Goal: Task Accomplishment & Management: Use online tool/utility

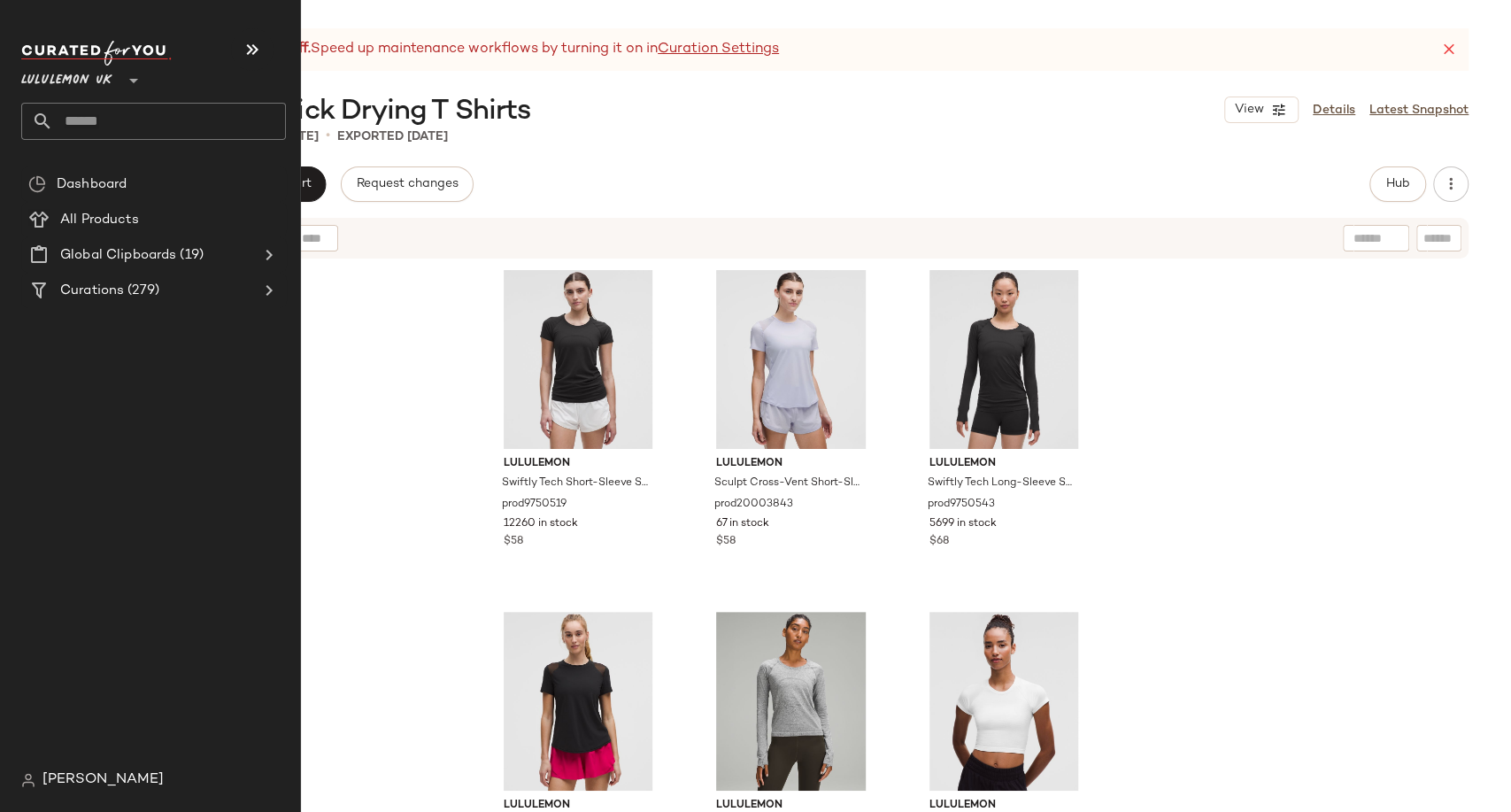
click at [69, 125] on input "text" at bounding box center [170, 121] width 233 height 37
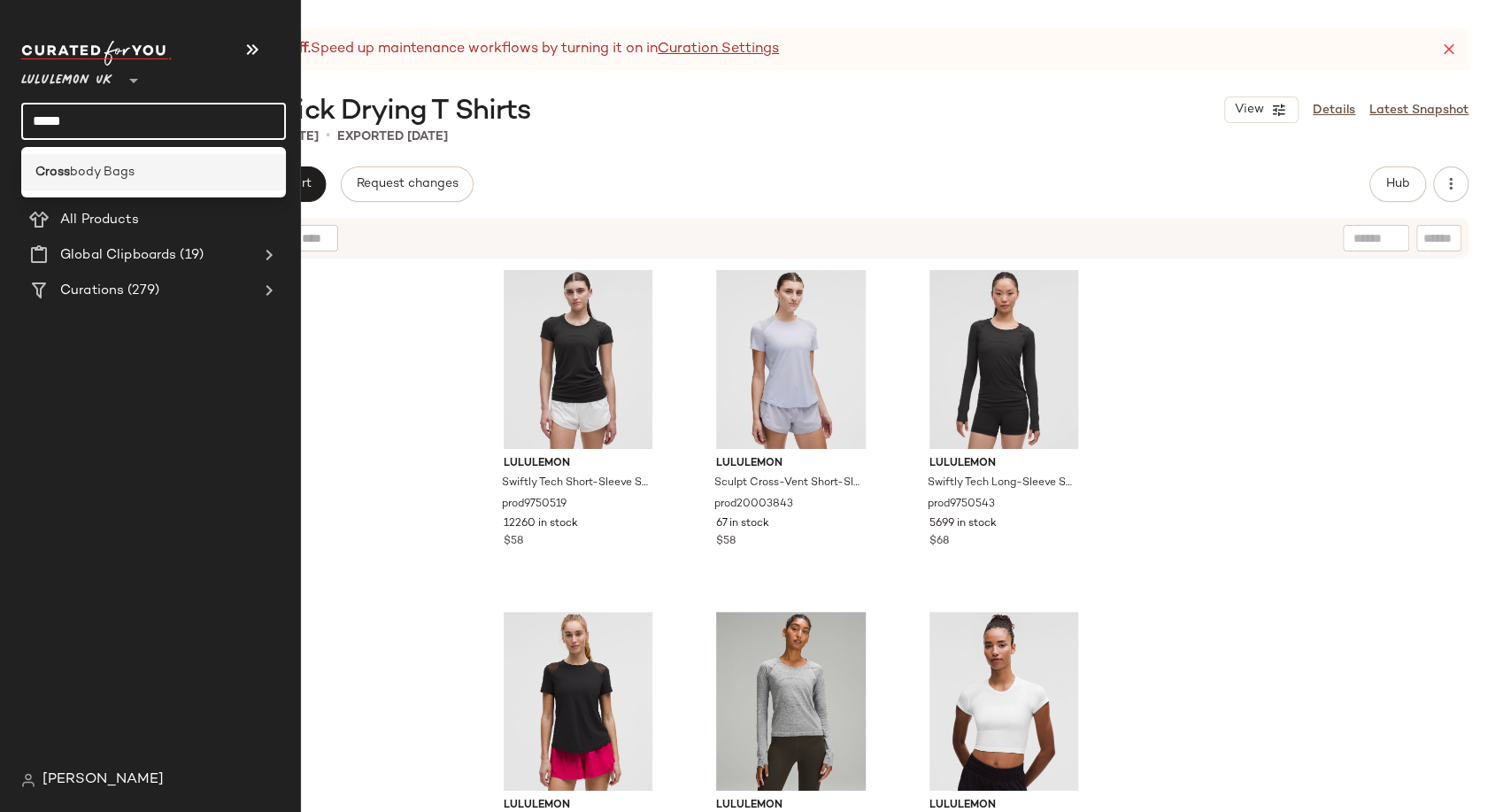
type input "*****"
click at [87, 172] on span "body Bags" at bounding box center [102, 172] width 65 height 18
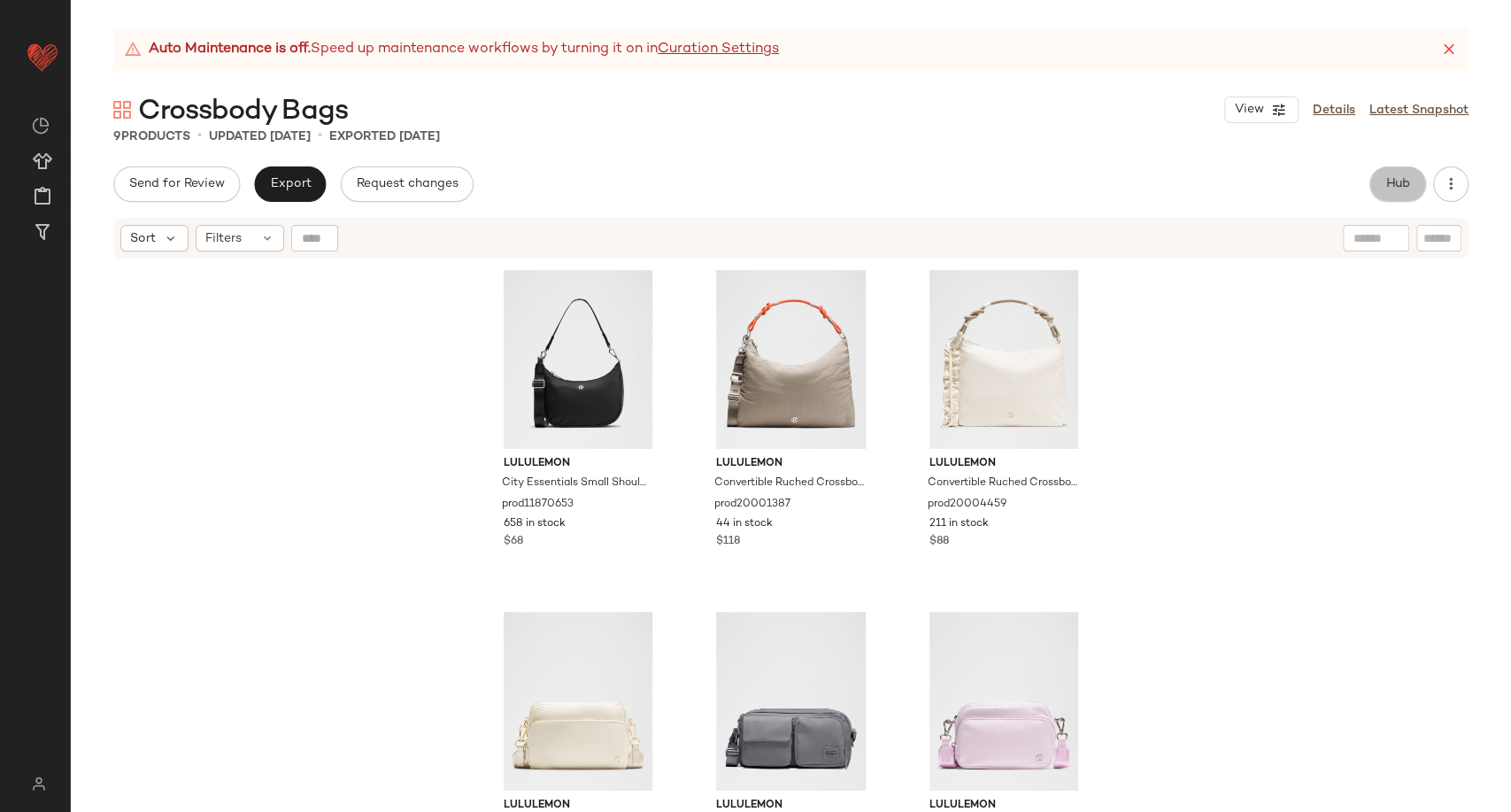
click at [1409, 177] on span "Hub" at bounding box center [1398, 183] width 25 height 14
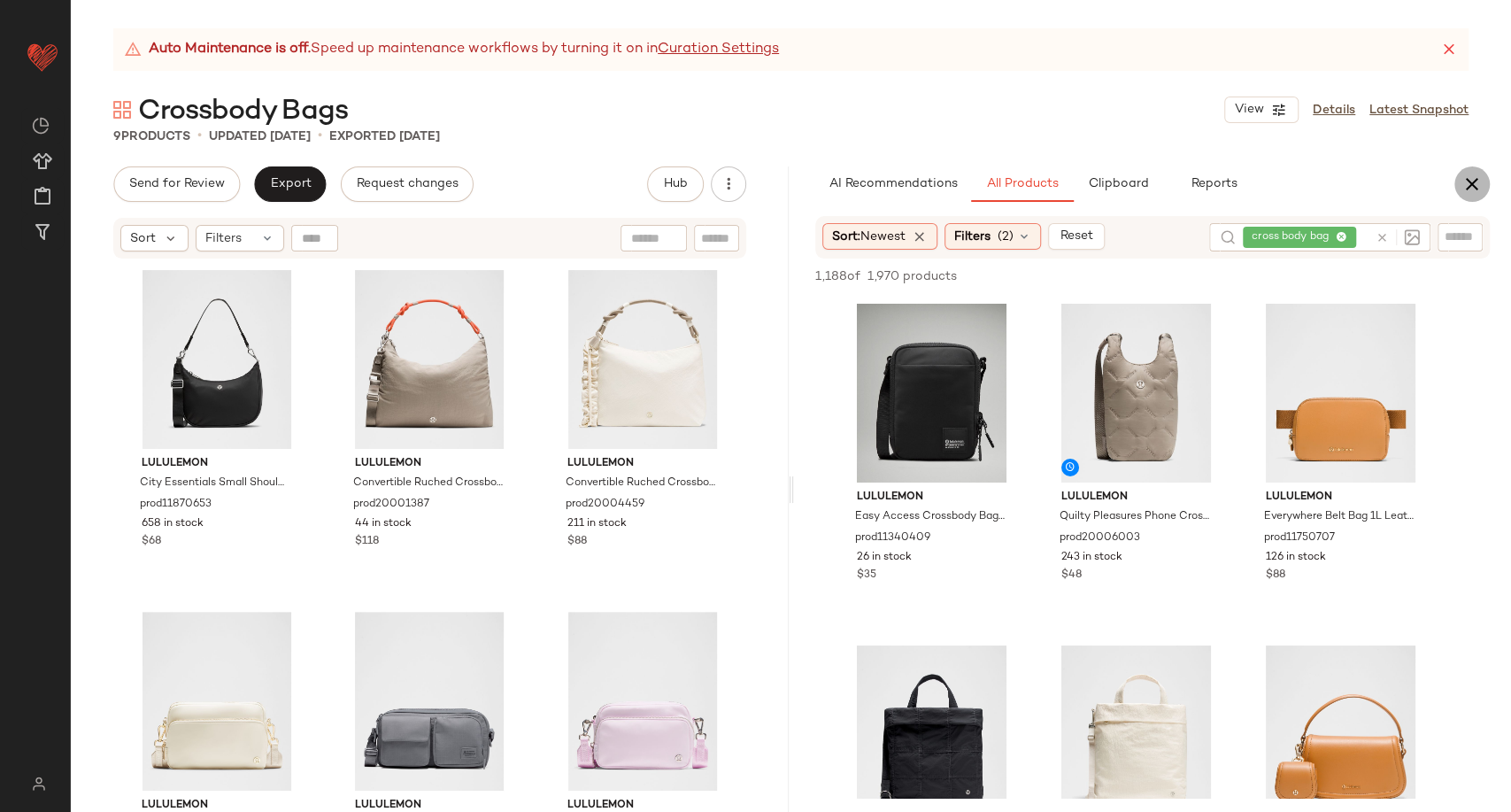
click at [1481, 186] on icon "button" at bounding box center [1472, 183] width 21 height 21
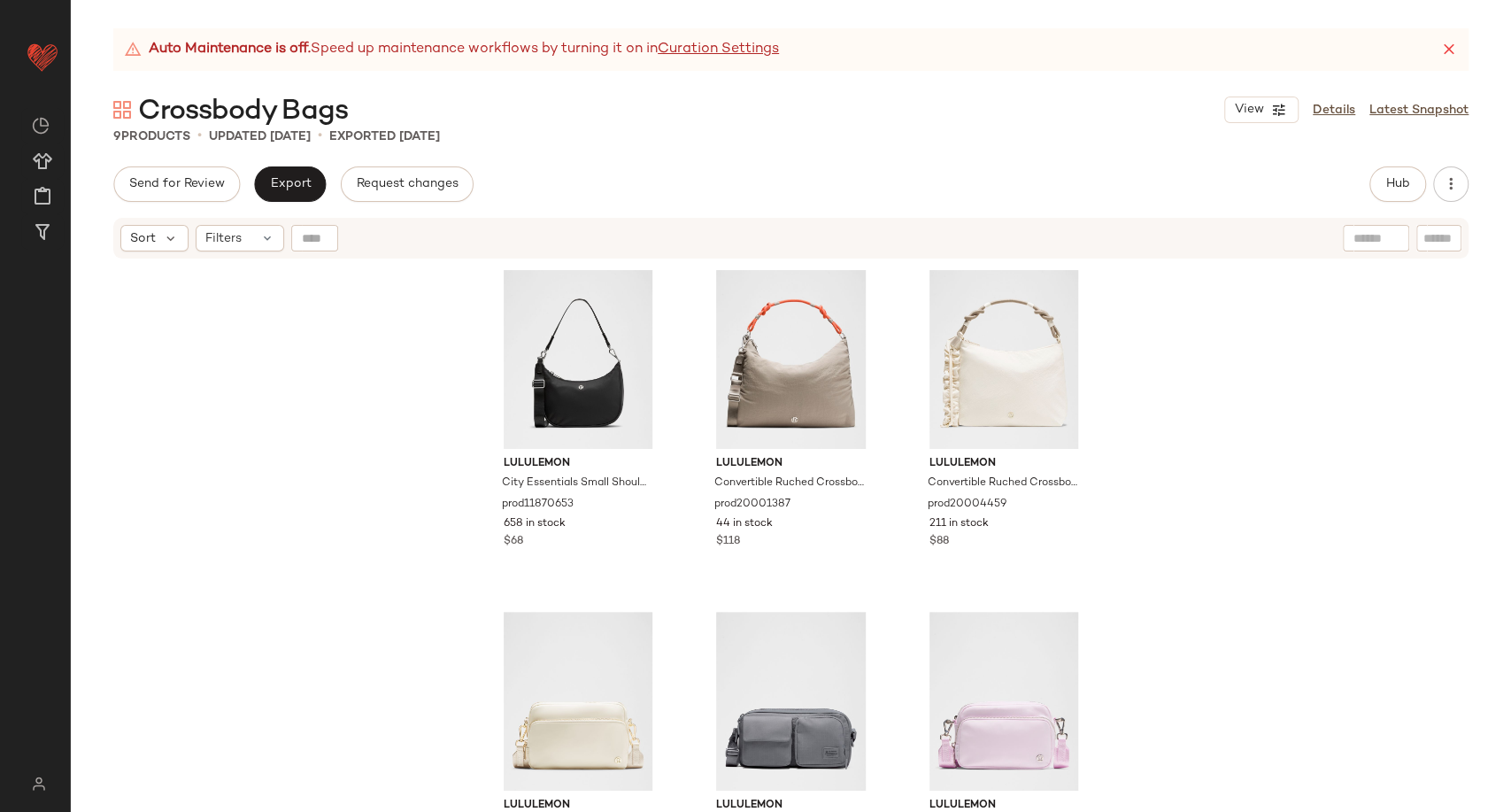
click at [297, 438] on div "lululemon City Essentials Small Shoulder Bag 3L prod11870653 658 in stock $68 l…" at bounding box center [791, 558] width 1441 height 595
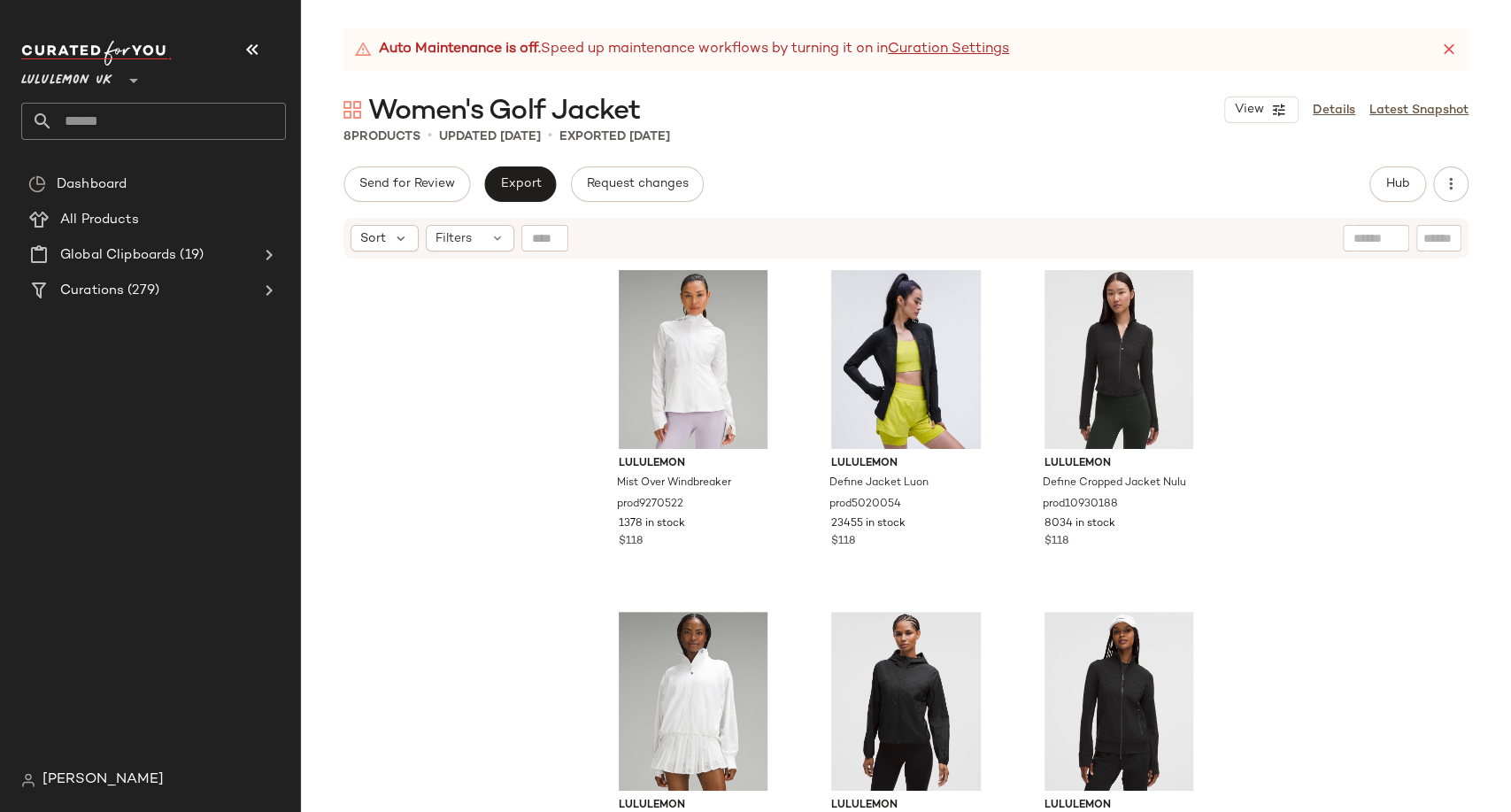
click at [164, 118] on input "text" at bounding box center [170, 121] width 233 height 37
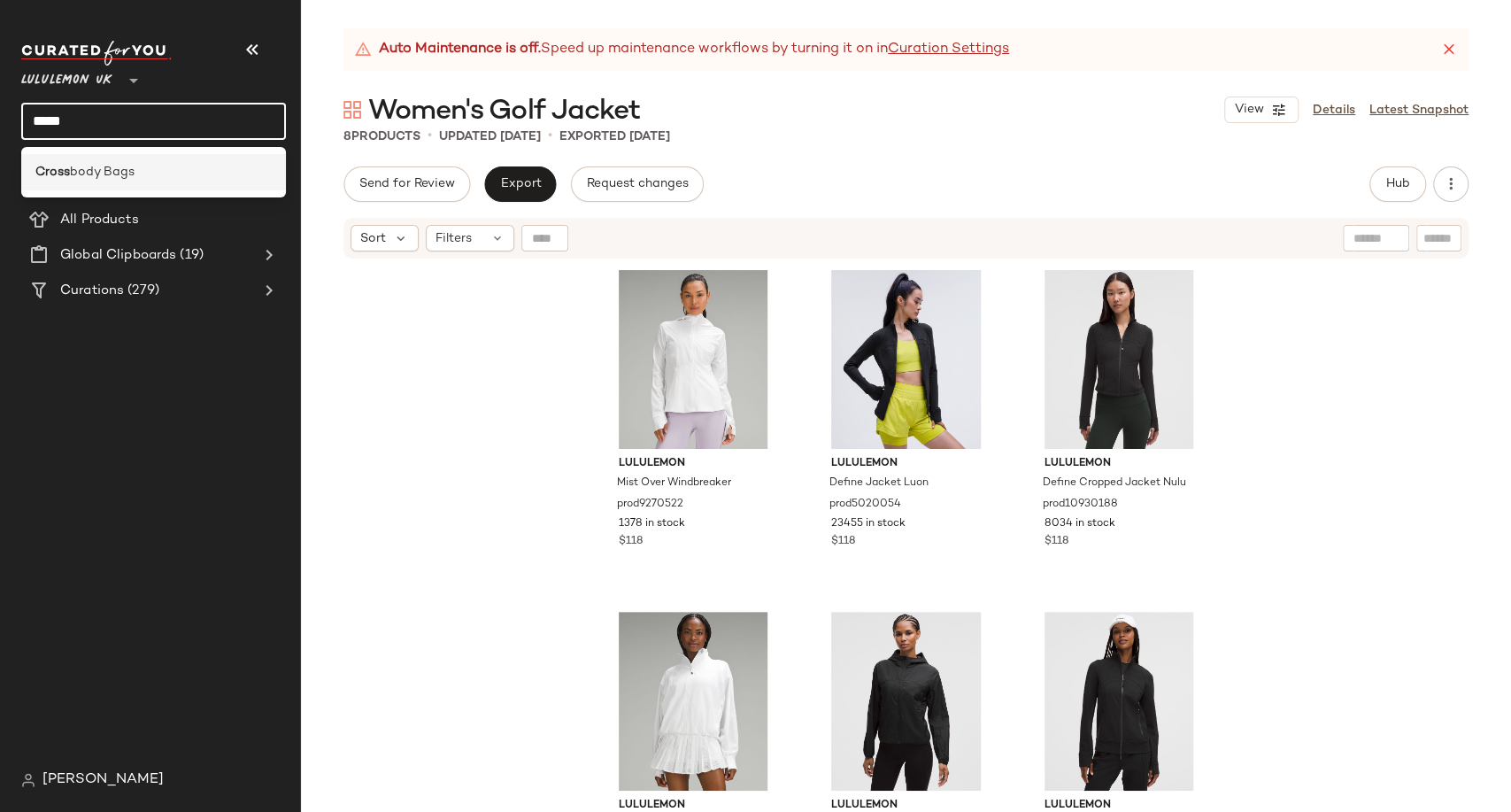
type input "*****"
click at [137, 169] on div "Cross body Bags" at bounding box center [153, 172] width 236 height 18
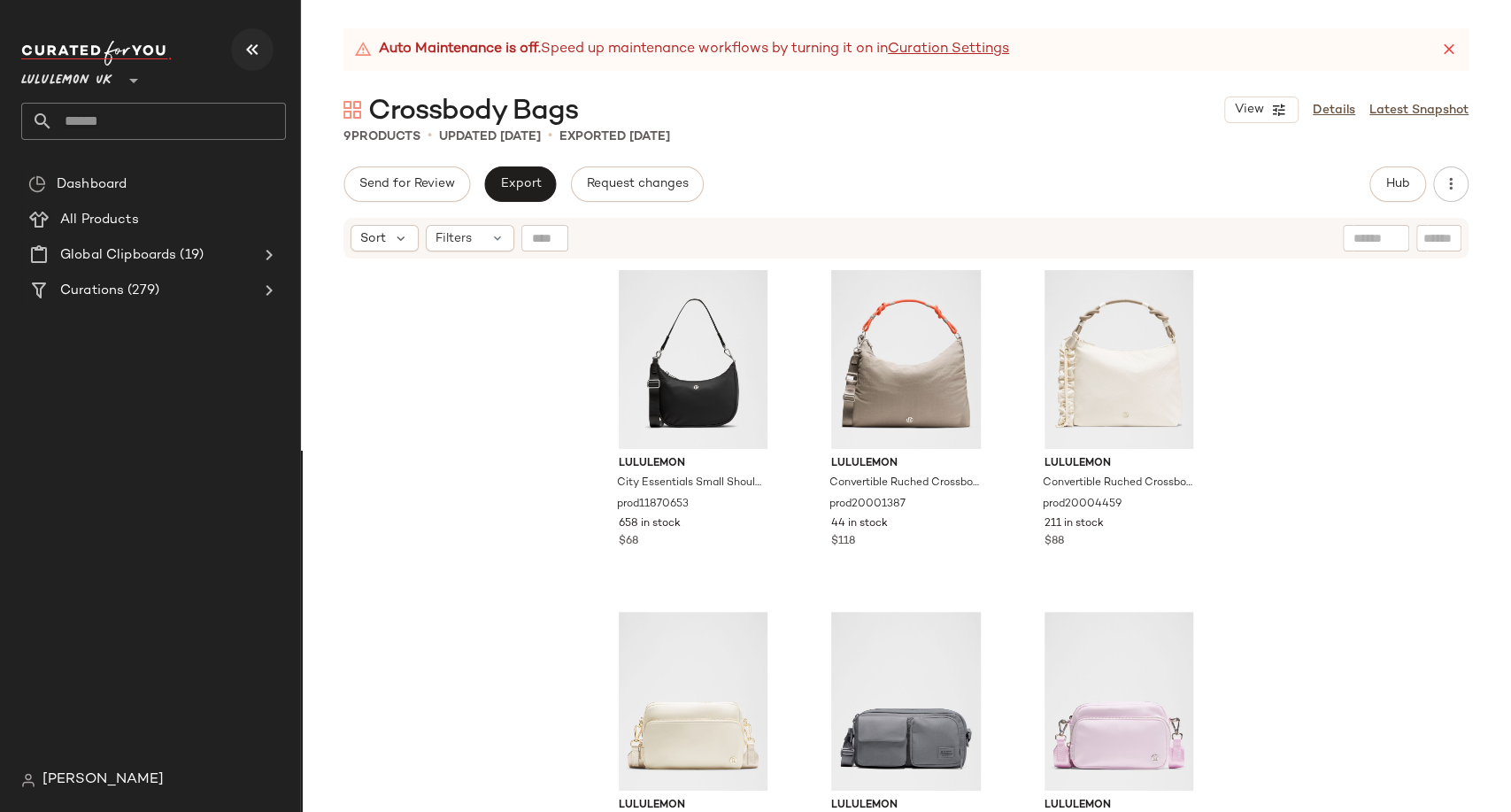
click at [246, 37] on button "button" at bounding box center [253, 50] width 42 height 42
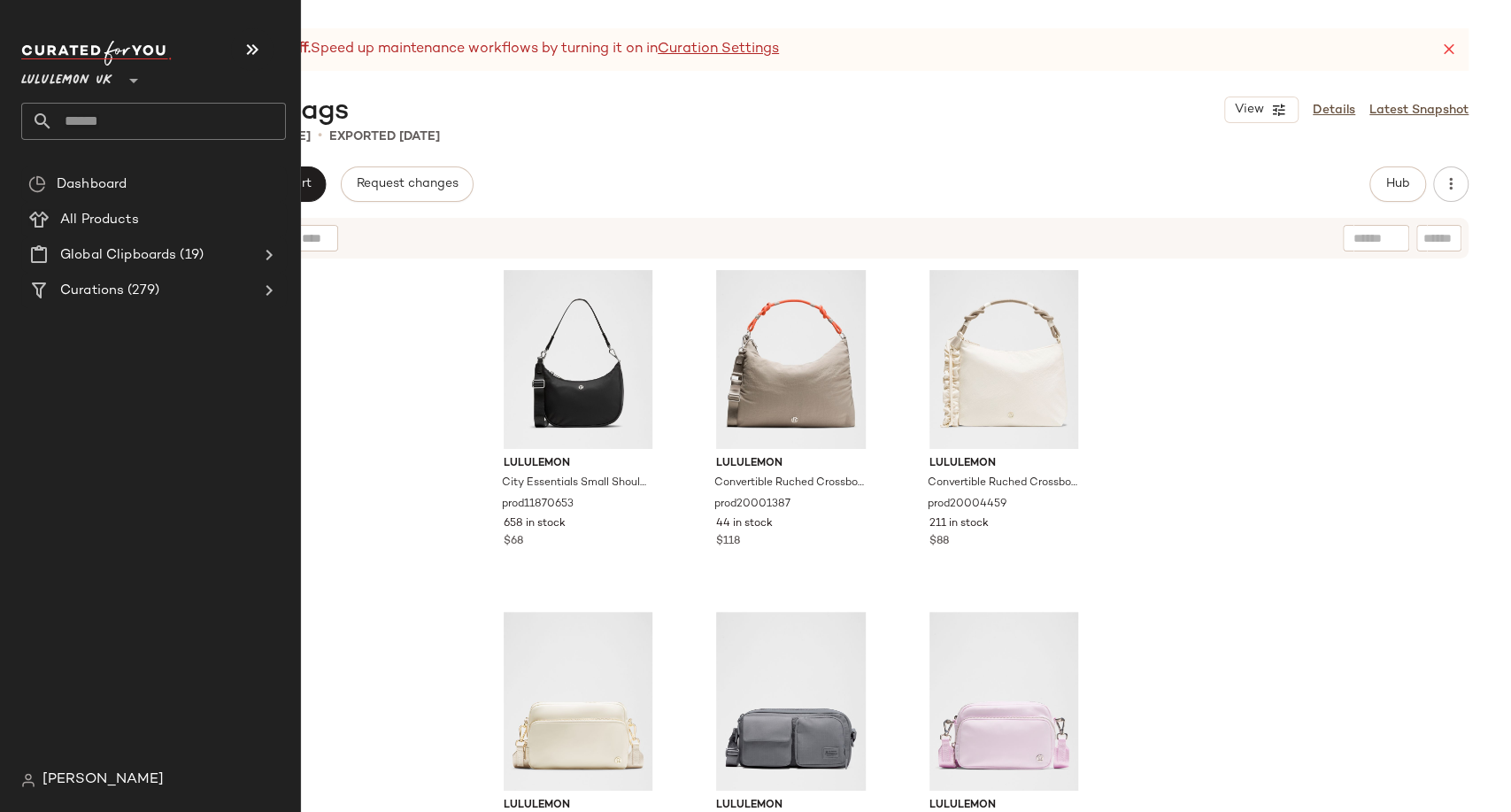
click at [75, 115] on input "text" at bounding box center [170, 121] width 233 height 37
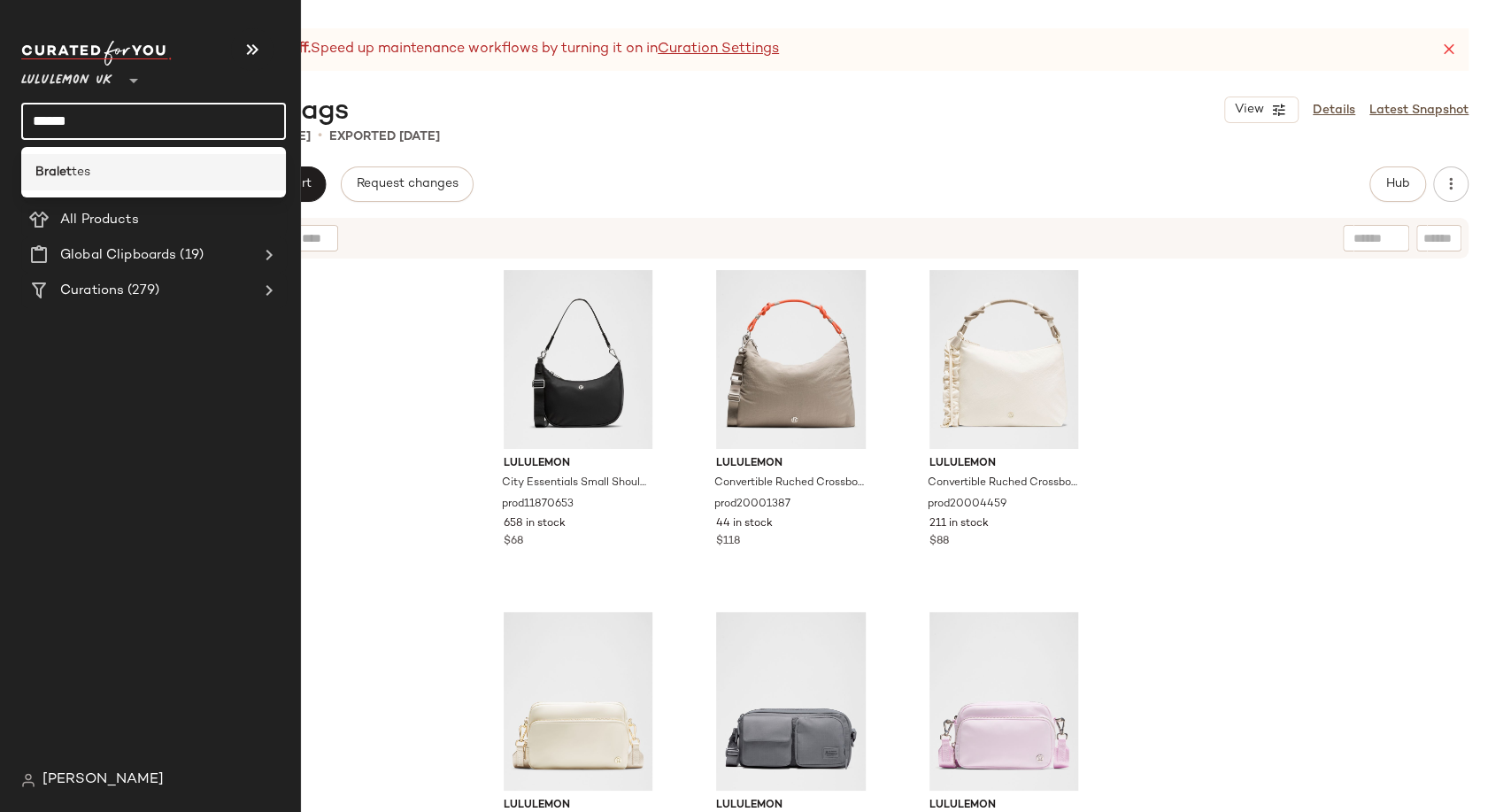
type input "******"
click at [63, 173] on b "Bralet" at bounding box center [53, 172] width 36 height 18
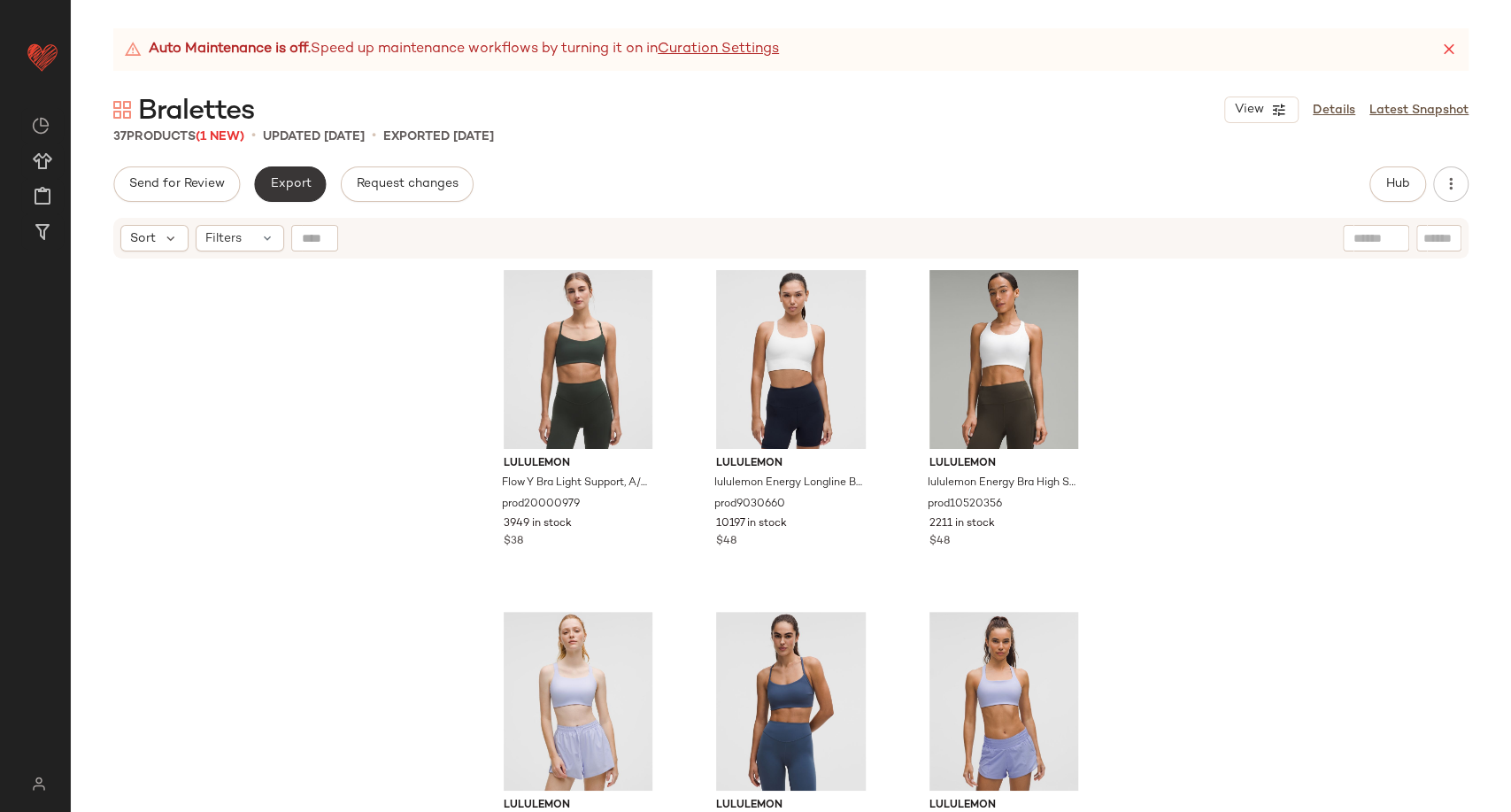
click at [279, 189] on span "Export" at bounding box center [289, 183] width 41 height 14
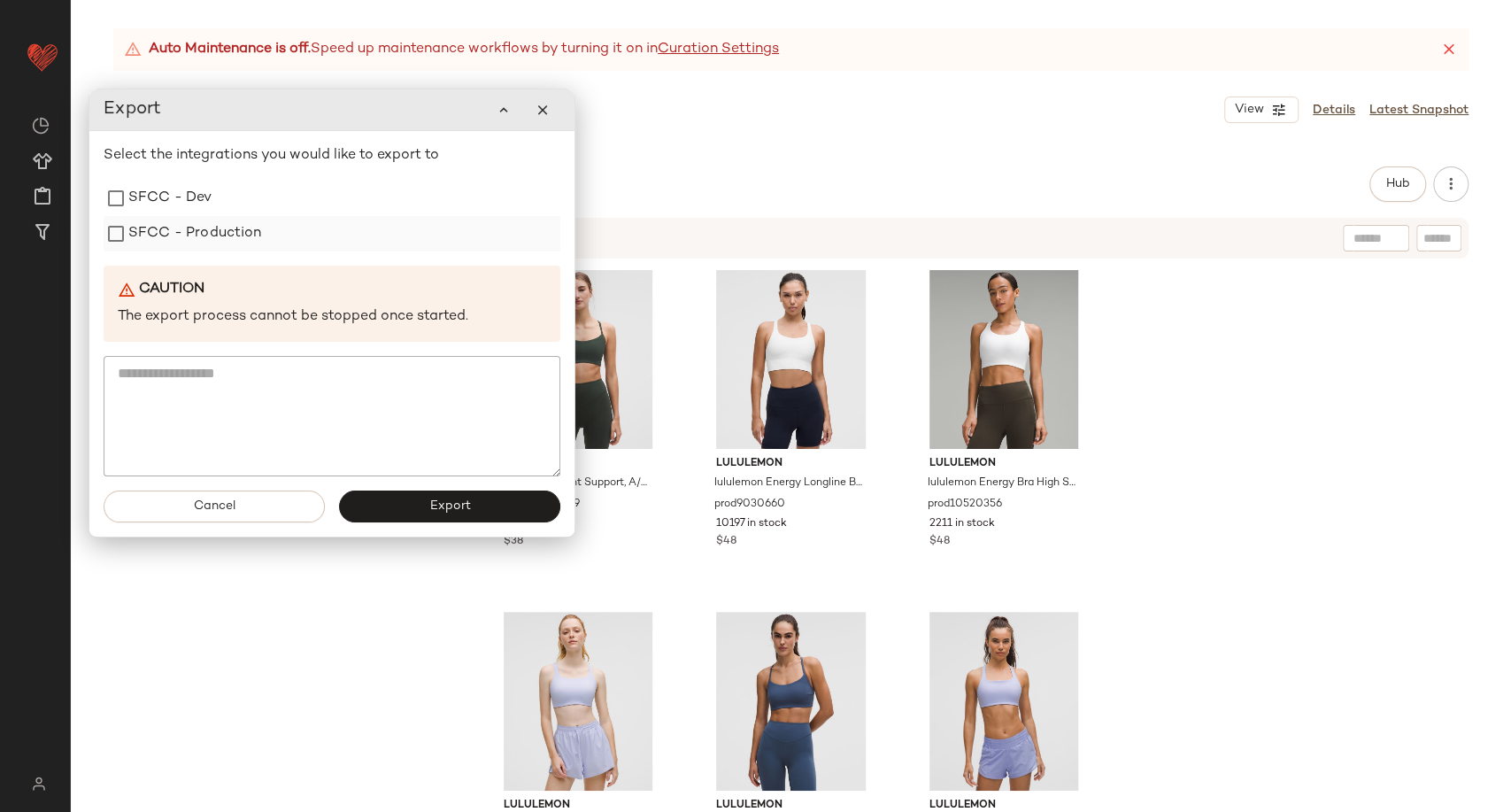
click at [207, 228] on label "SFCC - Production" at bounding box center [195, 233] width 134 height 35
click at [386, 502] on button "Export" at bounding box center [450, 506] width 221 height 32
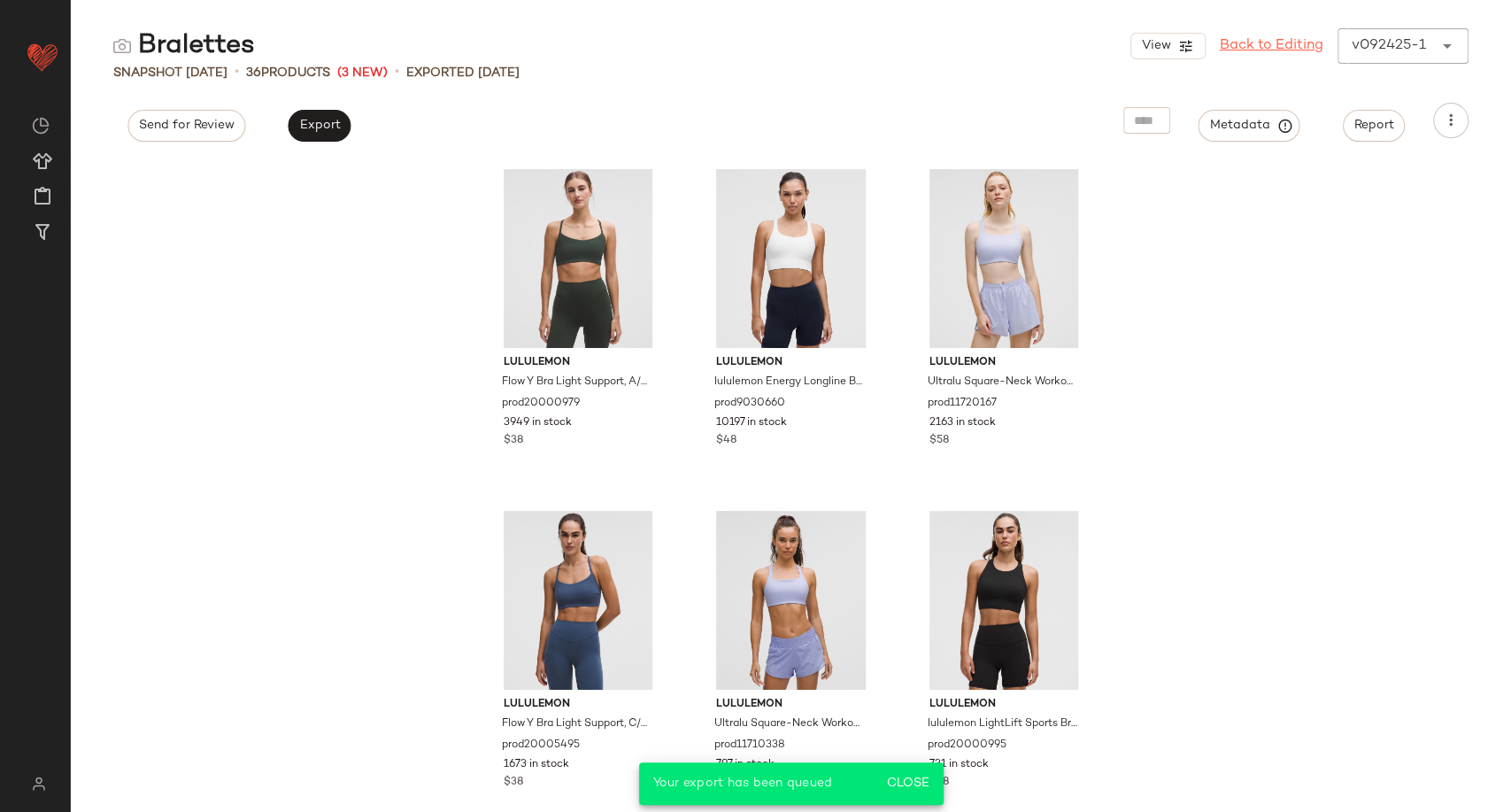
click at [1250, 51] on link "Back to Editing" at bounding box center [1271, 45] width 103 height 21
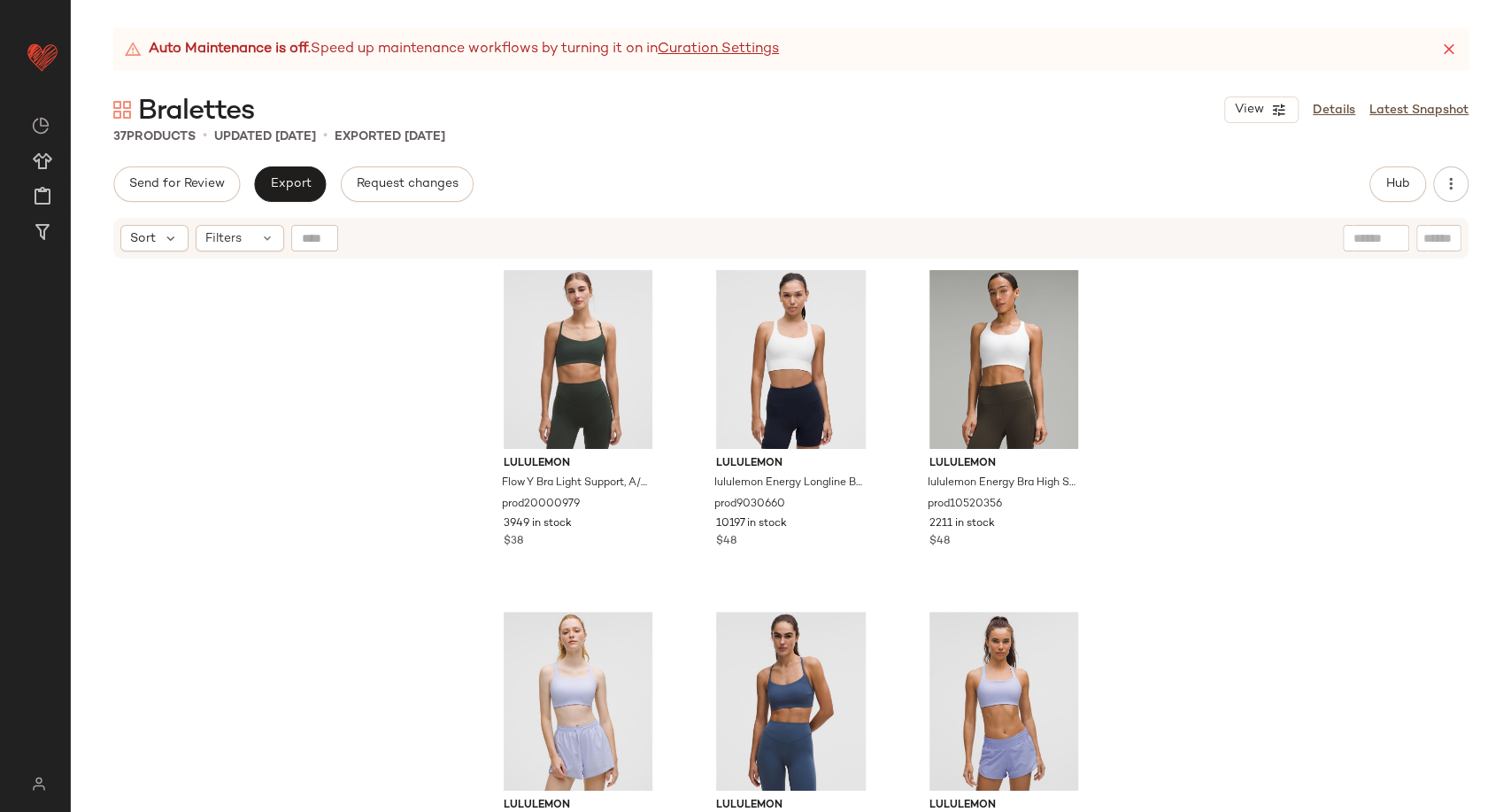
click at [553, 137] on div "37 Products • updated Oct 1st • Exported Sep 24th" at bounding box center [791, 135] width 1441 height 18
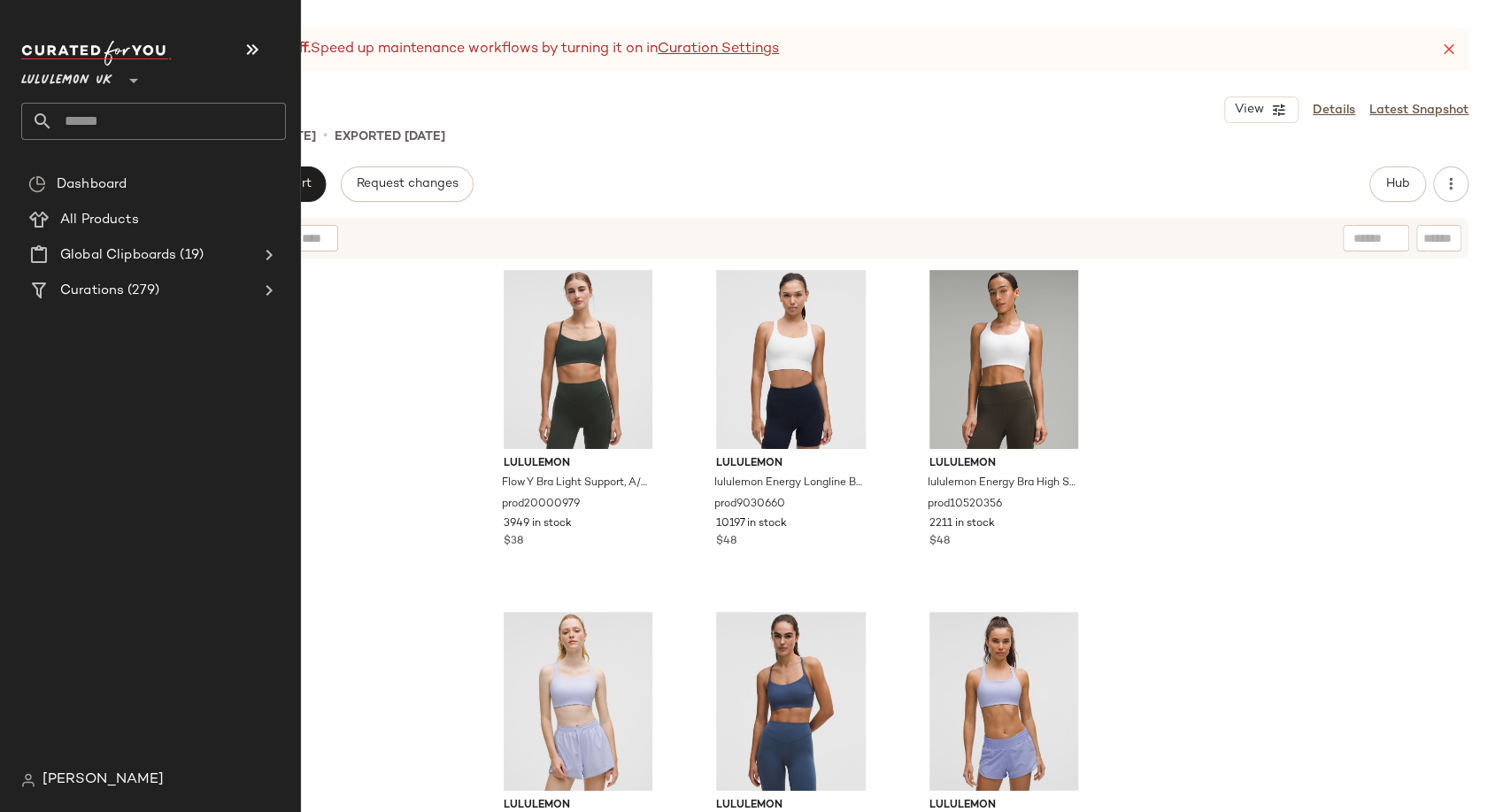
click at [92, 119] on input "text" at bounding box center [170, 121] width 233 height 37
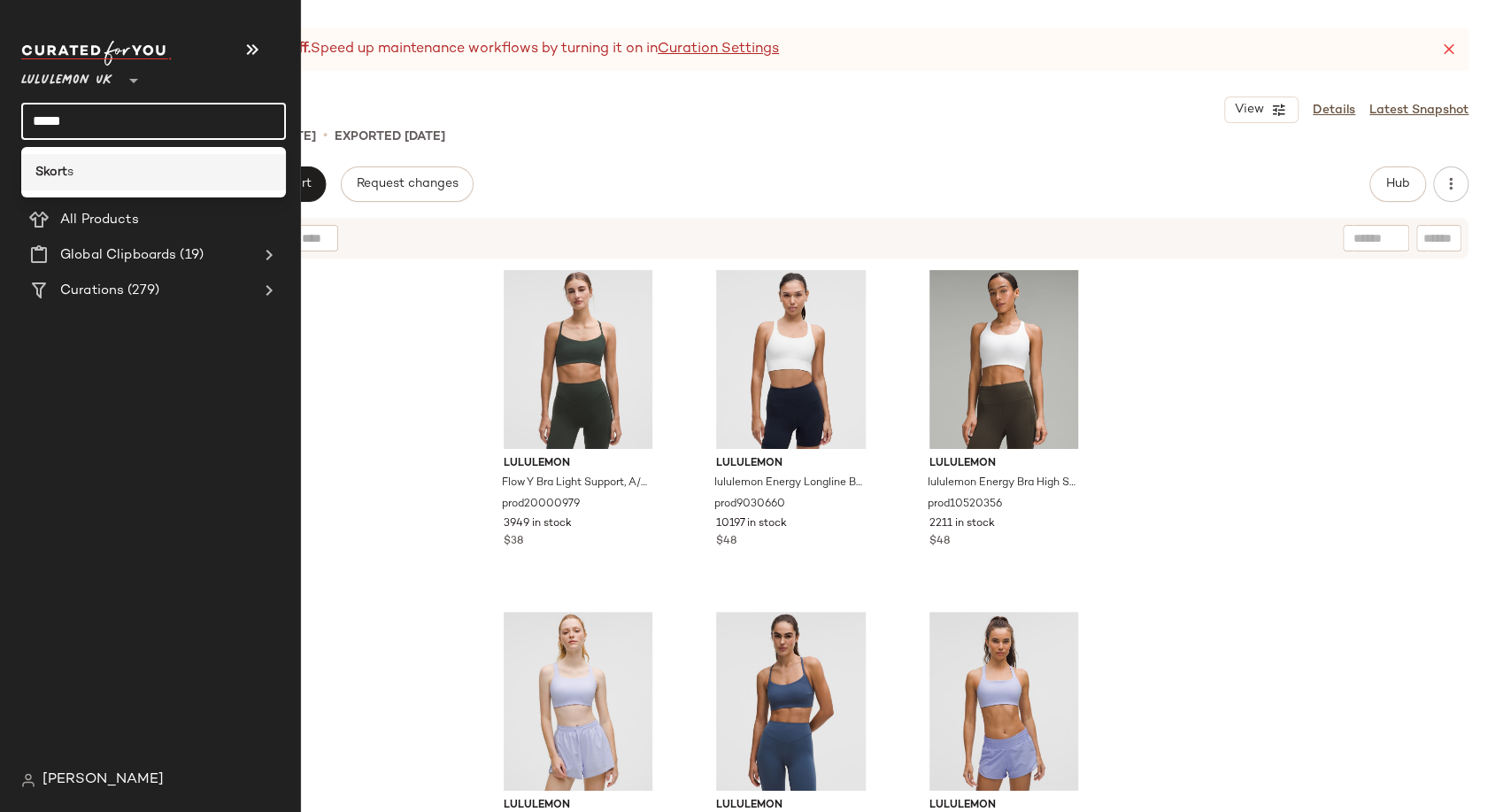
type input "*****"
click at [100, 168] on div "Skort s" at bounding box center [153, 172] width 236 height 18
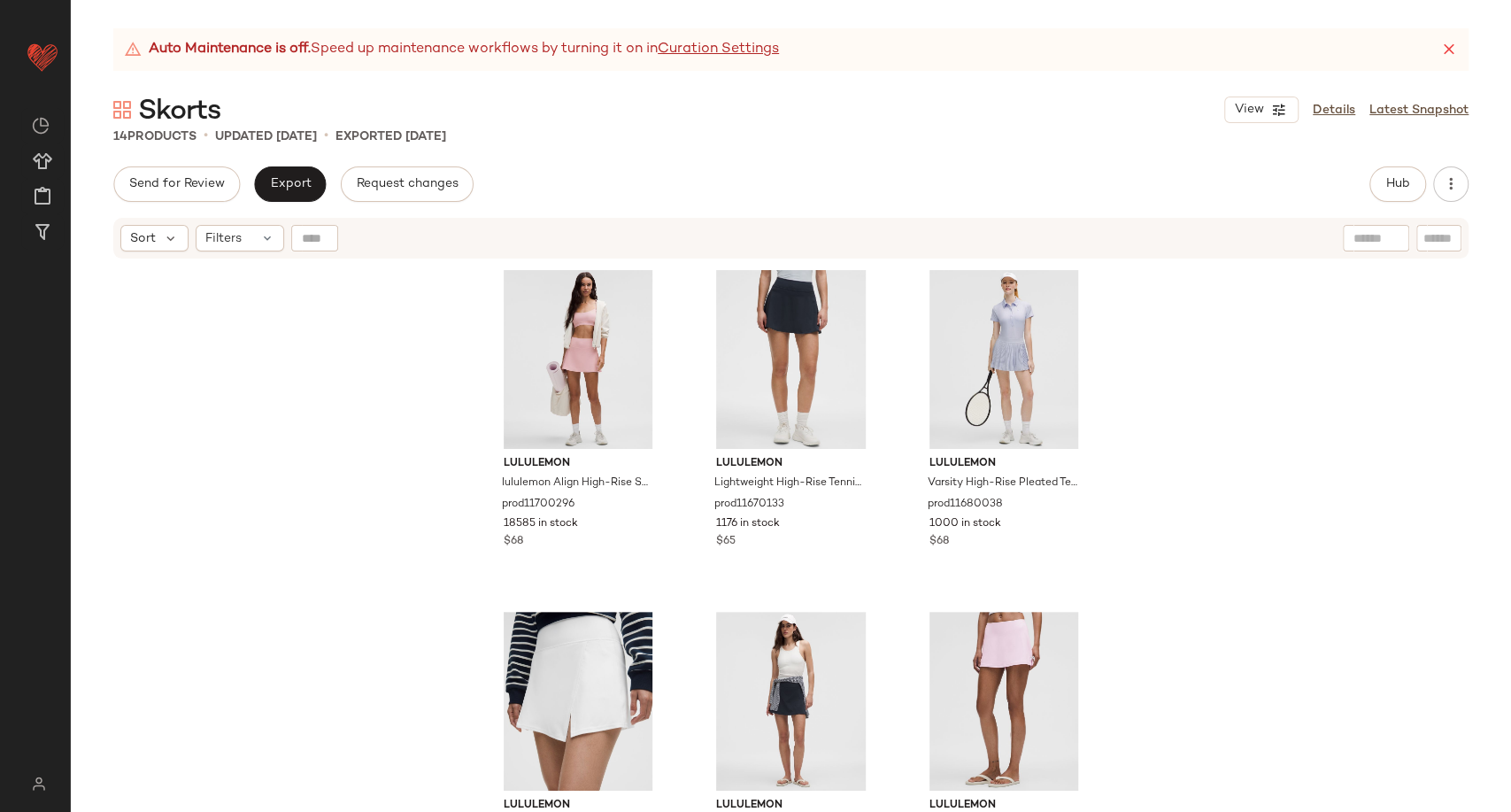
click at [1160, 485] on div "lululemon lululemon Align High-Rise Skirt prod11700296 18585 in stock $68 lulul…" at bounding box center [791, 558] width 1441 height 595
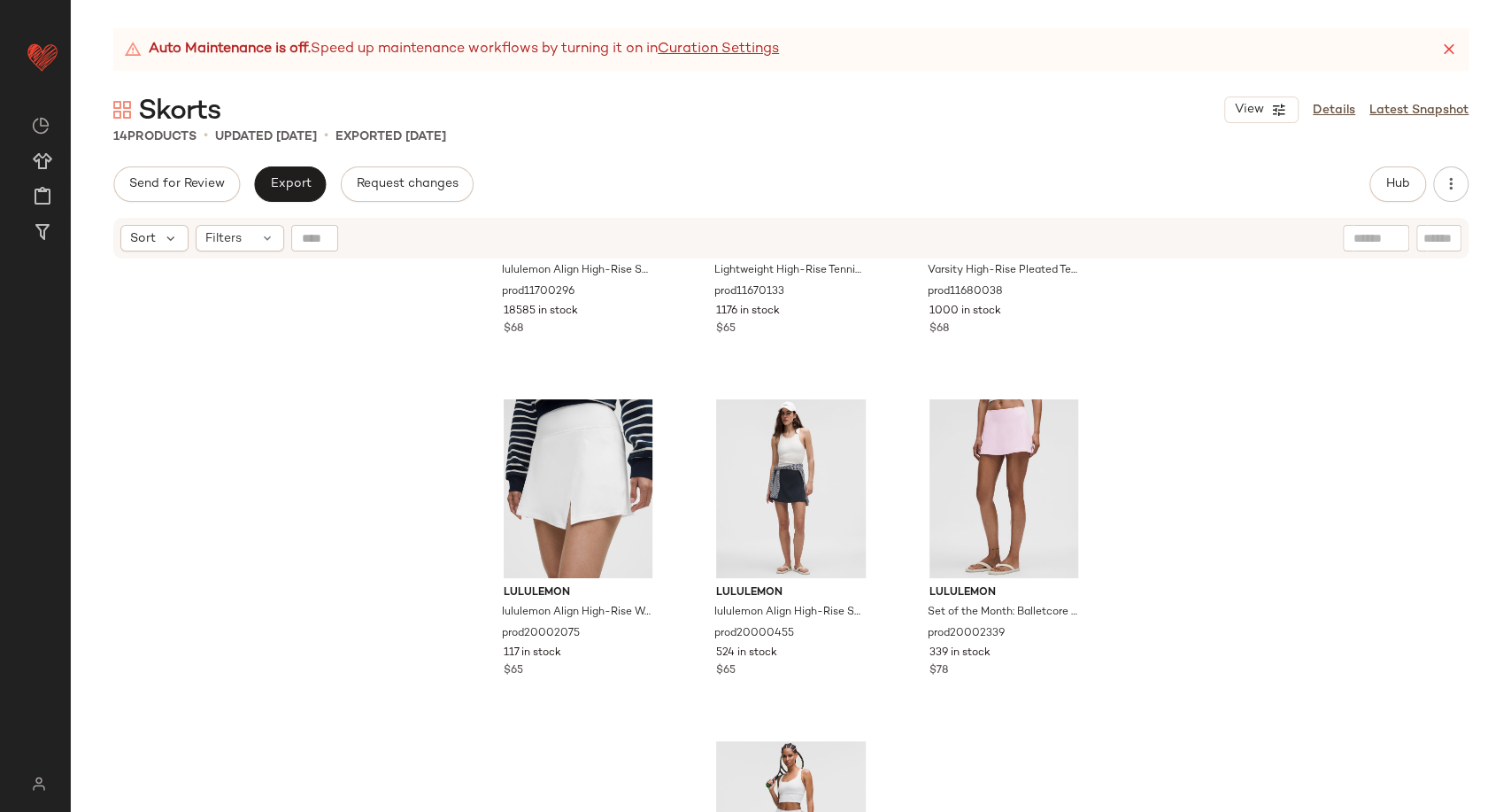
scroll to position [295, 0]
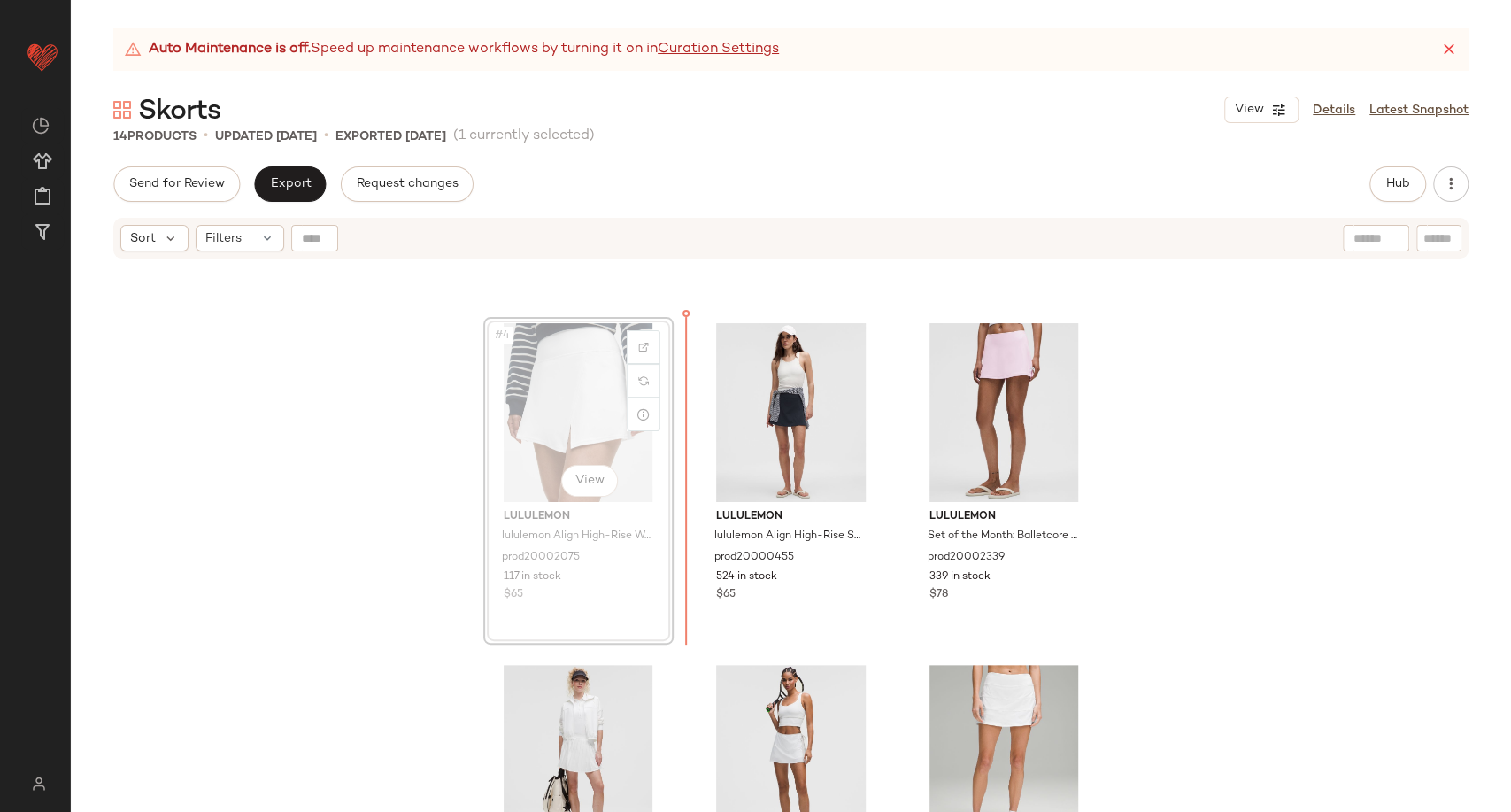
scroll to position [283, 0]
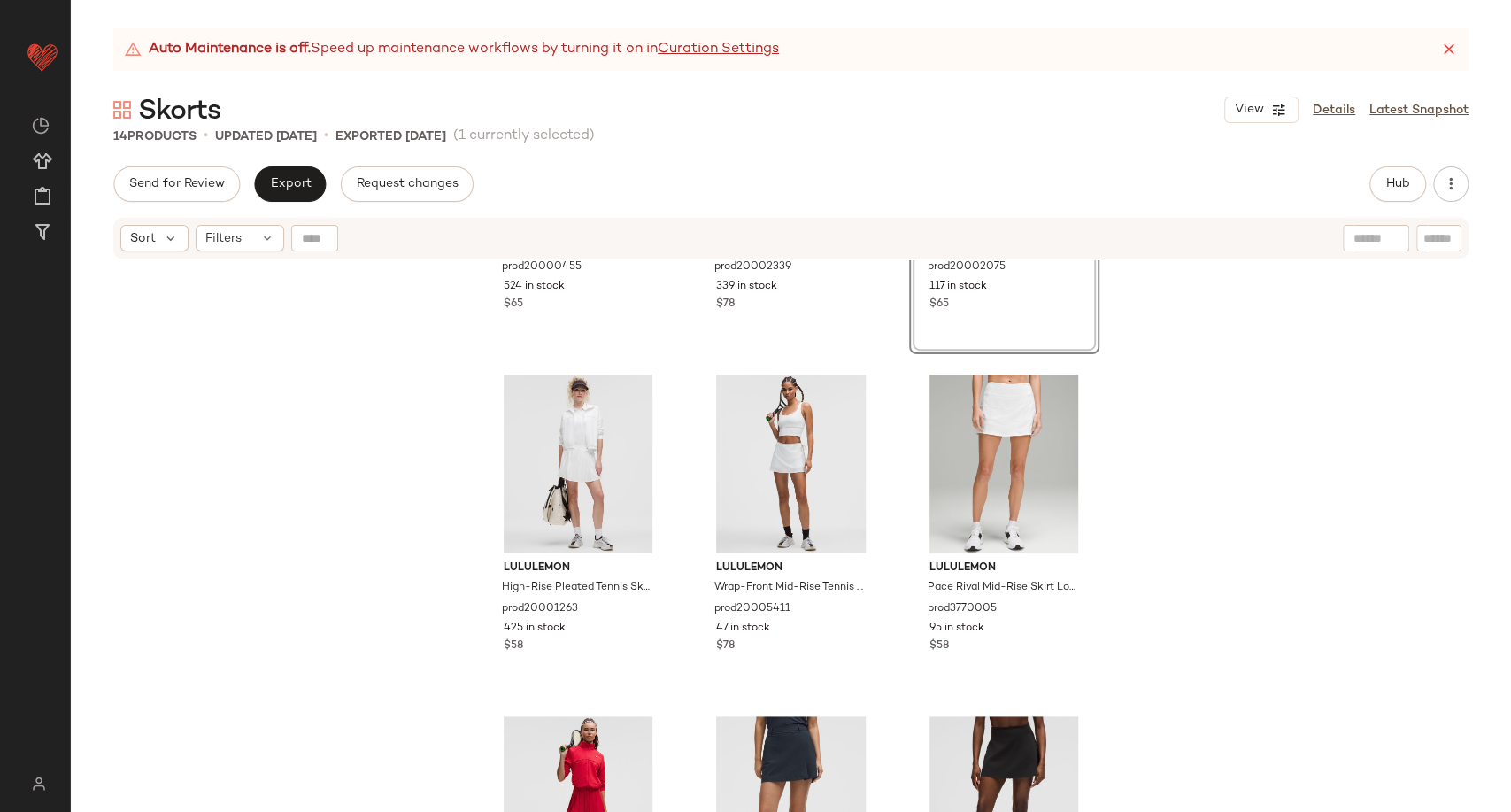
scroll to position [495, 0]
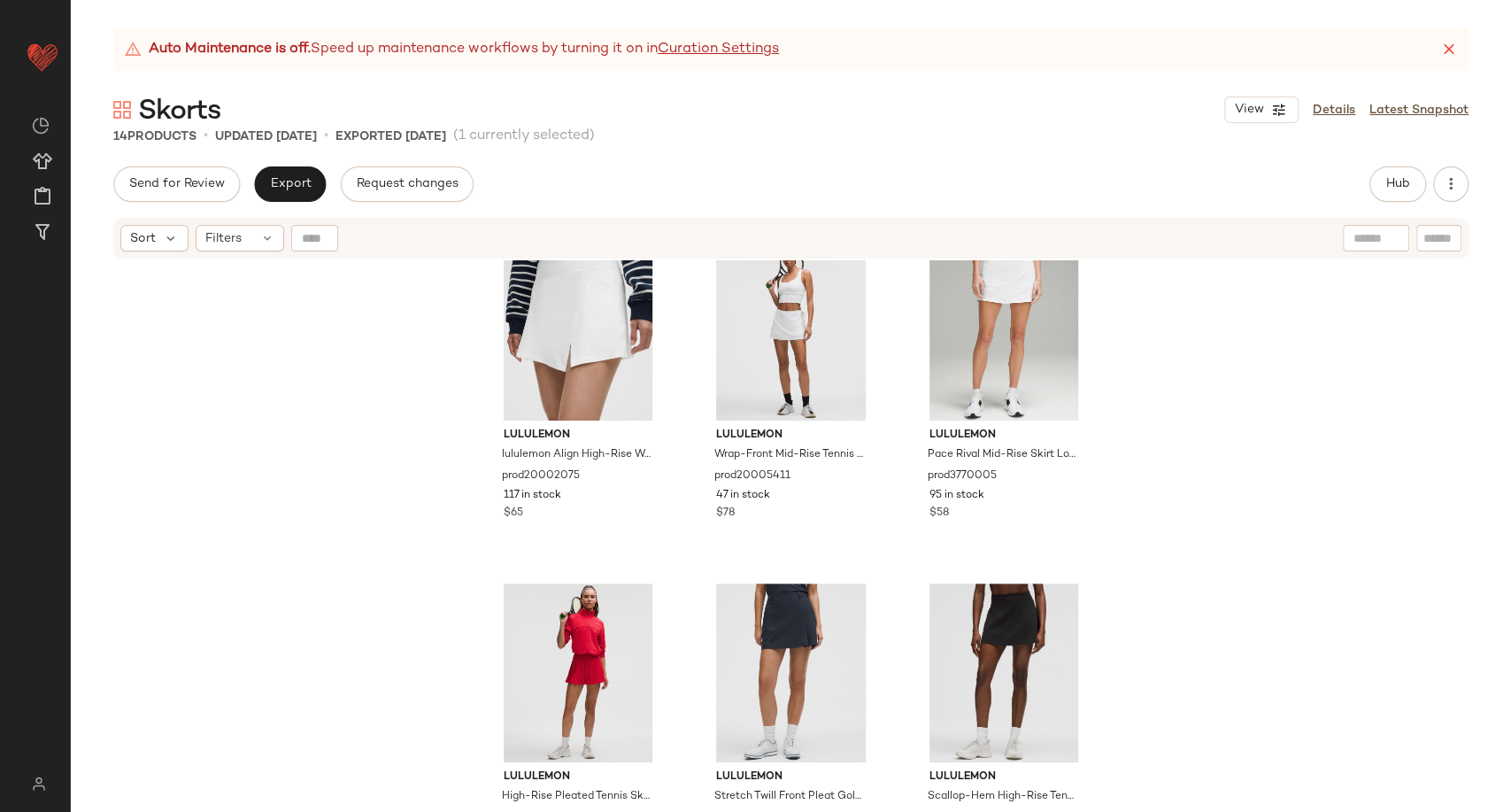
scroll to position [759, 0]
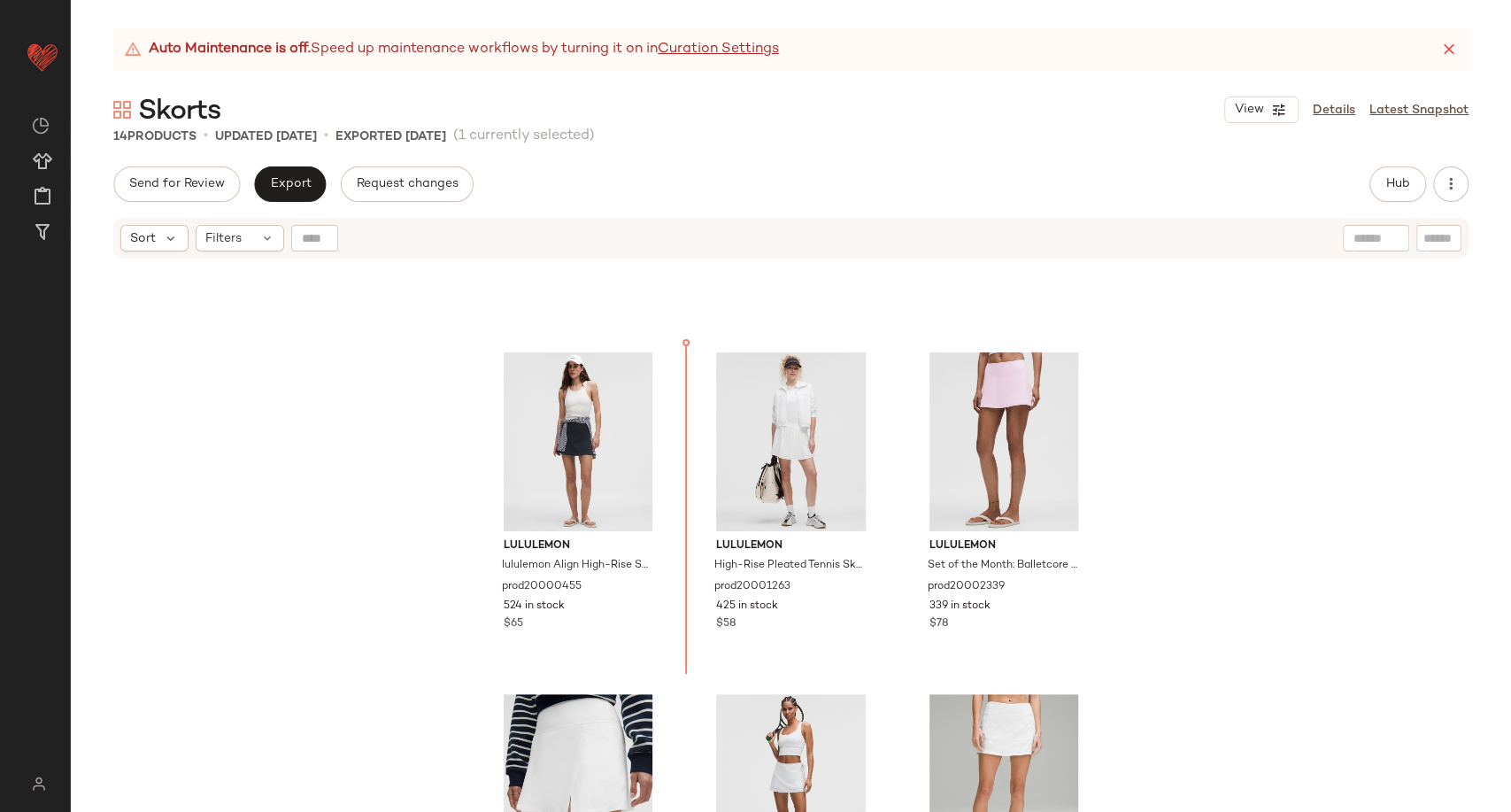
scroll to position [234, 0]
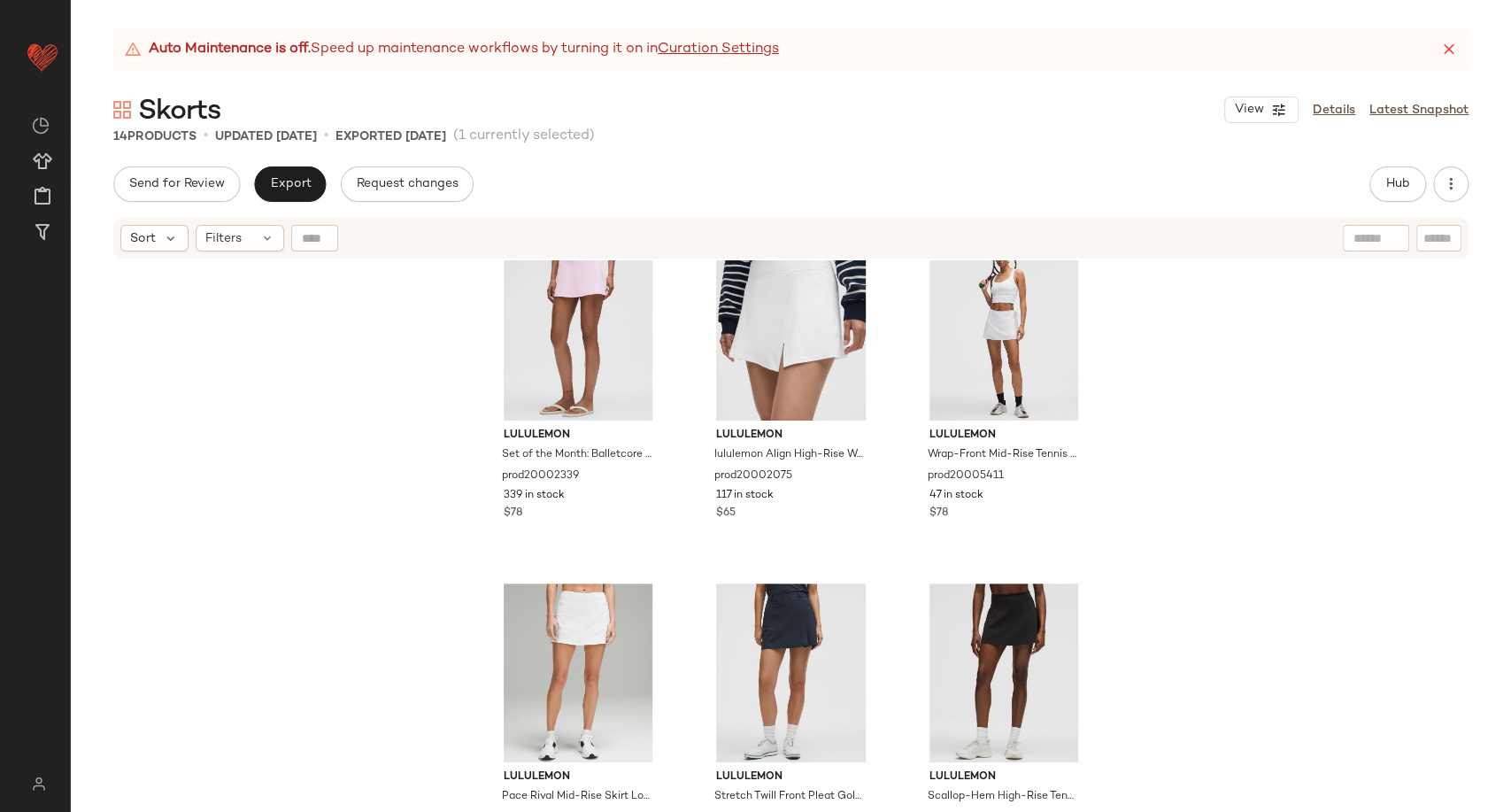
scroll to position [824, 0]
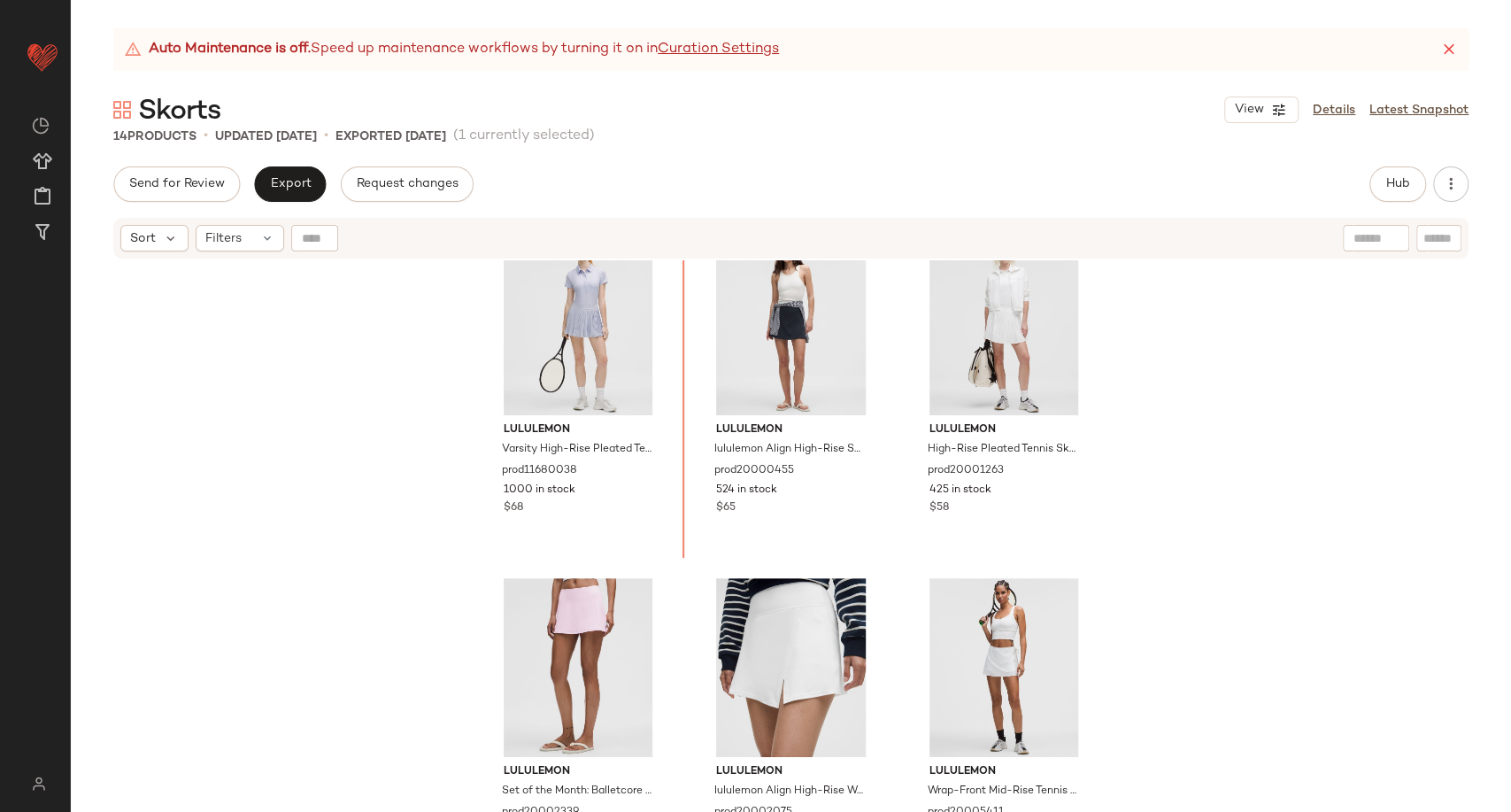
scroll to position [375, 0]
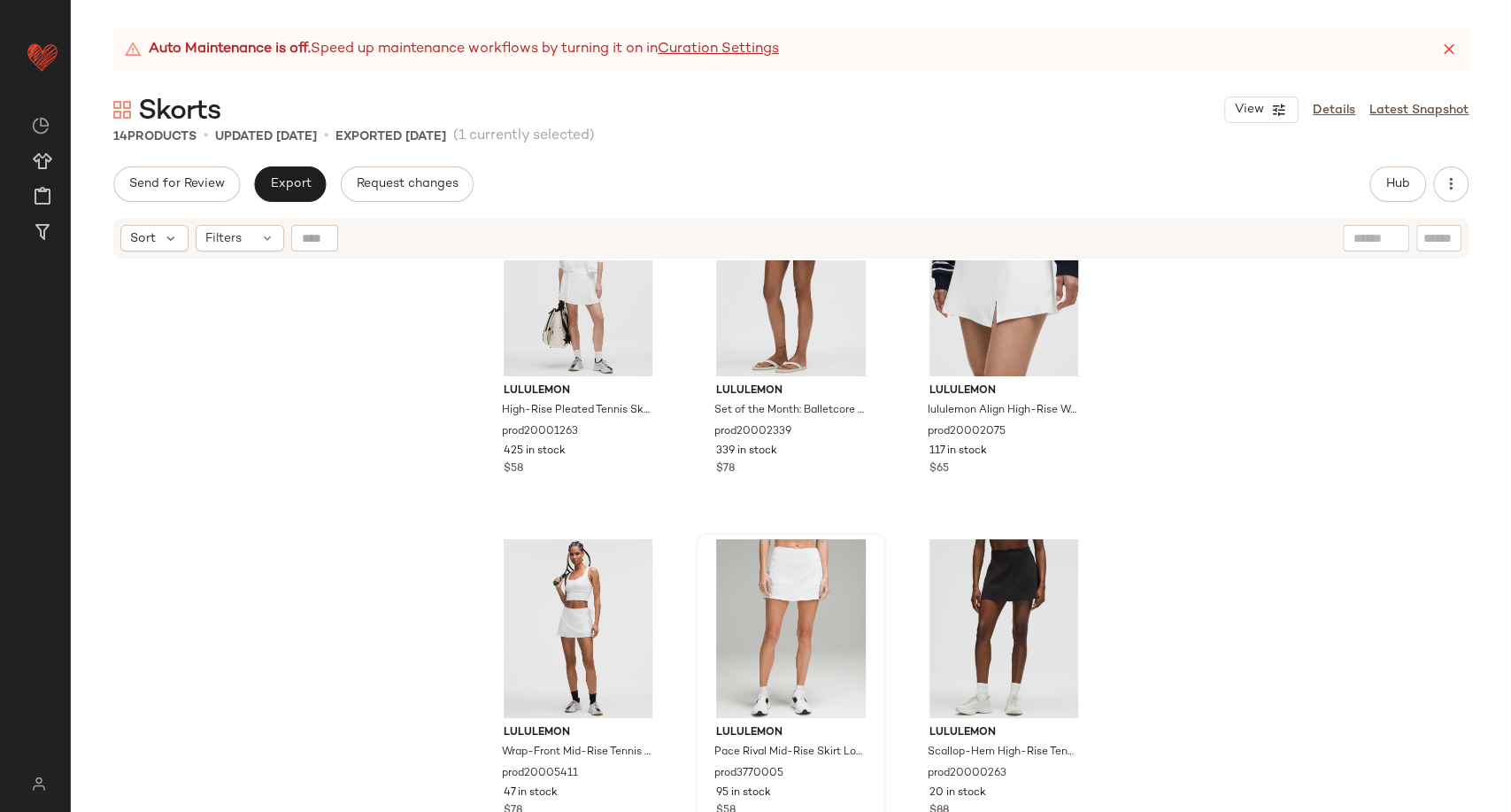
scroll to position [769, 0]
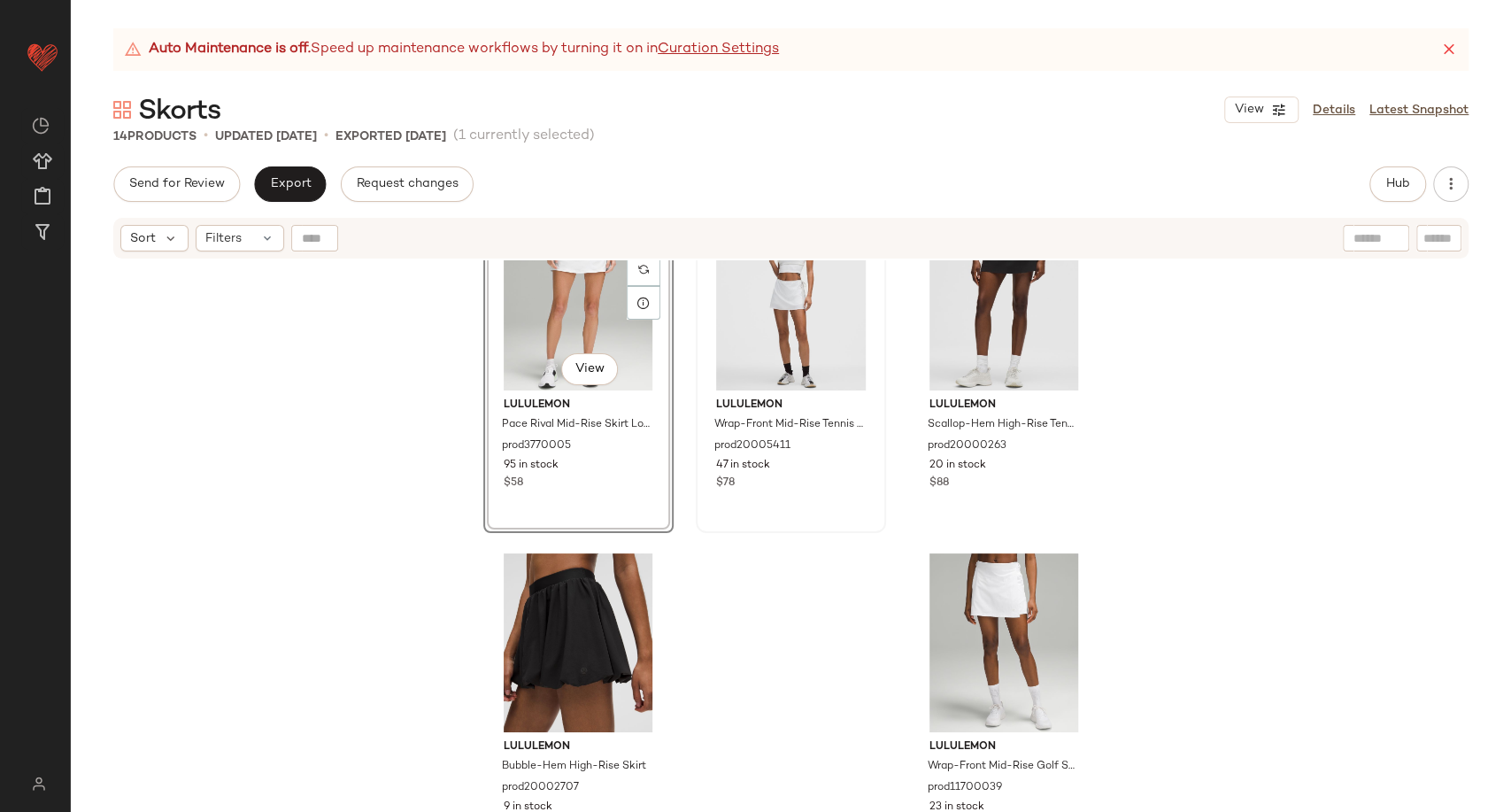
scroll to position [1115, 0]
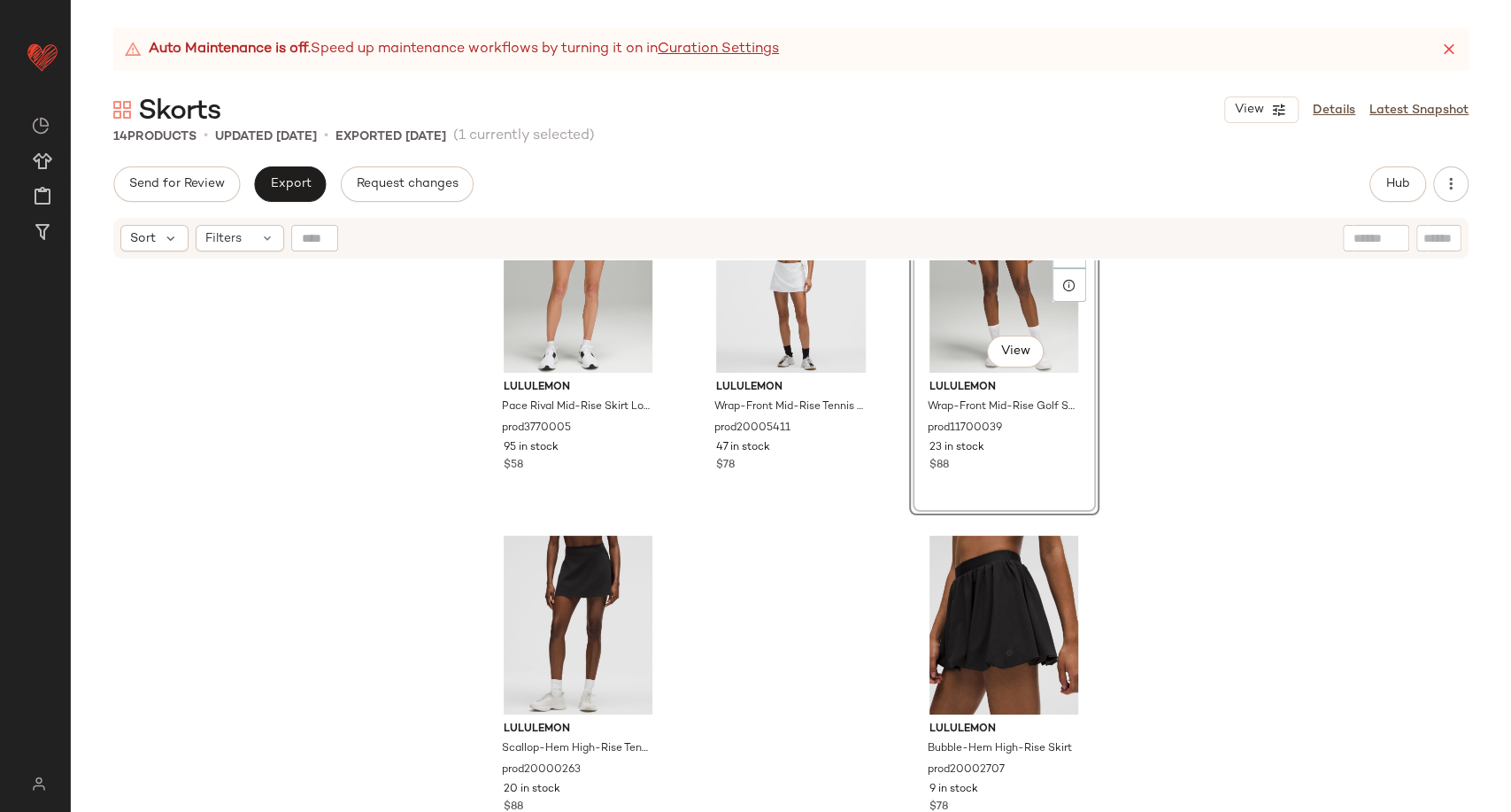
click at [1182, 477] on div "lululemon Pace Rival Mid-Rise Skirt Long prod3770005 95 in stock $58 lululemon …" at bounding box center [791, 558] width 1441 height 595
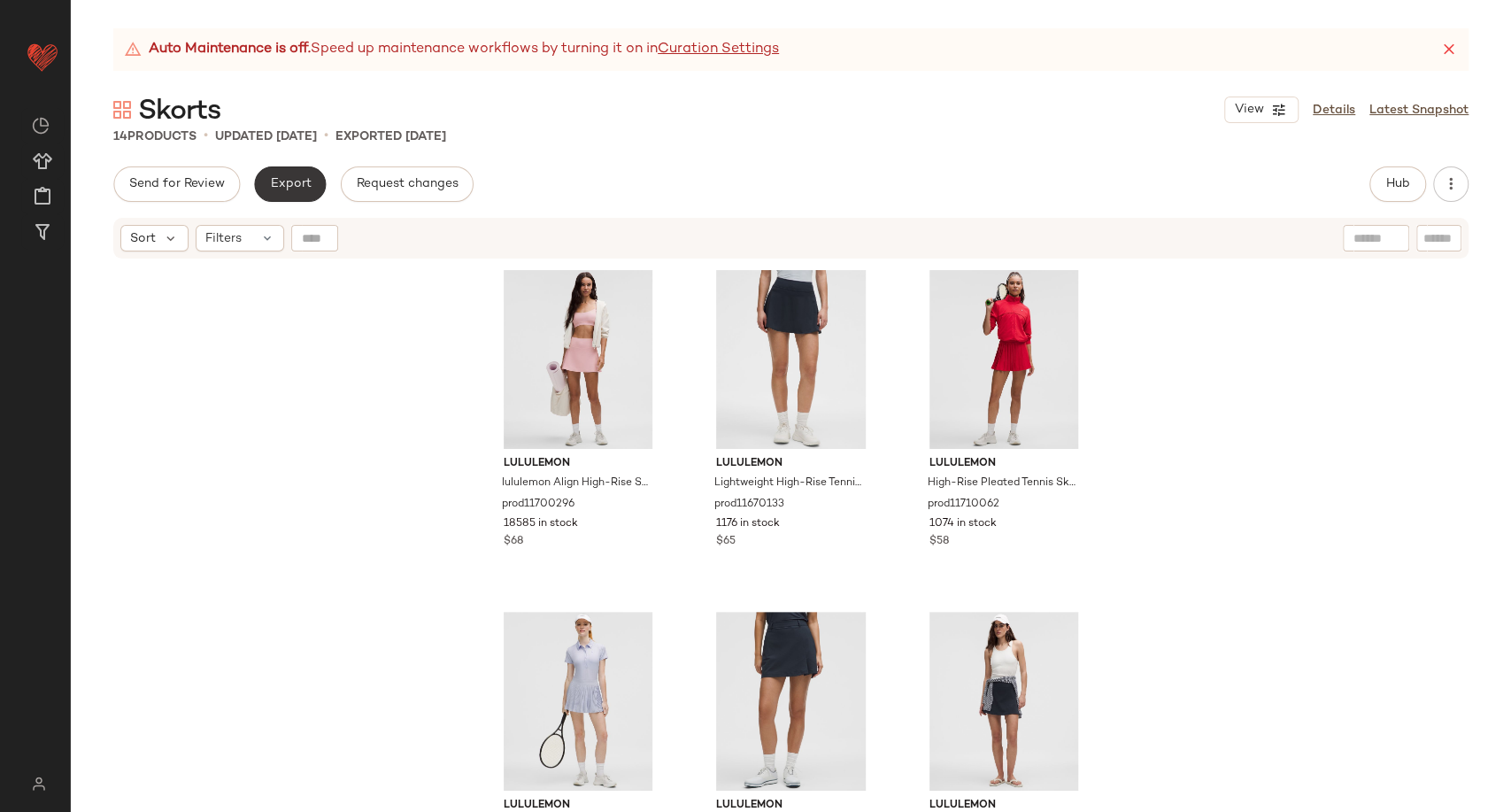
click at [299, 177] on span "Export" at bounding box center [289, 183] width 41 height 14
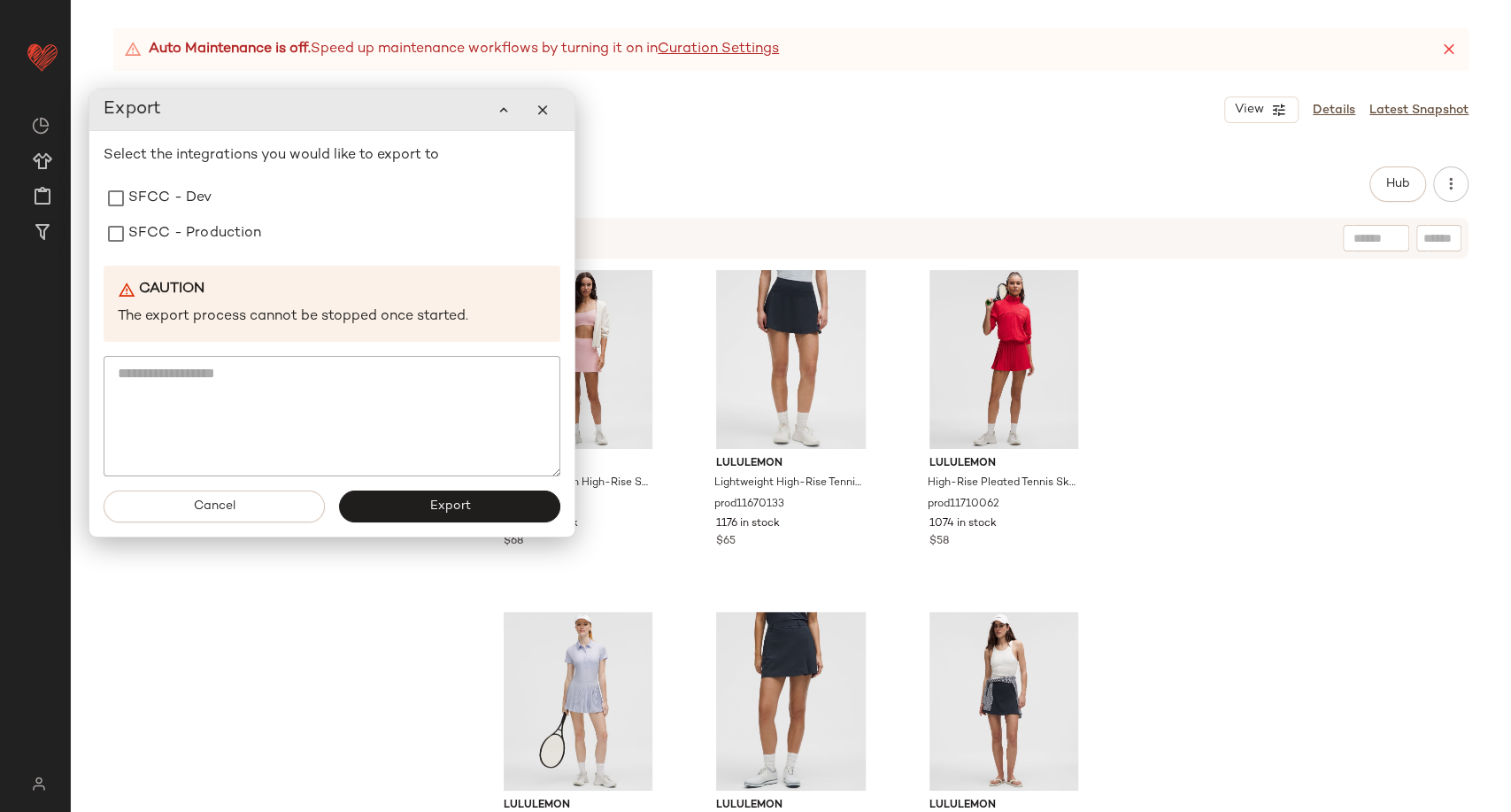
click at [190, 253] on div "Select the integrations you would like to export to SFCC - Dev SFCC - Productio…" at bounding box center [332, 311] width 457 height 331
click at [191, 241] on label "SFCC - Production" at bounding box center [195, 233] width 134 height 35
click at [396, 517] on button "Export" at bounding box center [450, 506] width 221 height 32
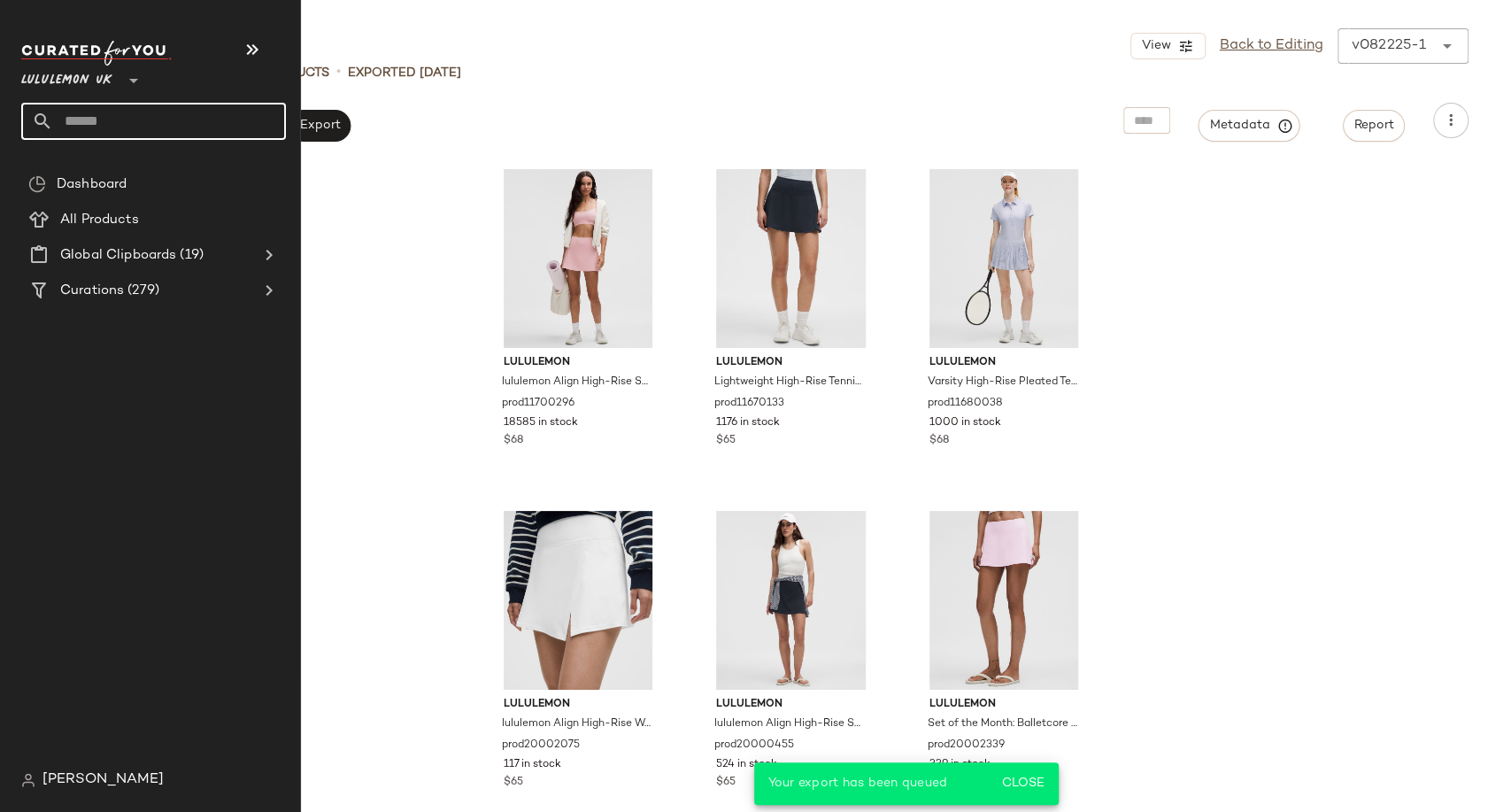
click at [112, 134] on input "text" at bounding box center [170, 121] width 233 height 37
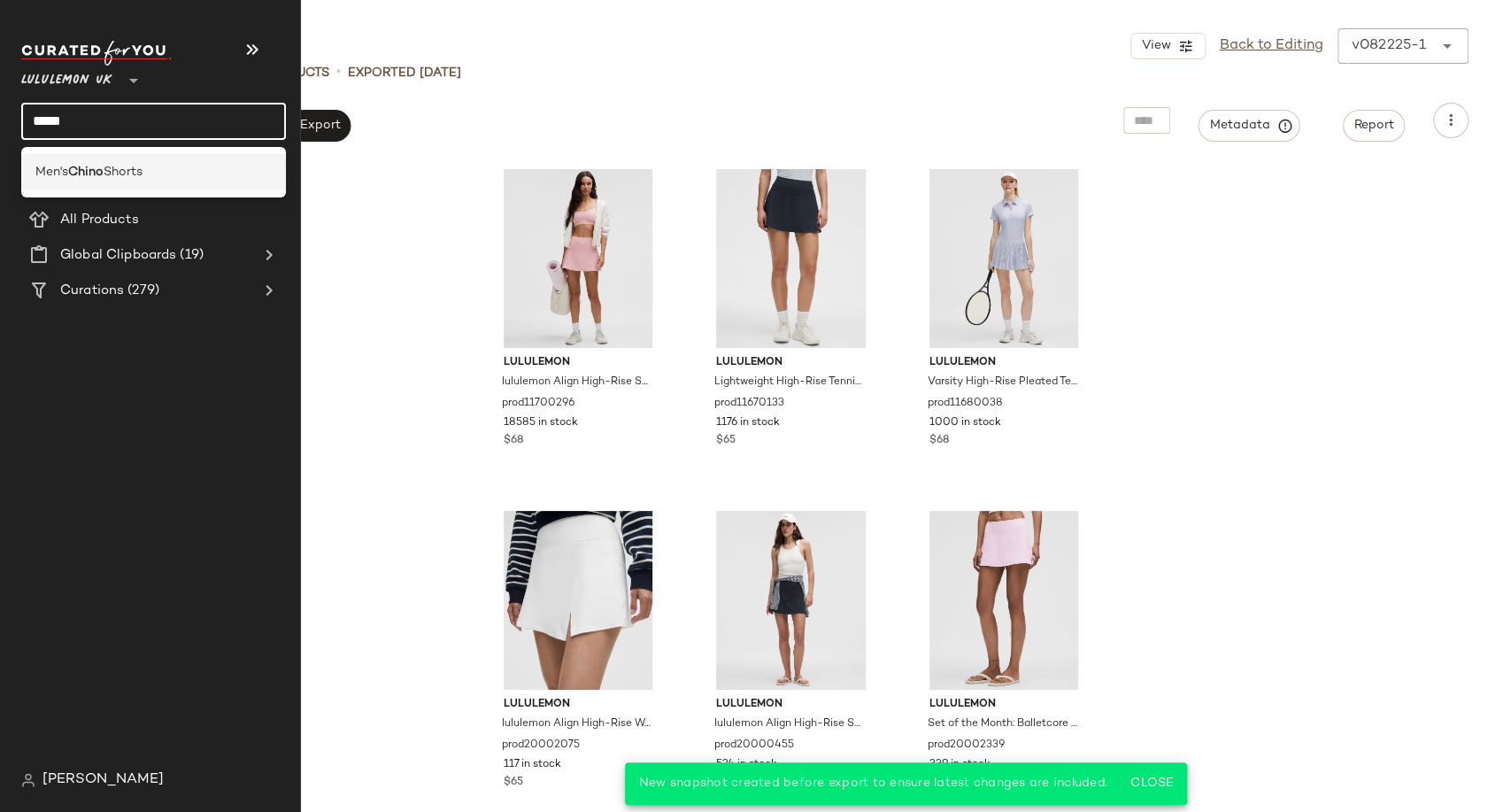
type input "*****"
click at [102, 171] on b "Chino" at bounding box center [86, 172] width 35 height 18
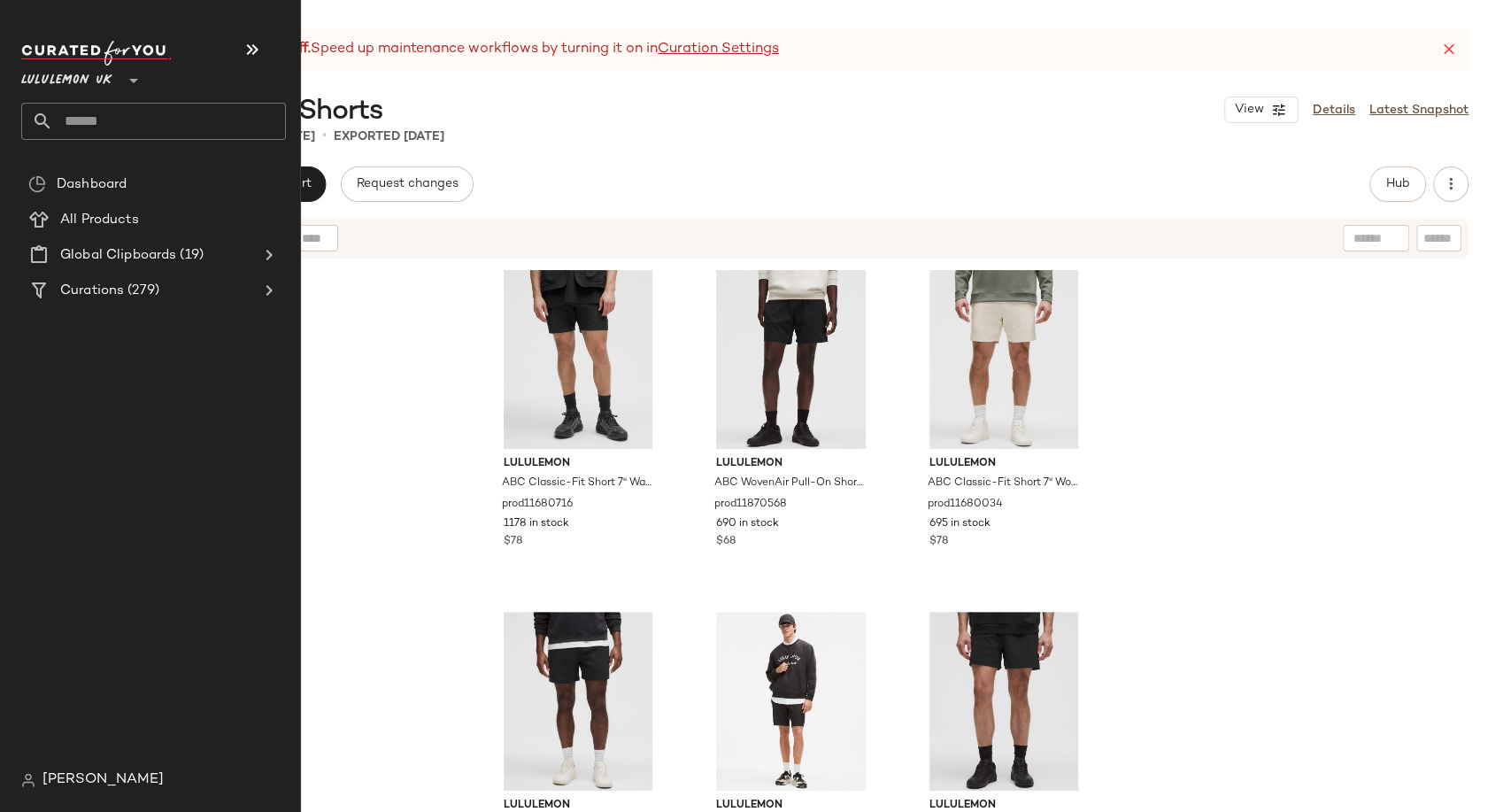
click at [73, 117] on input "text" at bounding box center [170, 121] width 233 height 37
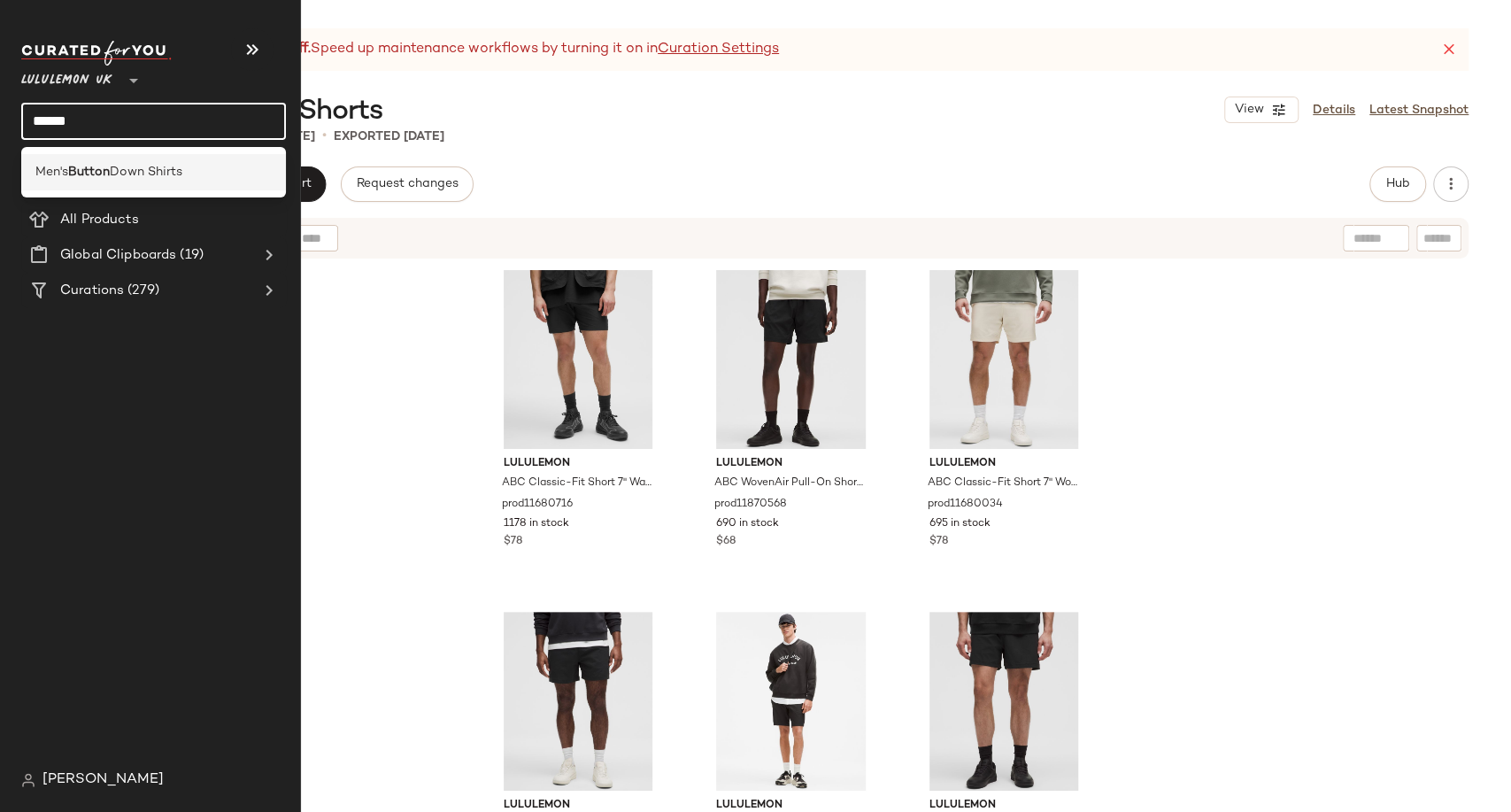
type input "******"
click at [85, 170] on b "Button" at bounding box center [89, 172] width 41 height 18
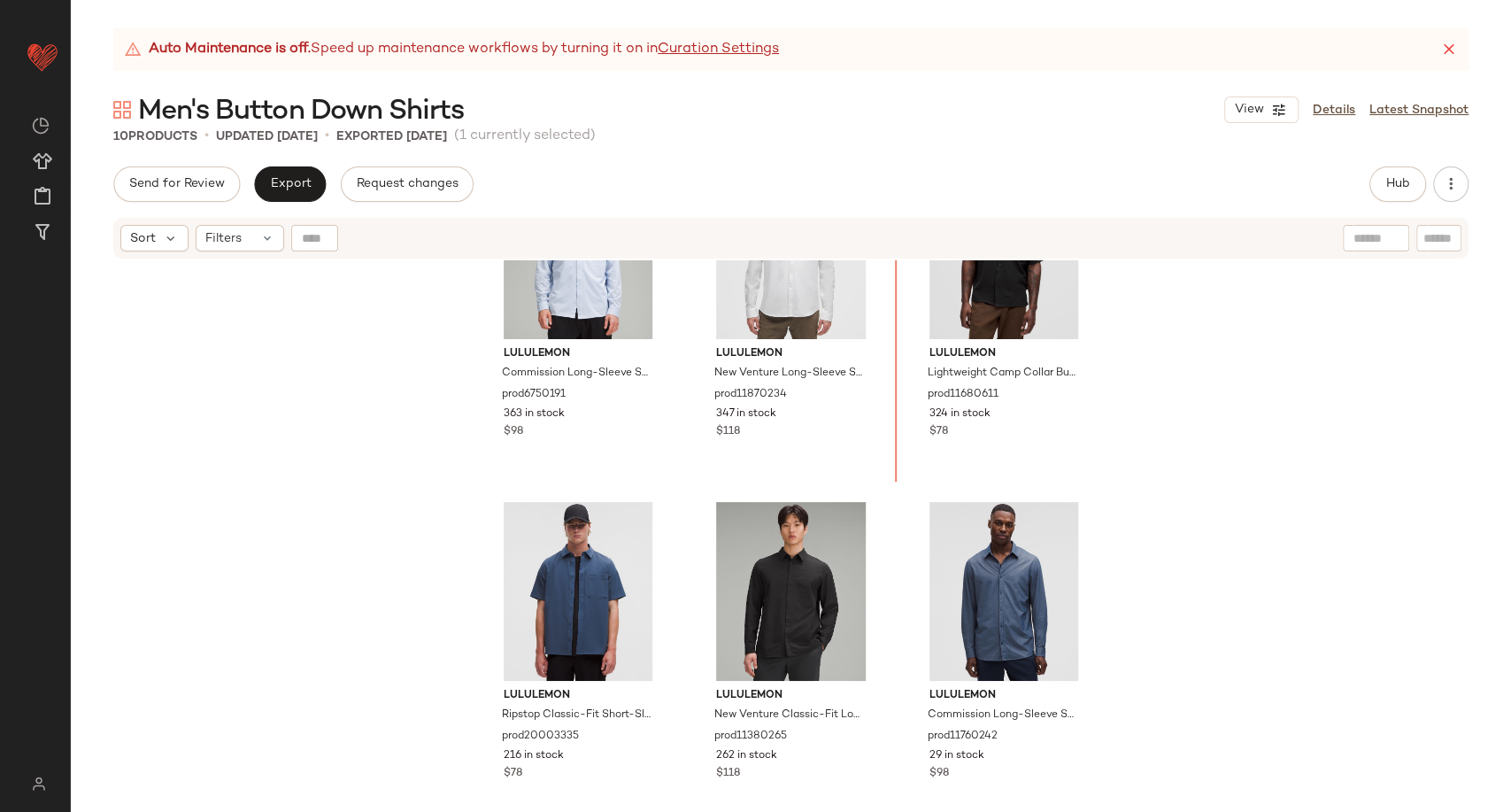
scroll to position [470, 0]
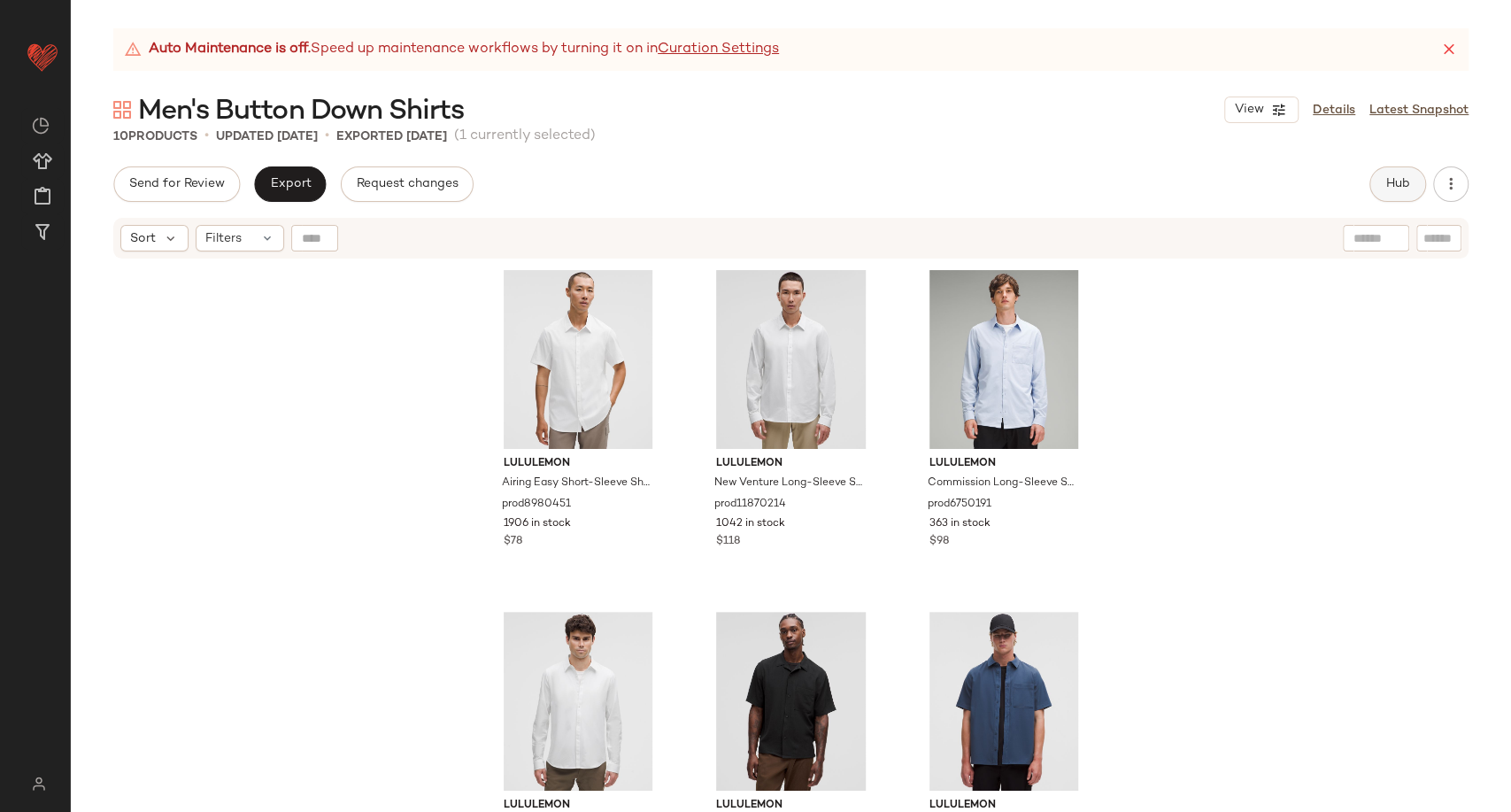
click at [1399, 173] on button "Hub" at bounding box center [1398, 184] width 56 height 35
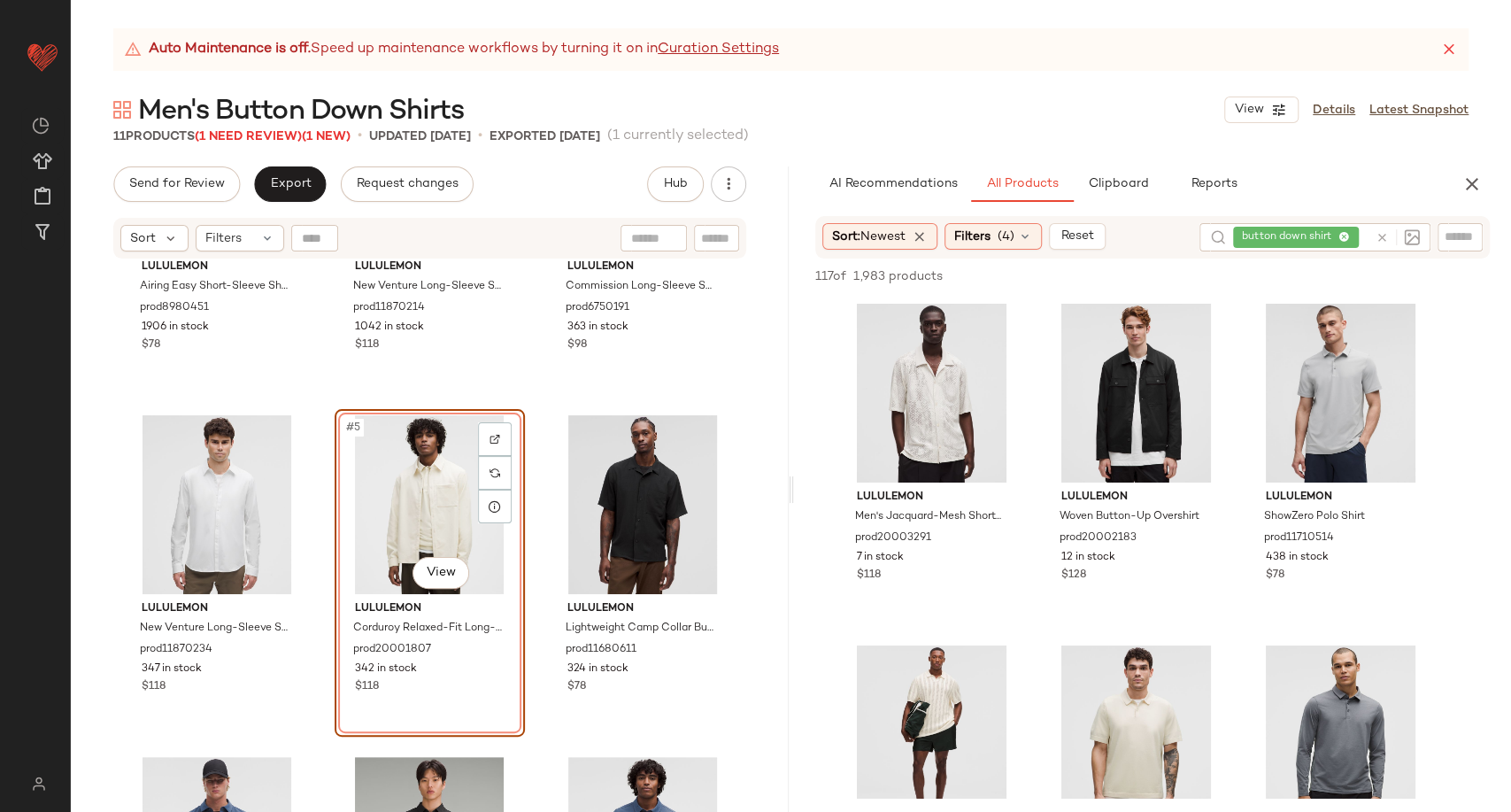
drag, startPoint x: 1466, startPoint y: 181, endPoint x: 1450, endPoint y: 188, distance: 17.5
click at [1460, 182] on button "button" at bounding box center [1472, 184] width 35 height 35
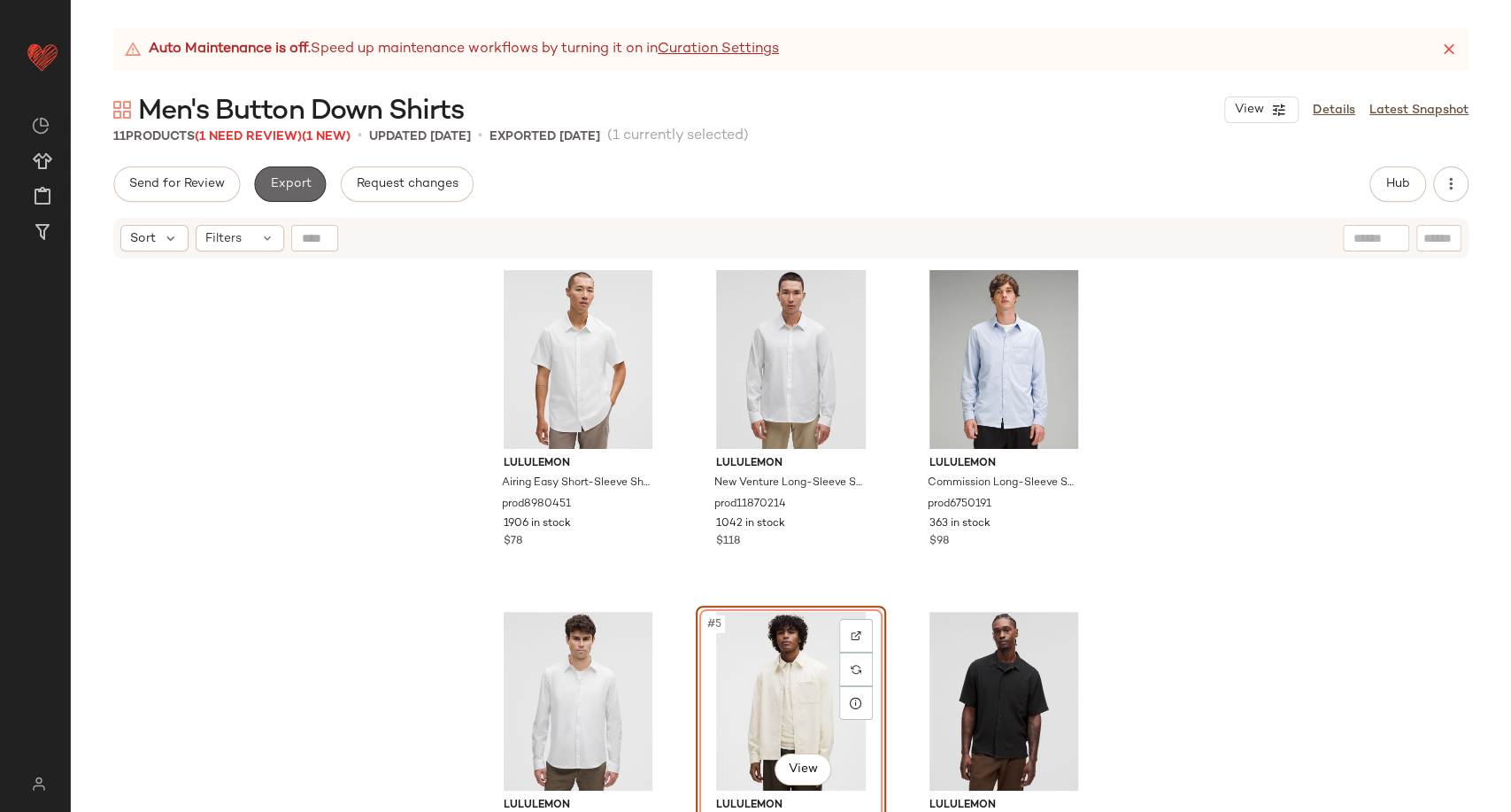
click at [312, 193] on button "Export" at bounding box center [290, 184] width 72 height 35
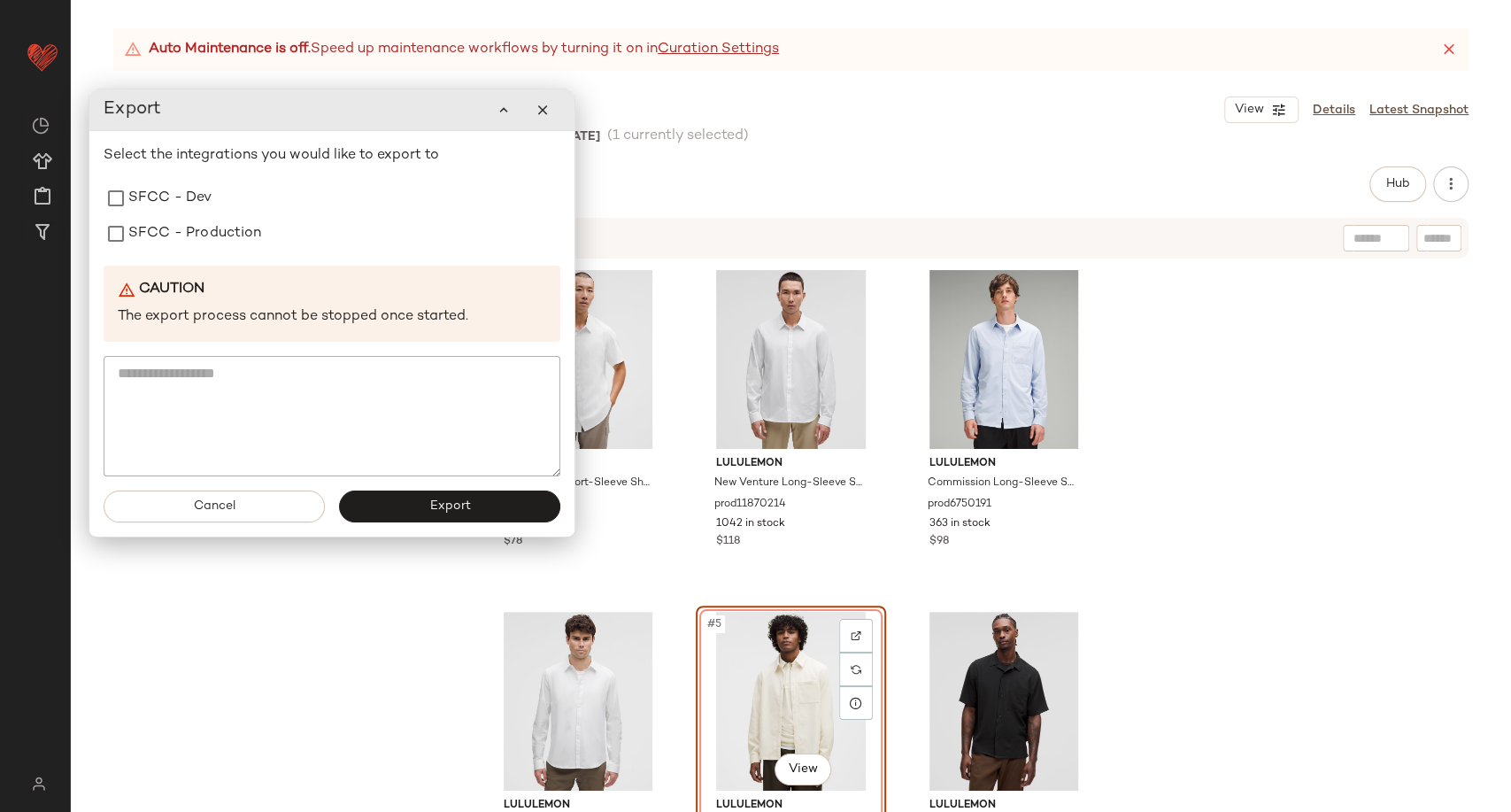
click at [654, 202] on div "Send for Review Export Request changes Hub Send for Review External Review Inte…" at bounding box center [791, 489] width 1441 height 645
click at [552, 112] on button "button" at bounding box center [543, 110] width 35 height 35
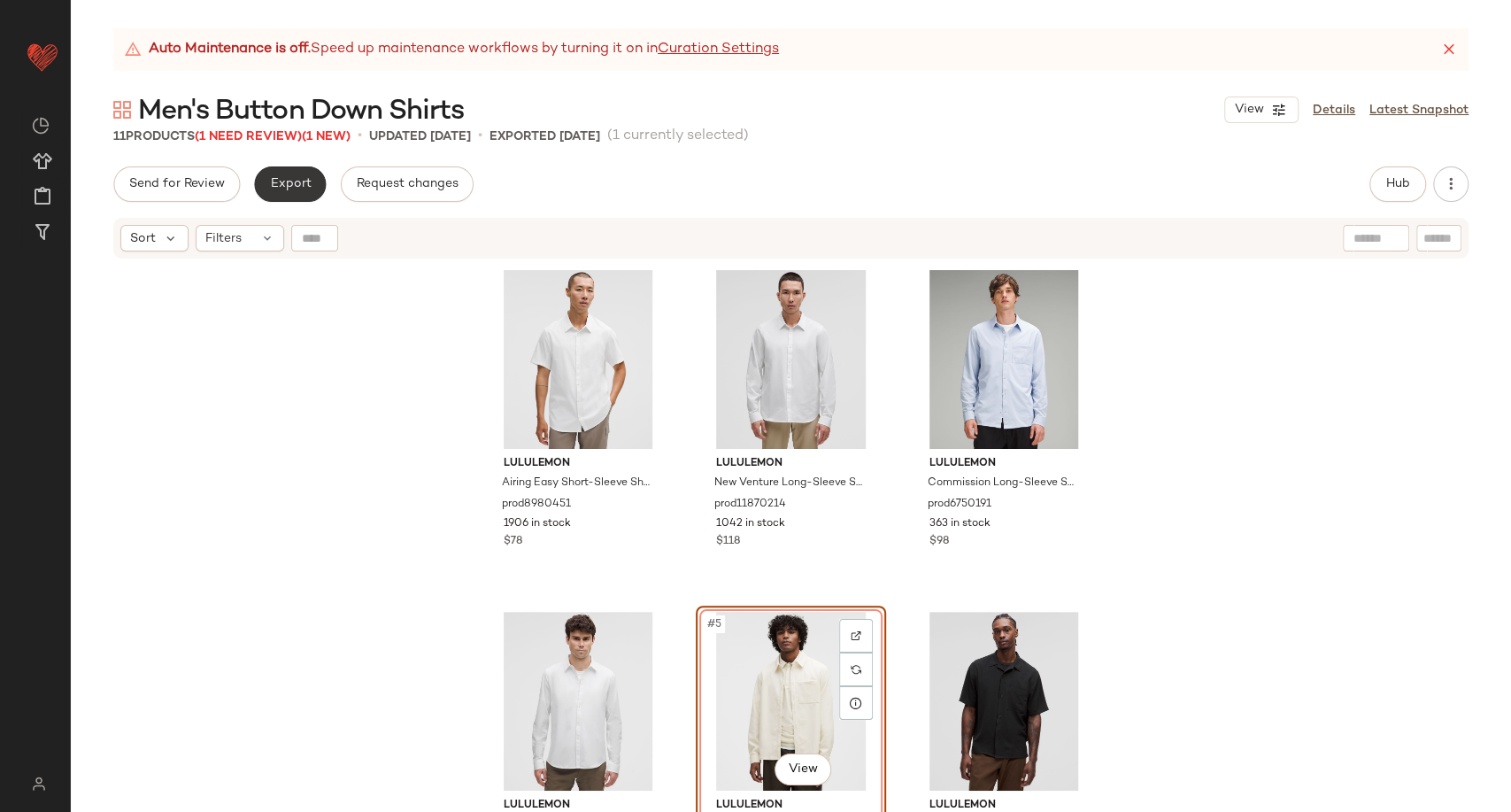
click at [301, 191] on span "Export" at bounding box center [289, 183] width 41 height 14
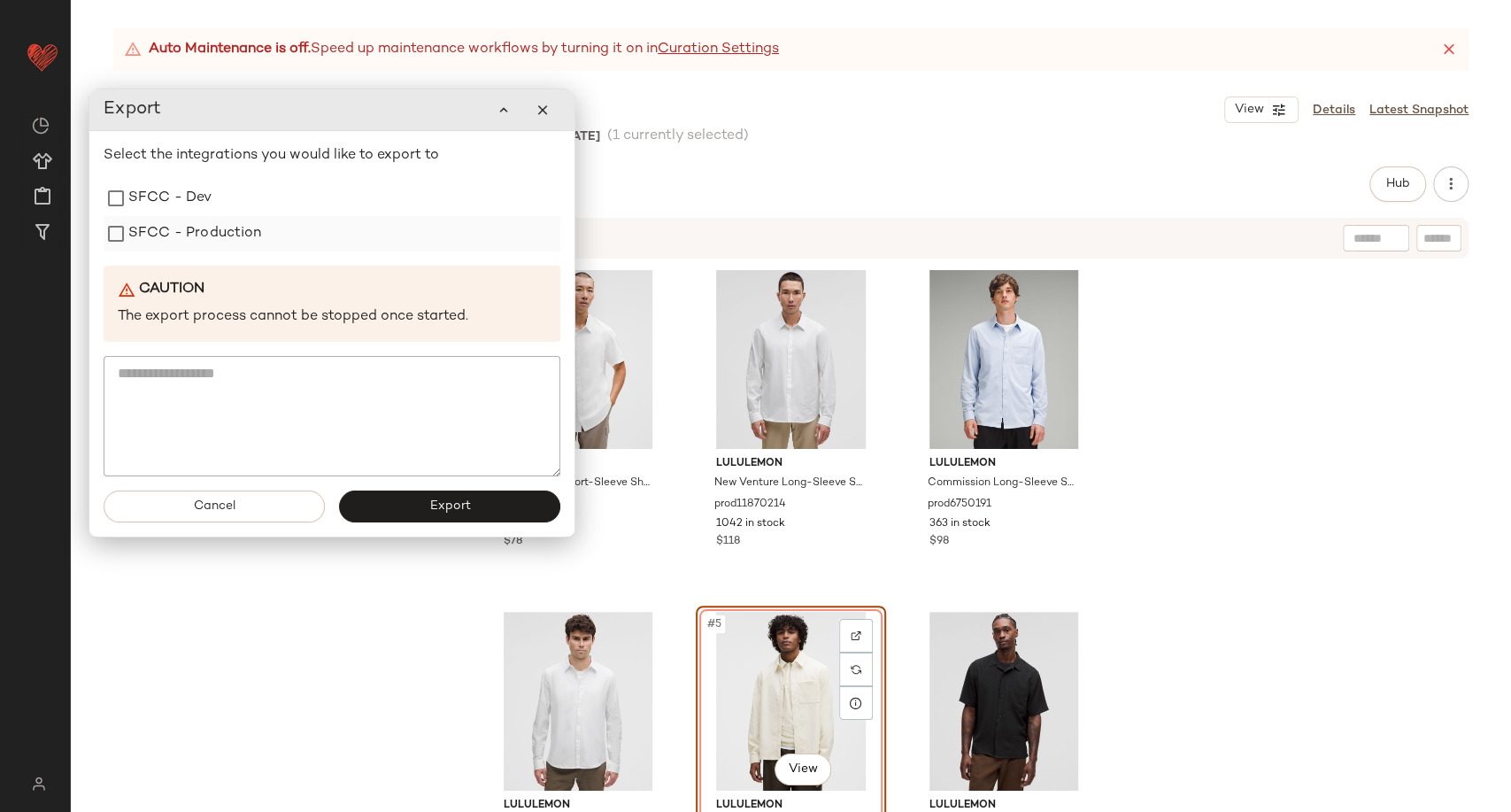
click at [301, 248] on div "SFCC - Production" at bounding box center [332, 233] width 457 height 35
click at [218, 235] on label "SFCC - Production" at bounding box center [195, 233] width 134 height 35
click at [406, 513] on button "Export" at bounding box center [450, 506] width 221 height 32
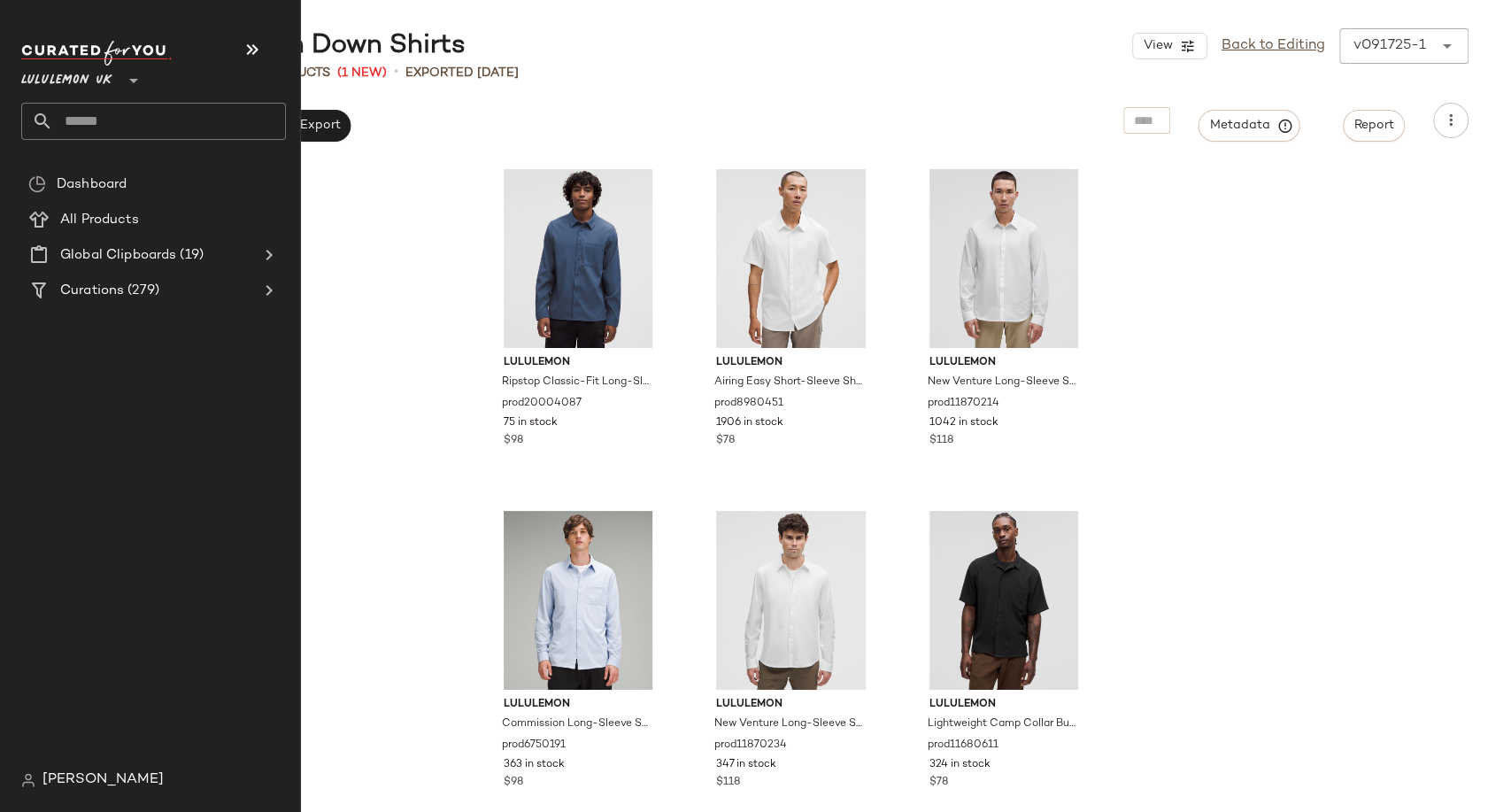
click at [109, 118] on input "text" at bounding box center [170, 121] width 233 height 37
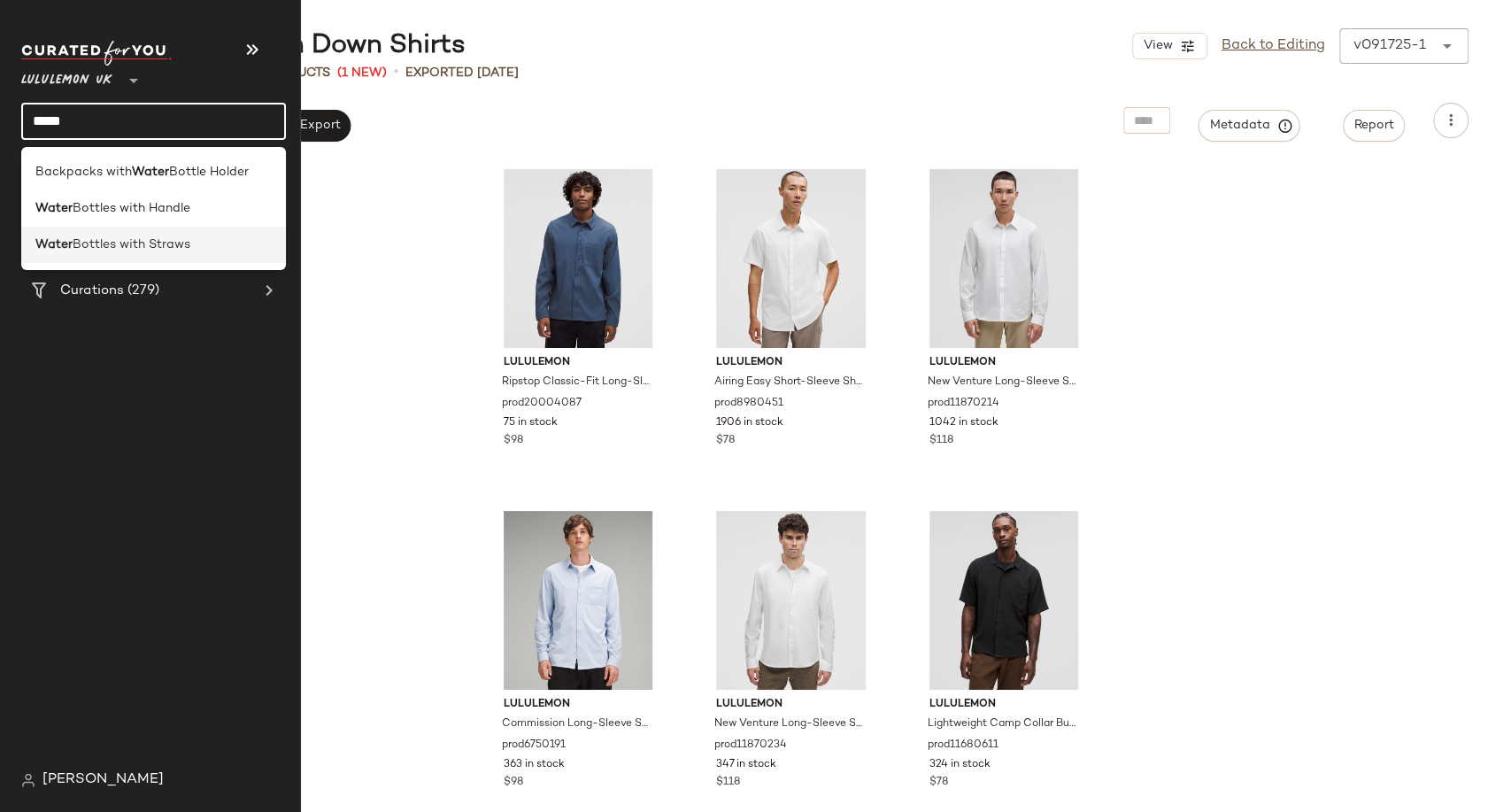
type input "*****"
click at [147, 233] on div "Water Bottles with Straws" at bounding box center [153, 244] width 265 height 36
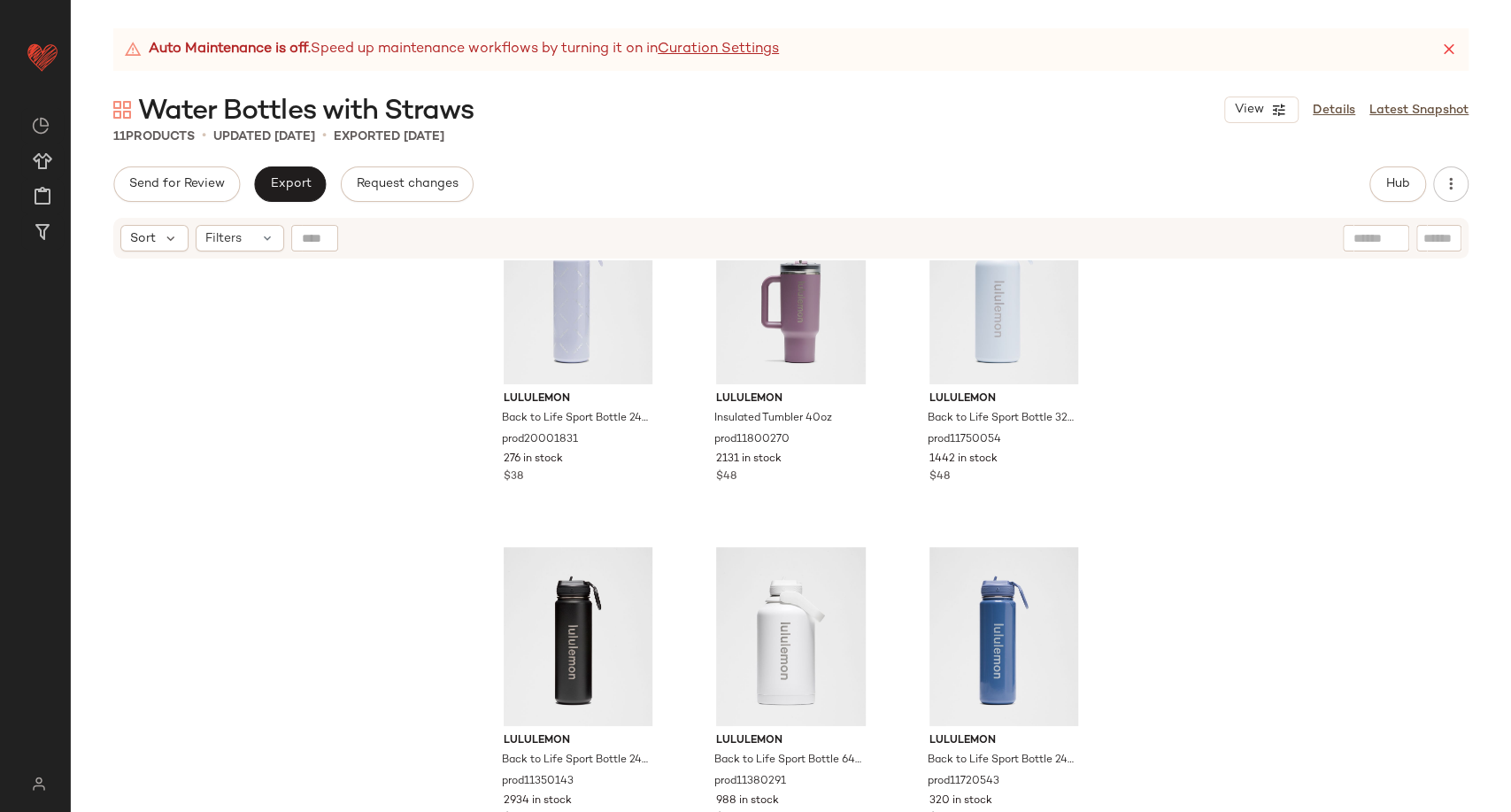
scroll to position [99, 0]
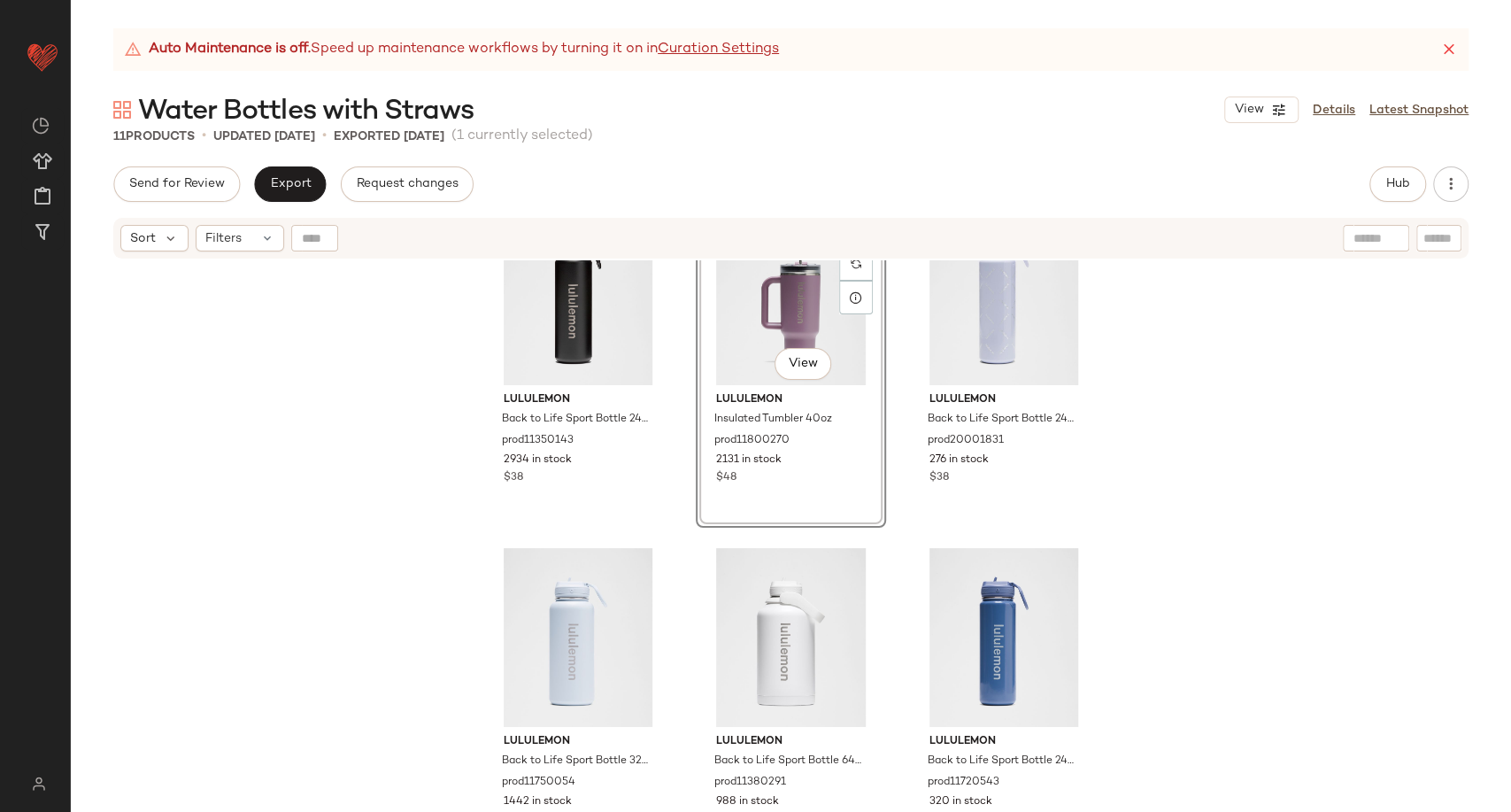
scroll to position [99, 0]
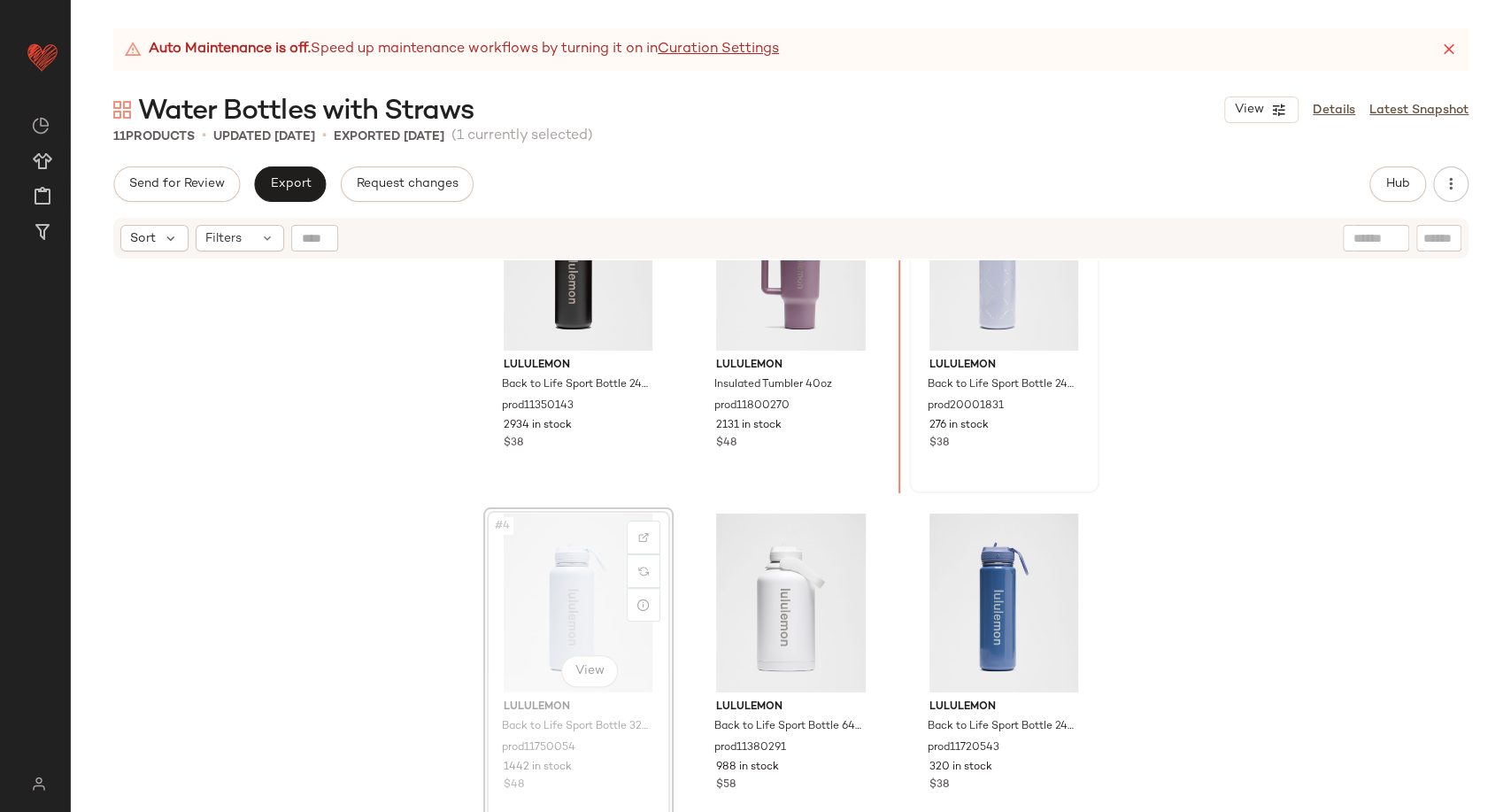
scroll to position [95, 0]
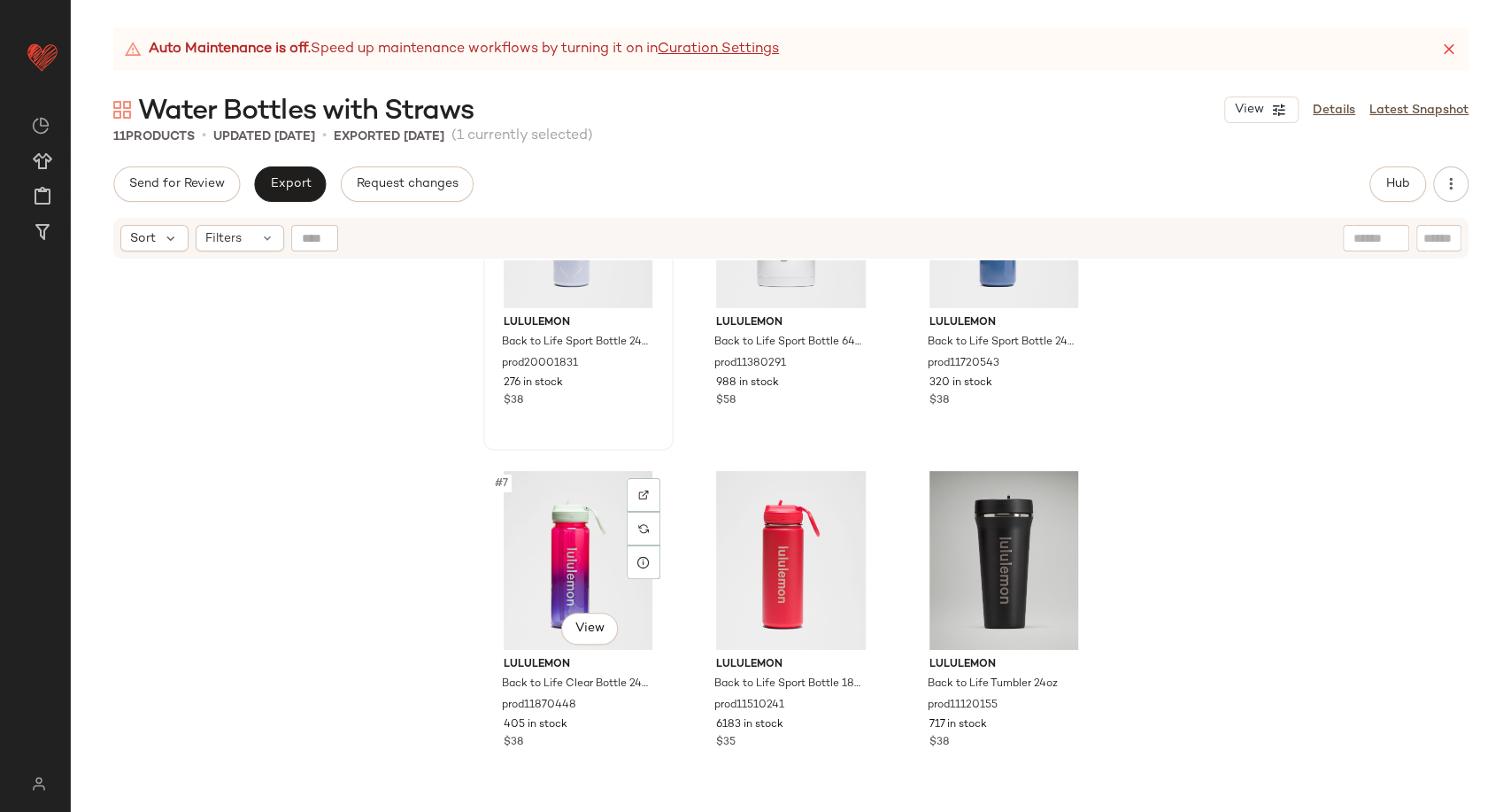
scroll to position [503, 0]
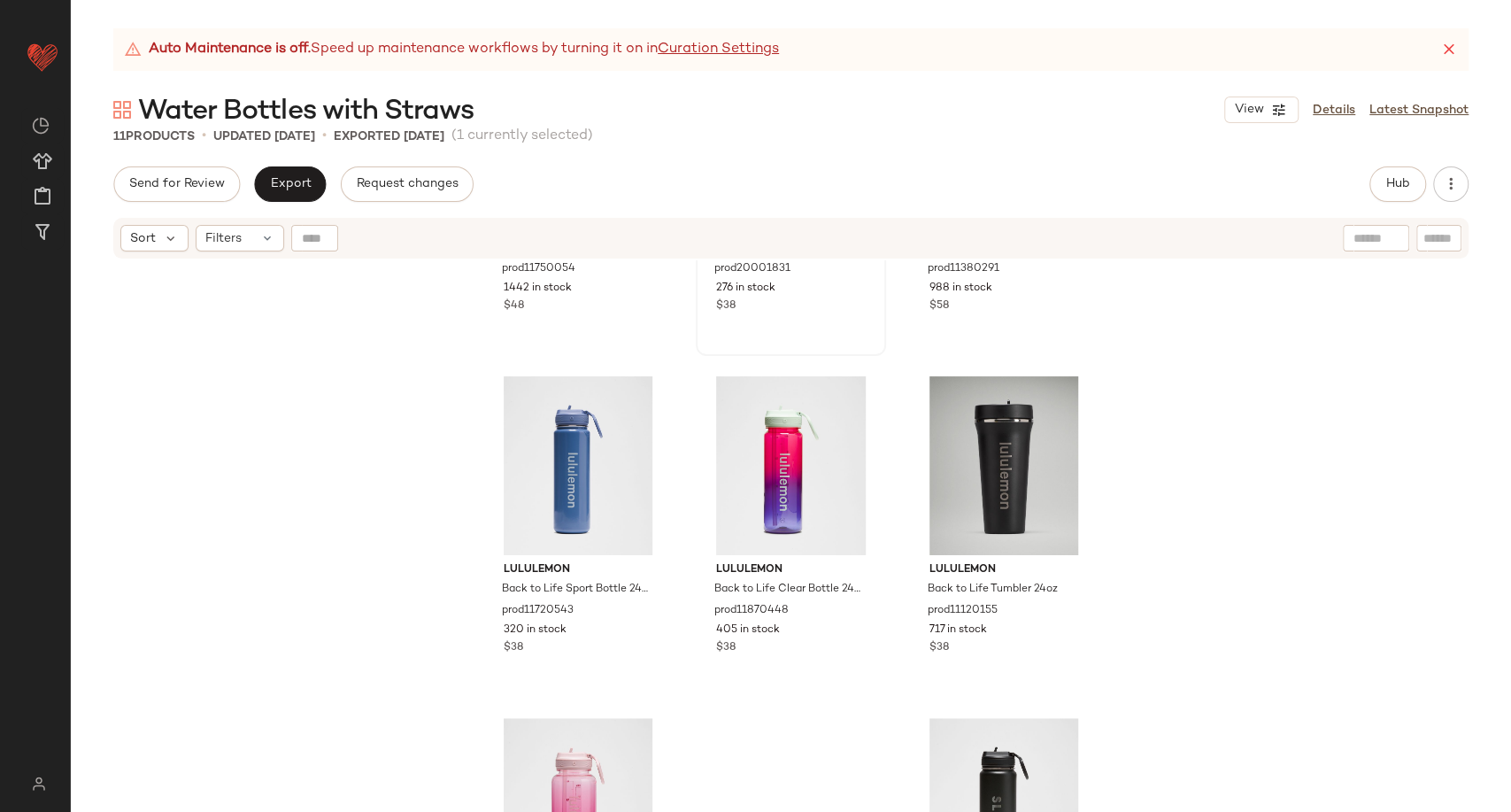
scroll to position [604, 0]
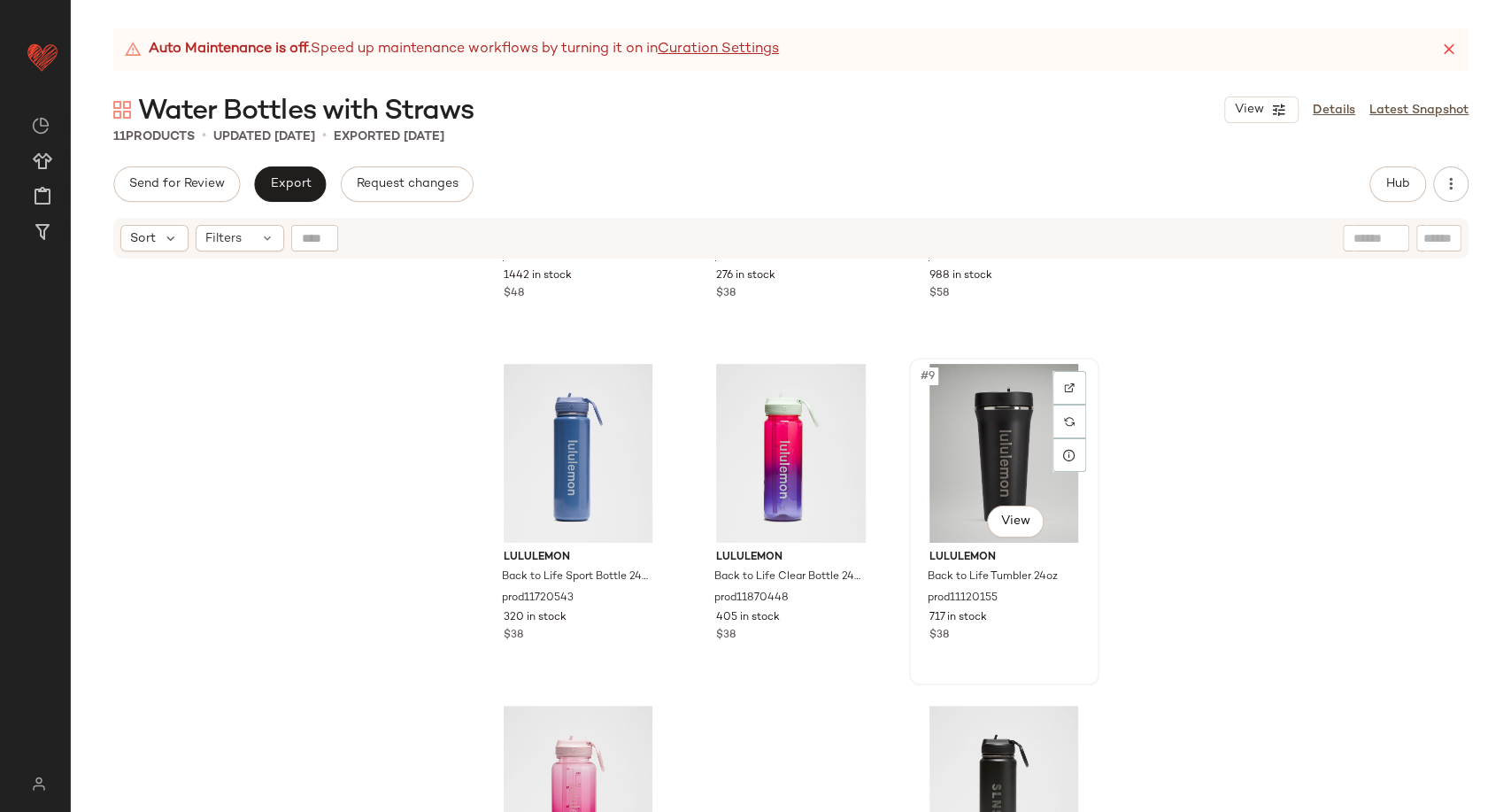
click at [975, 487] on div "#9 View" at bounding box center [1004, 453] width 178 height 179
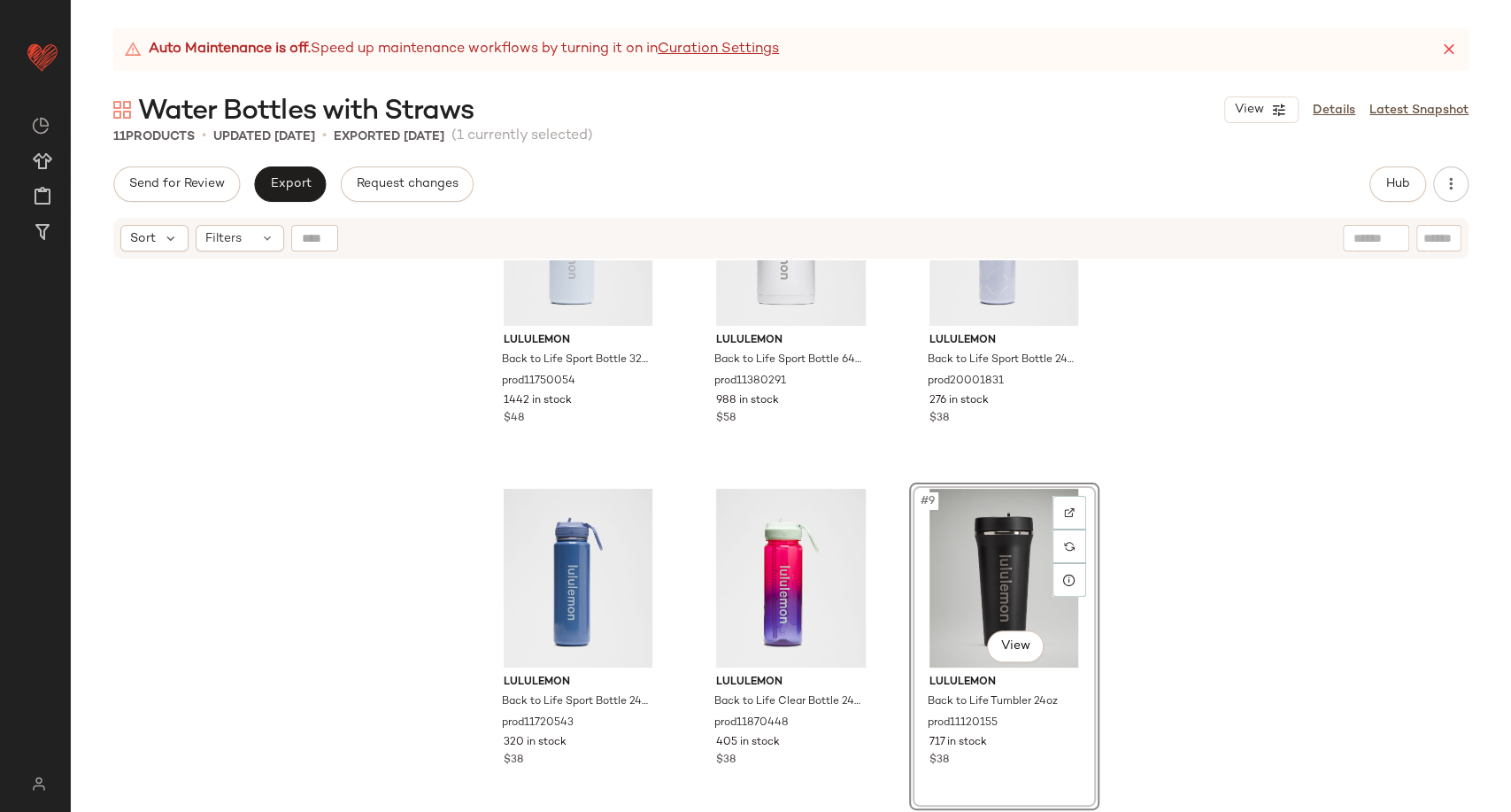
scroll to position [468, 0]
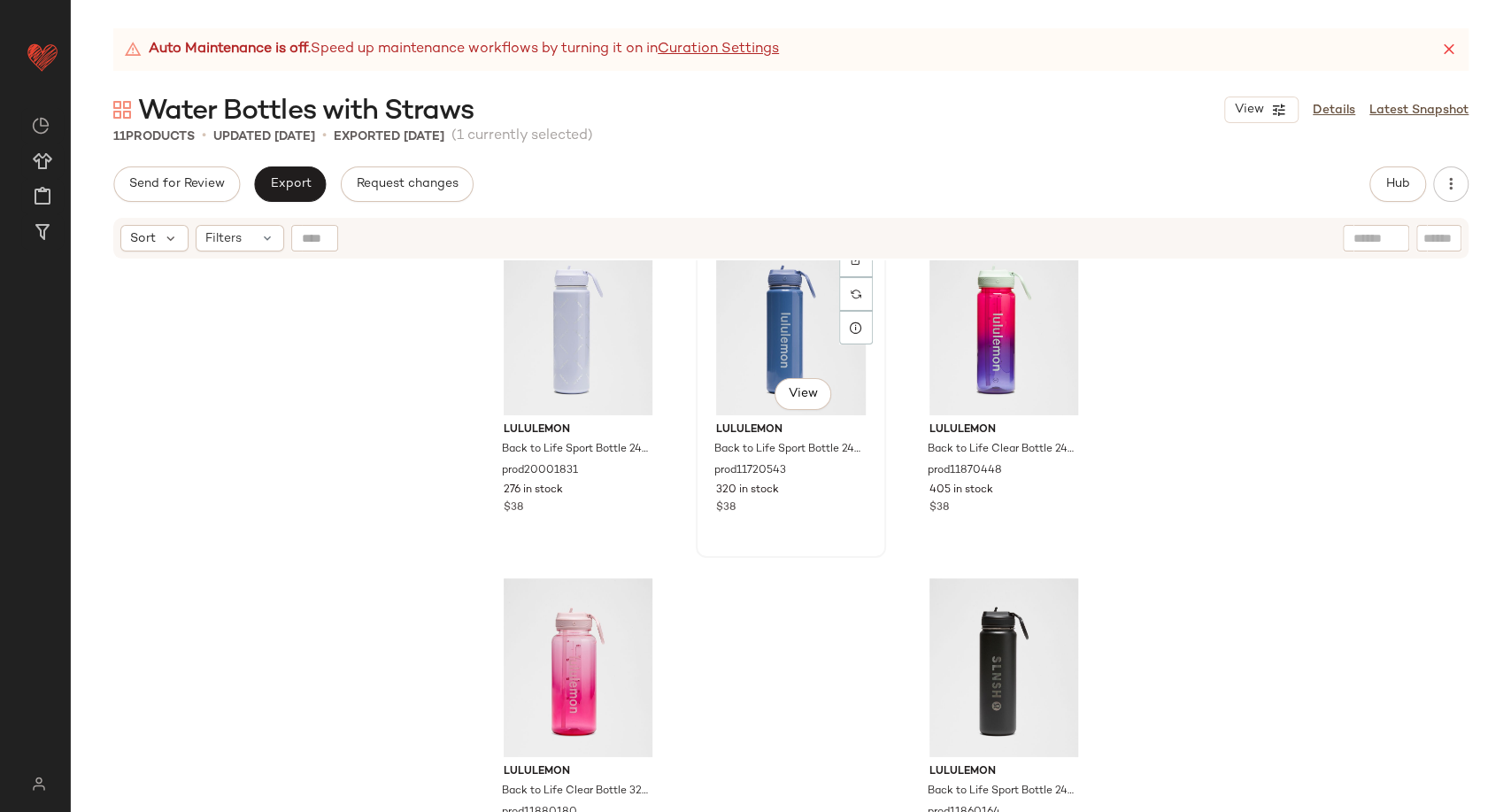
scroll to position [764, 0]
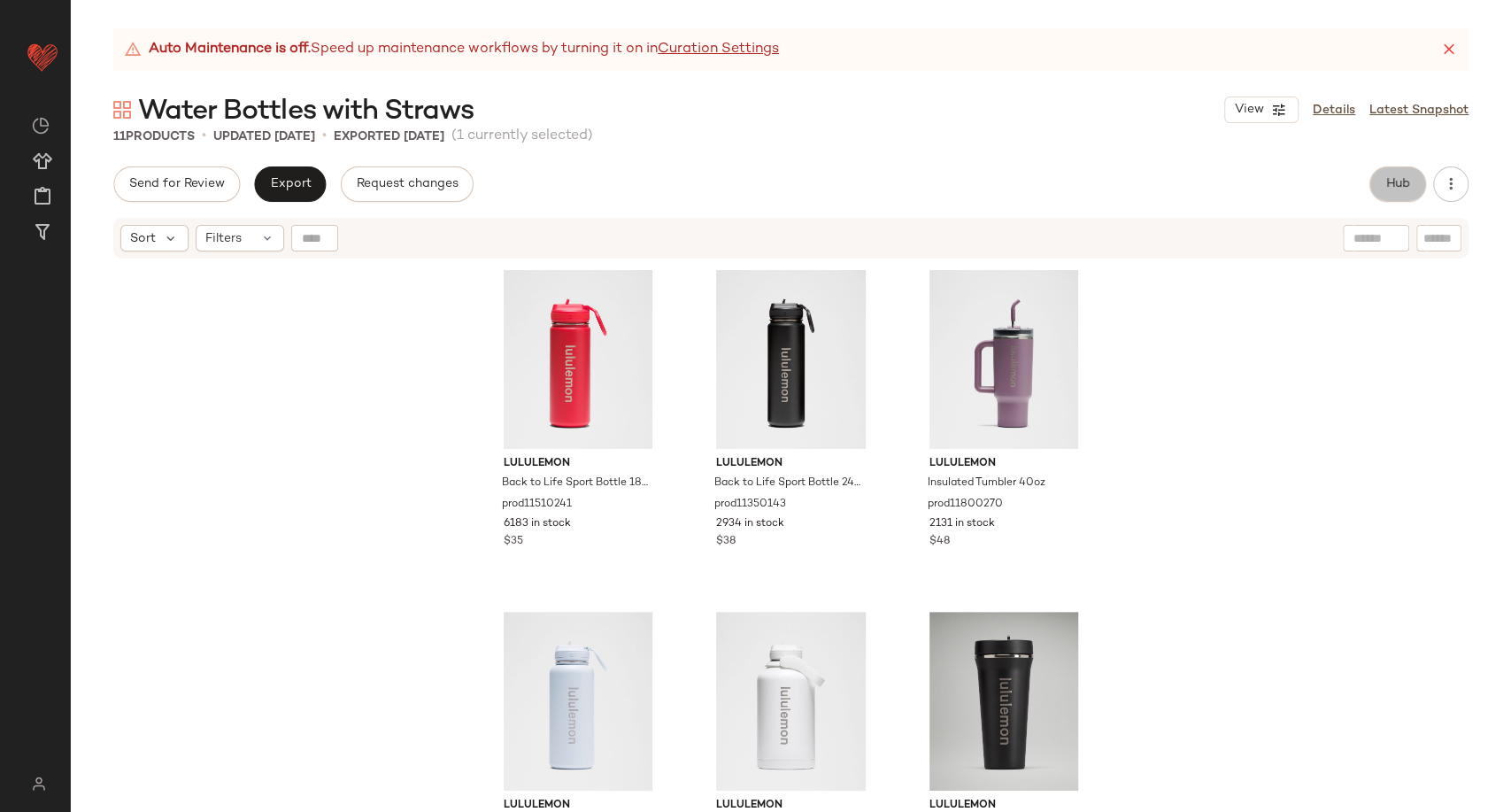
click at [1399, 190] on span "Hub" at bounding box center [1398, 183] width 25 height 14
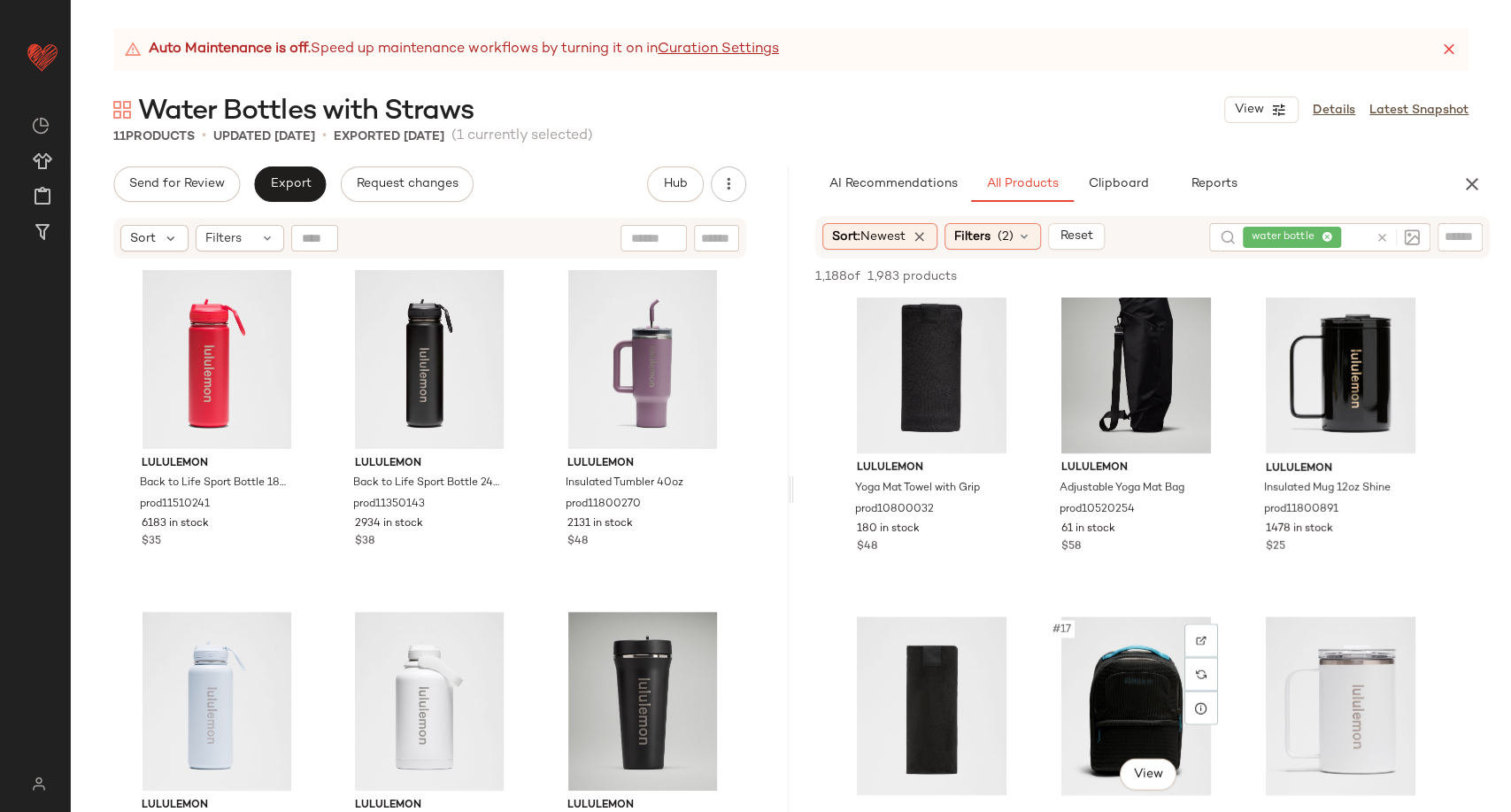
scroll to position [1573, 0]
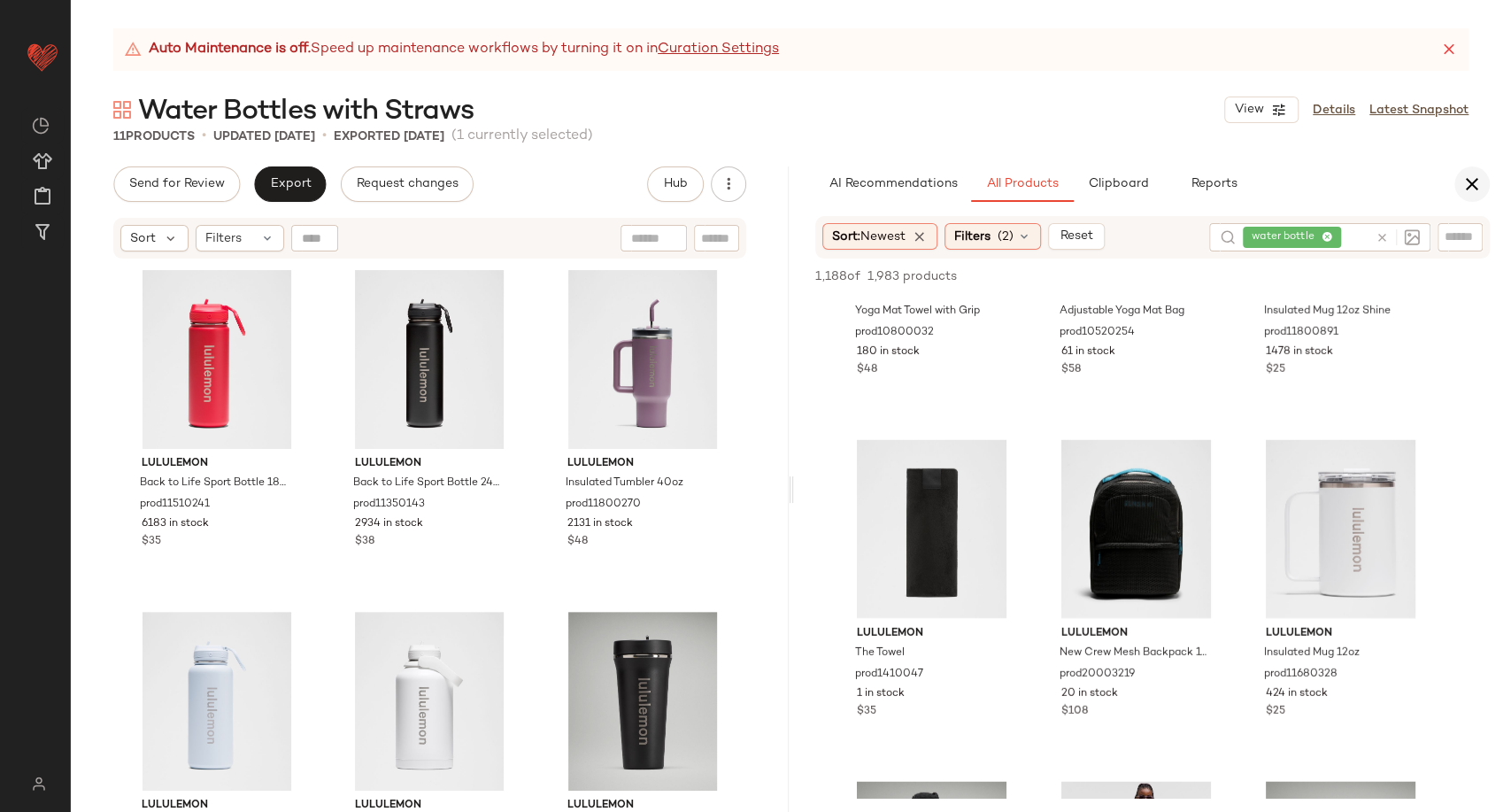
click at [1473, 186] on icon "button" at bounding box center [1472, 183] width 21 height 21
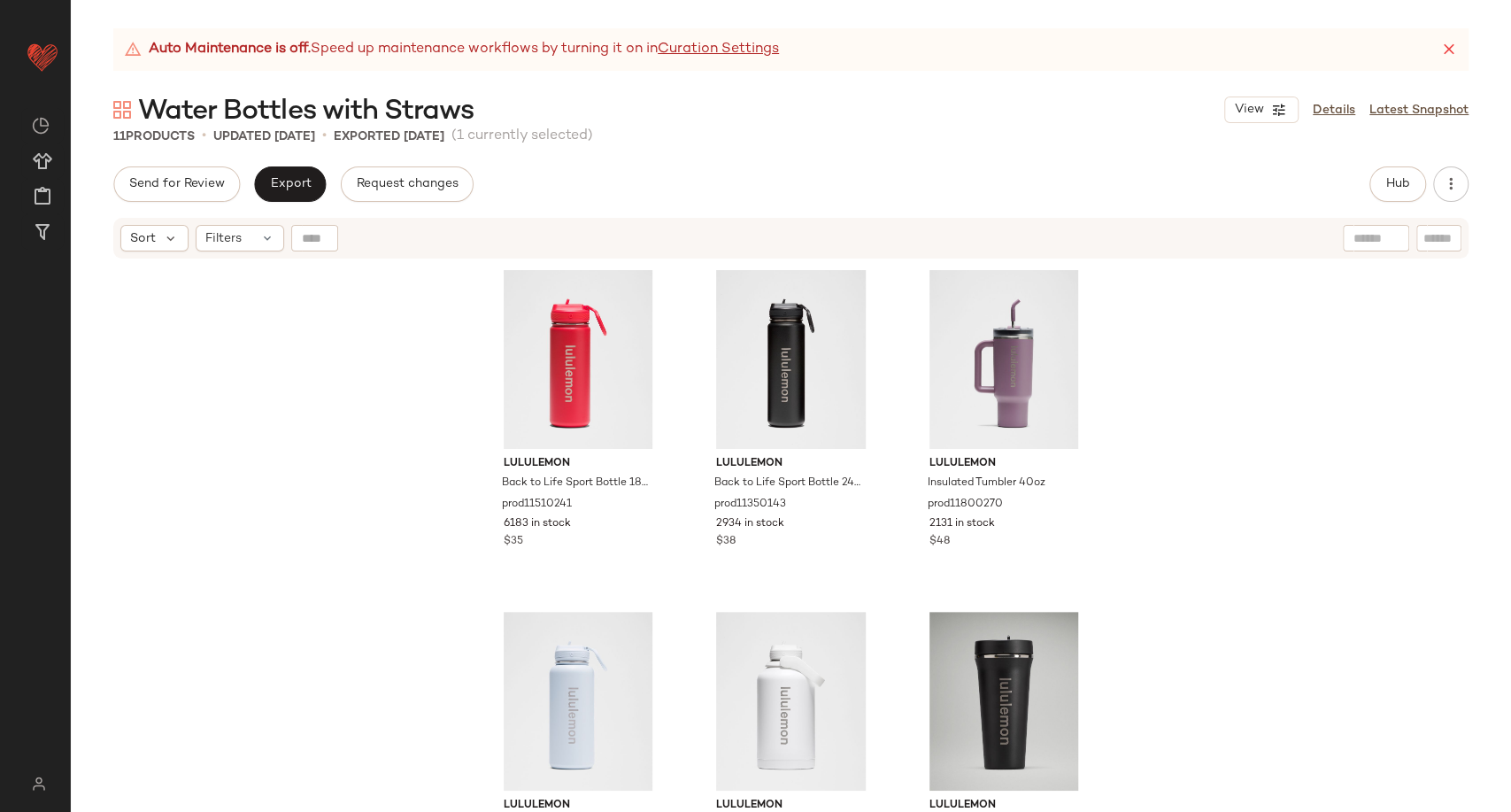
click at [846, 177] on div "Send for Review Export Request changes Hub Send for Review External Review Inte…" at bounding box center [791, 184] width 1355 height 35
click at [304, 187] on span "Export" at bounding box center [289, 183] width 41 height 14
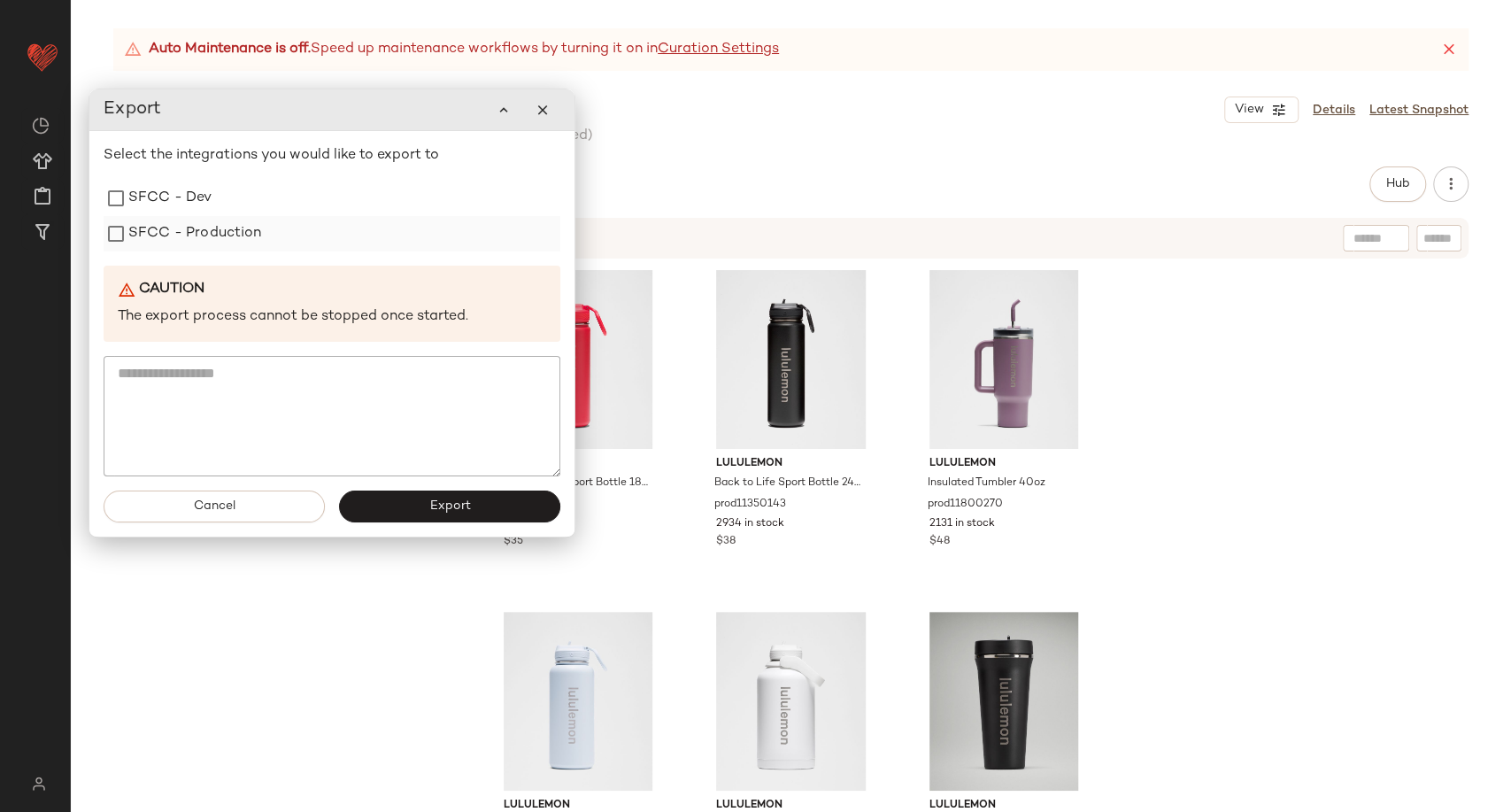
click at [202, 237] on label "SFCC - Production" at bounding box center [195, 233] width 134 height 35
click at [395, 503] on button "Export" at bounding box center [450, 506] width 221 height 32
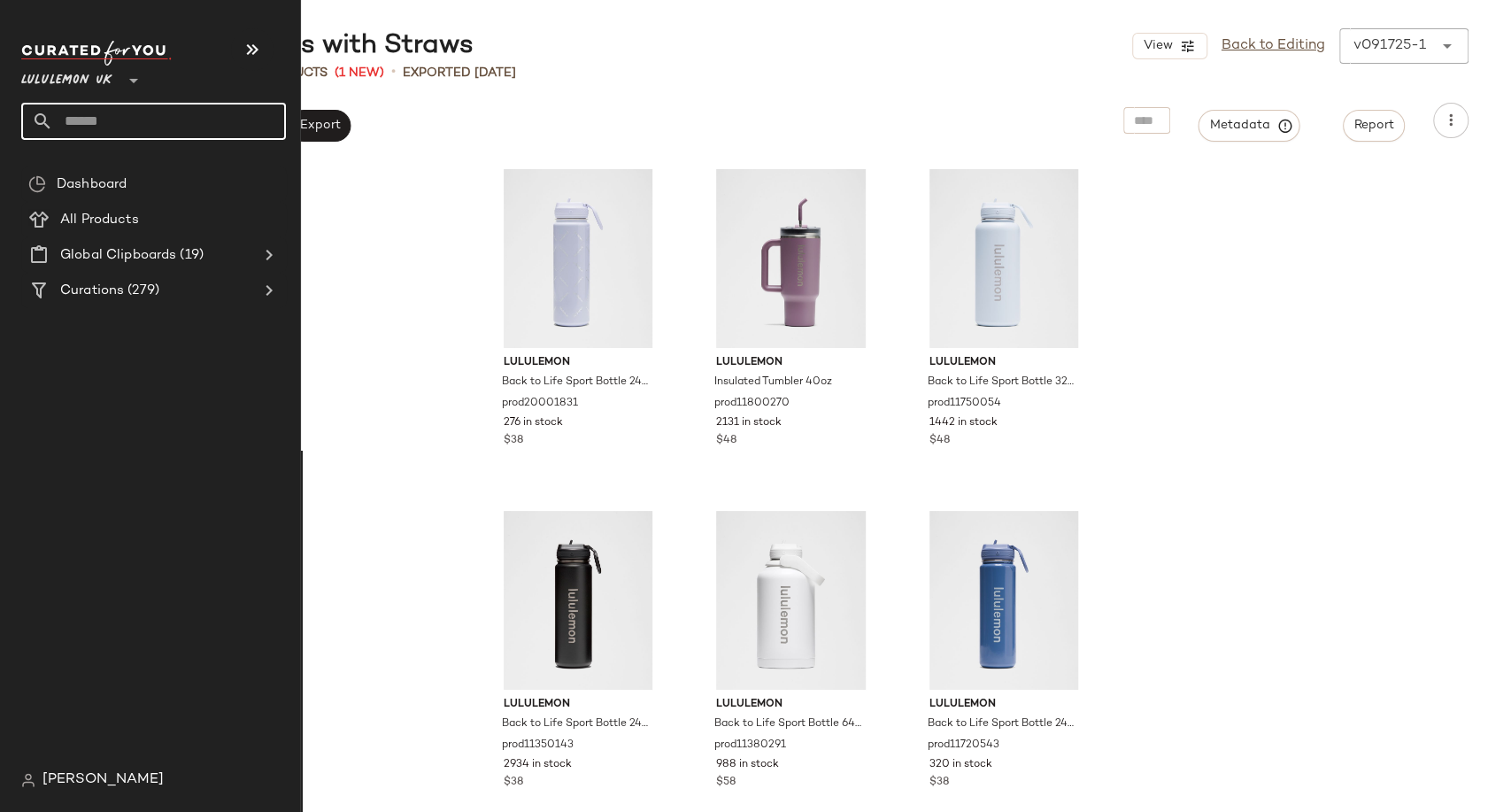
click at [102, 118] on input "text" at bounding box center [170, 121] width 233 height 37
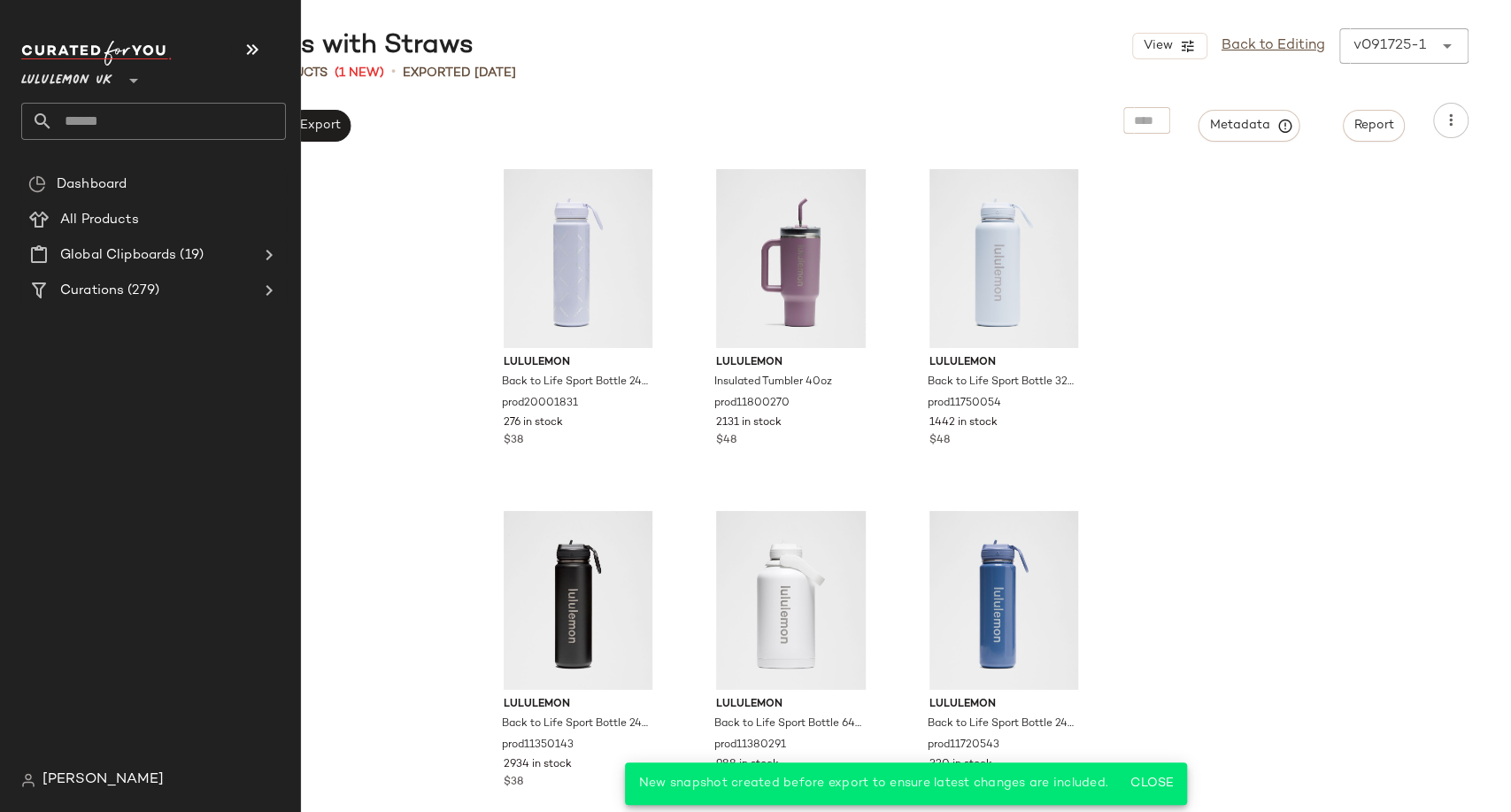
click at [64, 118] on input "text" at bounding box center [170, 121] width 233 height 37
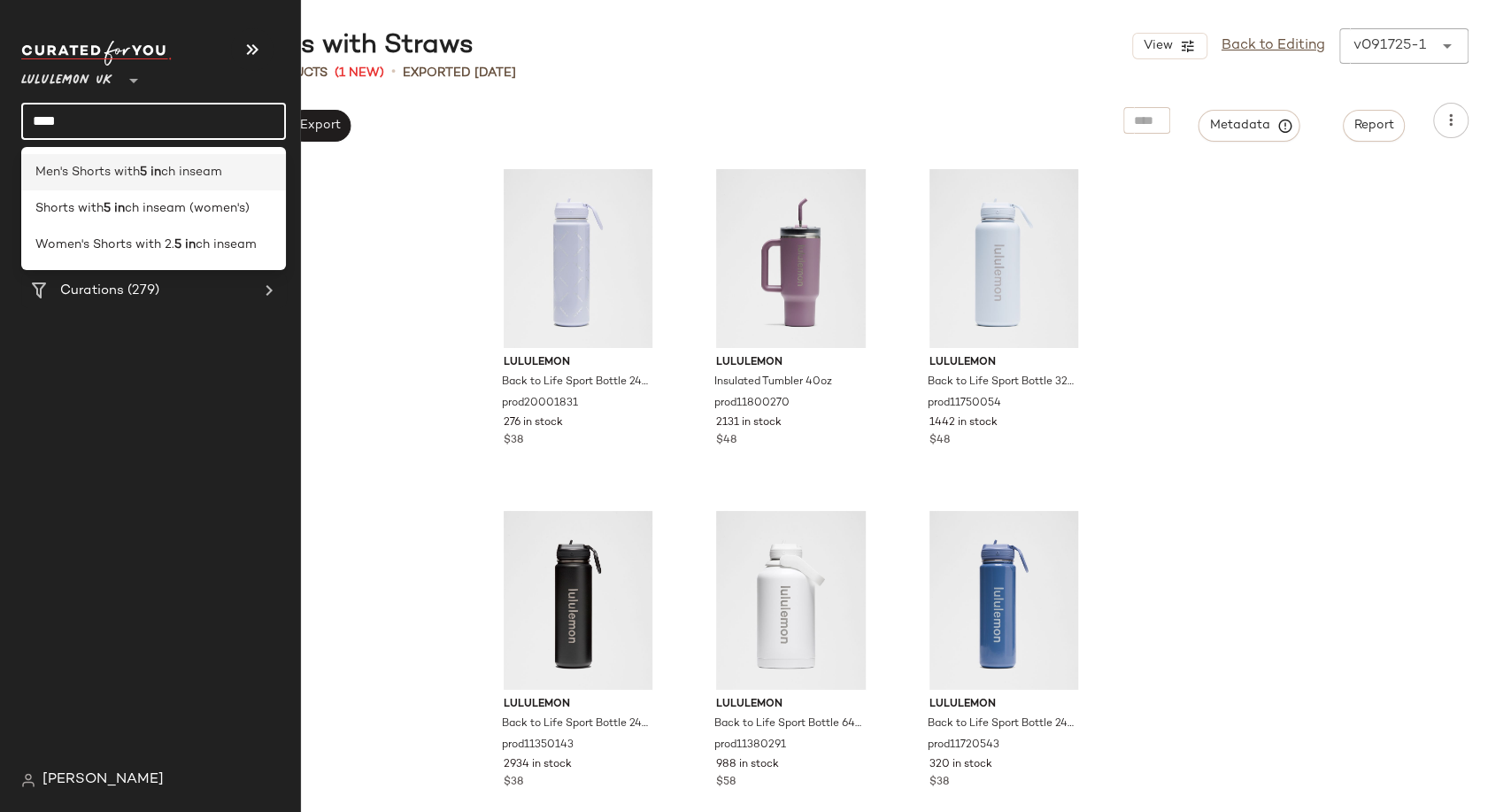
type input "****"
click at [147, 176] on b "5 in" at bounding box center [150, 172] width 21 height 18
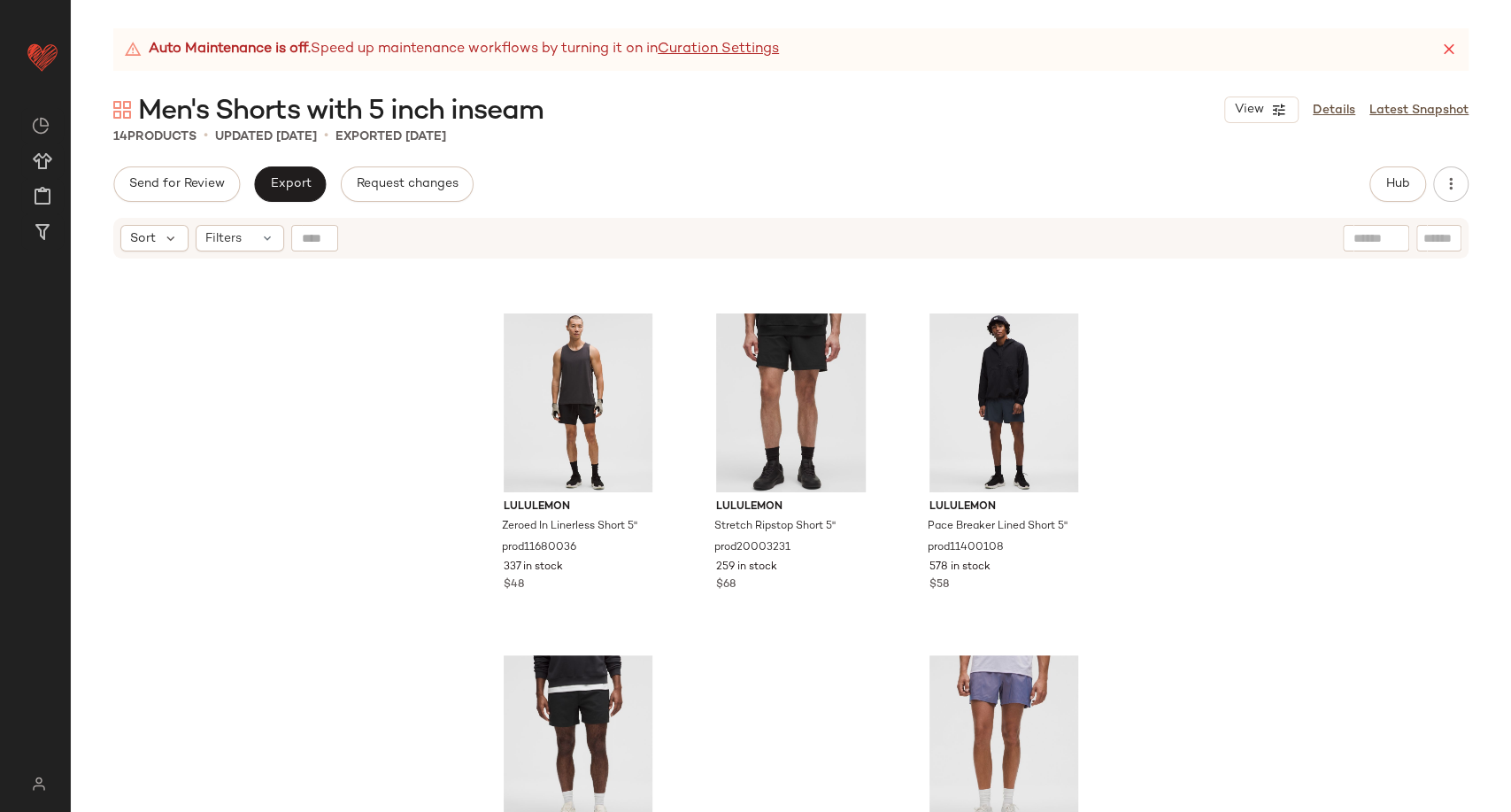
scroll to position [505, 0]
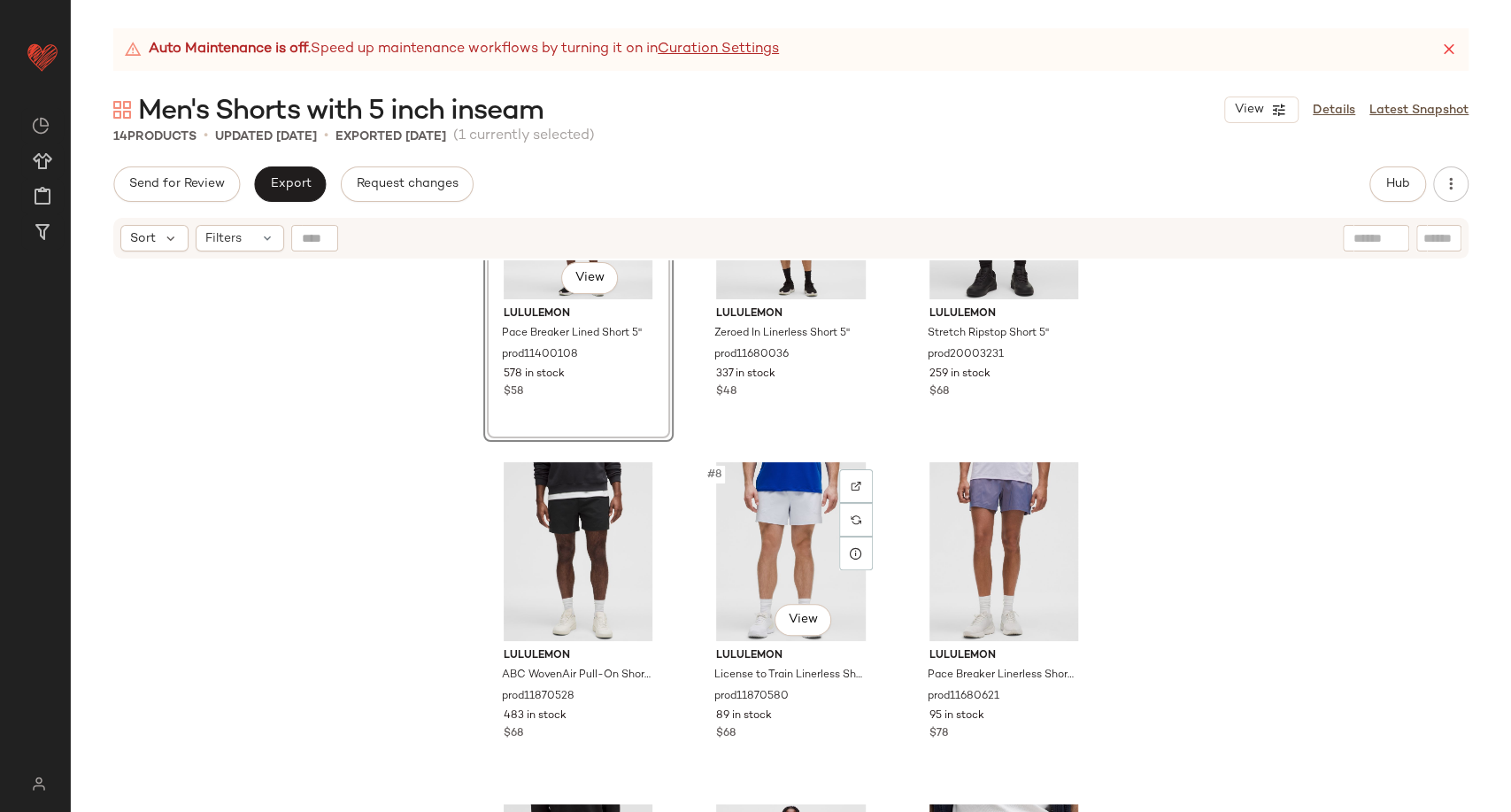
scroll to position [407, 0]
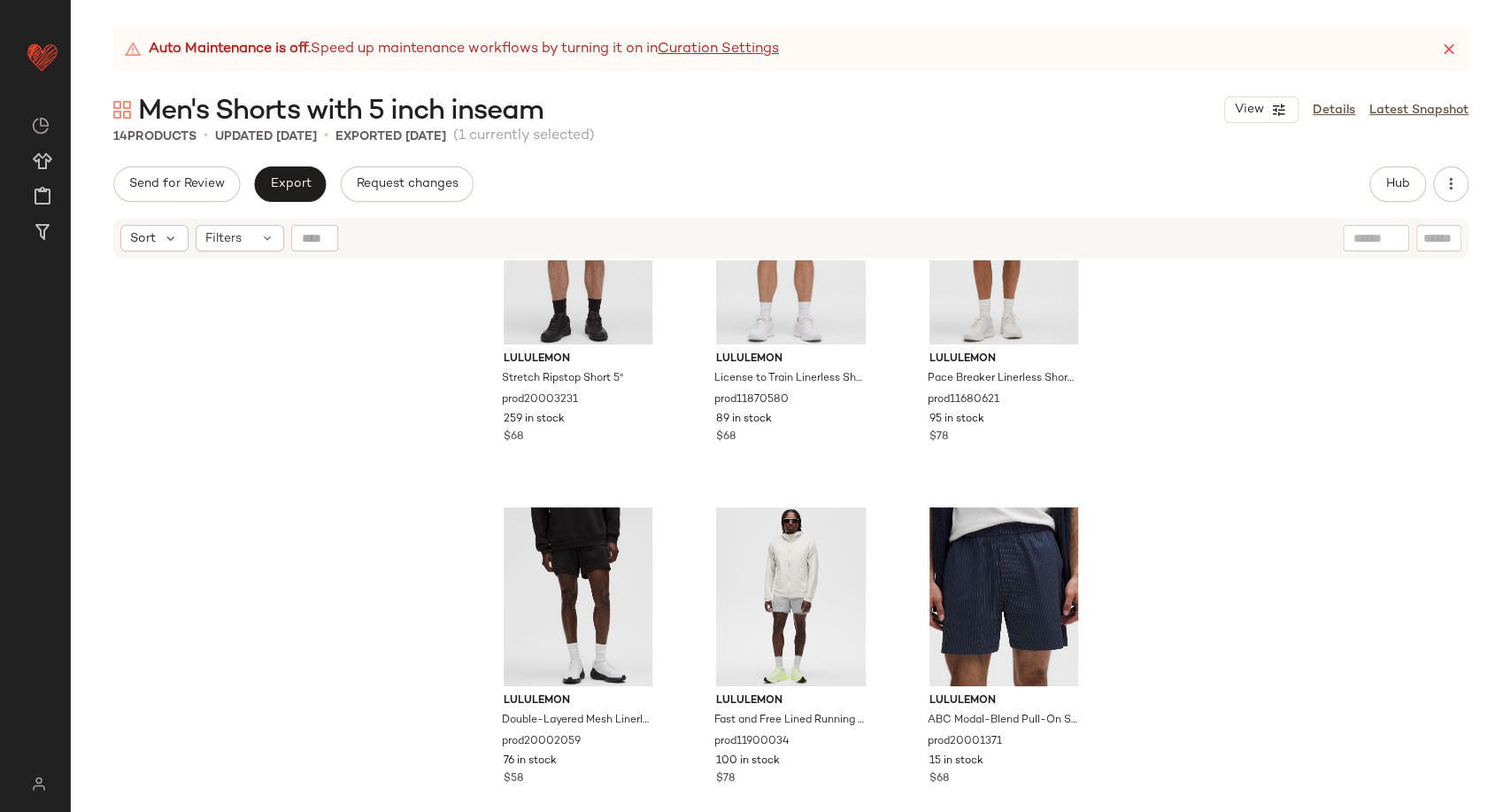
scroll to position [800, 0]
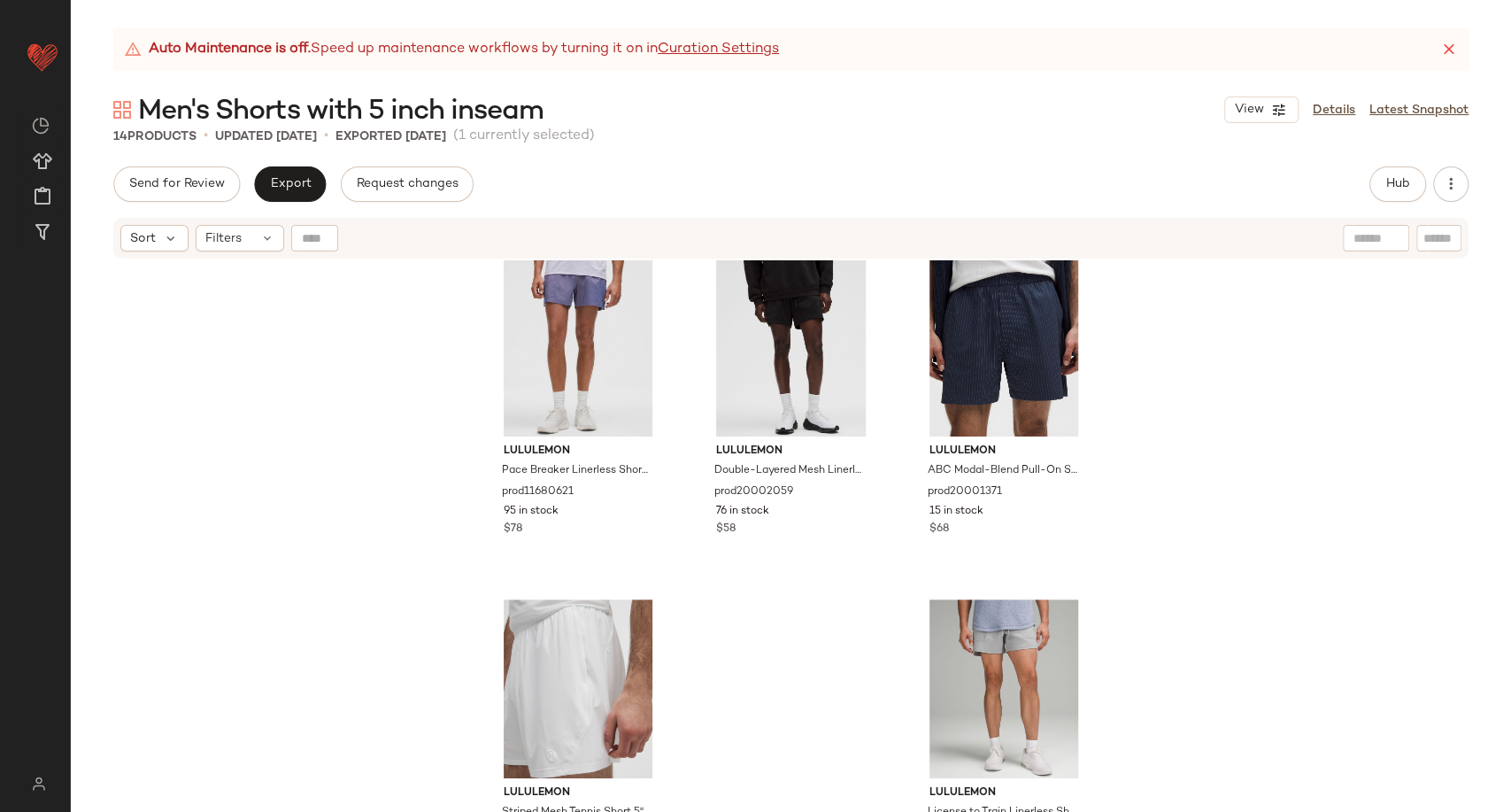
scroll to position [1018, 0]
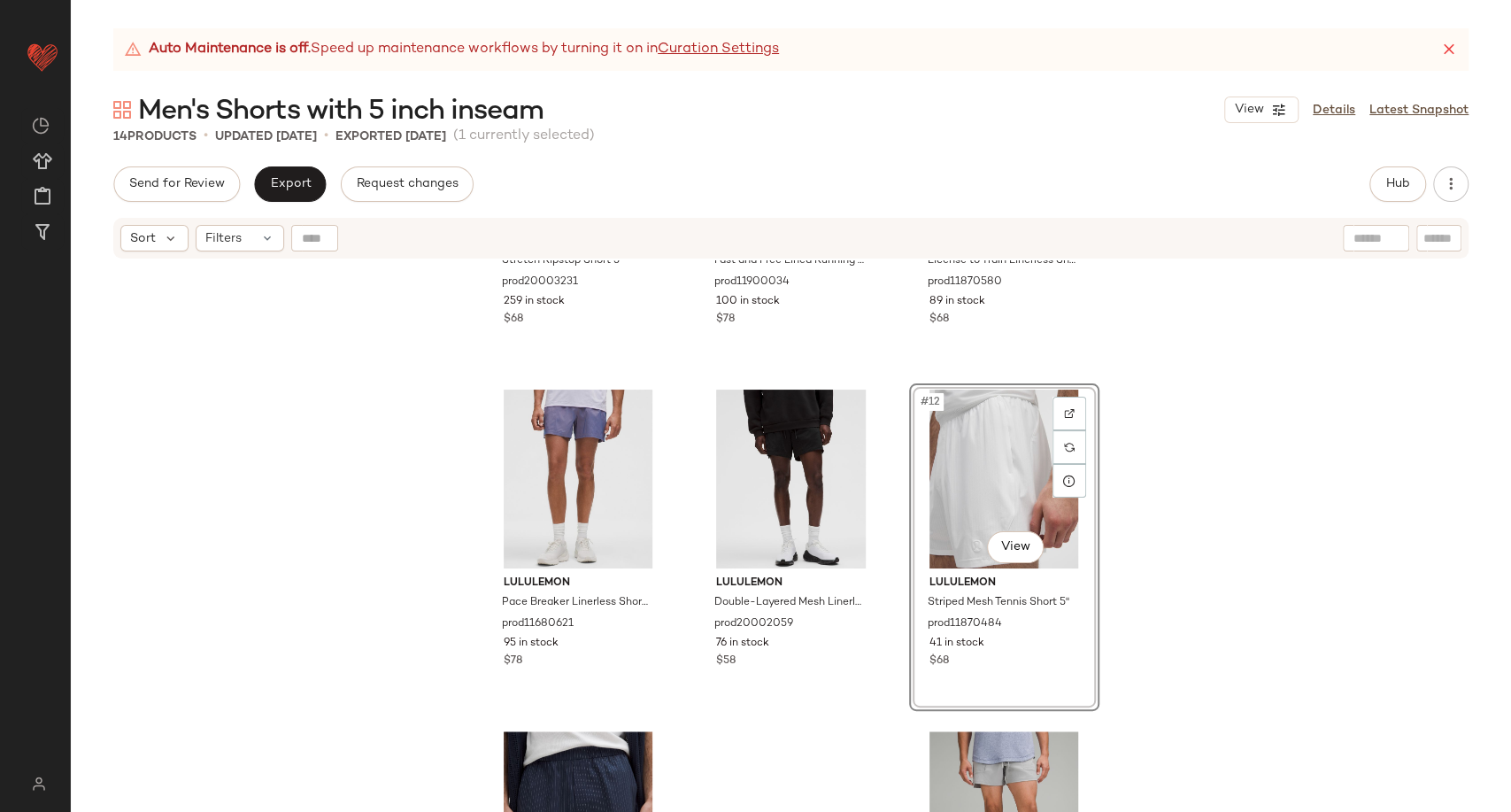
scroll to position [723, 0]
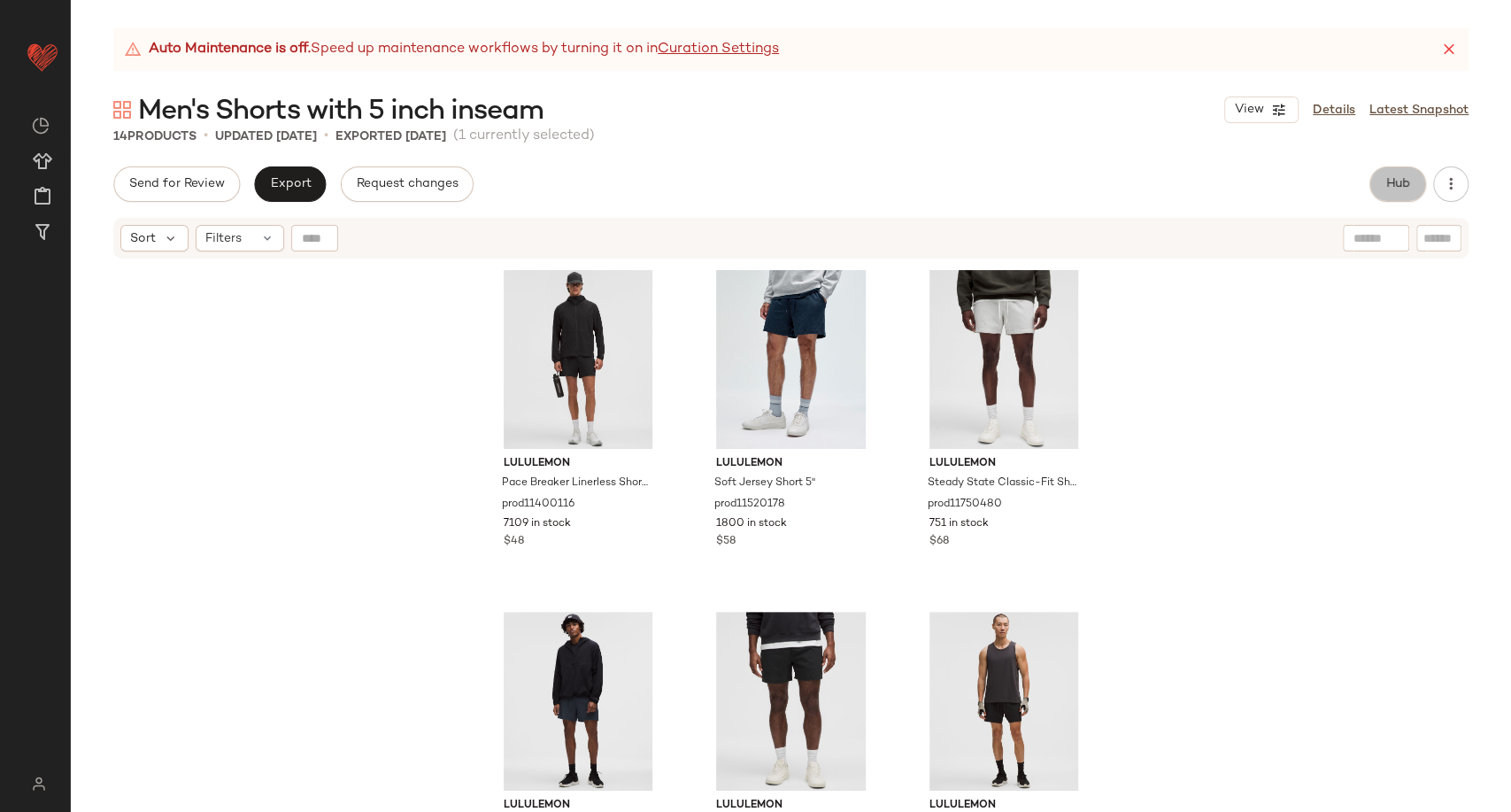
click at [1390, 181] on span "Hub" at bounding box center [1398, 183] width 25 height 14
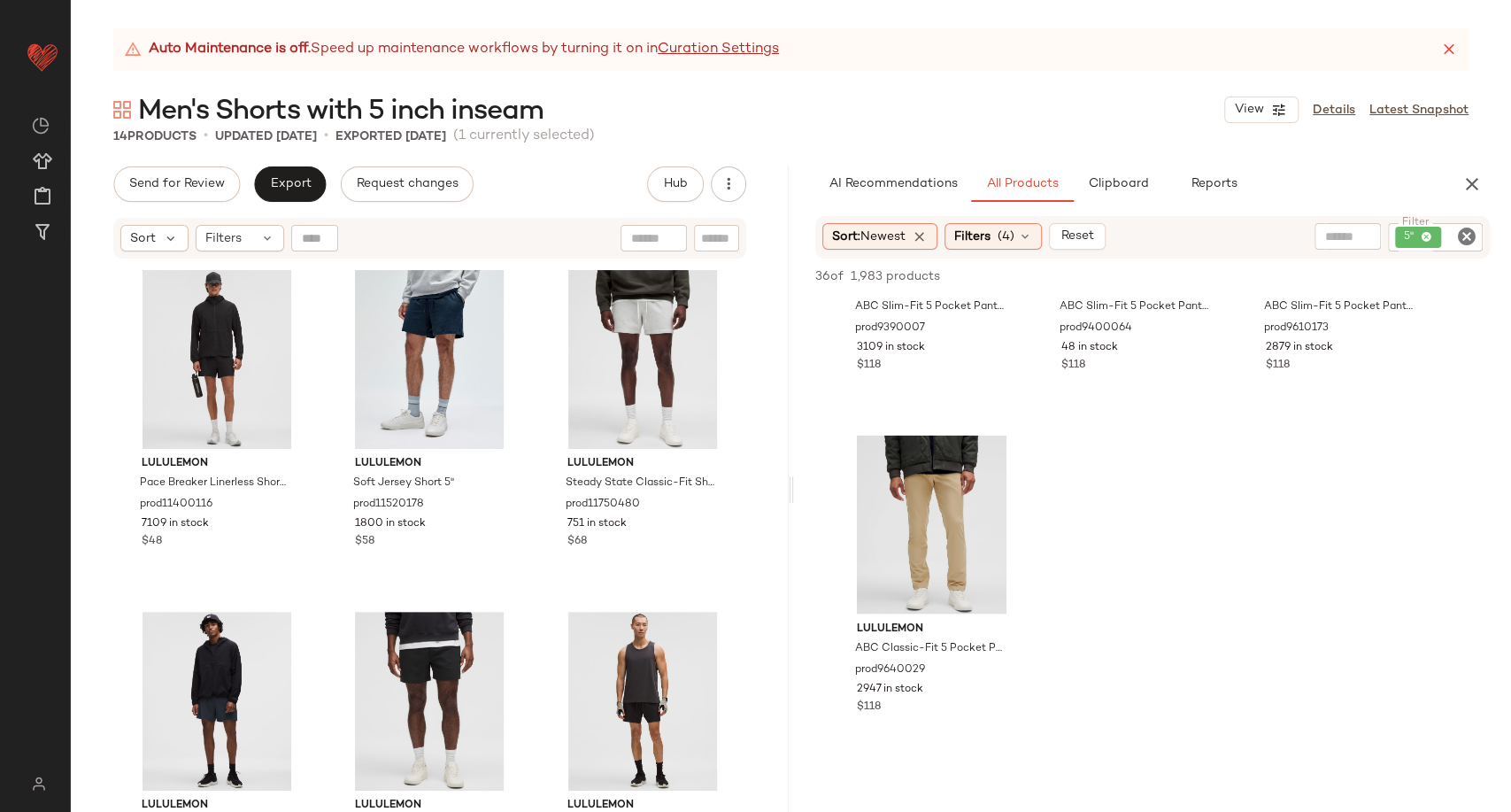
scroll to position [2262, 0]
click at [1475, 191] on icon "button" at bounding box center [1472, 183] width 21 height 21
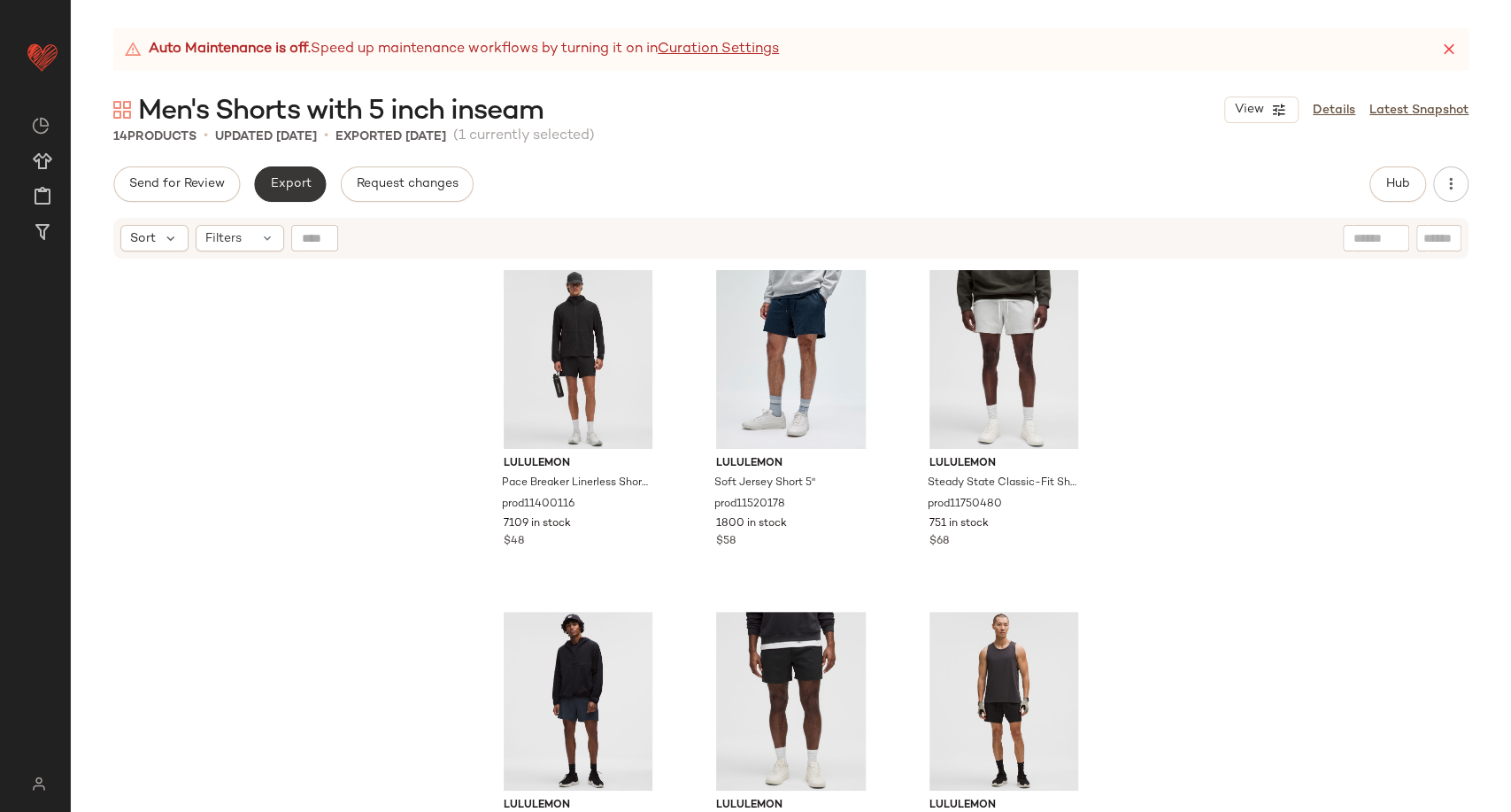
click at [278, 186] on span "Export" at bounding box center [289, 183] width 41 height 14
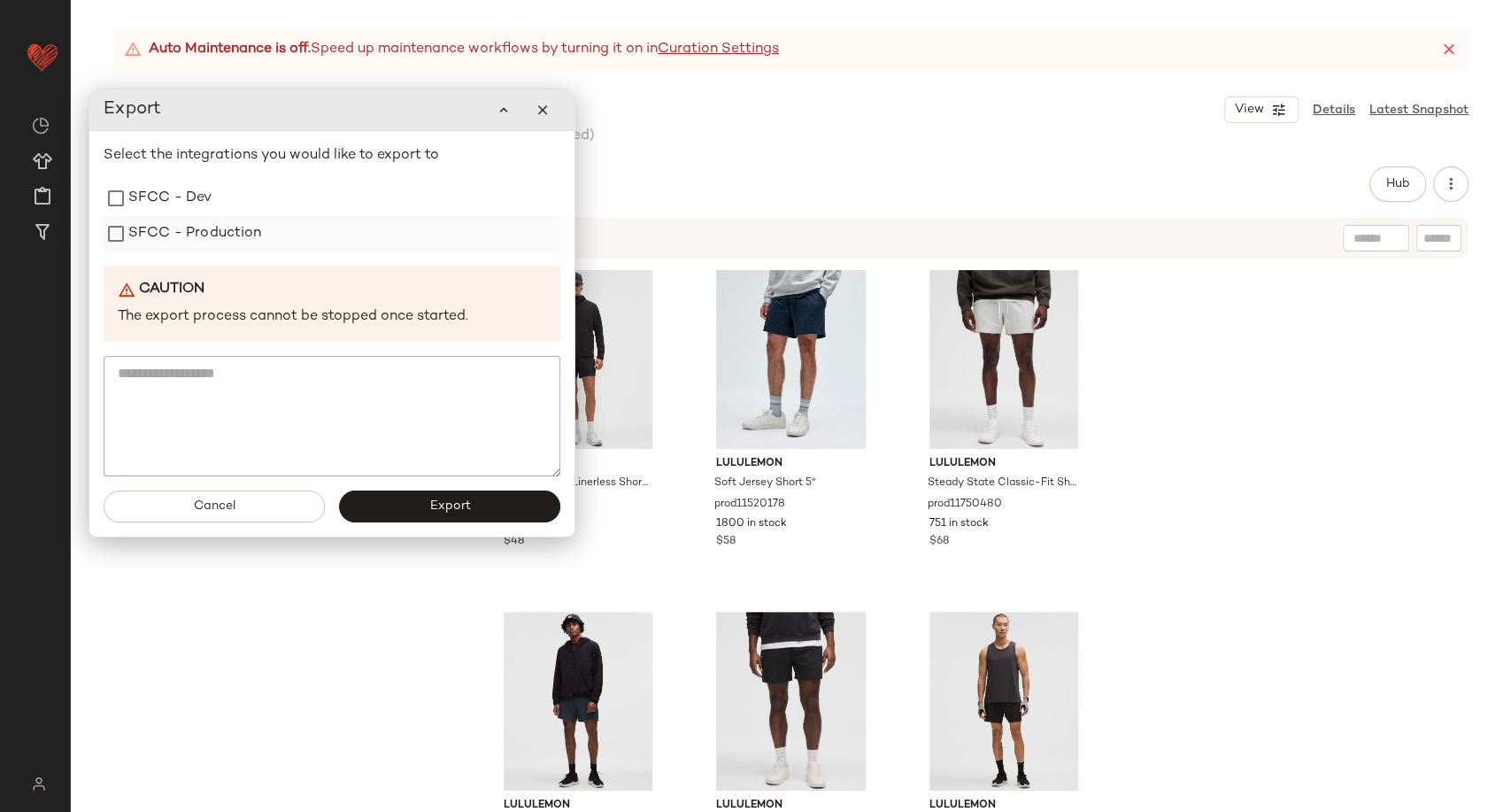
click at [192, 234] on label "SFCC - Production" at bounding box center [195, 233] width 134 height 35
click at [388, 508] on button "Export" at bounding box center [450, 506] width 221 height 32
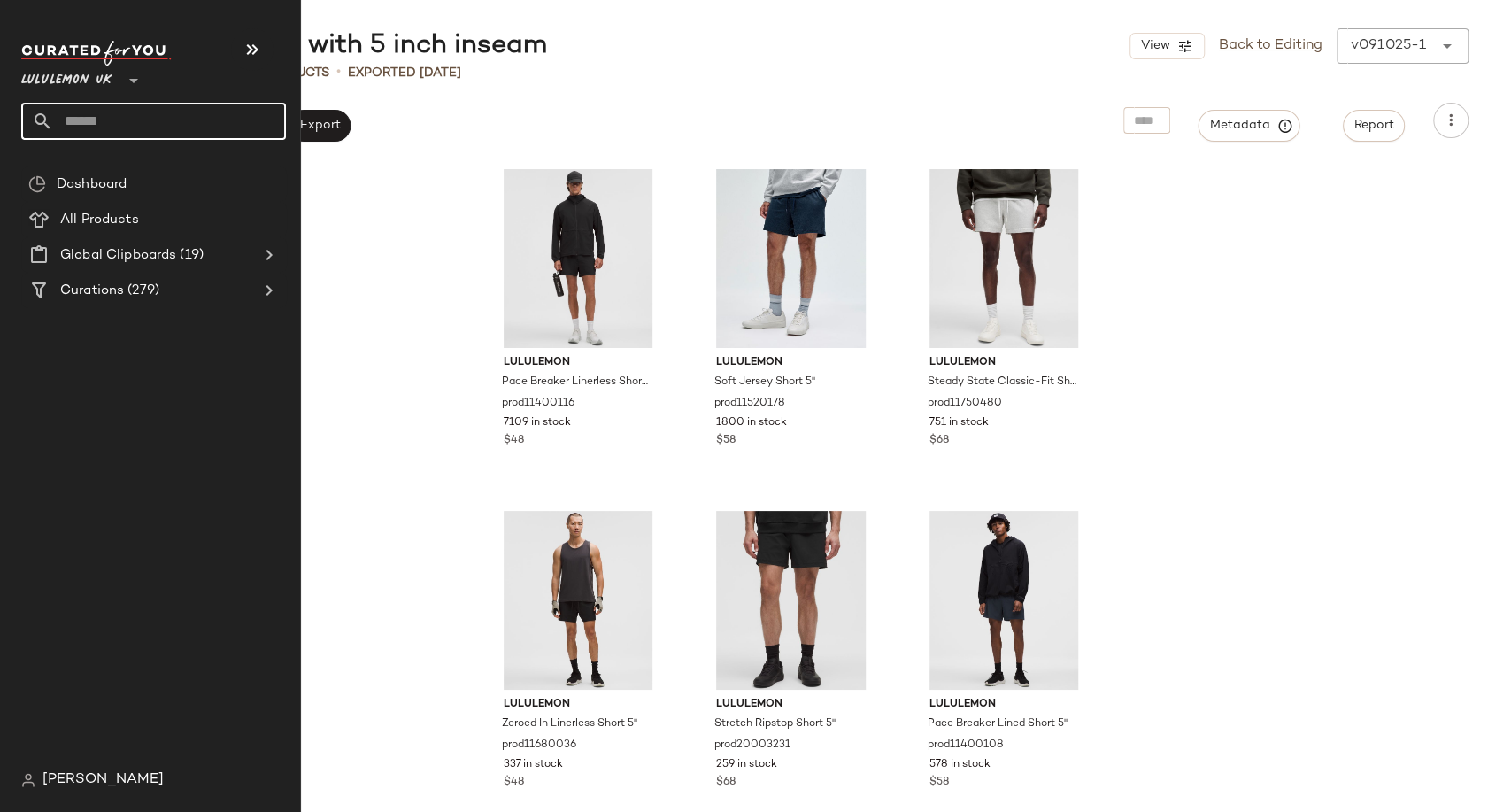
click at [85, 128] on input "text" at bounding box center [170, 121] width 233 height 37
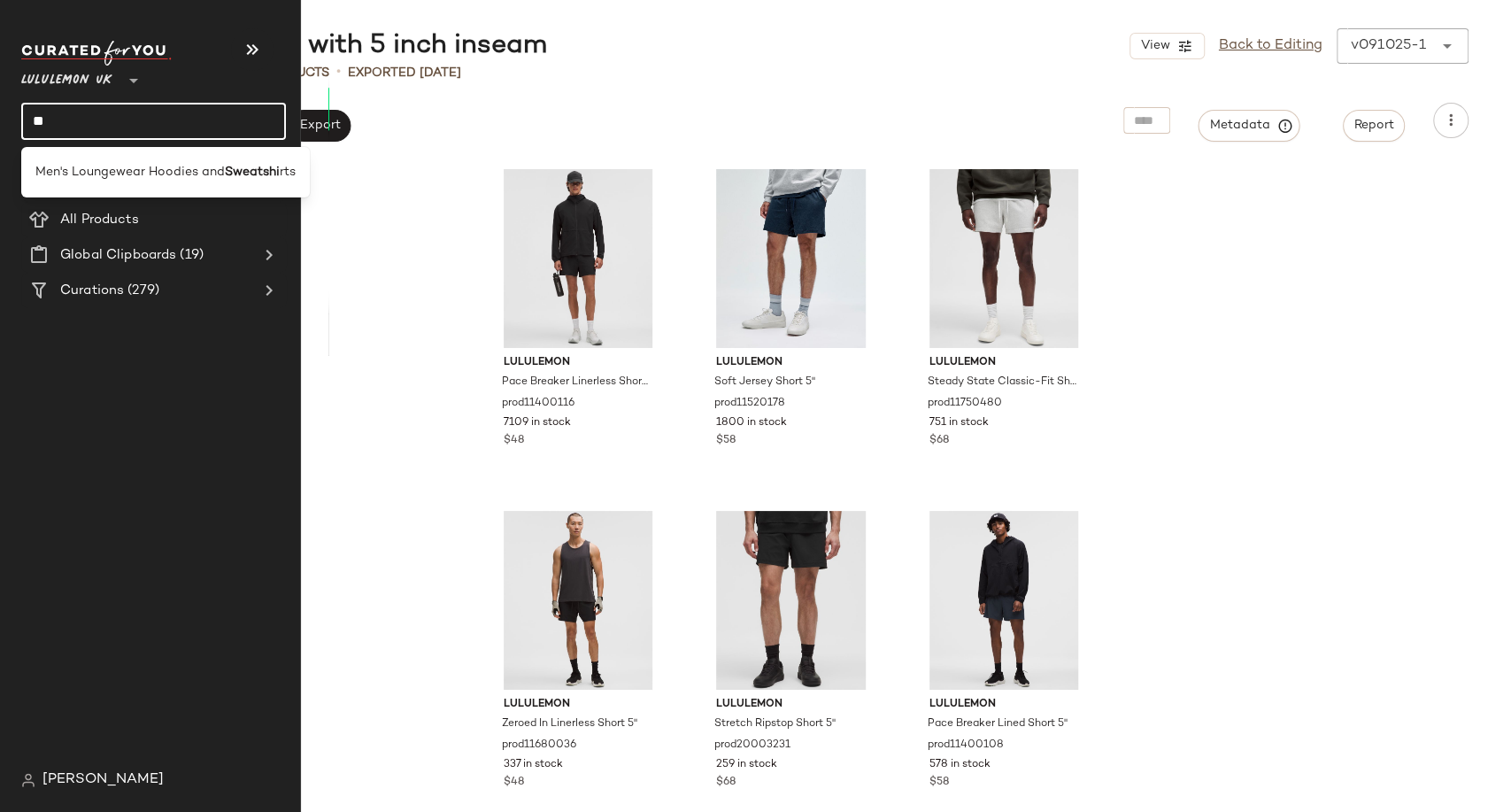
type input "*"
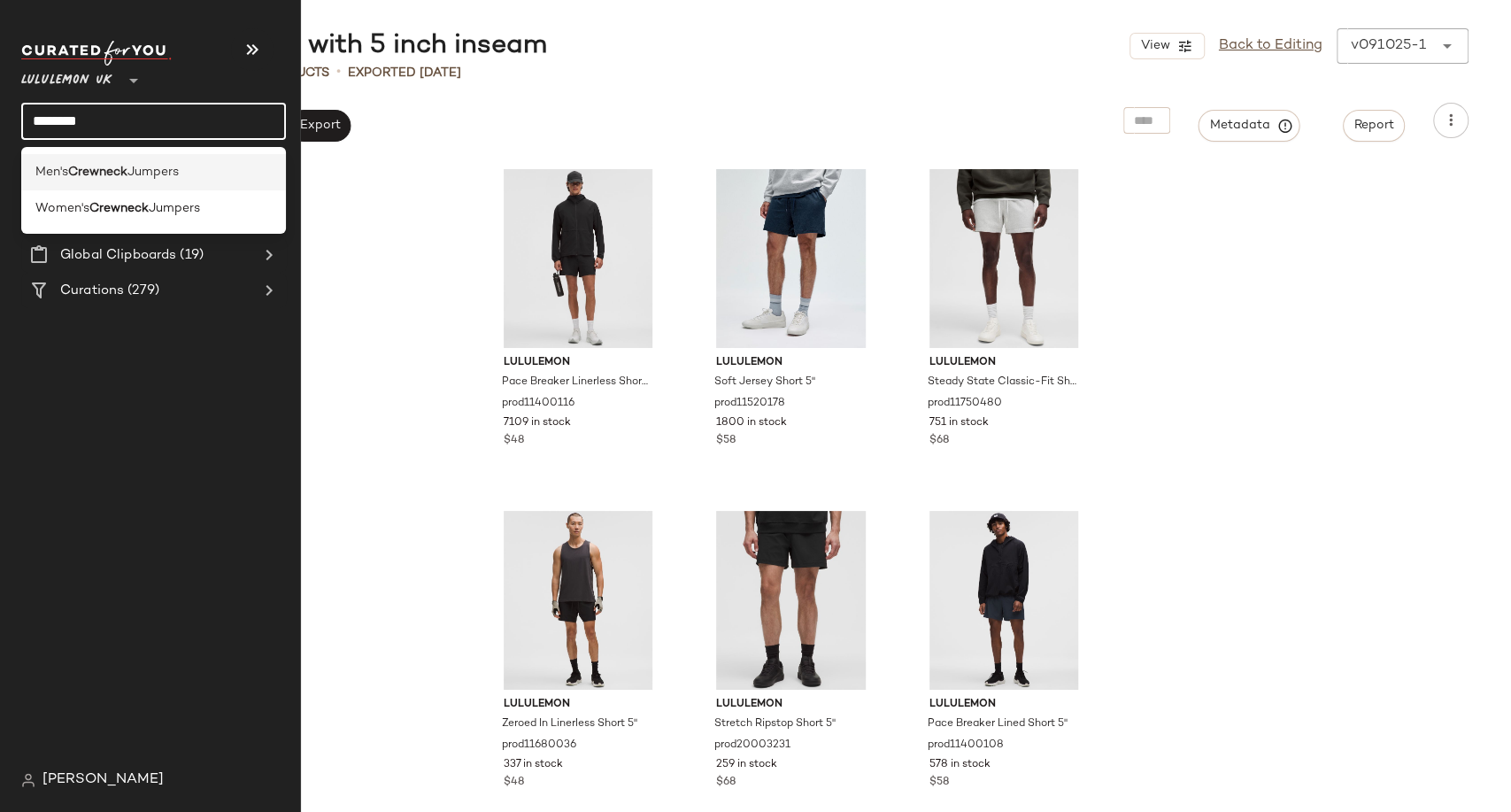
type input "********"
click at [129, 182] on div "Men's Crewneck Jumpers" at bounding box center [153, 171] width 265 height 36
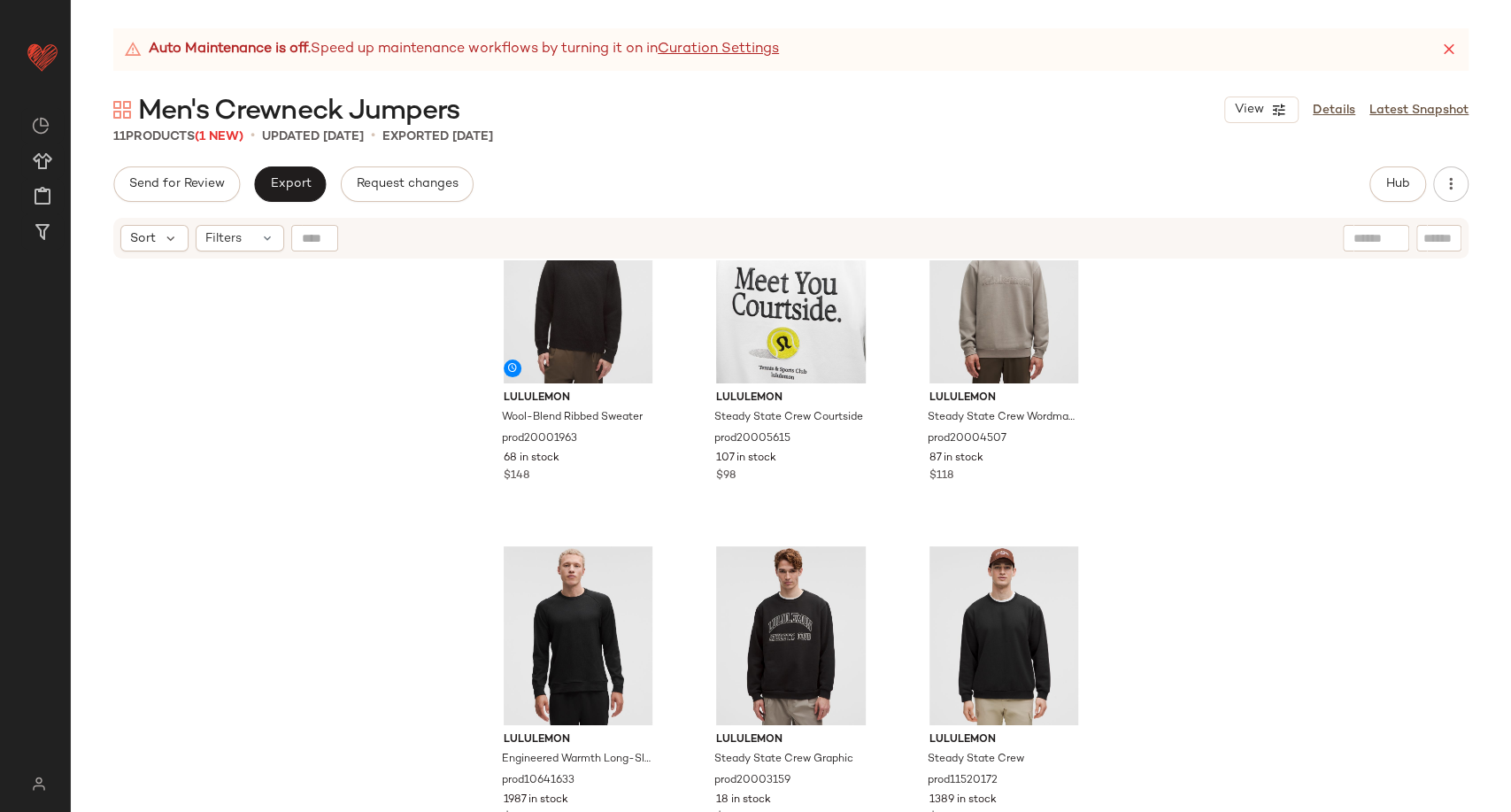
scroll to position [99, 0]
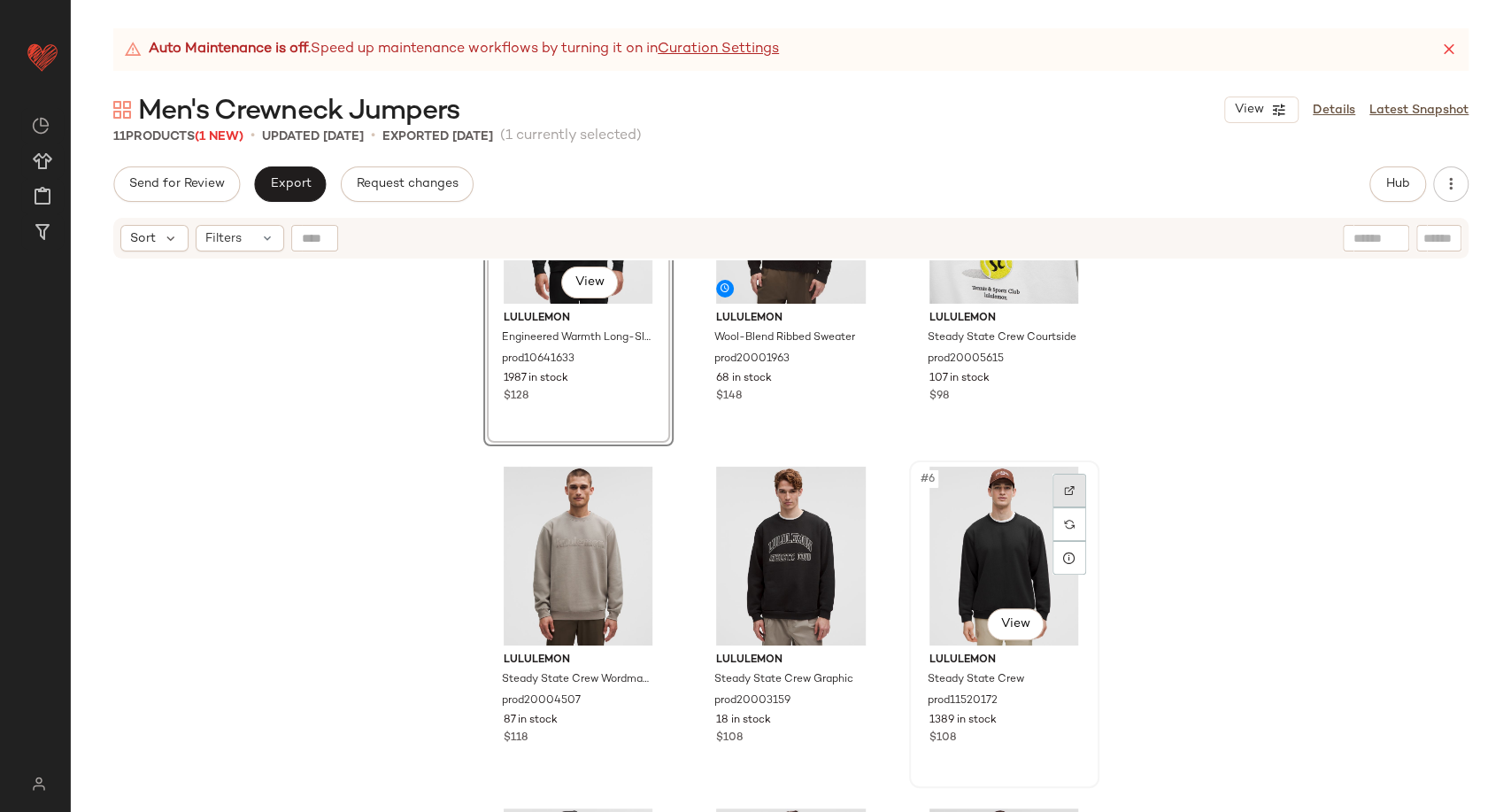
scroll to position [99, 0]
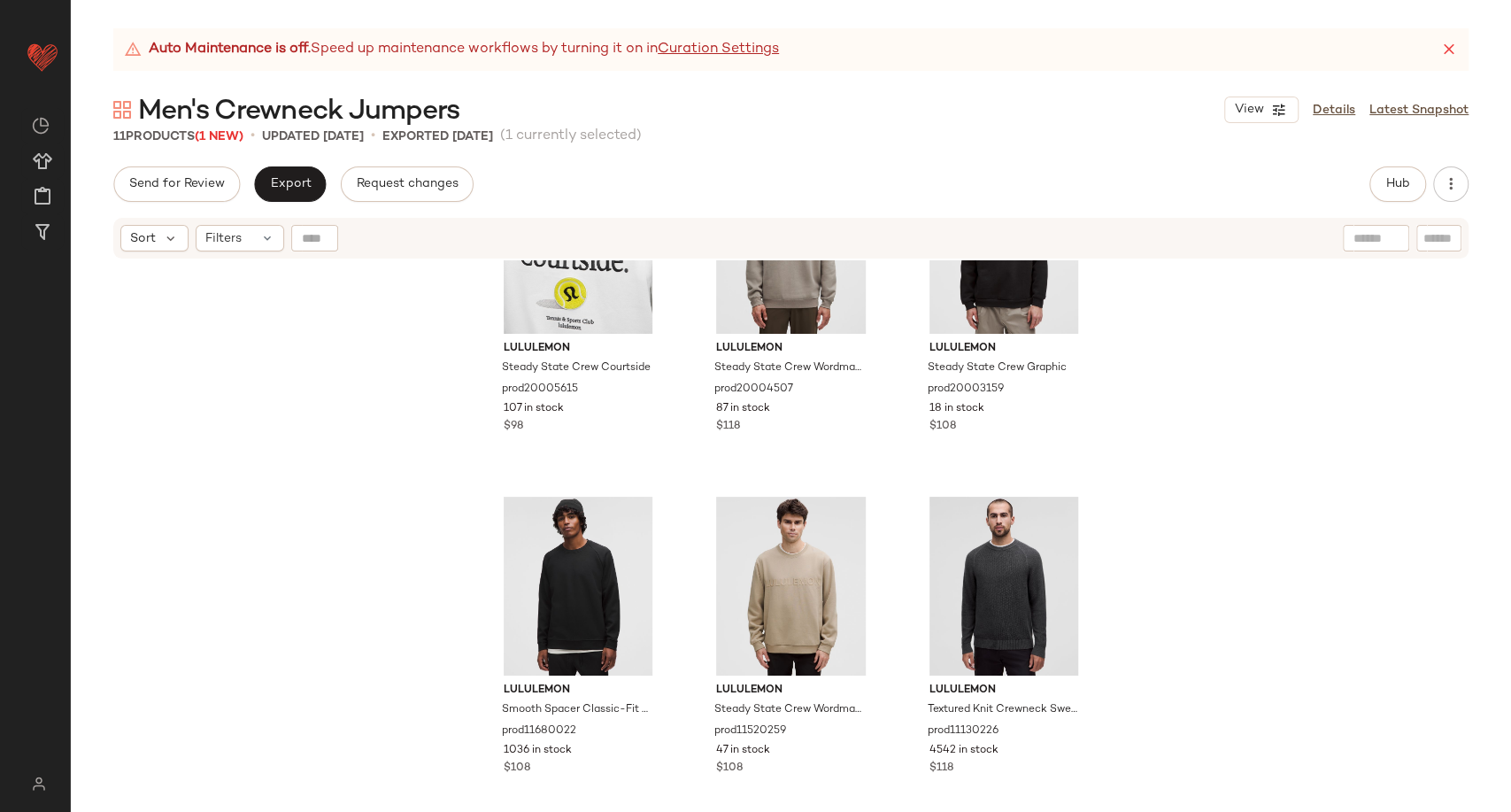
scroll to position [505, 0]
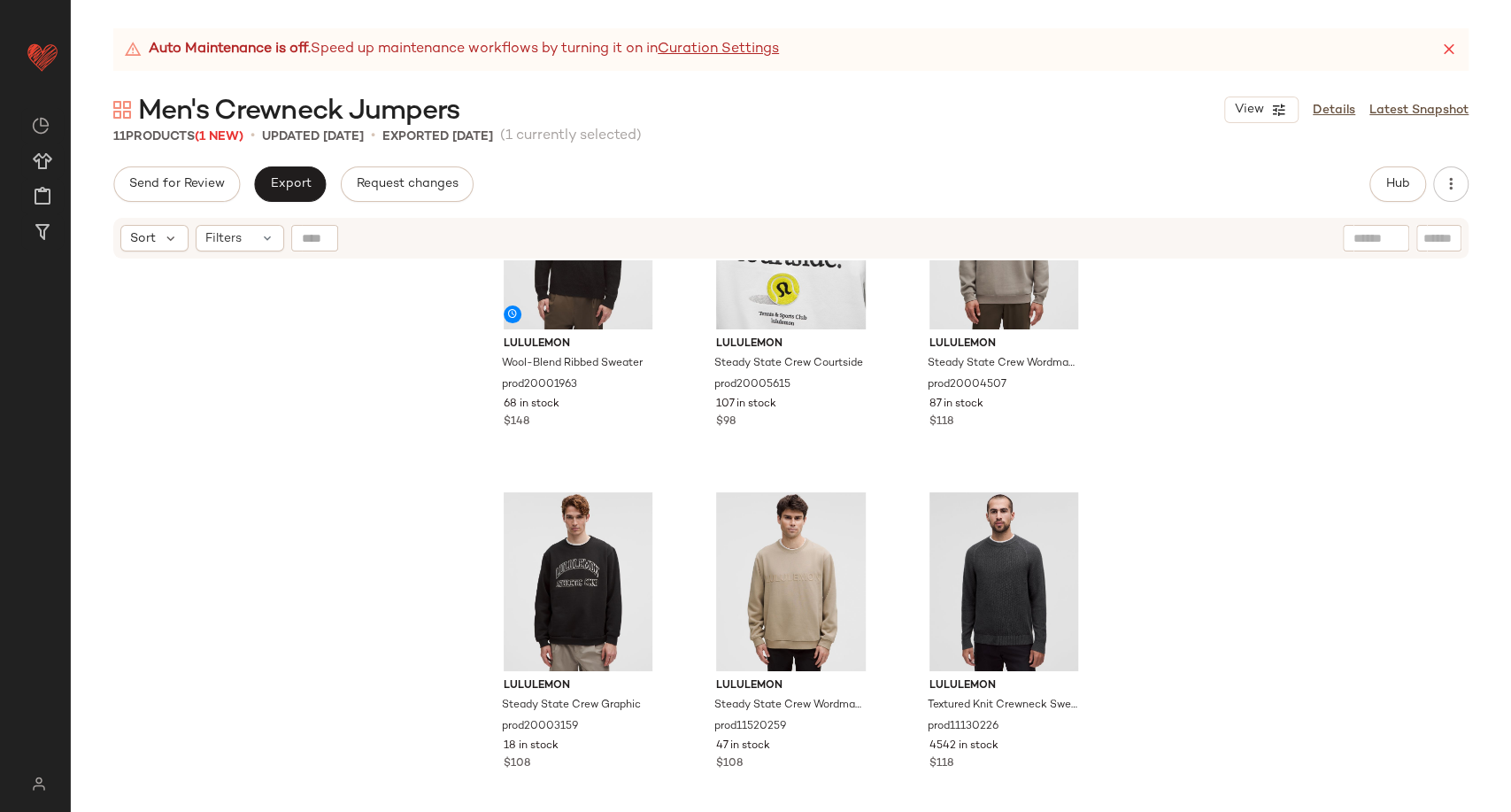
scroll to position [505, 0]
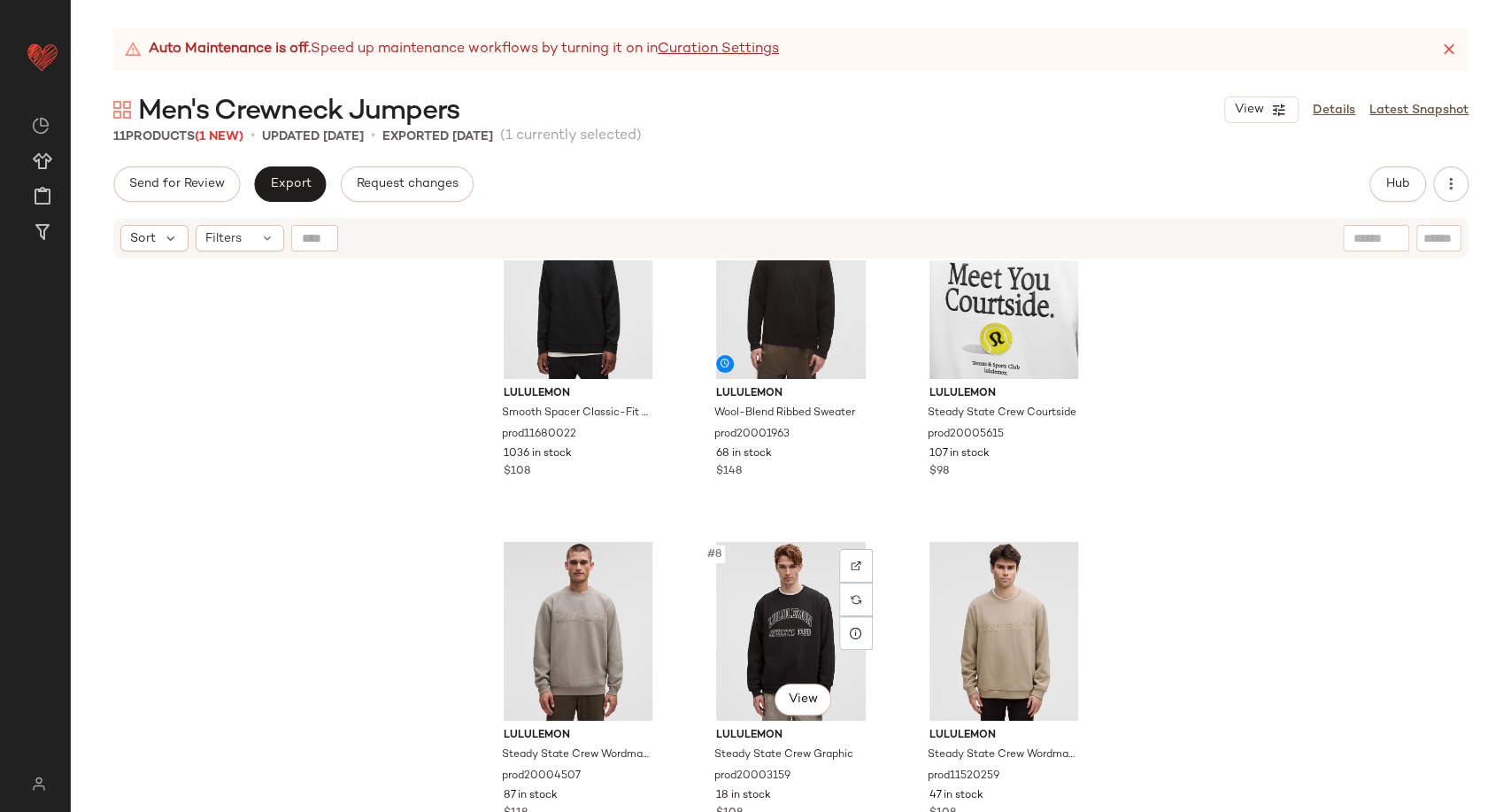
scroll to position [381, 0]
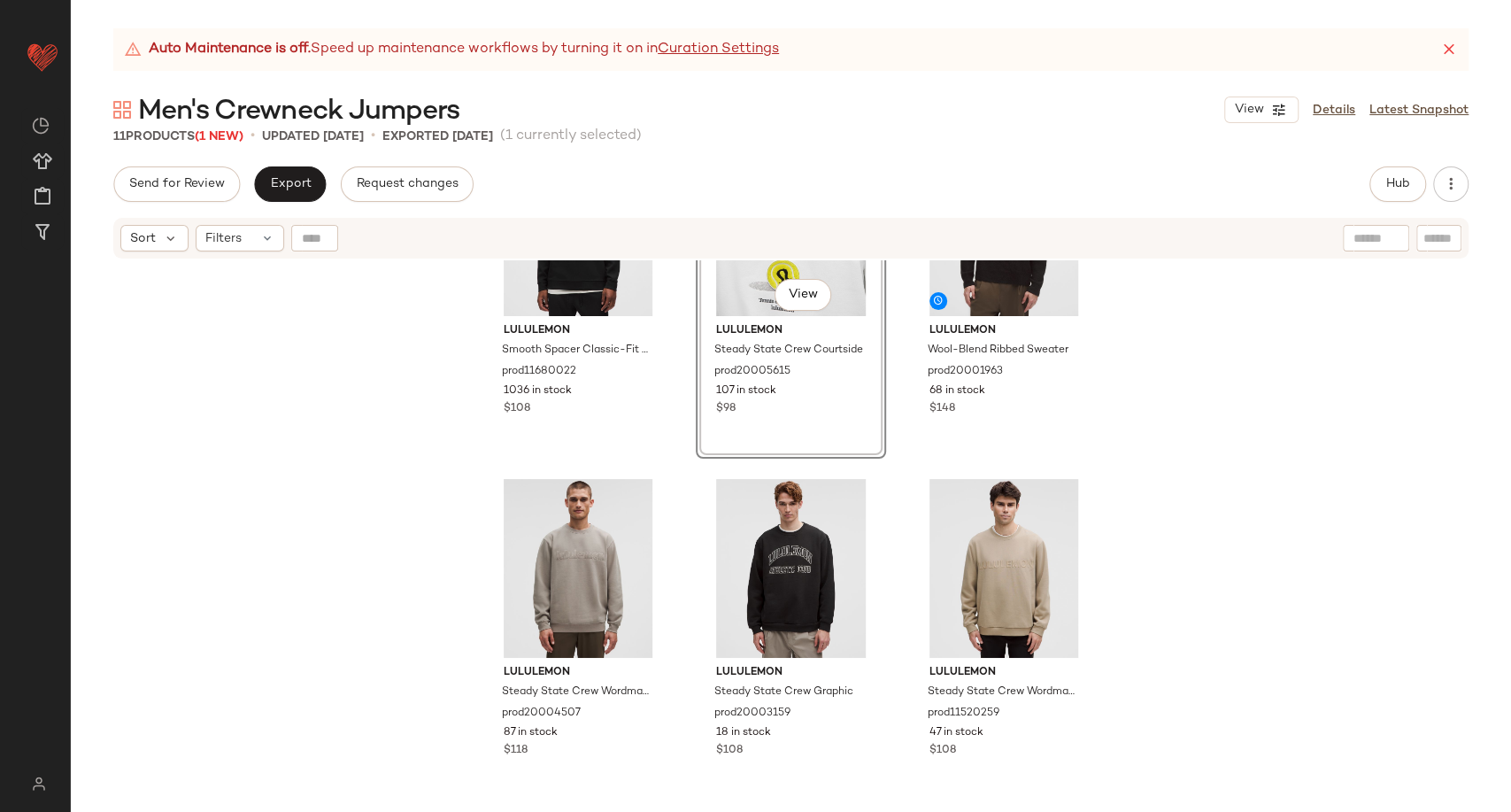
scroll to position [510, 0]
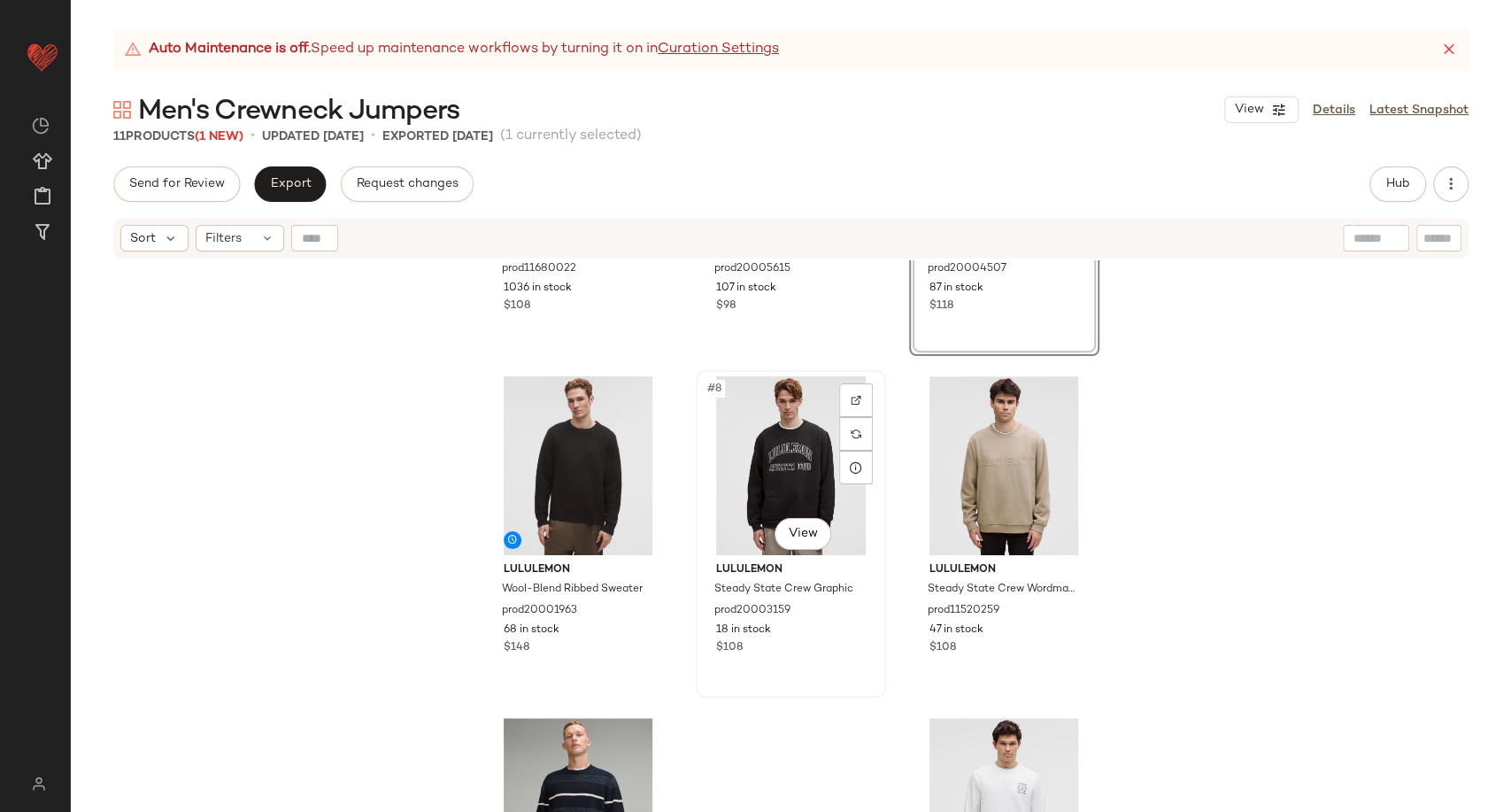
scroll to position [706, 0]
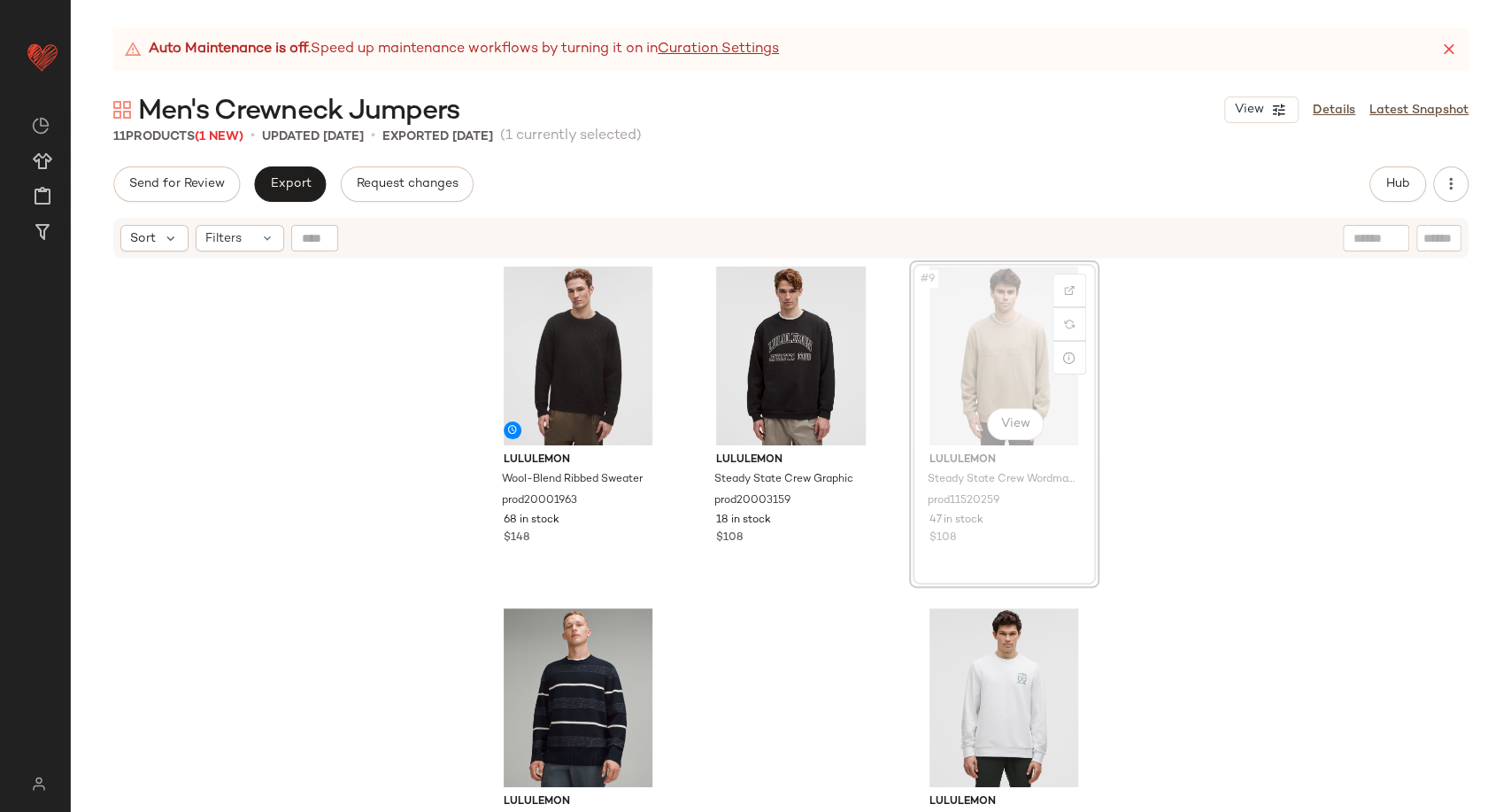
scroll to position [699, 0]
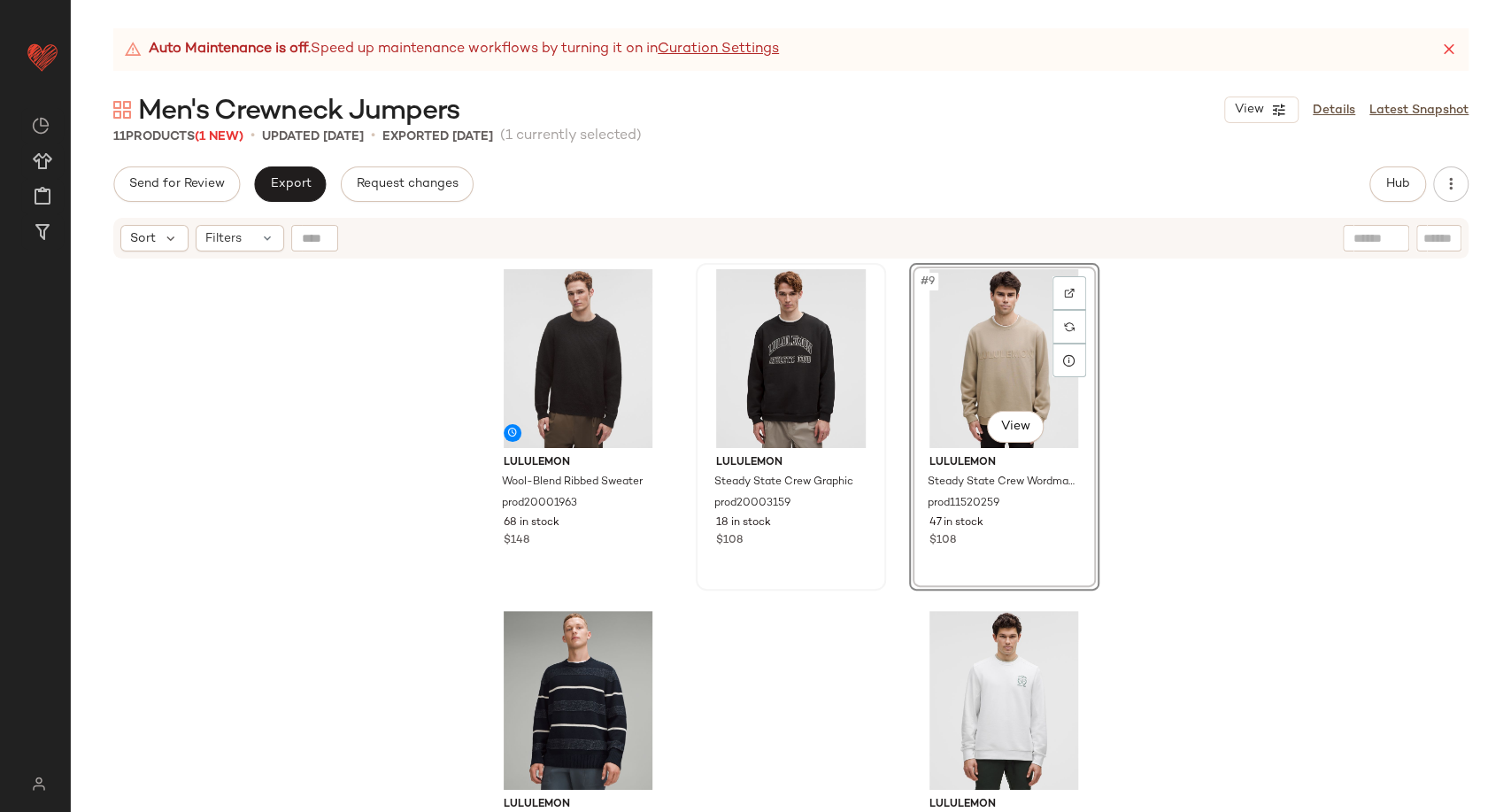
scroll to position [694, 0]
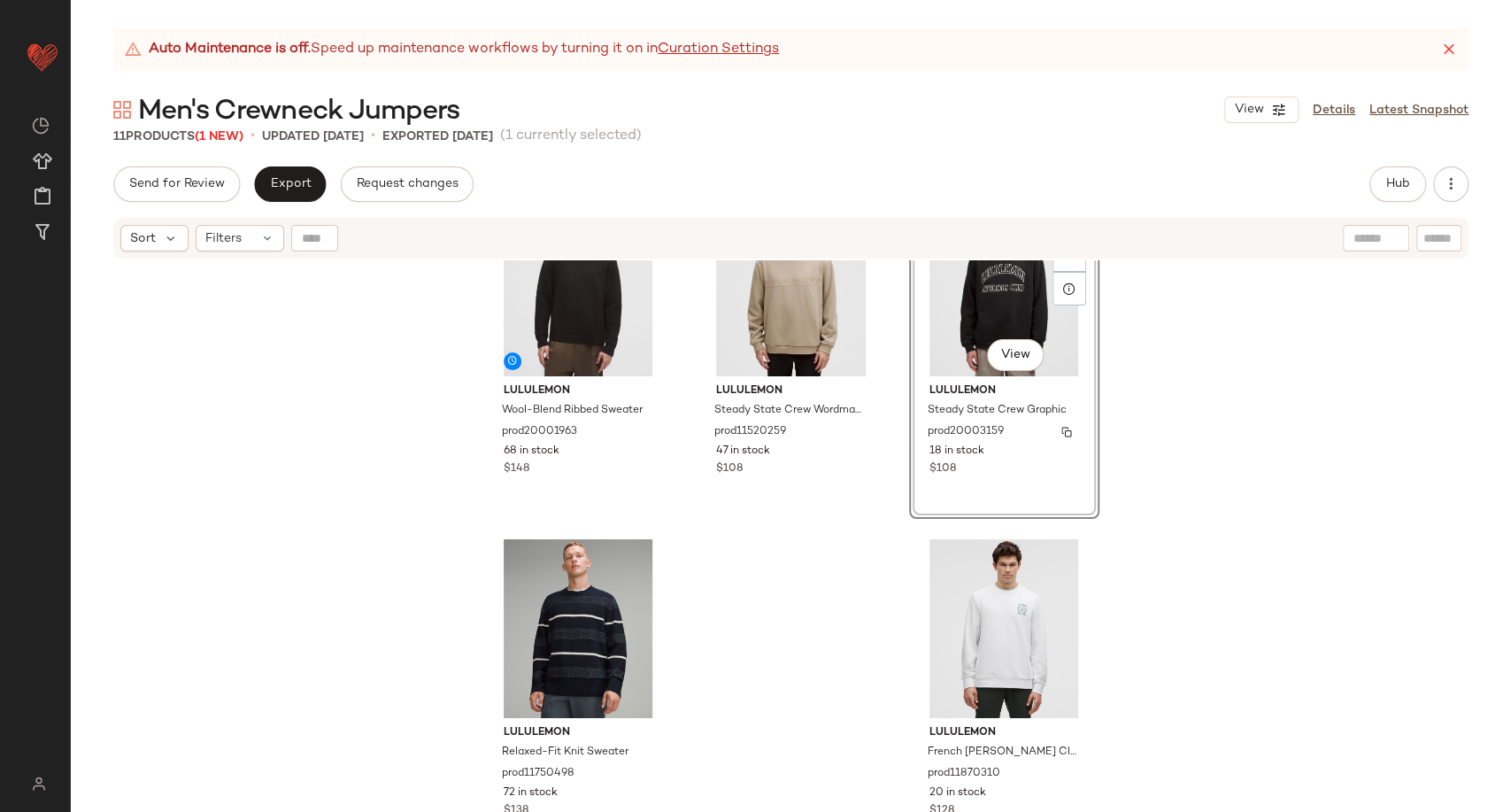
scroll to position [773, 0]
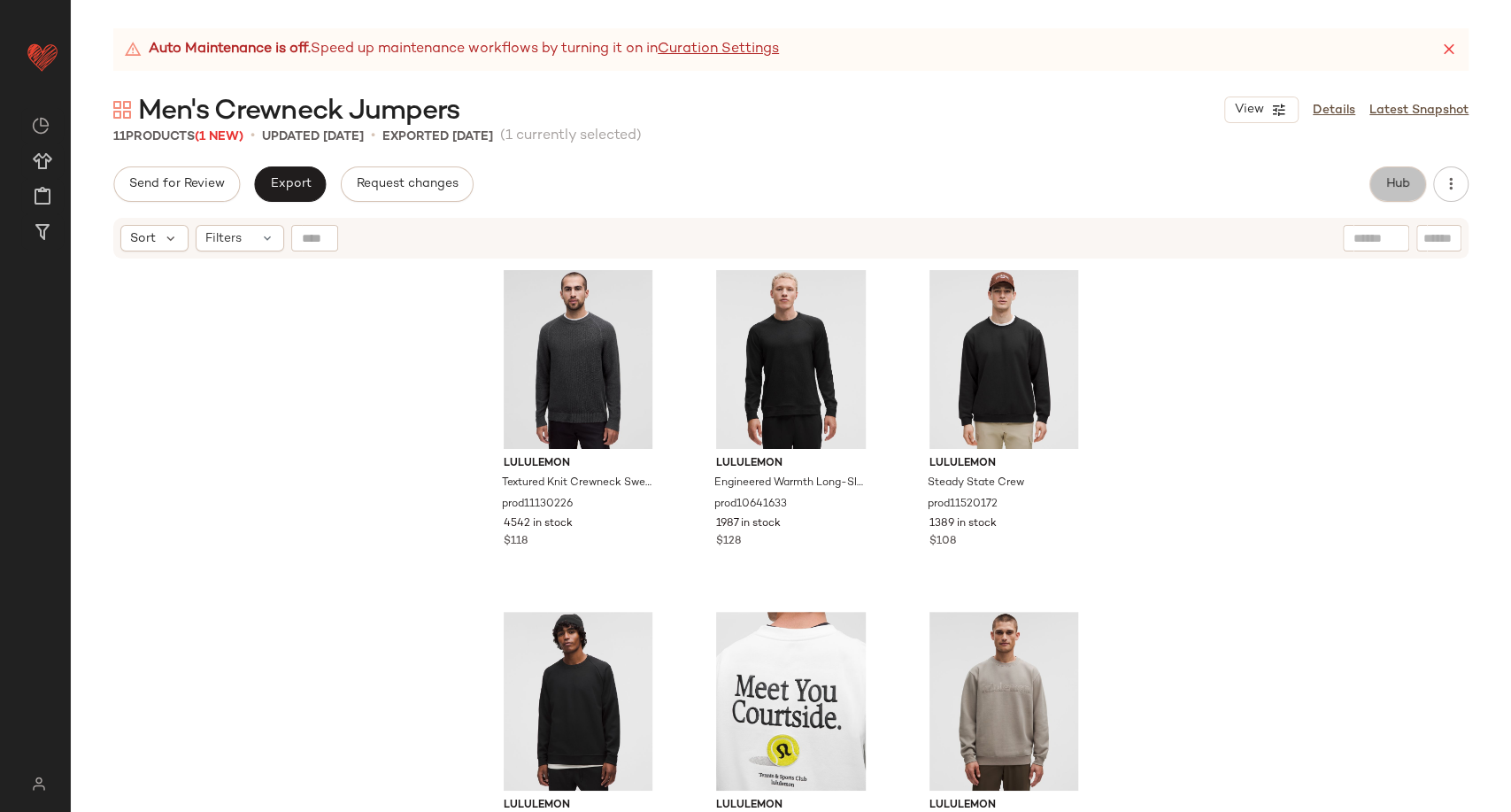
click at [1404, 189] on span "Hub" at bounding box center [1398, 183] width 25 height 14
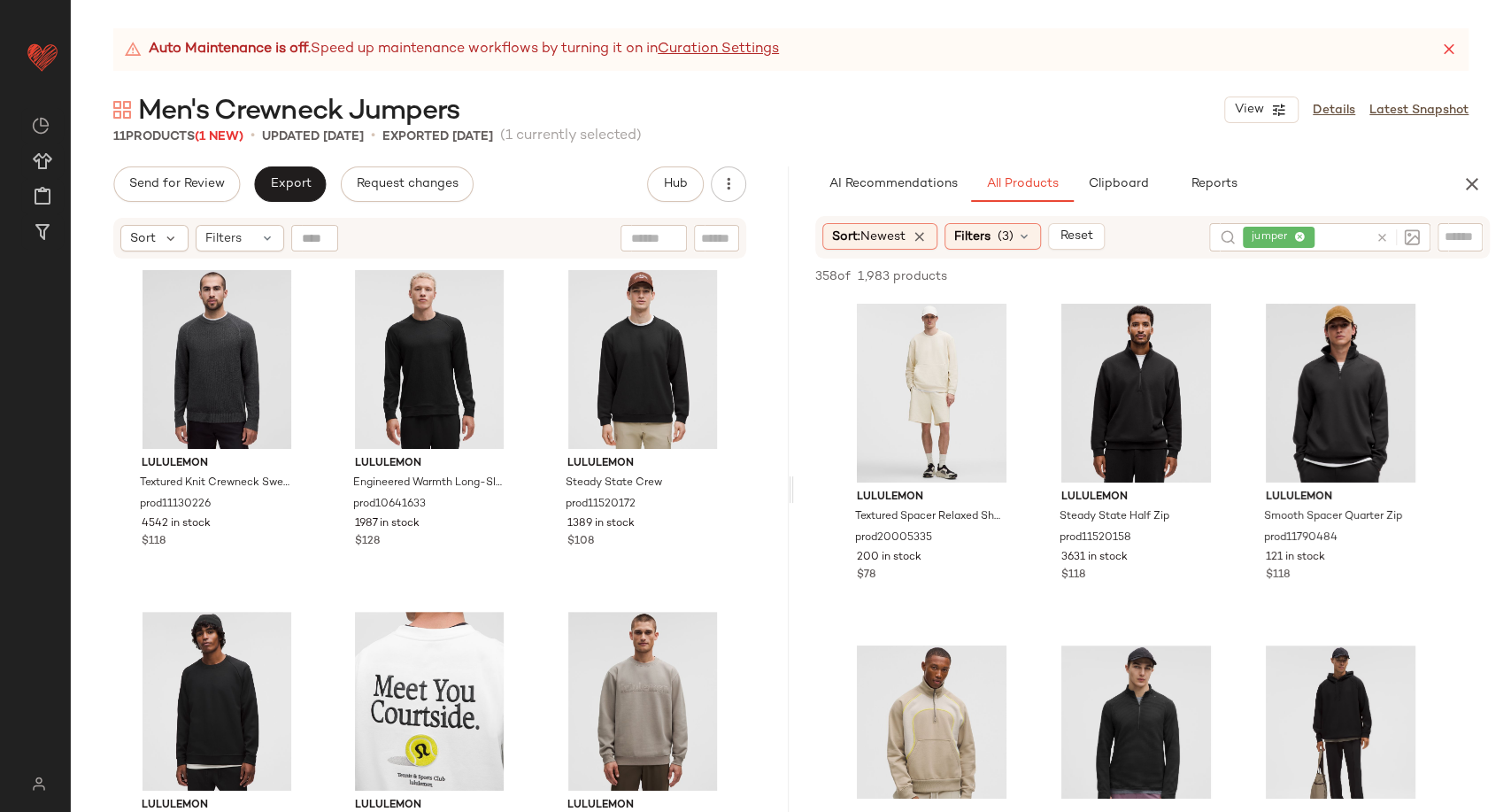
click at [1381, 234] on icon at bounding box center [1383, 238] width 13 height 13
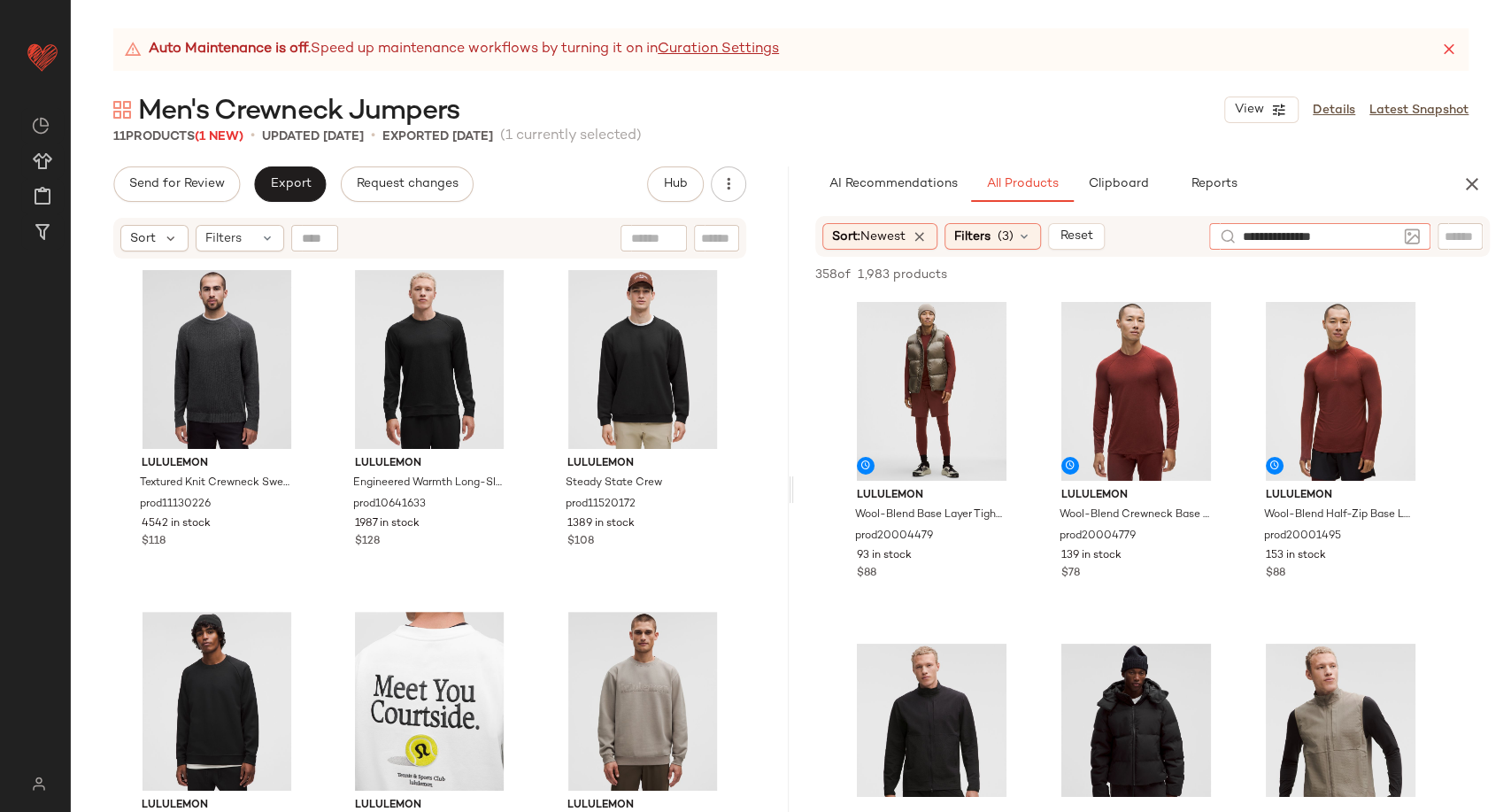
type input "**********"
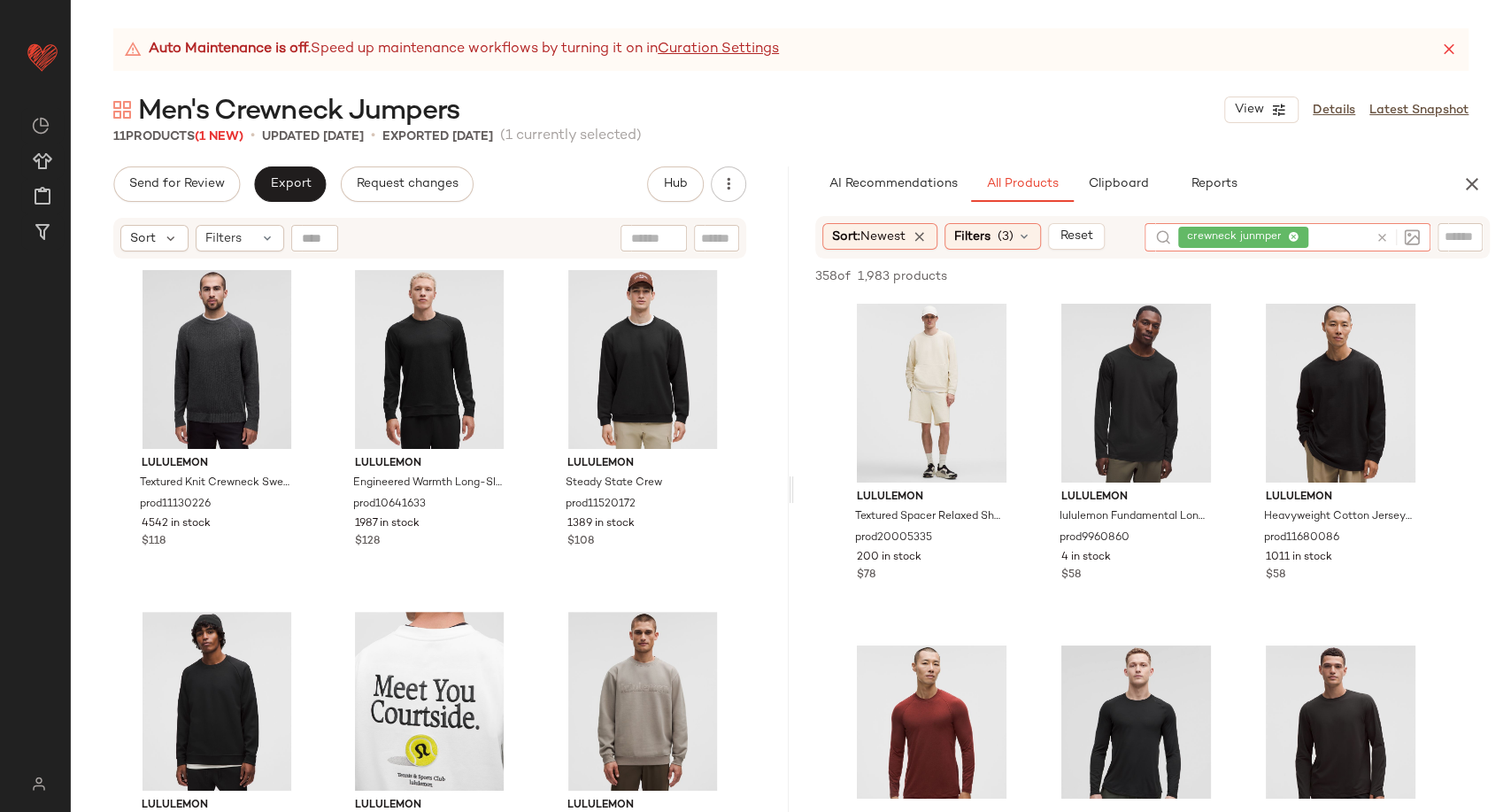
click at [1473, 178] on icon "button" at bounding box center [1472, 183] width 21 height 21
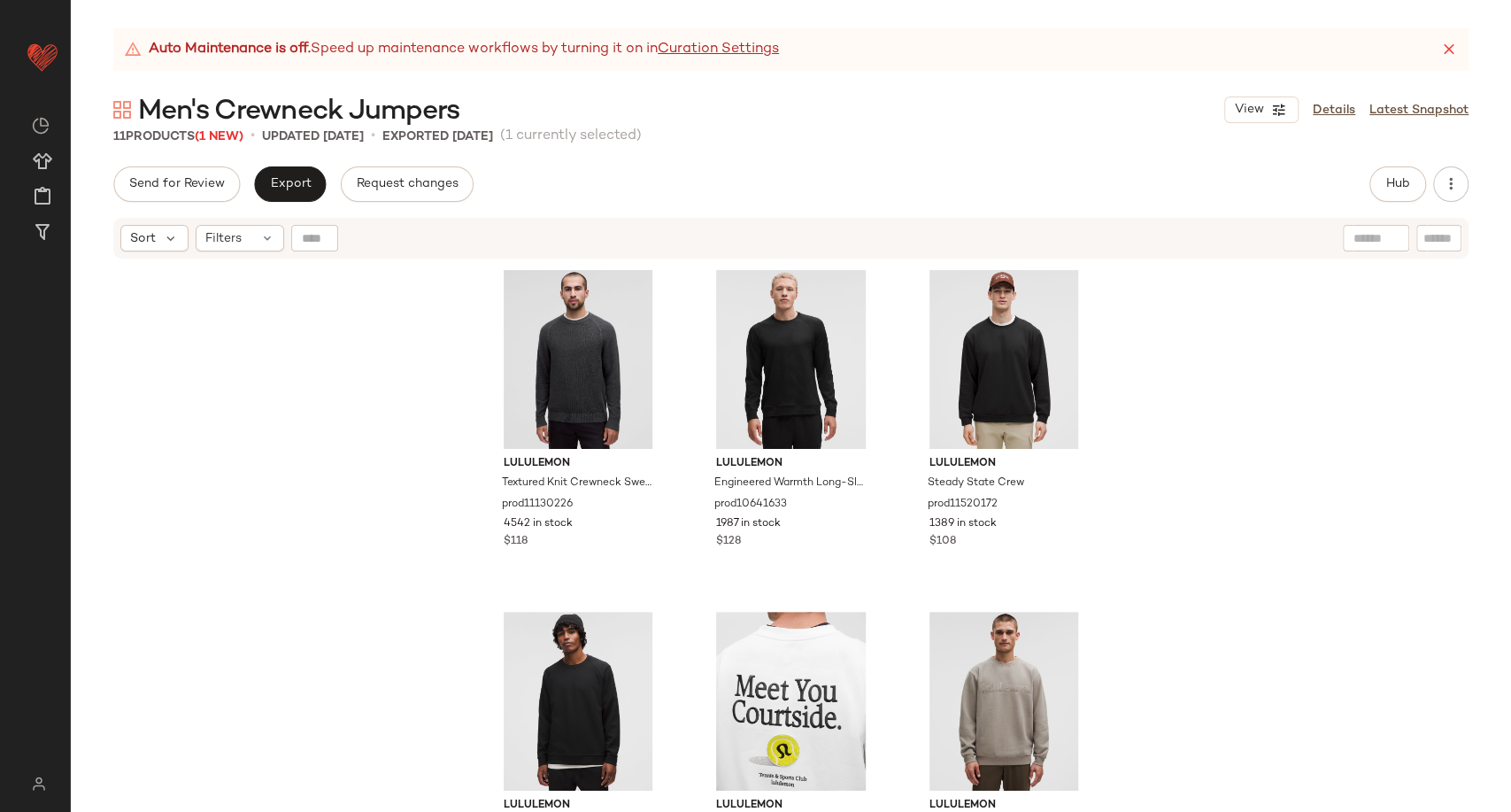
click at [713, 184] on div "Send for Review Export Request changes Hub Send for Review External Review Inte…" at bounding box center [791, 184] width 1355 height 35
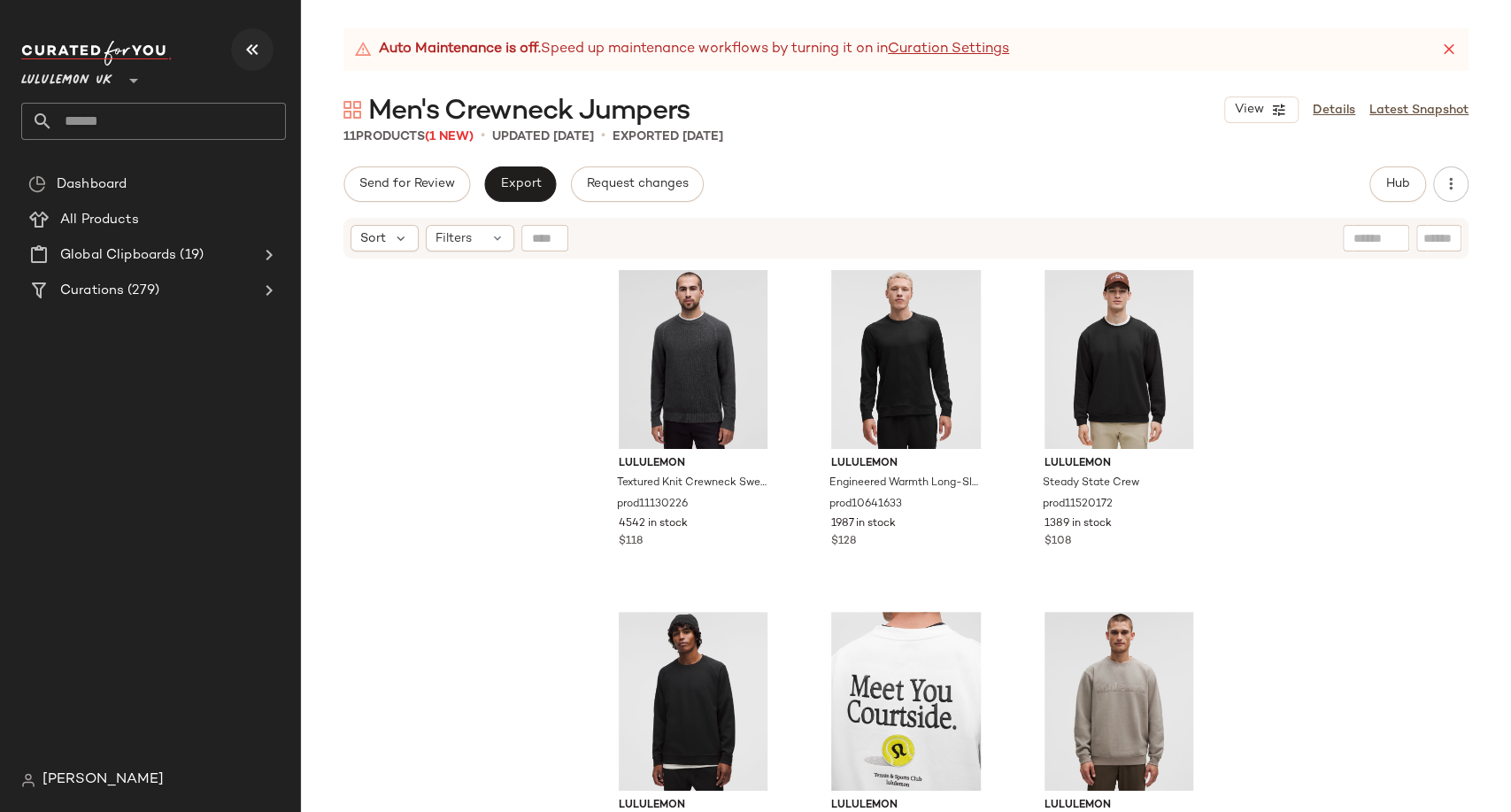
click at [251, 53] on icon "button" at bounding box center [252, 49] width 21 height 21
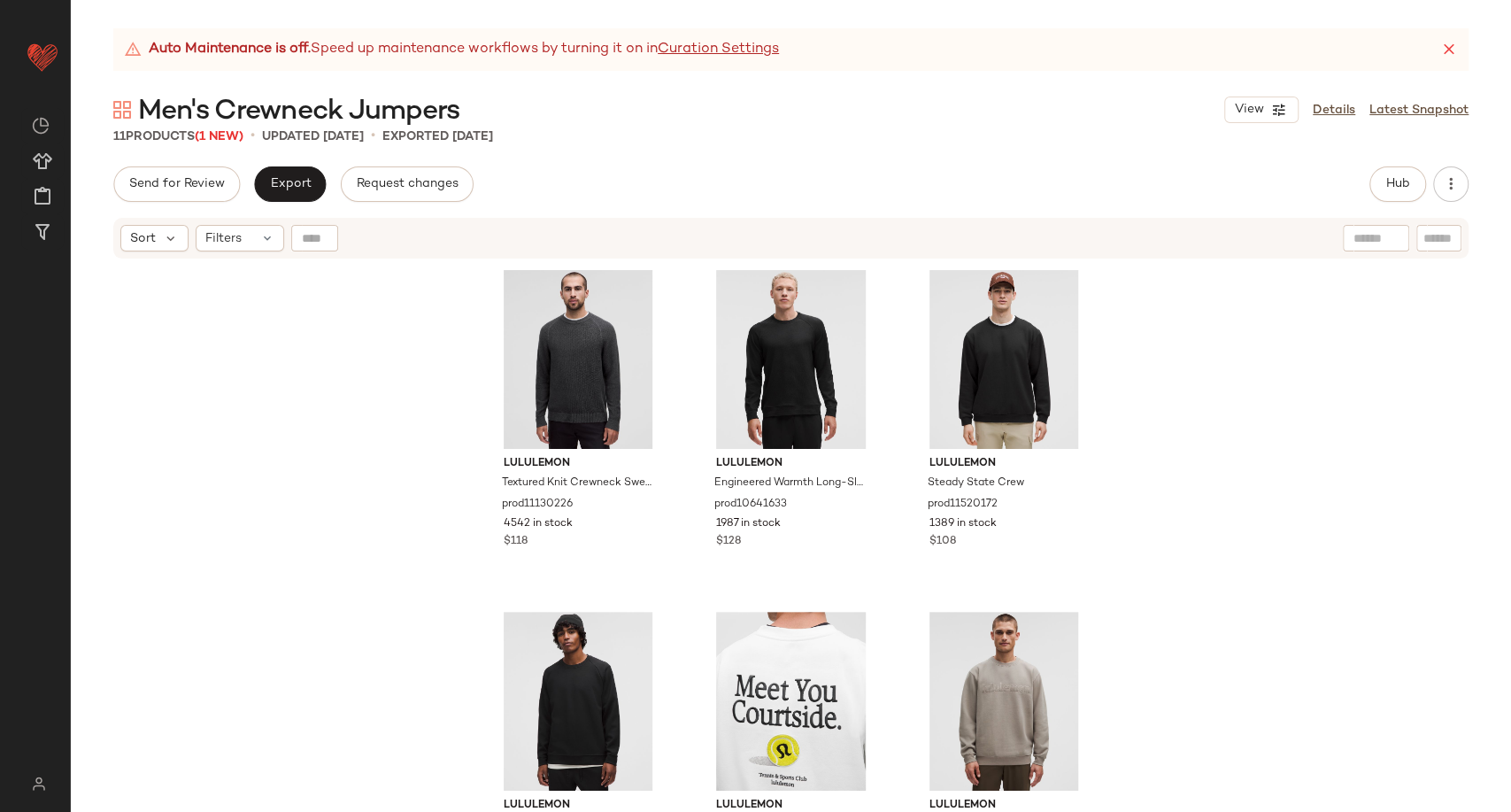
click at [278, 207] on div "Send for Review Export Request changes Hub Send for Review External Review Inte…" at bounding box center [791, 489] width 1441 height 645
click at [283, 193] on button "Export" at bounding box center [290, 184] width 72 height 35
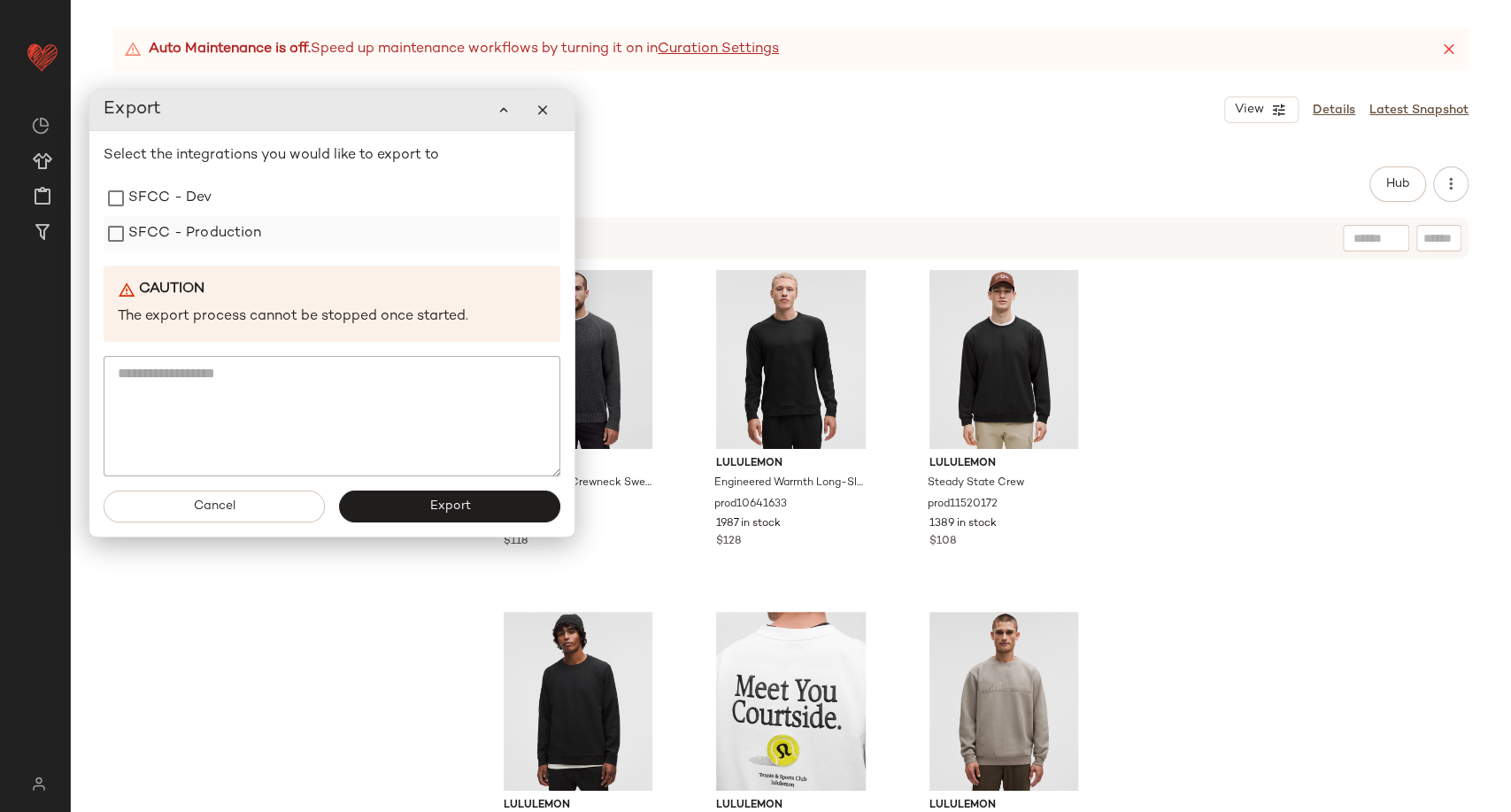
click at [206, 250] on label "SFCC - Production" at bounding box center [195, 233] width 134 height 35
click at [375, 503] on button "Export" at bounding box center [450, 506] width 221 height 32
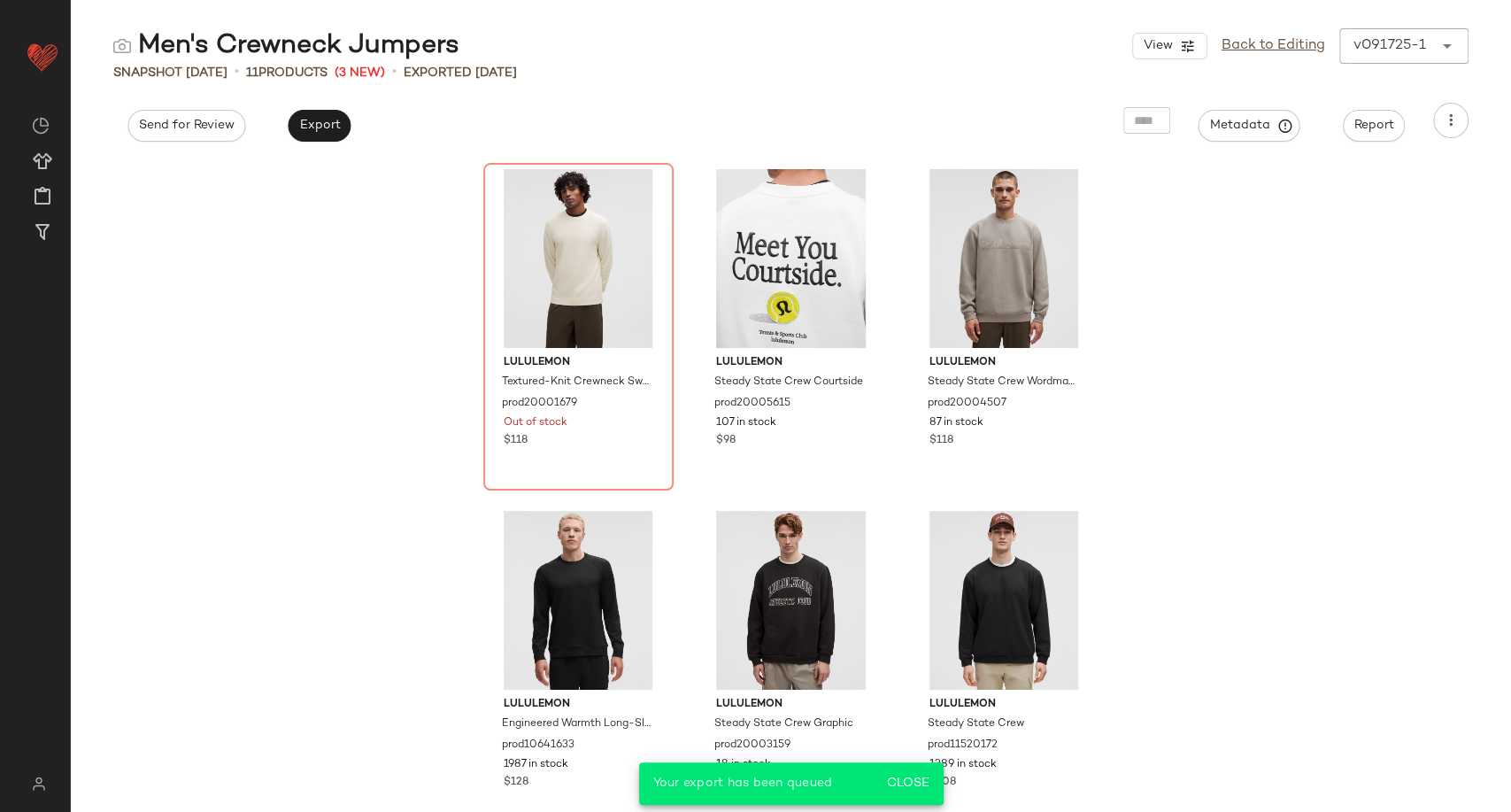
click at [384, 312] on div "lululemon Textured-Knit Crewneck Sweater prod20001679 Out of stock $118 lululem…" at bounding box center [791, 486] width 1441 height 653
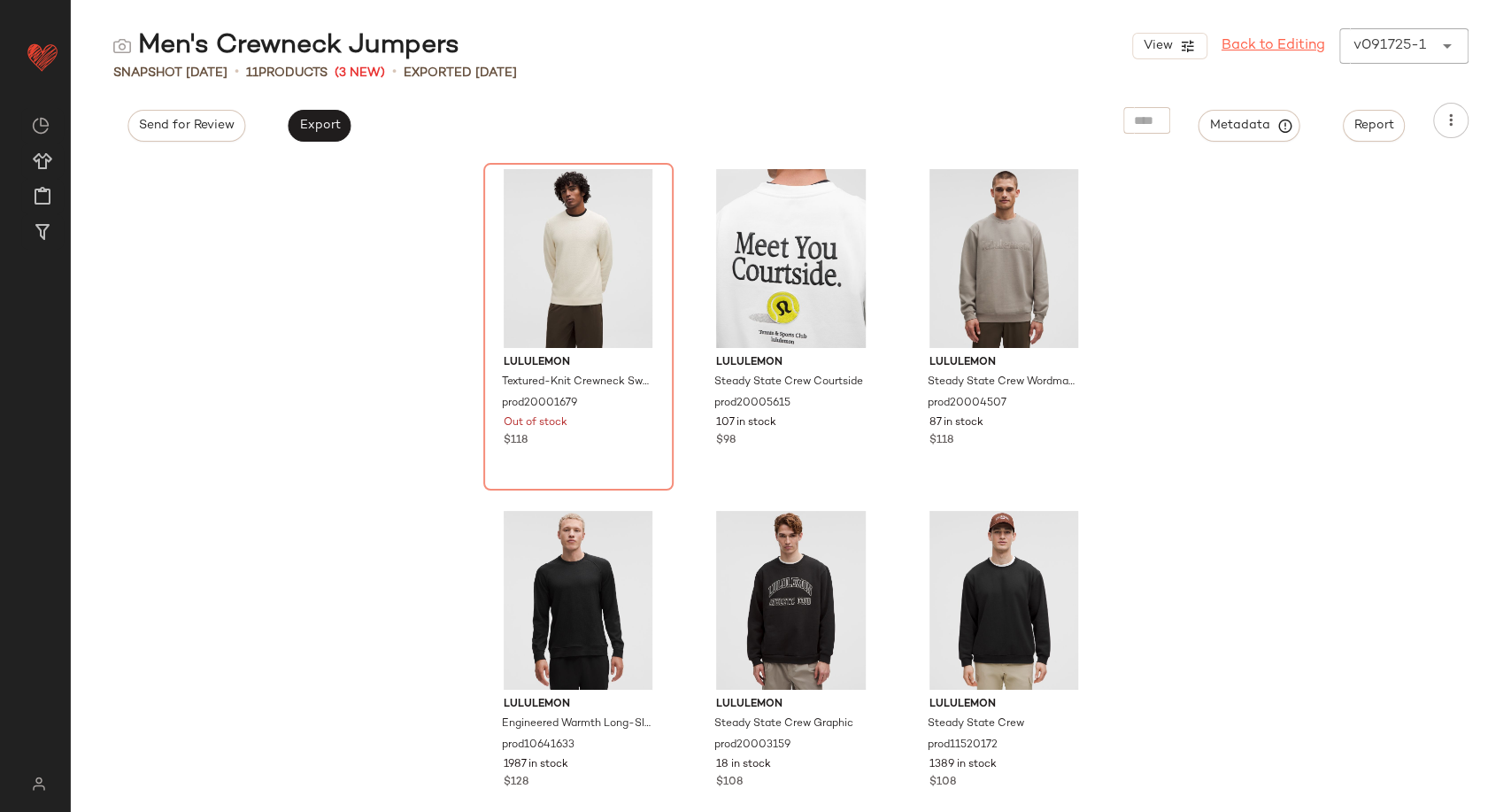
click at [1274, 45] on link "Back to Editing" at bounding box center [1273, 45] width 103 height 21
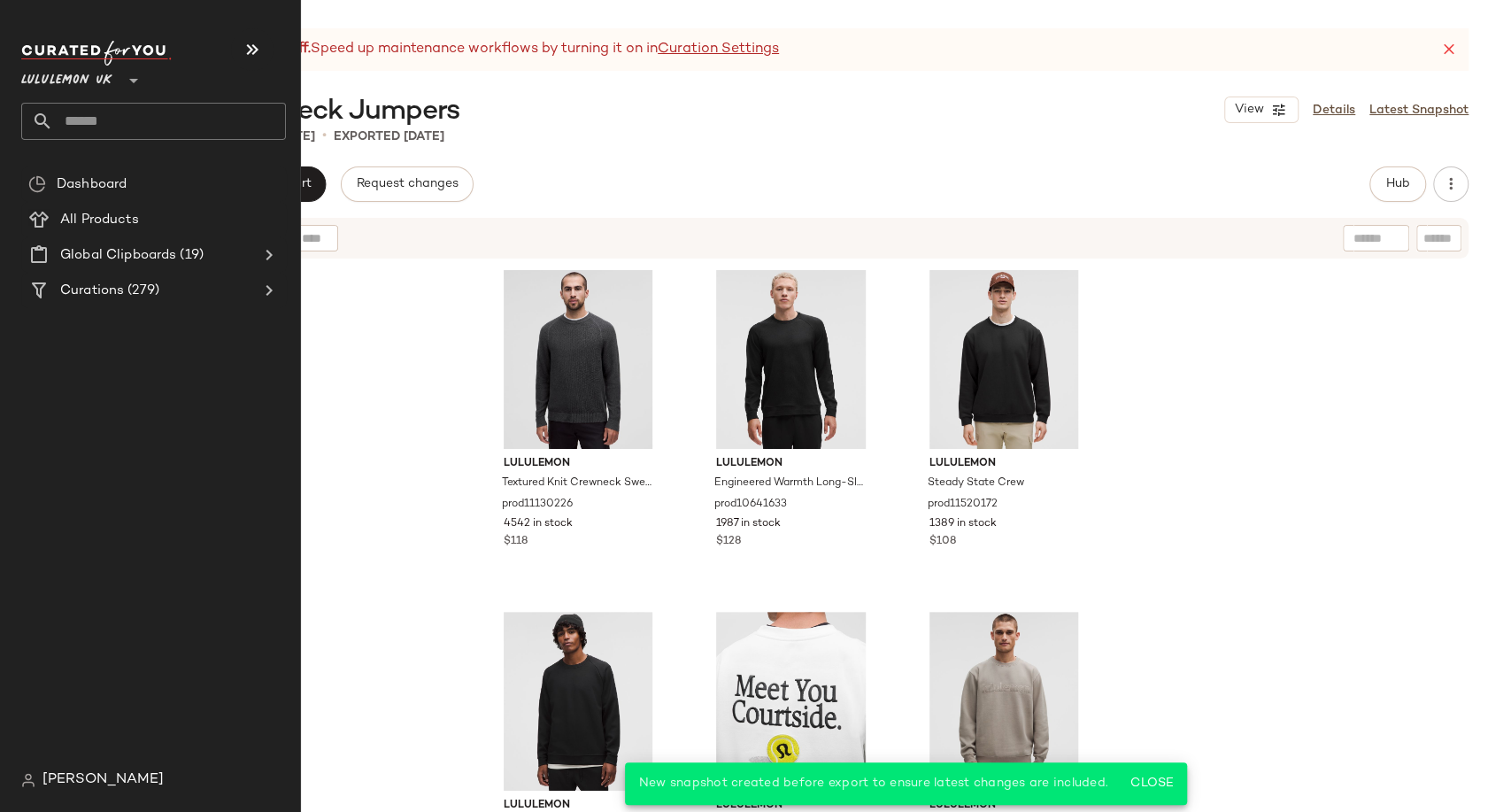
click at [88, 129] on input "text" at bounding box center [170, 121] width 233 height 37
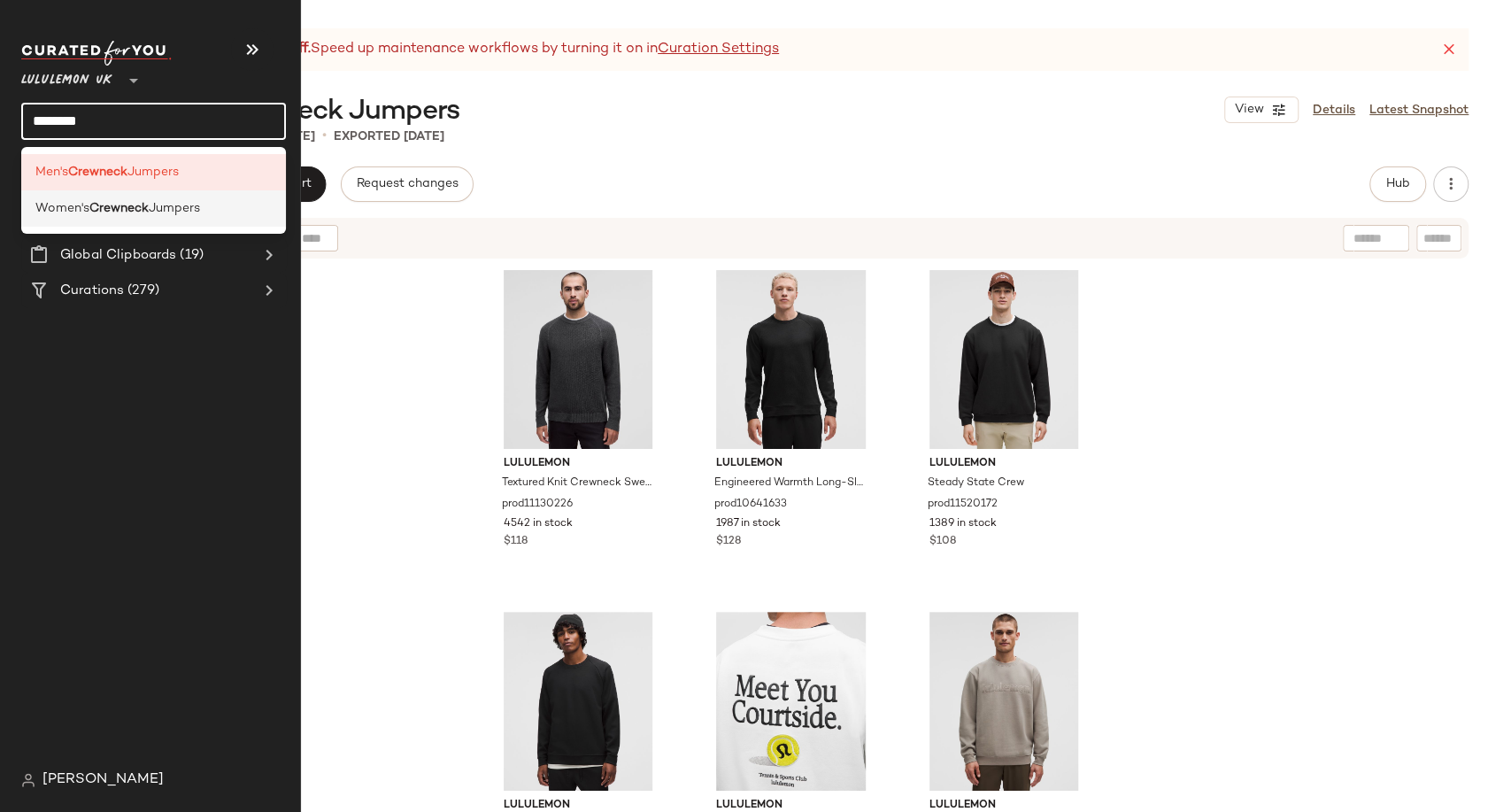
type input "********"
click at [104, 200] on b "Crewneck" at bounding box center [119, 208] width 59 height 18
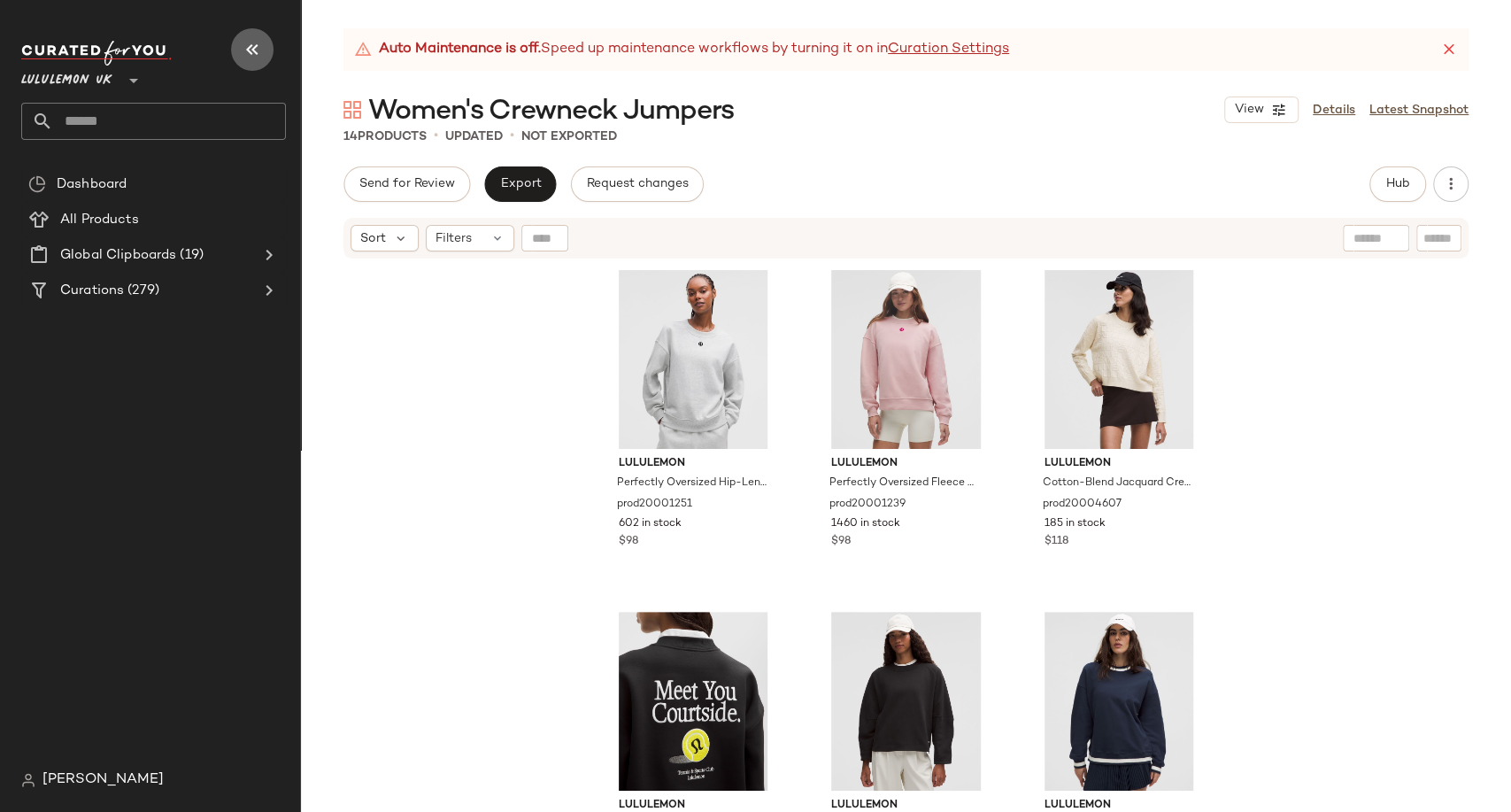
click at [242, 43] on icon "button" at bounding box center [252, 49] width 21 height 21
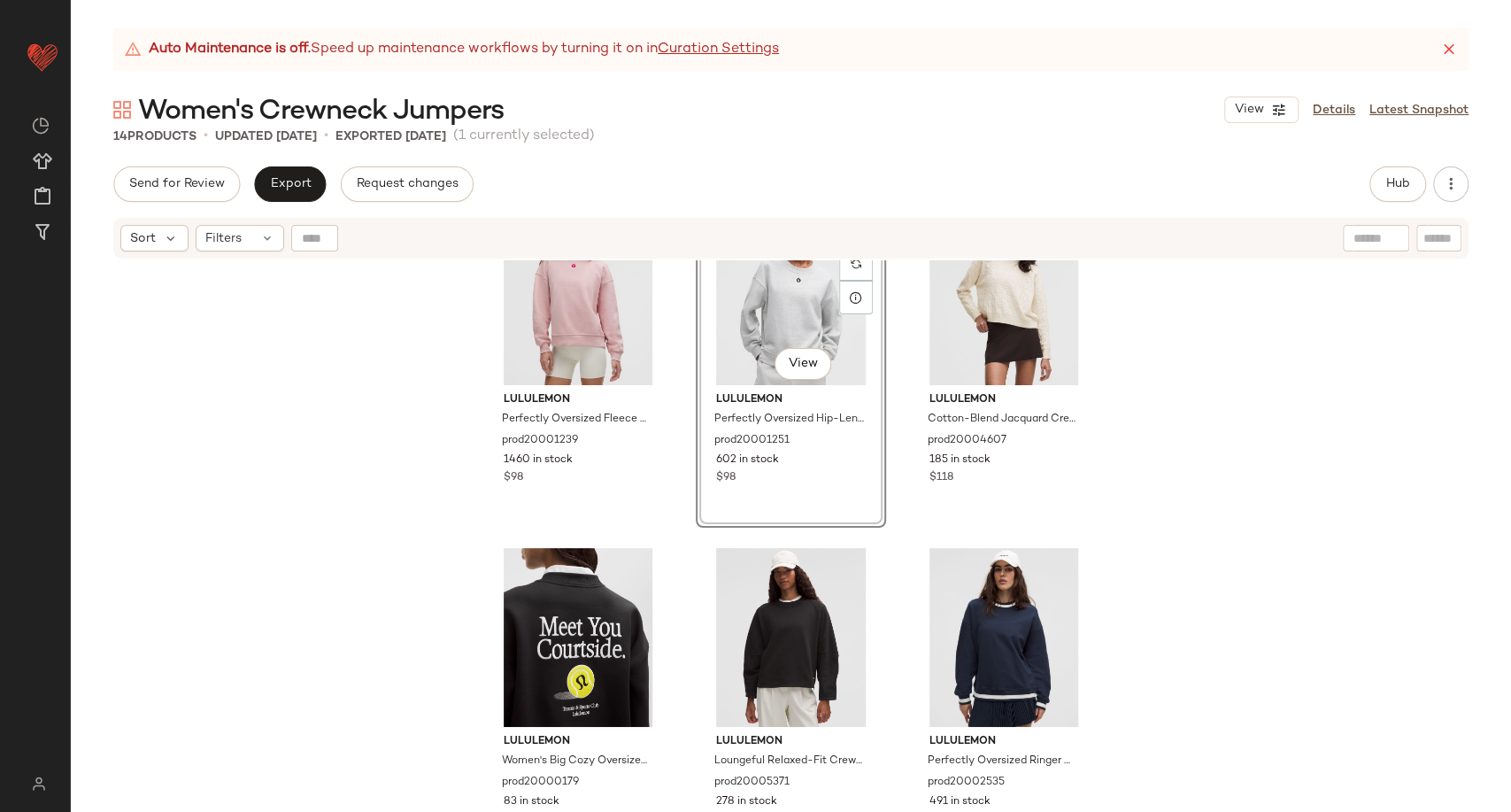
scroll to position [99, 0]
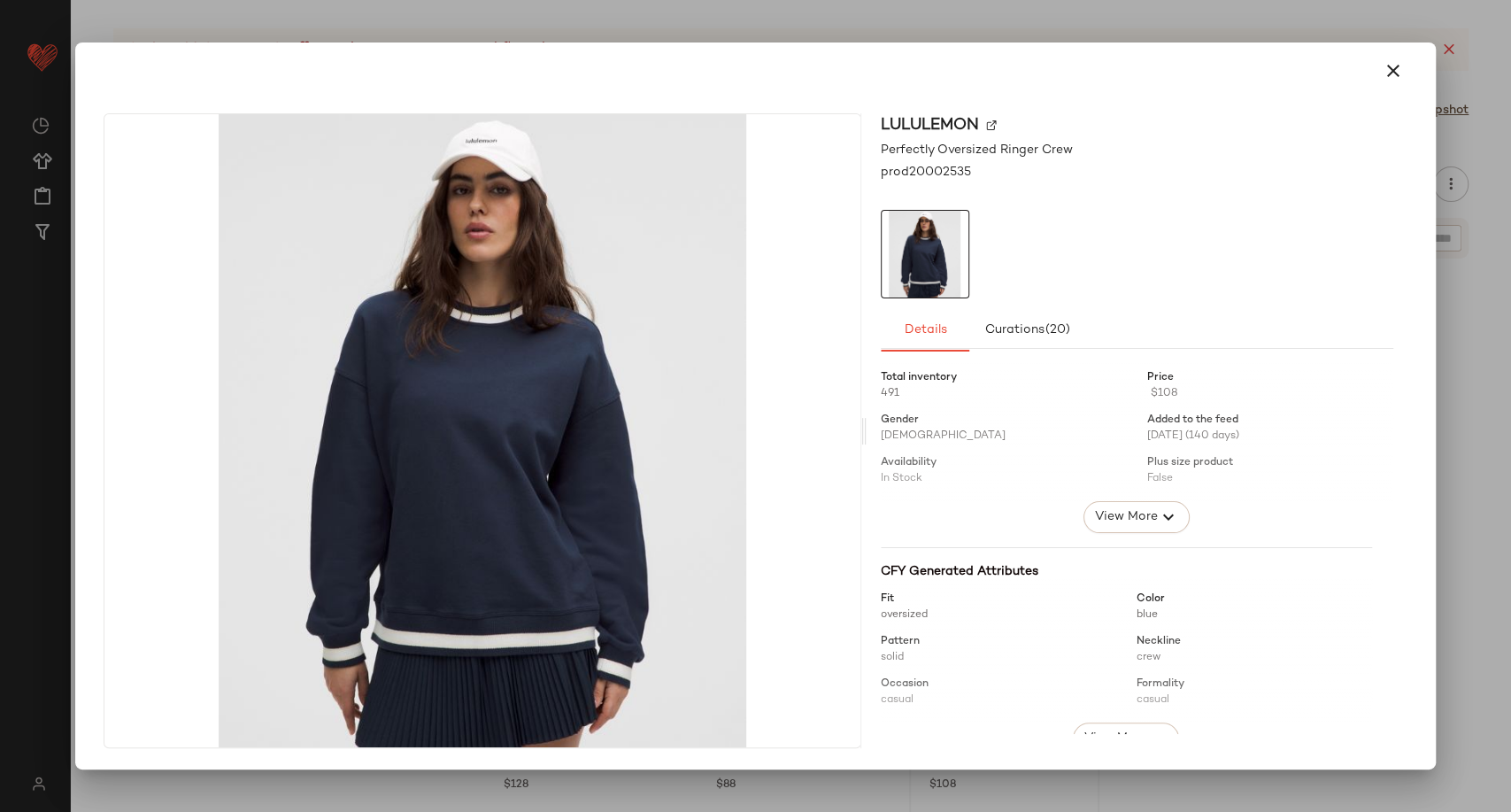
drag, startPoint x: 976, startPoint y: 647, endPoint x: 906, endPoint y: 467, distance: 193.1
click at [1410, 74] on button "button" at bounding box center [1394, 71] width 42 height 42
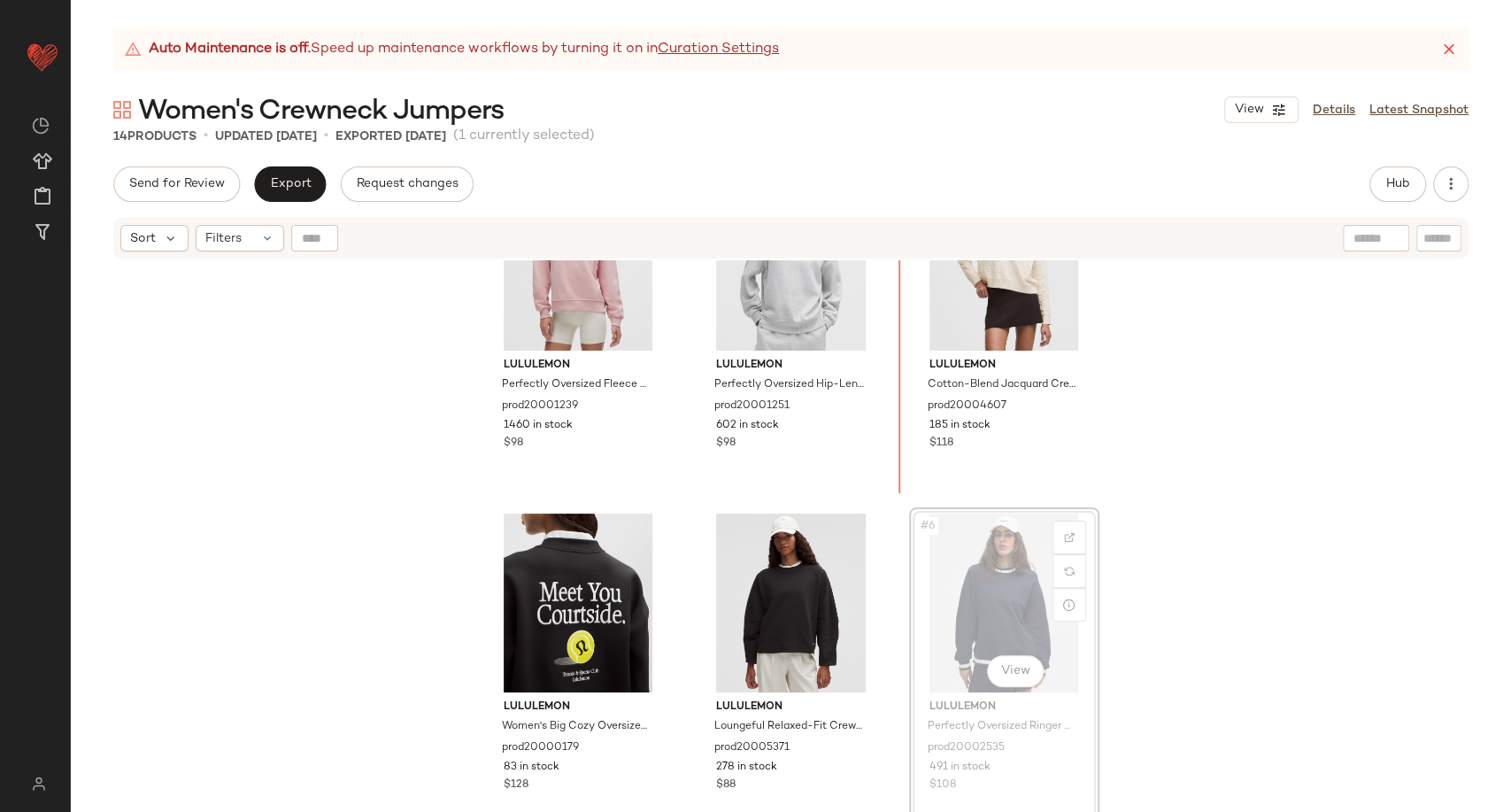
scroll to position [86, 0]
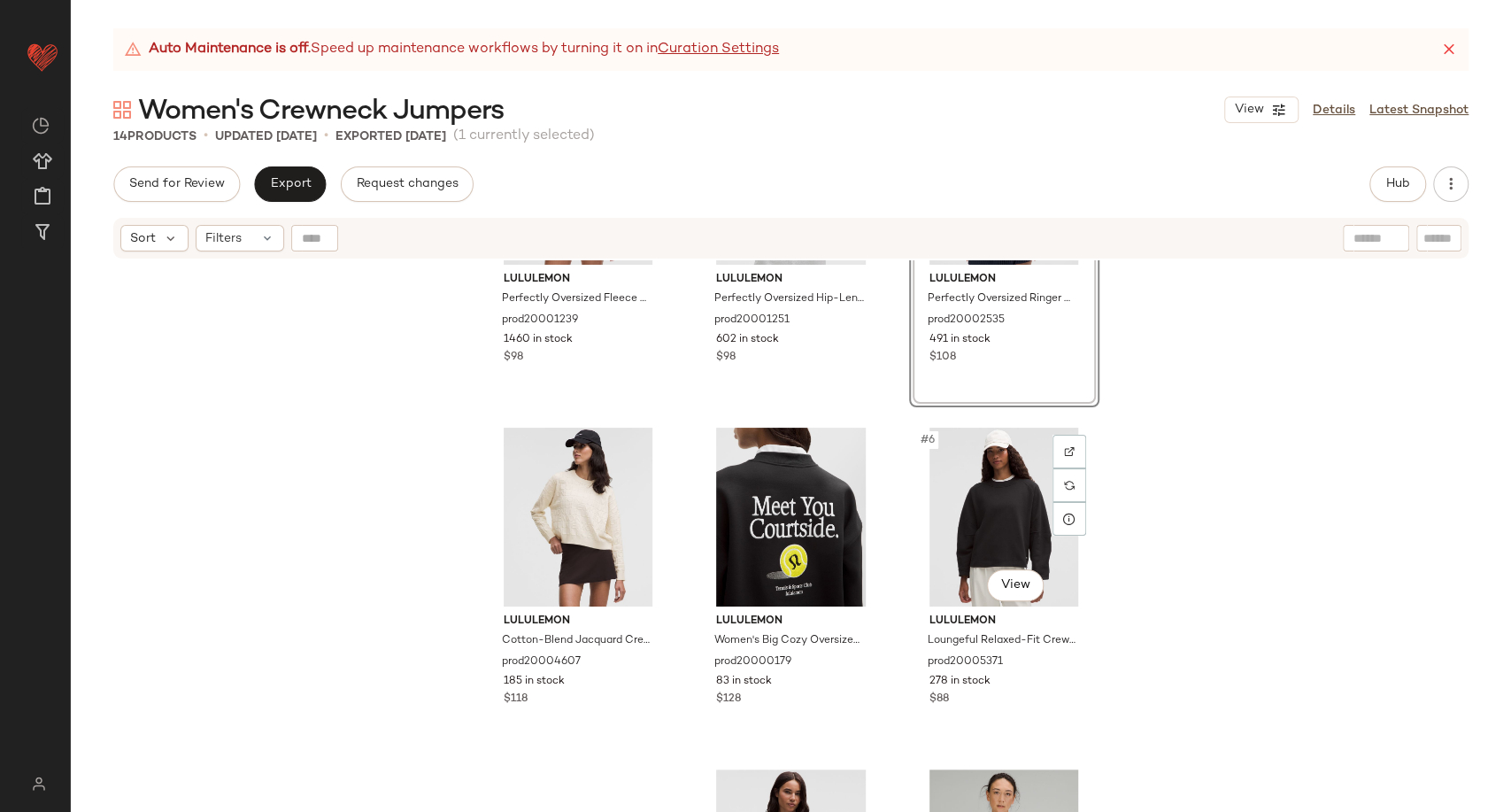
scroll to position [494, 0]
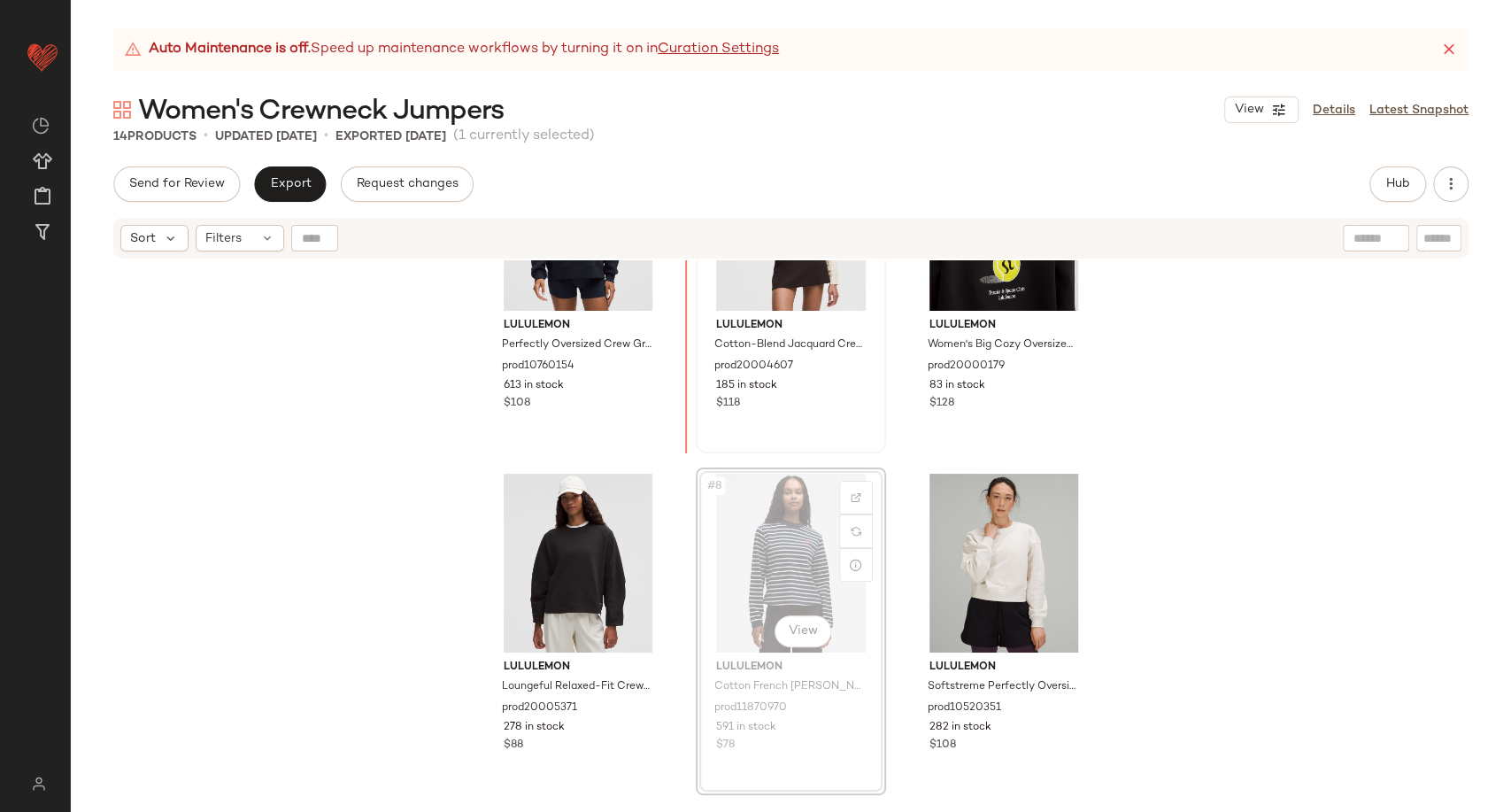
scroll to position [492, 0]
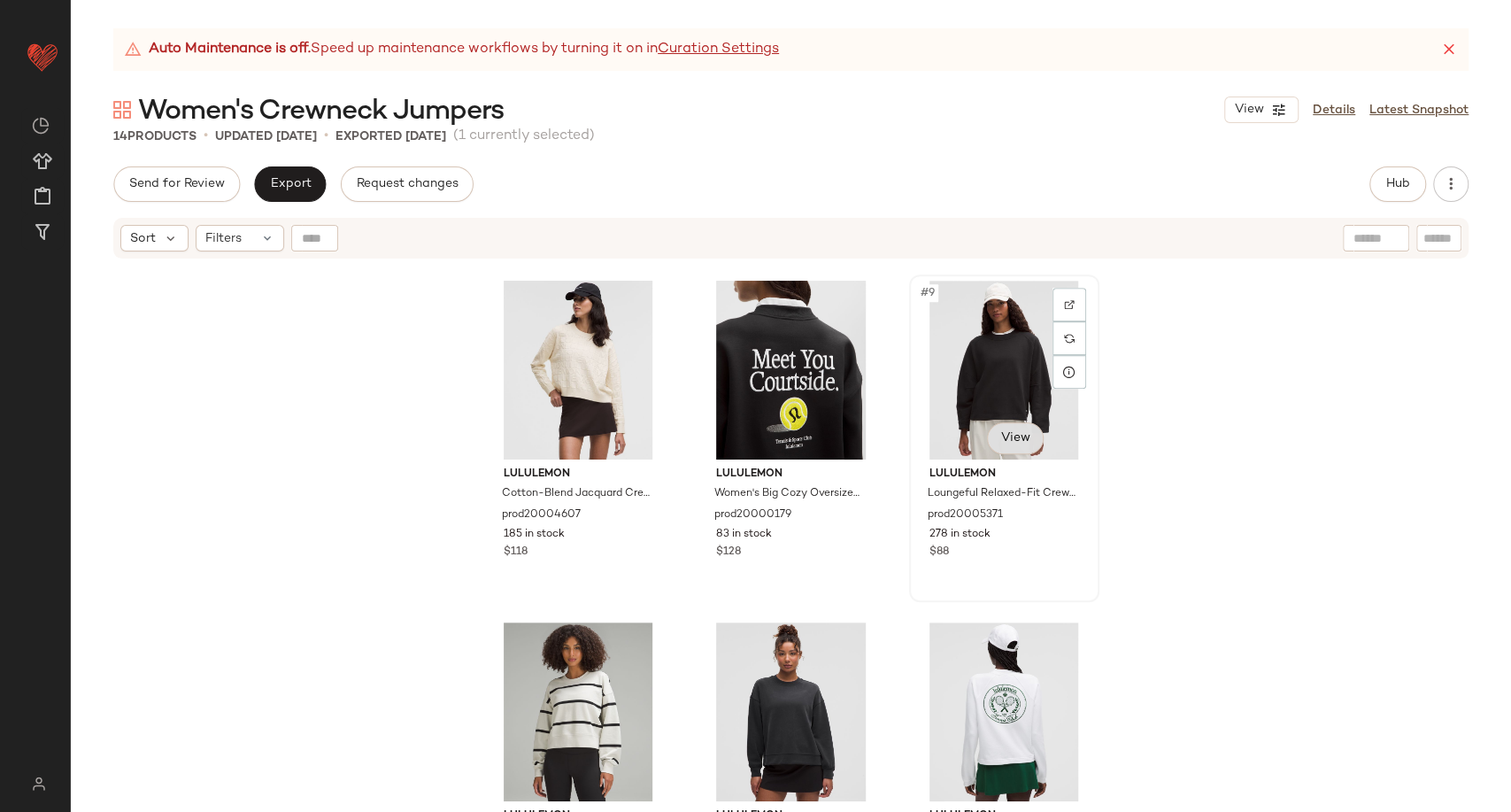
scroll to position [588, 0]
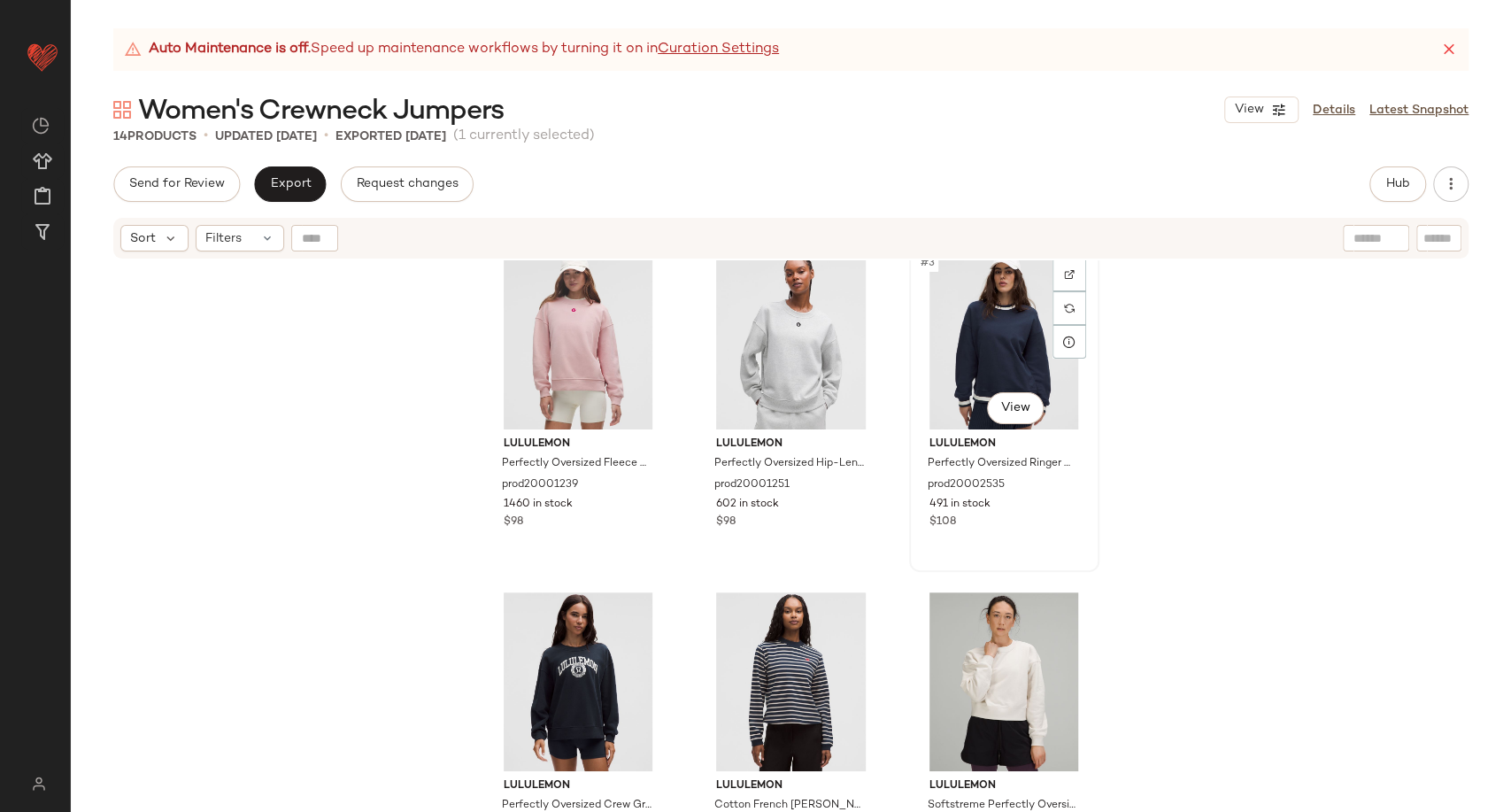
scroll to position [118, 0]
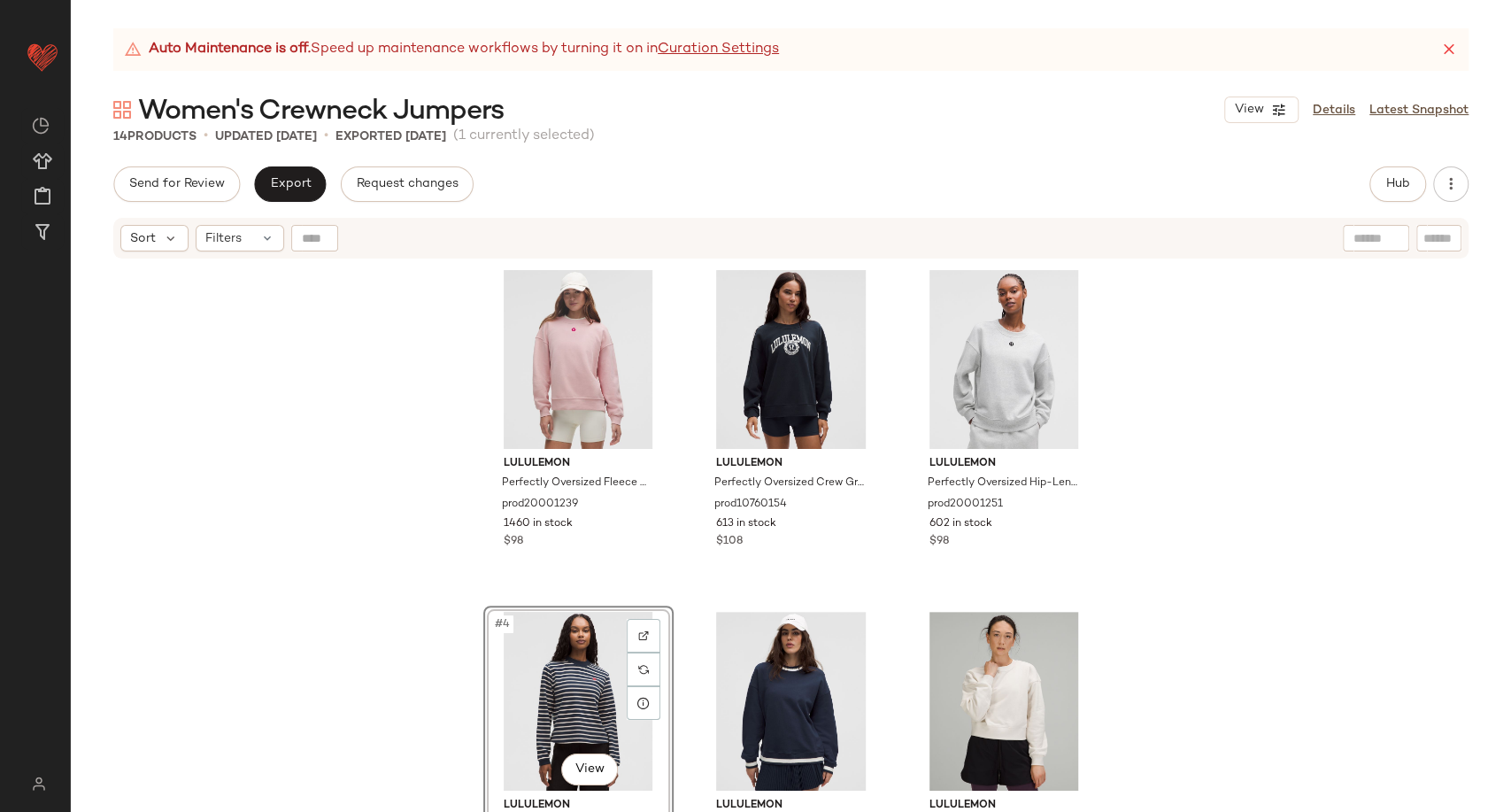
click at [330, 413] on div "lululemon Perfectly Oversized Fleece Crew Logo prod20001239 1460 in stock $98 l…" at bounding box center [791, 558] width 1441 height 595
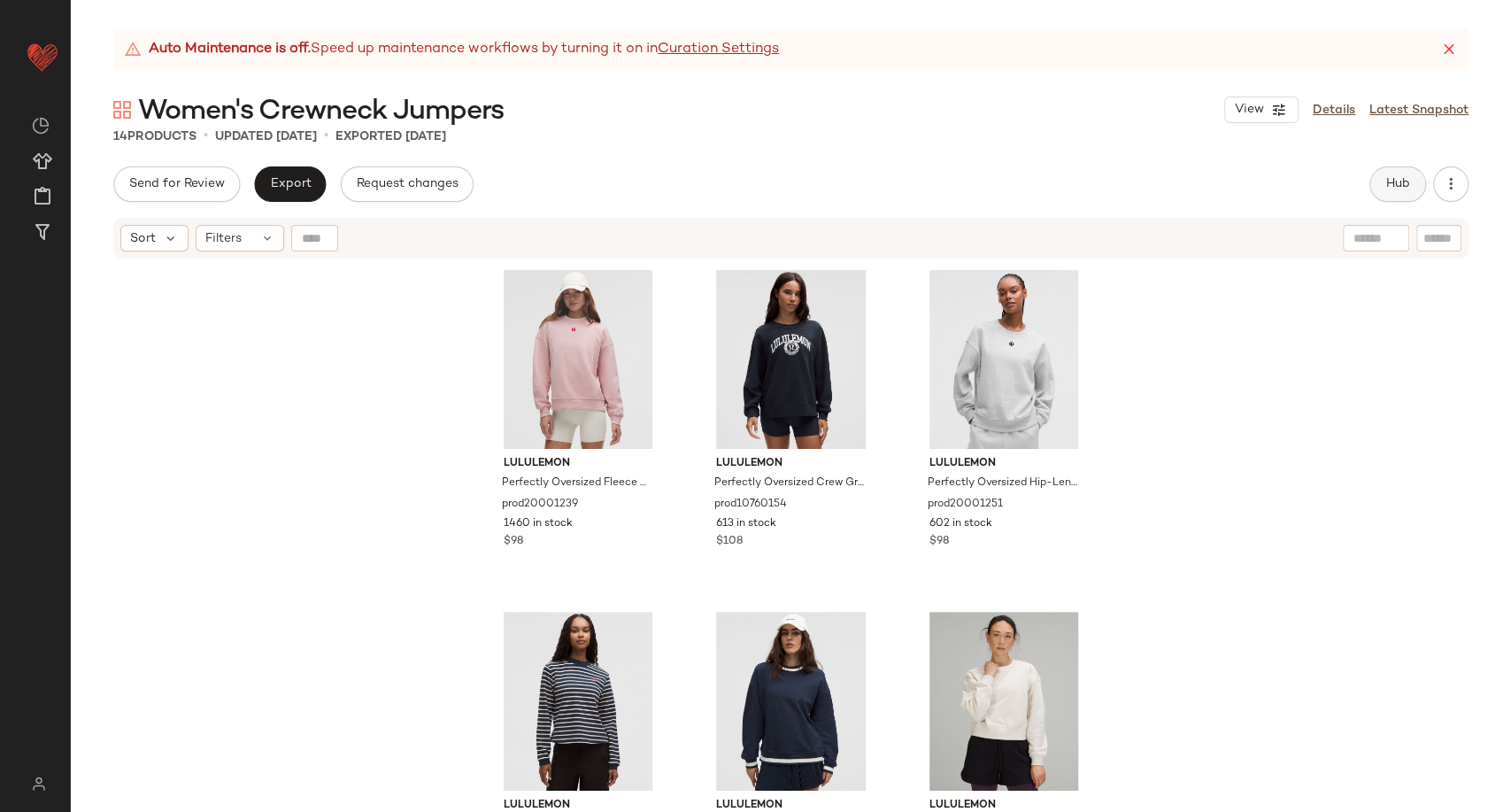
click at [1395, 184] on span "Hub" at bounding box center [1398, 183] width 25 height 14
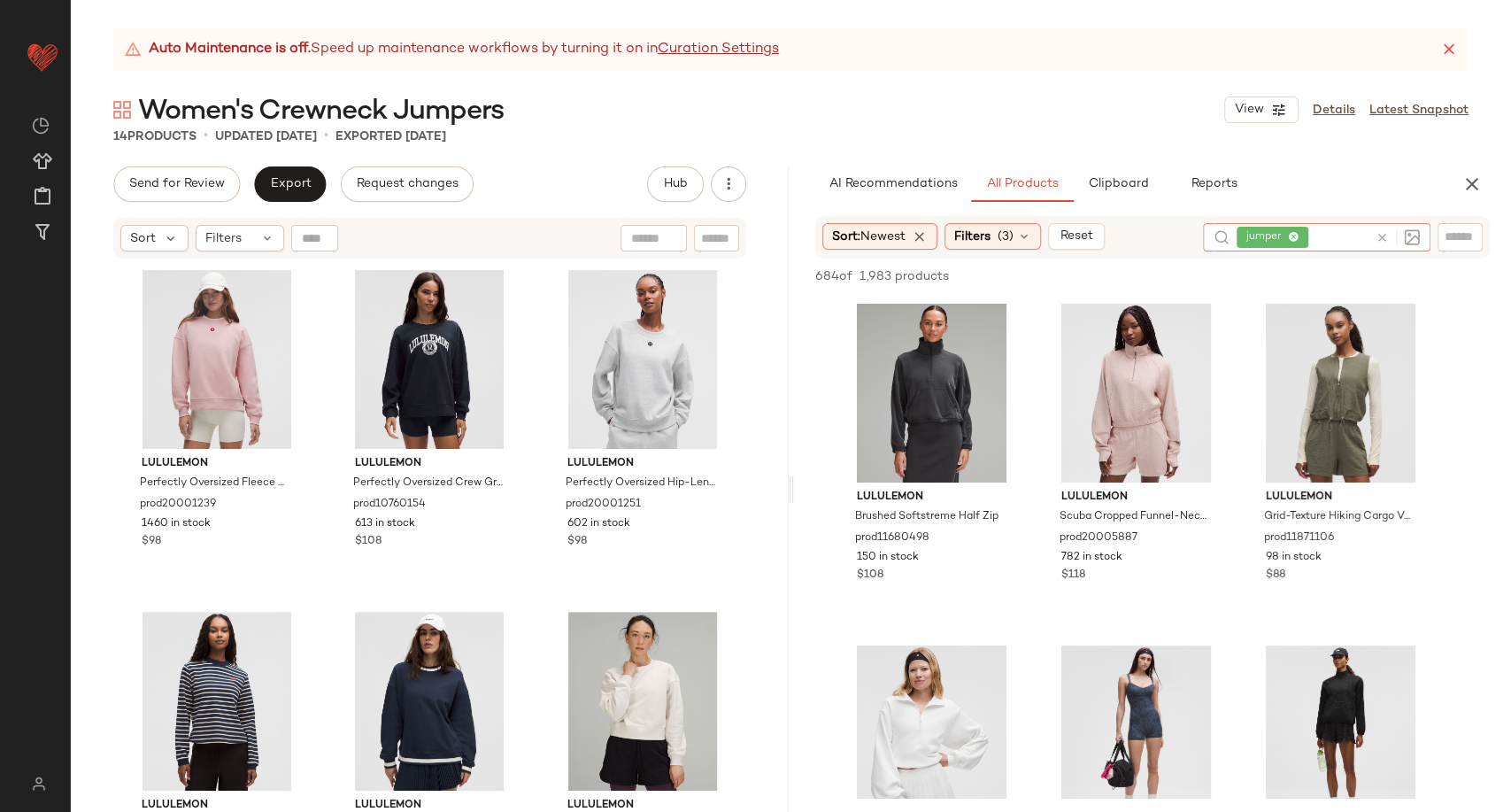
click at [1380, 238] on icon at bounding box center [1383, 238] width 13 height 13
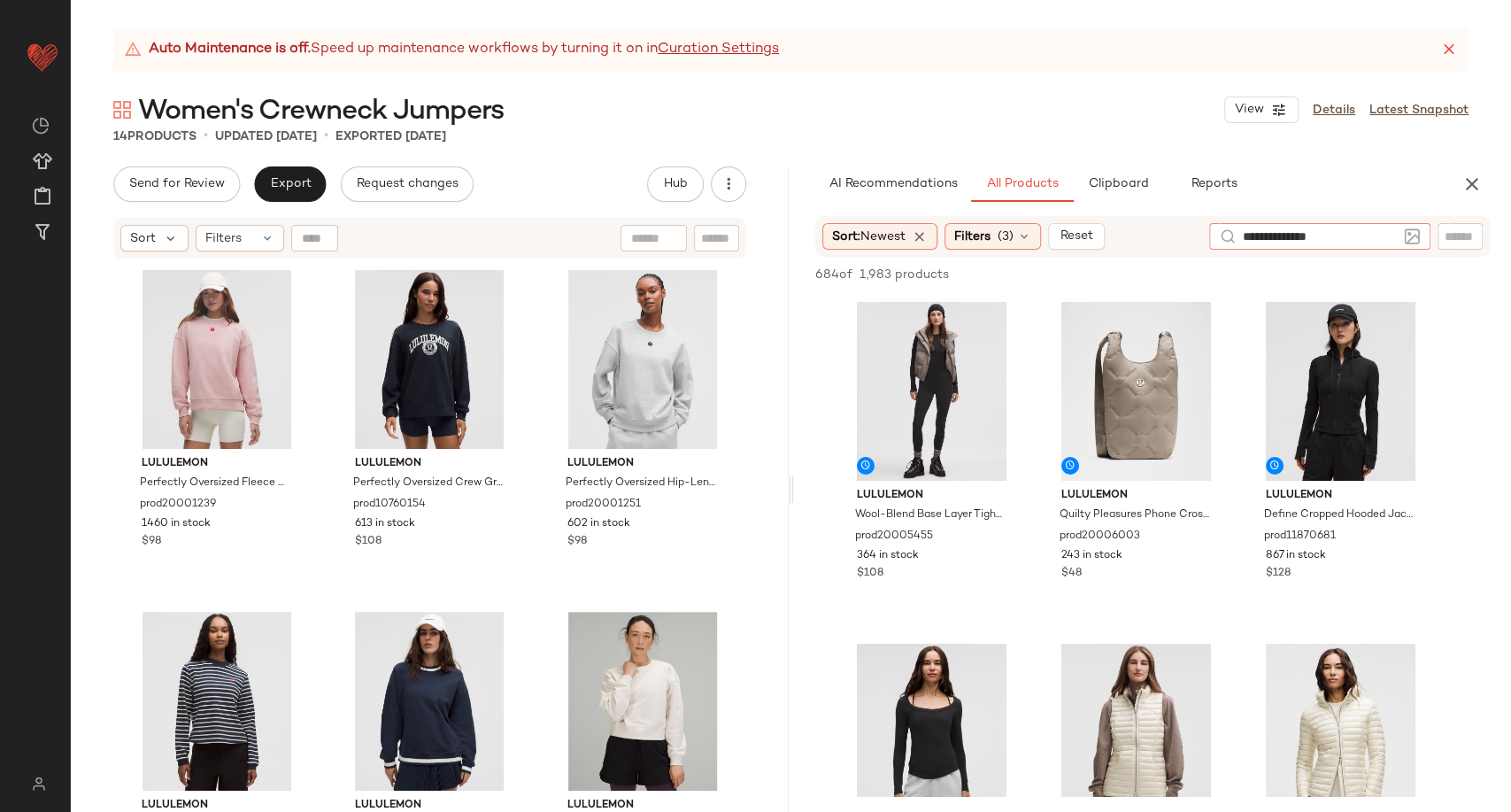
type input "**********"
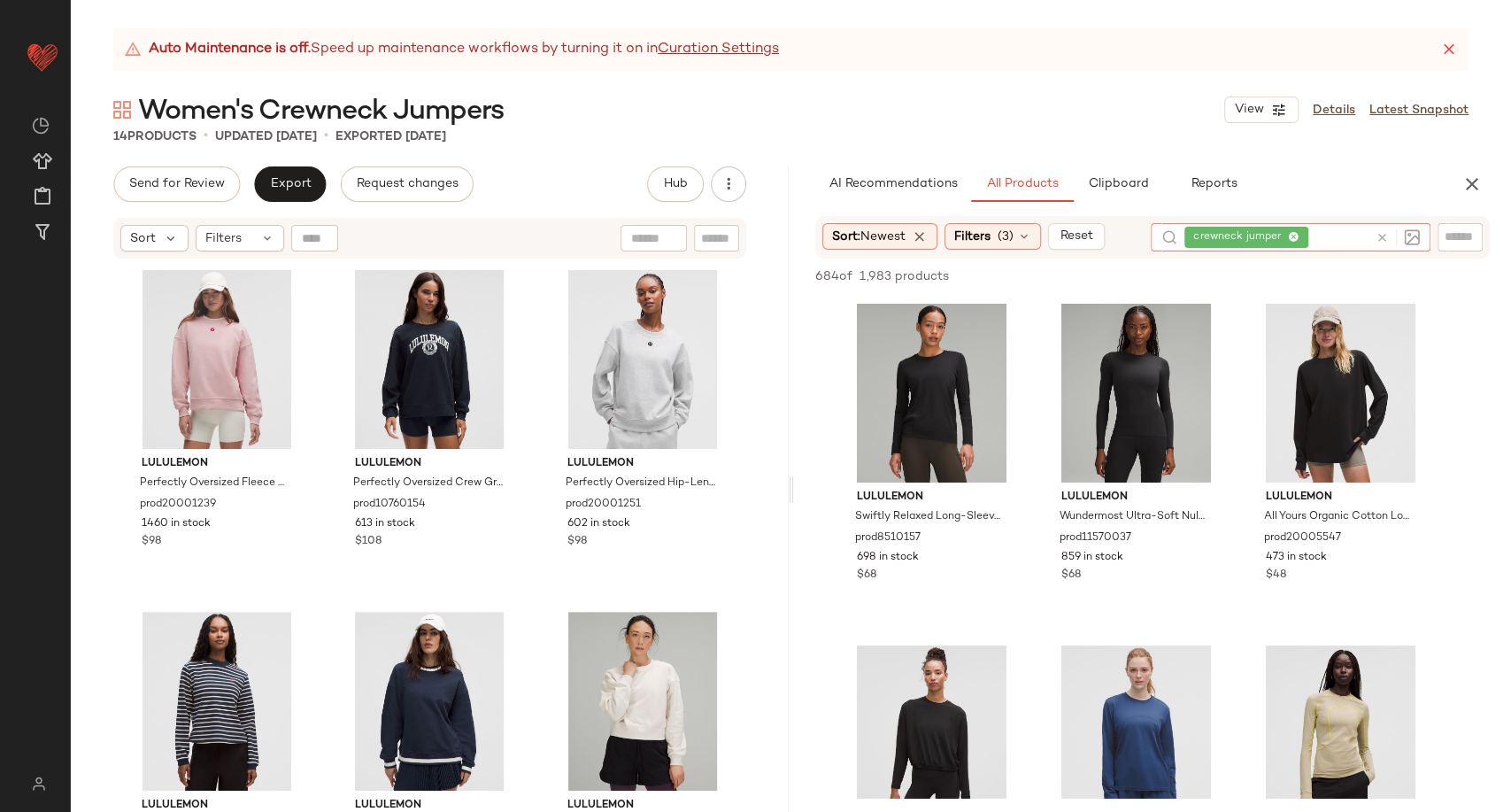
drag, startPoint x: 1474, startPoint y: 186, endPoint x: 1442, endPoint y: 190, distance: 32.2
click at [1473, 186] on icon "button" at bounding box center [1472, 183] width 21 height 21
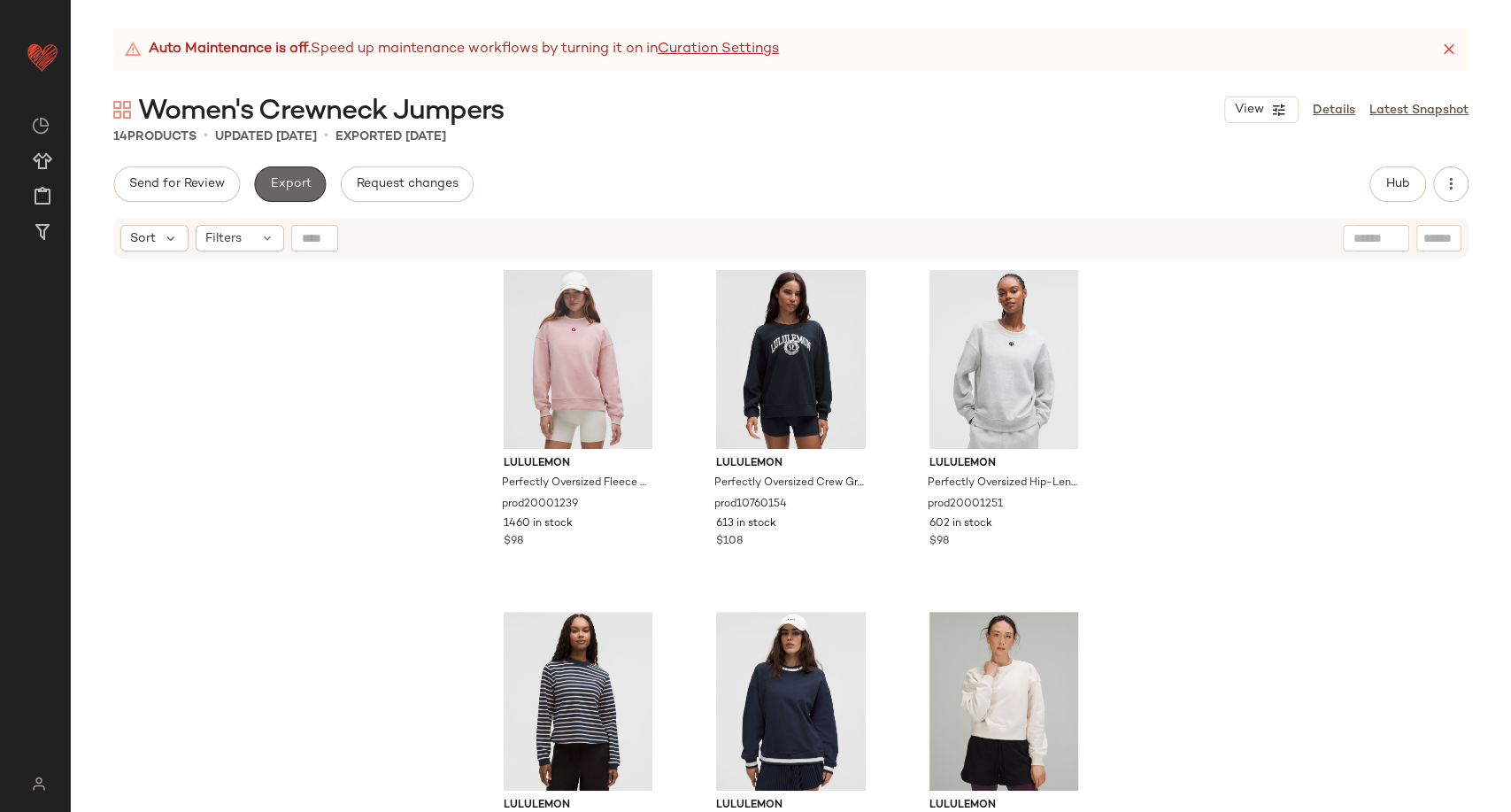
click at [269, 190] on span "Export" at bounding box center [289, 183] width 41 height 14
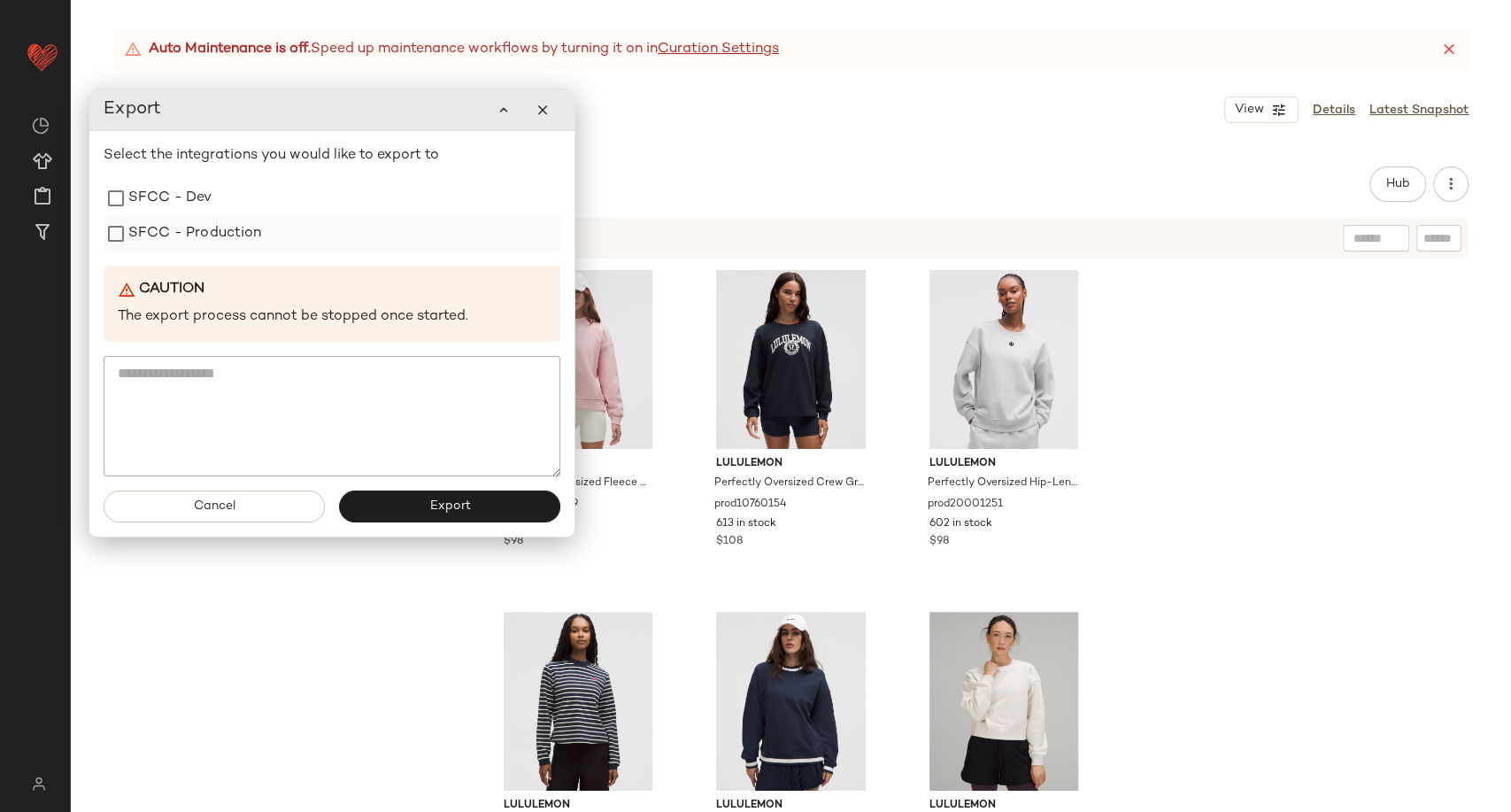
click at [199, 237] on label "SFCC - Production" at bounding box center [195, 233] width 134 height 35
click at [404, 510] on button "Export" at bounding box center [450, 505] width 221 height 32
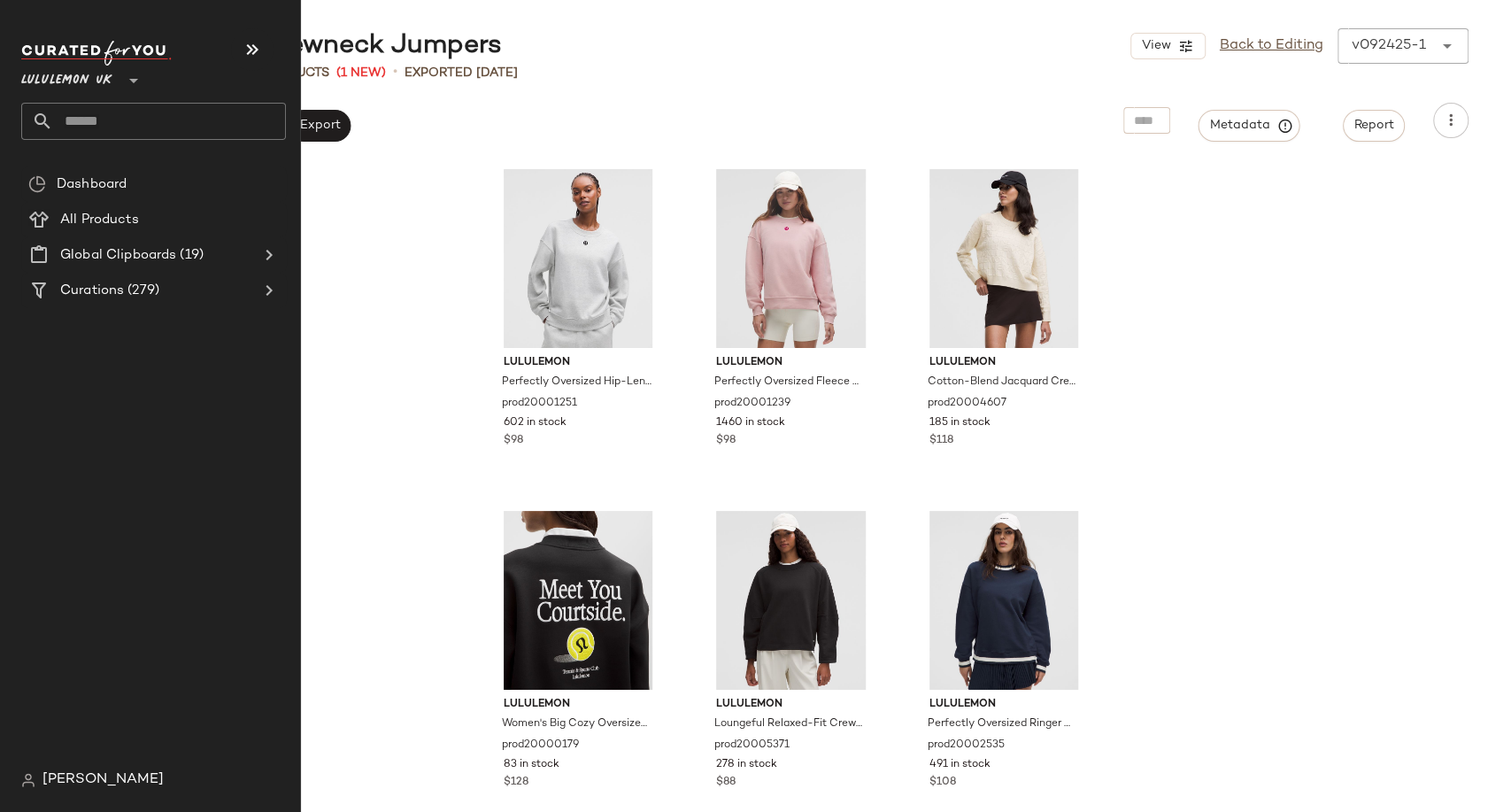
click at [84, 119] on input "text" at bounding box center [170, 121] width 233 height 37
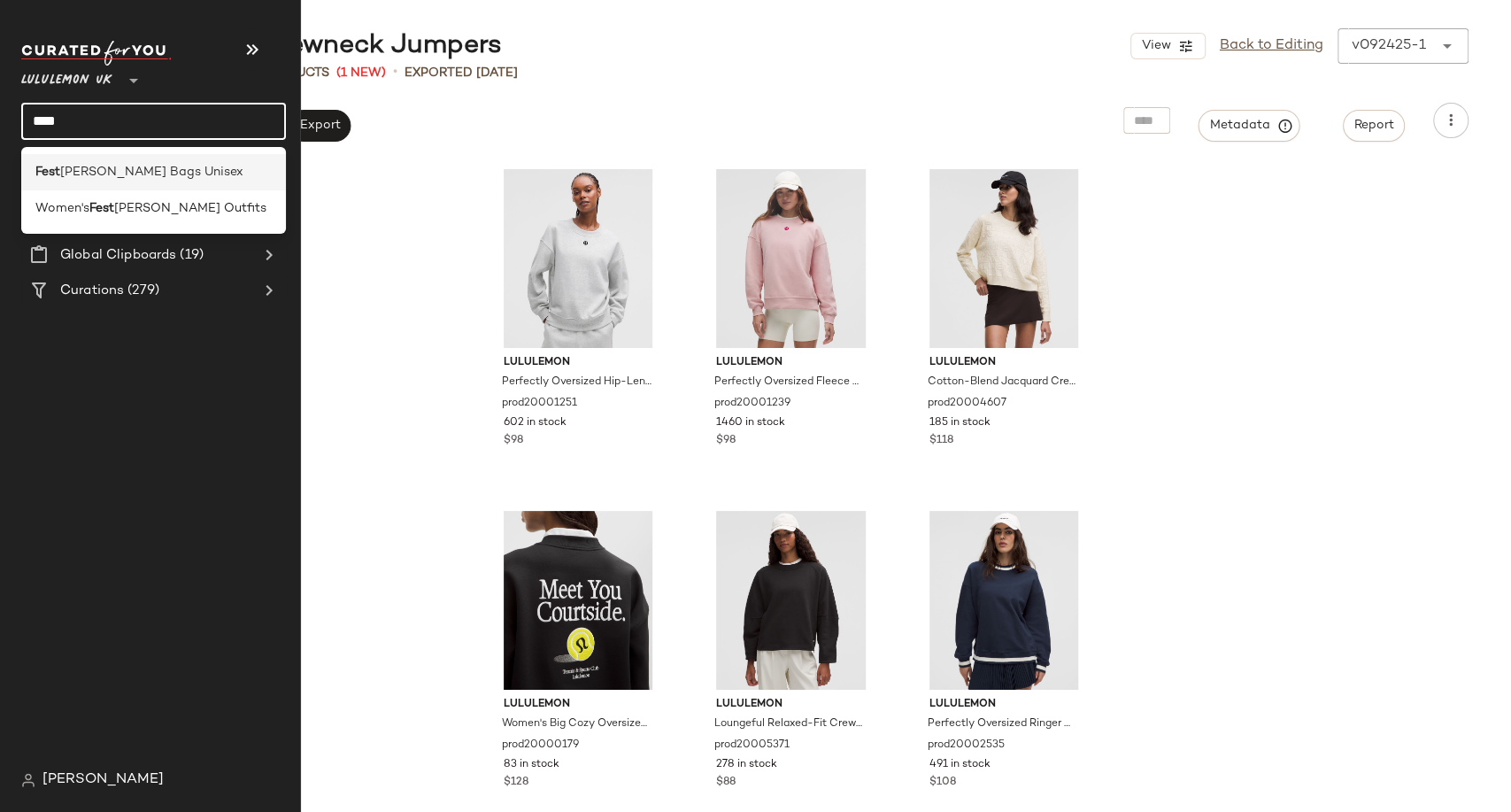
type input "****"
click at [163, 170] on div "Fest [PERSON_NAME] Bags Unisex" at bounding box center [153, 172] width 236 height 18
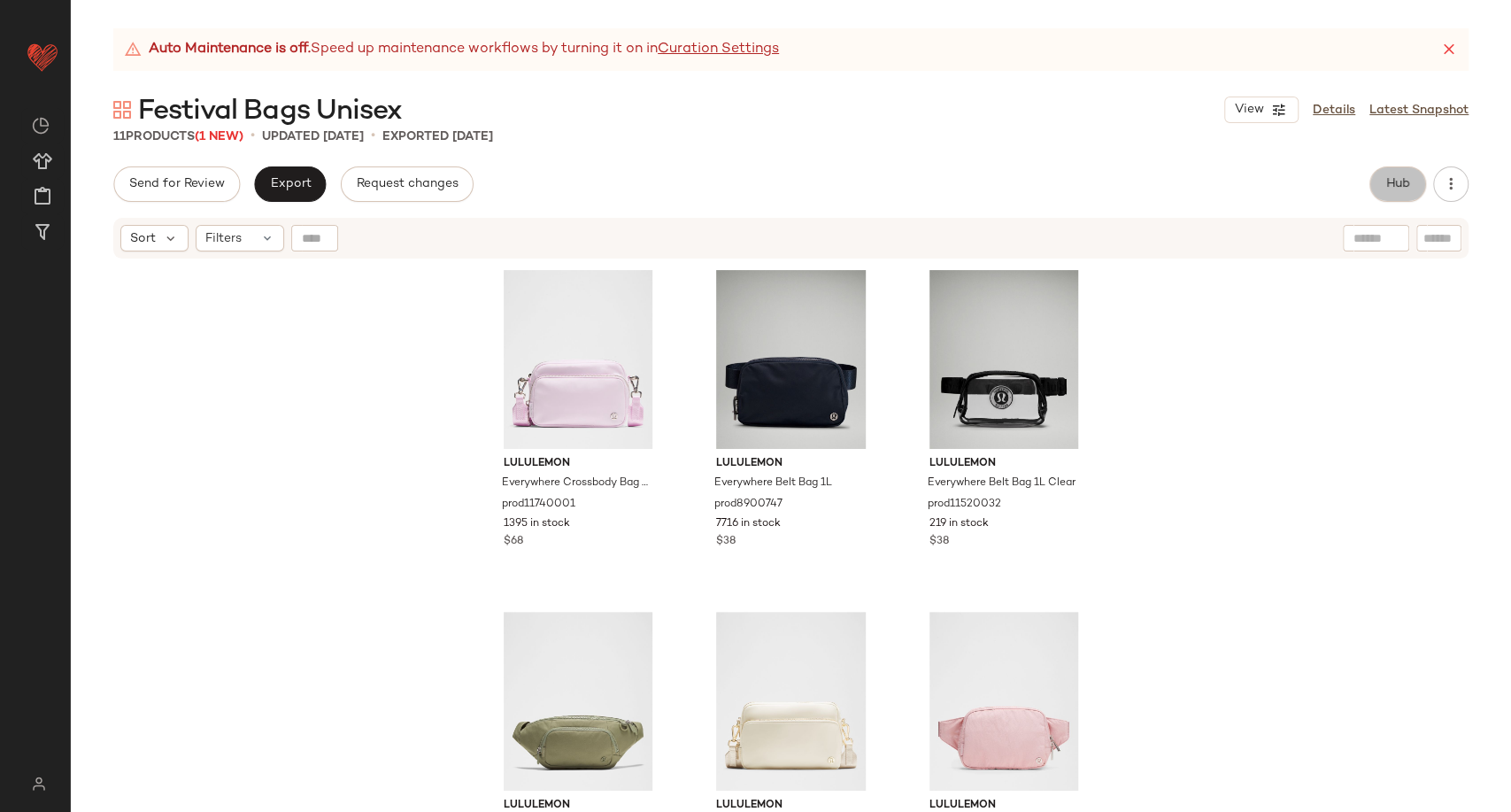
click at [1396, 197] on button "Hub" at bounding box center [1398, 184] width 56 height 35
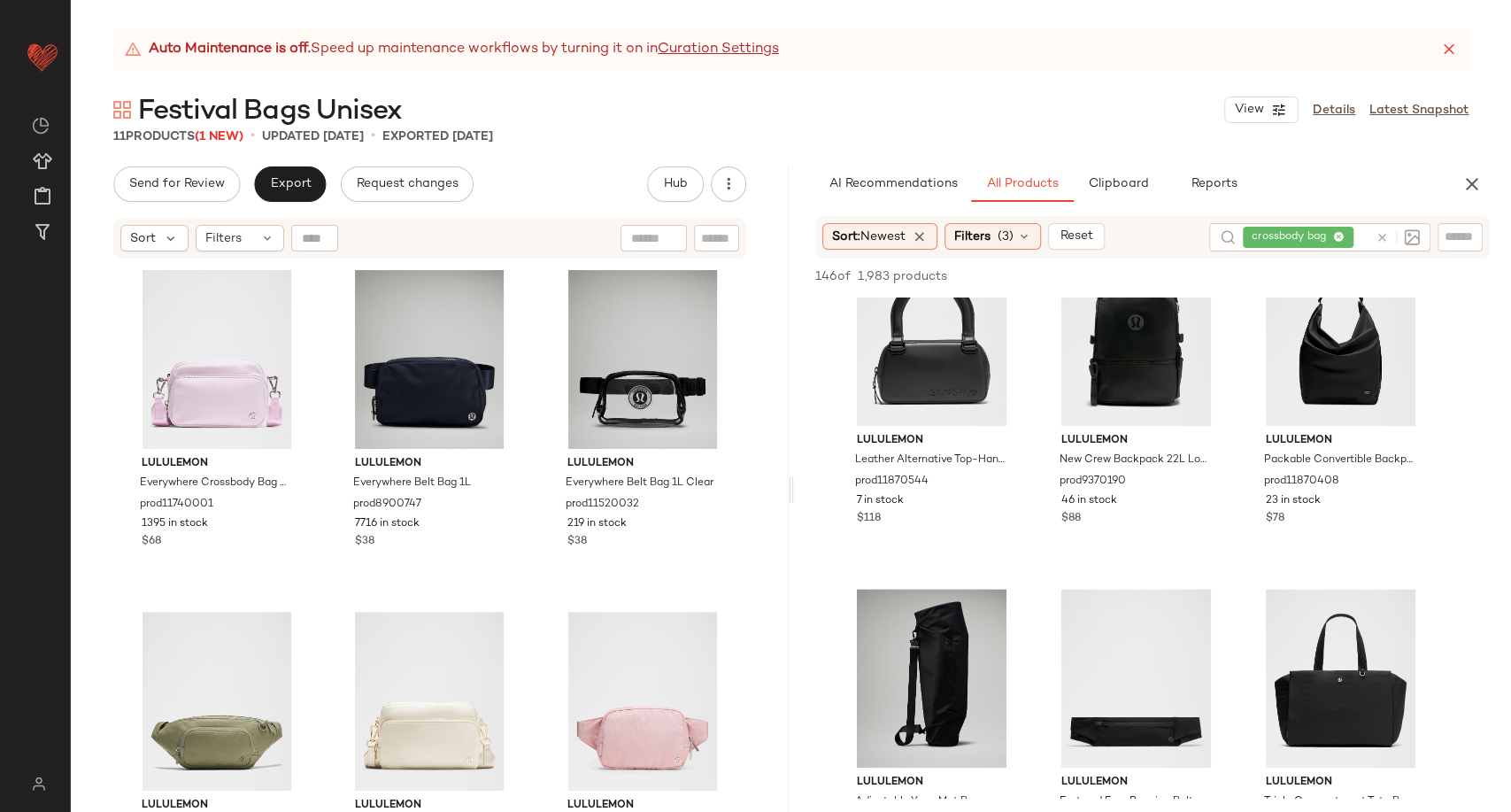
scroll to position [1475, 0]
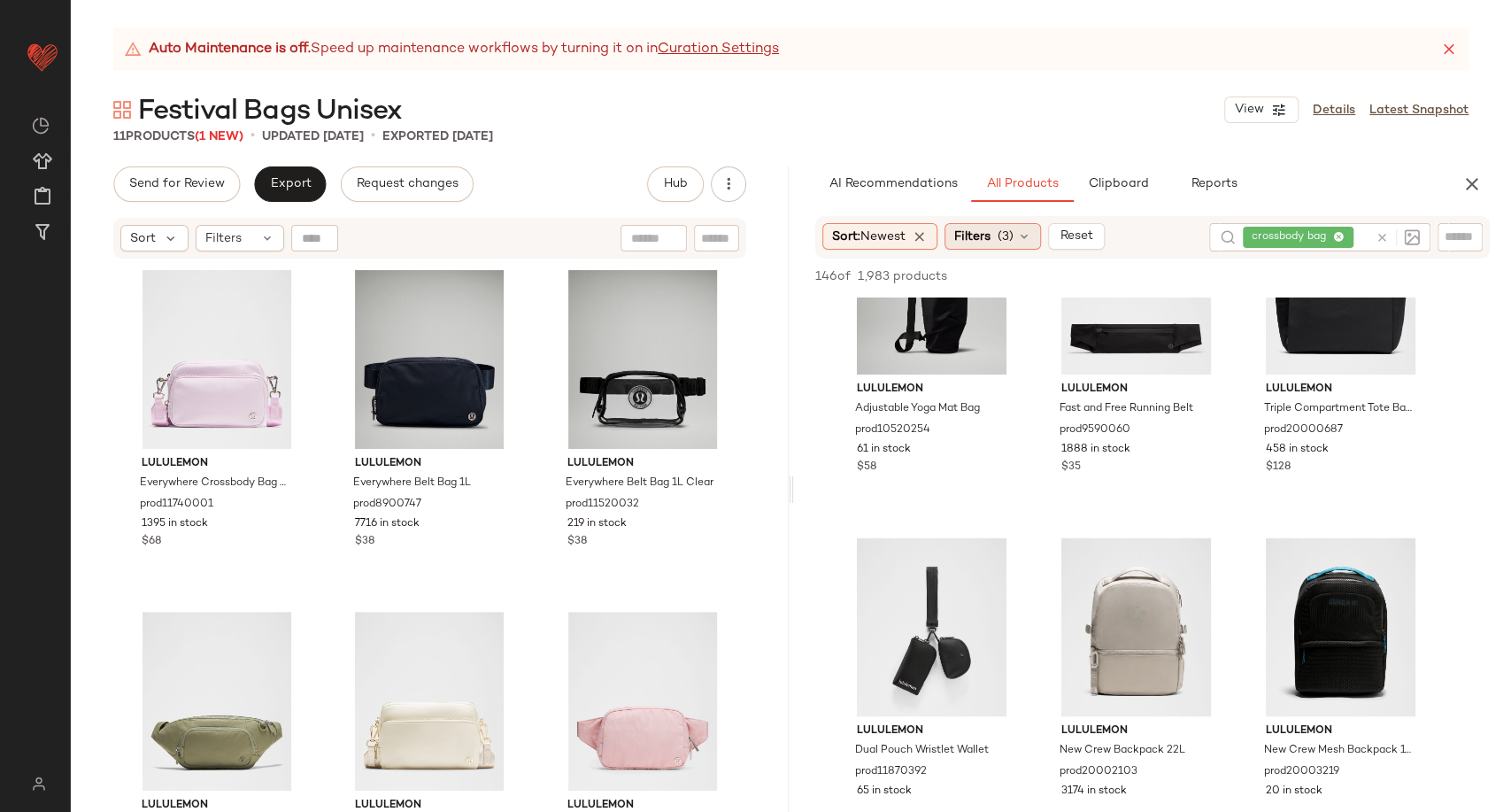
click at [1020, 231] on div "Filters (3)" at bounding box center [993, 236] width 97 height 27
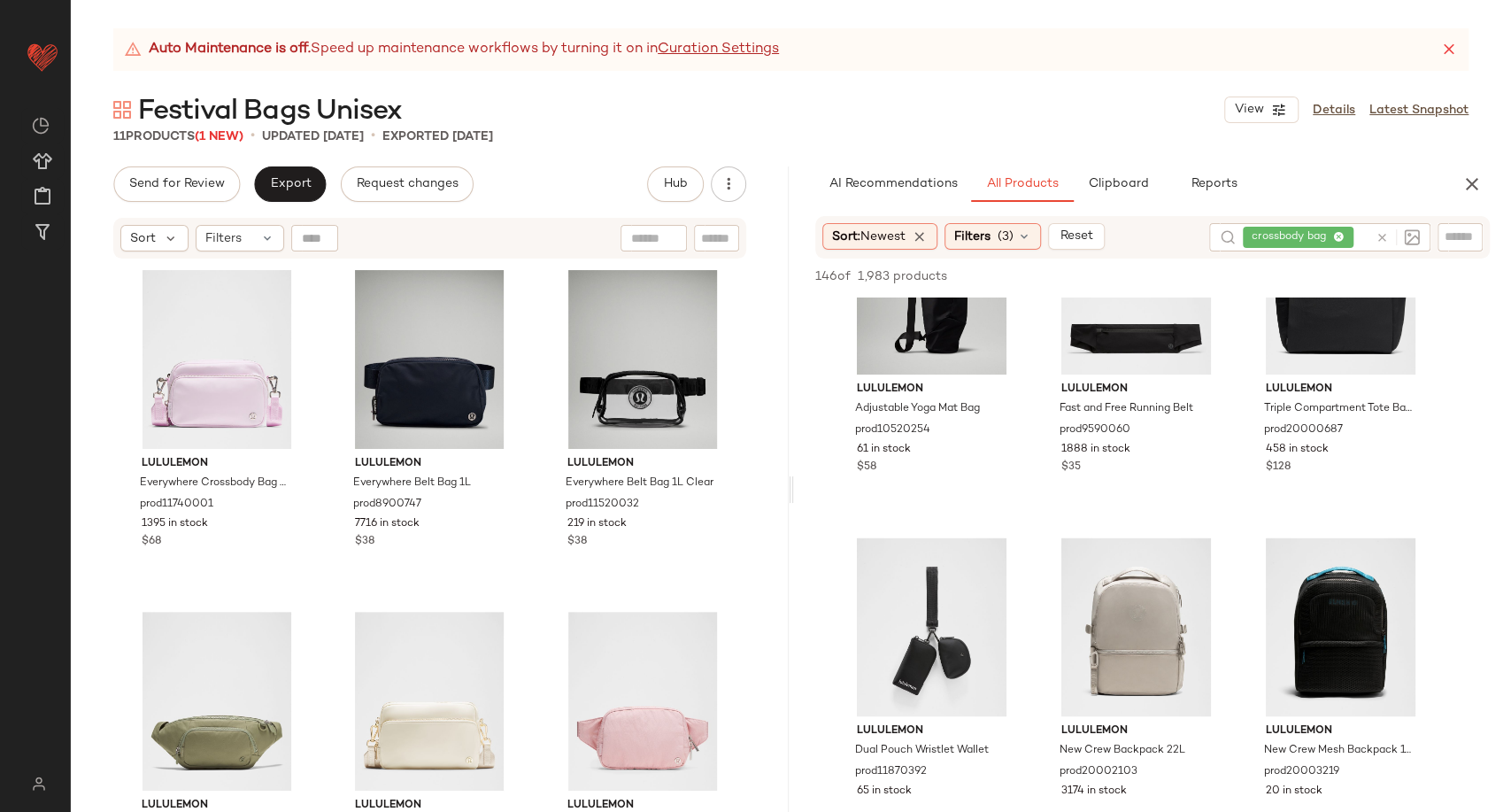
click at [1376, 238] on icon at bounding box center [1383, 238] width 13 height 13
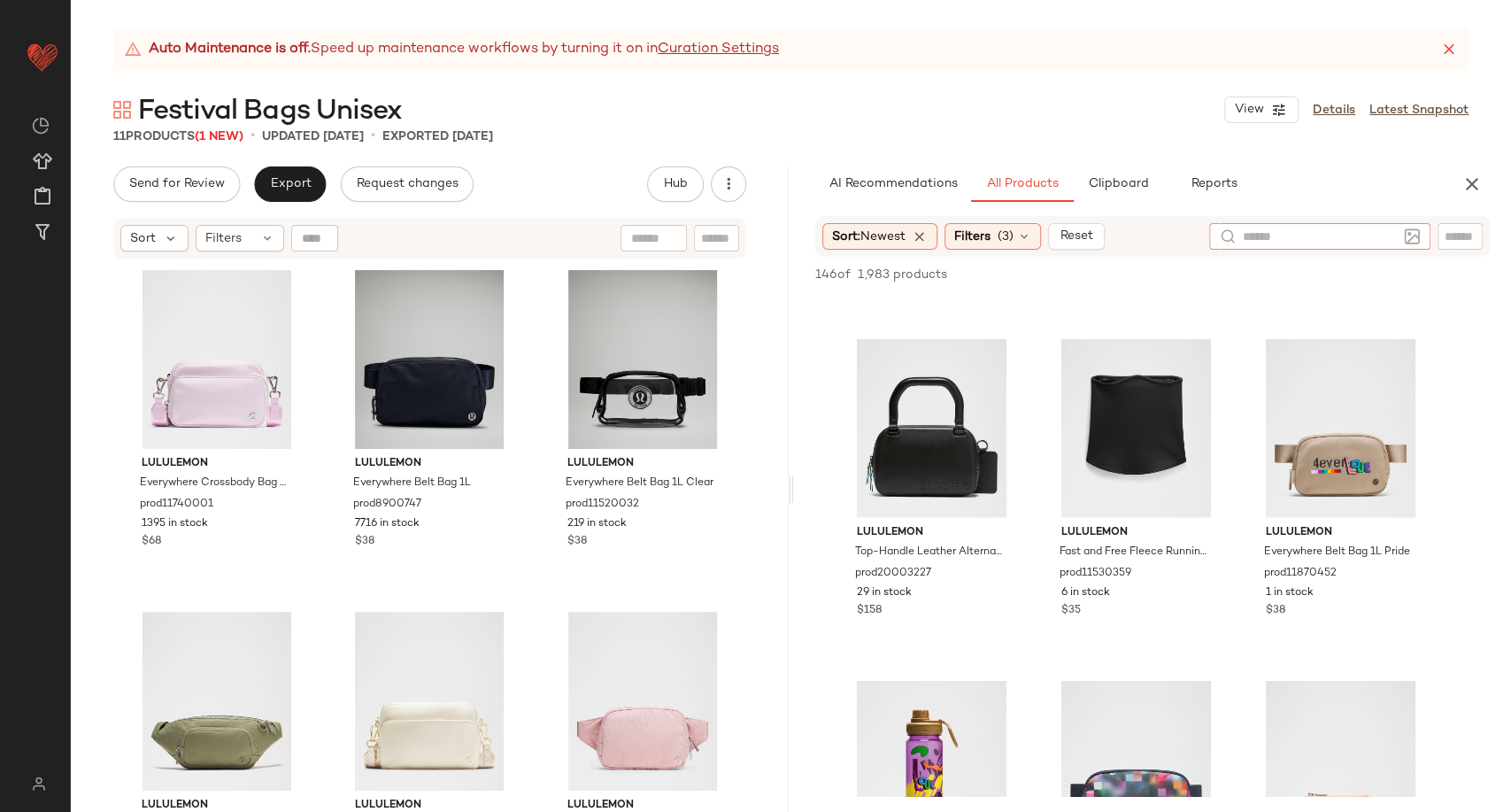
scroll to position [3344, 0]
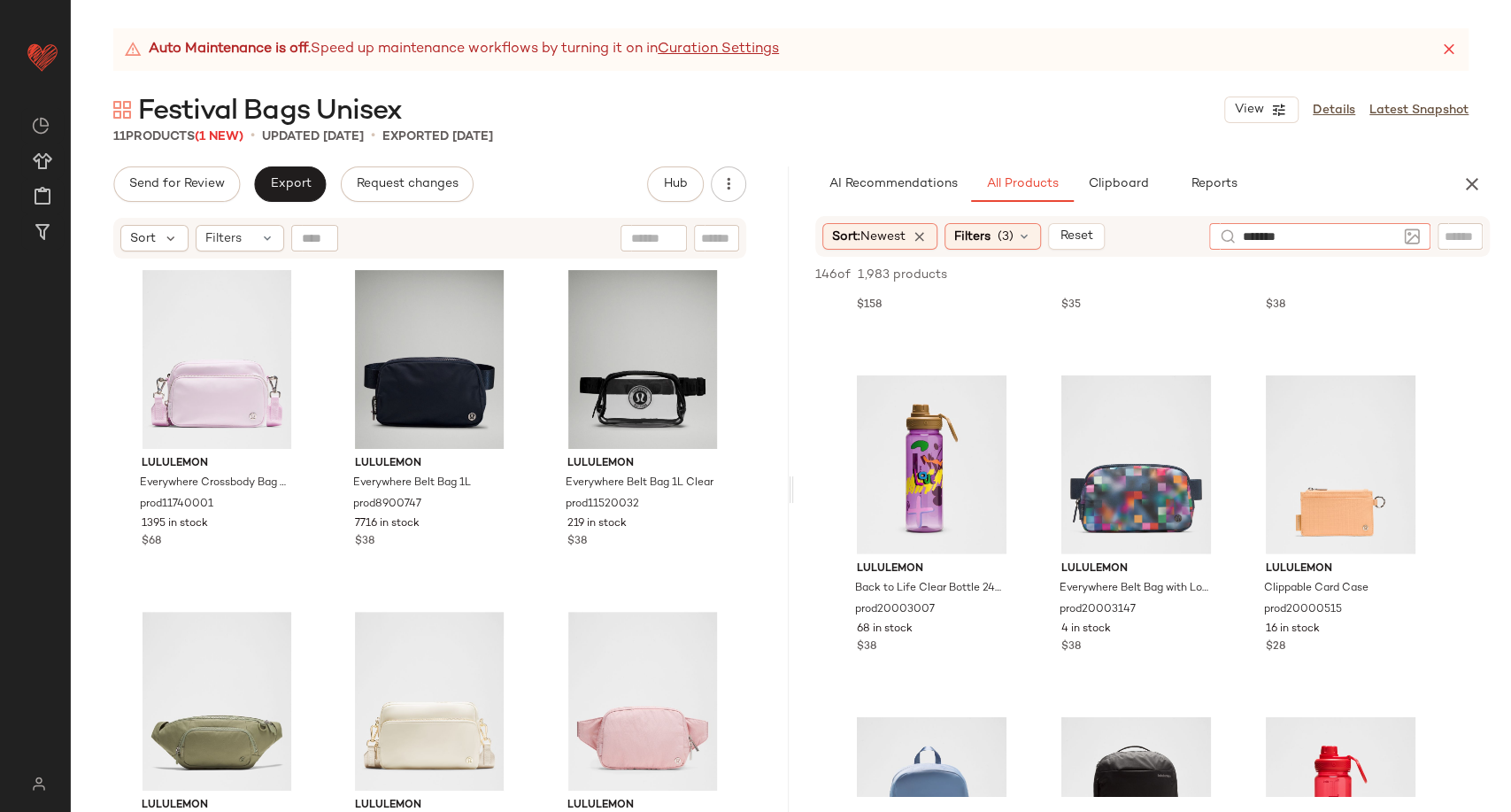
type input "********"
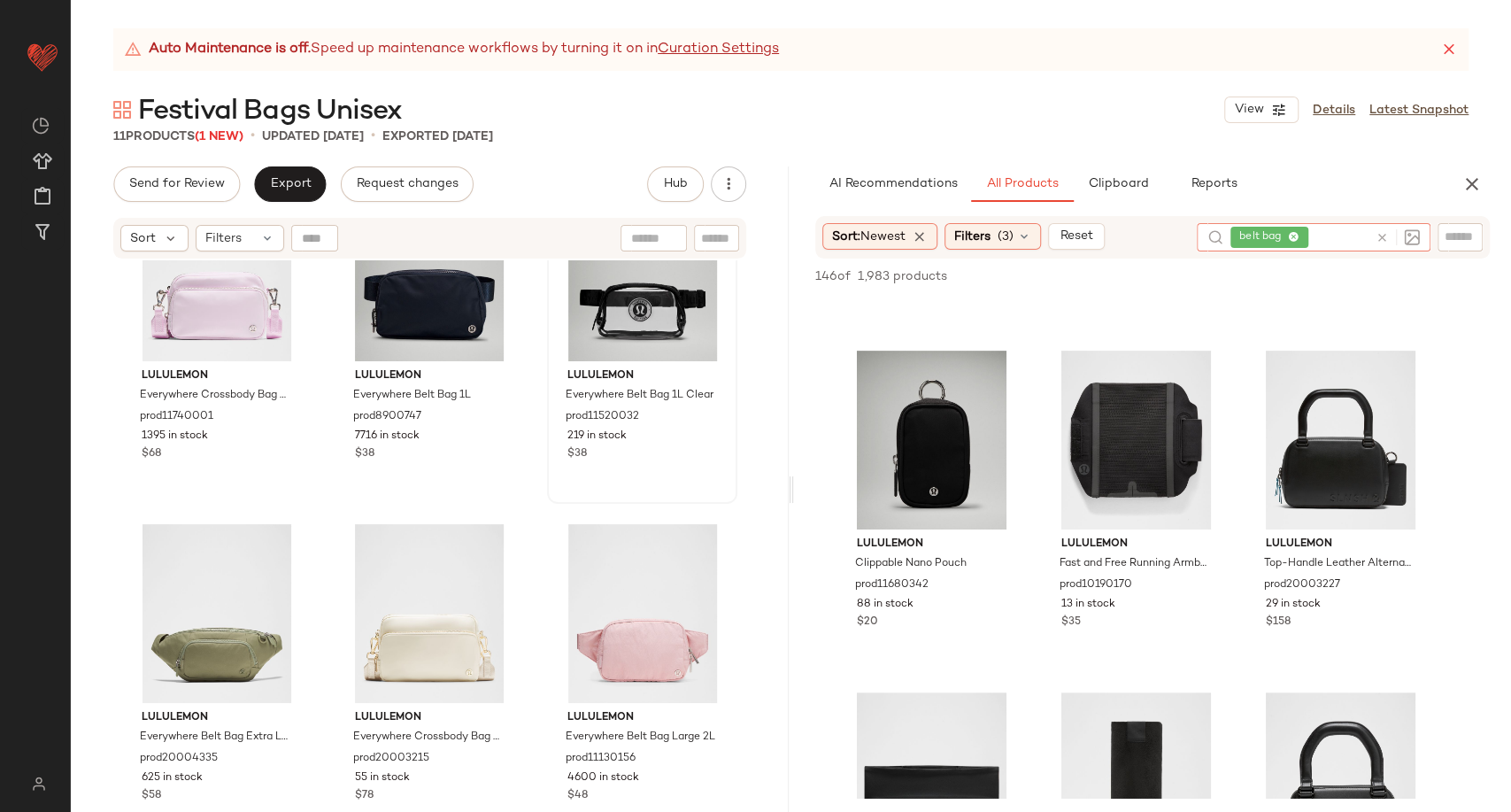
scroll to position [0, 0]
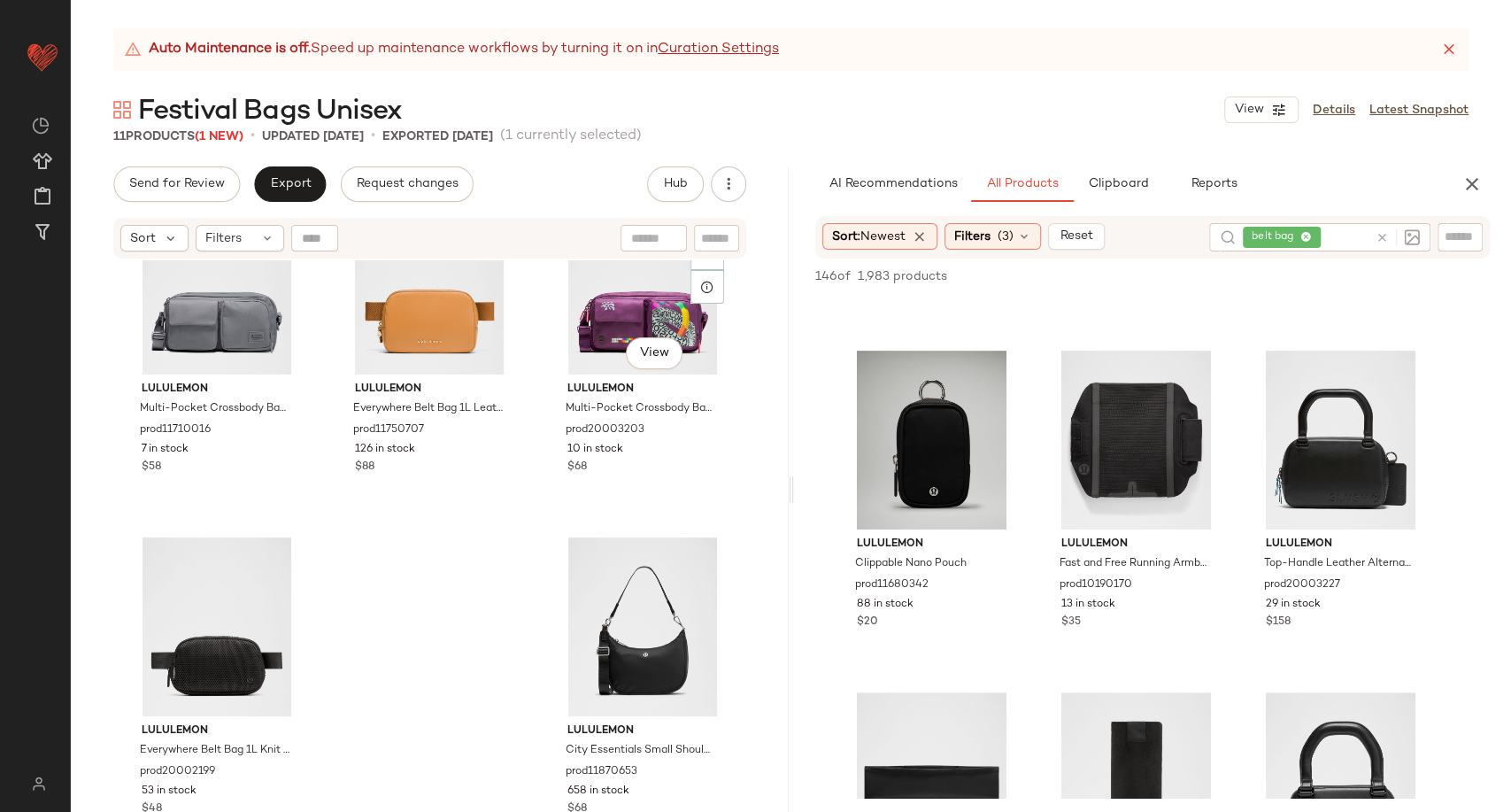
scroll to position [773, 0]
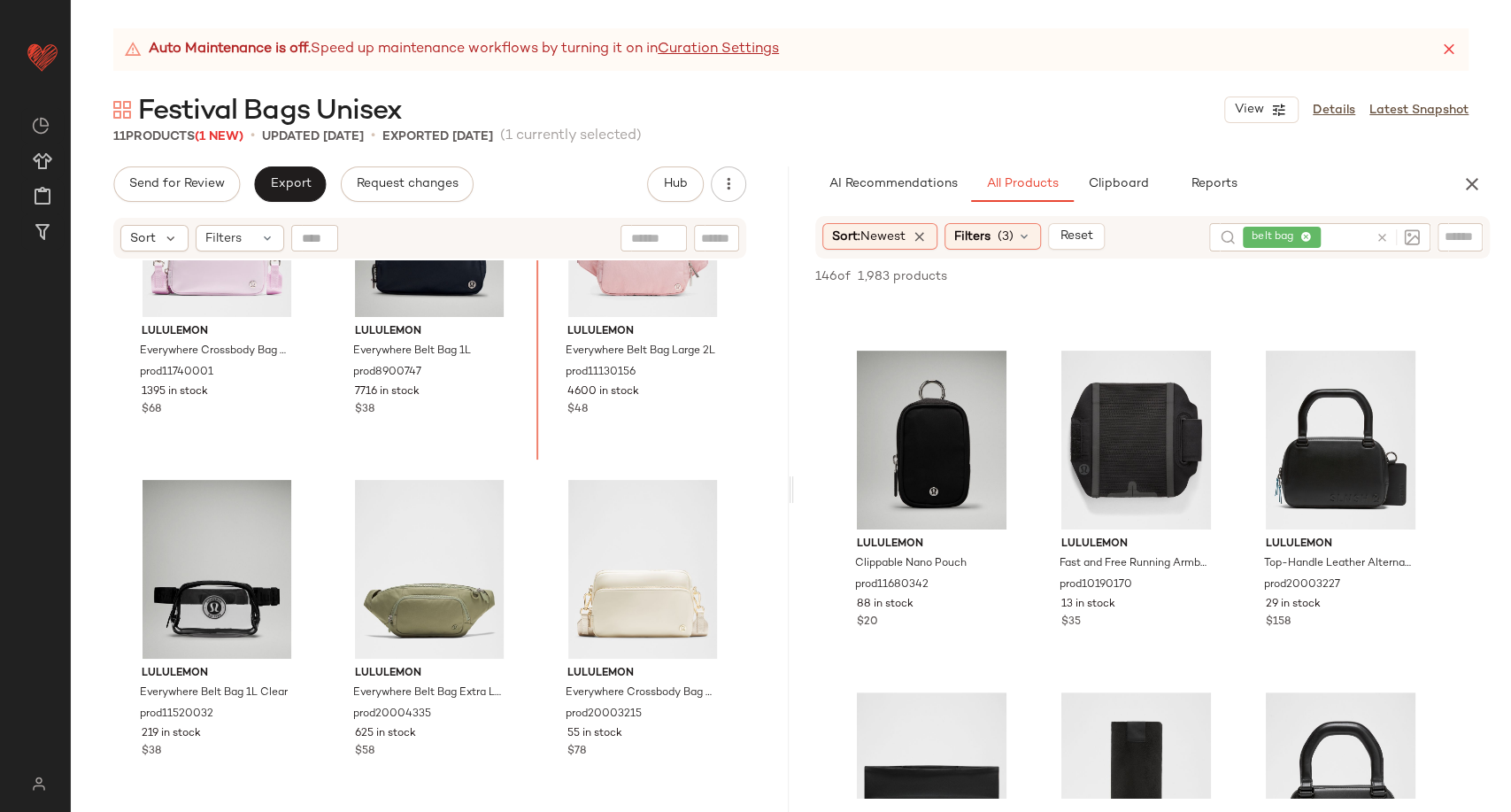
scroll to position [88, 0]
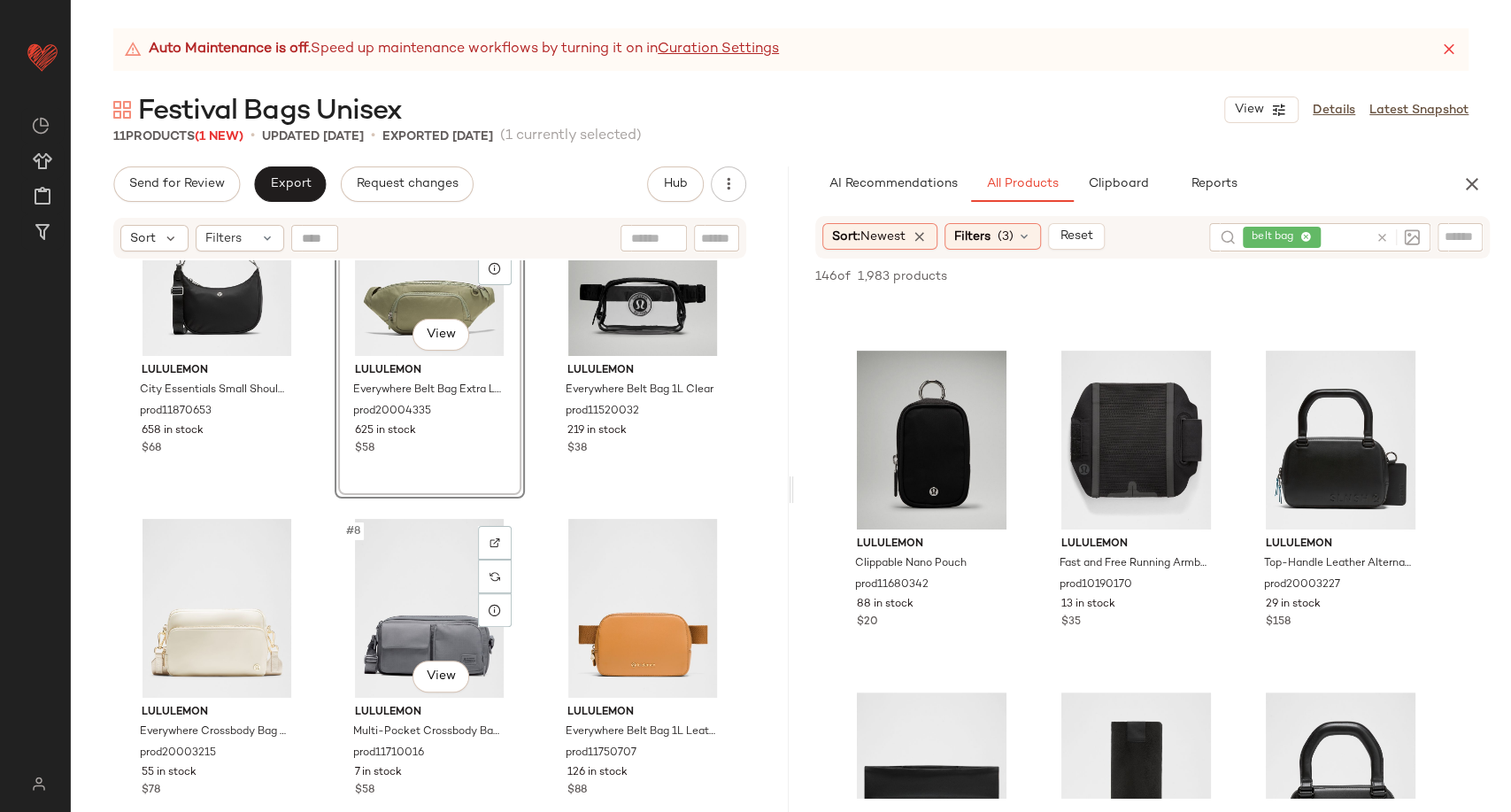
scroll to position [496, 0]
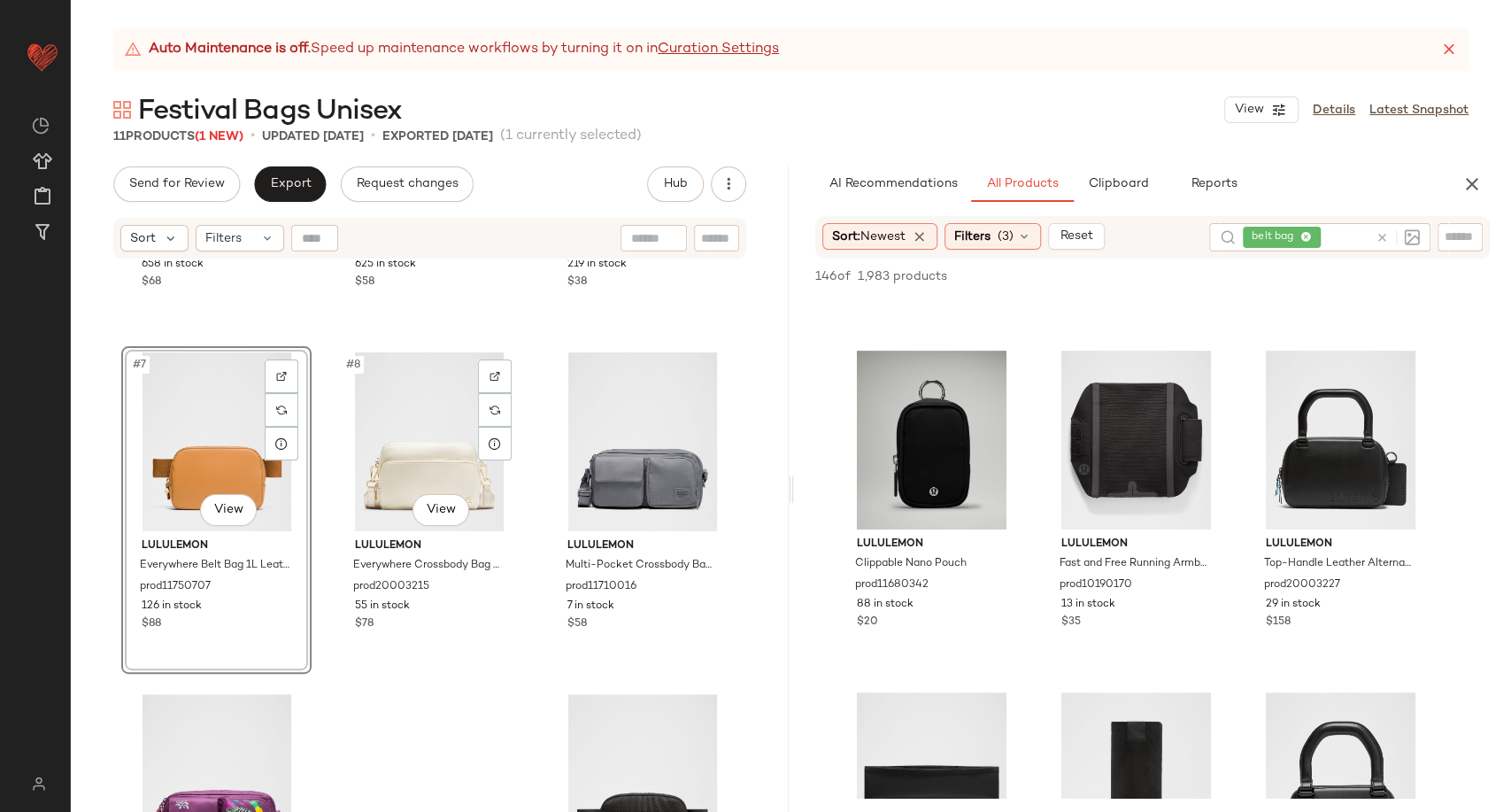
scroll to position [773, 0]
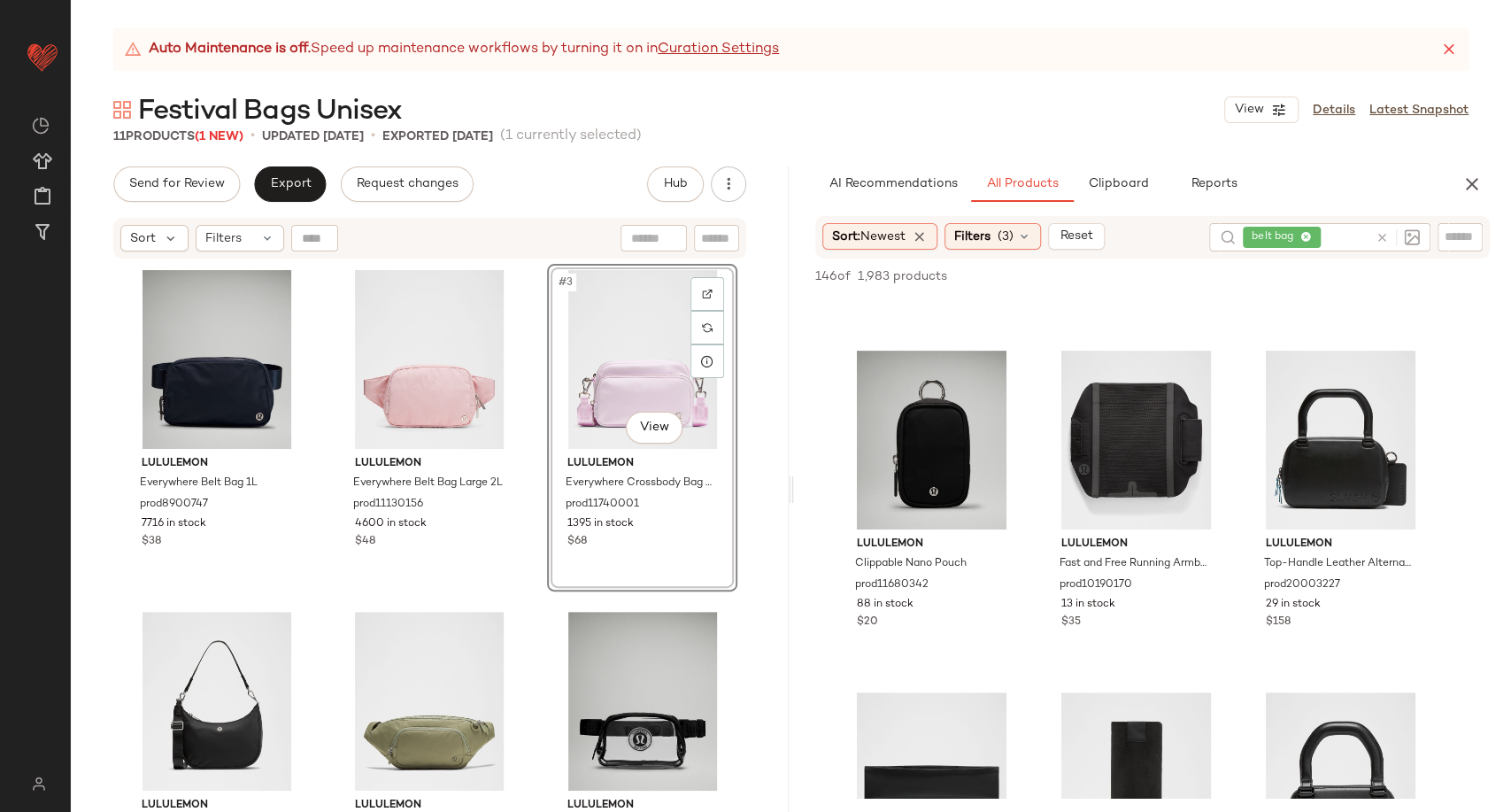
click at [526, 563] on div "lululemon Everywhere Belt Bag 1L prod8900747 7716 in stock $38 lululemon Everyw…" at bounding box center [430, 559] width 616 height 593
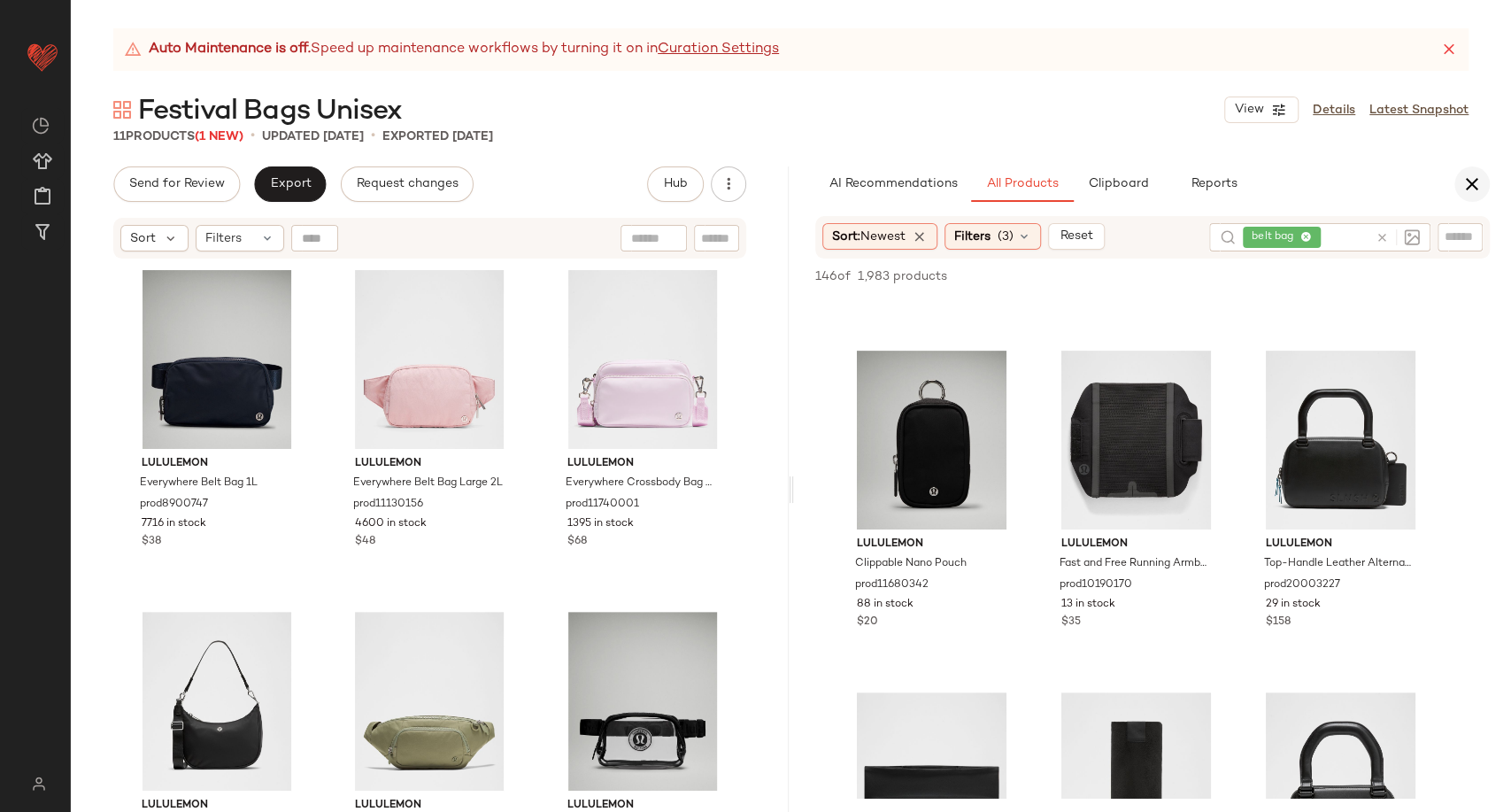
click at [1484, 183] on button "button" at bounding box center [1472, 184] width 35 height 35
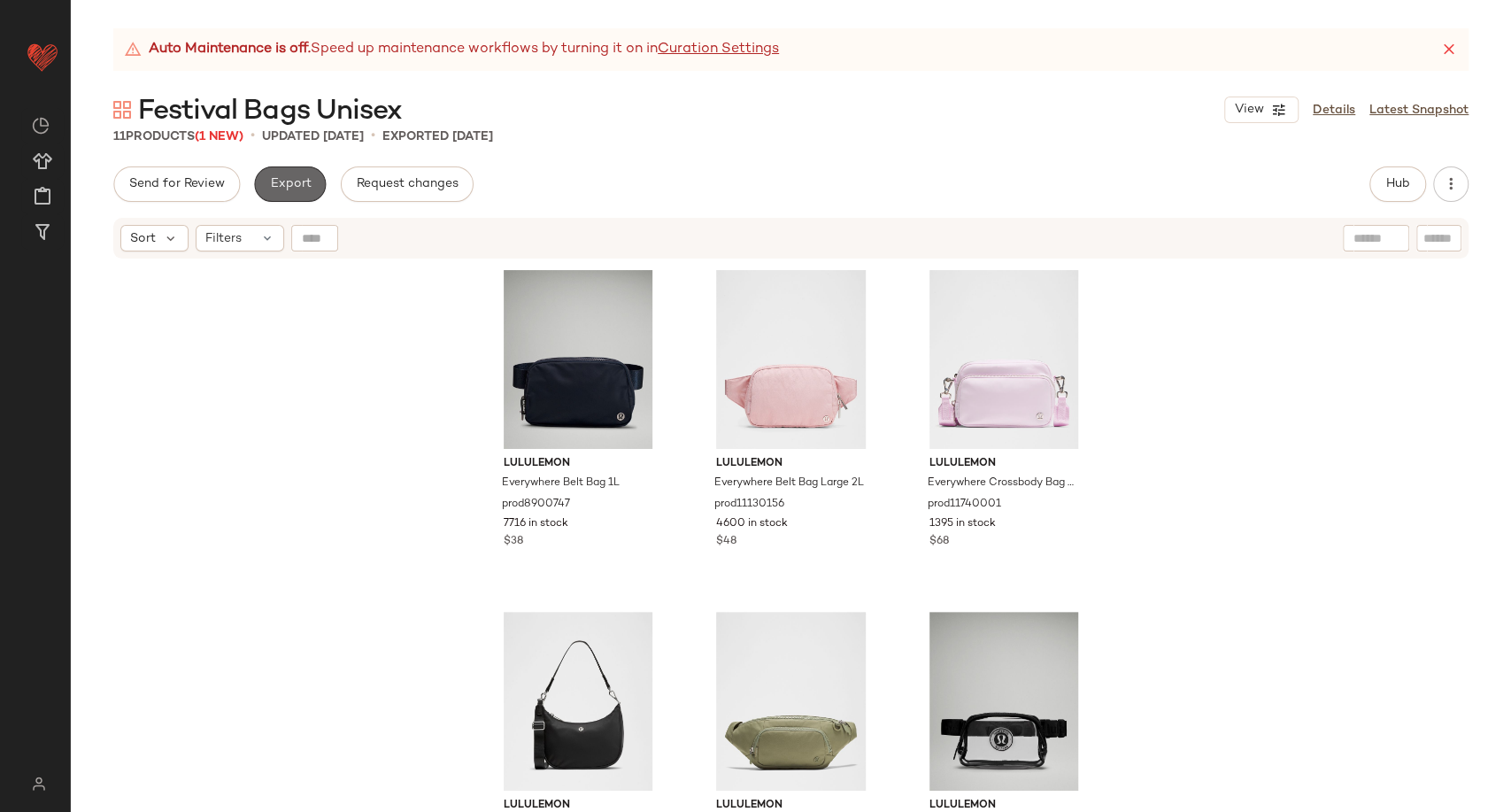
click at [289, 187] on span "Export" at bounding box center [289, 183] width 41 height 14
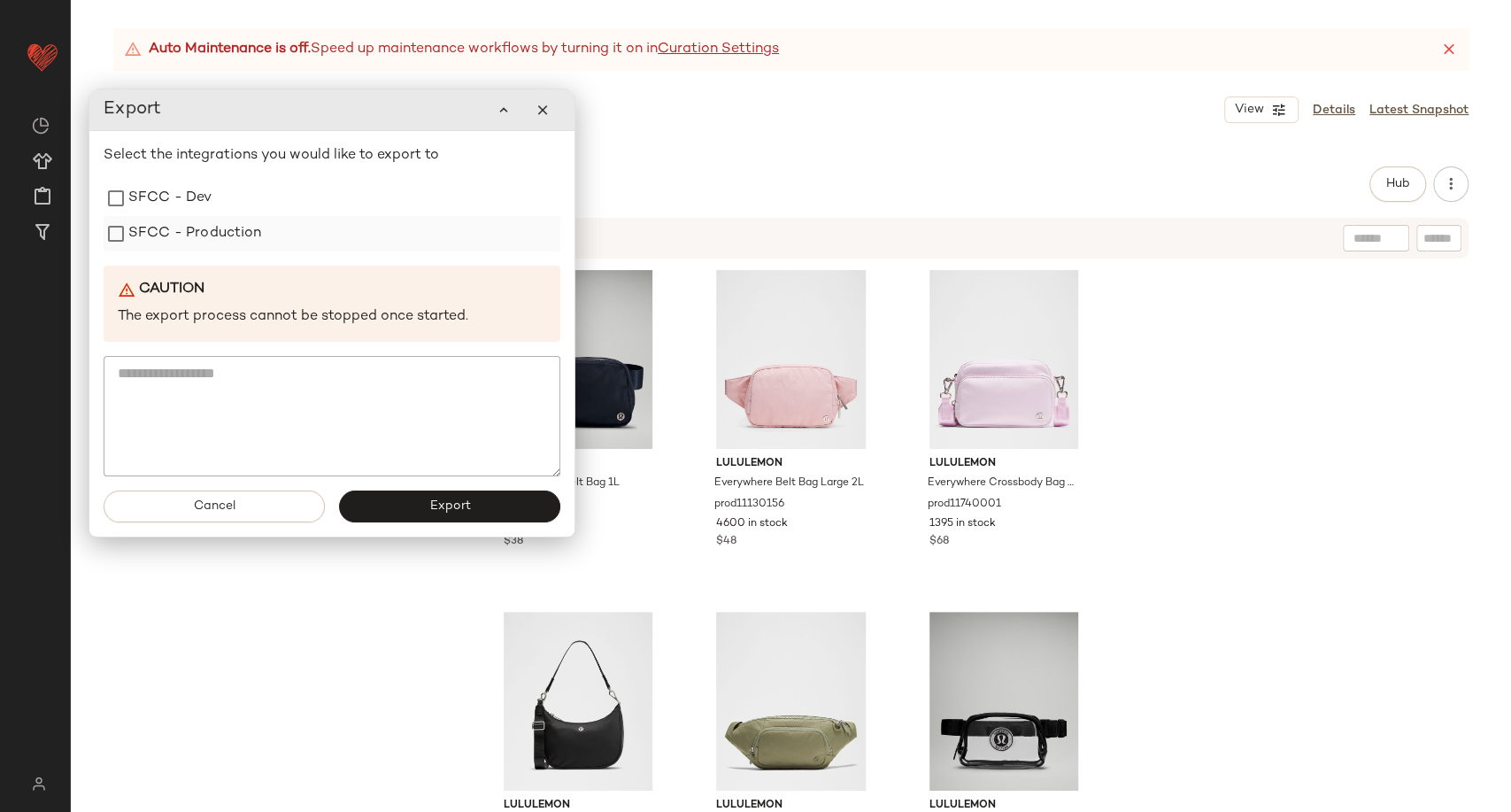
click at [193, 233] on label "SFCC - Production" at bounding box center [195, 233] width 134 height 35
click at [413, 508] on button "Export" at bounding box center [450, 506] width 221 height 32
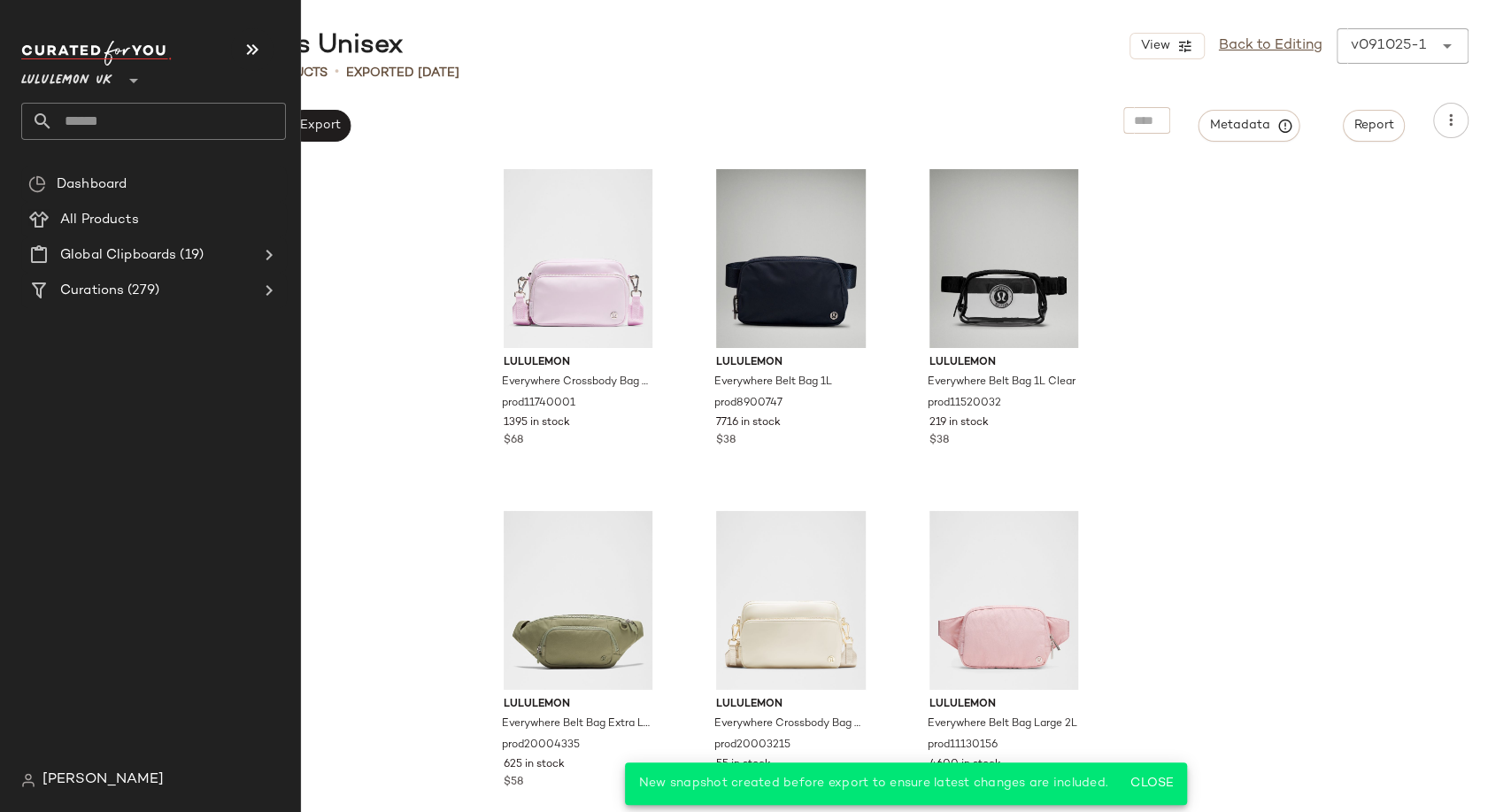
click at [100, 119] on input "text" at bounding box center [170, 121] width 233 height 37
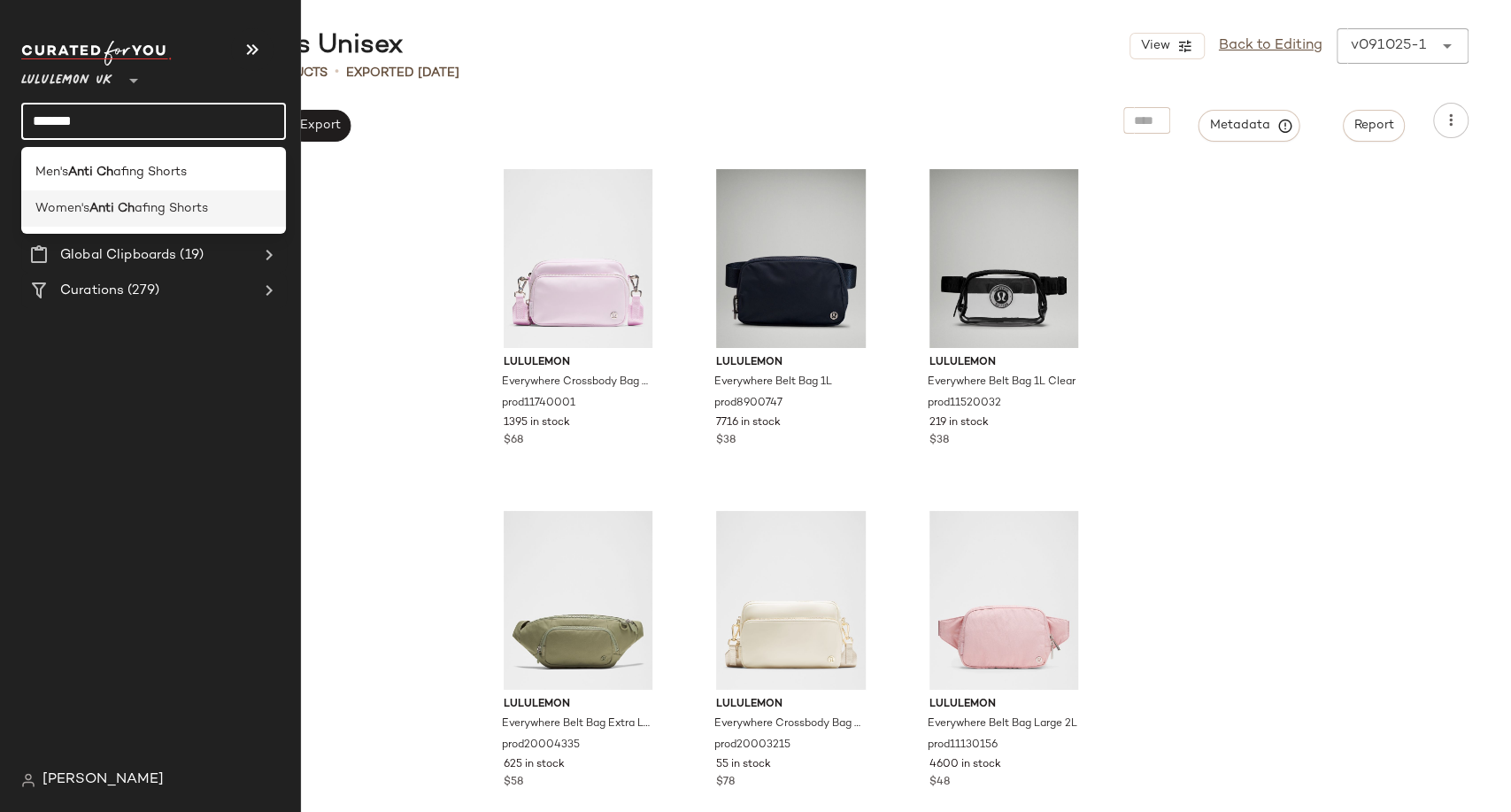
type input "*******"
click at [141, 193] on div "Women's Anti Ch afing Shorts" at bounding box center [153, 207] width 265 height 36
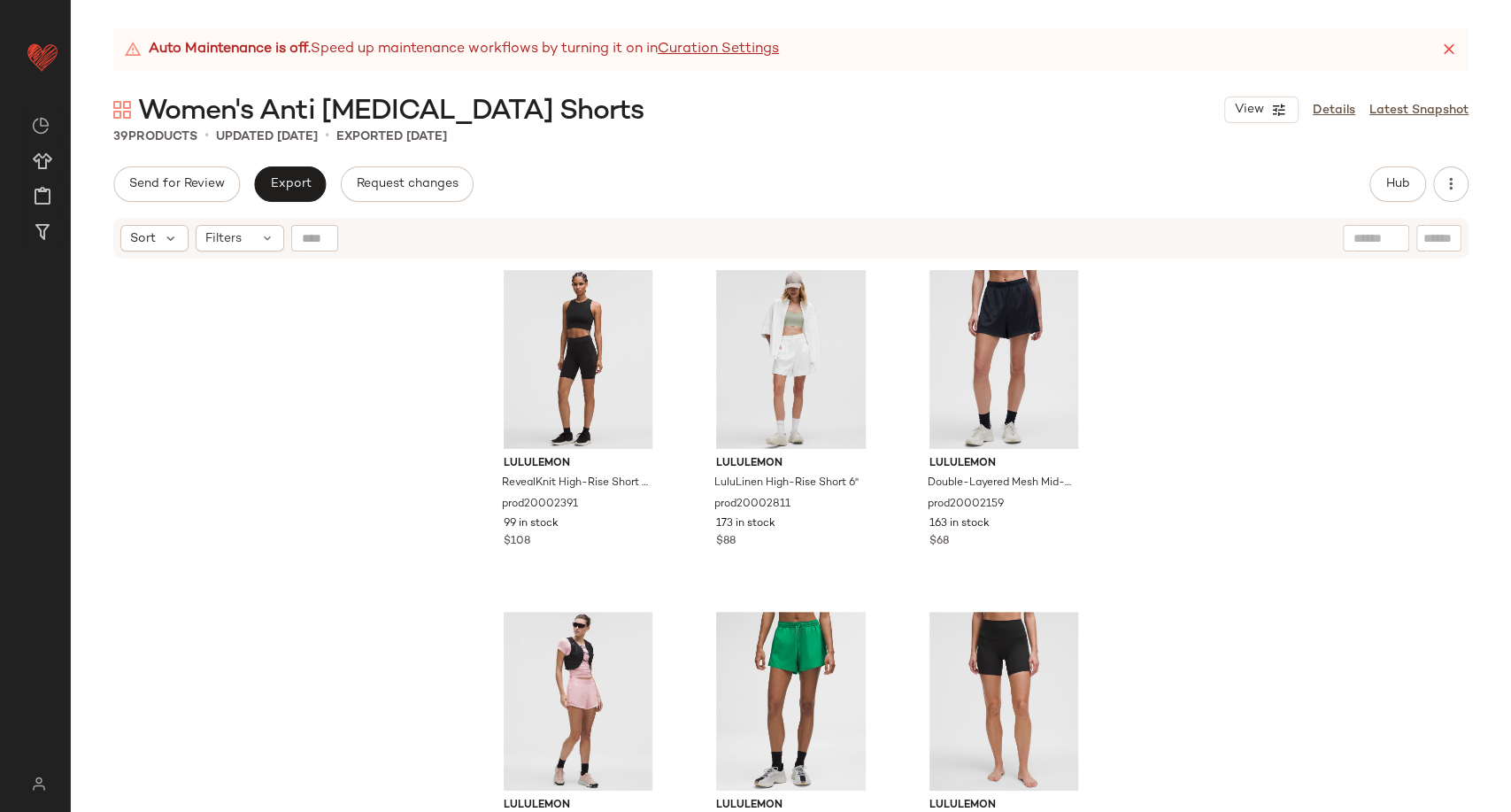
click at [564, 191] on div "Send for Review Export Request changes Hub Send for Review External Review Inte…" at bounding box center [791, 184] width 1355 height 35
click at [1380, 186] on button "Hub" at bounding box center [1398, 184] width 56 height 35
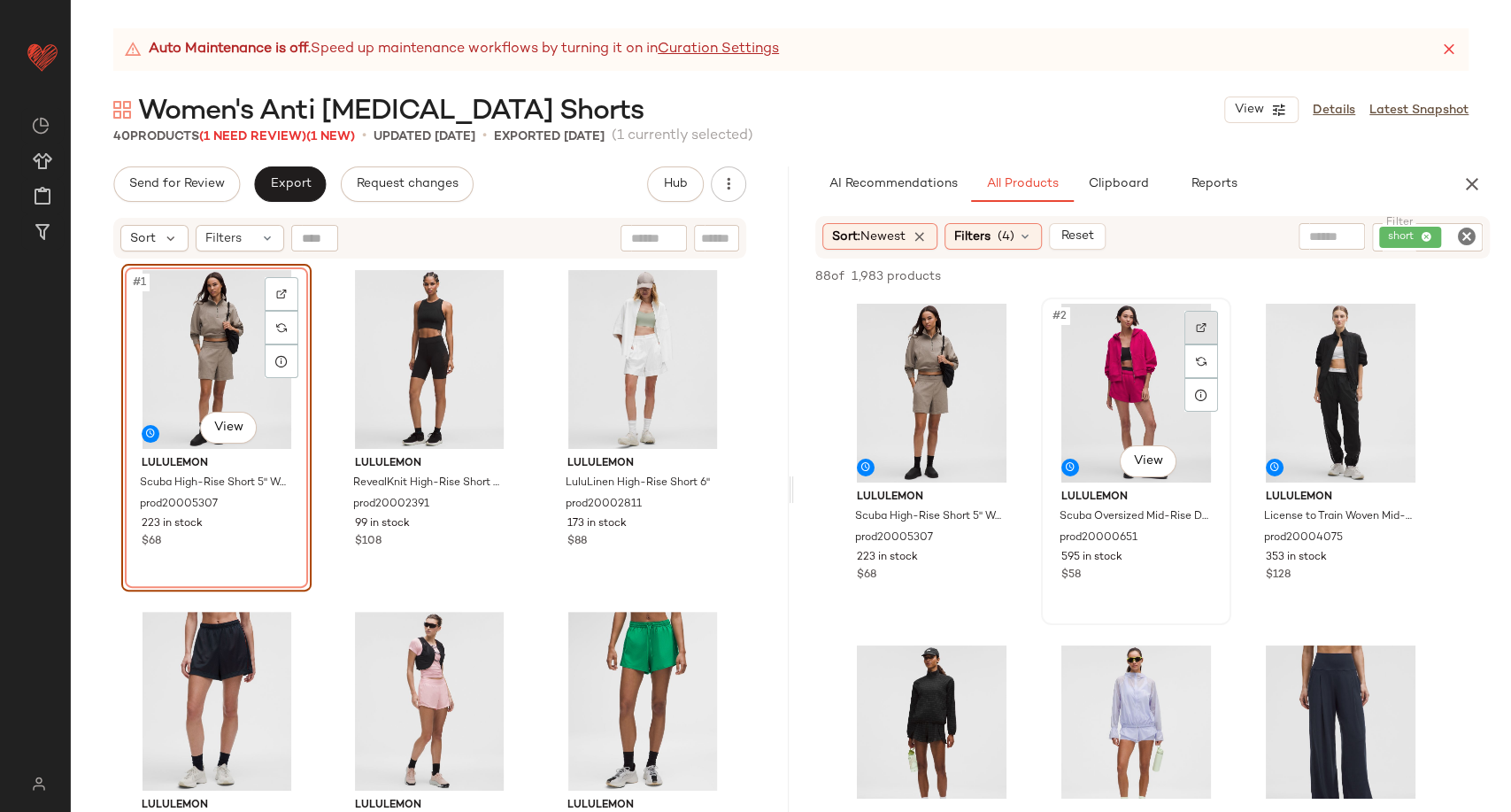
click at [1197, 321] on div at bounding box center [1201, 327] width 33 height 33
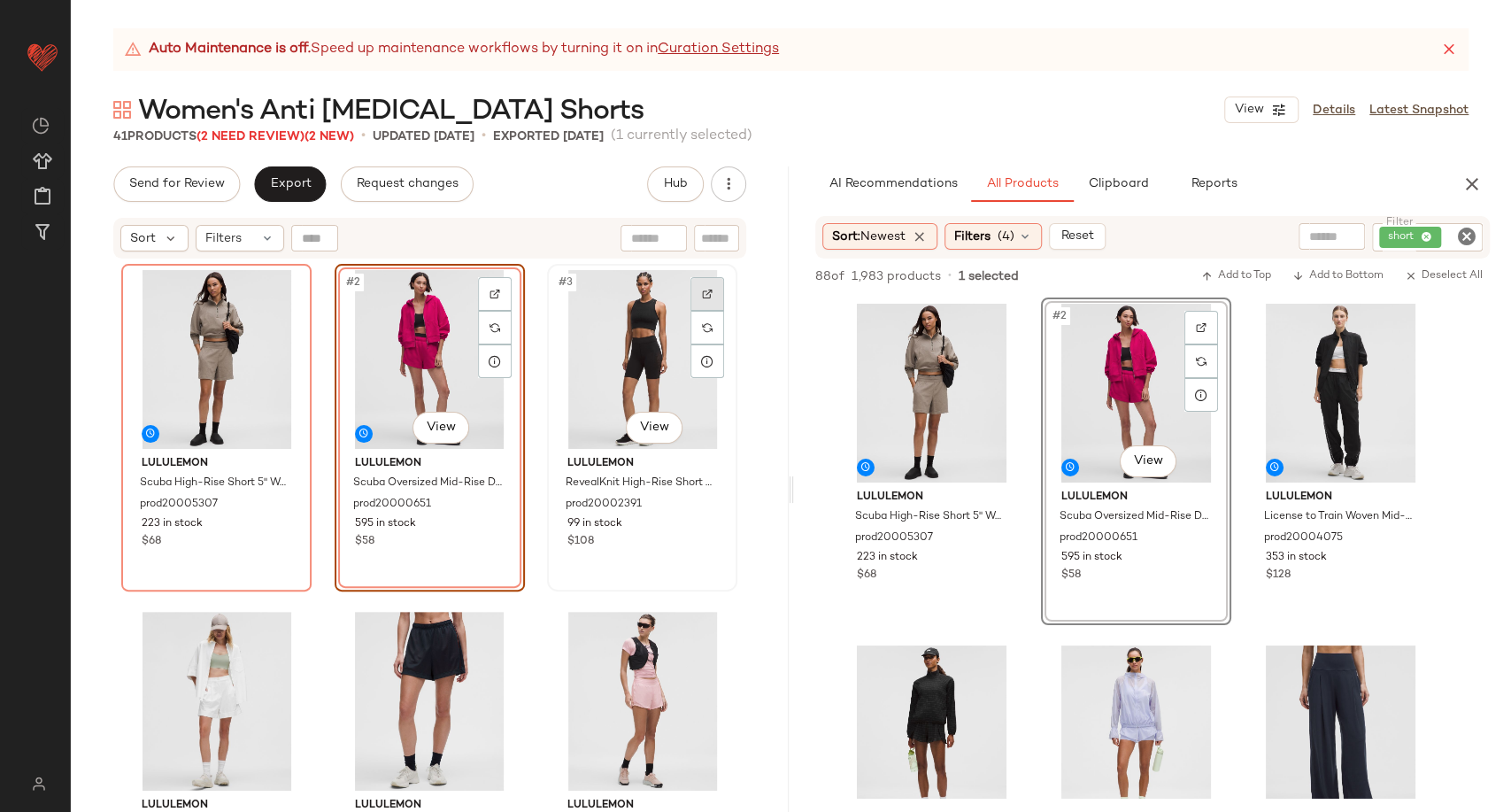
click at [714, 278] on div at bounding box center [707, 294] width 33 height 33
click at [1473, 186] on icon "button" at bounding box center [1472, 183] width 21 height 21
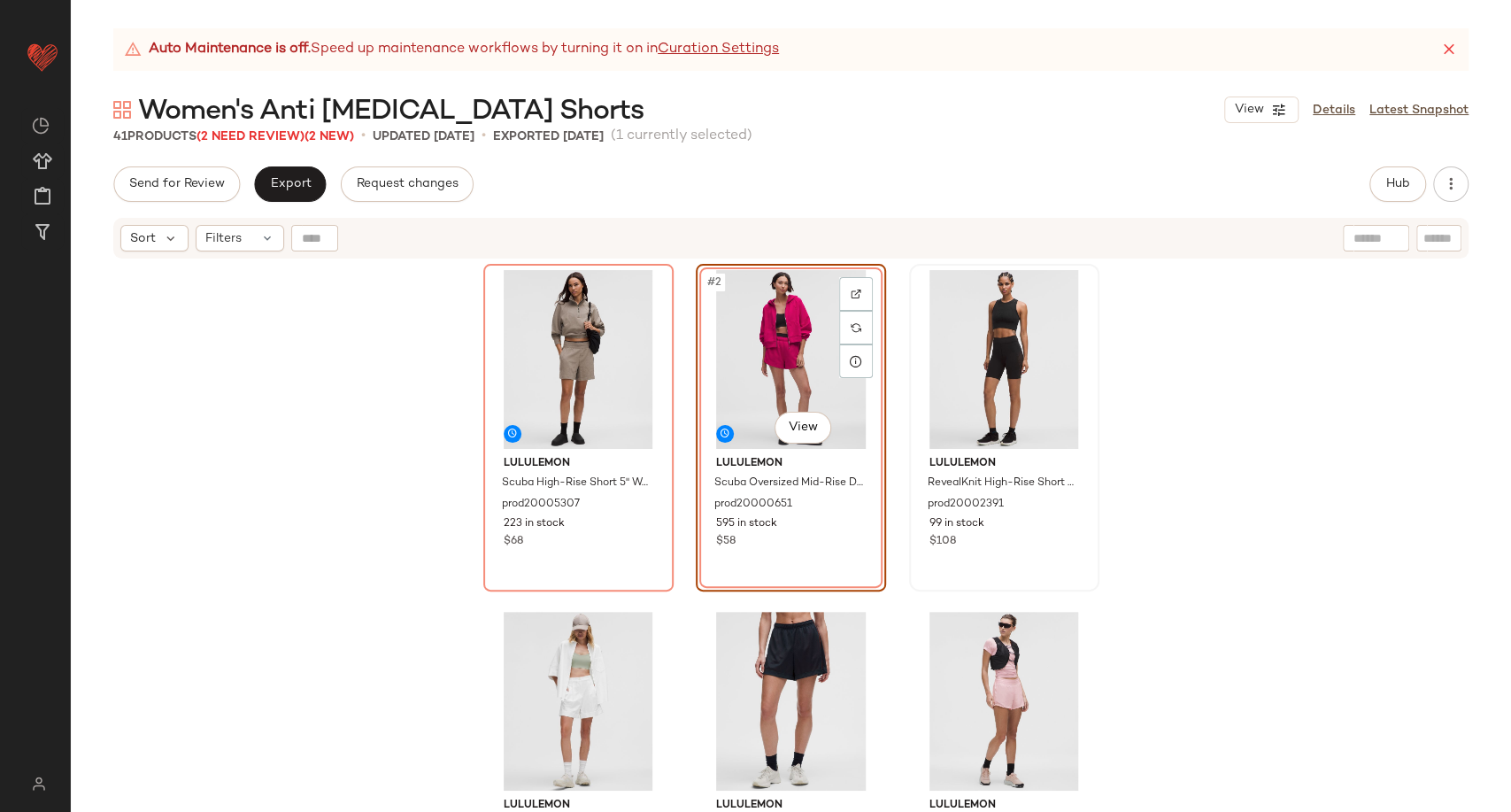
scroll to position [196, 0]
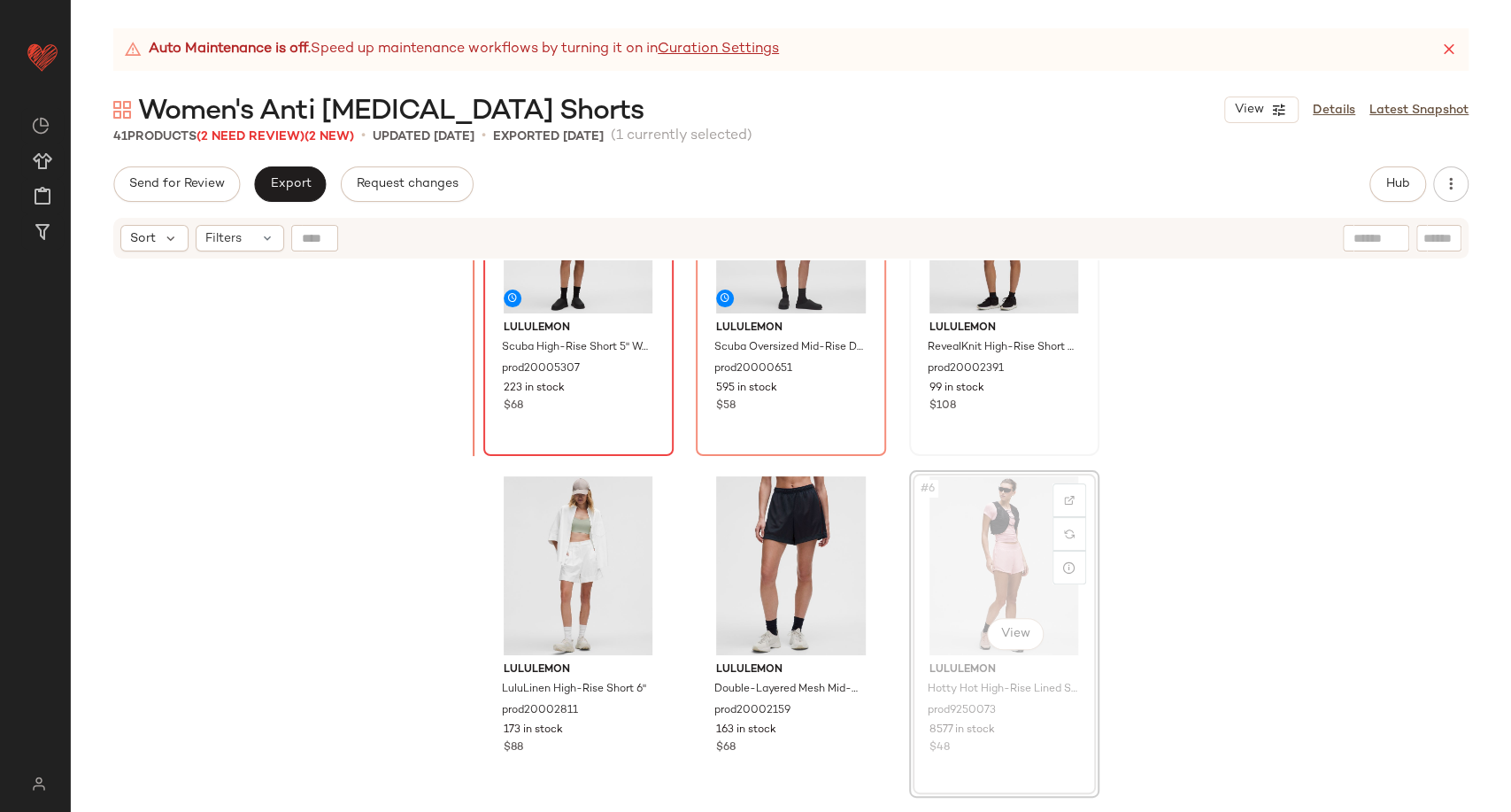
scroll to position [135, 0]
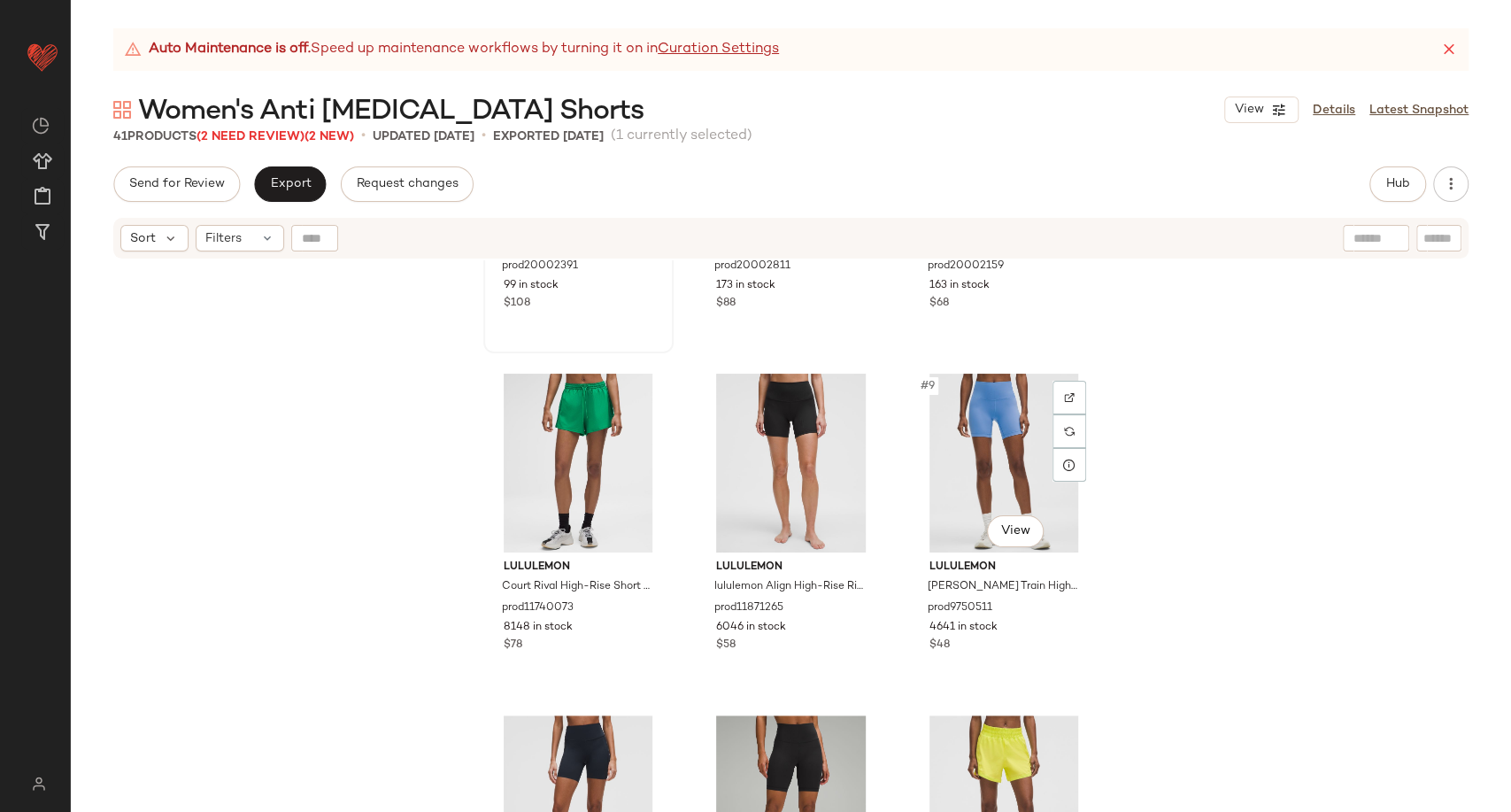
scroll to position [604, 0]
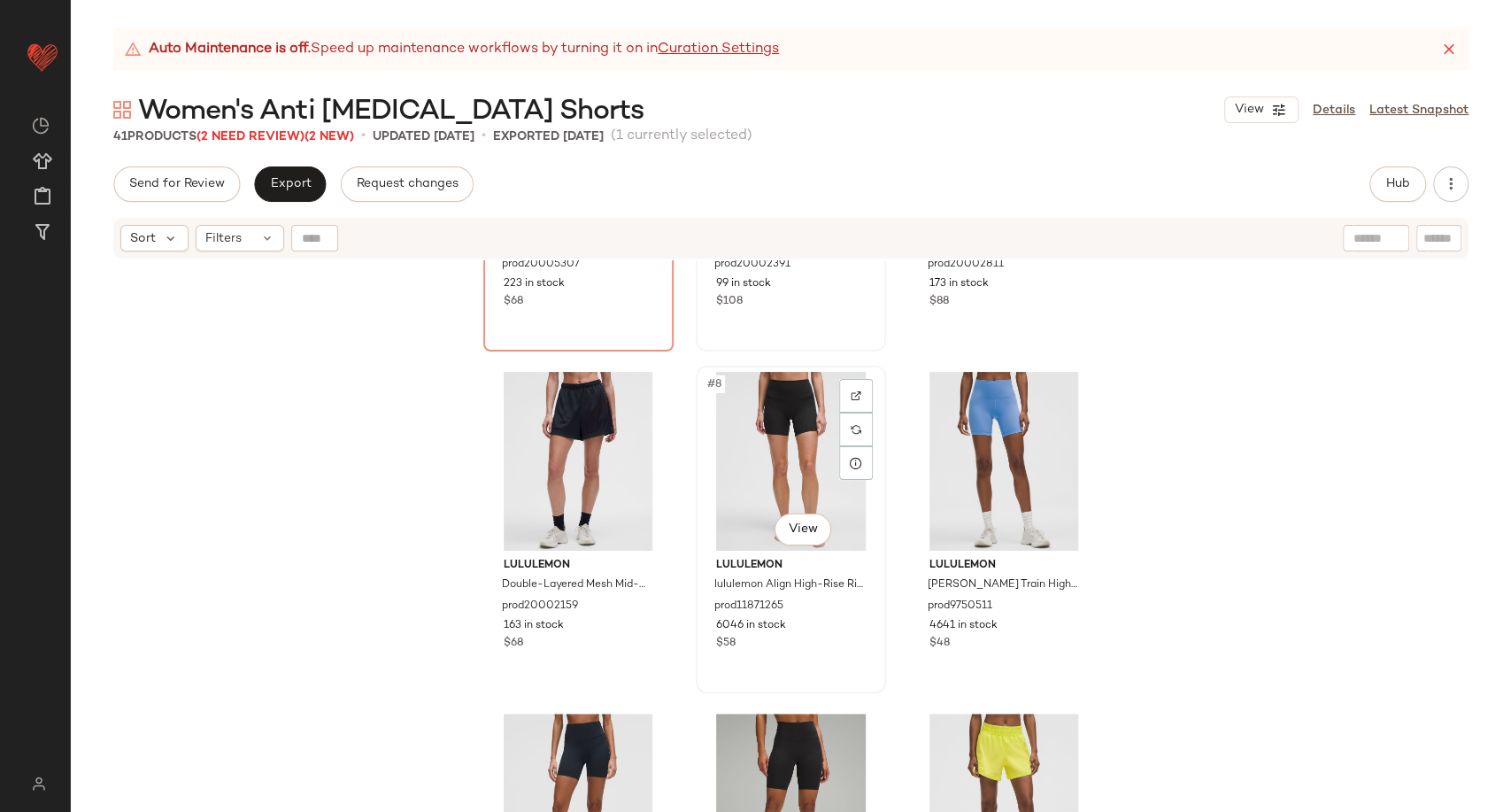
scroll to position [604, 0]
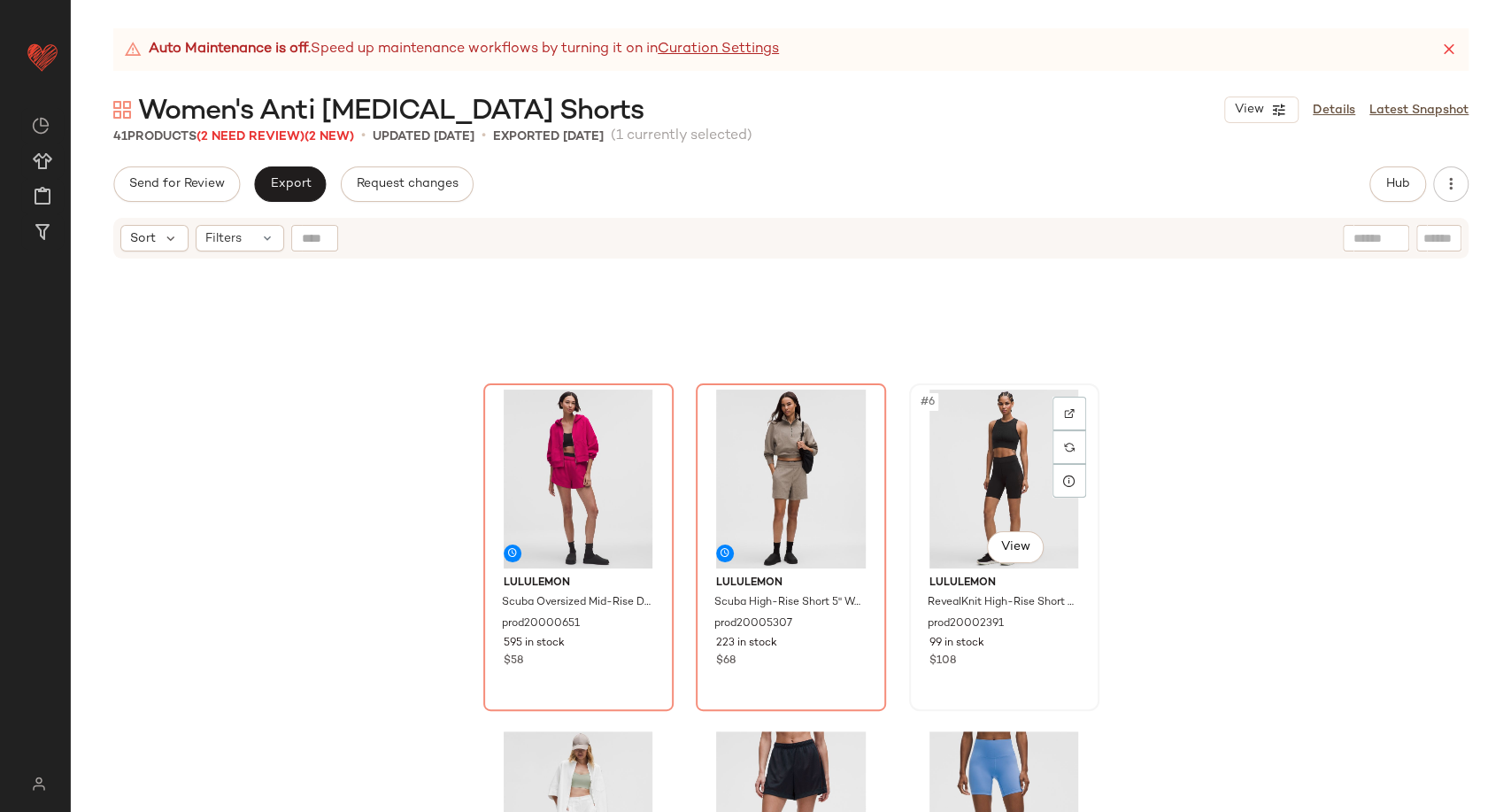
scroll to position [470, 0]
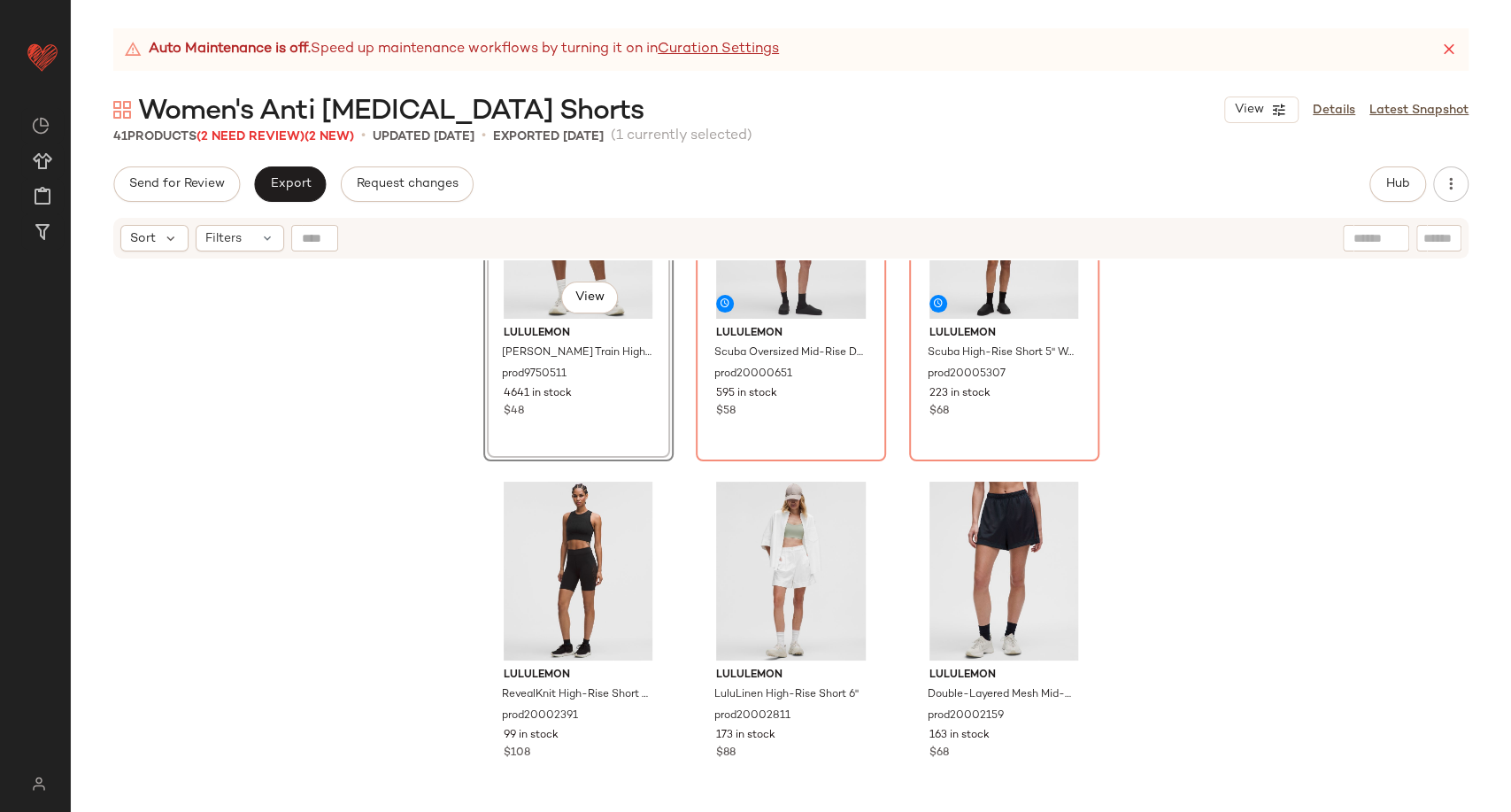
scroll to position [470, 0]
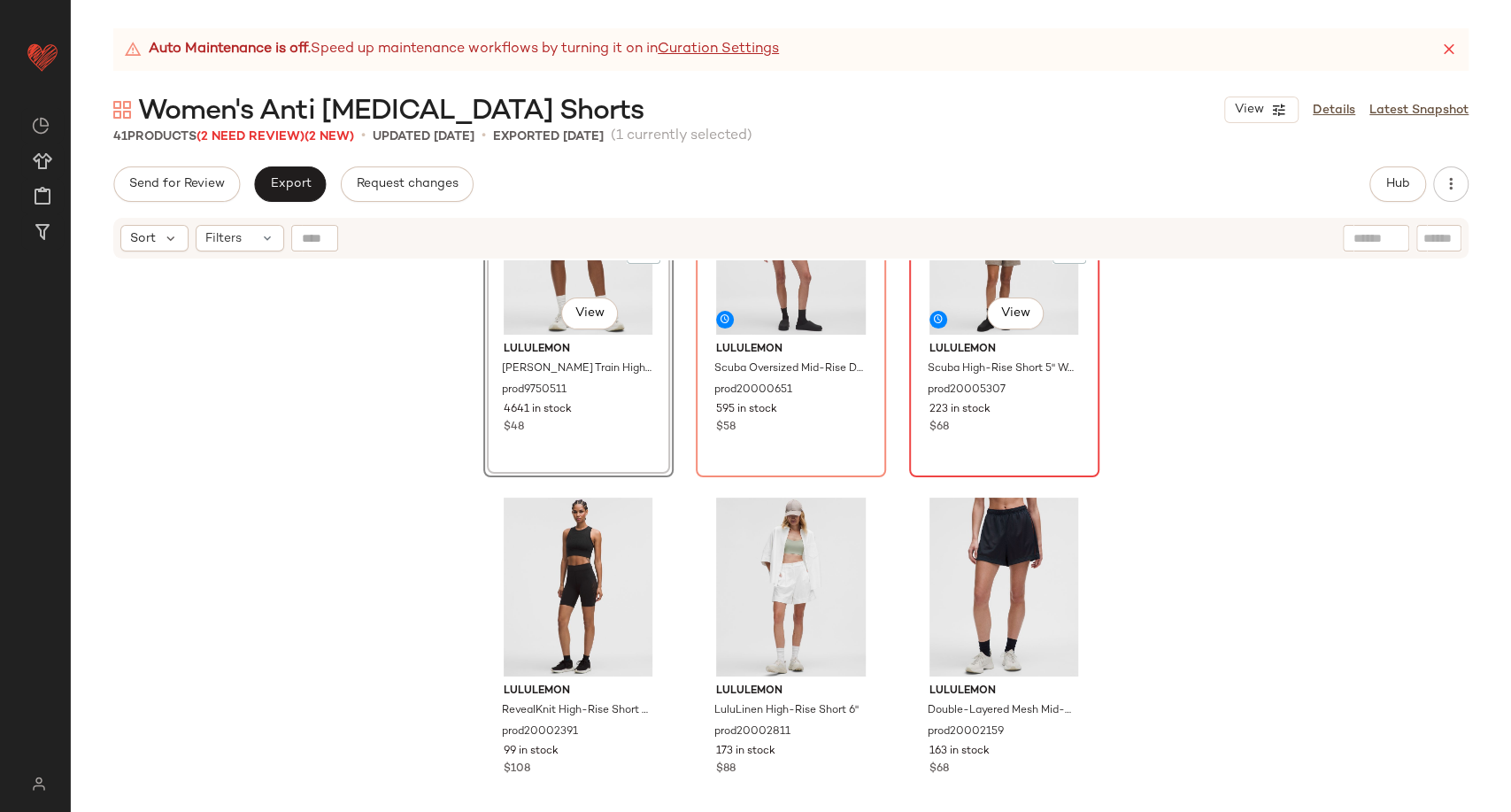
click at [974, 277] on div "#6 View" at bounding box center [1004, 245] width 178 height 179
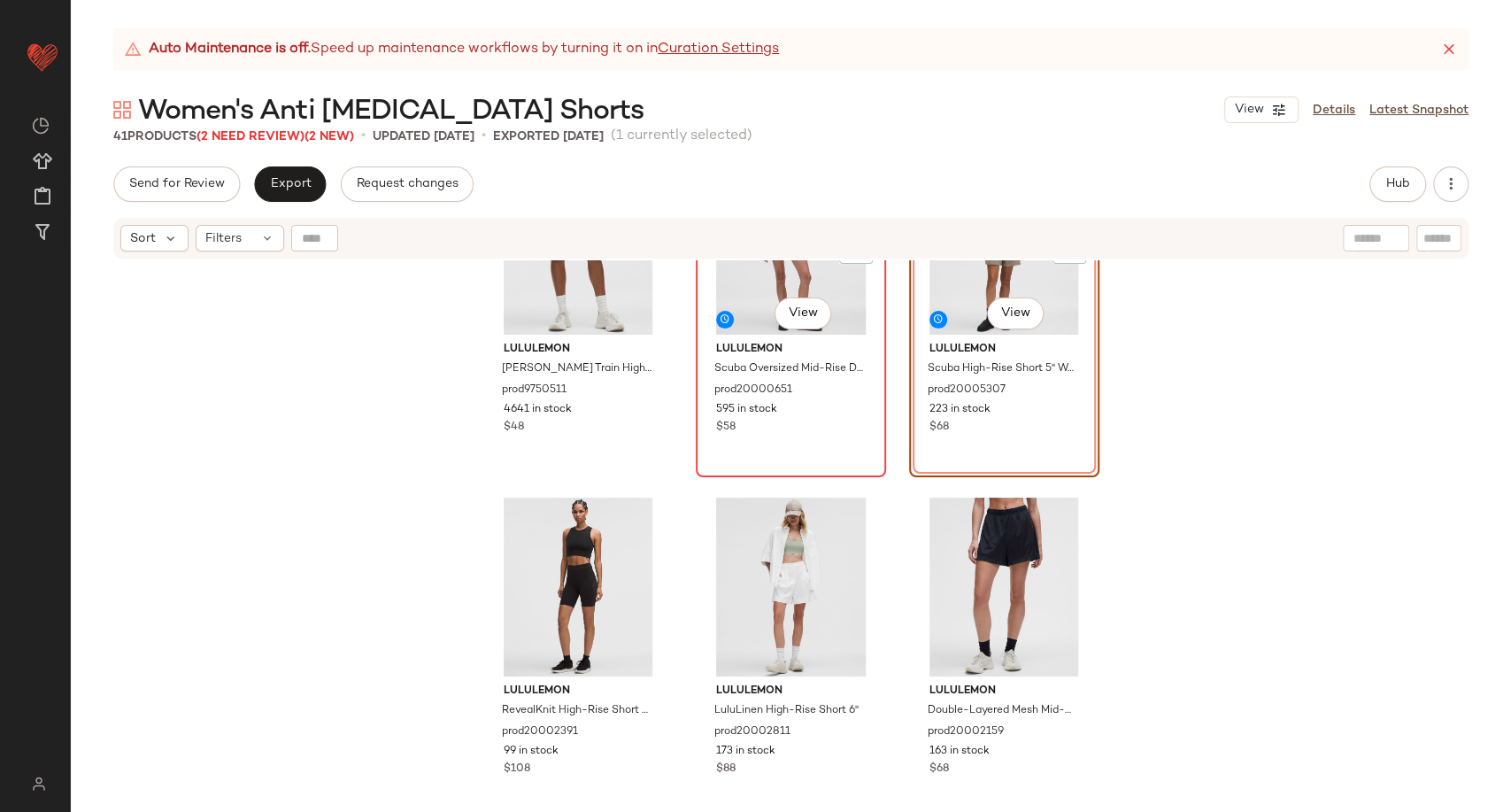
click at [785, 271] on div "#5 View" at bounding box center [791, 245] width 178 height 179
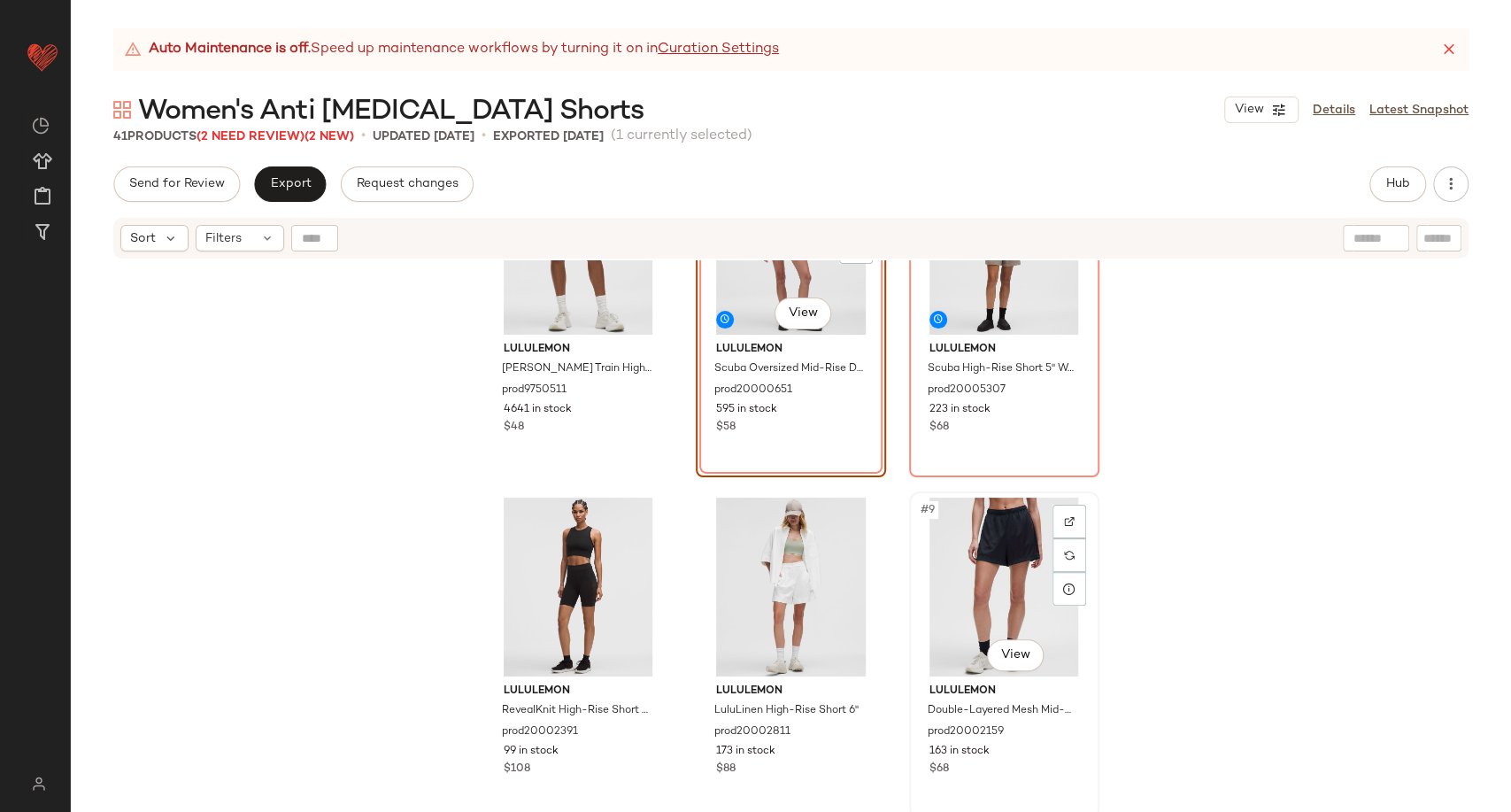
click at [968, 586] on div "#9 View" at bounding box center [1004, 587] width 178 height 179
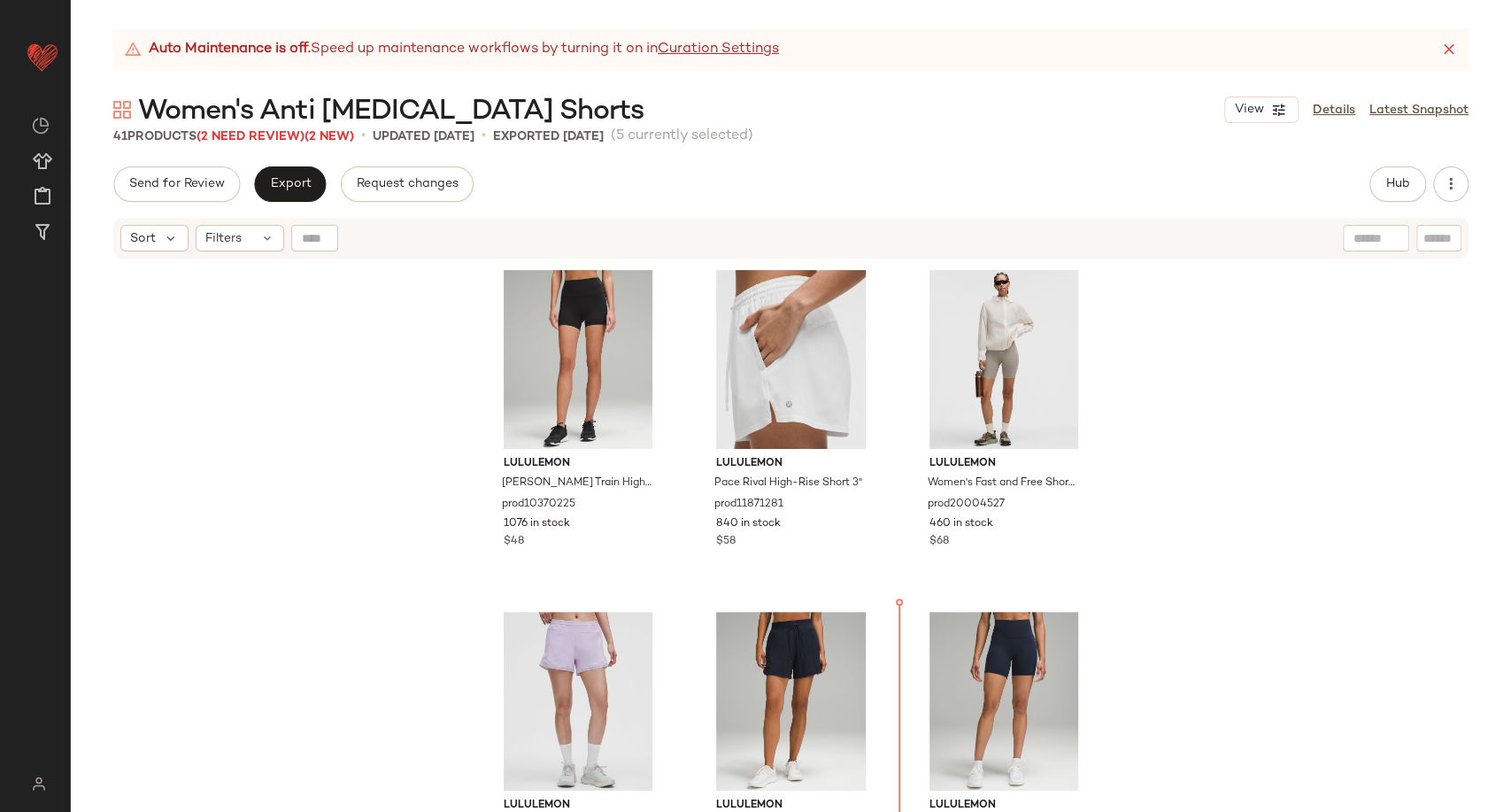
scroll to position [2065, 0]
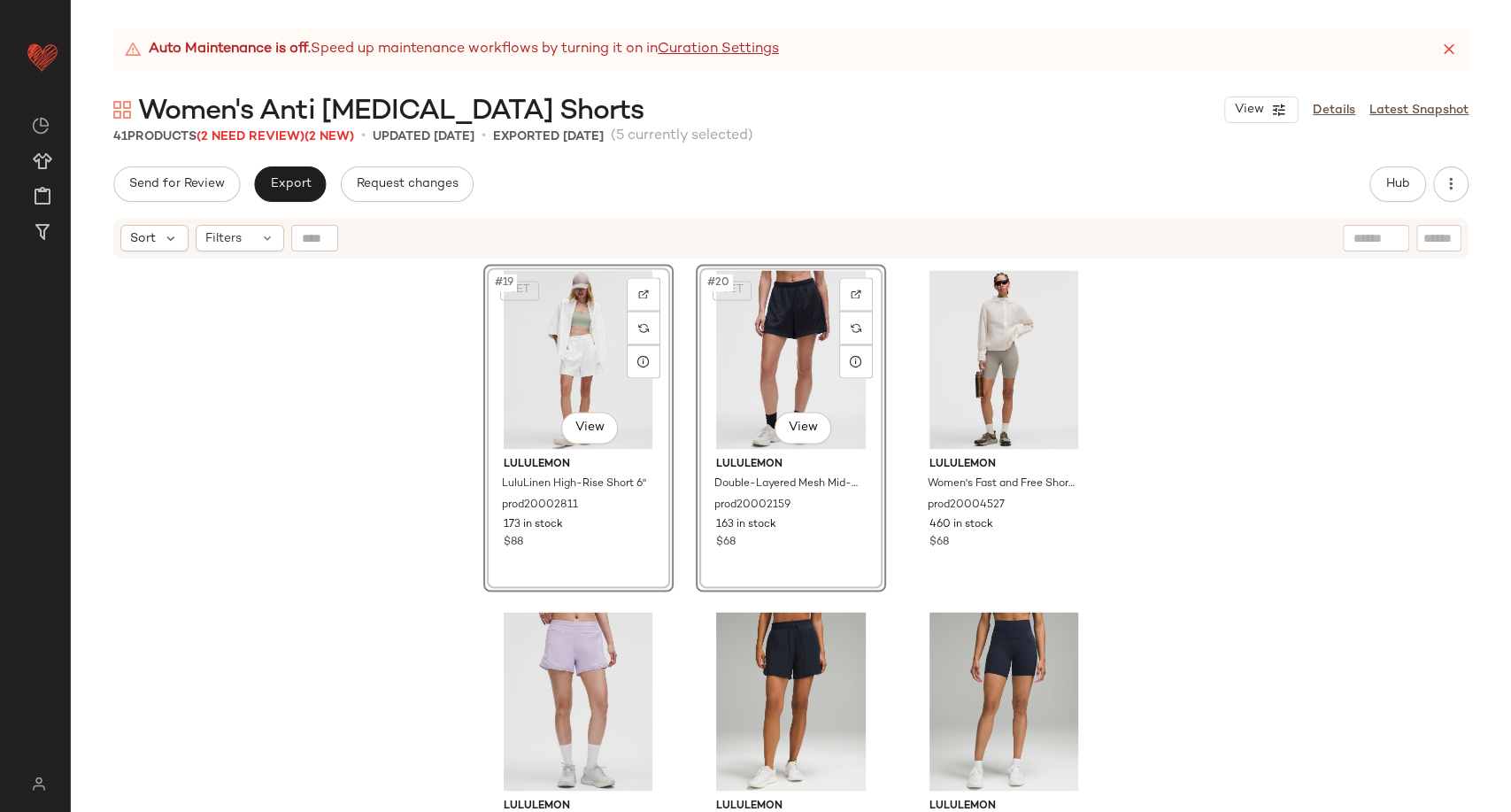
click at [1164, 547] on div "SET #16 View lululemon Scuba Oversized Mid-Rise Dolphin-Hem Short 3" prod200006…" at bounding box center [791, 558] width 1441 height 595
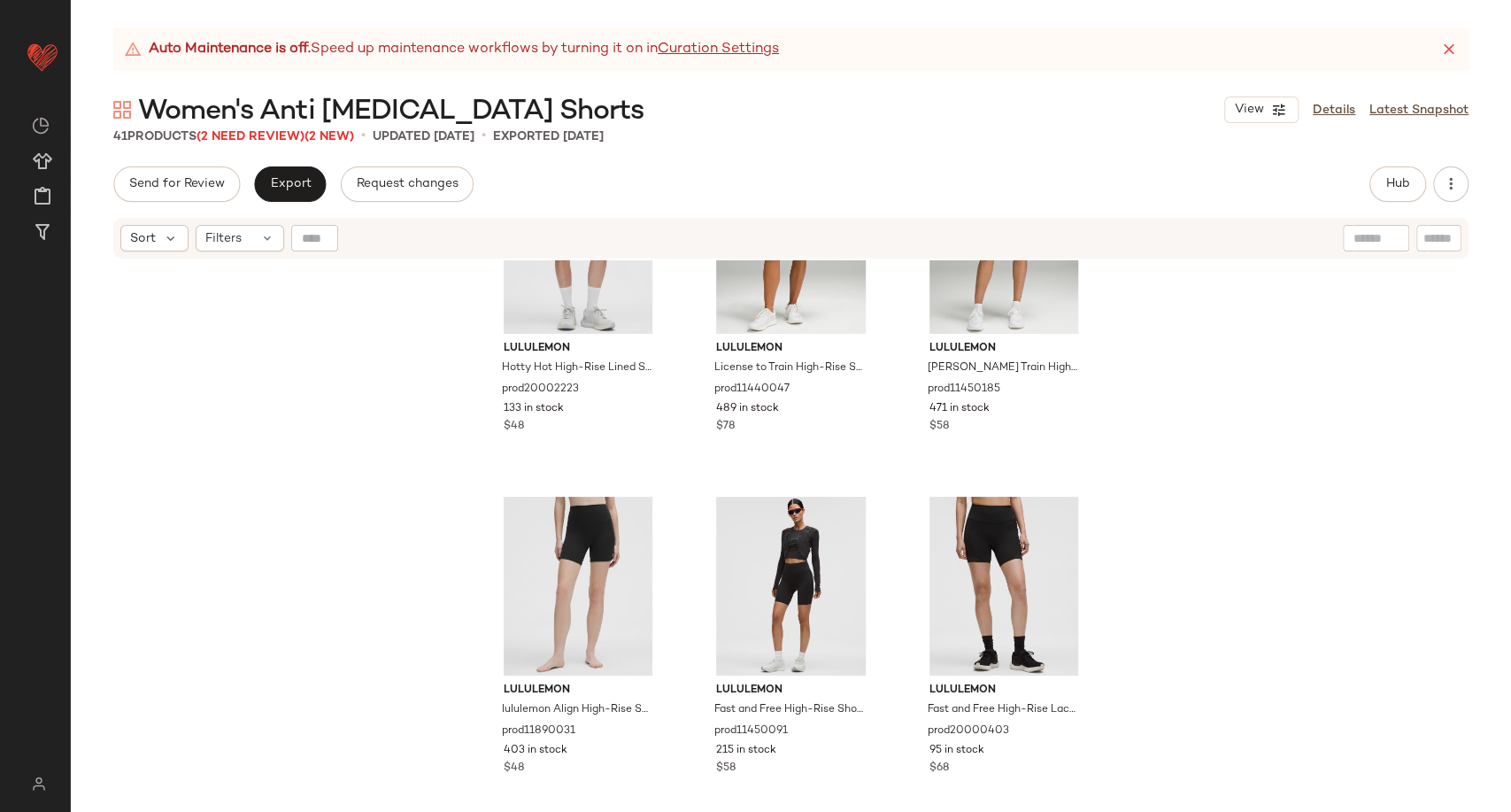
scroll to position [2557, 0]
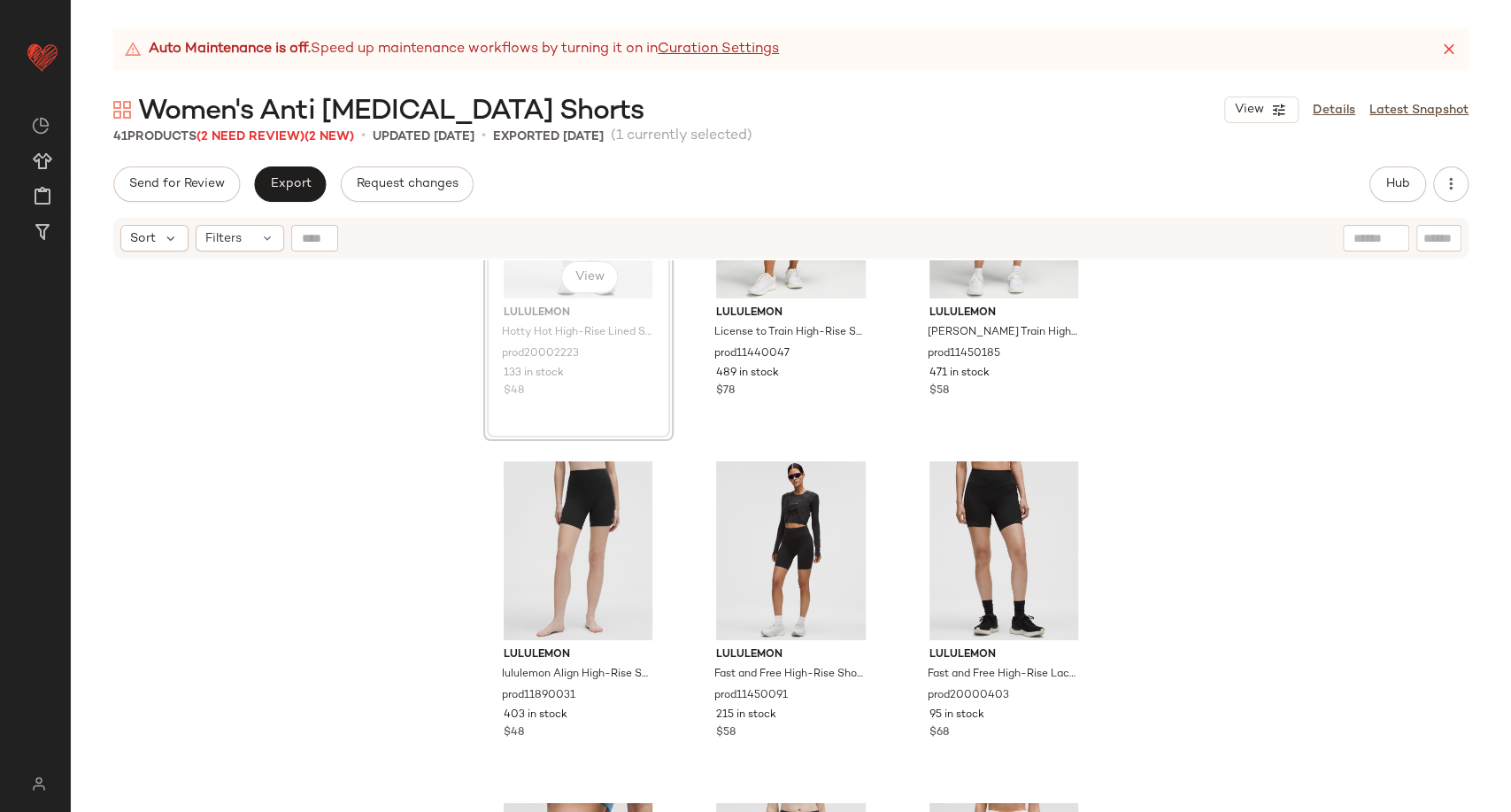
scroll to position [2549, 0]
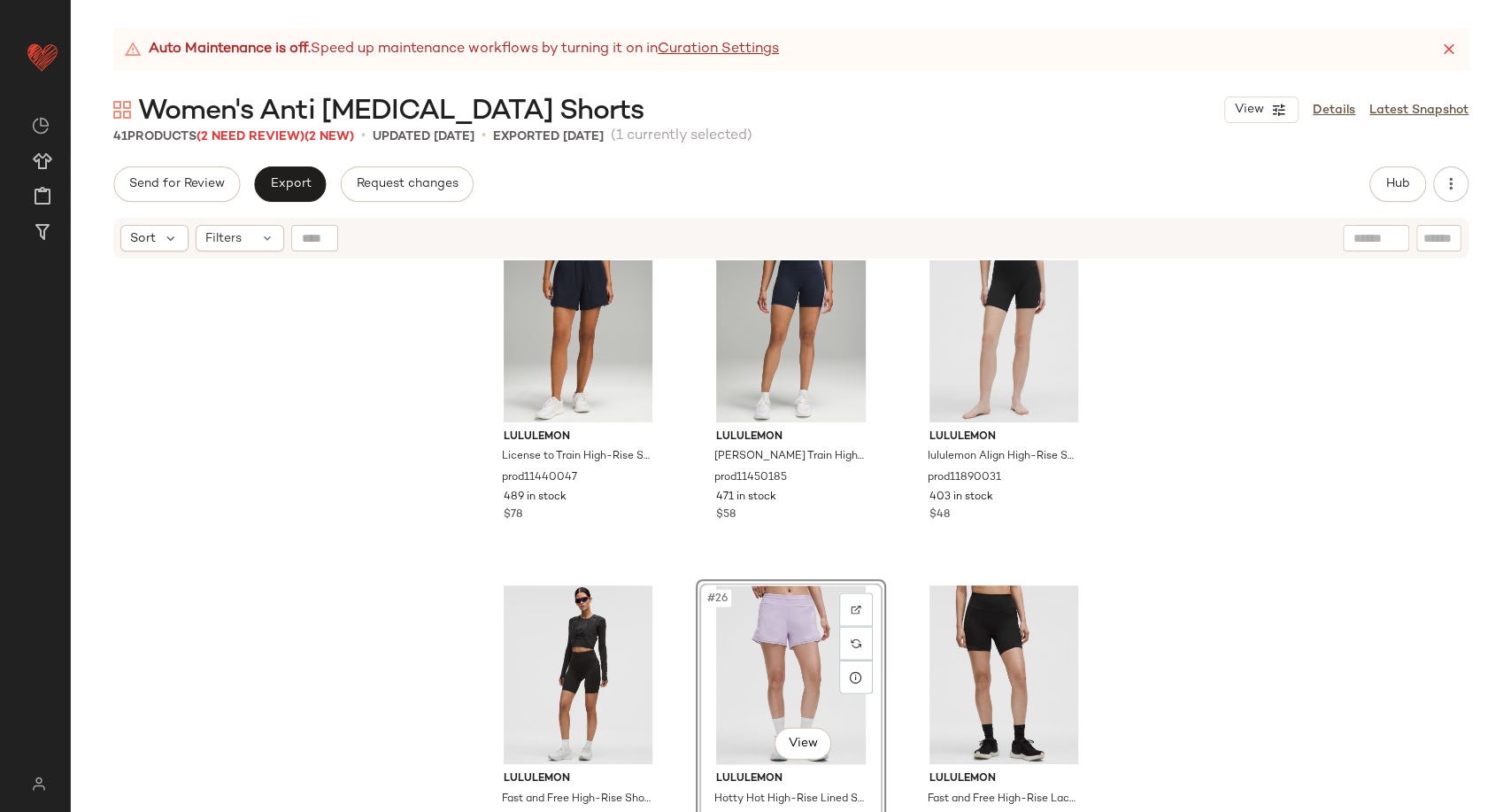
scroll to position [2157, 0]
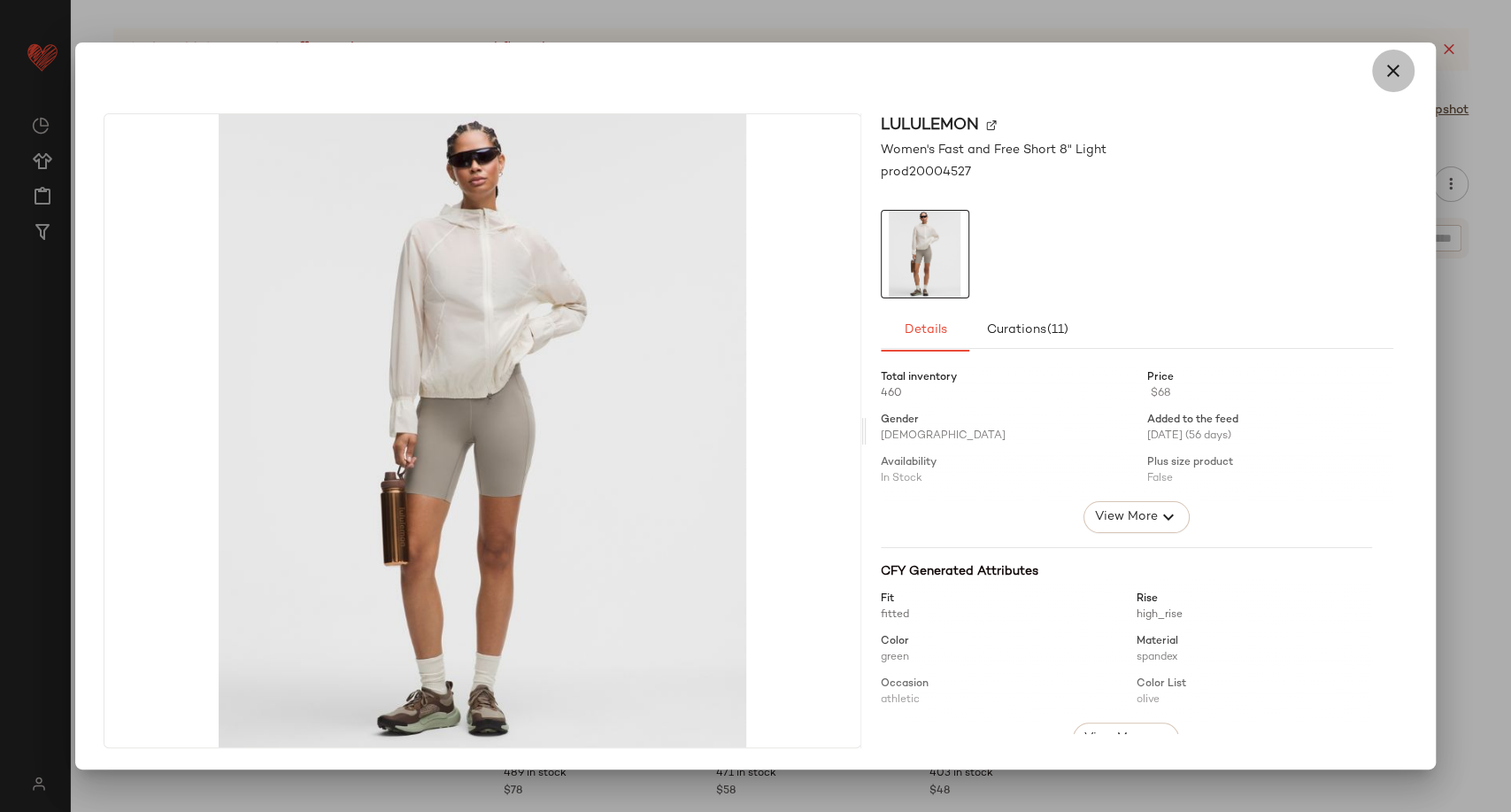
click at [1386, 72] on icon "button" at bounding box center [1393, 70] width 21 height 21
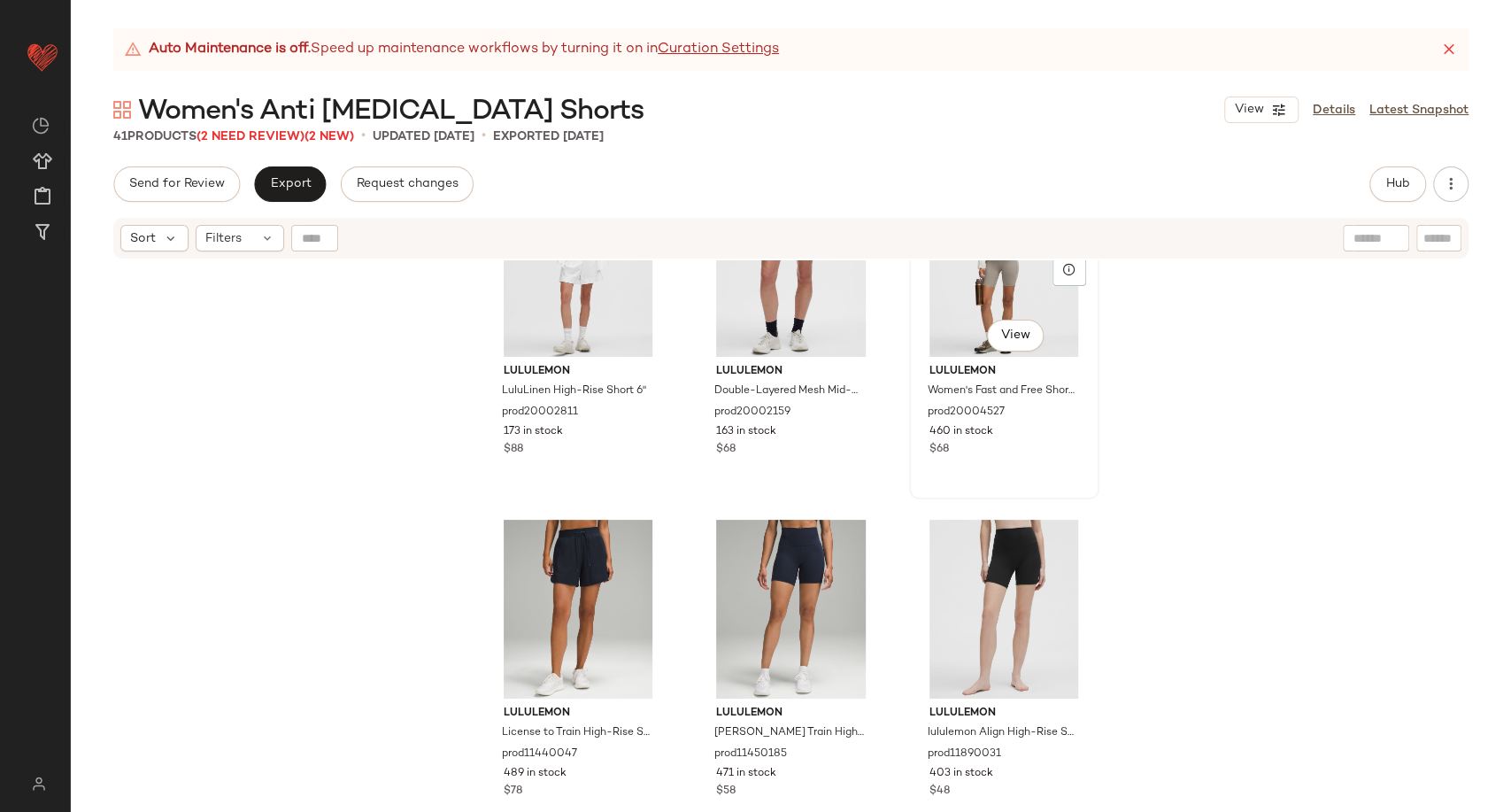
click at [947, 308] on div "#21 View" at bounding box center [1004, 267] width 178 height 179
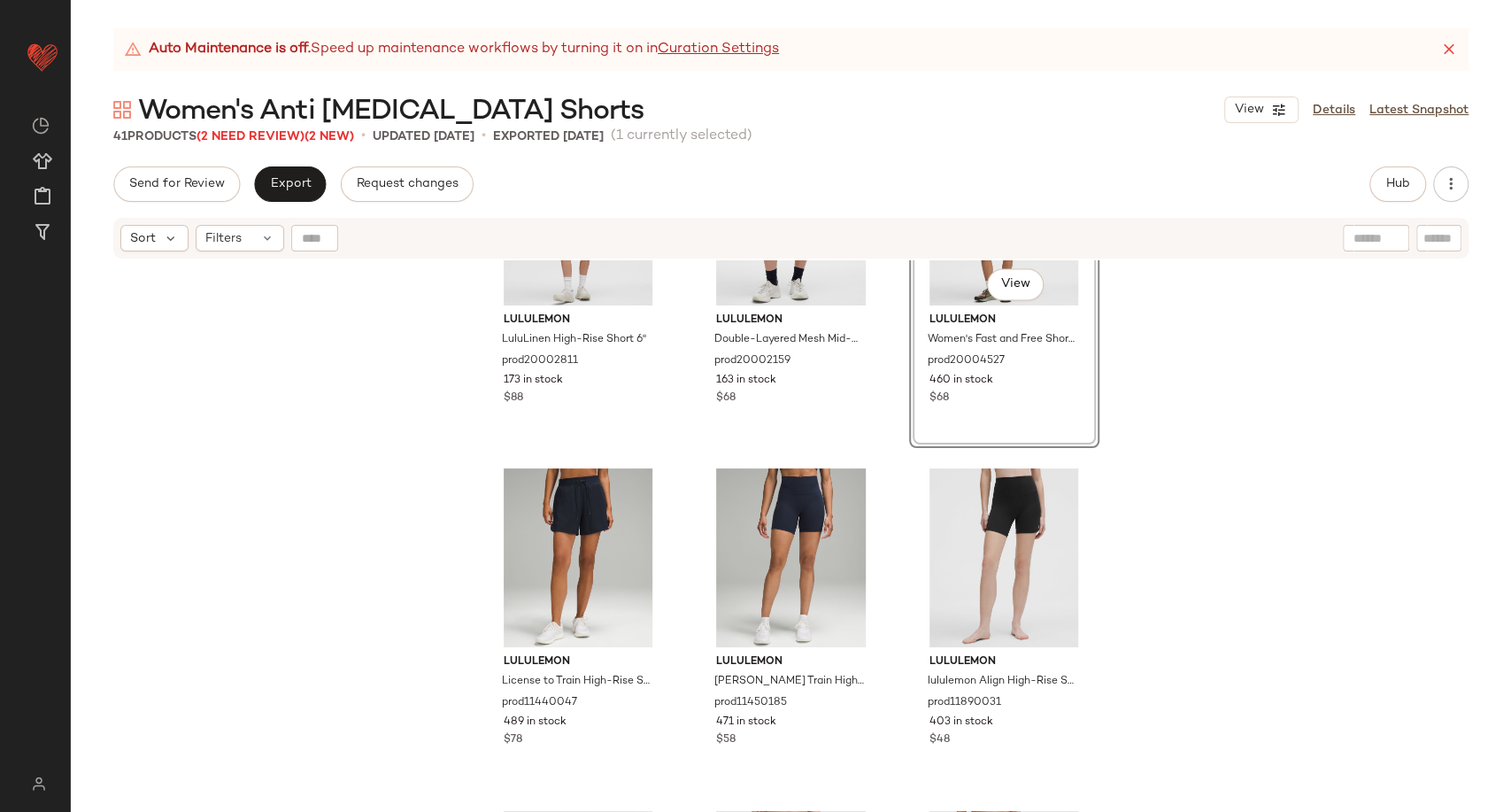
scroll to position [2254, 0]
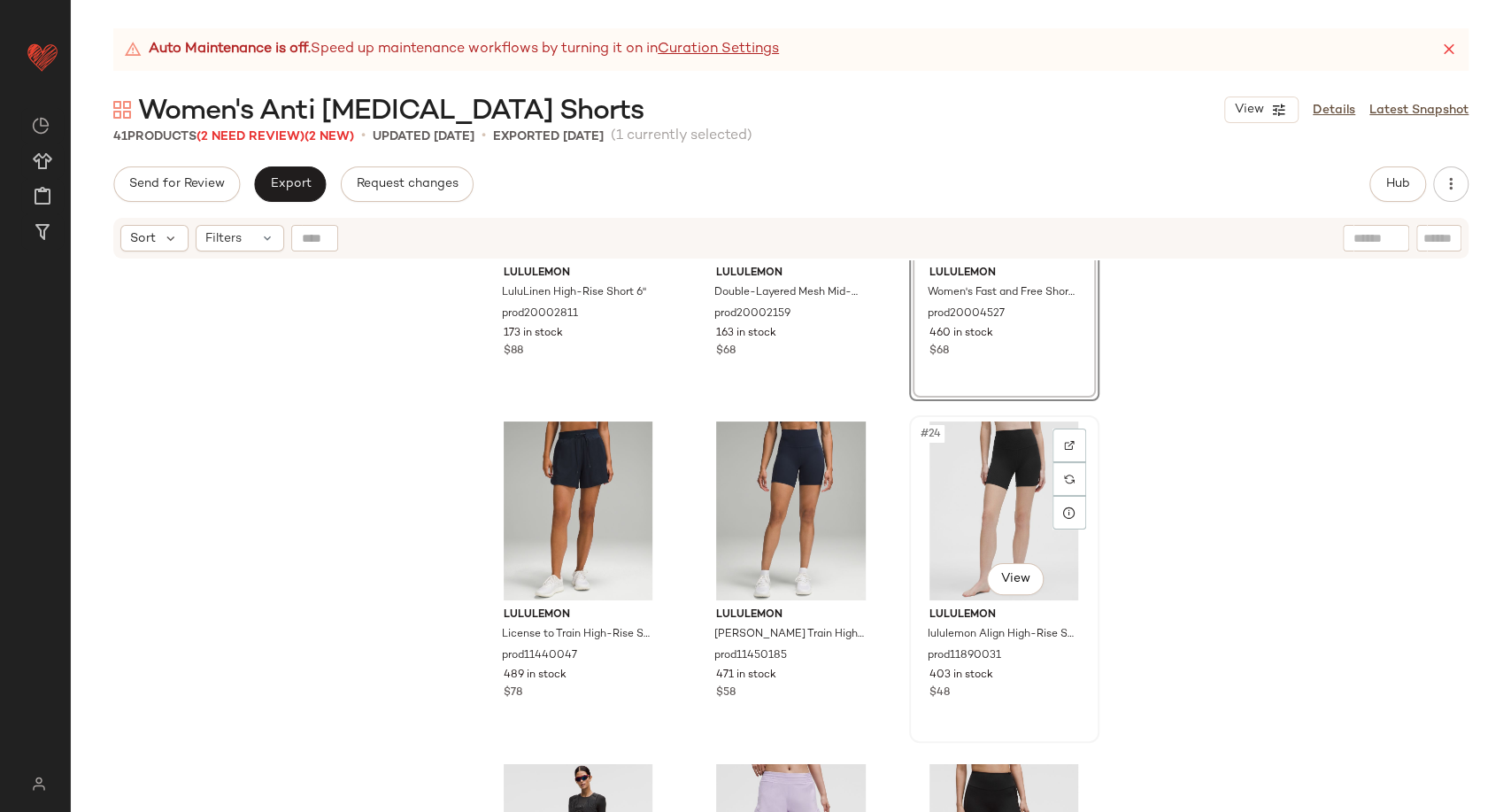
click at [963, 502] on div "#24 View" at bounding box center [1004, 511] width 178 height 179
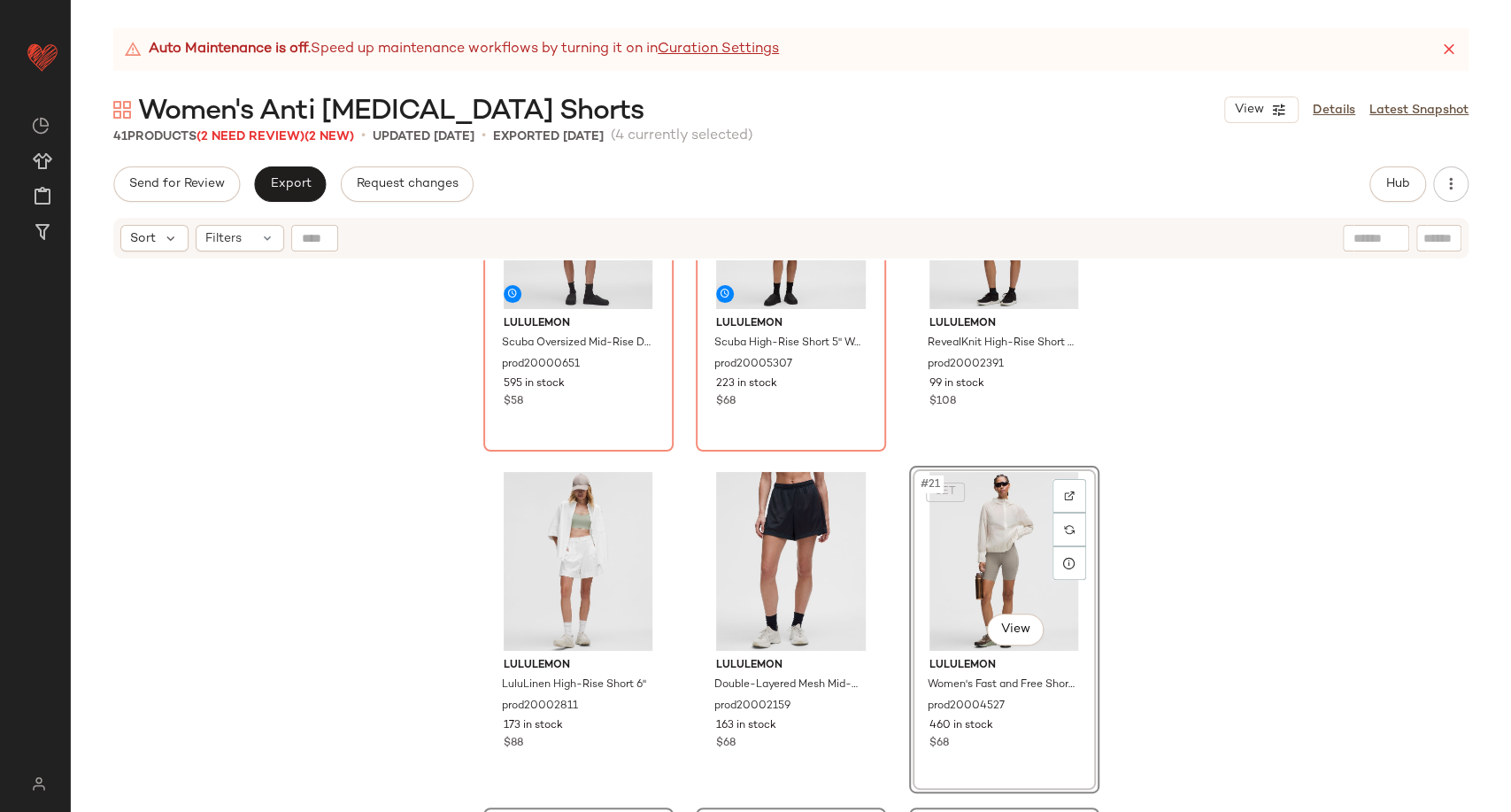
scroll to position [1862, 0]
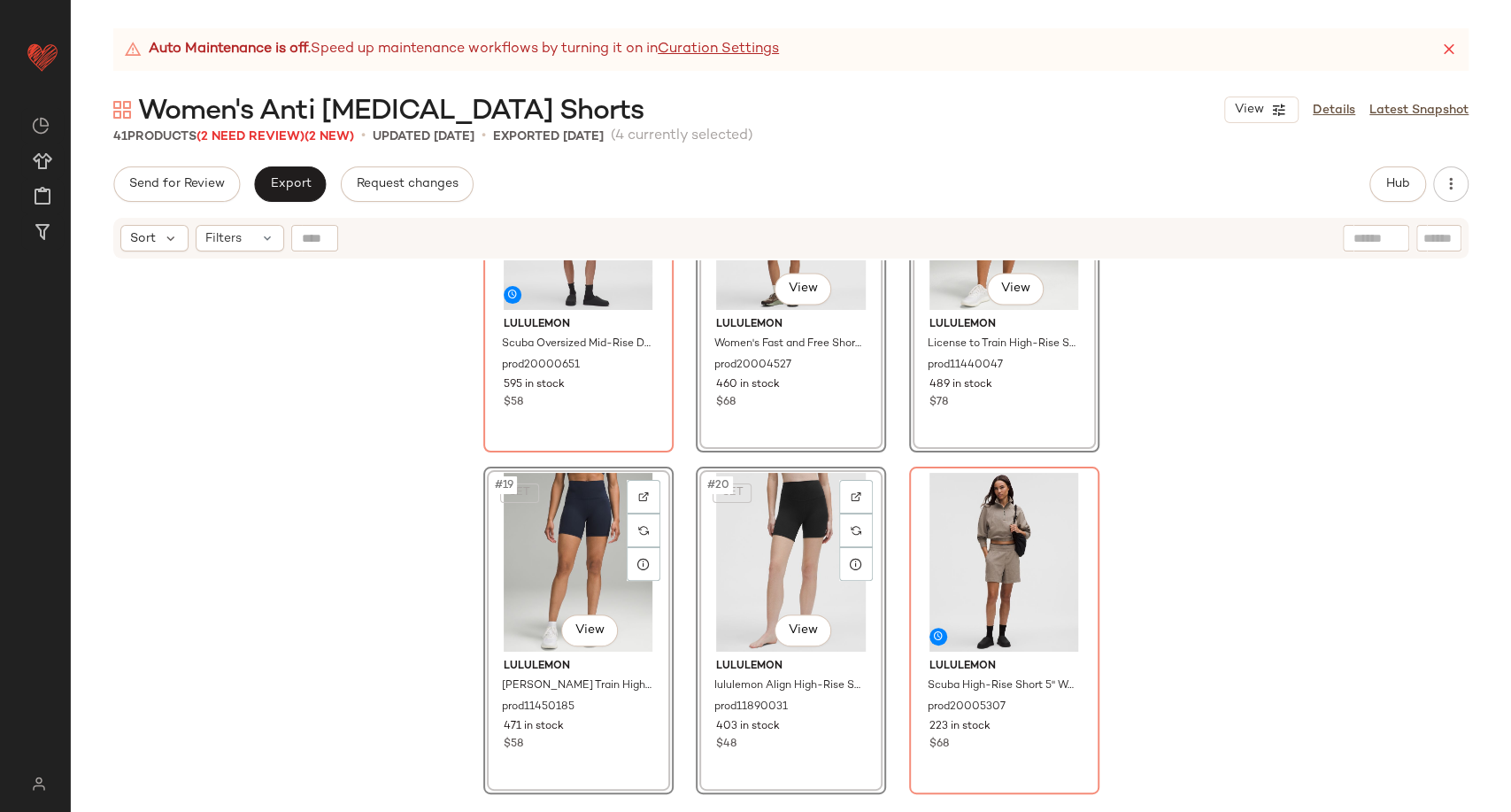
click at [1200, 491] on div "lululemon Scuba Oversized Mid-Rise Dolphin-Hem Short 3" prod20000651 595 in sto…" at bounding box center [791, 558] width 1441 height 595
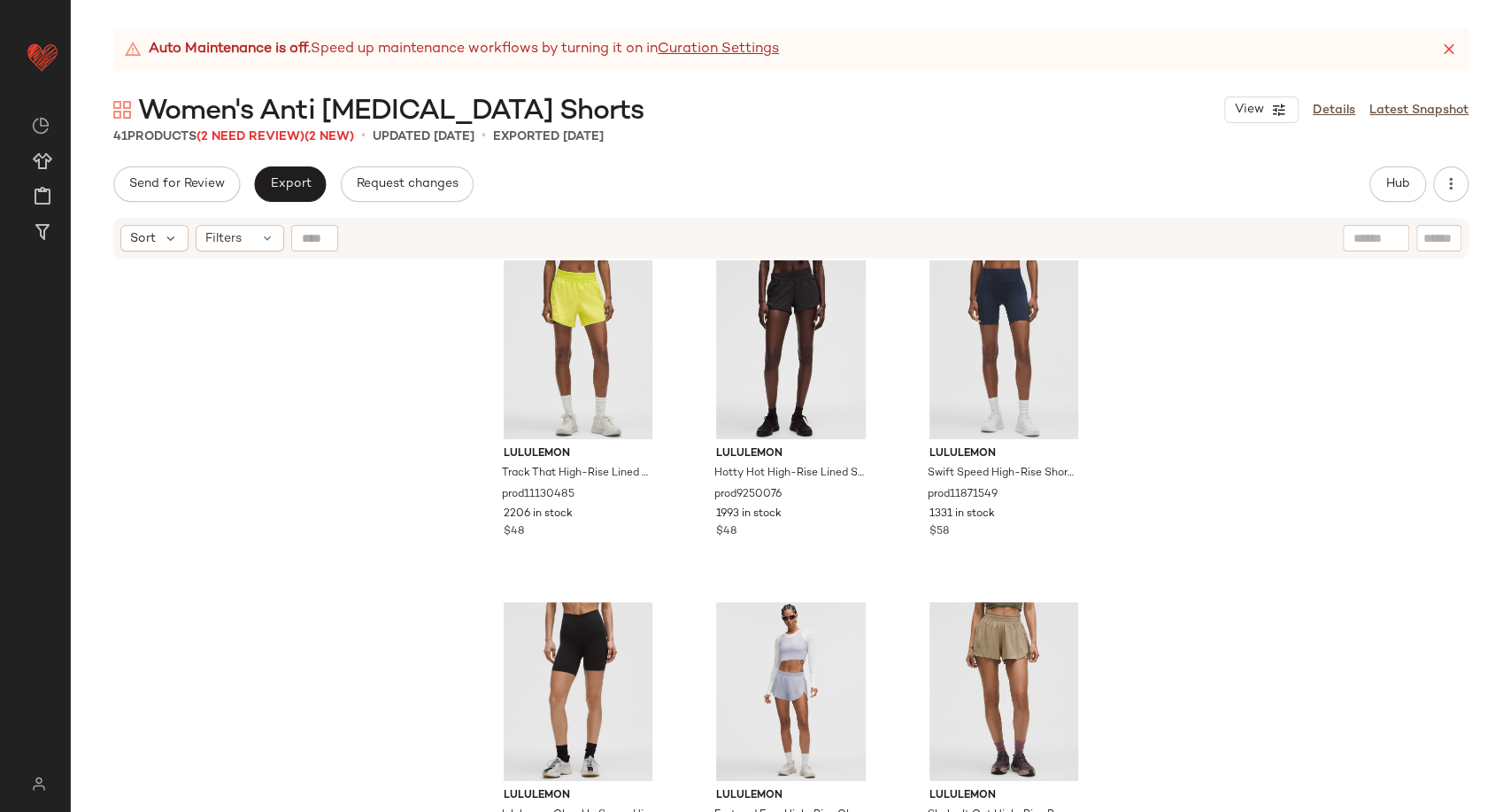
scroll to position [702, 0]
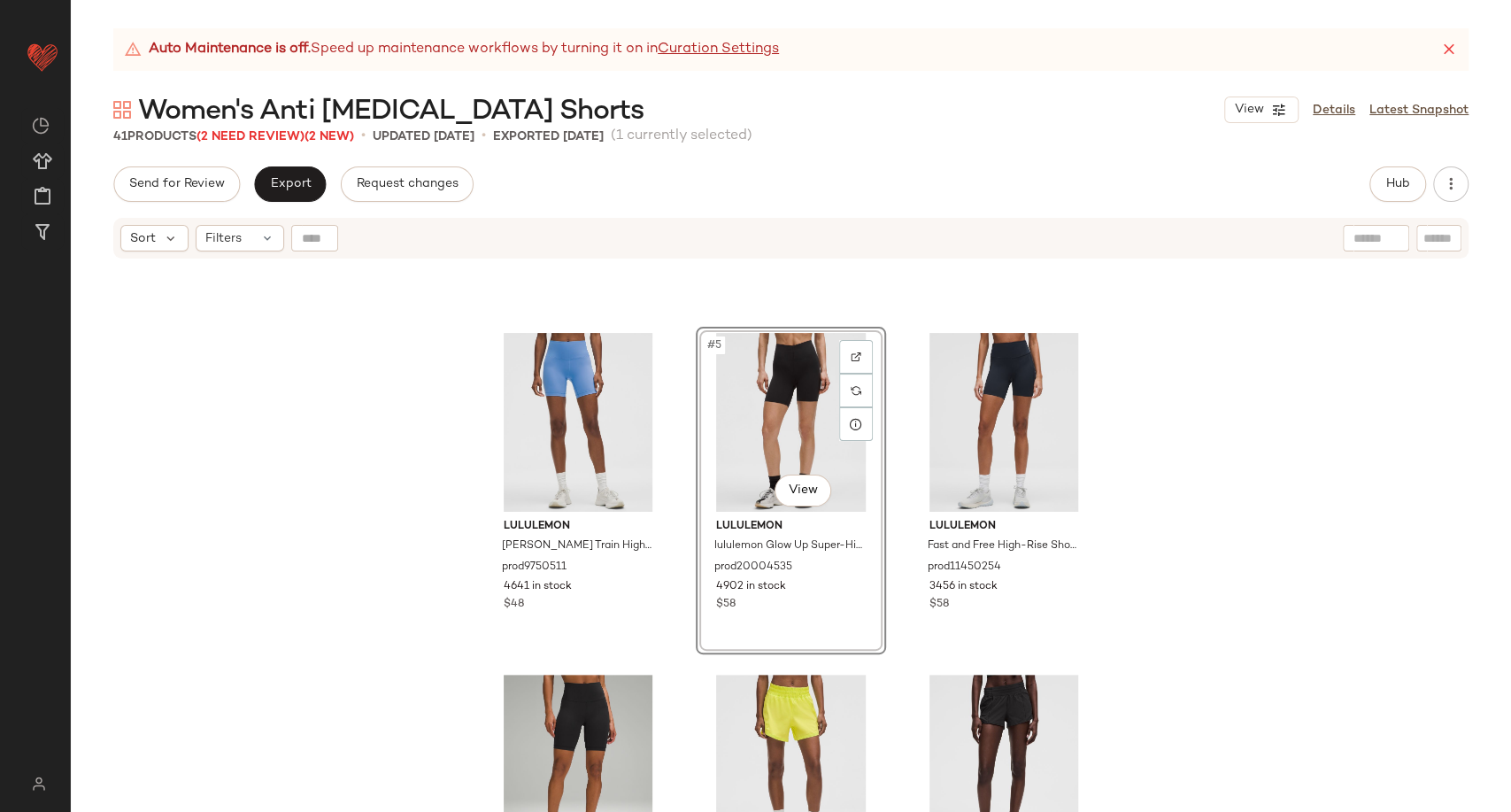
scroll to position [291, 0]
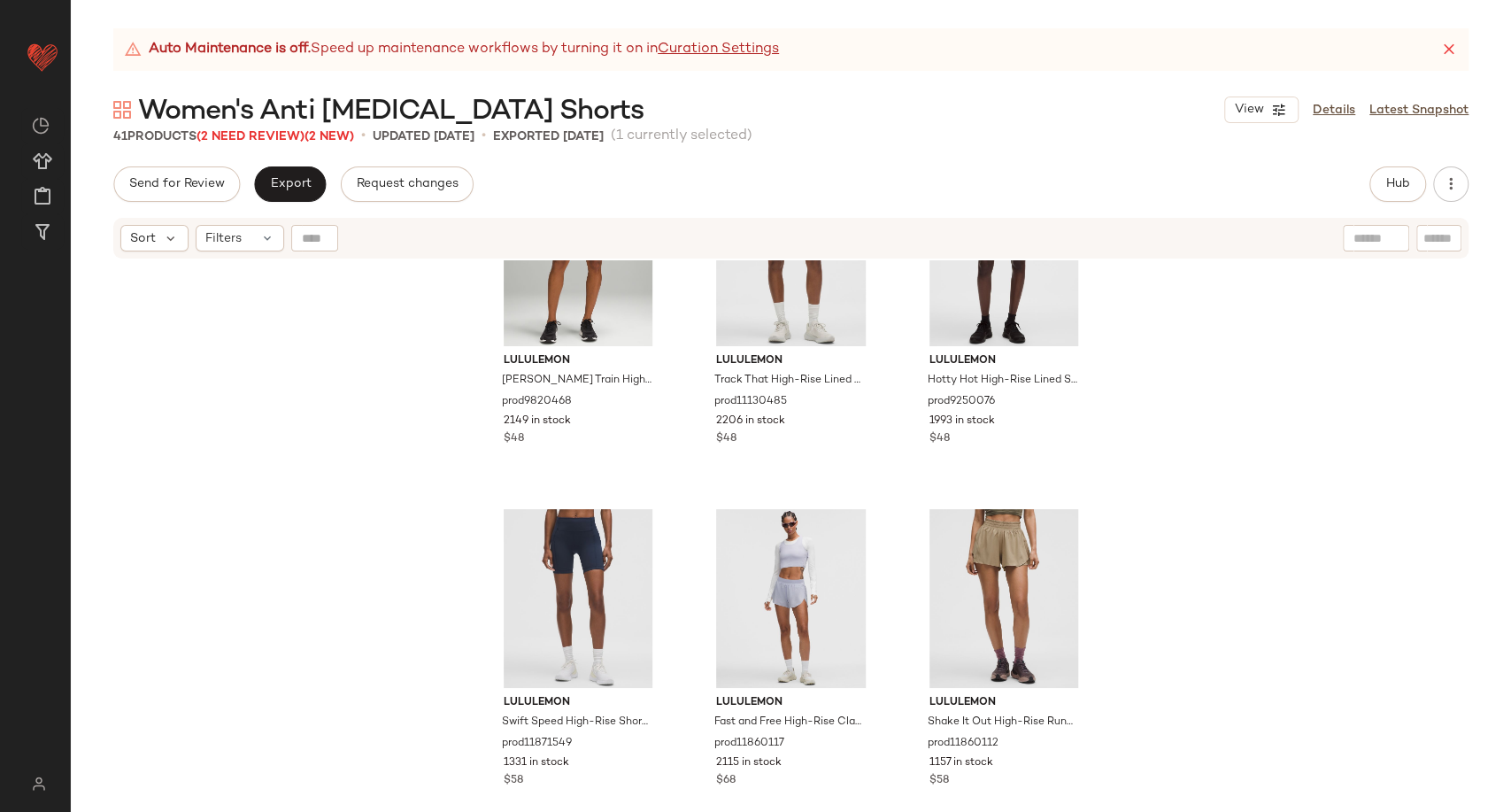
scroll to position [900, 0]
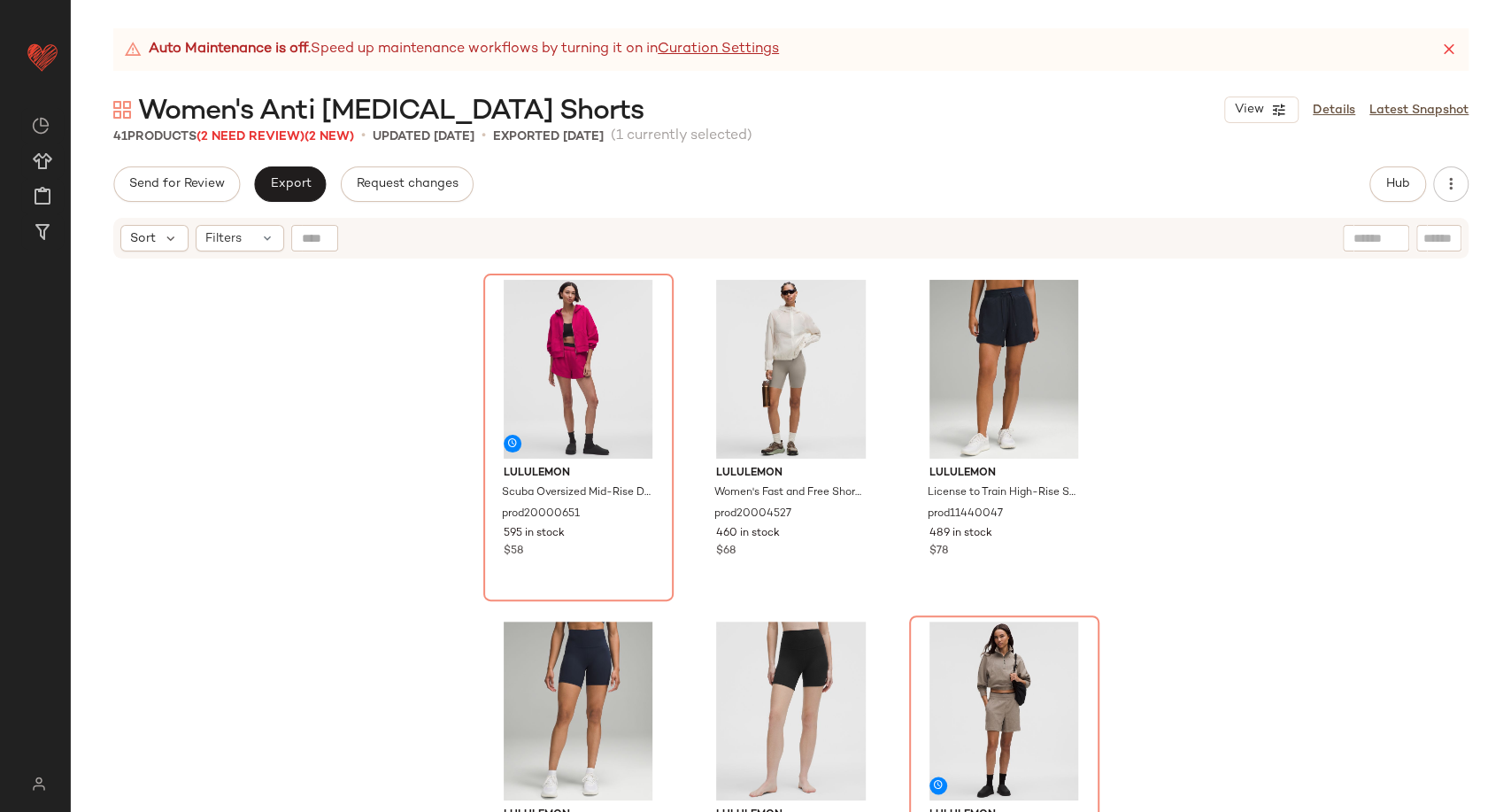
scroll to position [1809, 0]
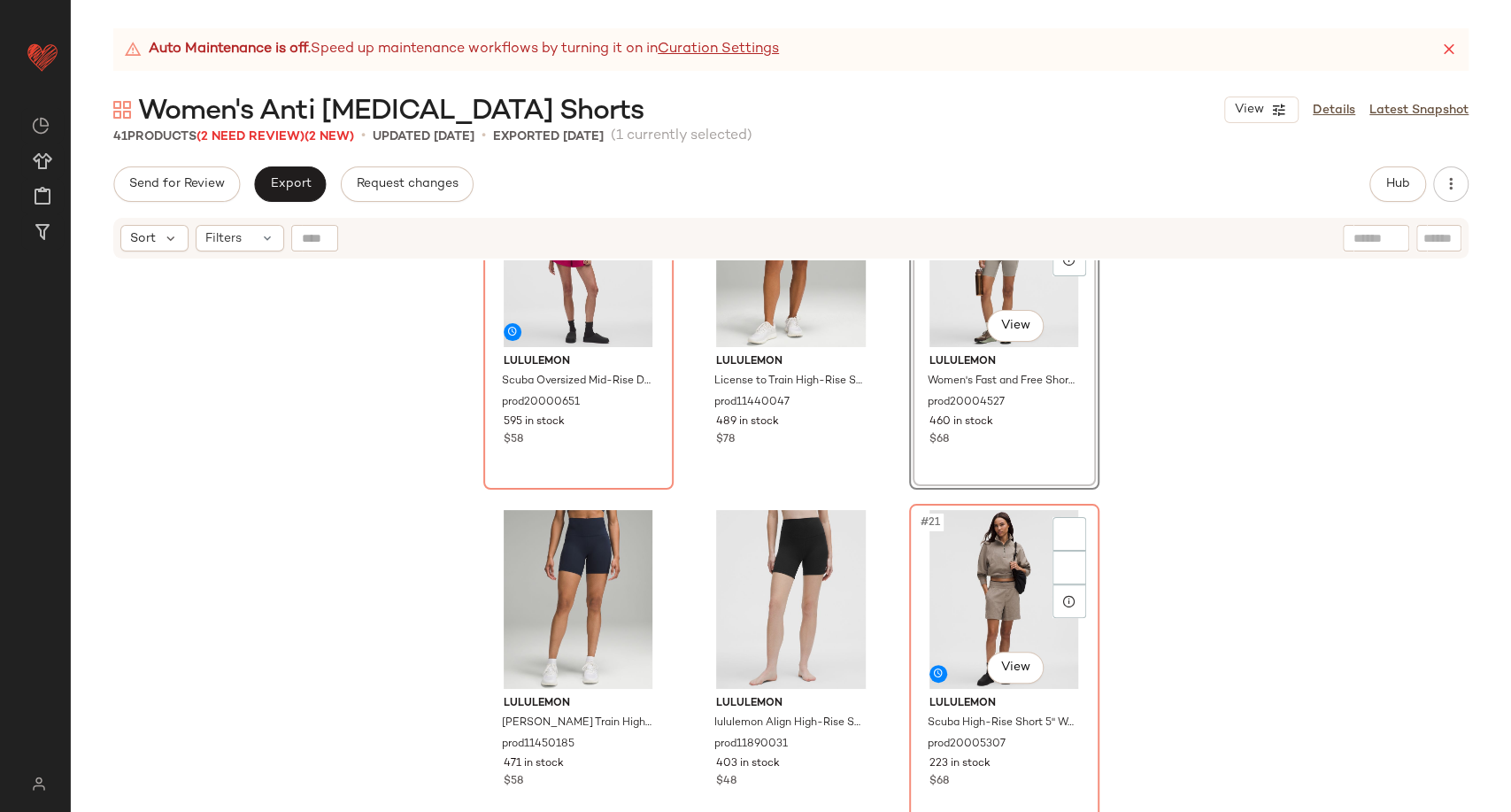
scroll to position [1899, 0]
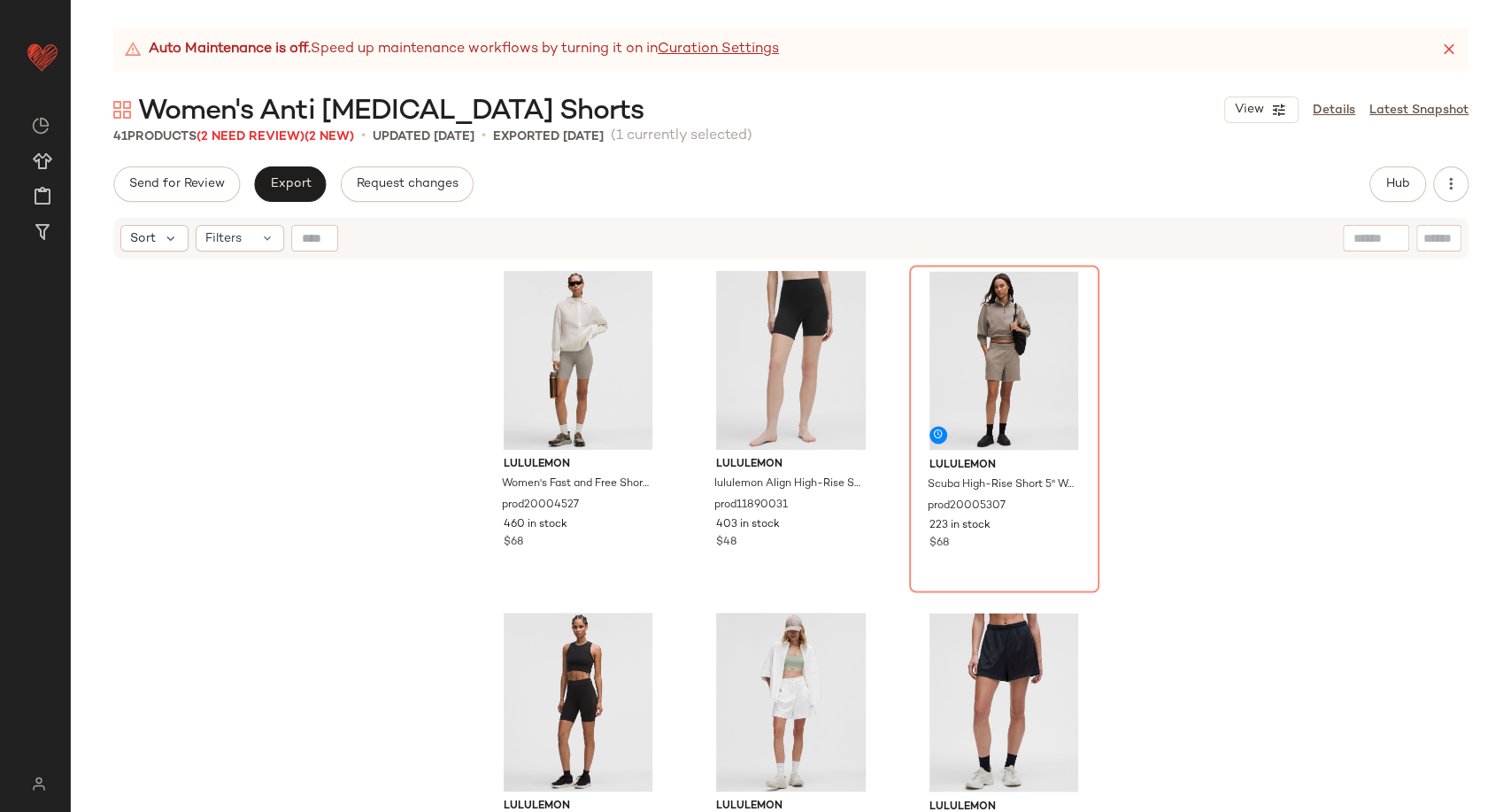
scroll to position [2161, 0]
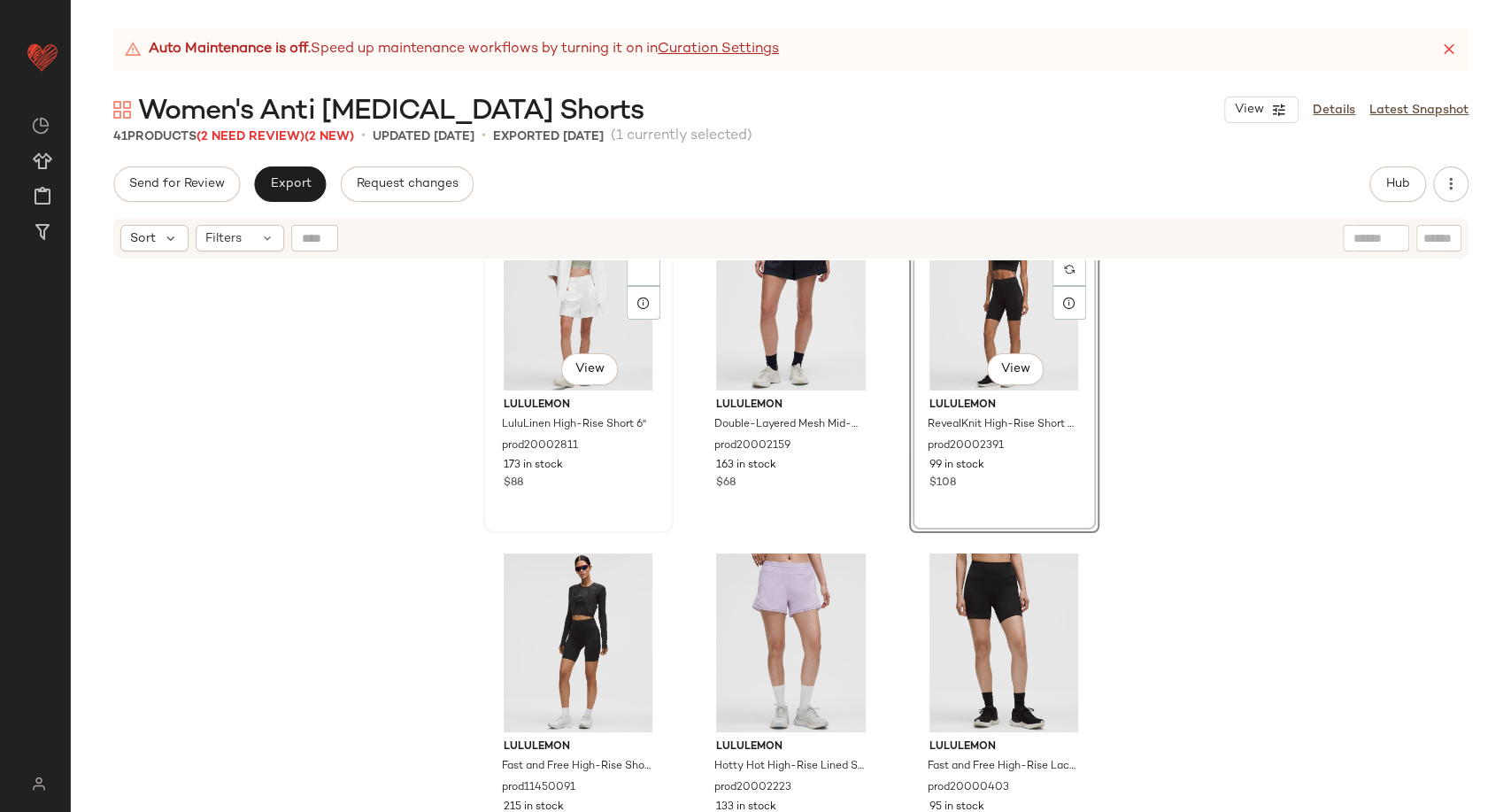
scroll to position [2359, 0]
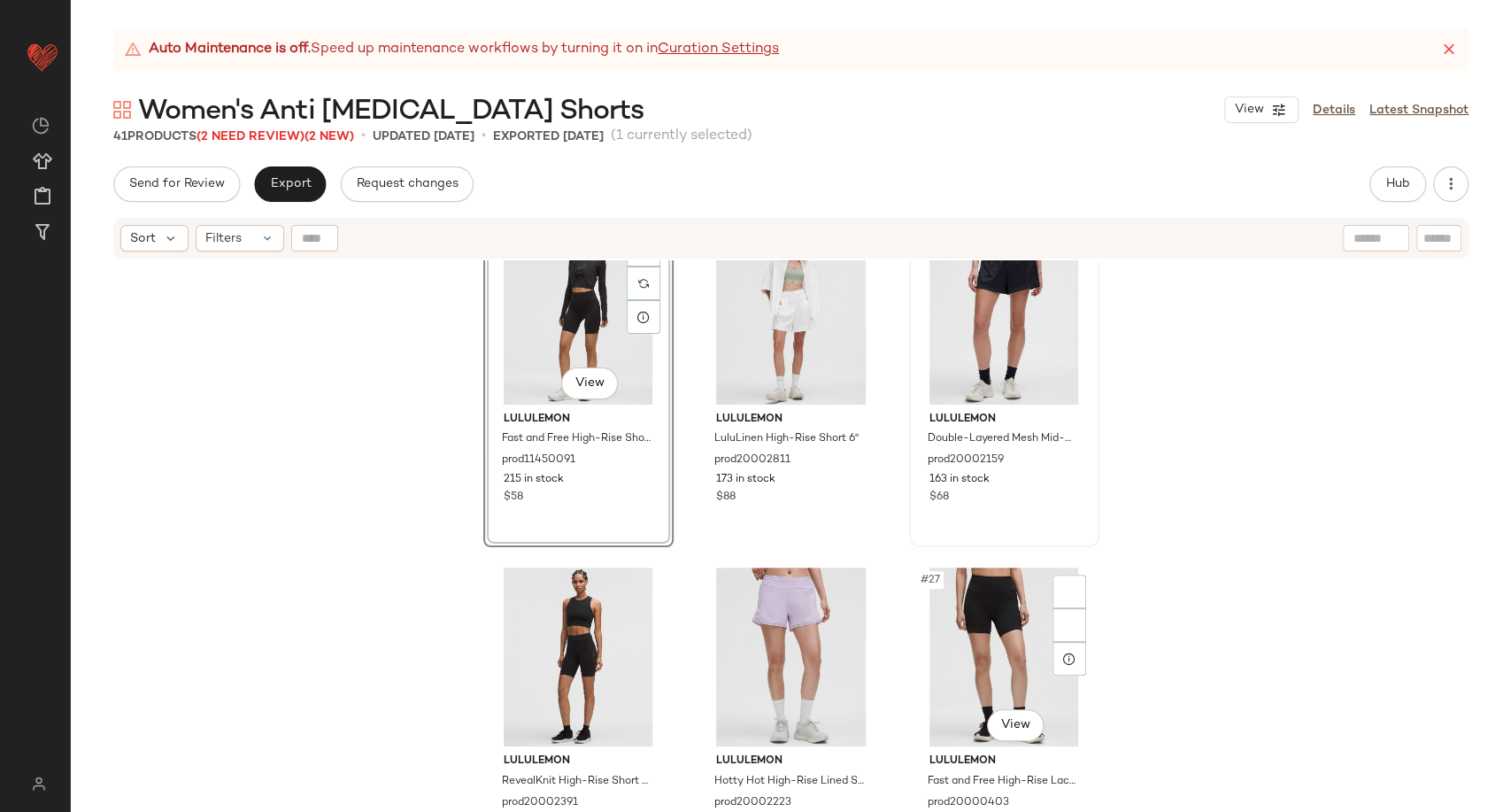
scroll to position [2556, 0]
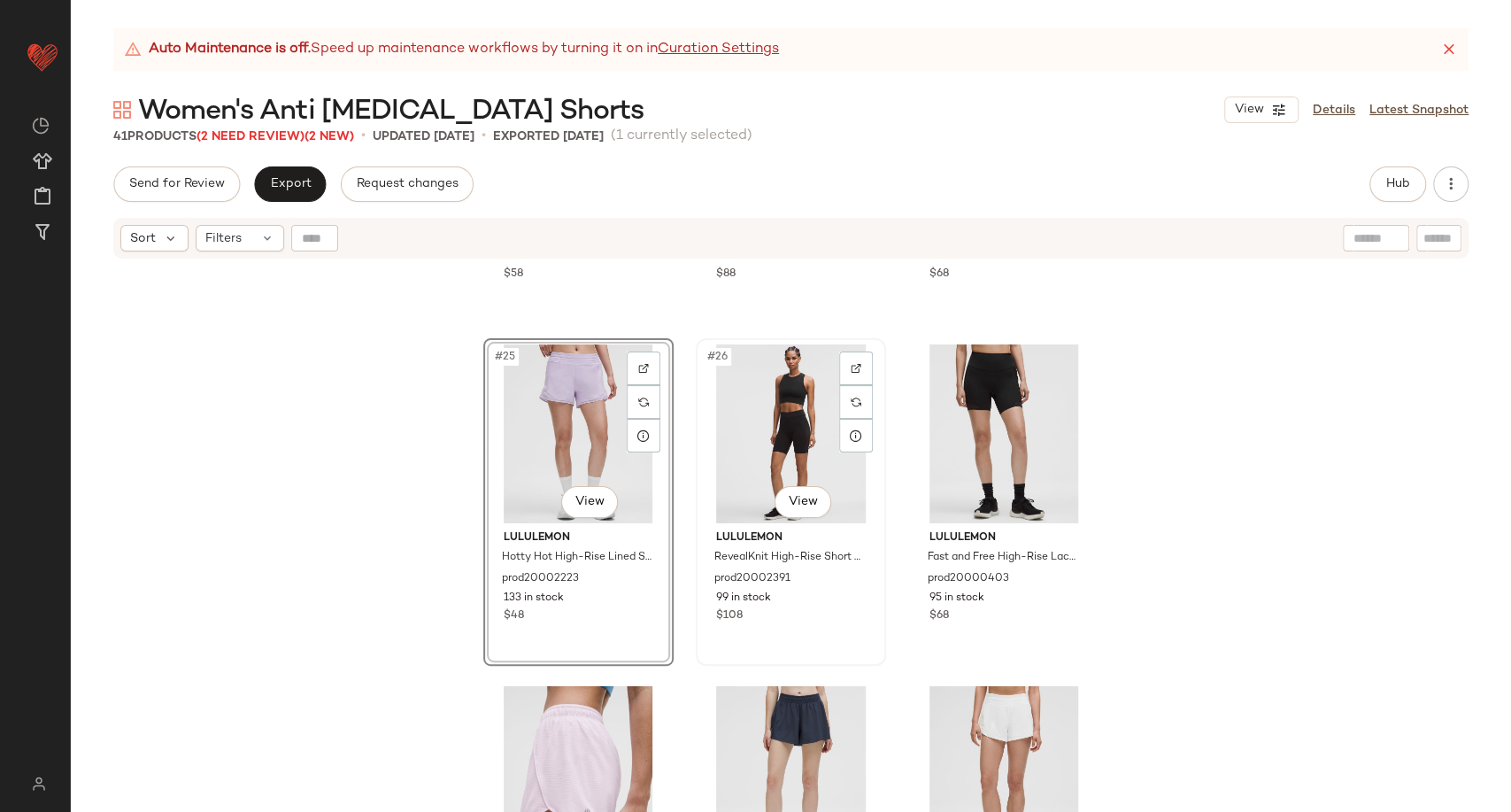
scroll to position [2851, 0]
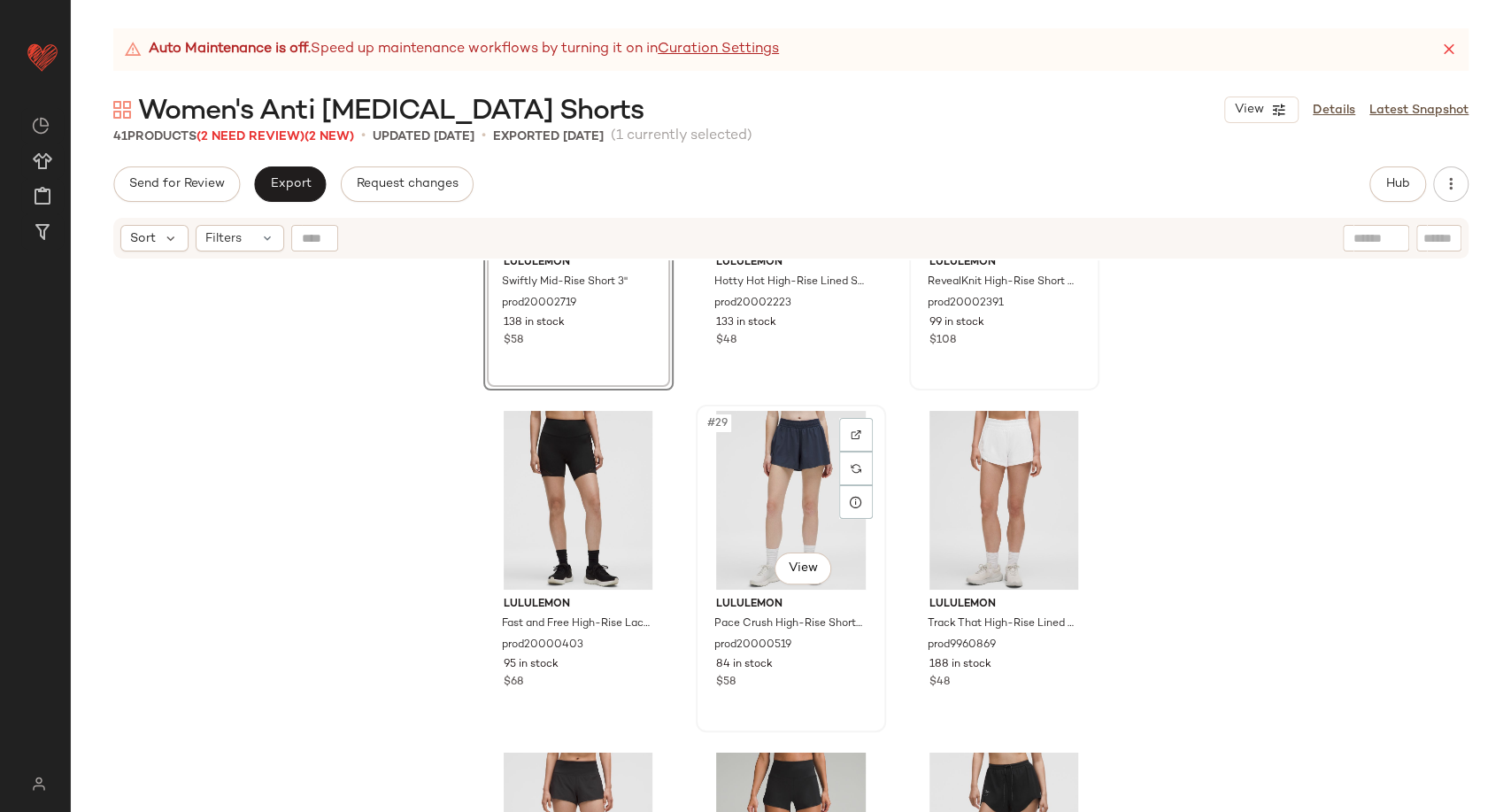
scroll to position [2851, 0]
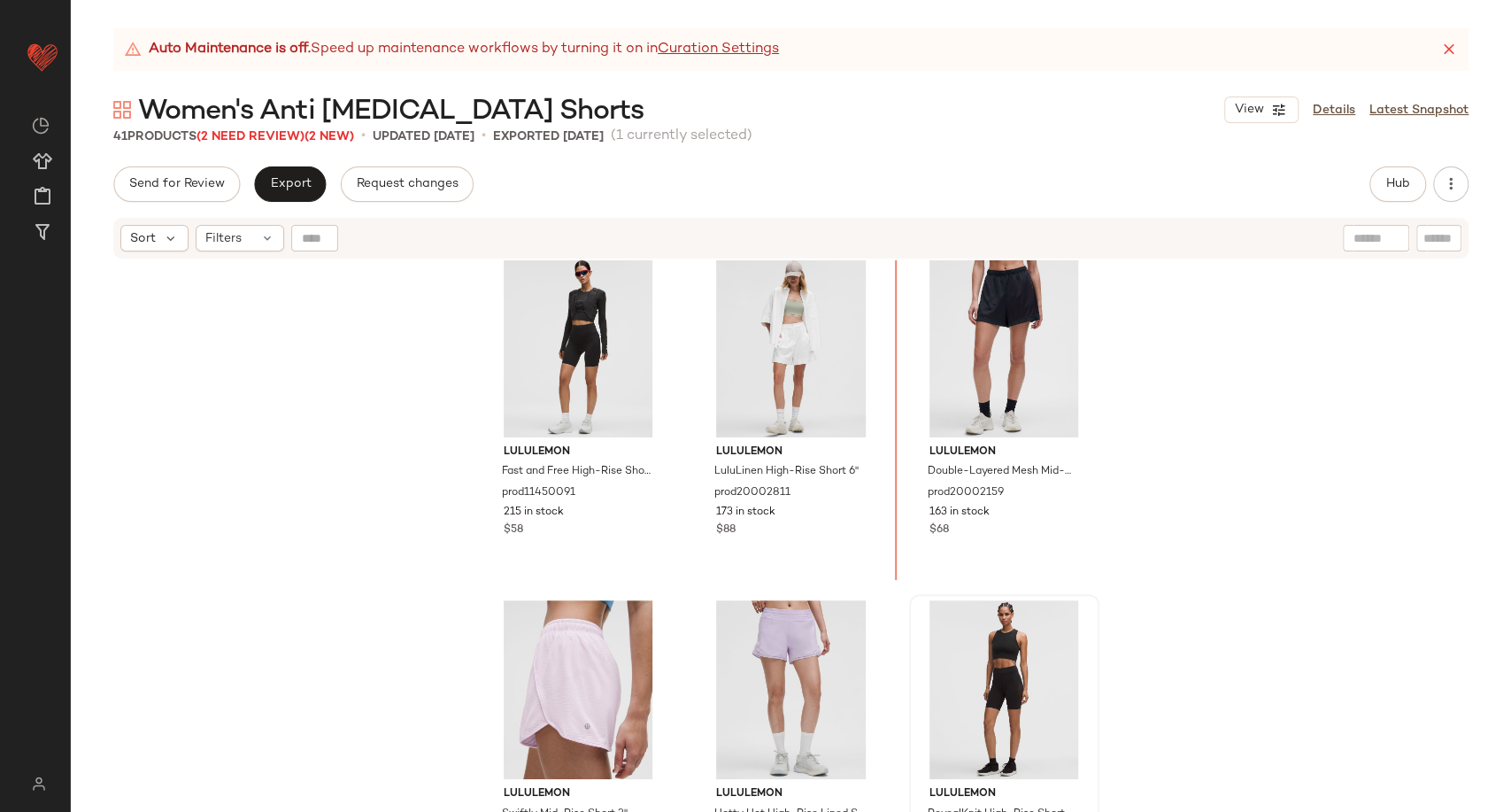
scroll to position [2404, 0]
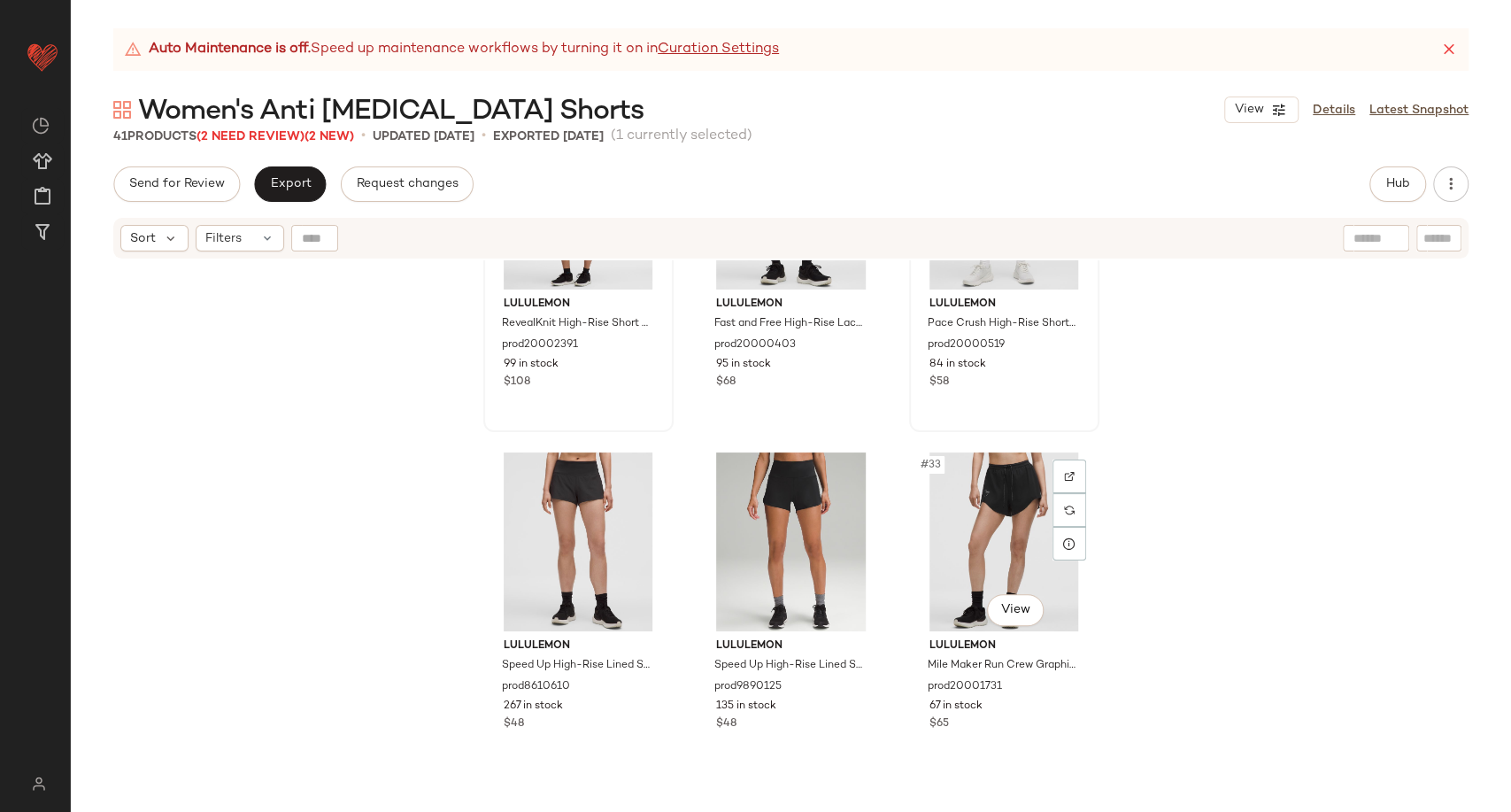
scroll to position [3280, 0]
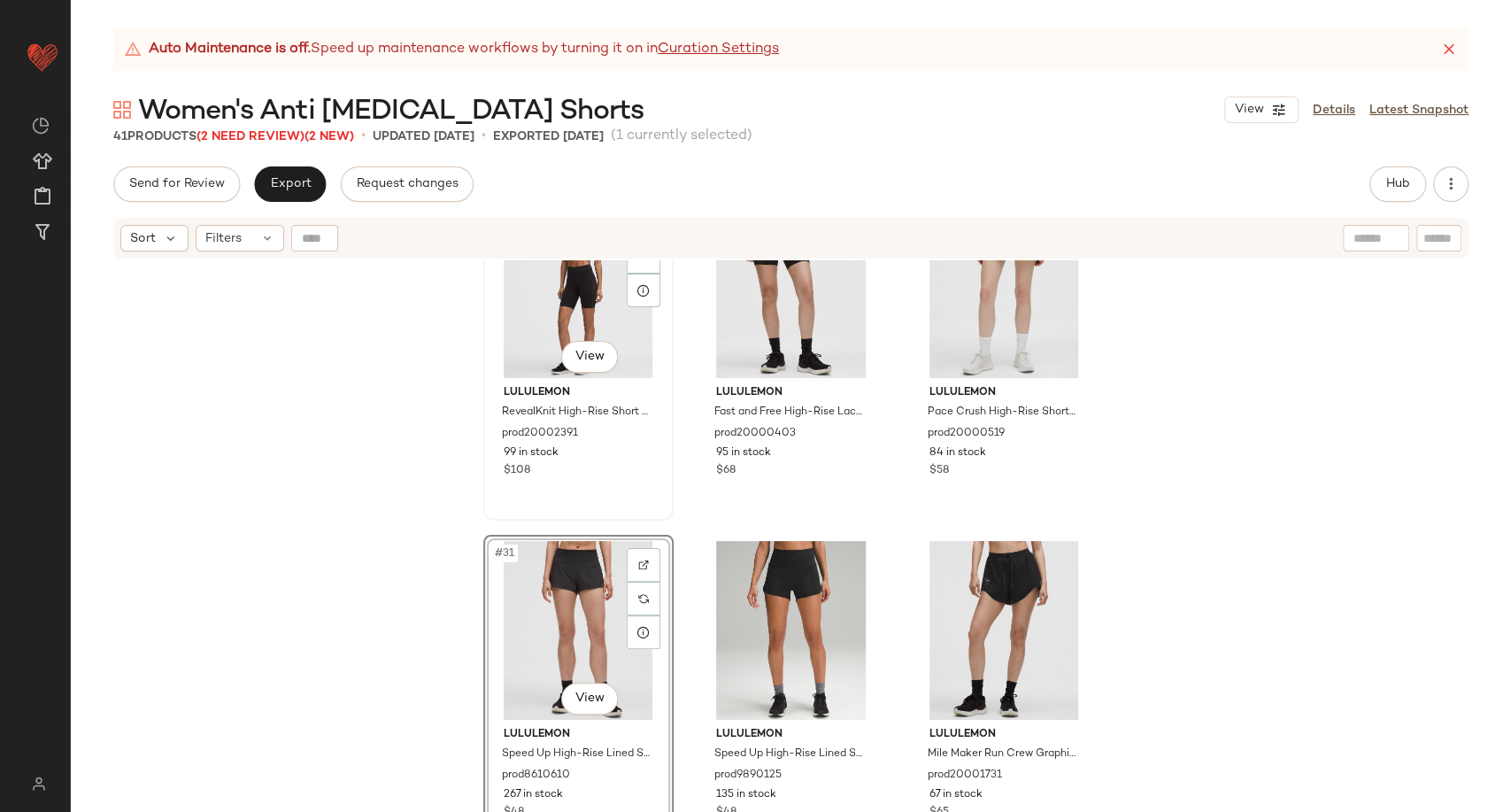
scroll to position [3148, 0]
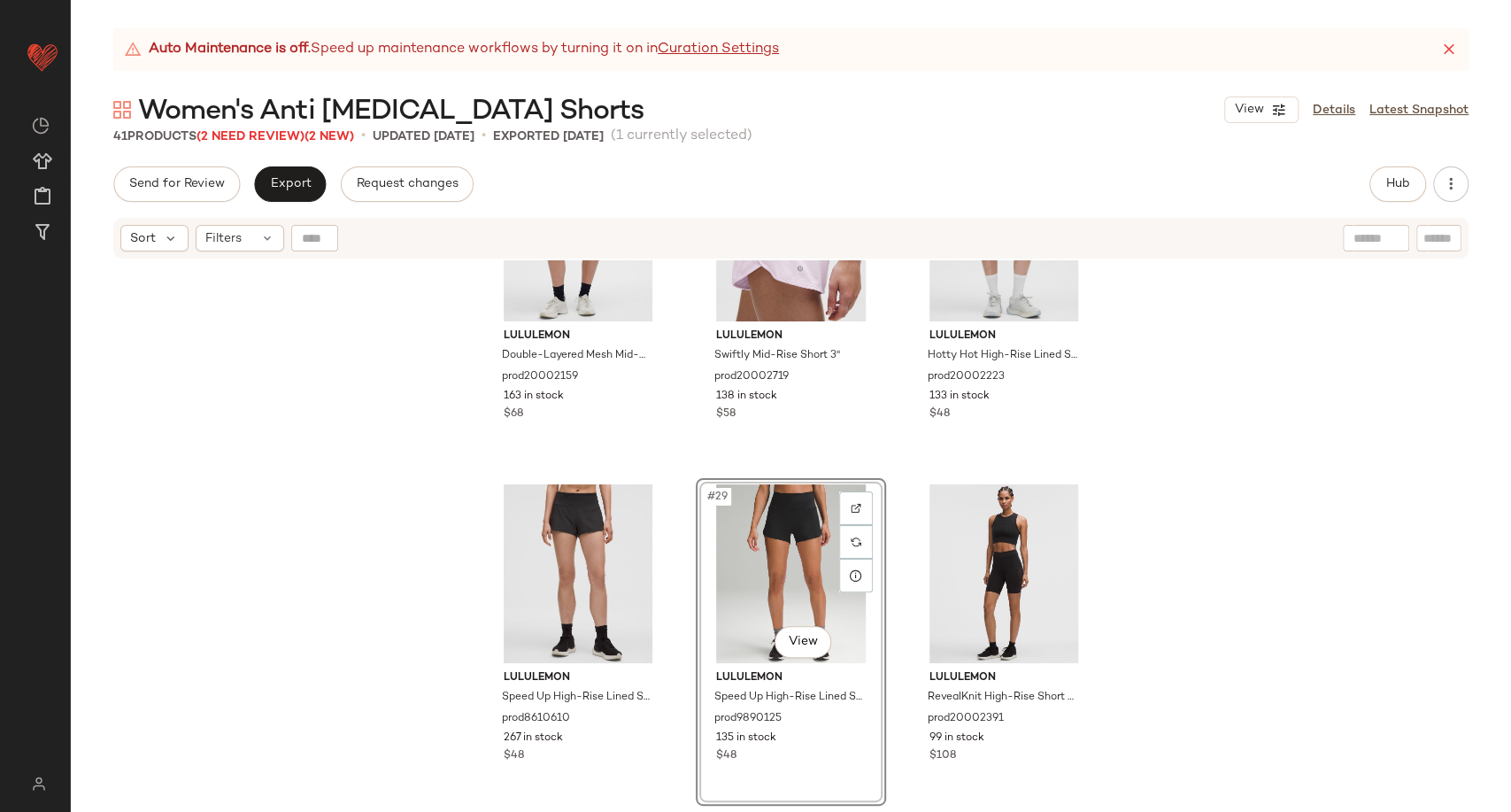
scroll to position [2854, 0]
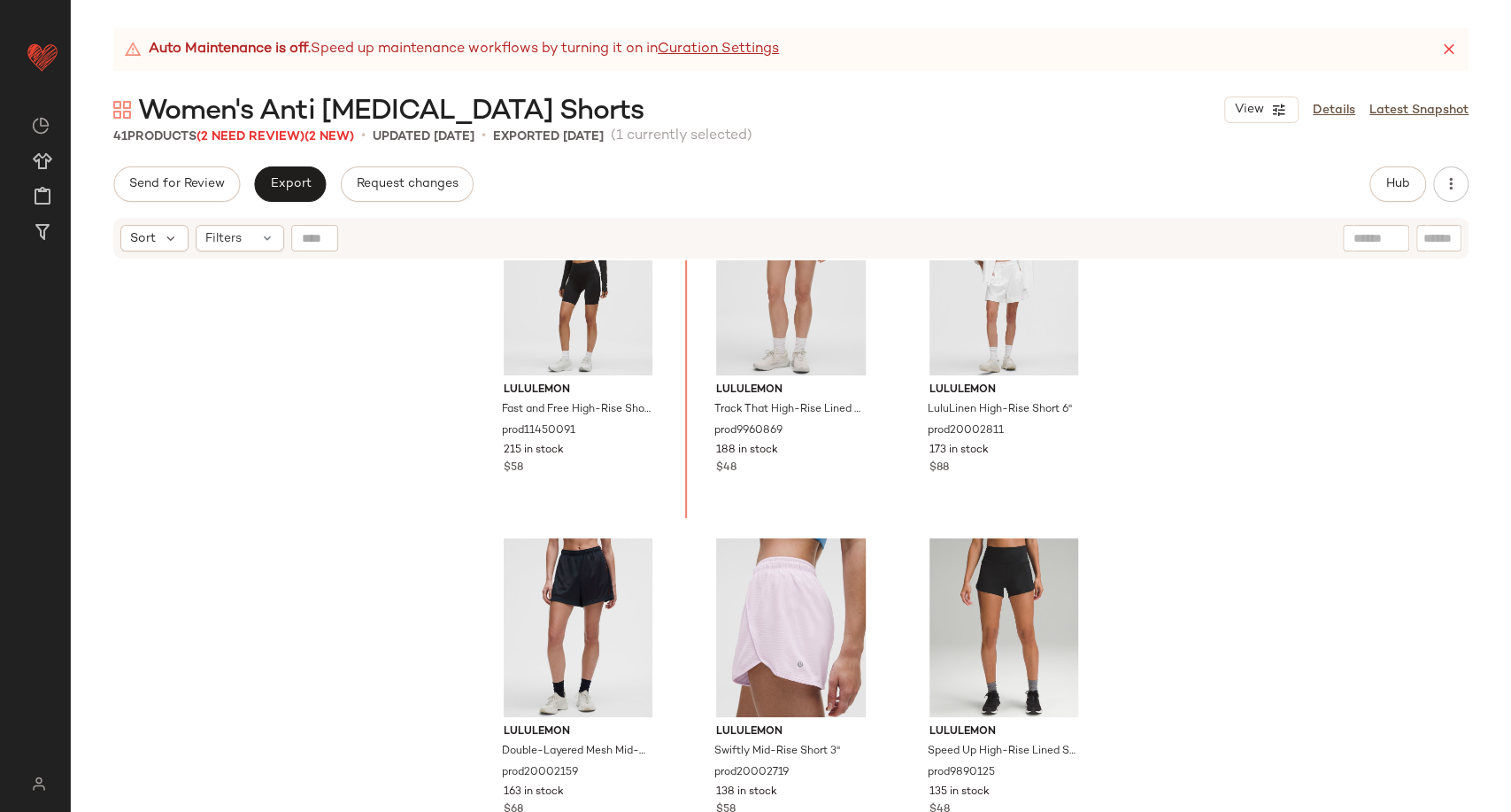
scroll to position [2348, 0]
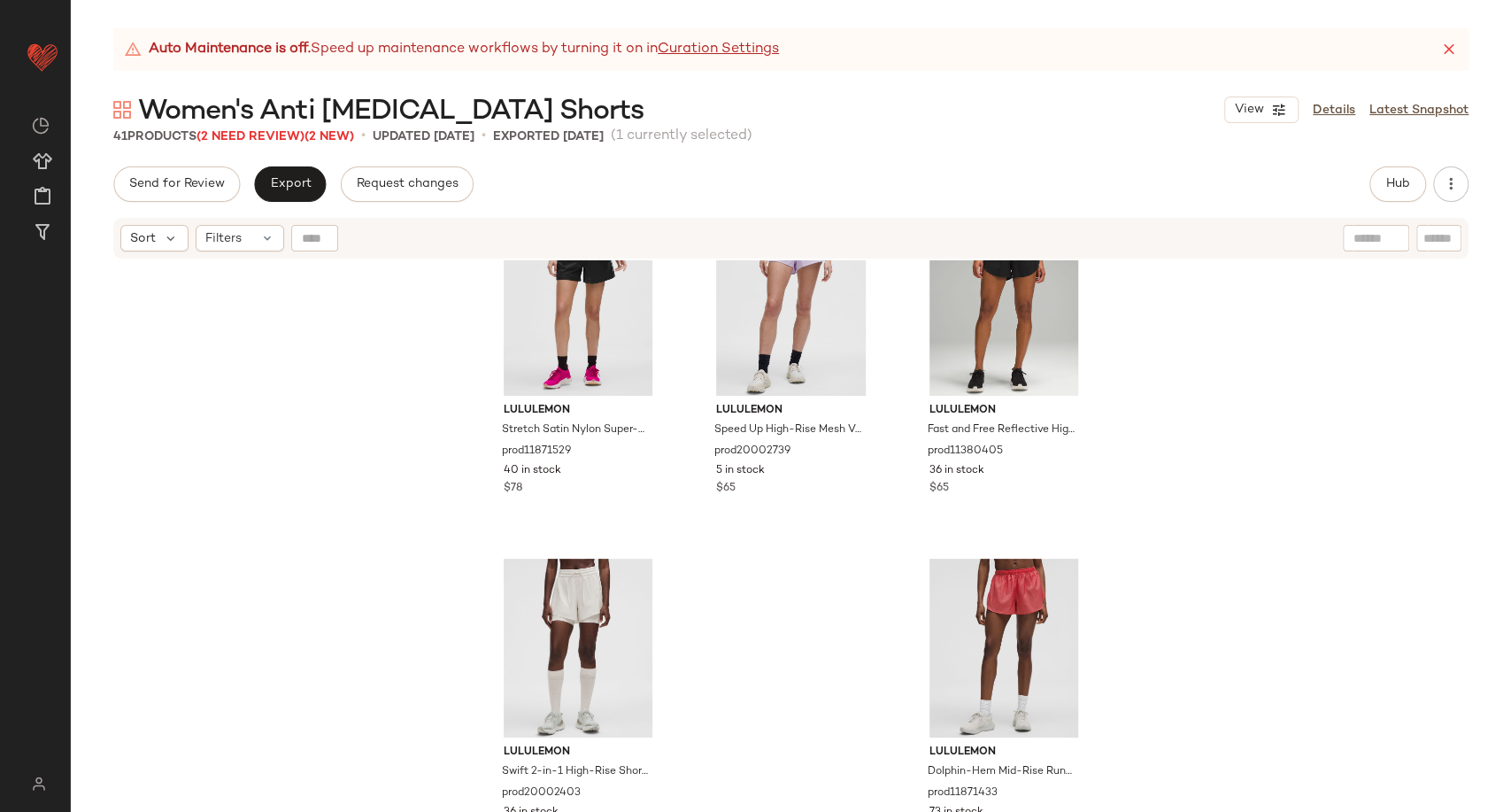
scroll to position [4191, 0]
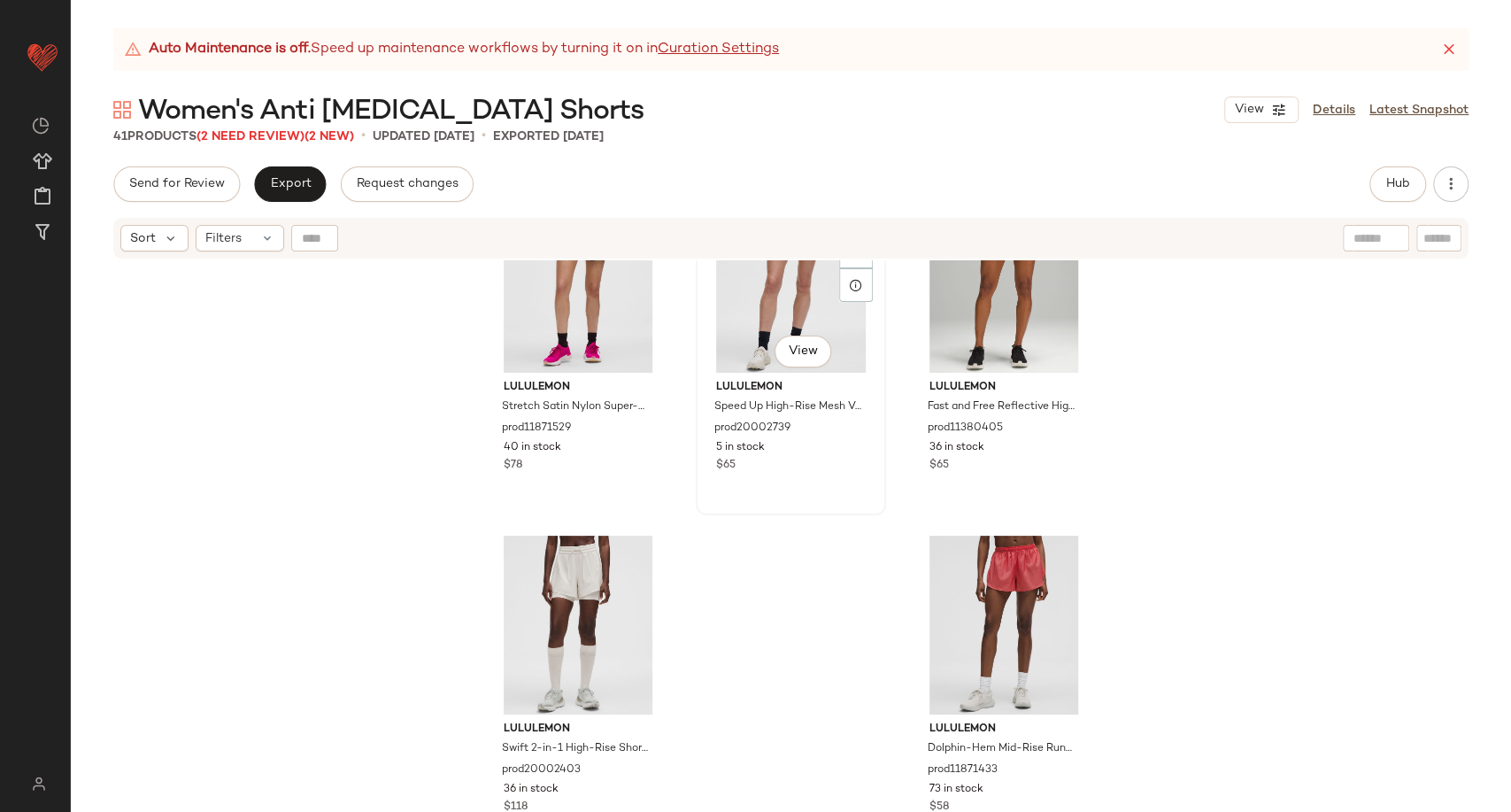
click at [776, 306] on div "#38 View" at bounding box center [791, 283] width 178 height 179
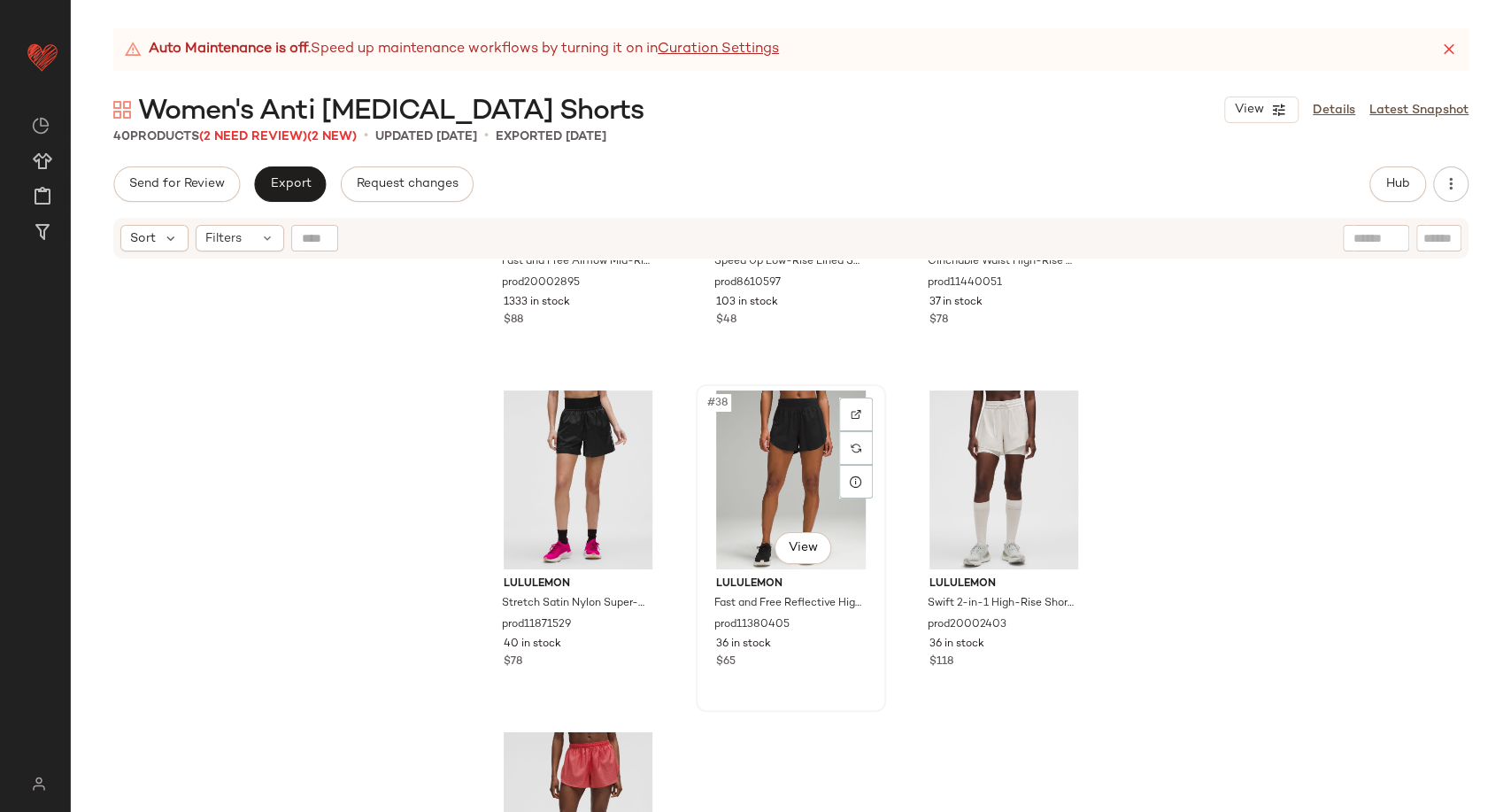
scroll to position [4191, 0]
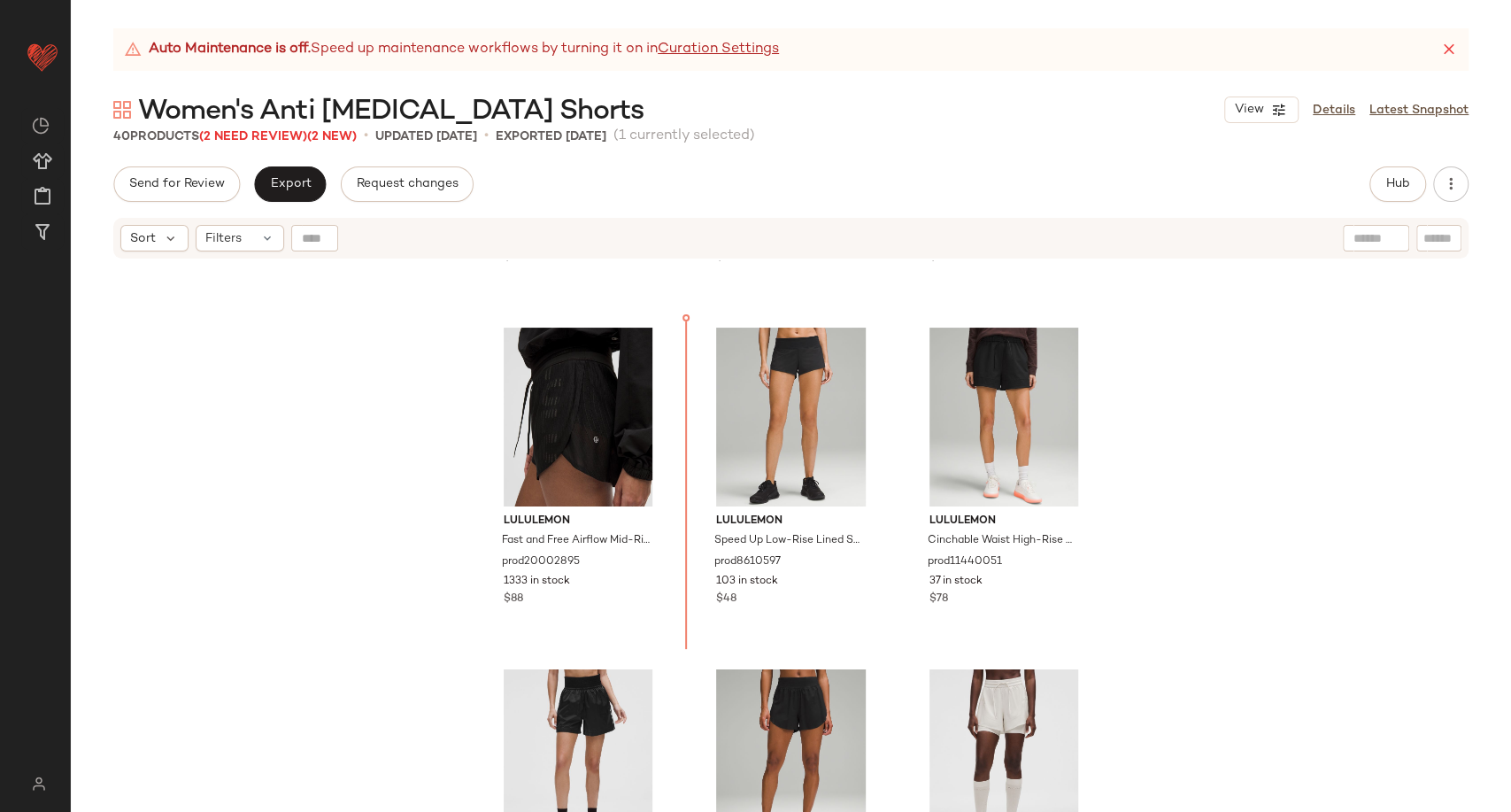
scroll to position [3706, 0]
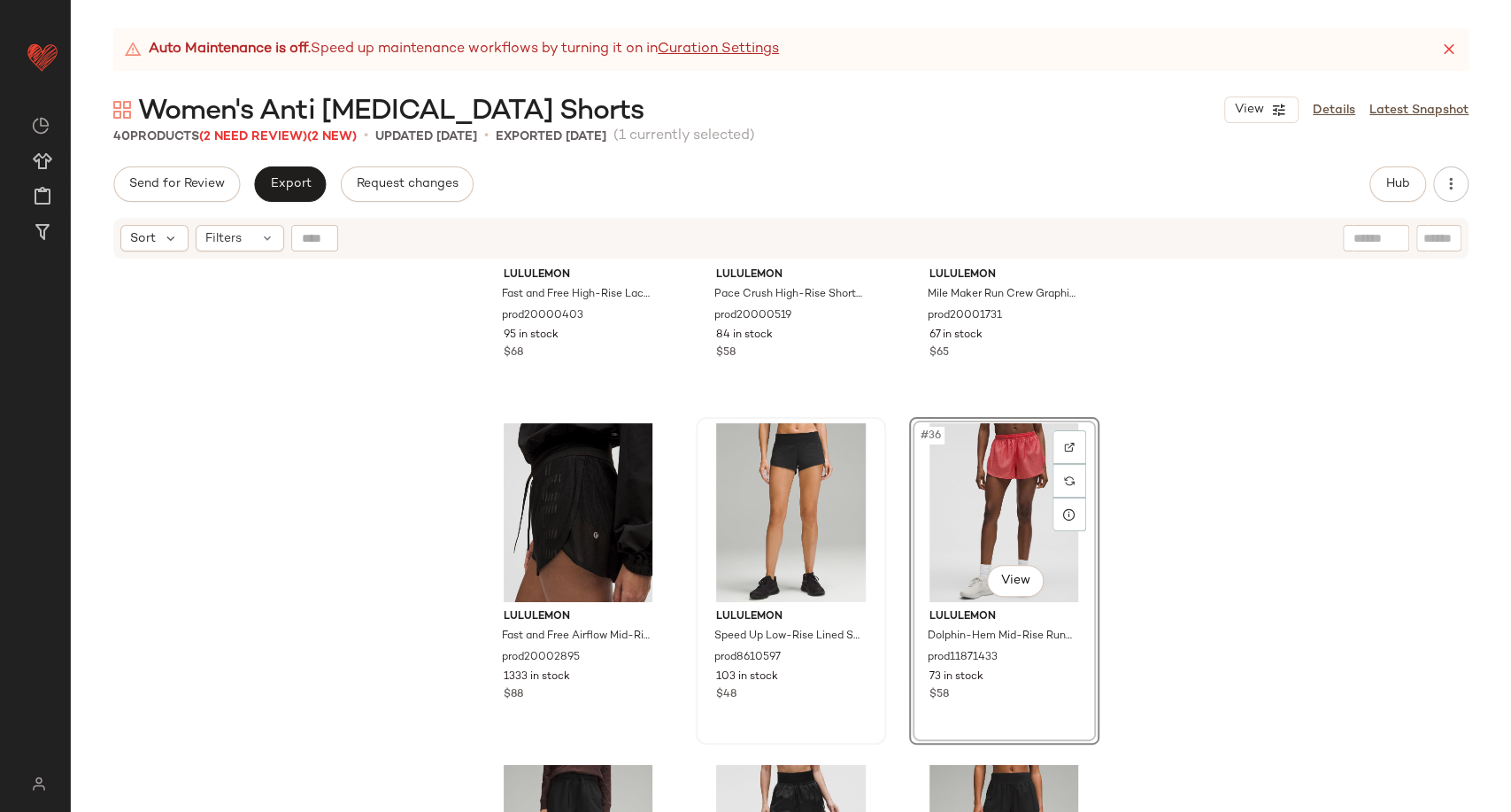
scroll to position [3510, 0]
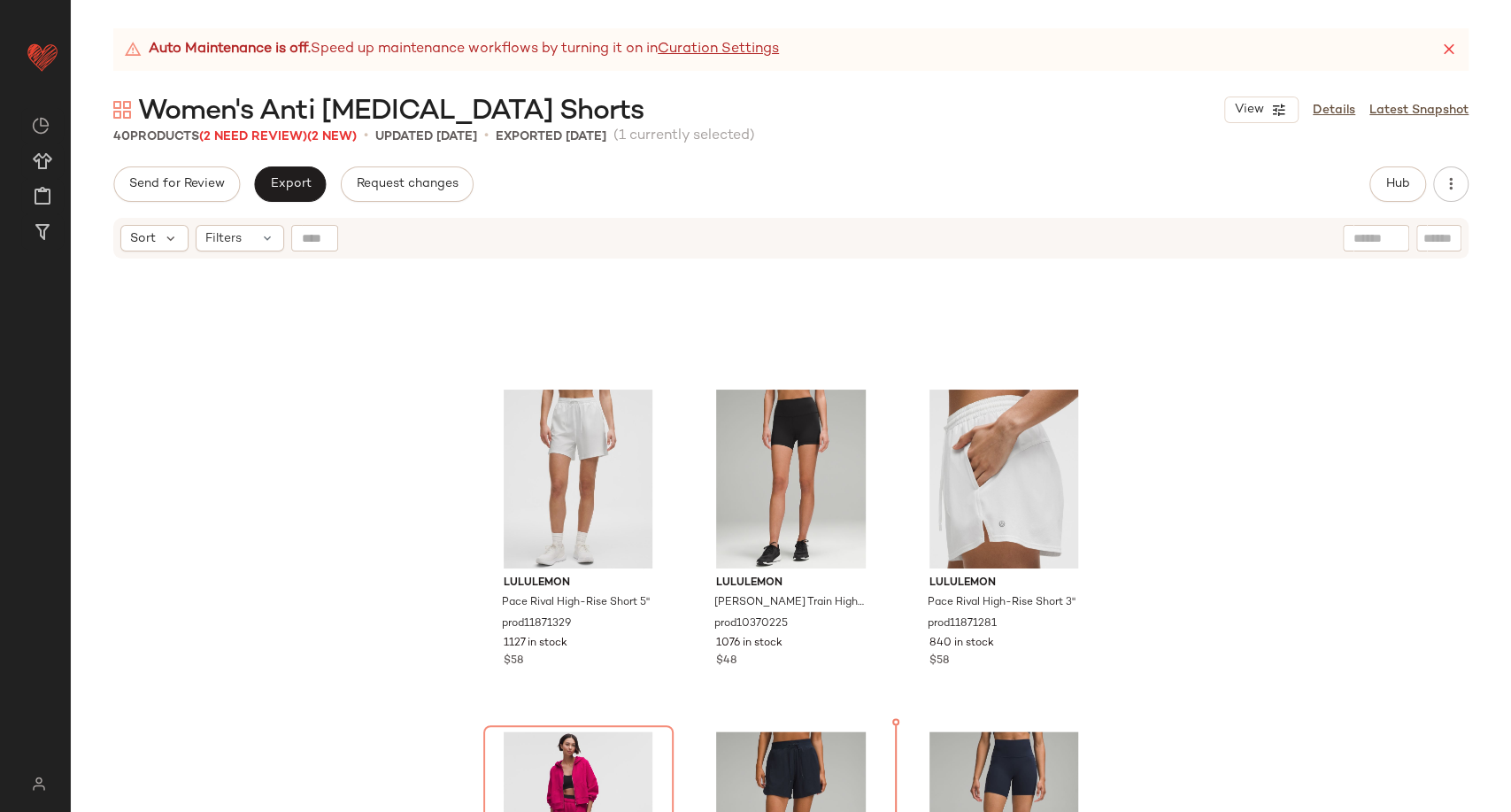
scroll to position [1250, 0]
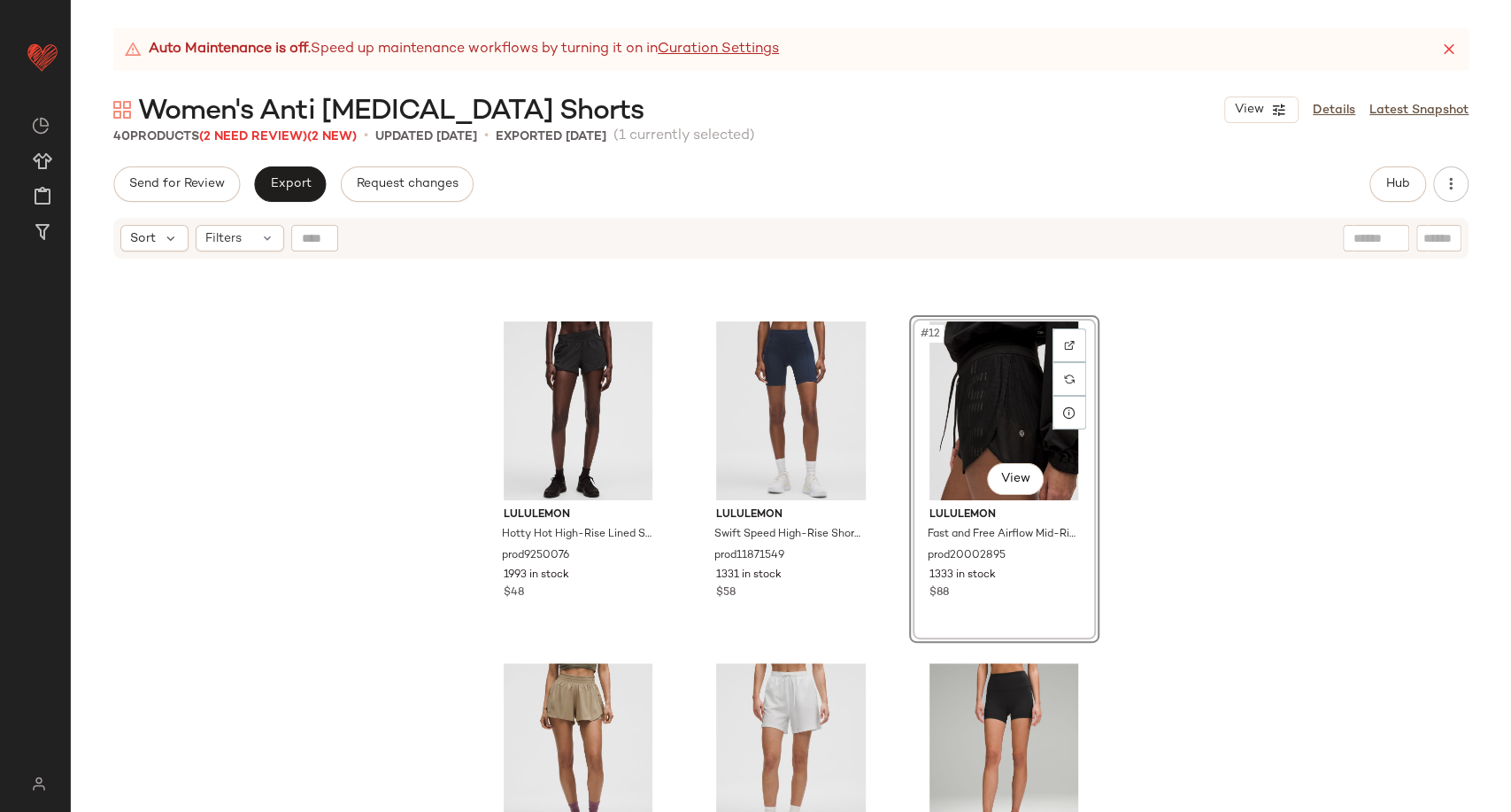
scroll to position [955, 0]
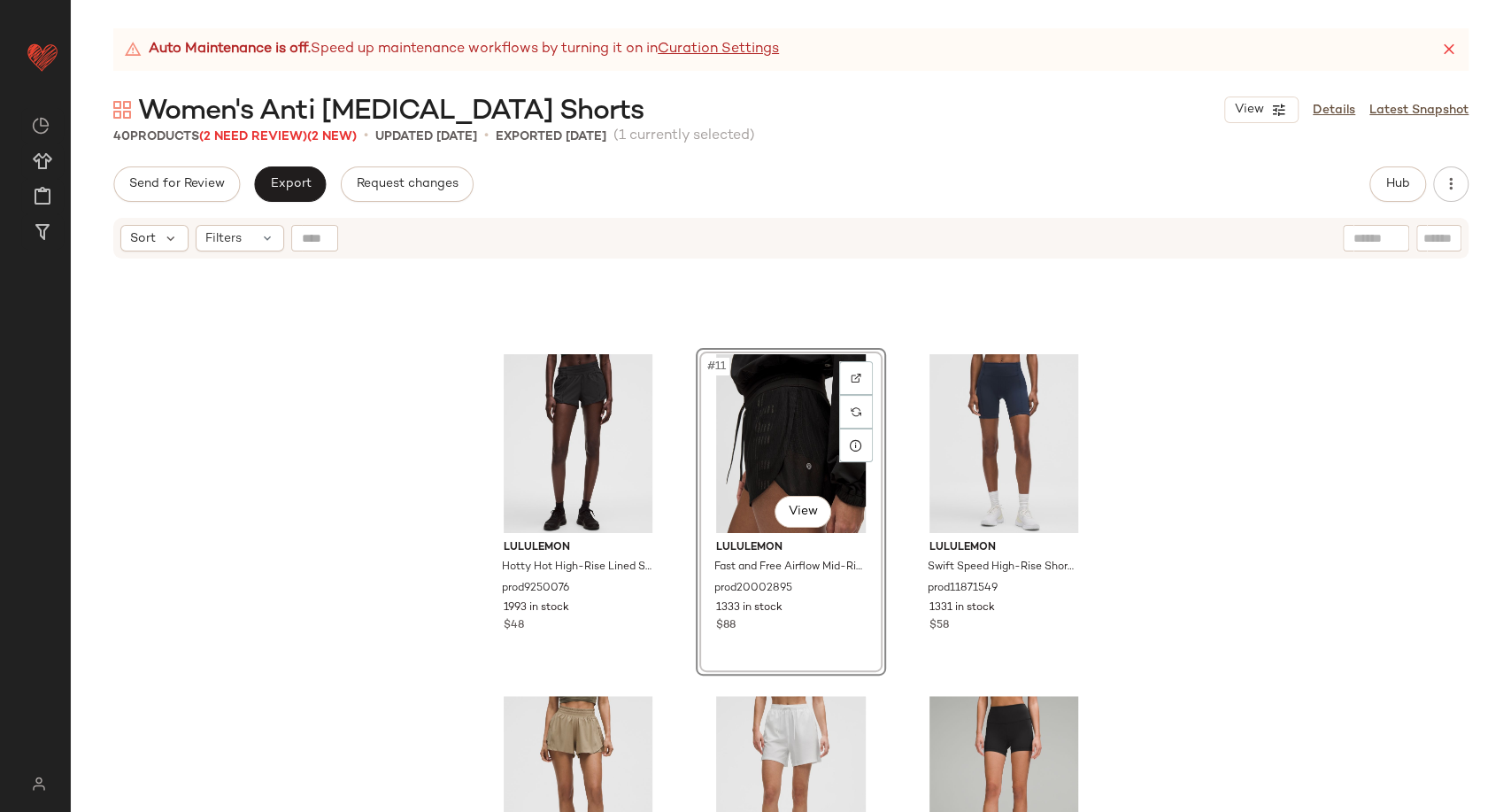
click at [1107, 519] on div "lululemon Hotty Hot High-Rise Lined Short 2.5" prod9250076 1993 in stock $48 #1…" at bounding box center [791, 558] width 1441 height 595
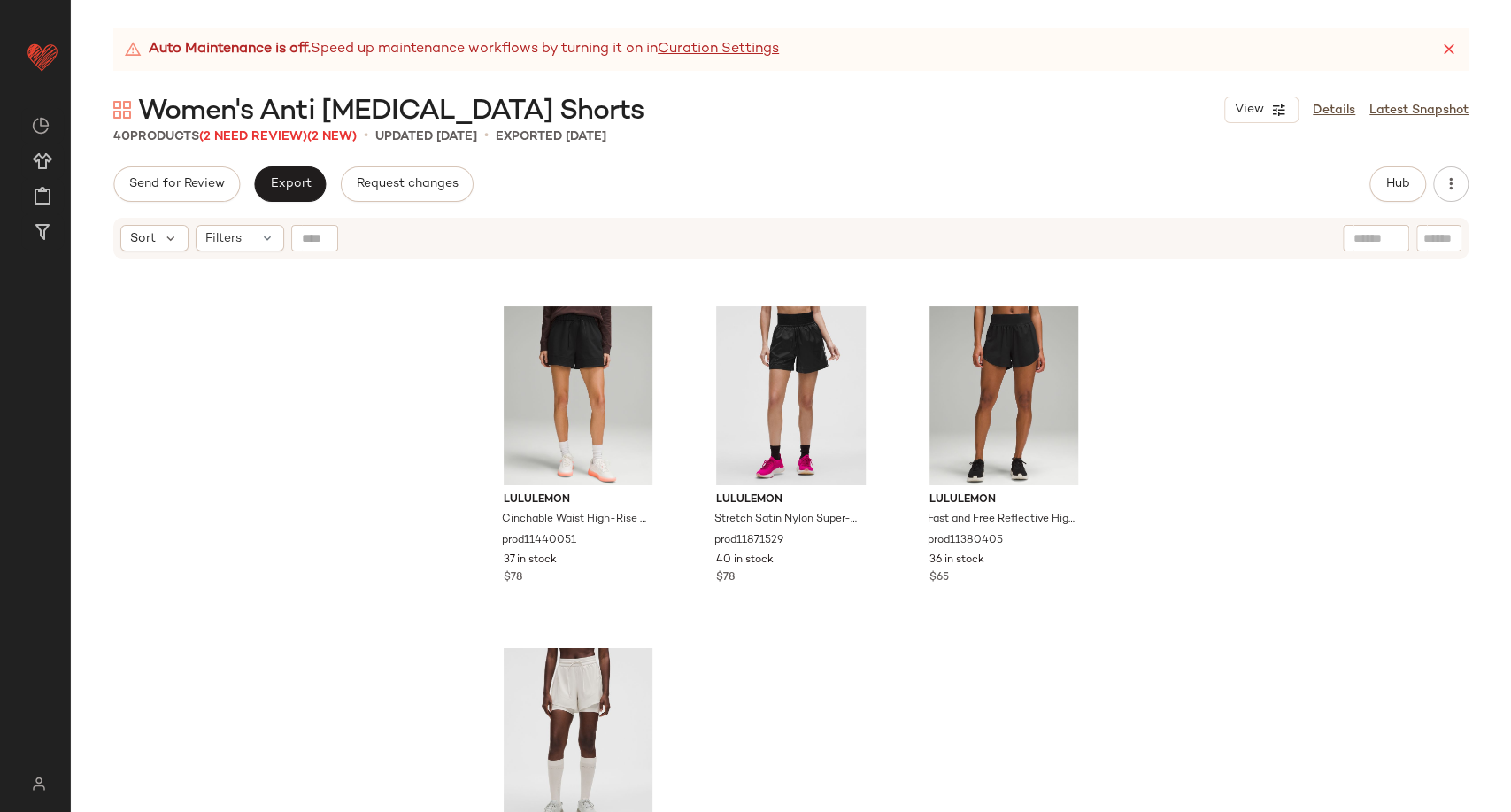
scroll to position [3895, 0]
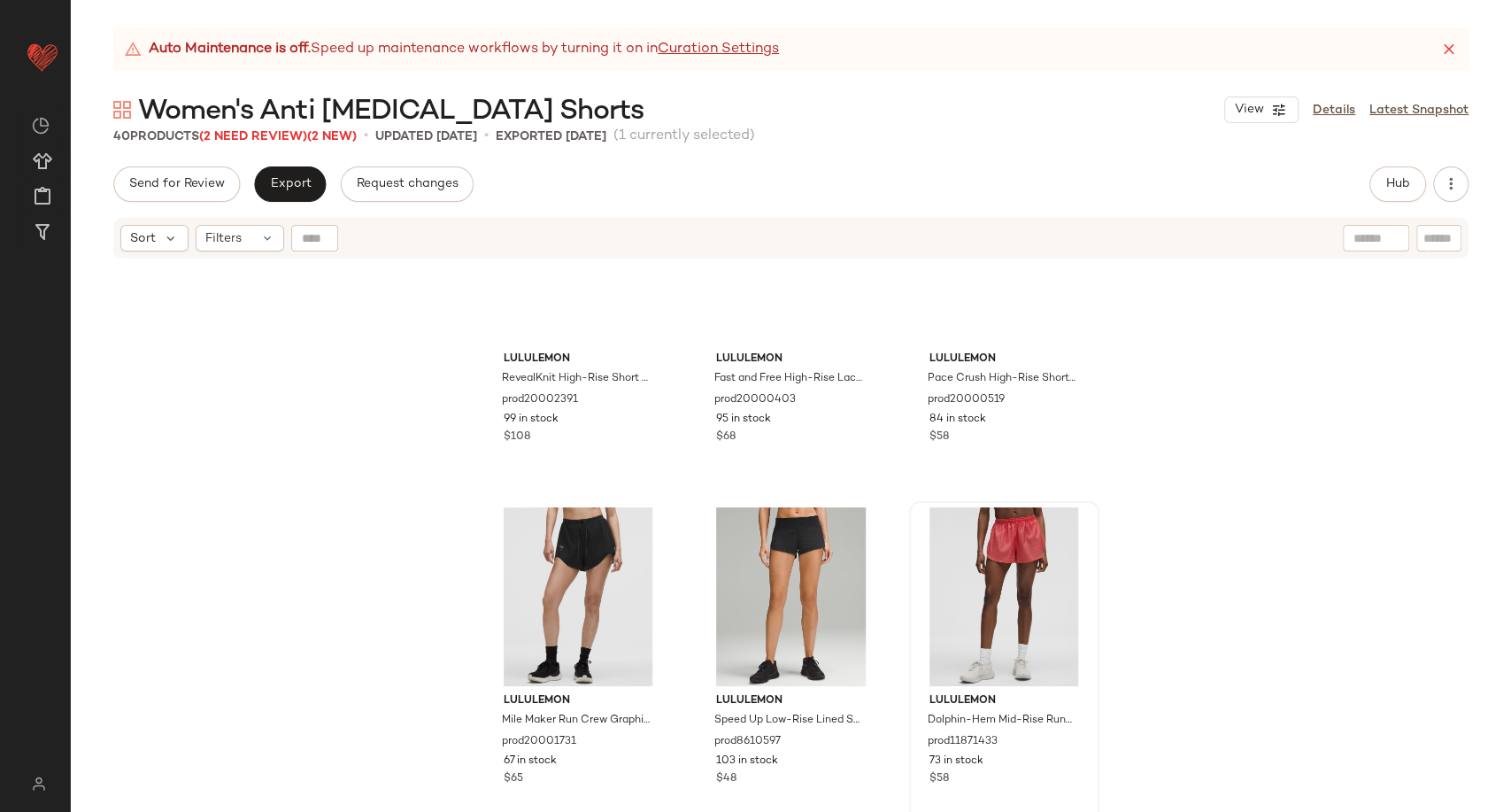
scroll to position [3501, 0]
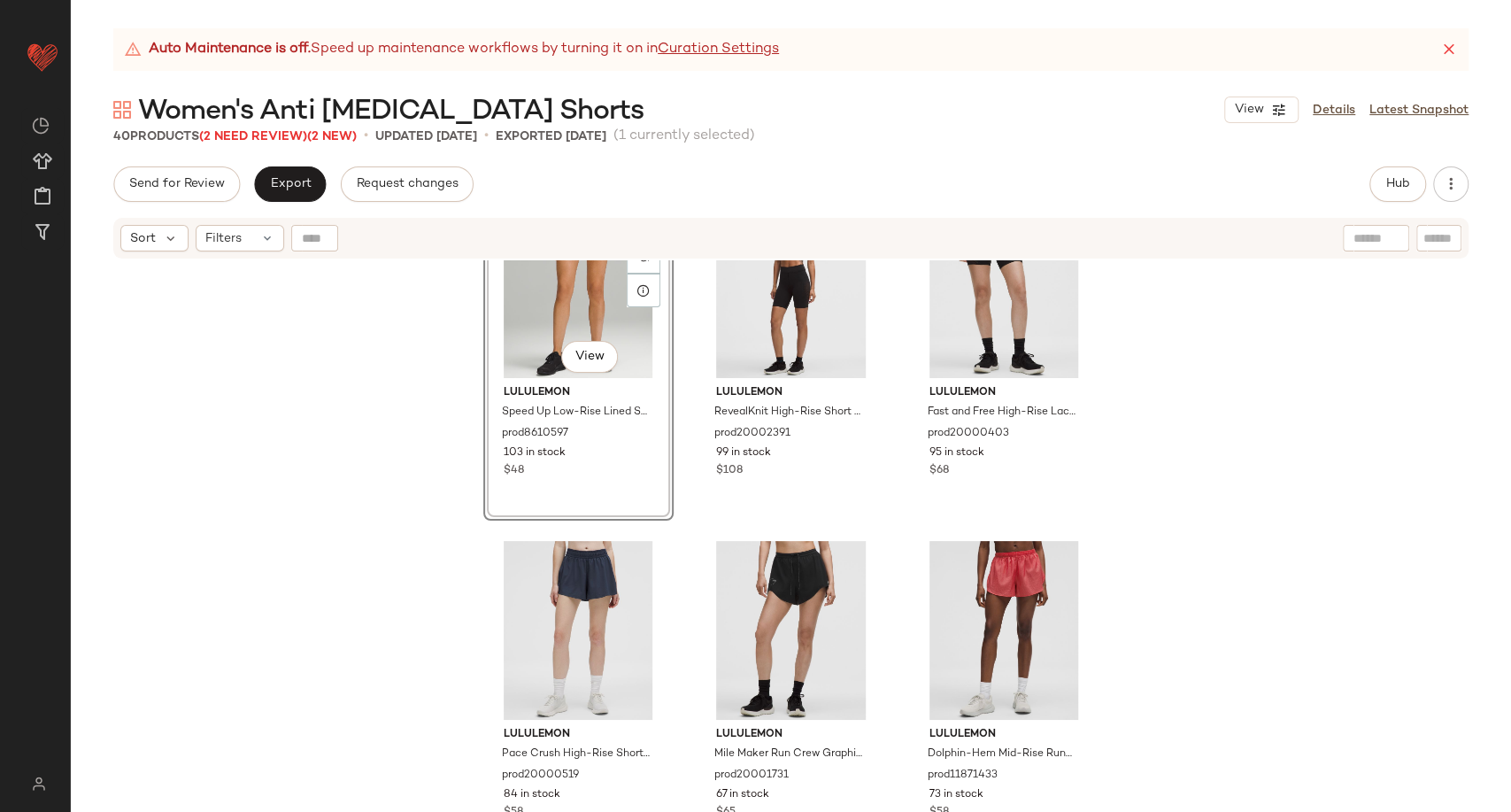
scroll to position [3699, 0]
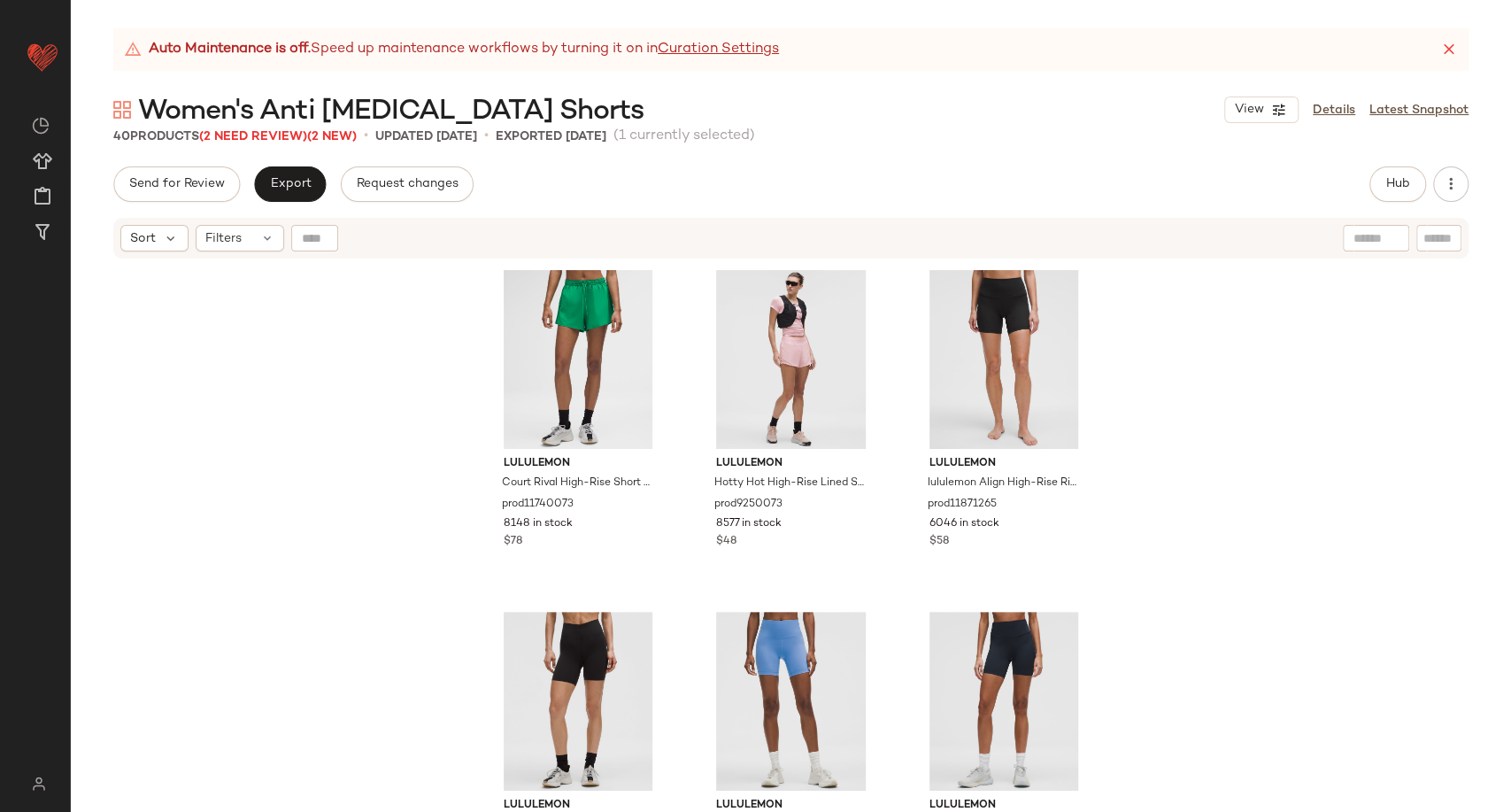
click at [702, 193] on div "Send for Review Export Request changes Hub Send for Review External Review Inte…" at bounding box center [791, 184] width 1355 height 35
click at [280, 171] on button "Export" at bounding box center [290, 184] width 72 height 35
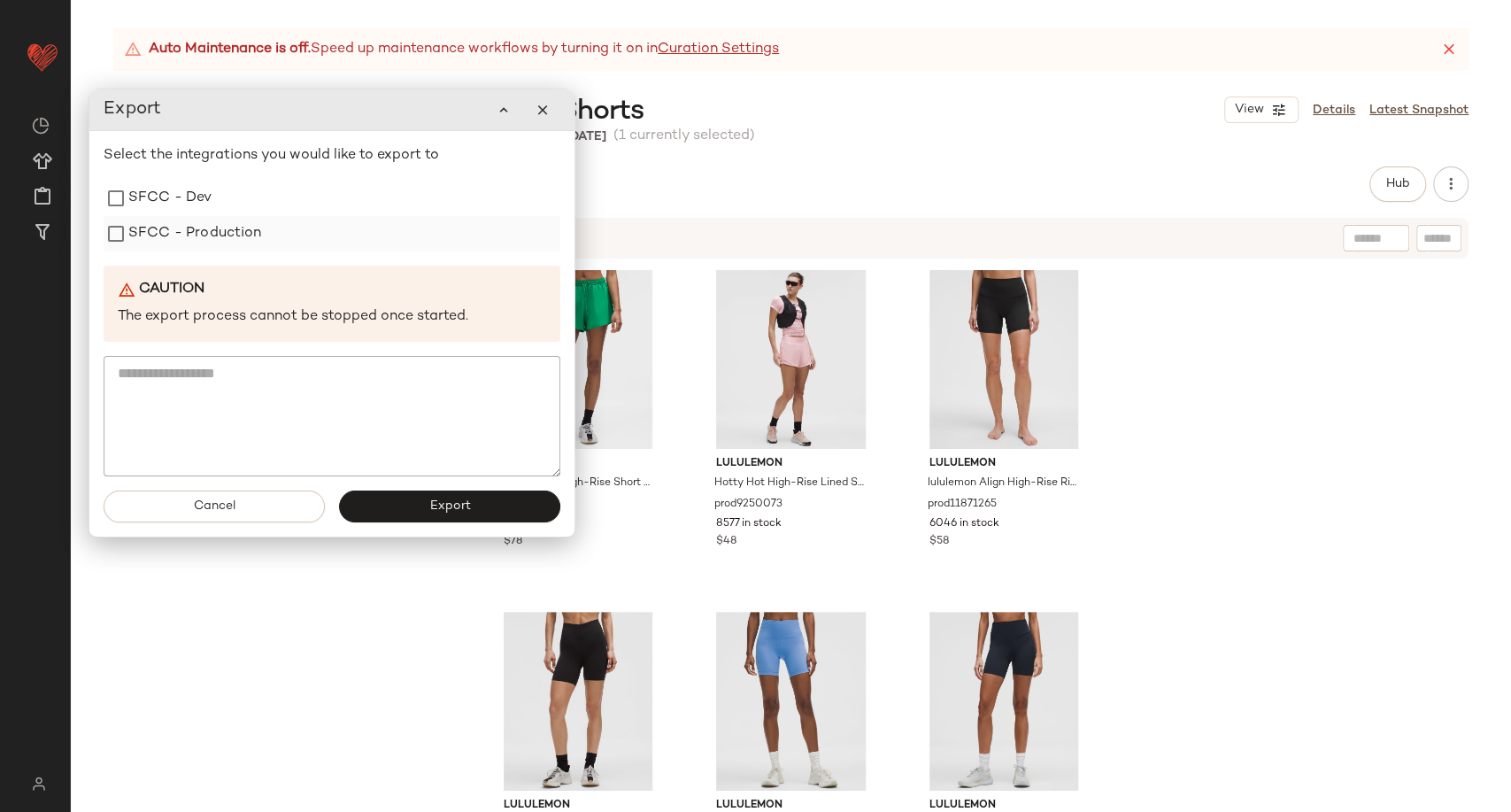
click at [230, 234] on label "SFCC - Production" at bounding box center [195, 233] width 134 height 35
click at [454, 504] on span "Export" at bounding box center [449, 505] width 41 height 14
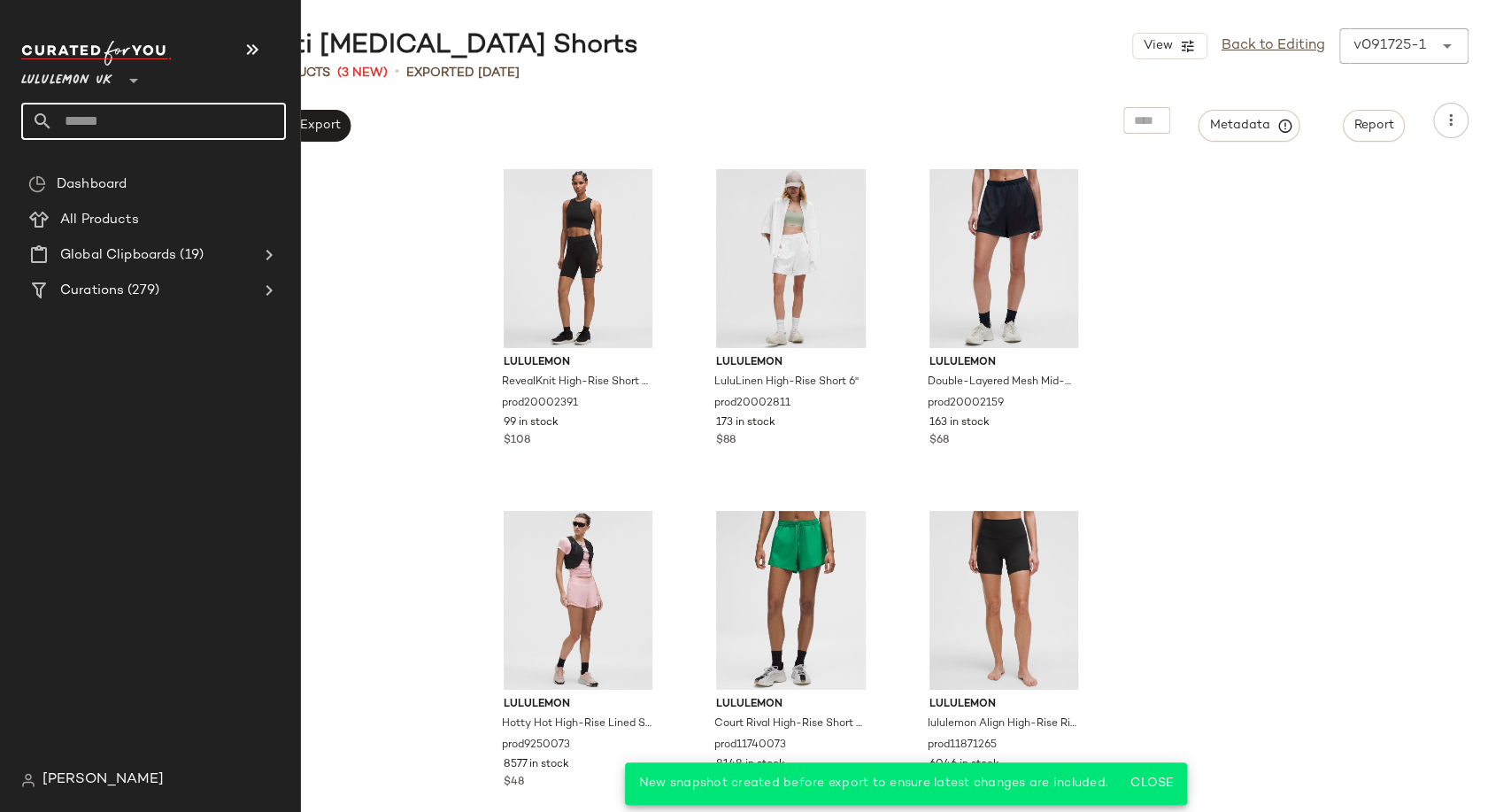
click at [89, 115] on input "text" at bounding box center [170, 121] width 233 height 37
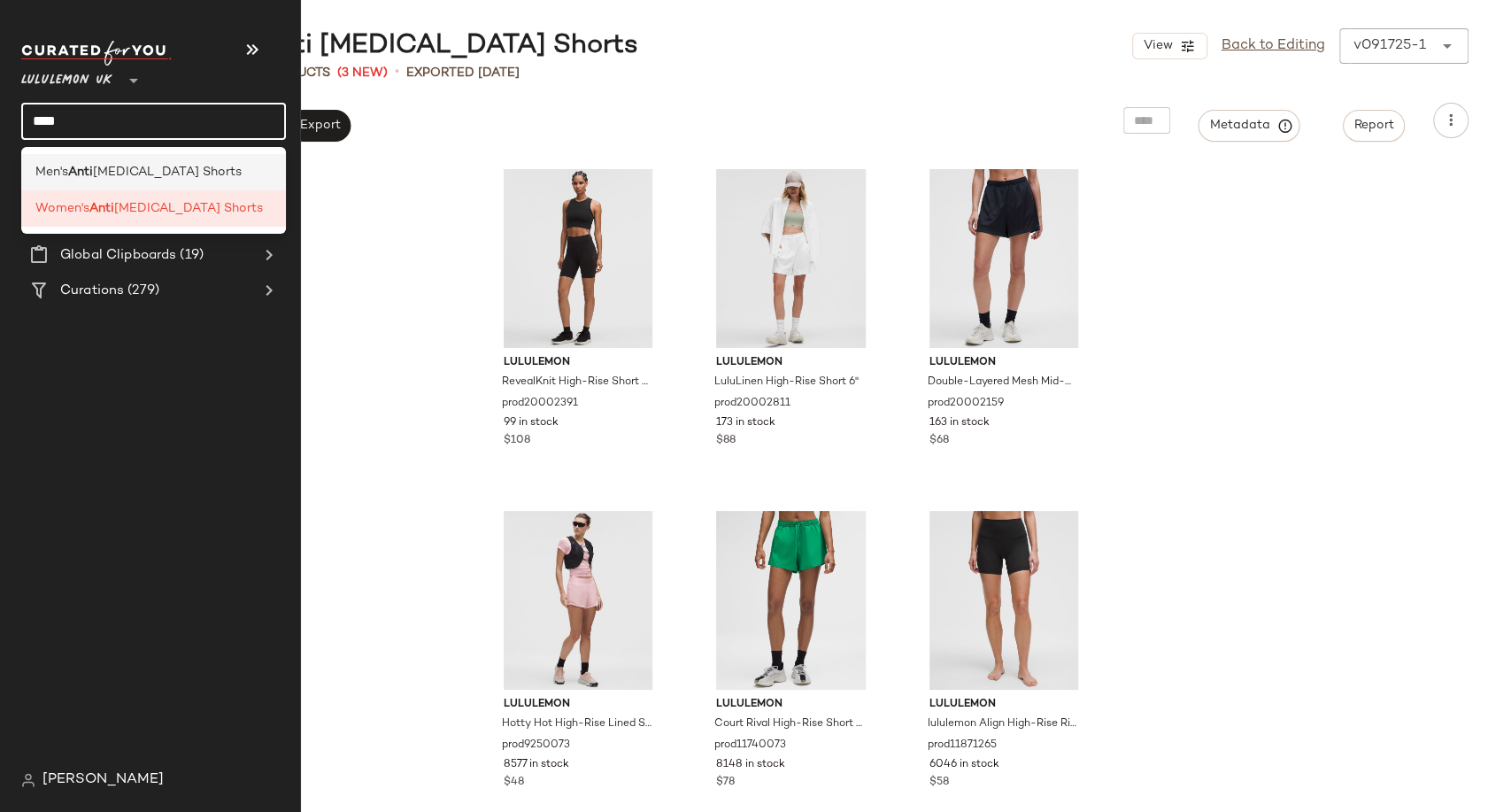
type input "****"
click at [109, 167] on span "[MEDICAL_DATA] Shorts" at bounding box center [167, 172] width 148 height 18
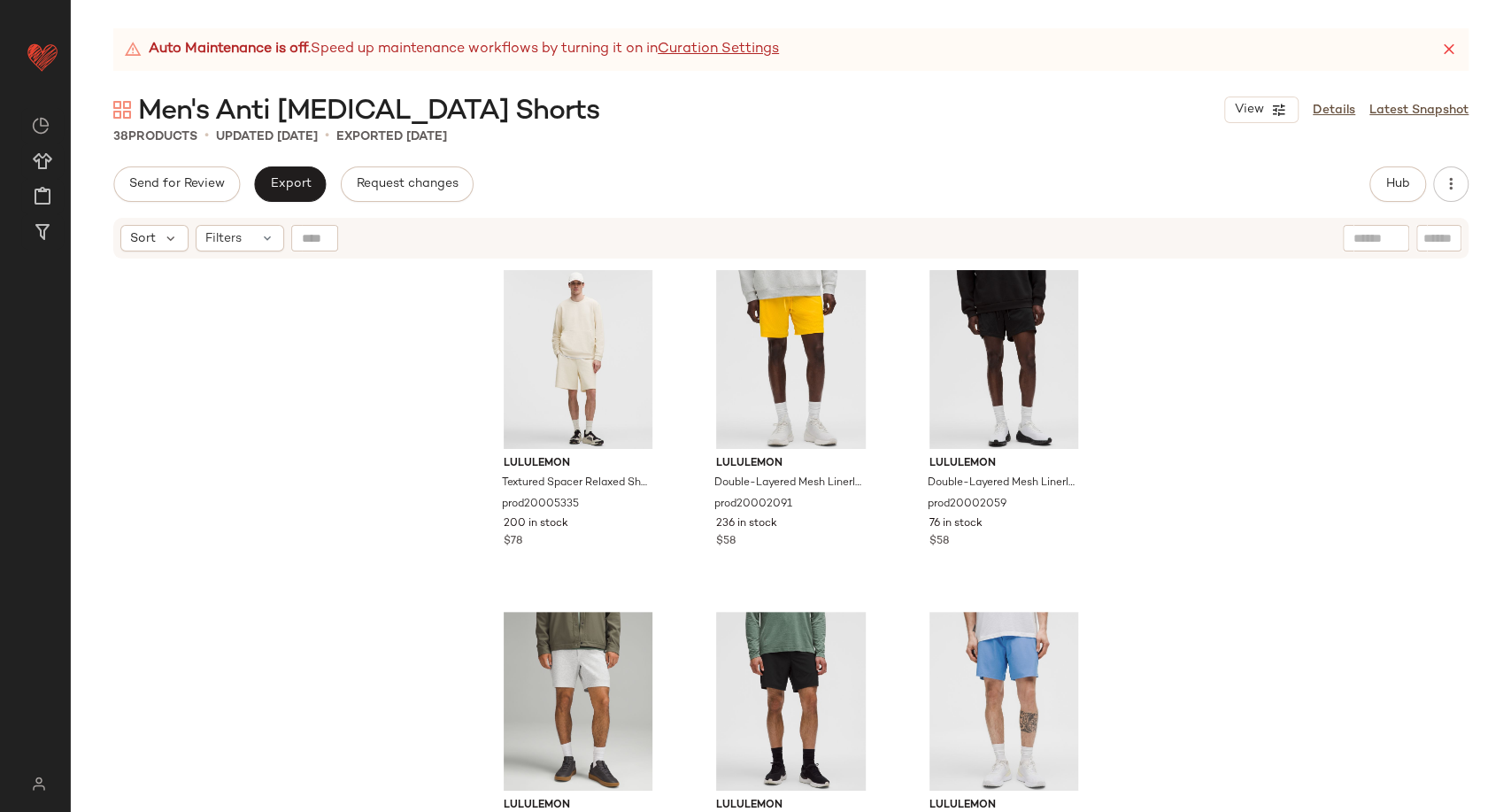
click at [832, 191] on div "Send for Review Export Request changes Hub Send for Review External Review Inte…" at bounding box center [791, 184] width 1355 height 35
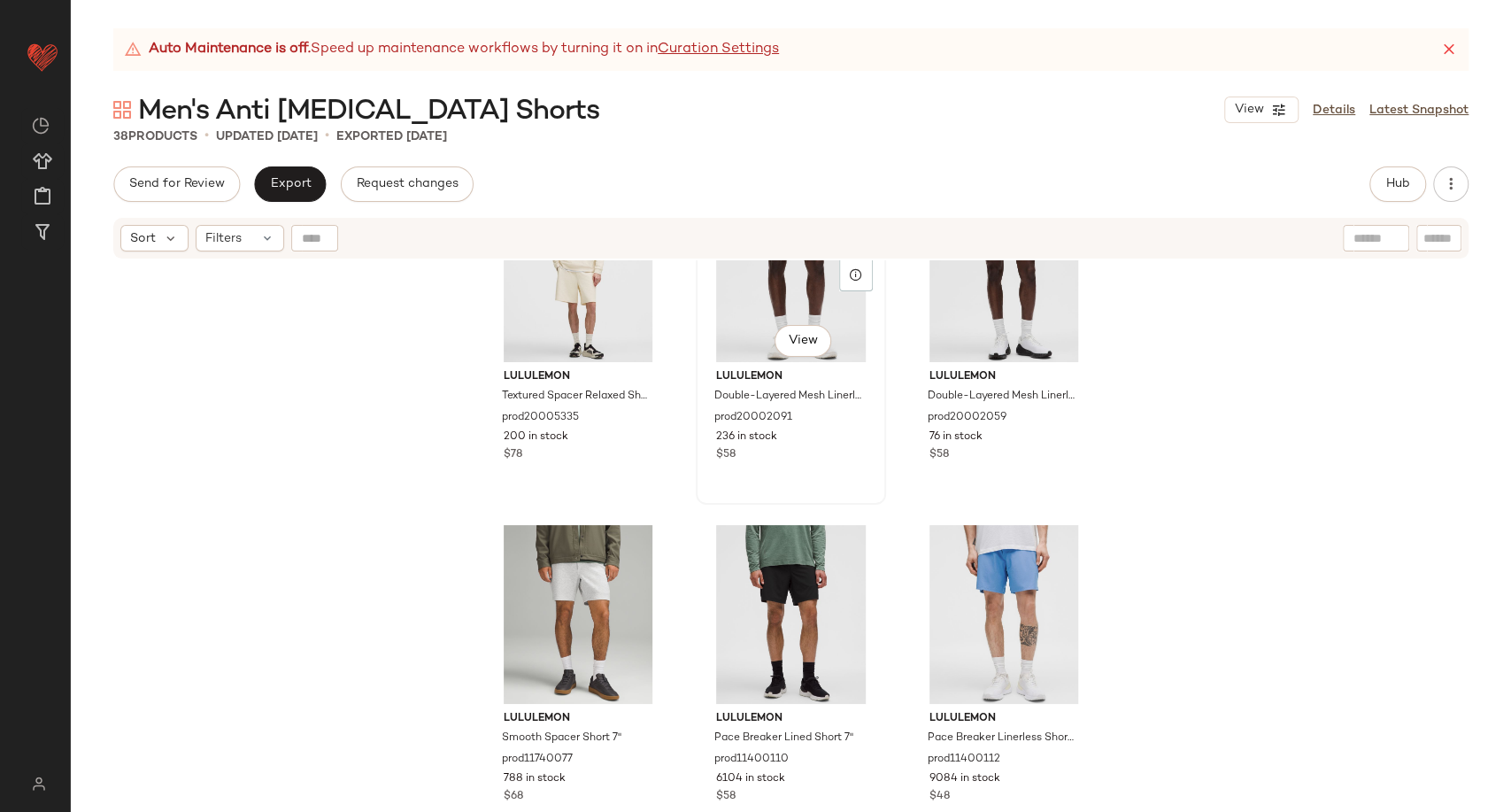
scroll to position [99, 0]
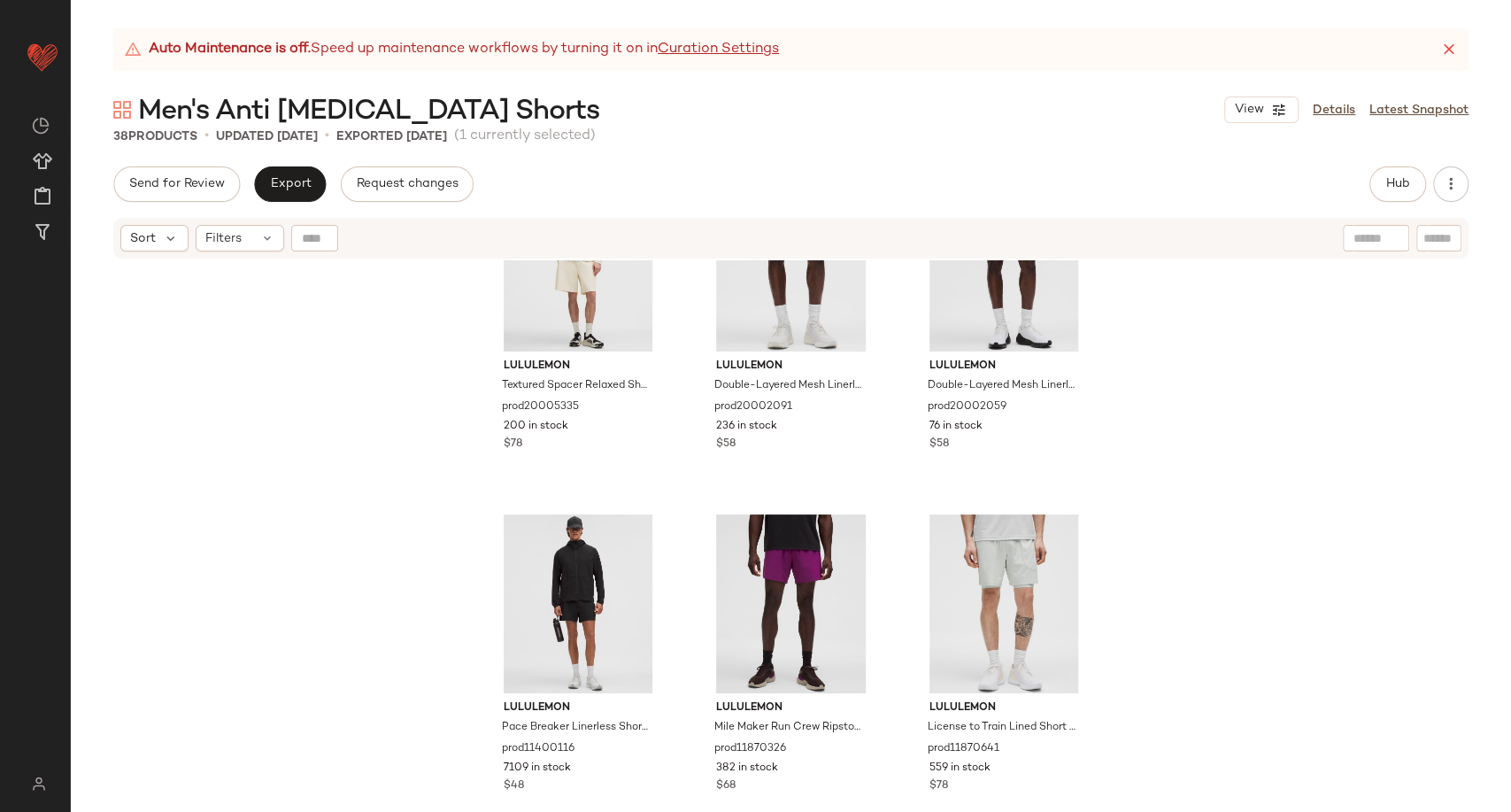
scroll to position [847, 0]
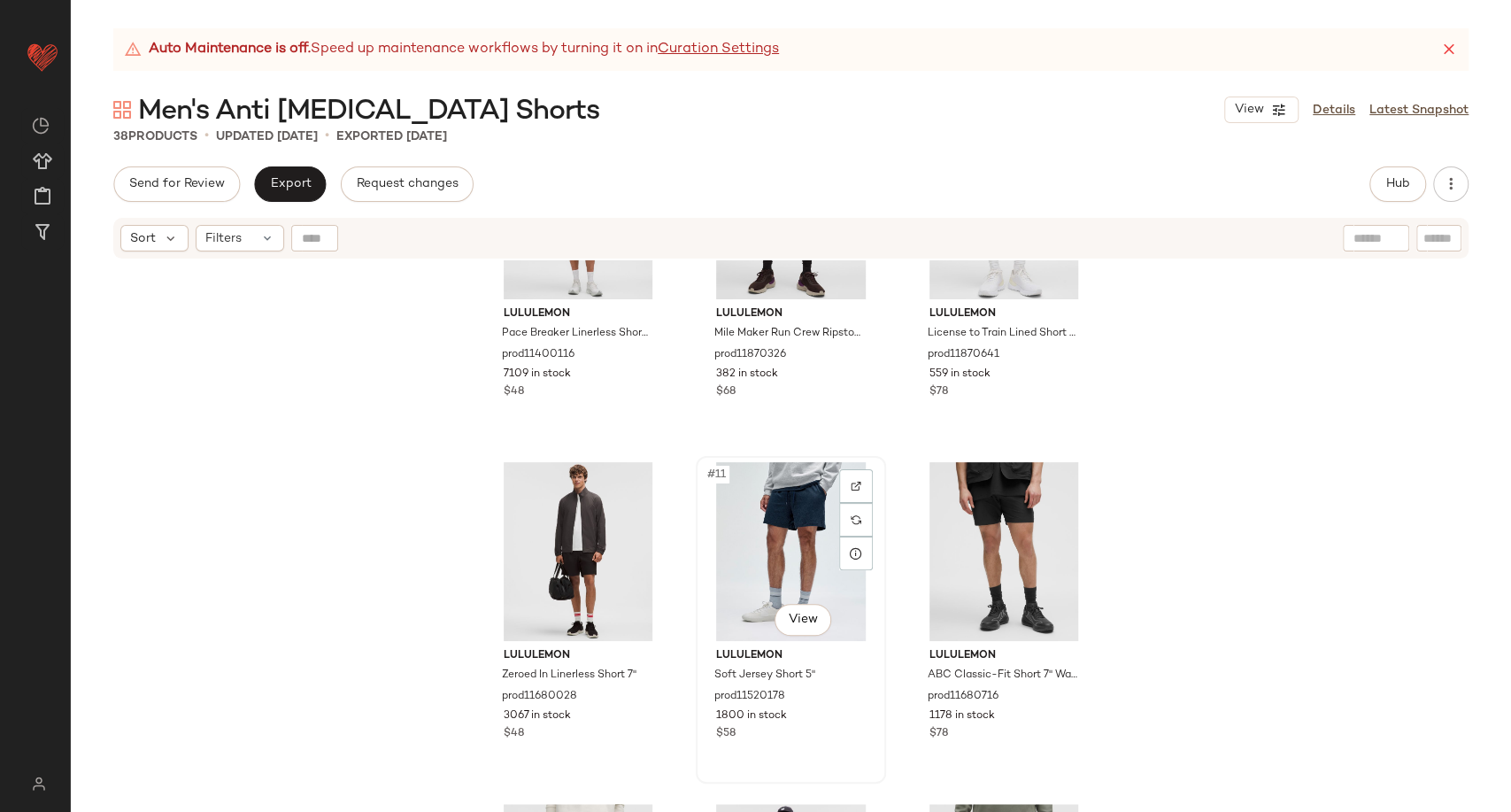
click at [750, 578] on div "#11 View" at bounding box center [791, 551] width 178 height 179
click at [548, 559] on div "#10 View" at bounding box center [578, 551] width 178 height 179
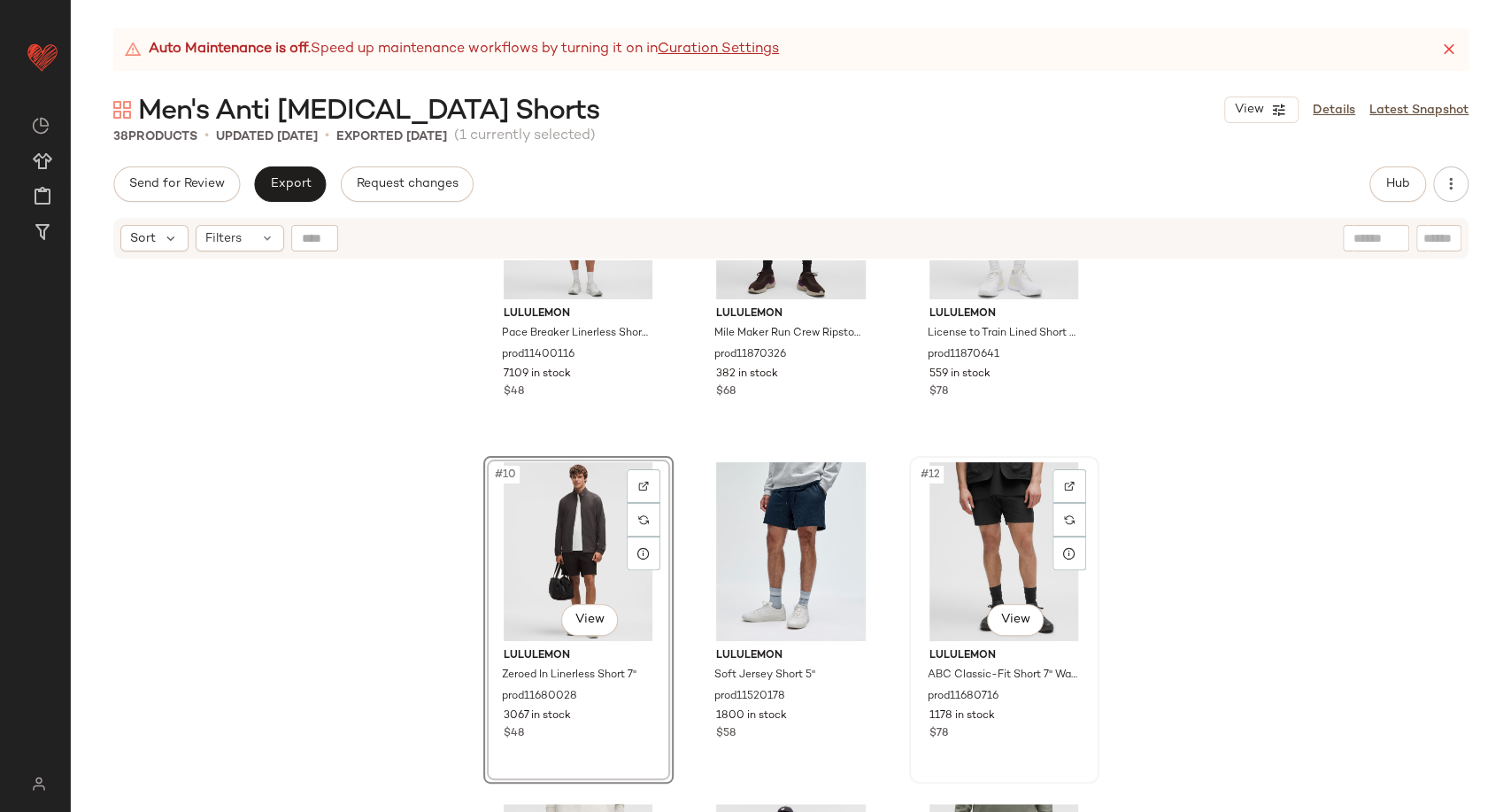
click at [1014, 524] on div "#12 View" at bounding box center [1004, 551] width 178 height 179
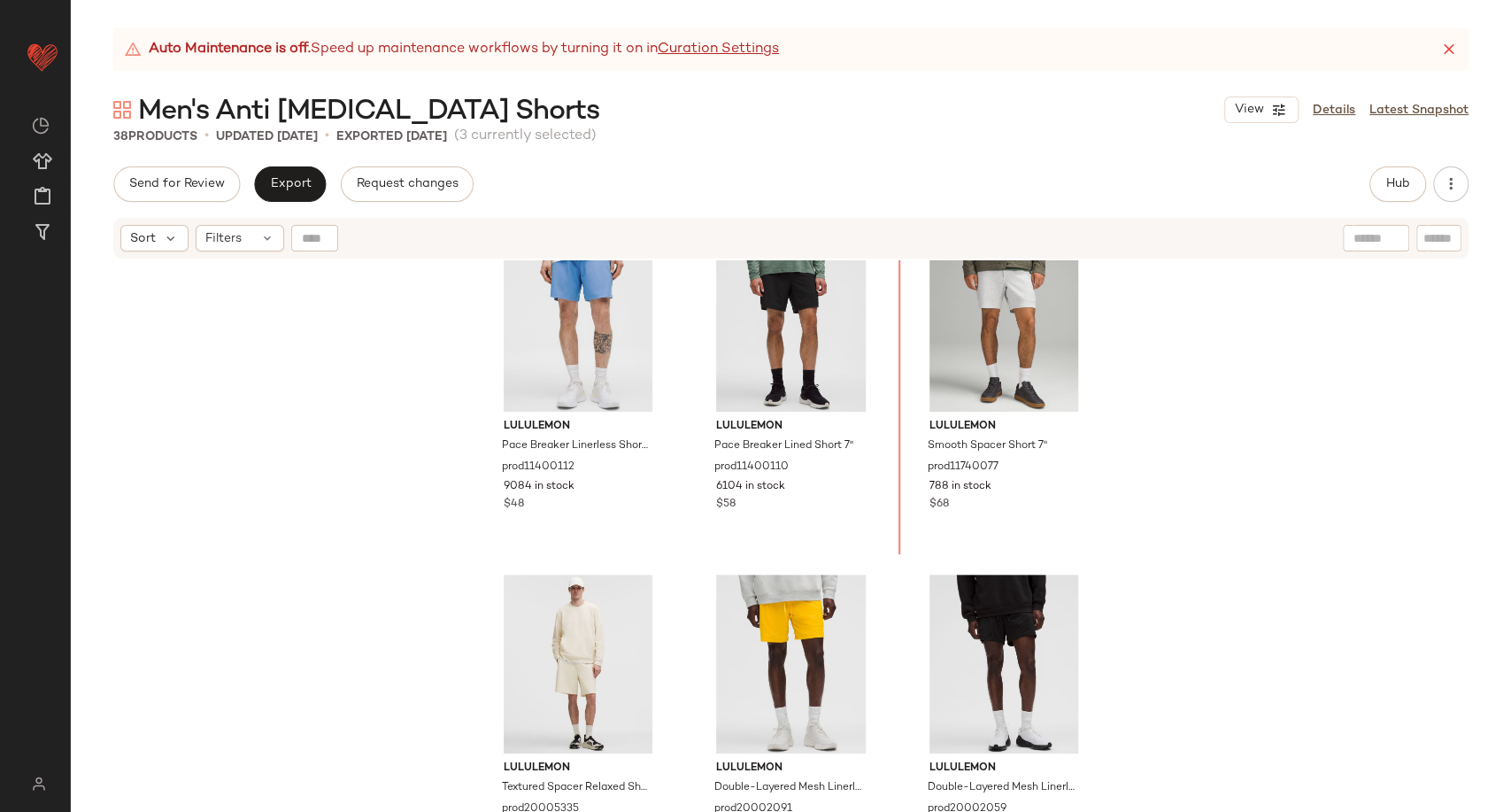
scroll to position [12, 0]
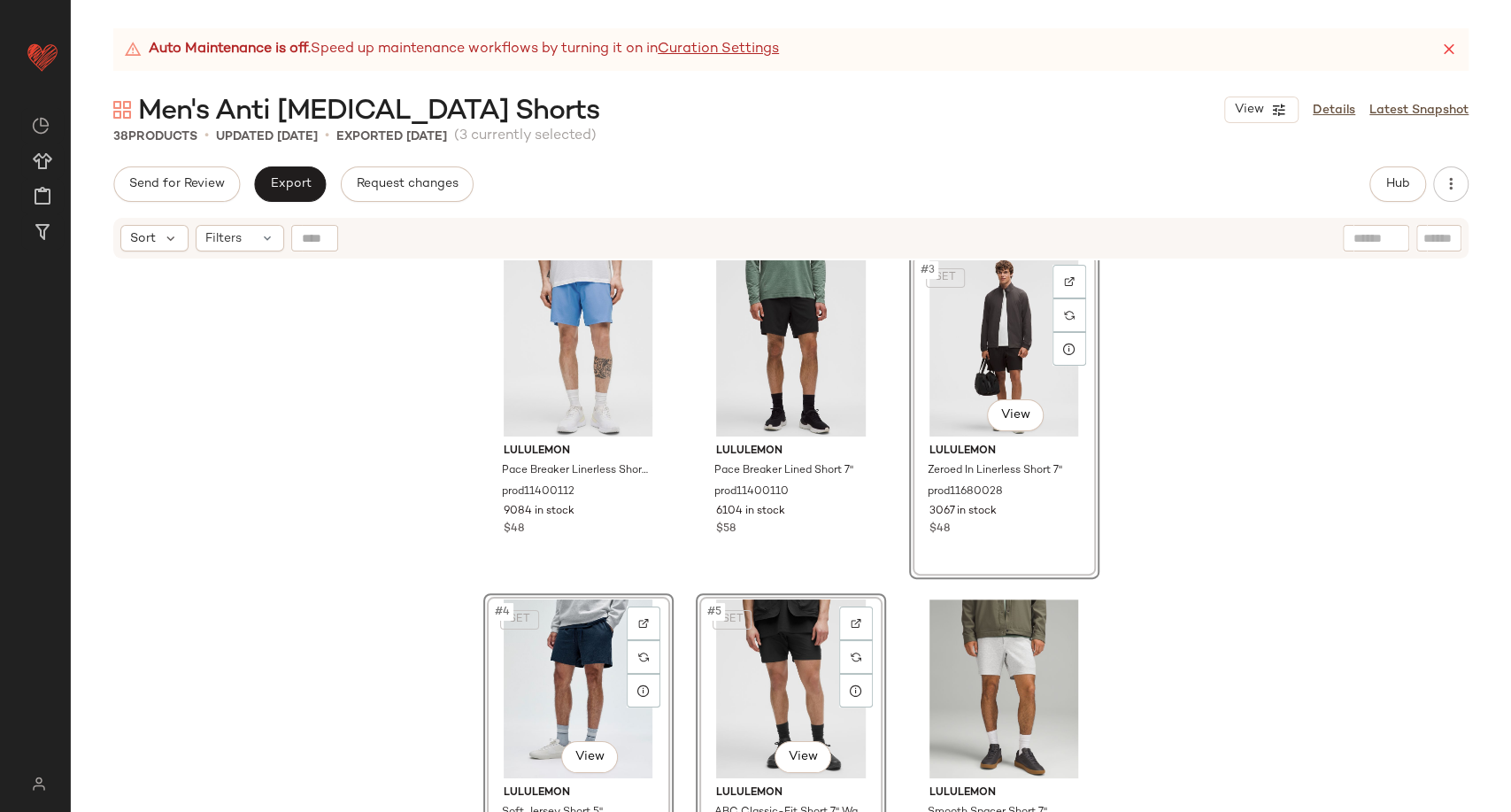
click at [1193, 485] on div "lululemon Pace Breaker Linerless Short 7" prod11400112 9084 in stock $48 lulule…" at bounding box center [791, 558] width 1441 height 595
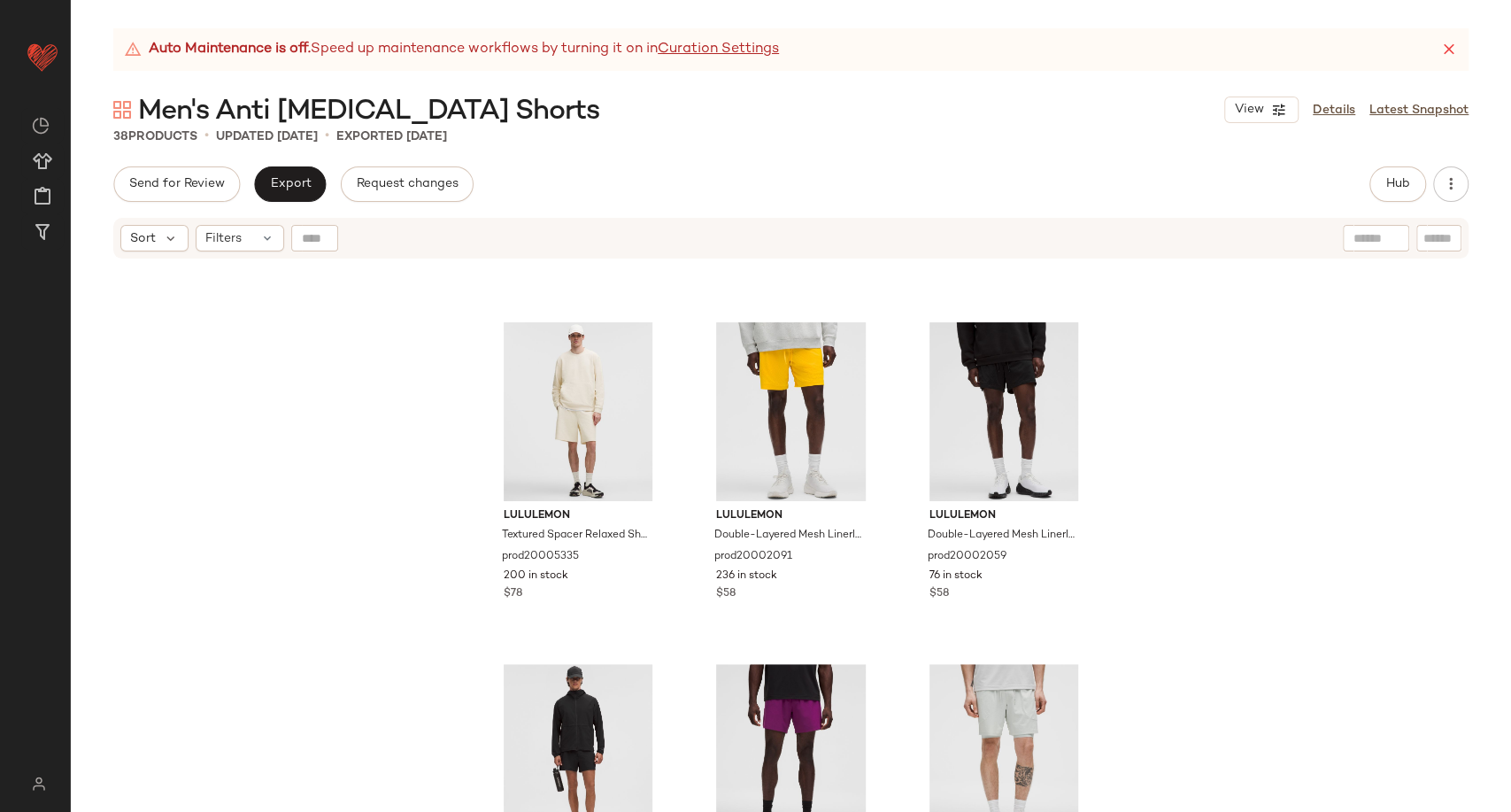
scroll to position [912, 0]
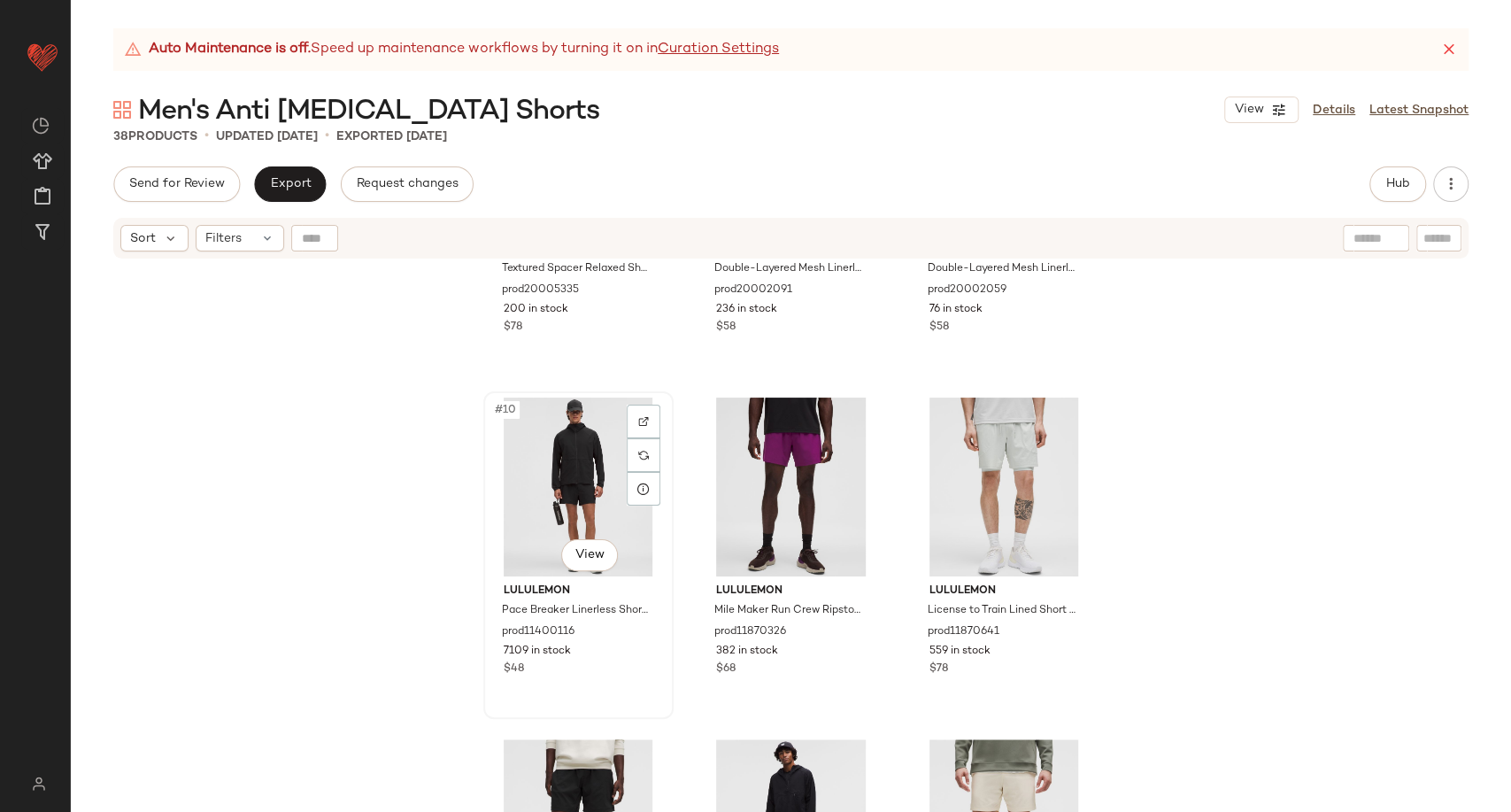
click at [552, 493] on div "#10 View" at bounding box center [578, 487] width 178 height 179
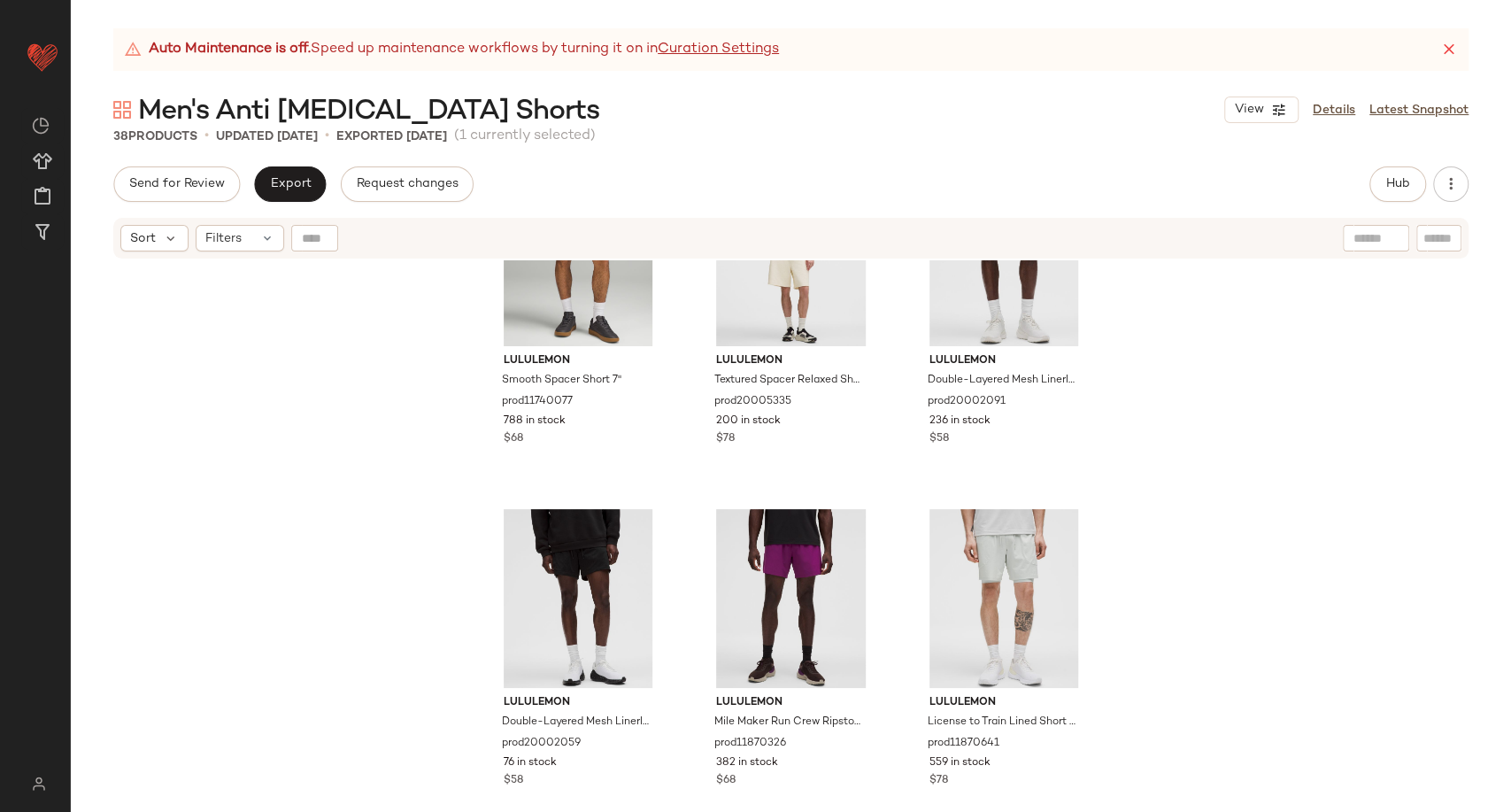
scroll to position [800, 0]
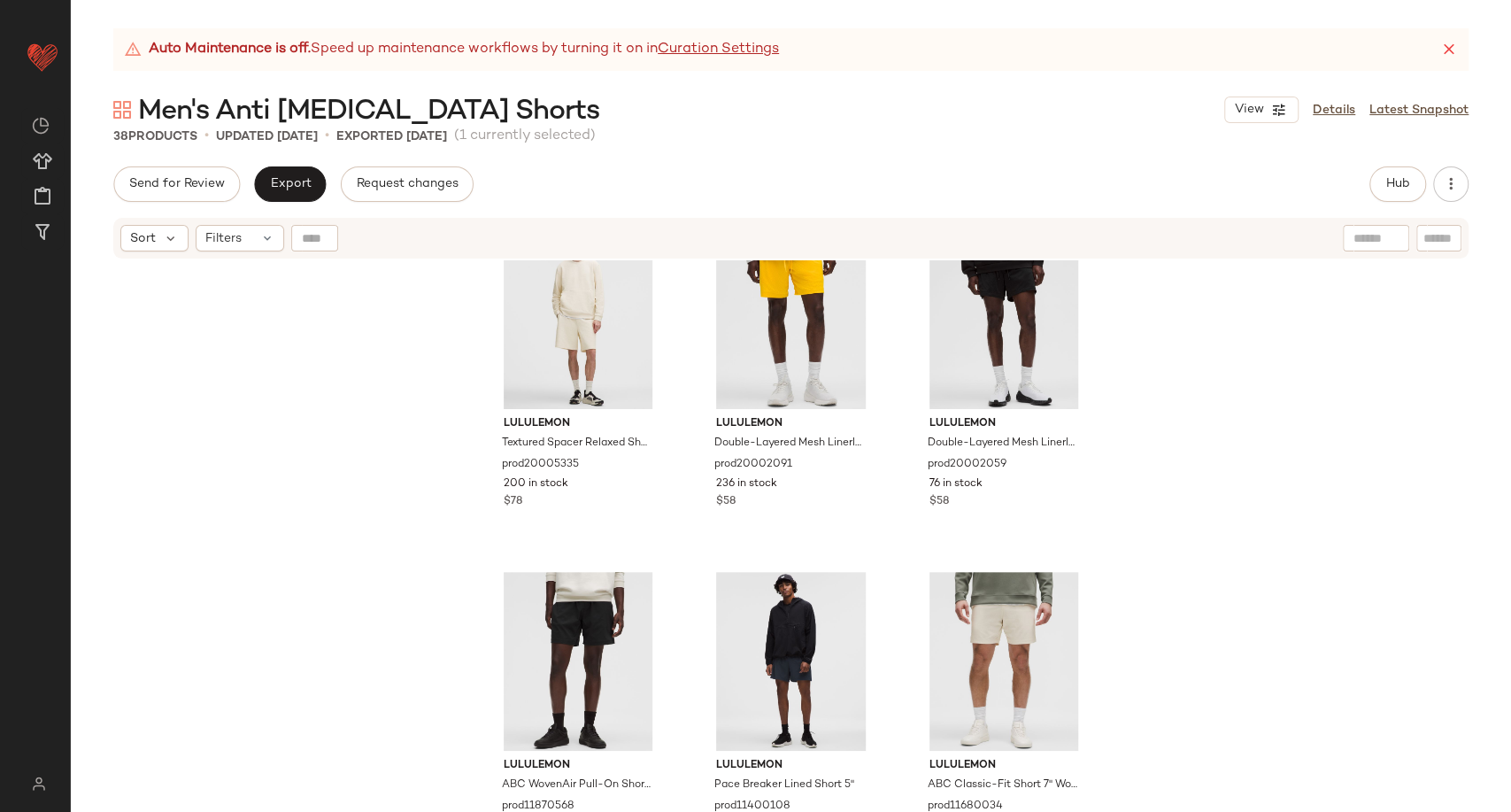
scroll to position [1096, 0]
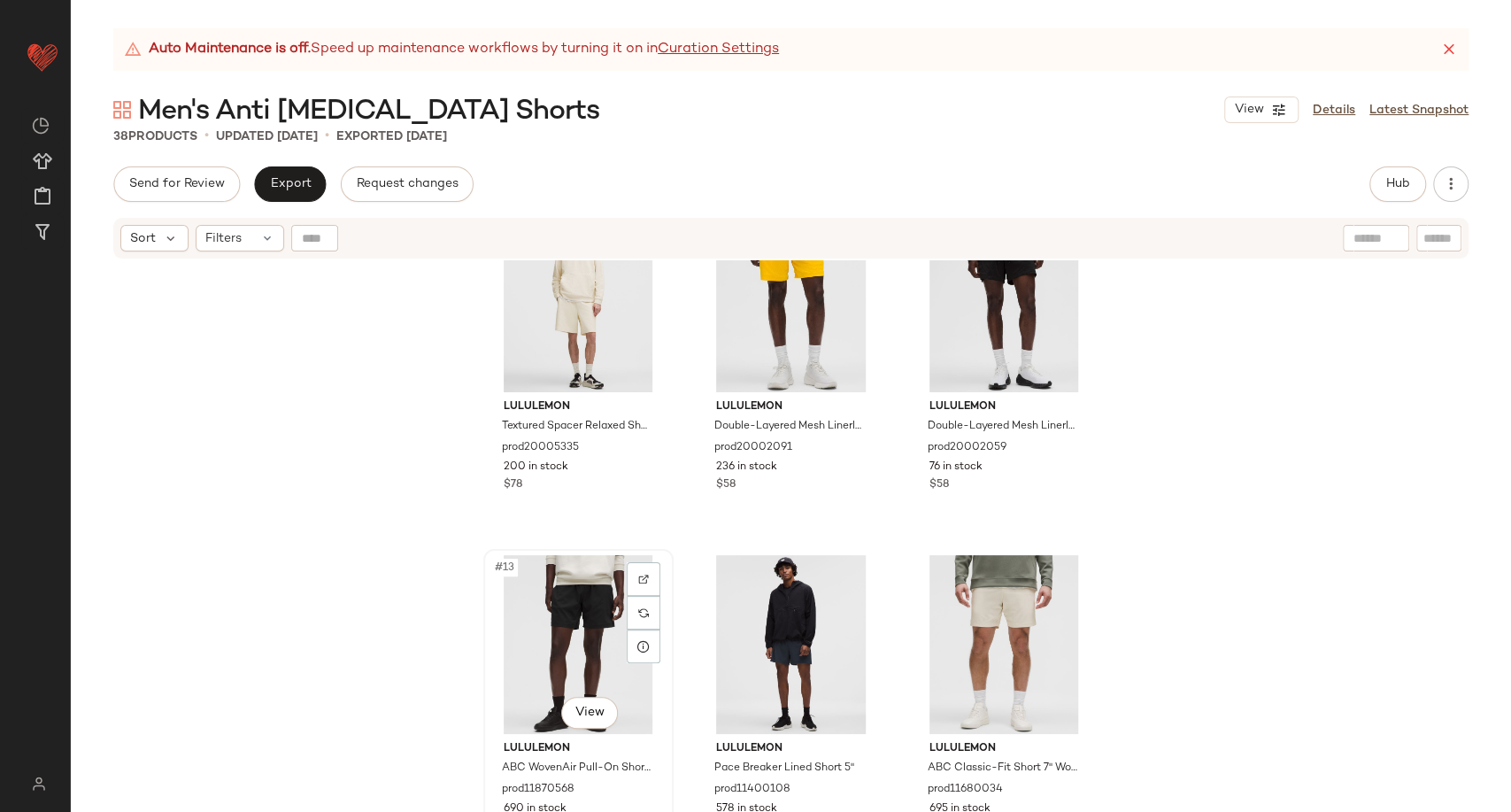
click at [565, 684] on div "#13 View" at bounding box center [578, 644] width 178 height 179
click at [985, 618] on div "#15 View" at bounding box center [1004, 644] width 178 height 179
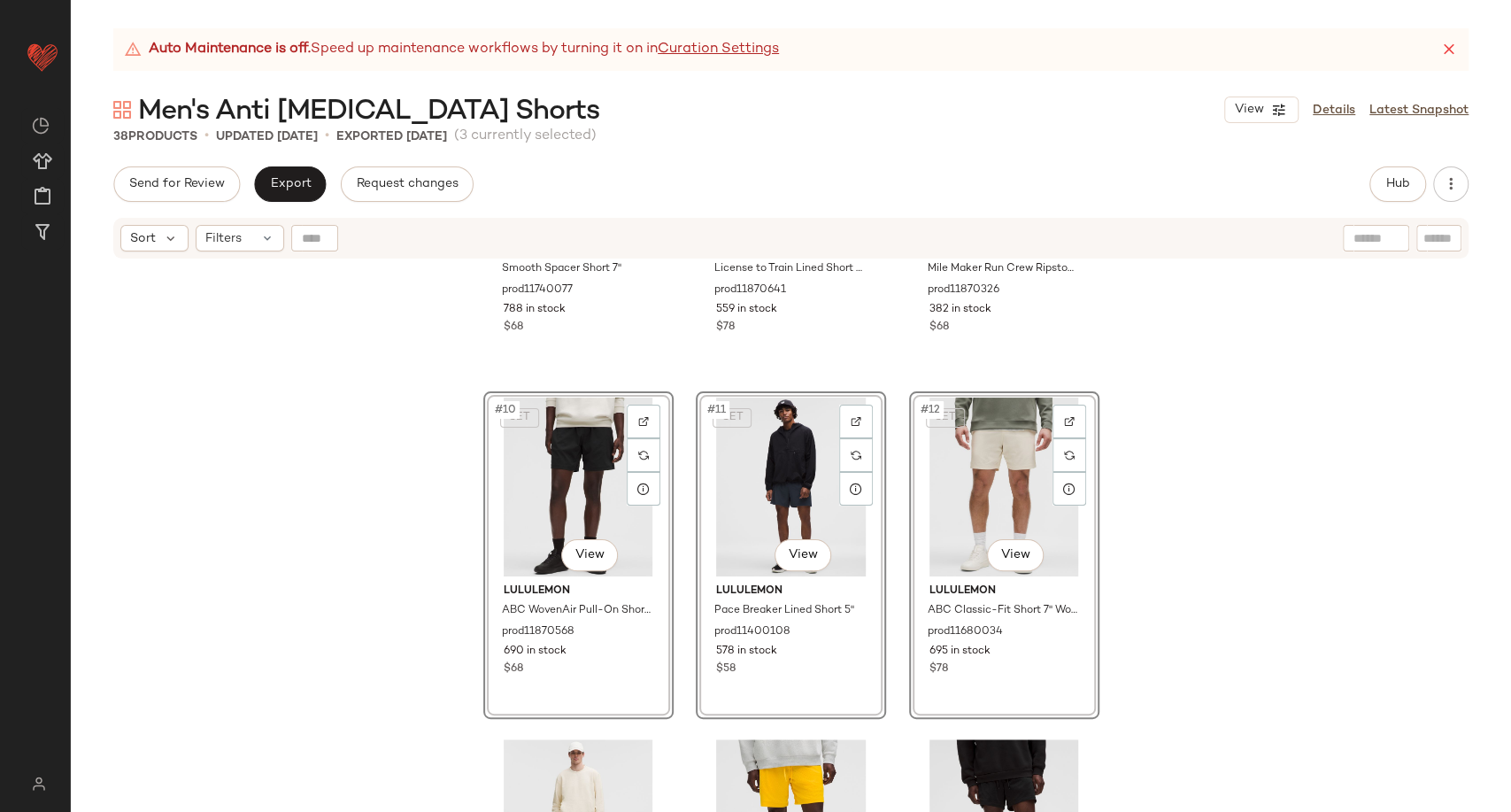
scroll to position [749, 0]
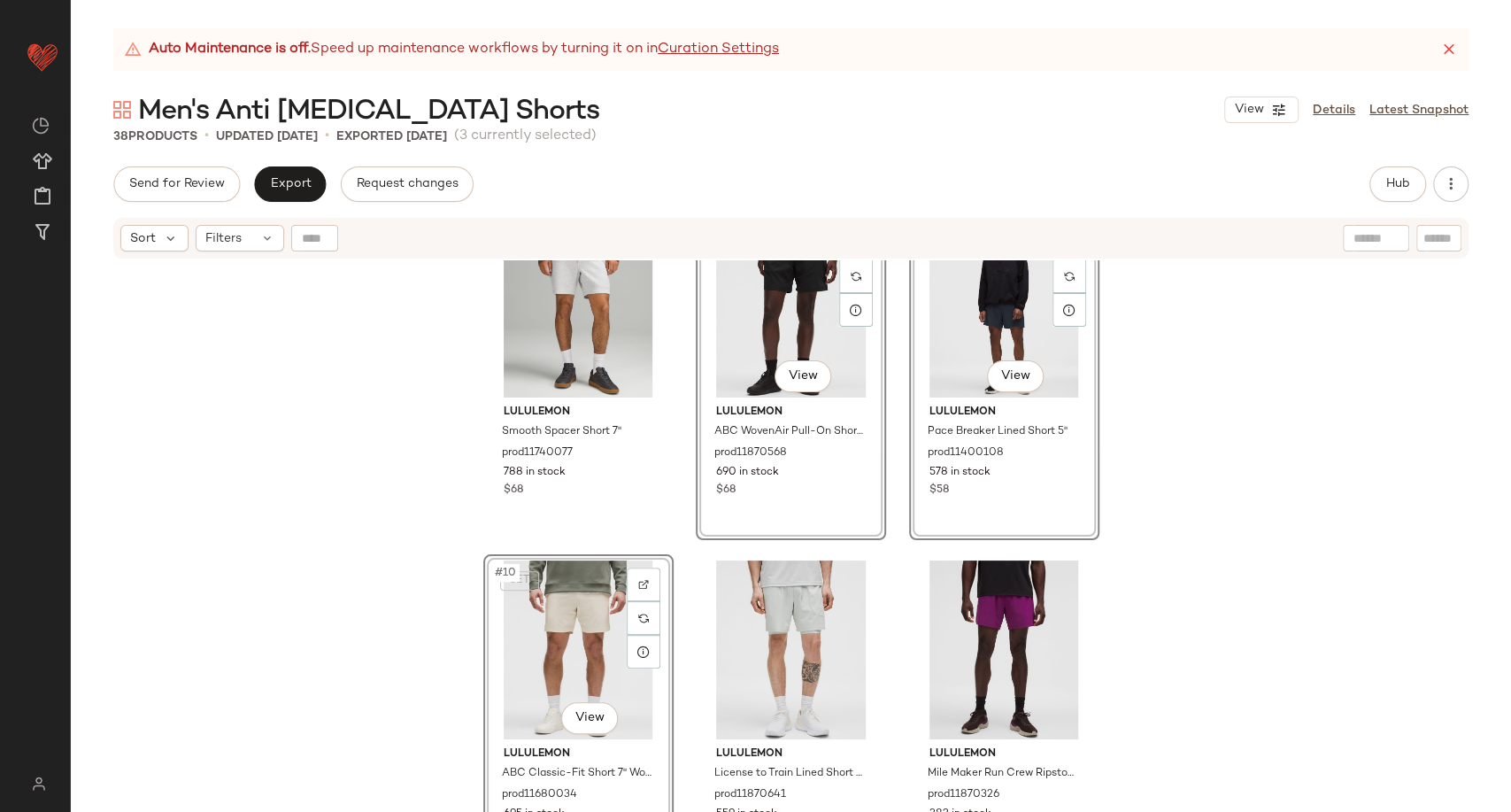
click at [1166, 501] on div "lululemon Smooth Spacer Short 7" prod11740077 788 in stock $68 SET #8 View lulu…" at bounding box center [791, 558] width 1441 height 595
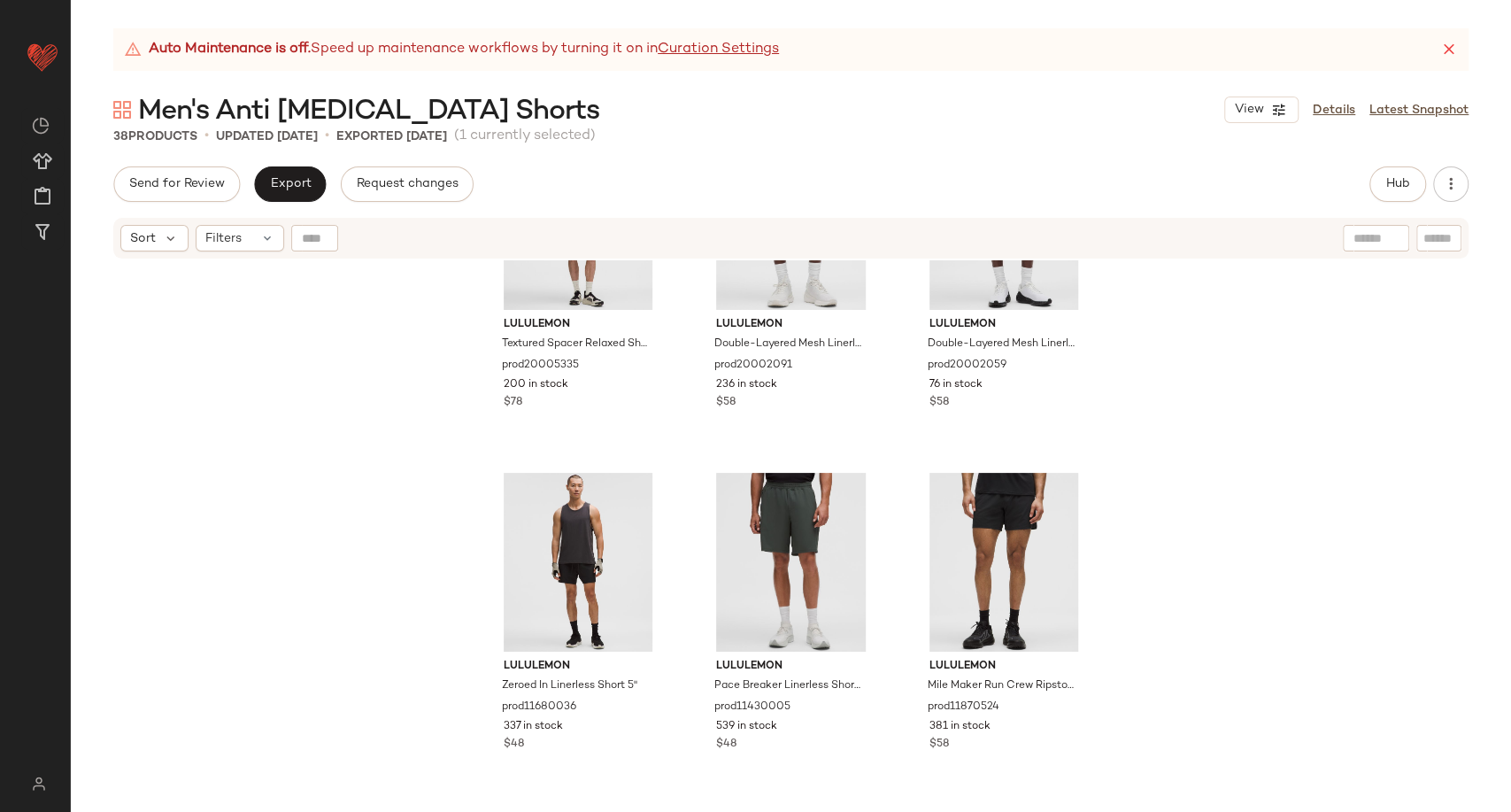
scroll to position [1536, 0]
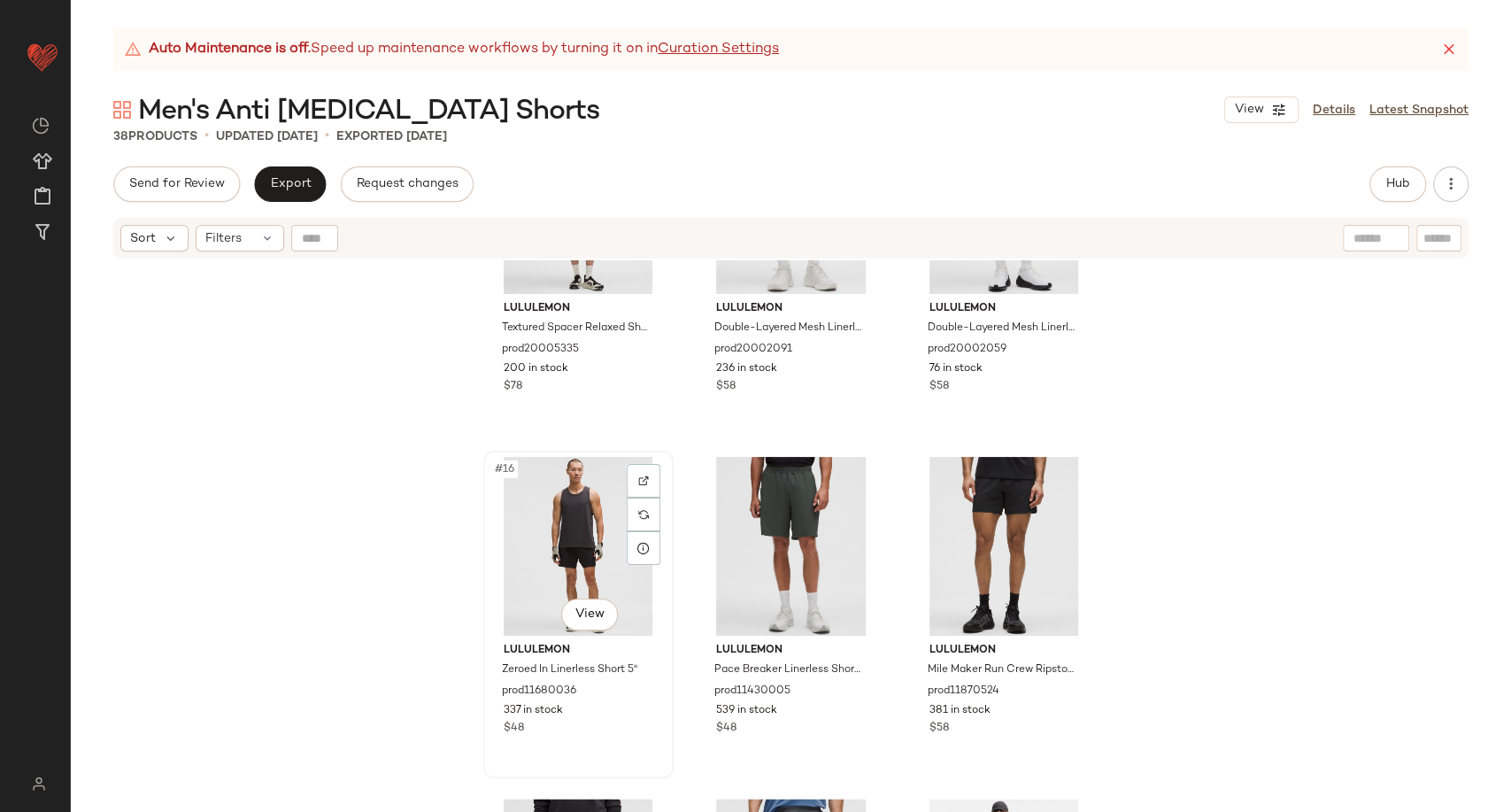
click at [565, 587] on div "#16 View" at bounding box center [578, 547] width 178 height 179
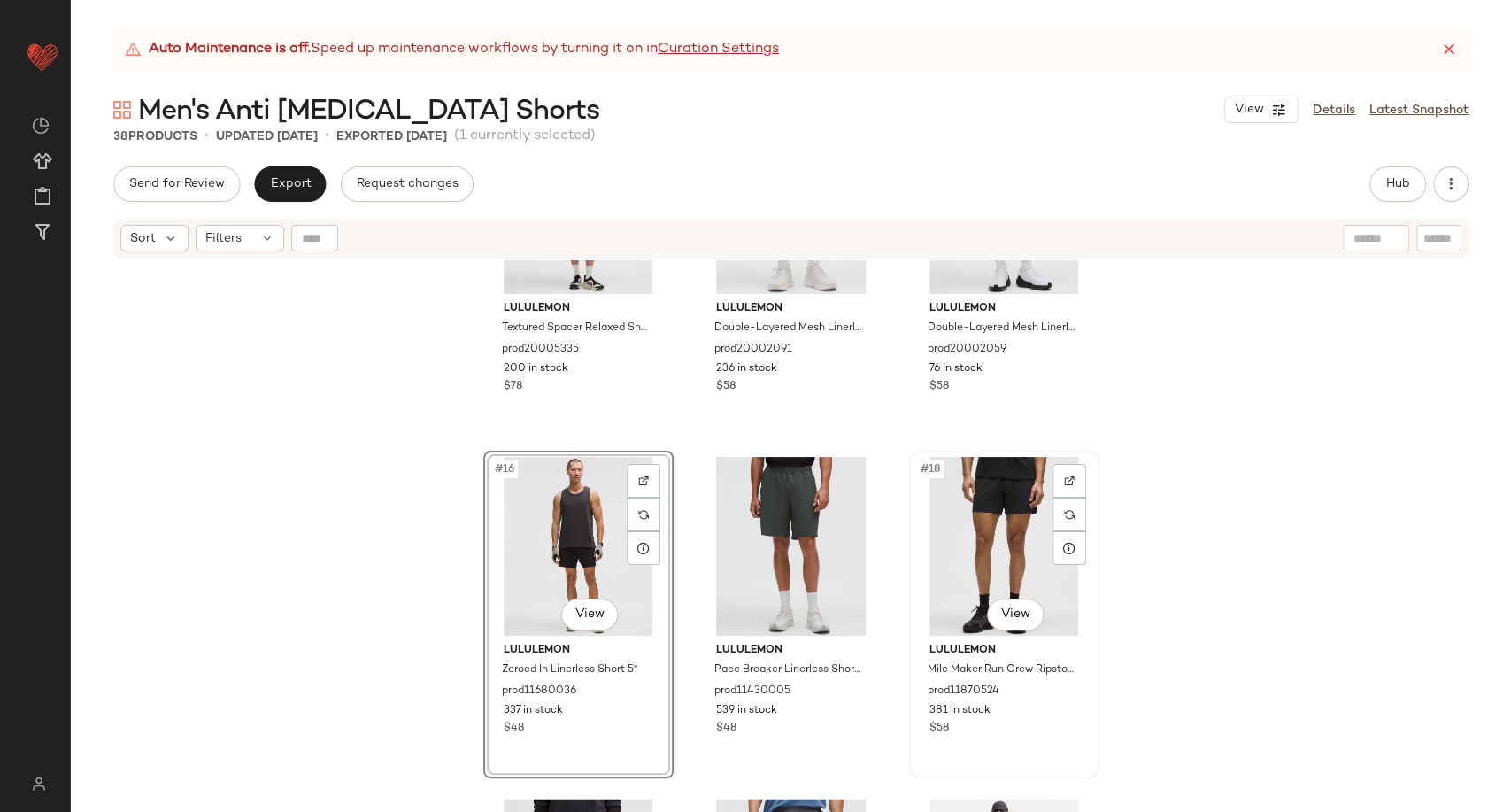
click at [998, 535] on div "#18 View" at bounding box center [1004, 547] width 178 height 179
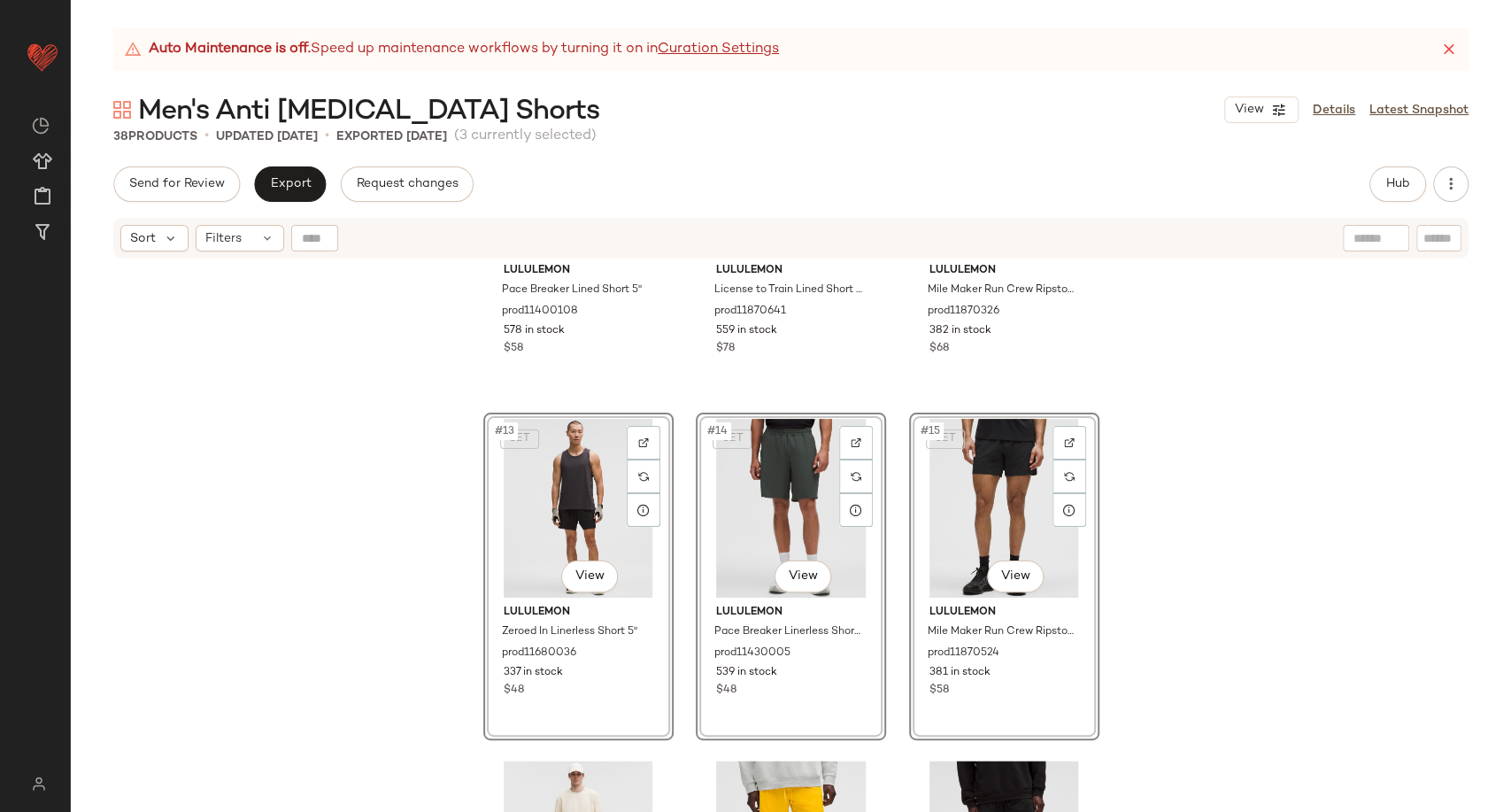
scroll to position [1241, 0]
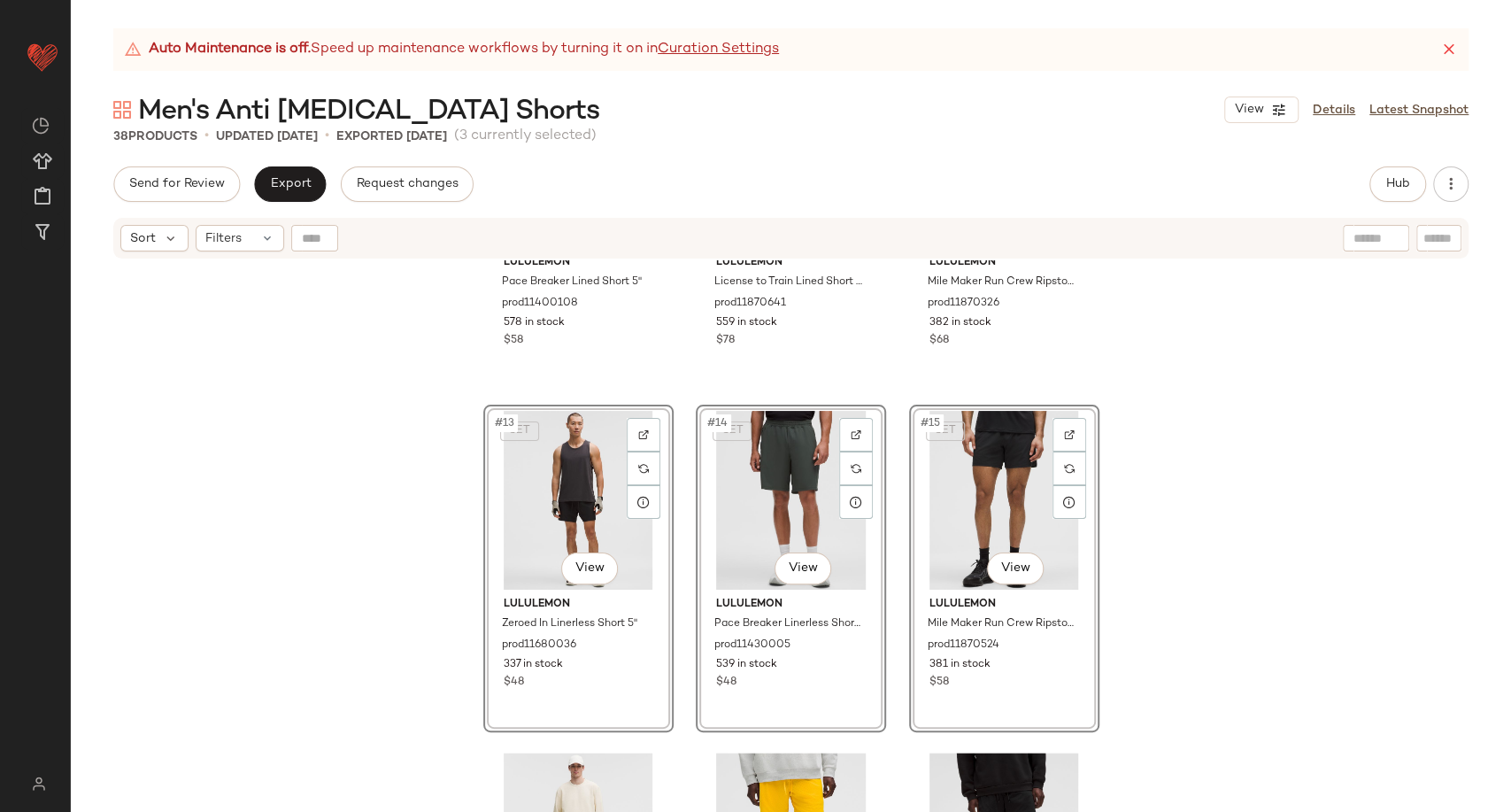
click at [1162, 441] on div "lululemon Pace Breaker Lined Short 5" prod11400108 578 in stock $58 lululemon L…" at bounding box center [791, 558] width 1441 height 595
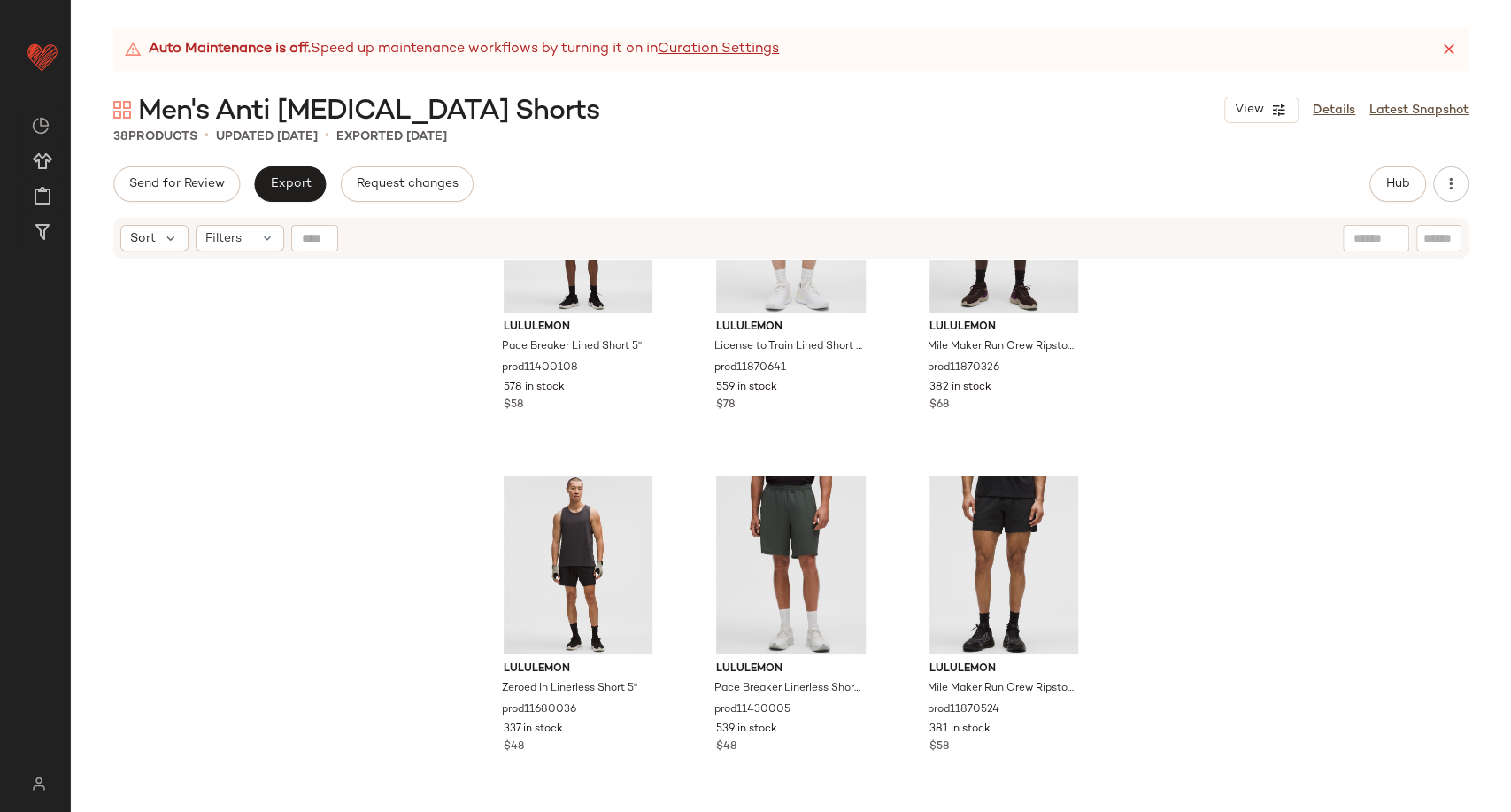
scroll to position [1142, 0]
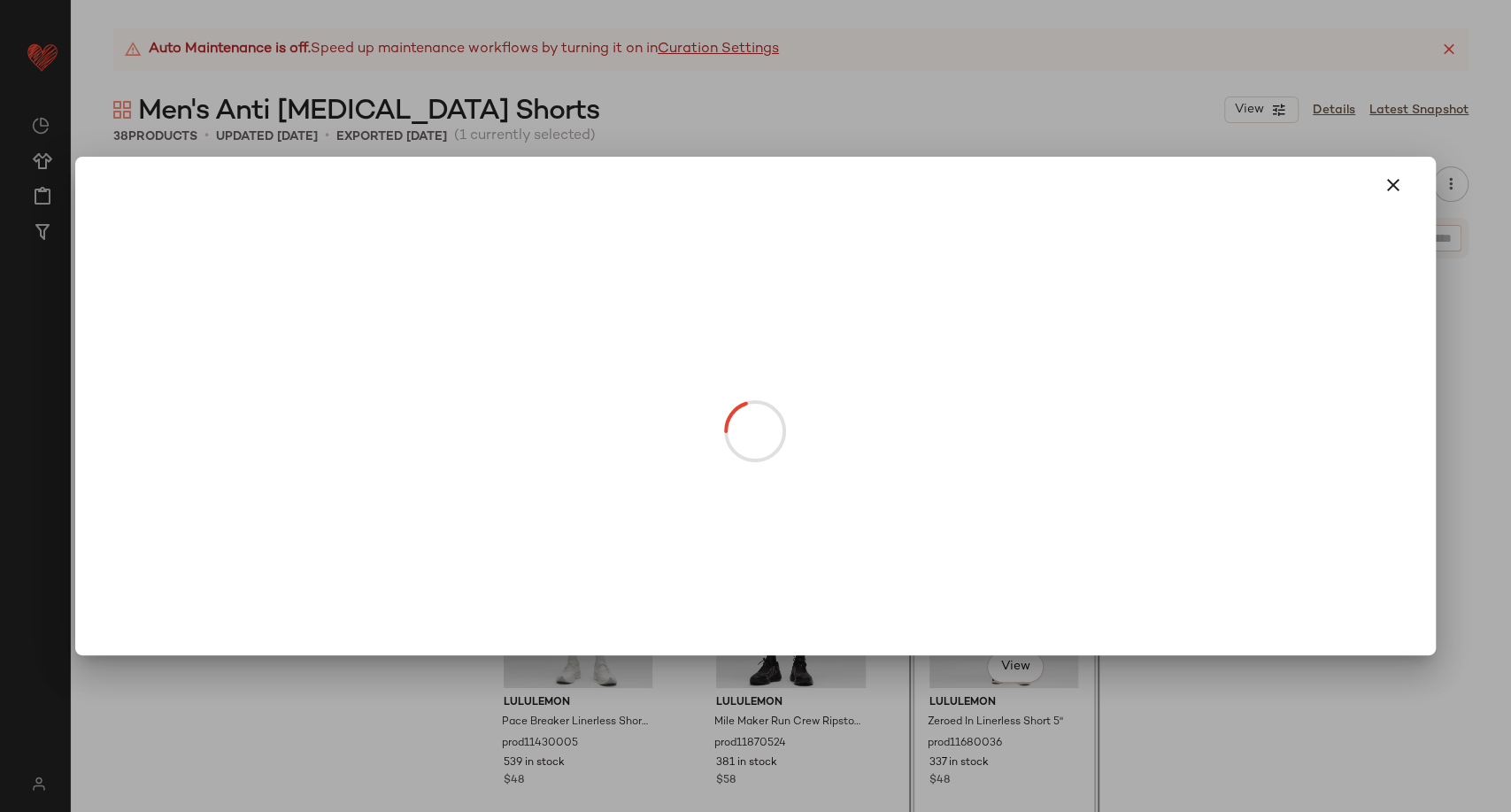
drag, startPoint x: 970, startPoint y: 302, endPoint x: 1034, endPoint y: 526, distance: 233.0
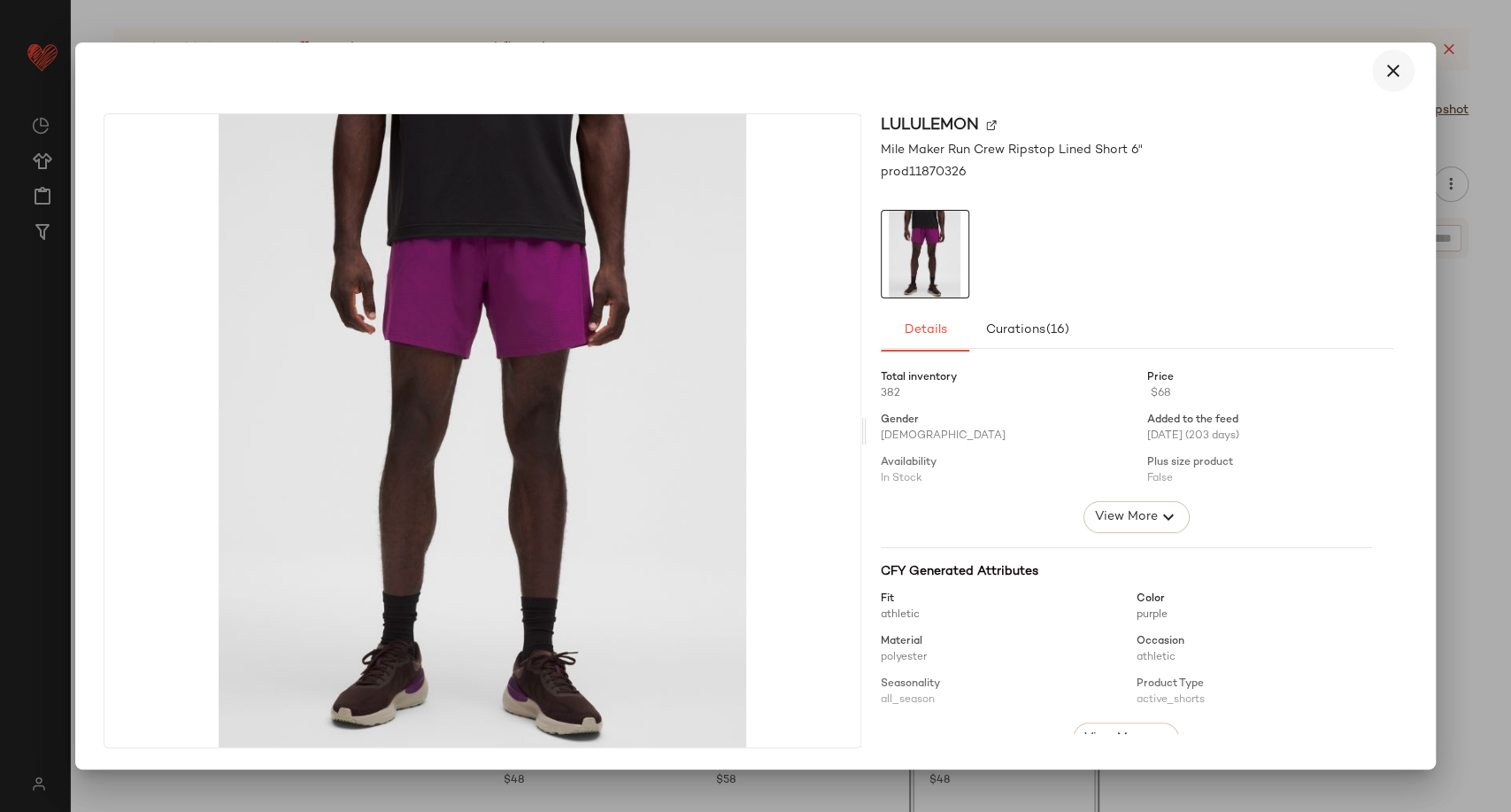
click at [1376, 83] on button "button" at bounding box center [1394, 71] width 42 height 42
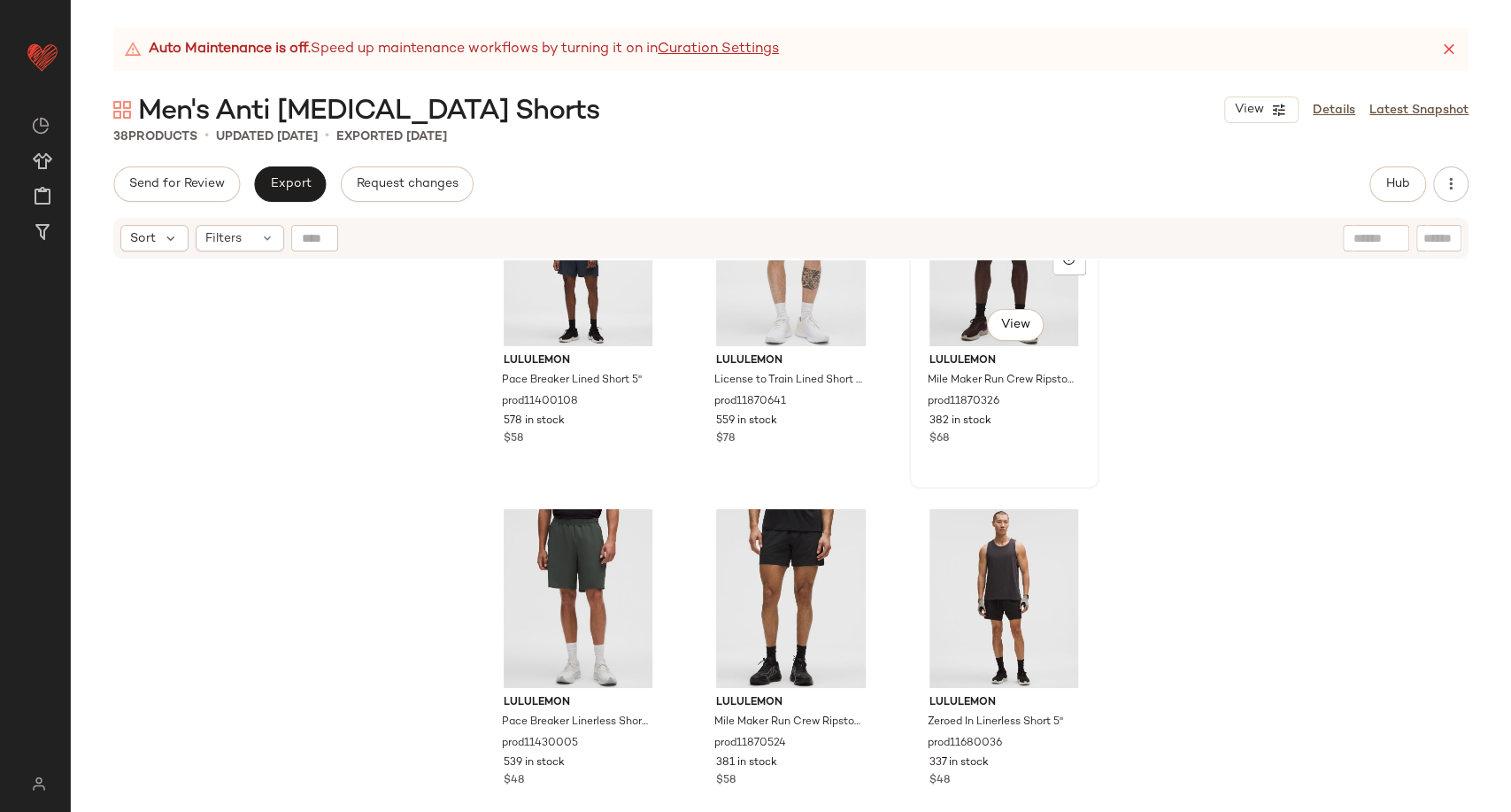
scroll to position [1139, 0]
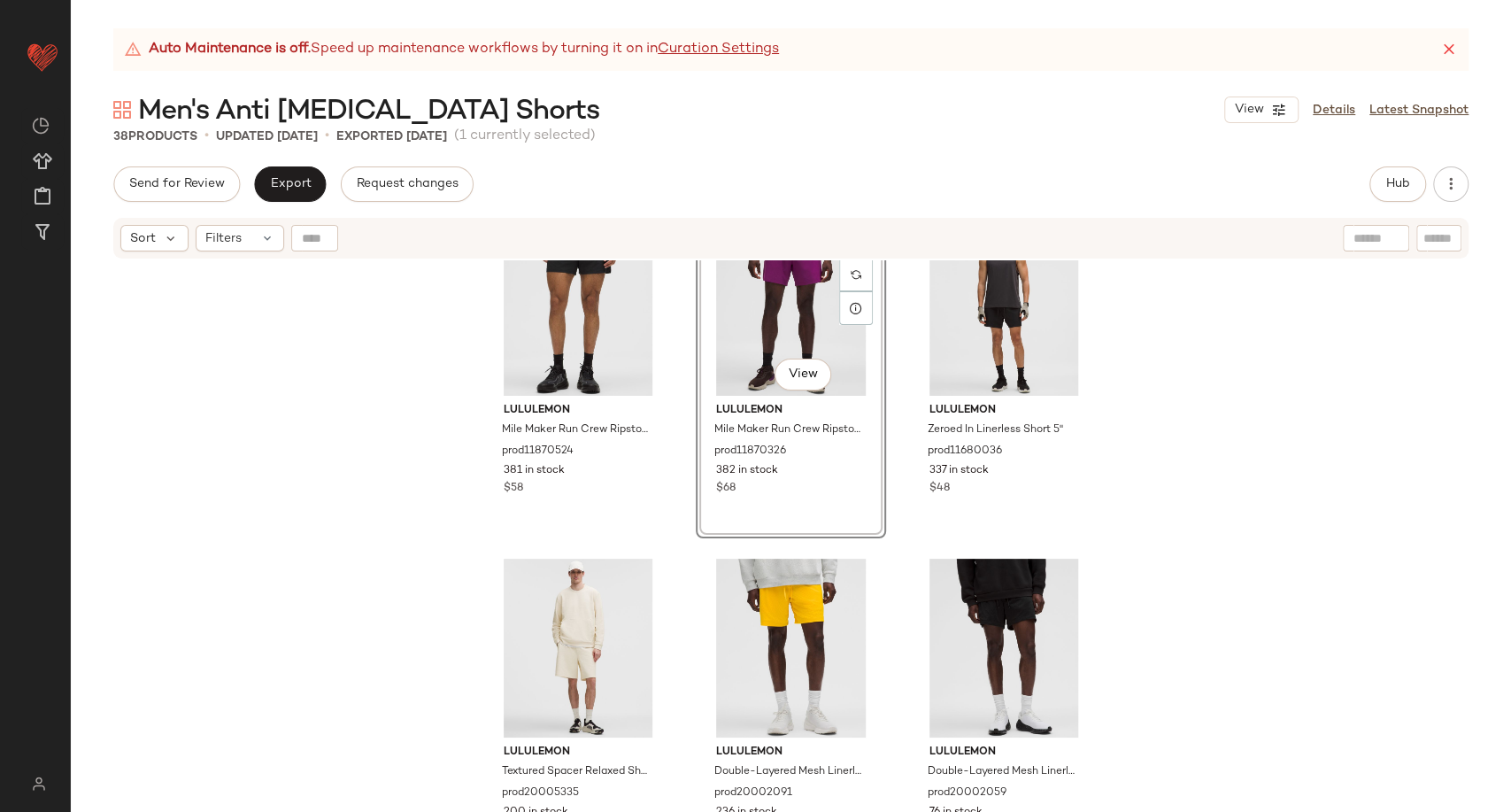
scroll to position [1630, 0]
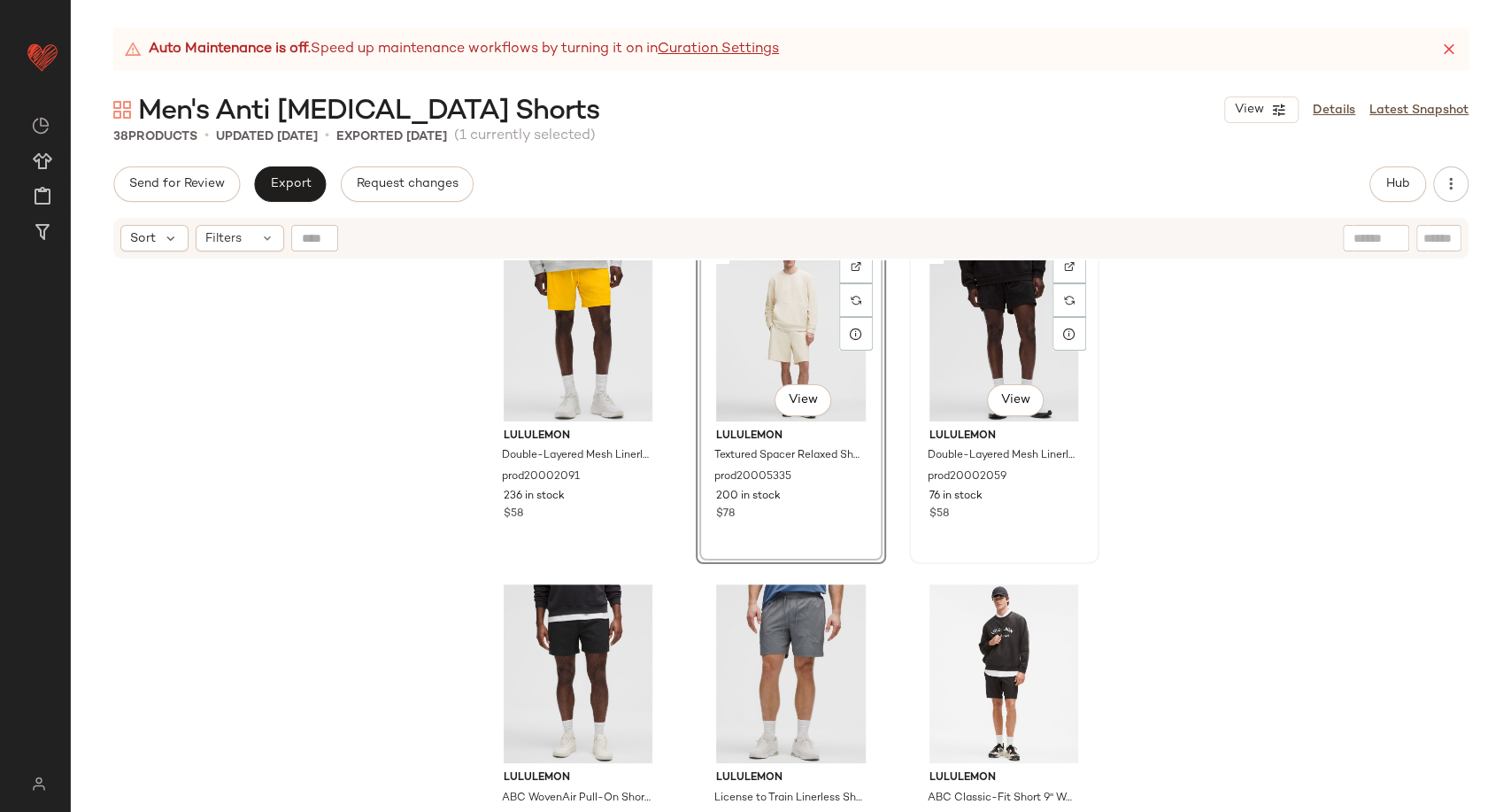
scroll to position [1926, 0]
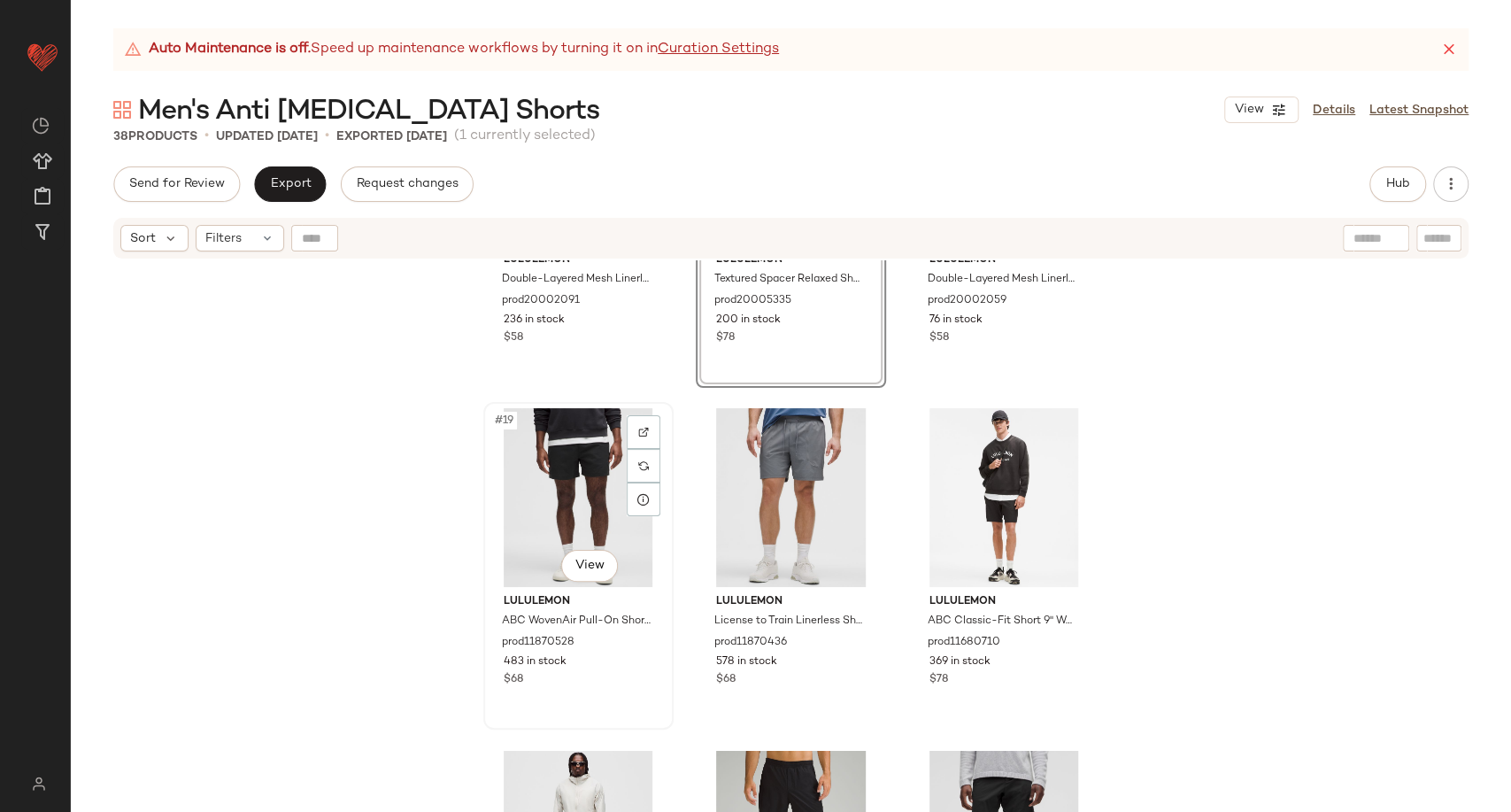
click at [552, 507] on div "#19 View" at bounding box center [578, 498] width 178 height 179
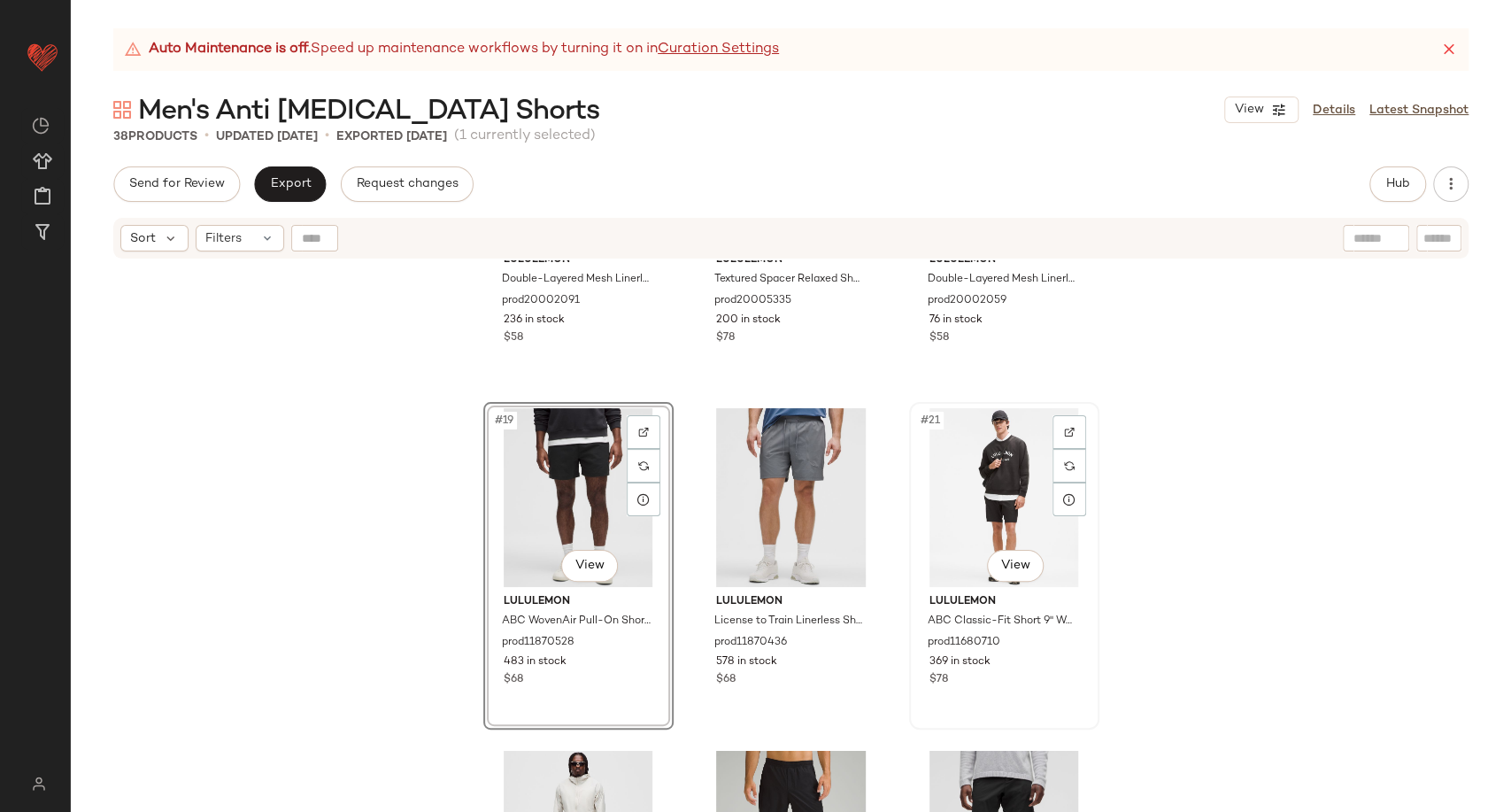
click at [992, 497] on div "#21 View" at bounding box center [1004, 498] width 178 height 179
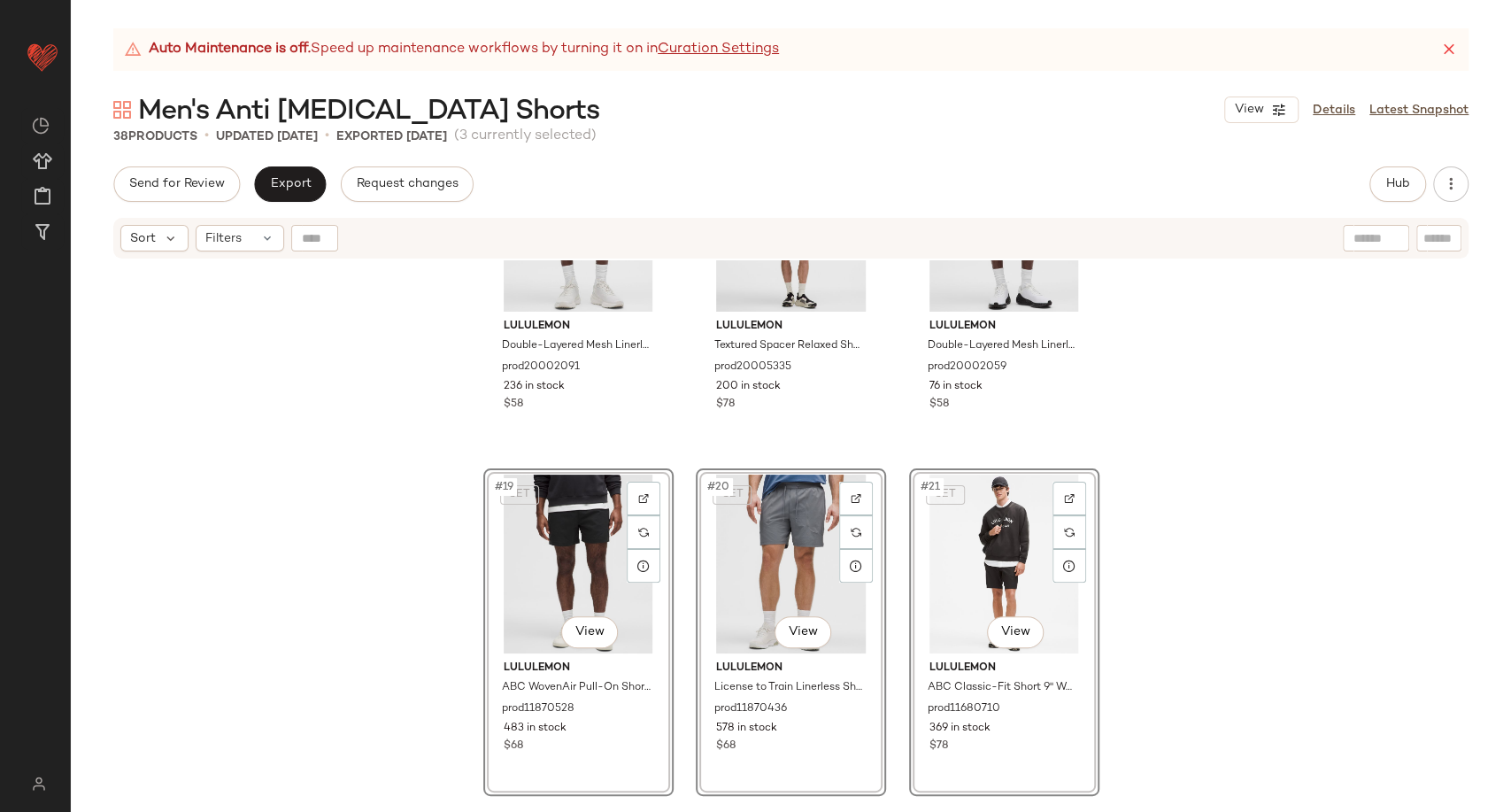
scroll to position [1827, 0]
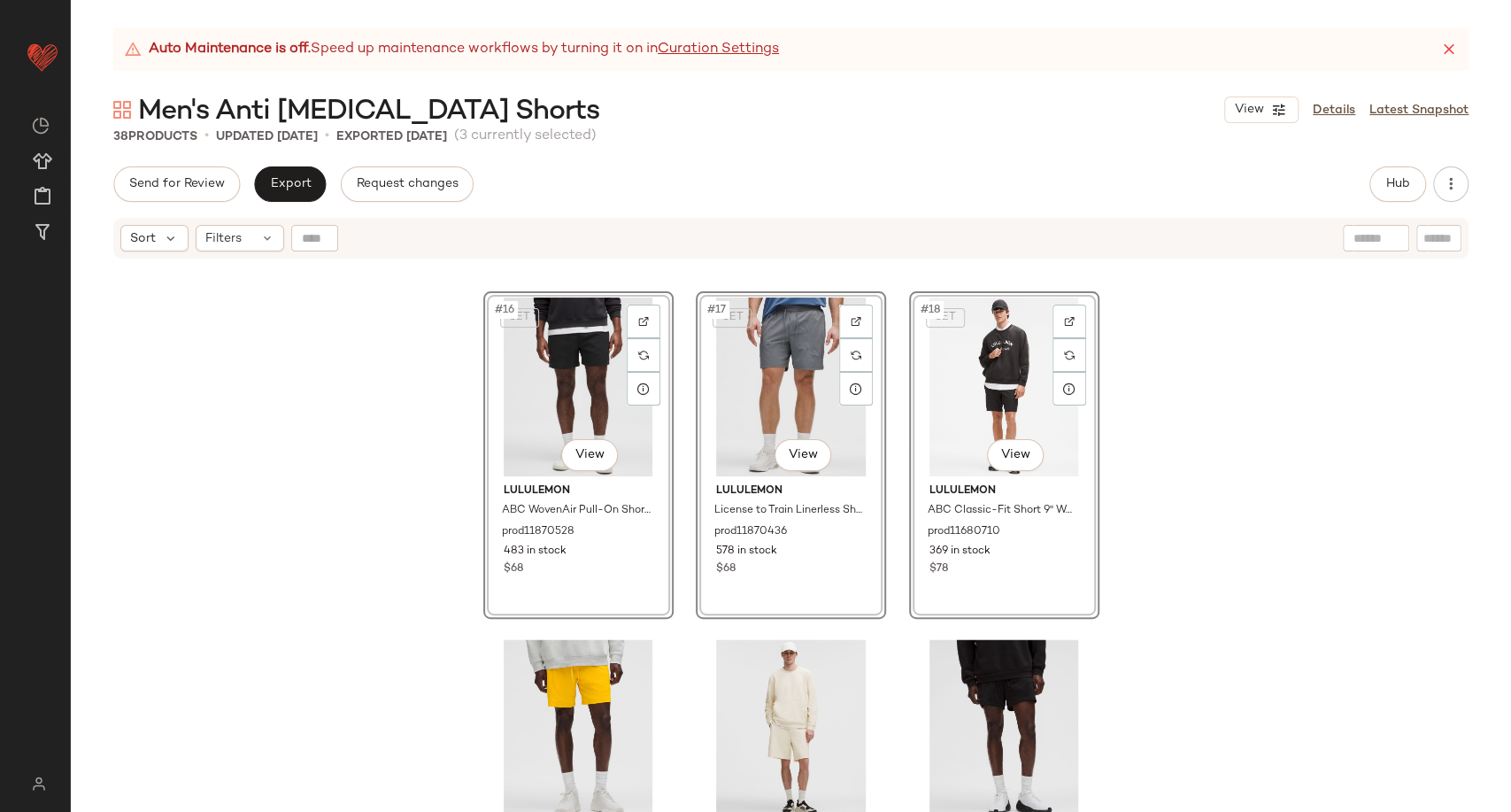
scroll to position [1579, 0]
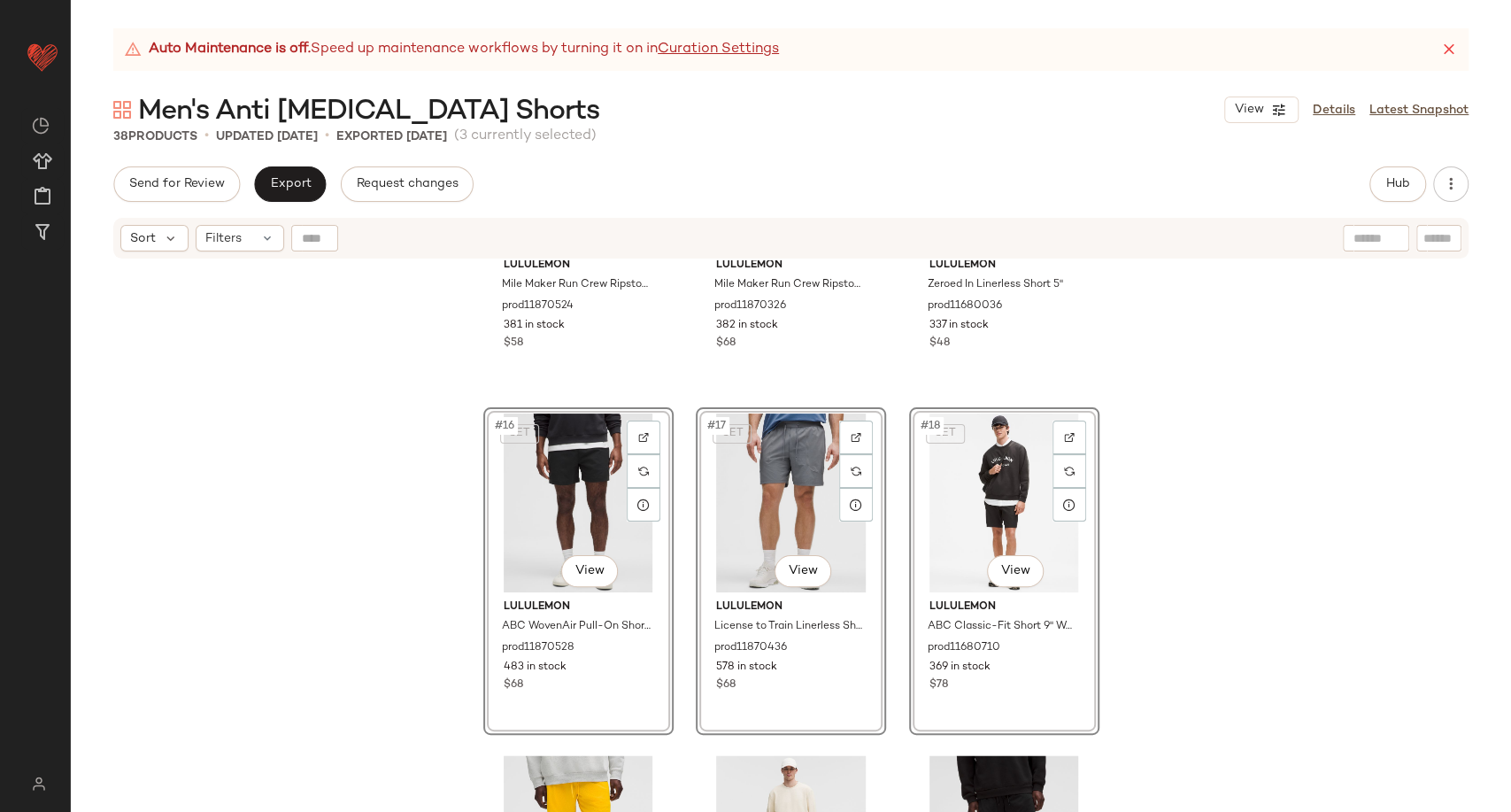
click at [1175, 502] on div "lululemon Mile Maker Run Crew Ripstop Linerless Short 6" prod11870524 381 in st…" at bounding box center [791, 558] width 1441 height 595
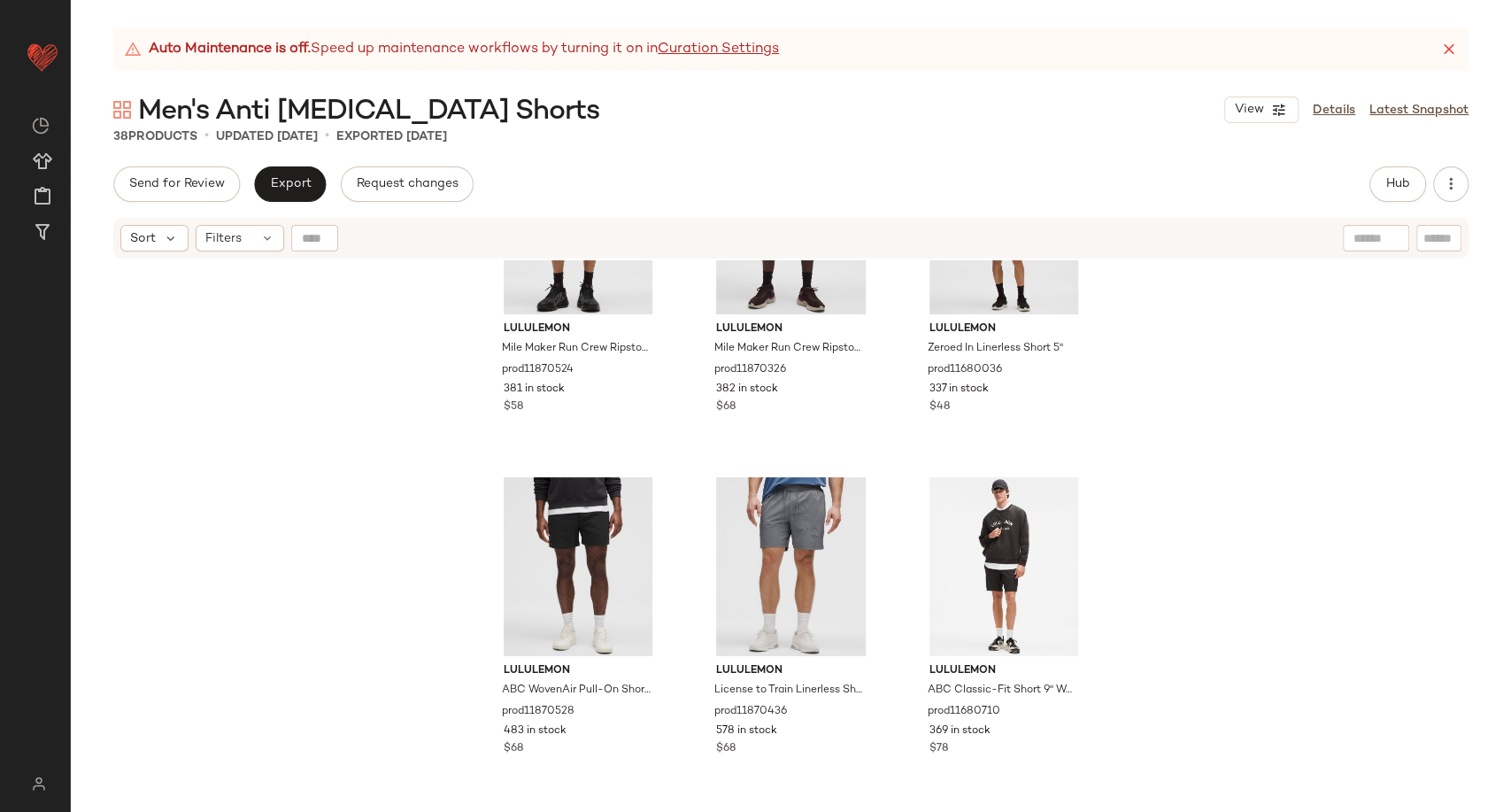
scroll to position [1481, 0]
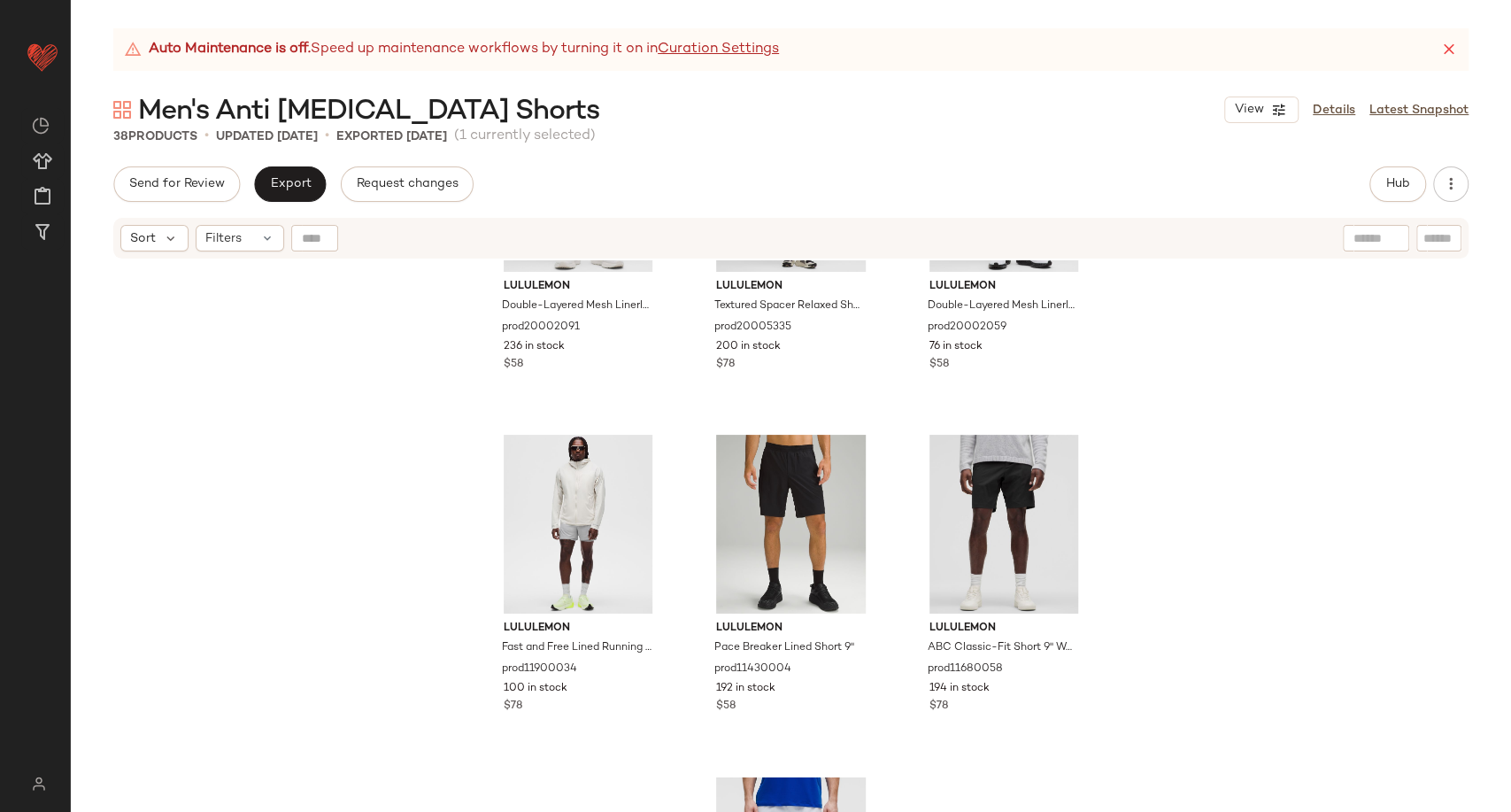
scroll to position [2429, 0]
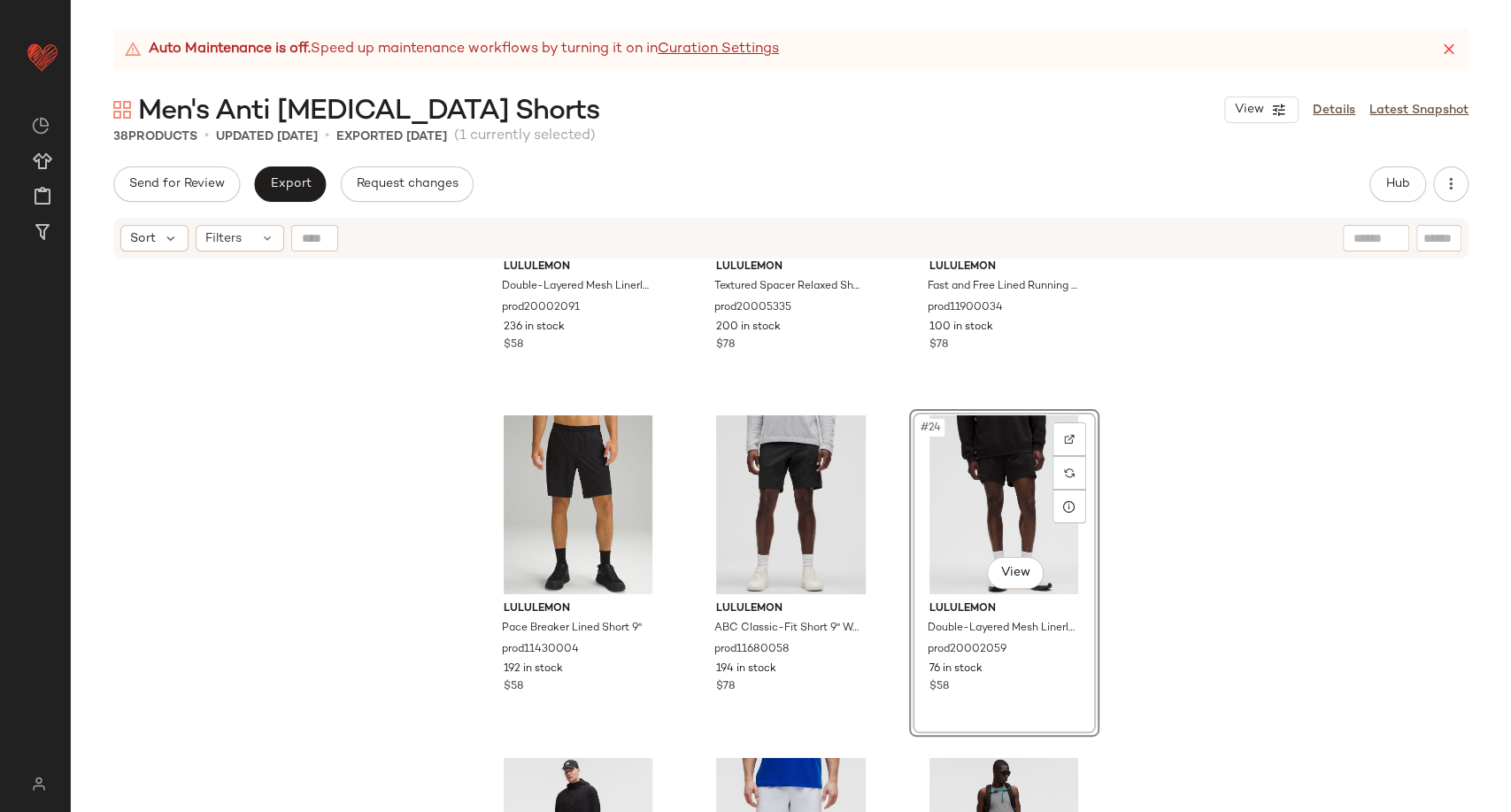
scroll to position [2226, 0]
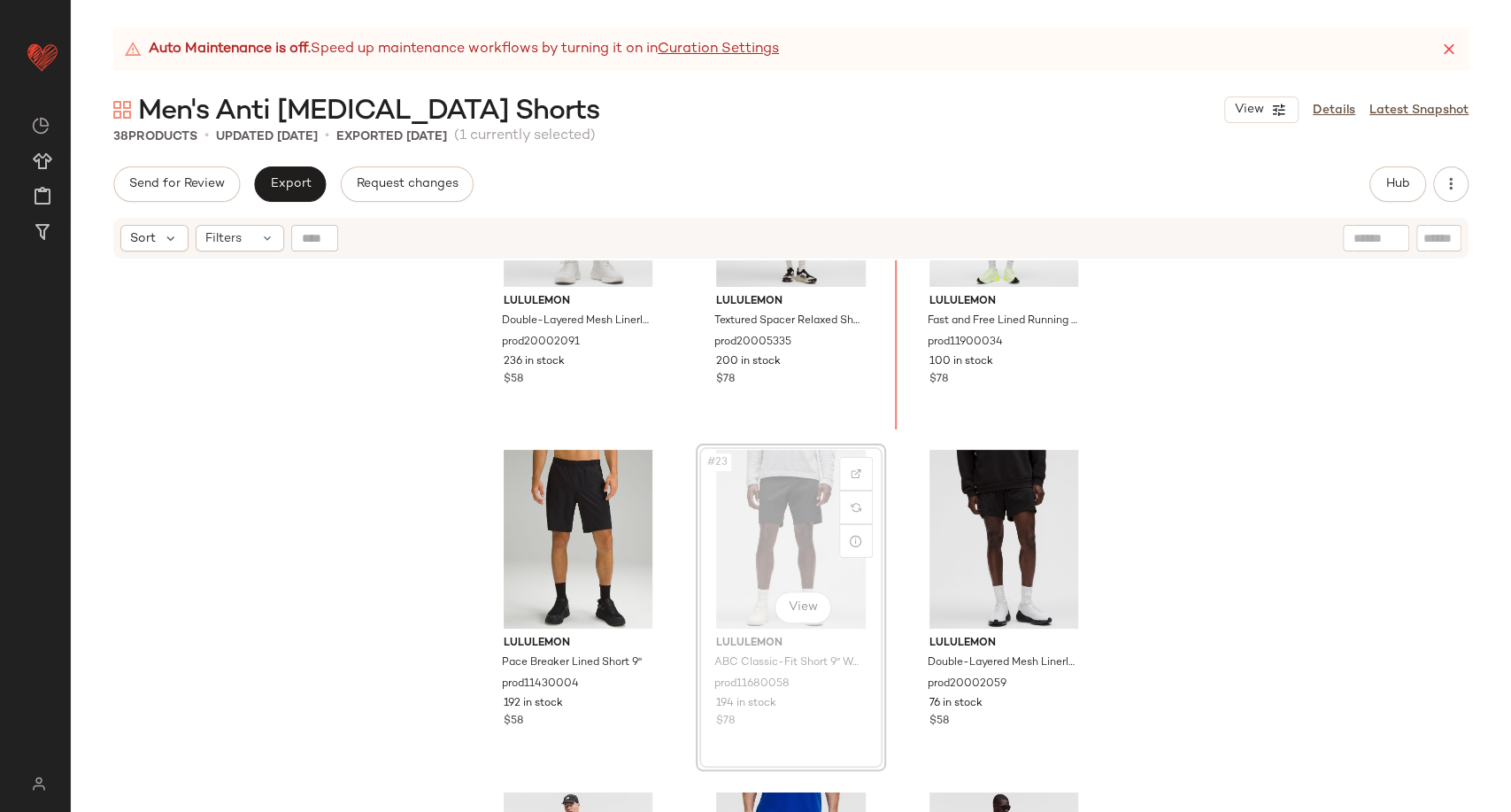
scroll to position [2166, 0]
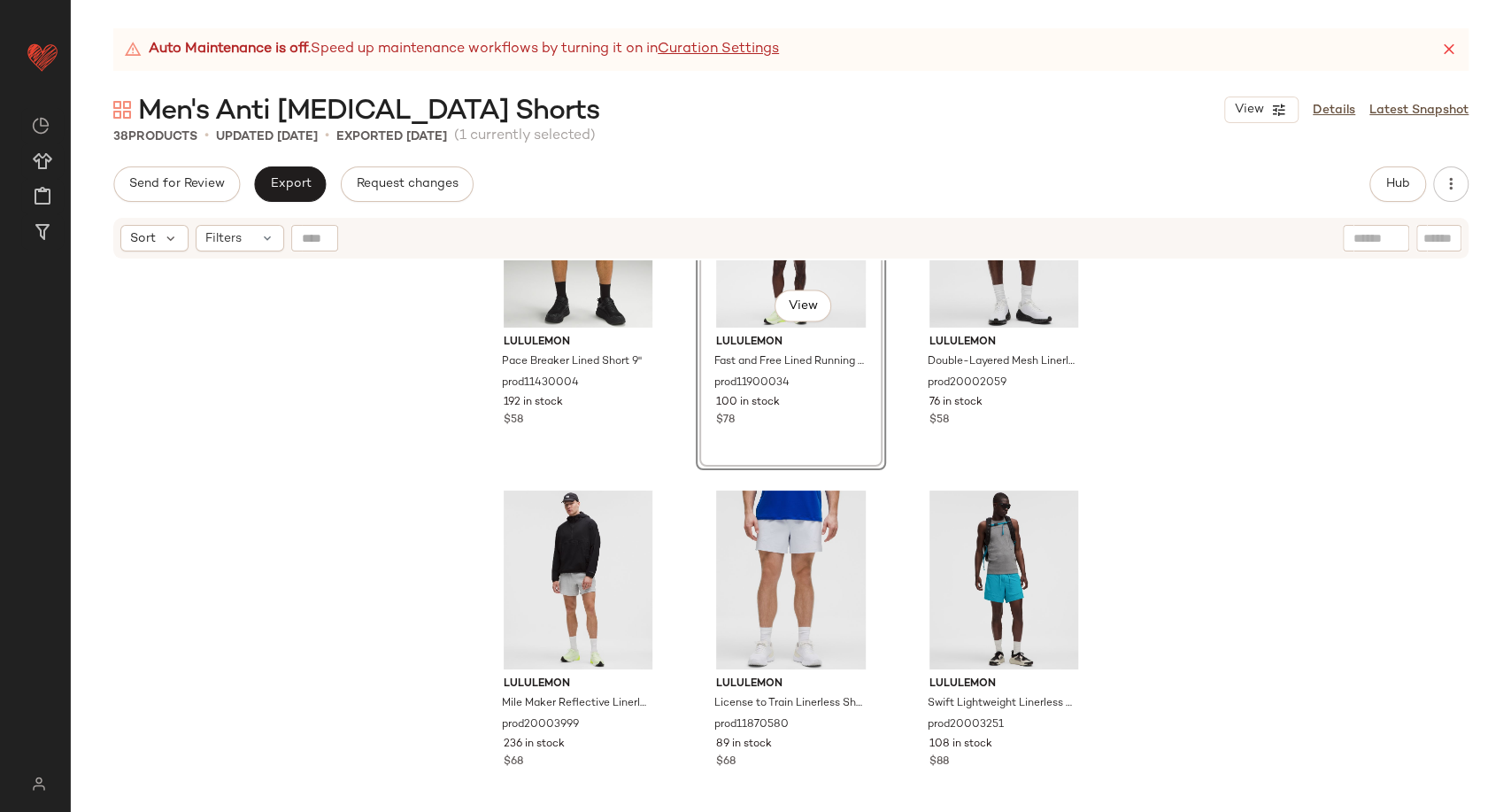
scroll to position [2560, 0]
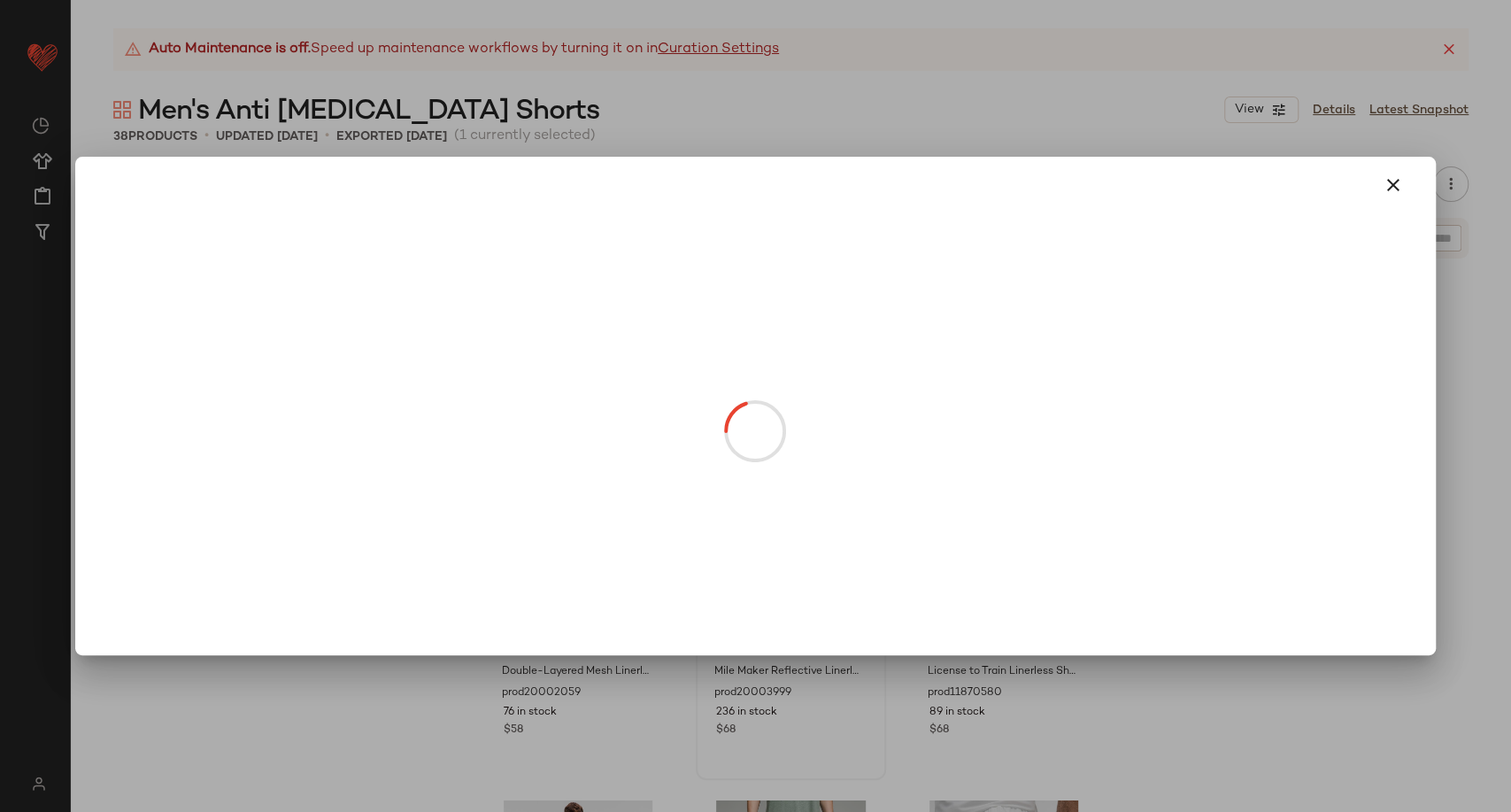
drag, startPoint x: 784, startPoint y: 601, endPoint x: 569, endPoint y: 482, distance: 245.7
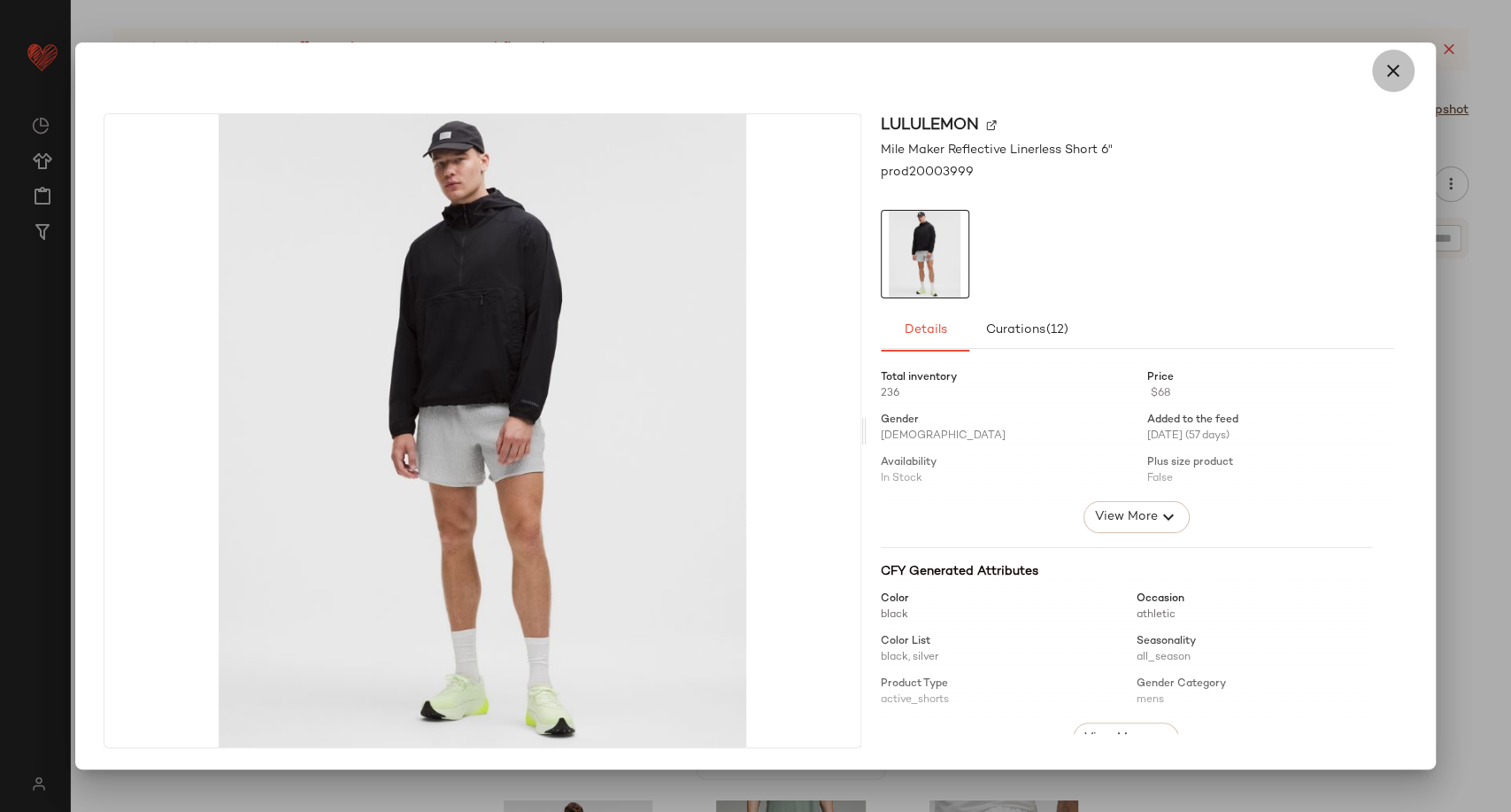
click at [1389, 72] on icon "button" at bounding box center [1393, 70] width 21 height 21
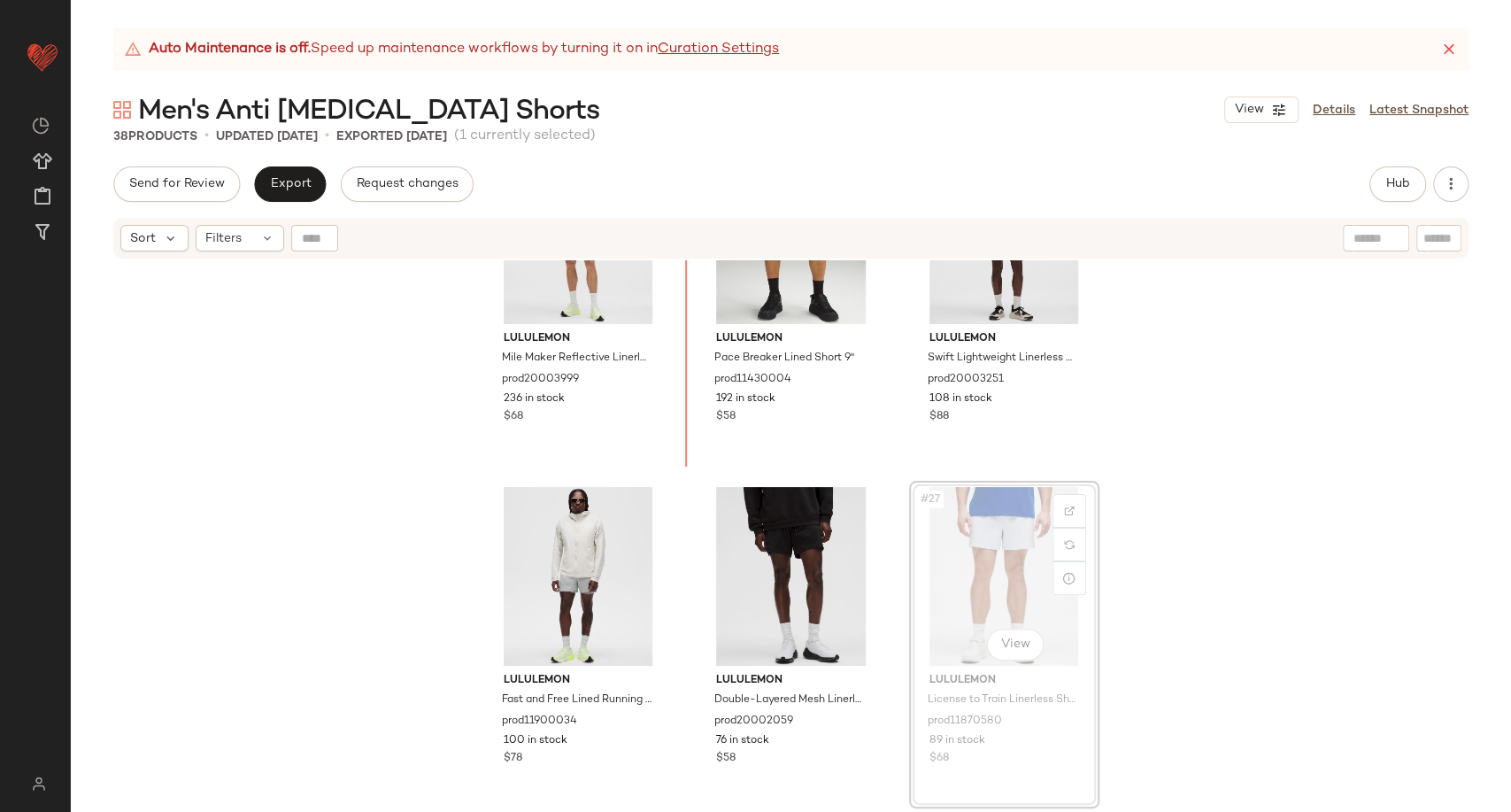
scroll to position [2522, 0]
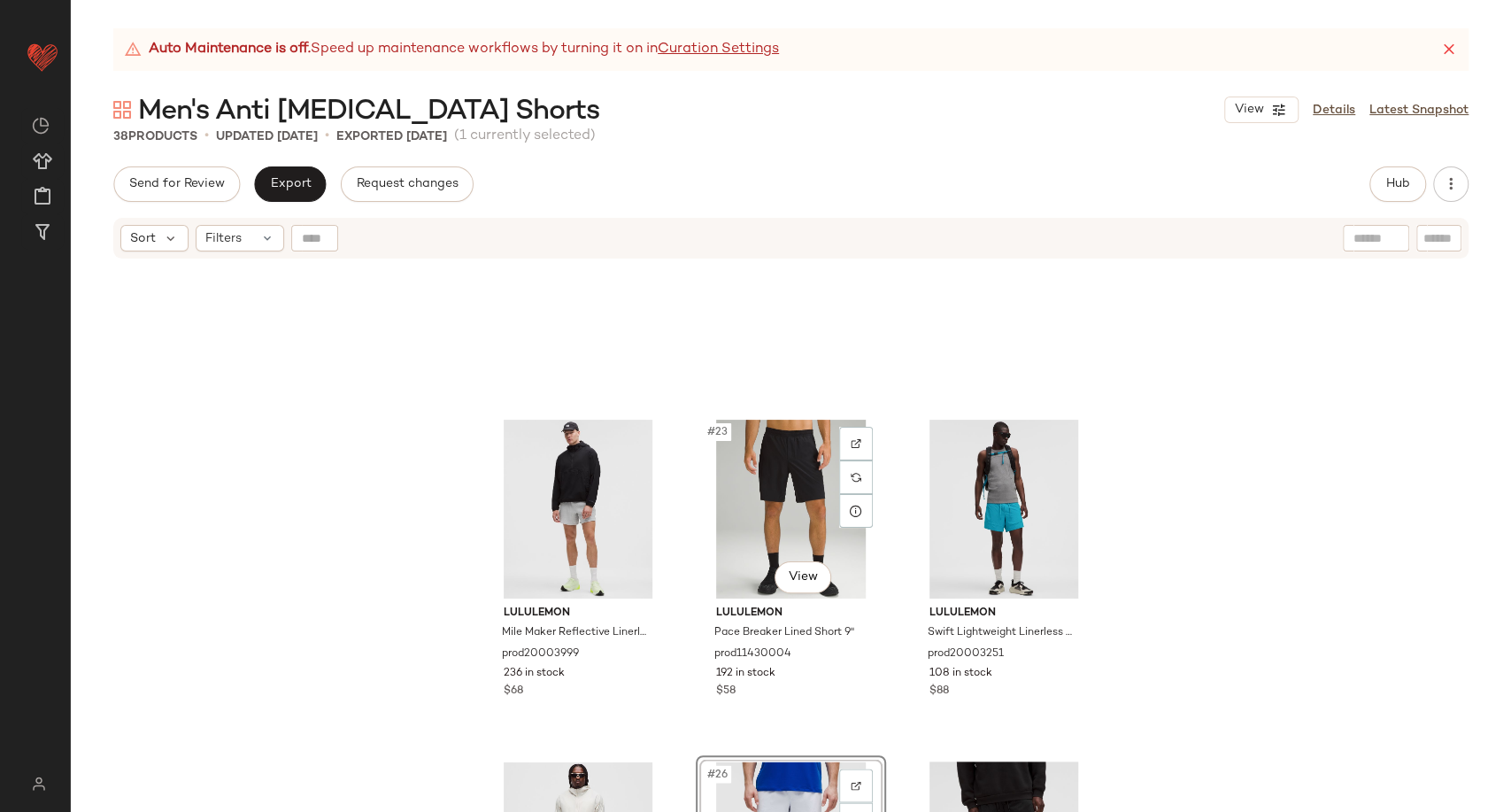
scroll to position [2227, 0]
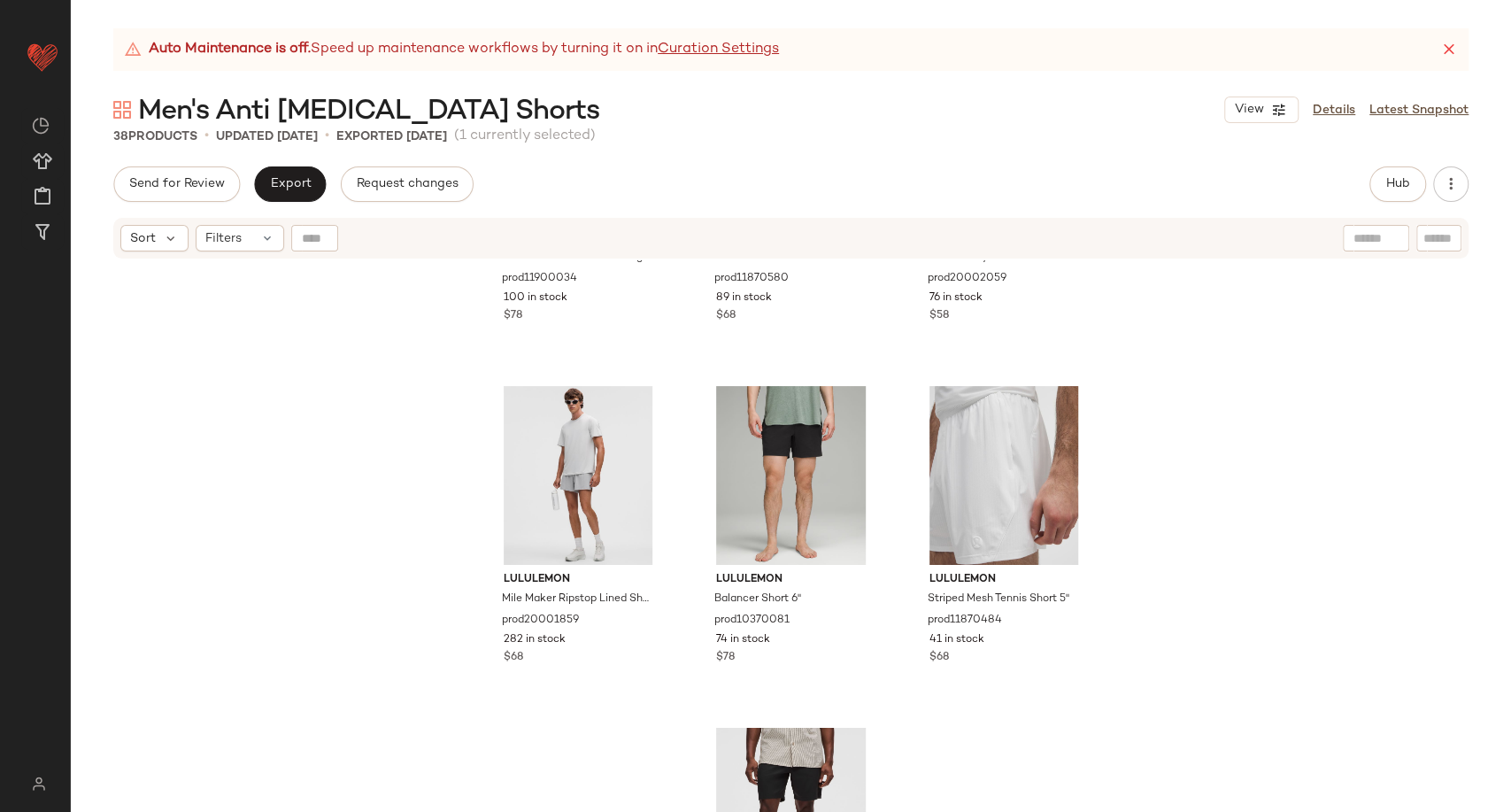
scroll to position [2974, 0]
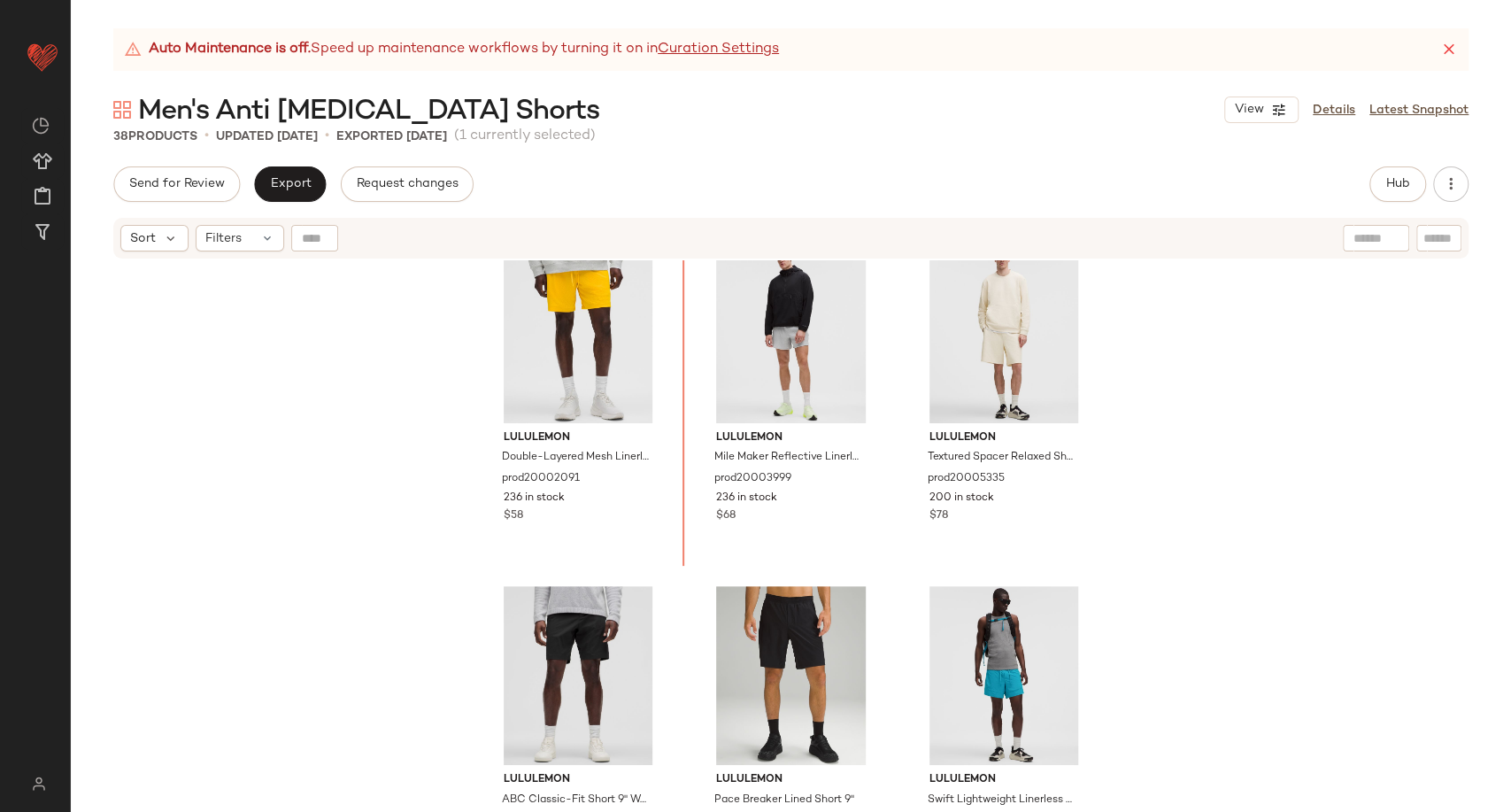
scroll to position [2090, 0]
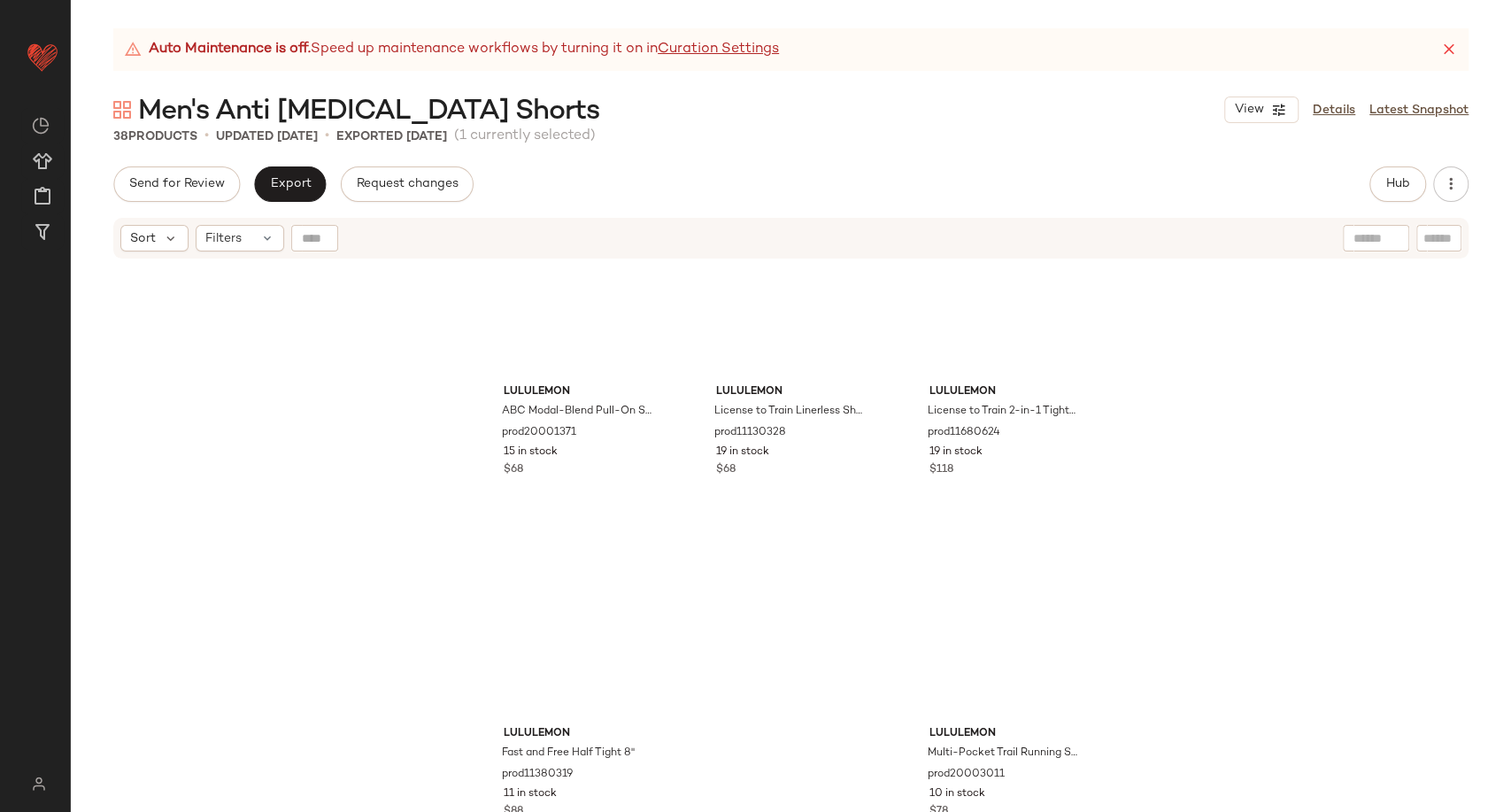
scroll to position [3849, 0]
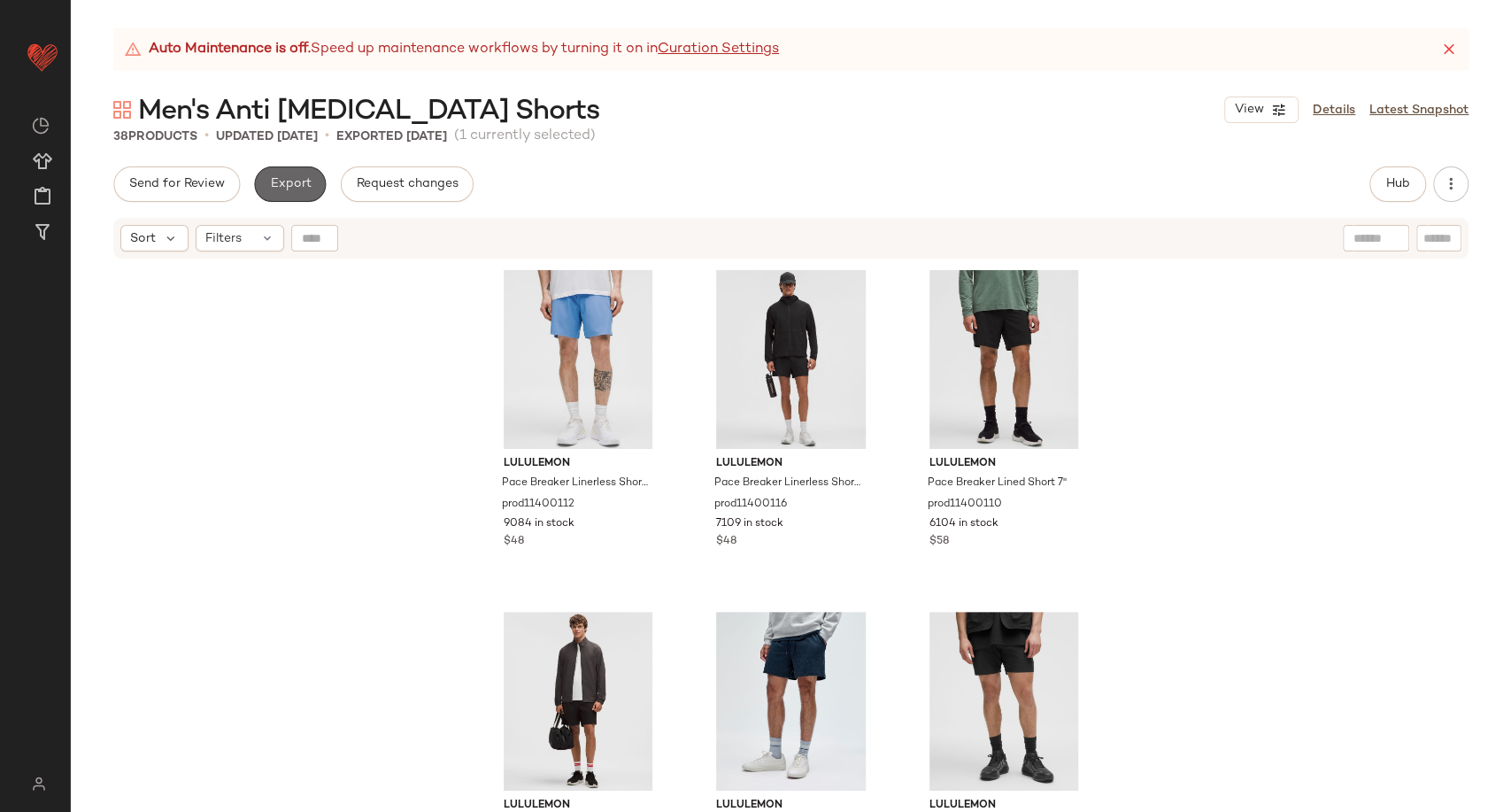
click at [277, 198] on button "Export" at bounding box center [290, 184] width 72 height 35
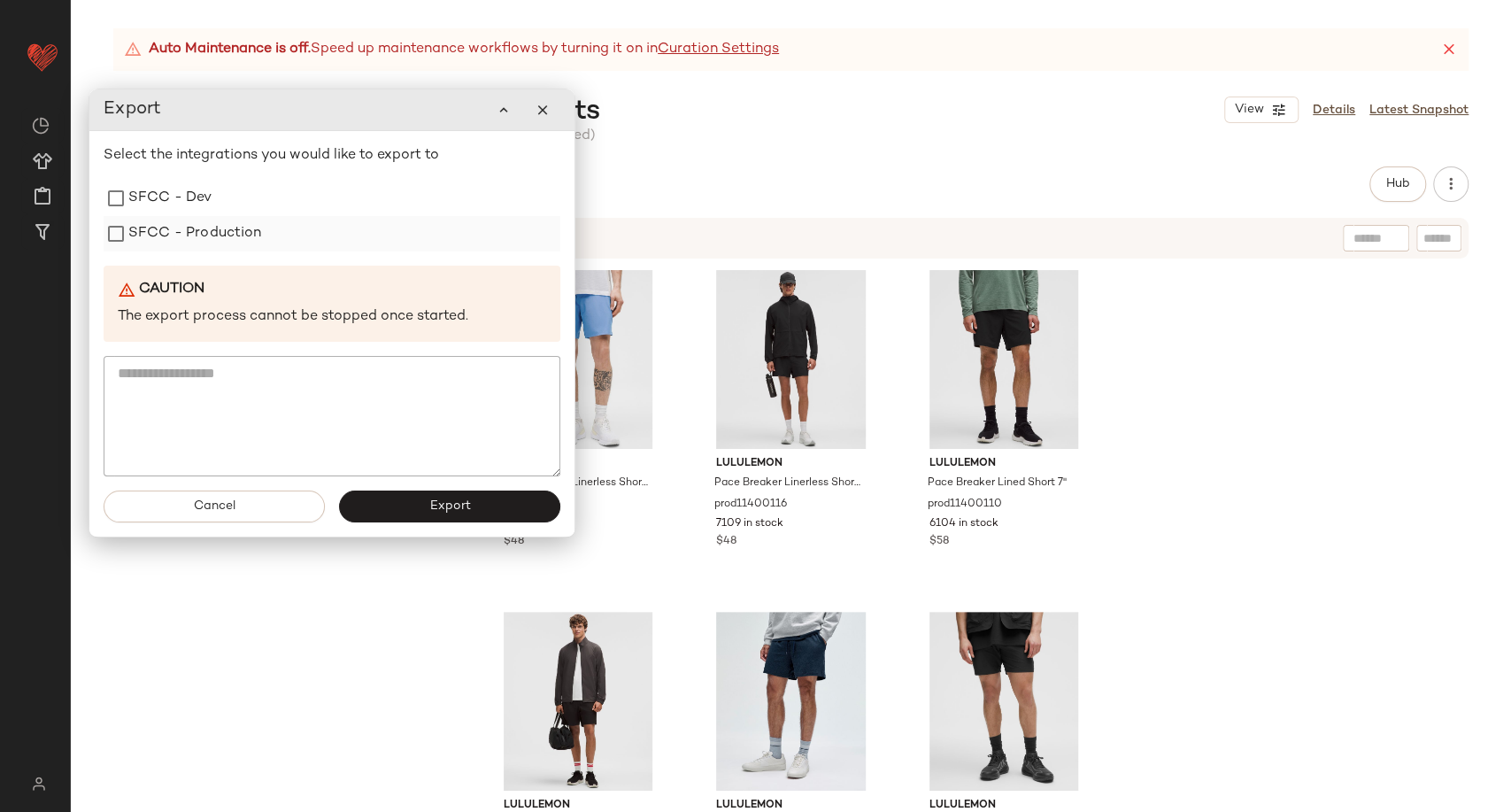
click at [240, 249] on label "SFCC - Production" at bounding box center [195, 233] width 134 height 35
click at [413, 504] on button "Export" at bounding box center [450, 506] width 221 height 32
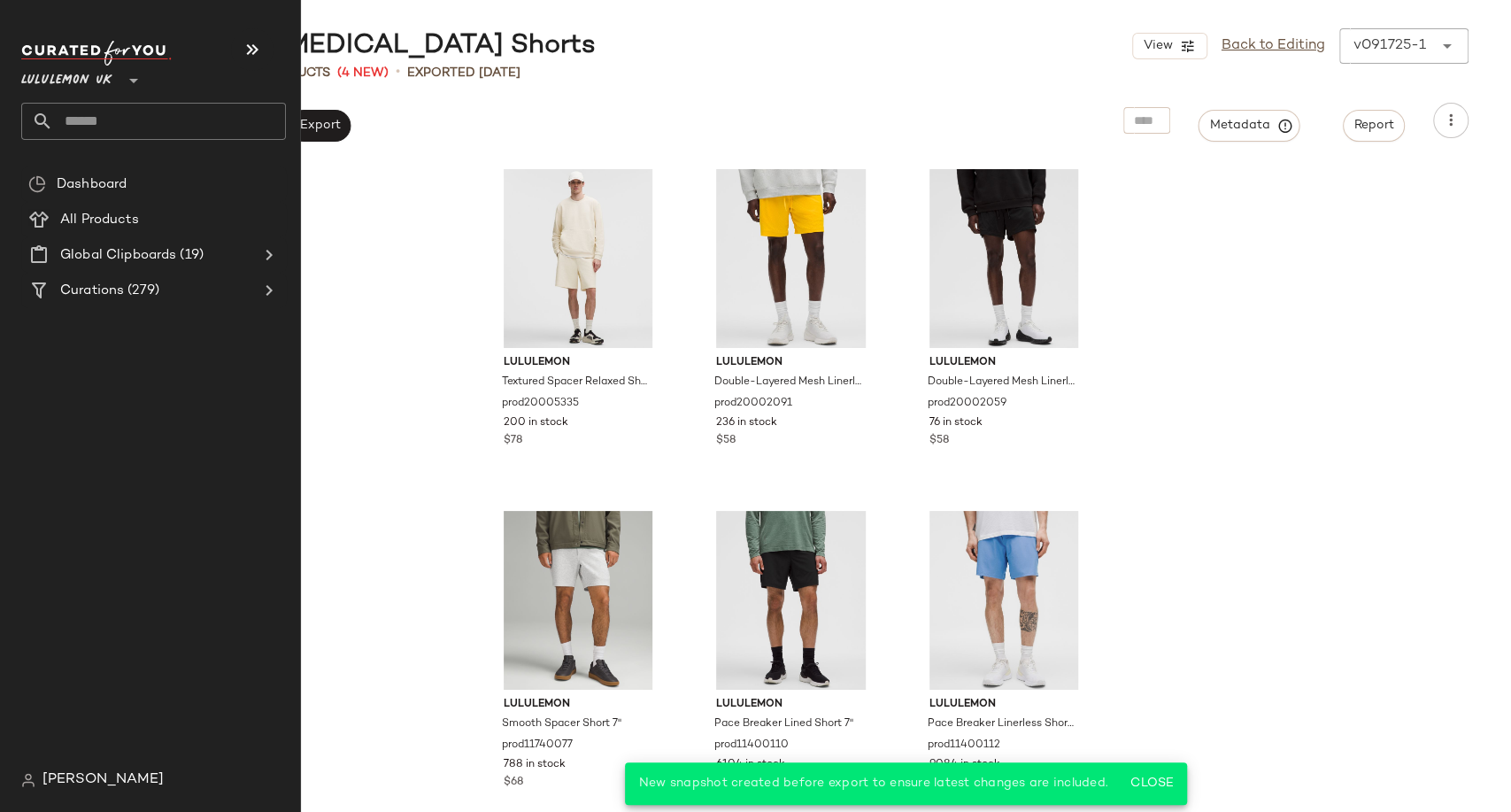
click at [127, 116] on input "text" at bounding box center [170, 121] width 233 height 37
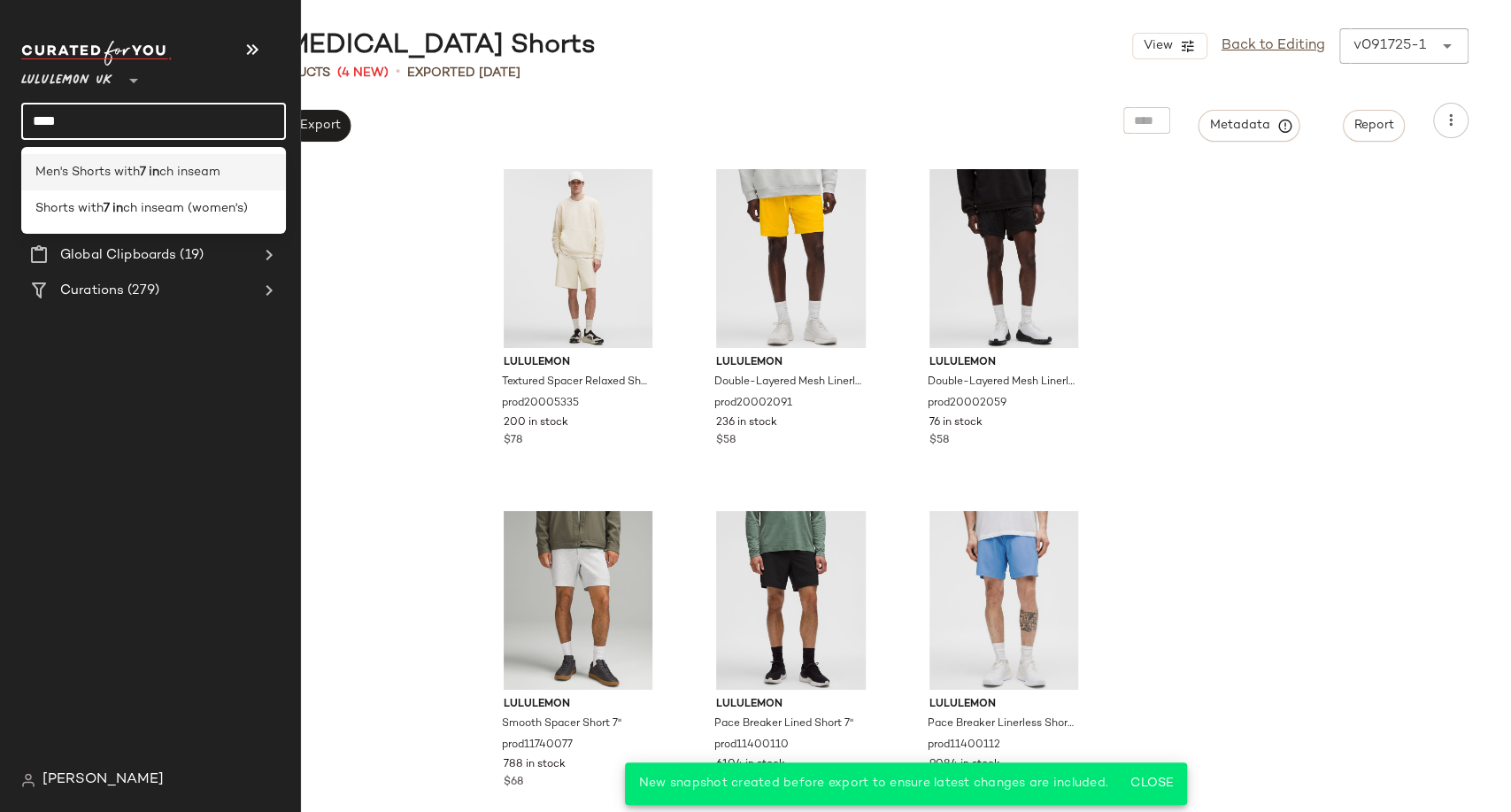
type input "****"
click at [135, 176] on span "Men's Shorts with" at bounding box center [87, 172] width 104 height 18
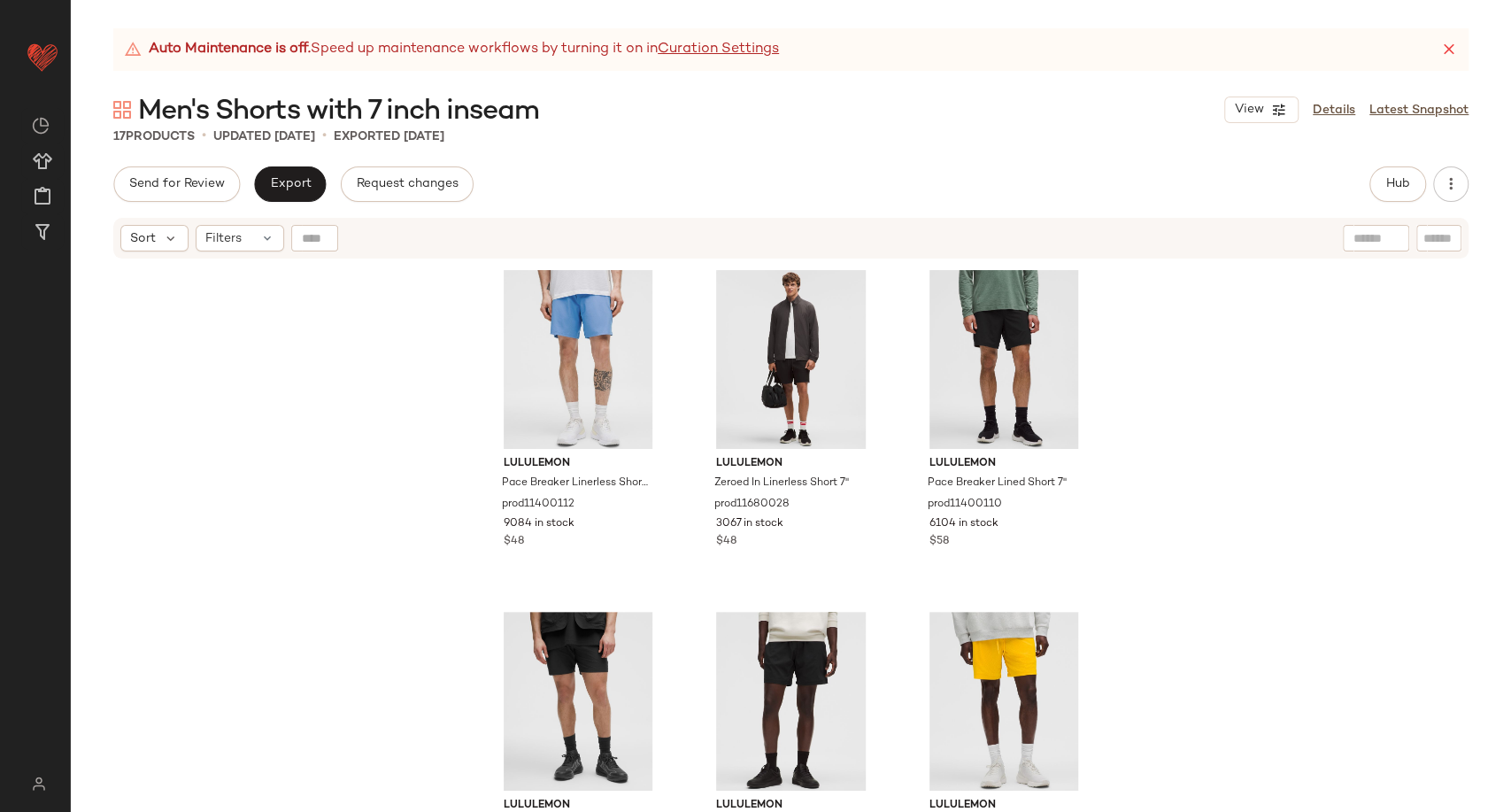
click at [1396, 163] on div "Auto Maintenance is off. Speed up maintenance workflows by turning it on in Cur…" at bounding box center [791, 420] width 1441 height 783
click at [1396, 186] on span "Hub" at bounding box center [1398, 183] width 25 height 14
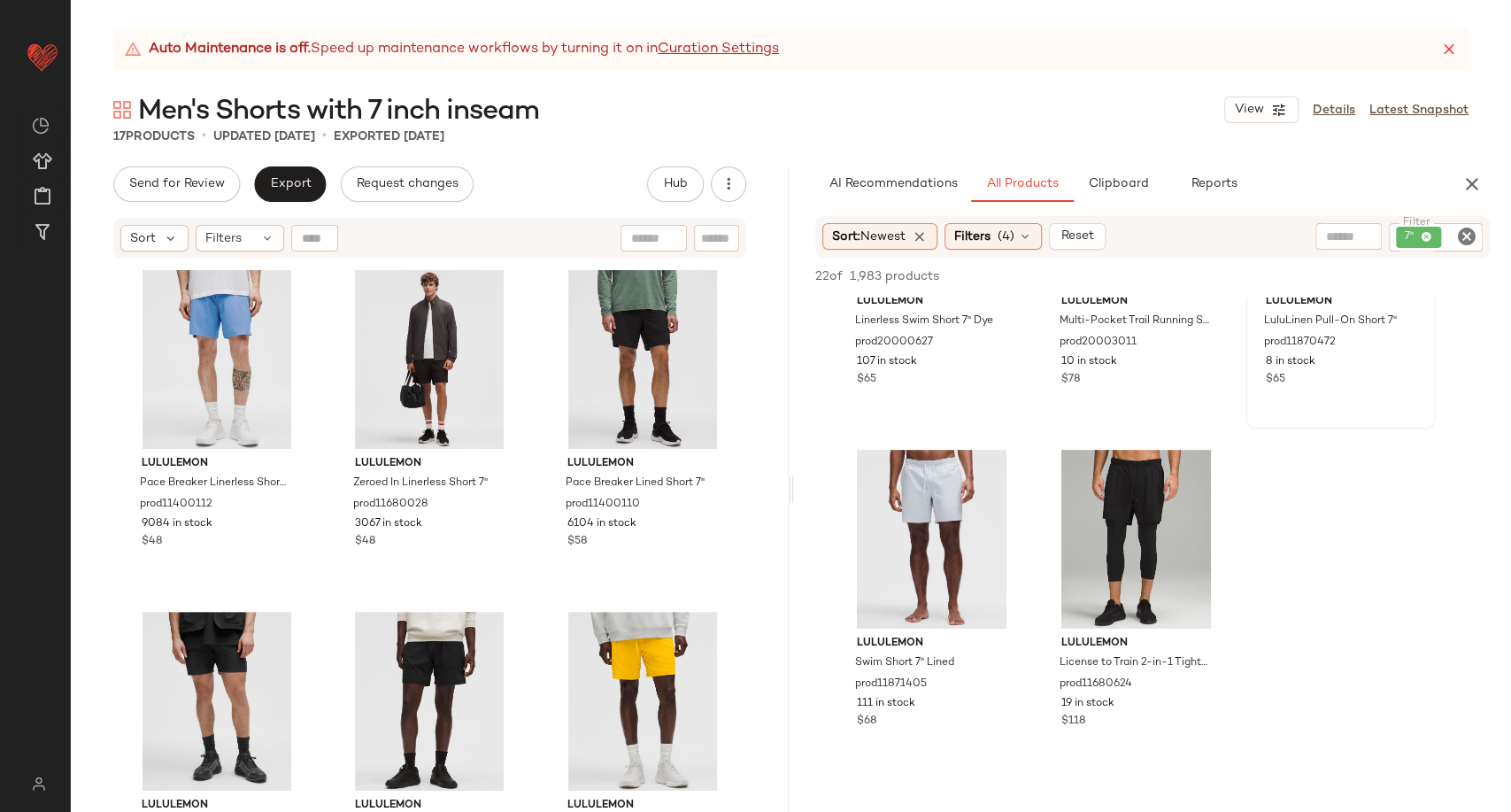
scroll to position [196, 0]
click at [1462, 184] on icon "button" at bounding box center [1472, 183] width 21 height 21
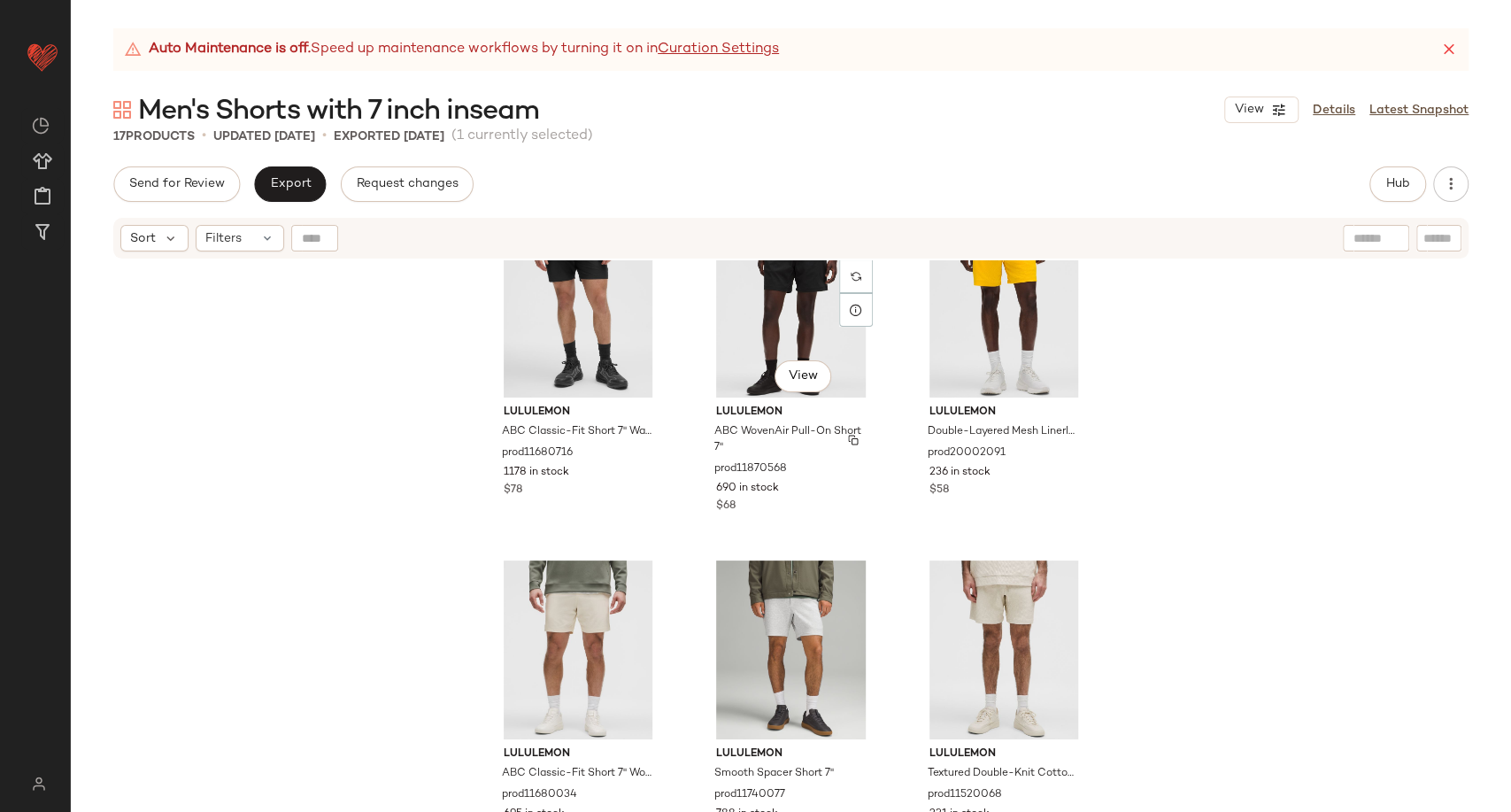
scroll to position [505, 0]
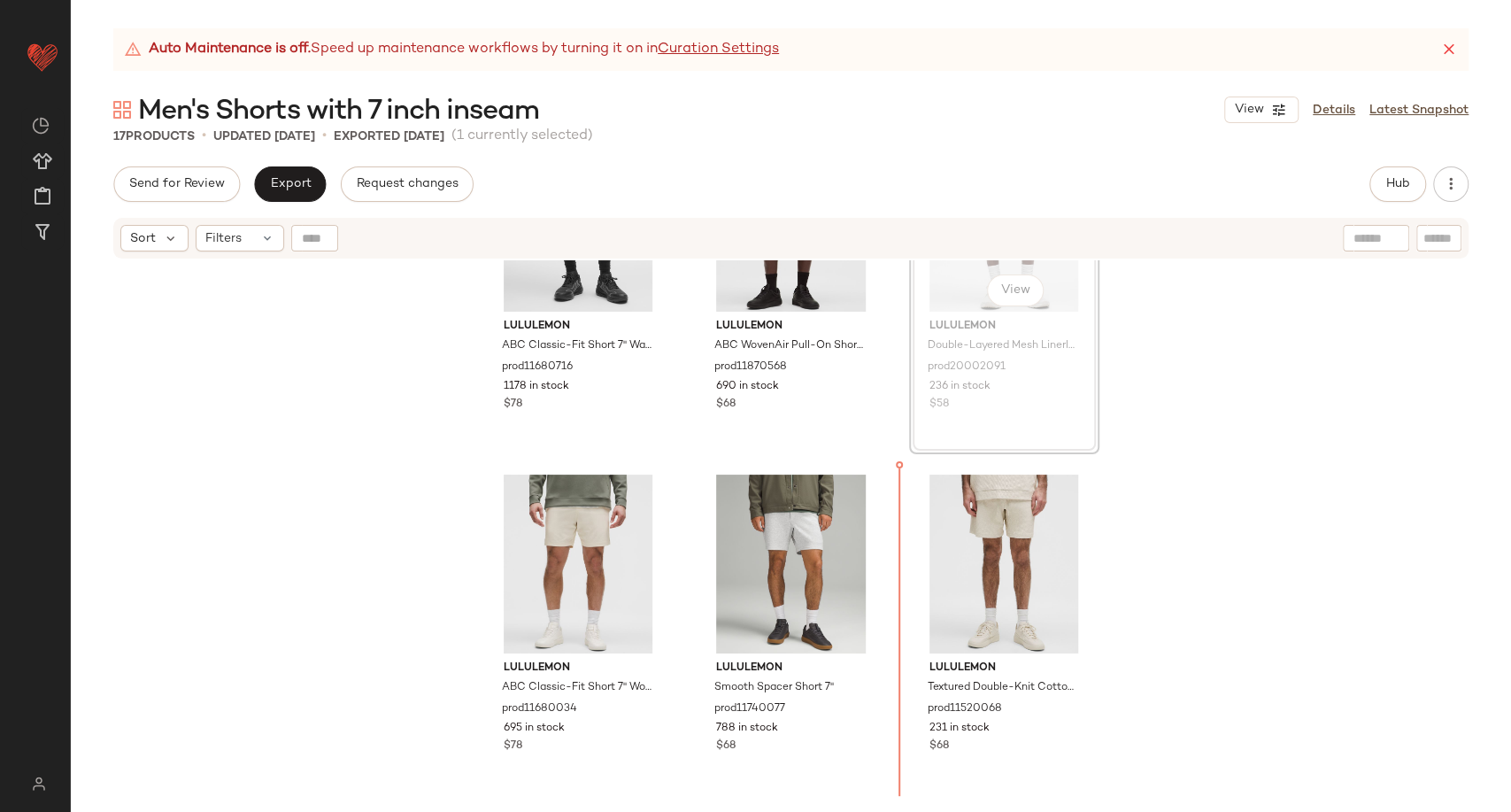
scroll to position [493, 0]
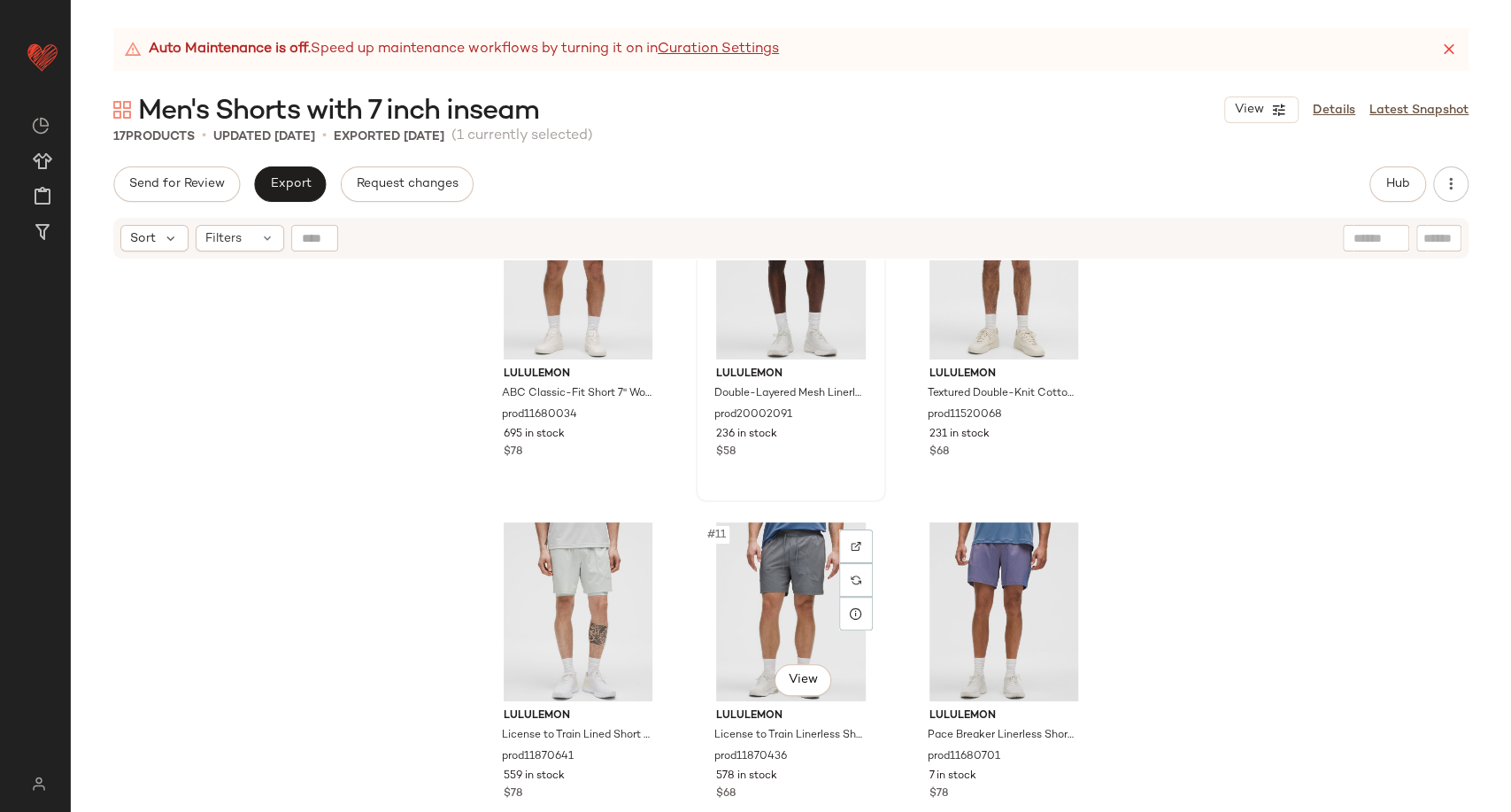
scroll to position [788, 0]
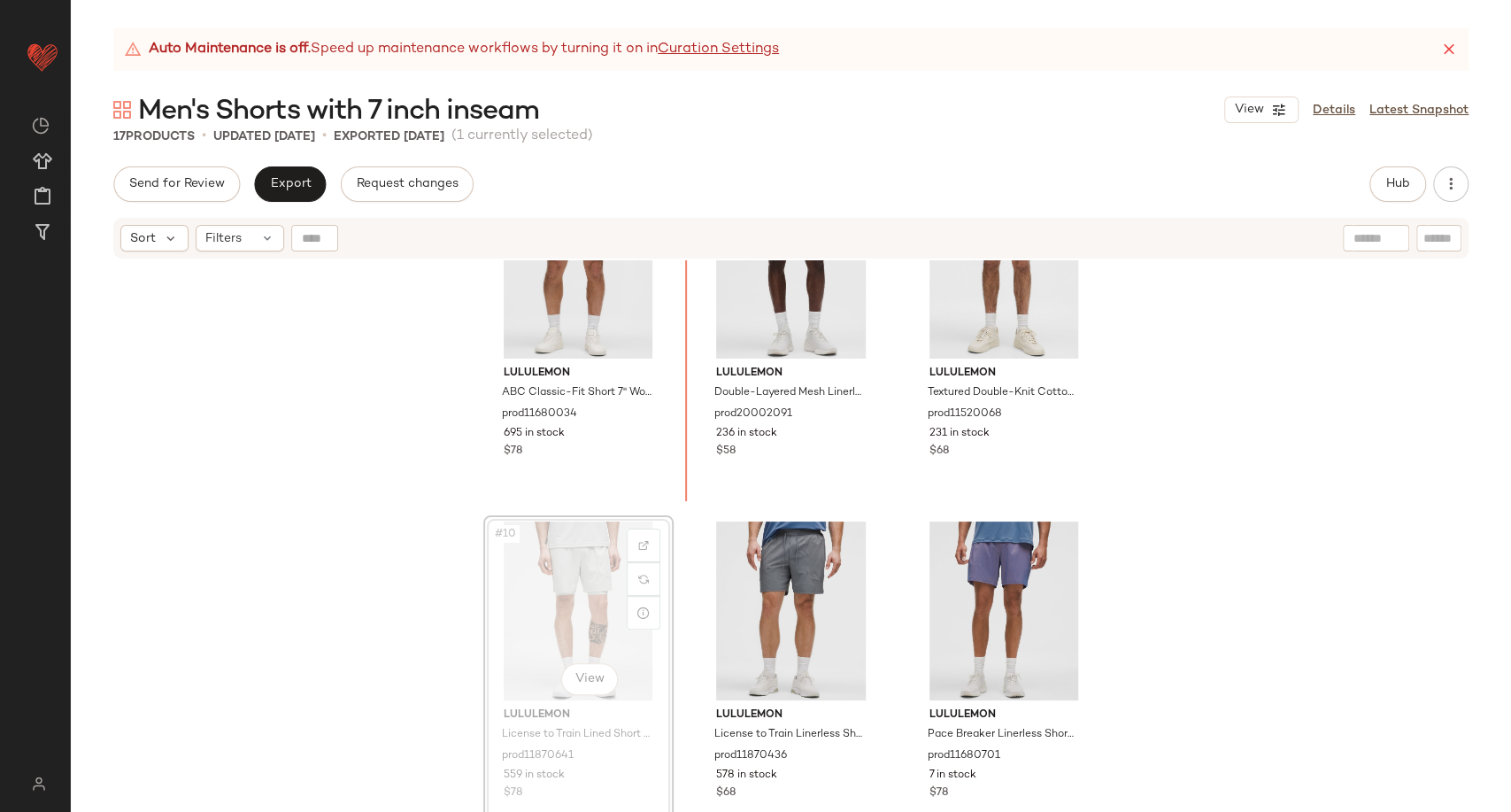
scroll to position [771, 0]
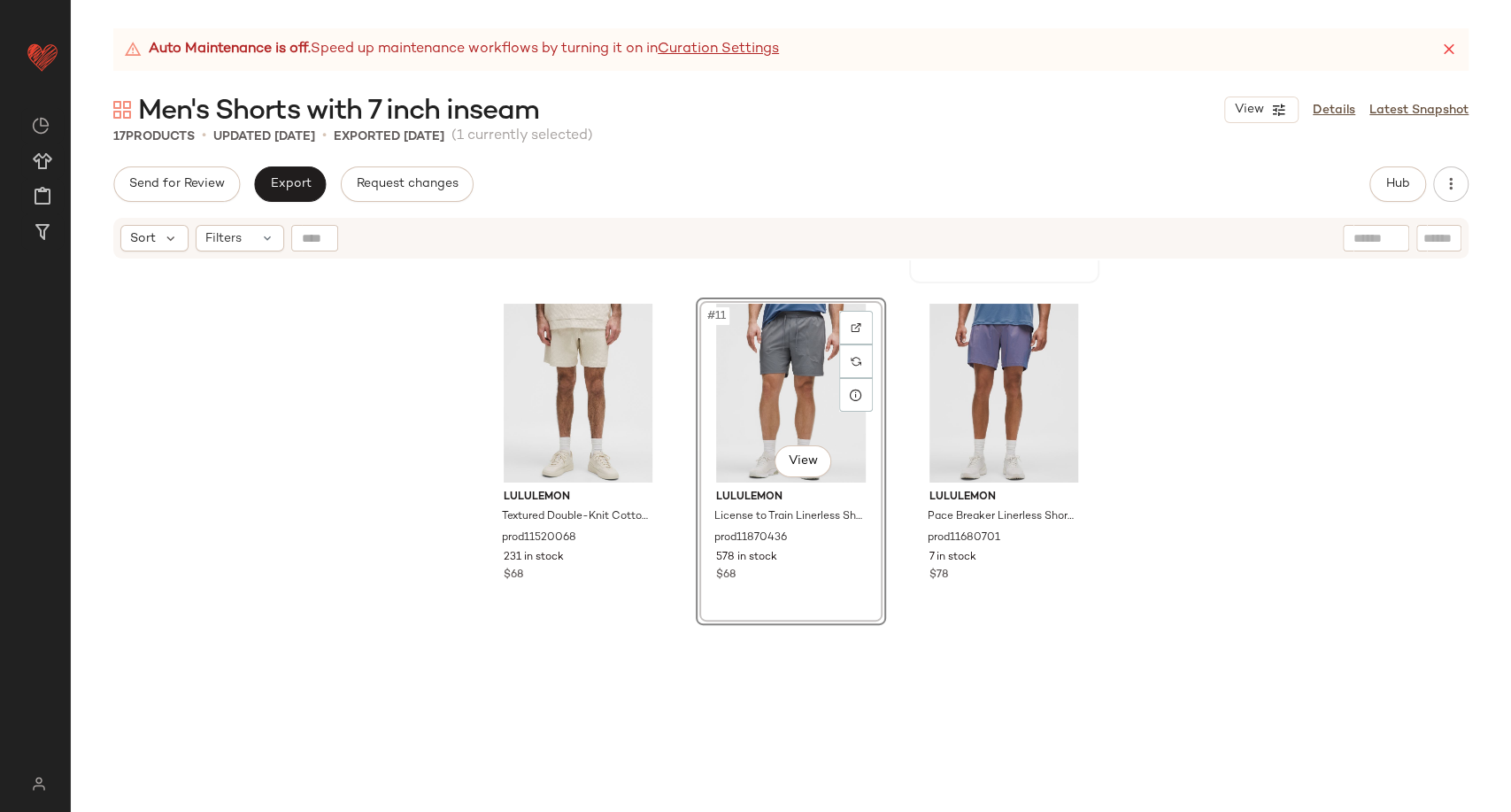
scroll to position [1067, 0]
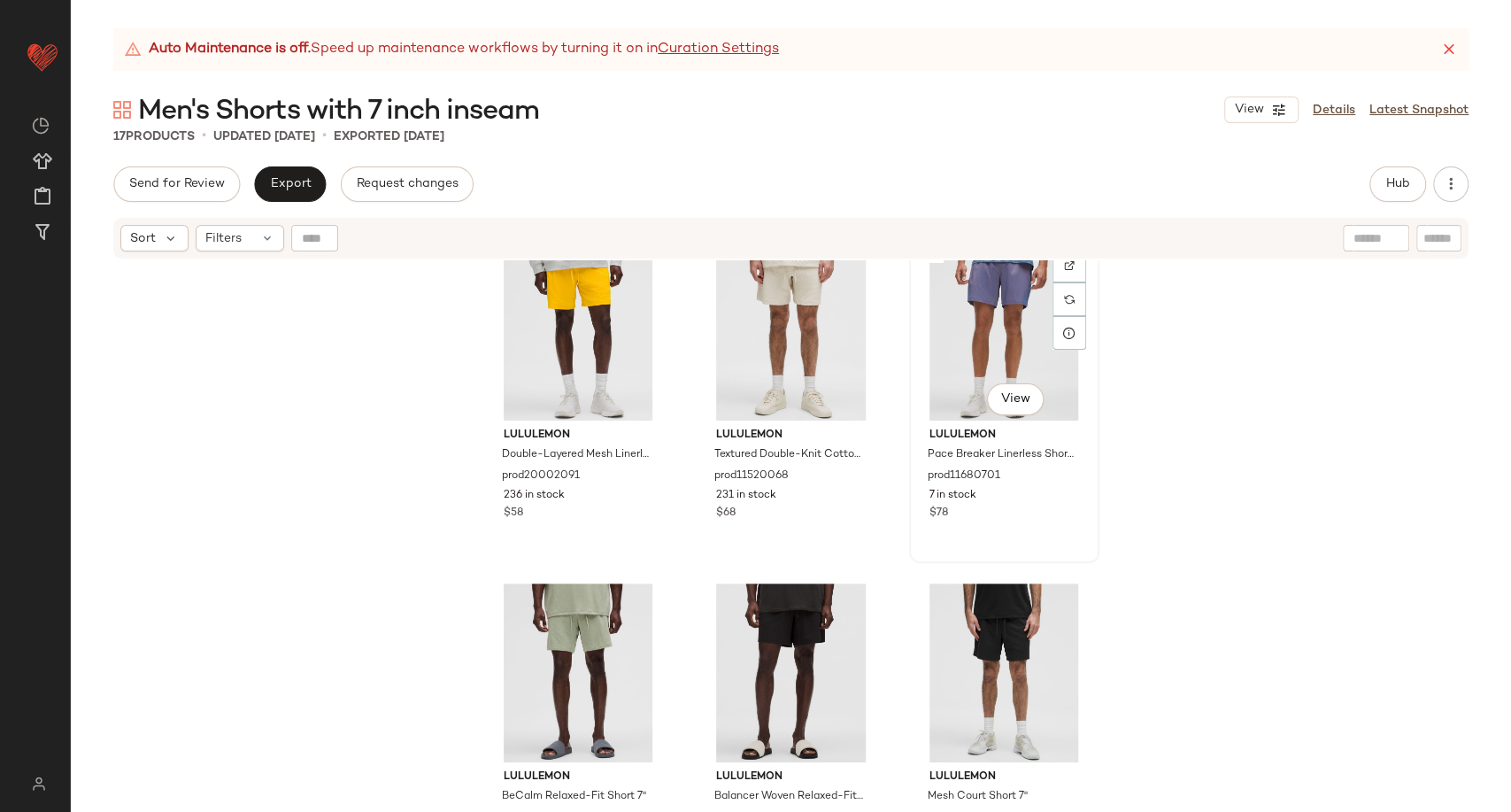
click at [987, 372] on div "#12 View" at bounding box center [1004, 331] width 178 height 179
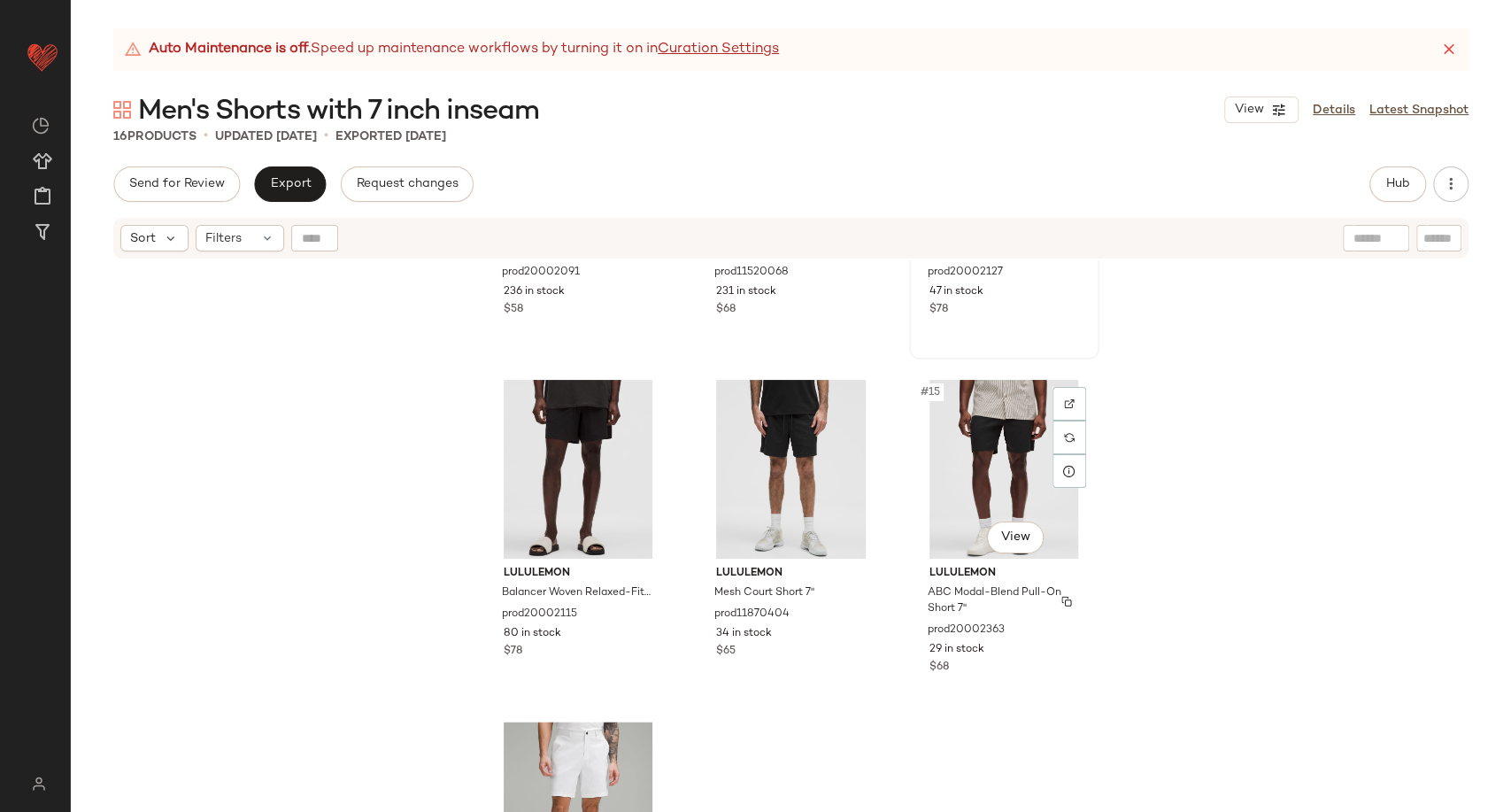
scroll to position [1166, 0]
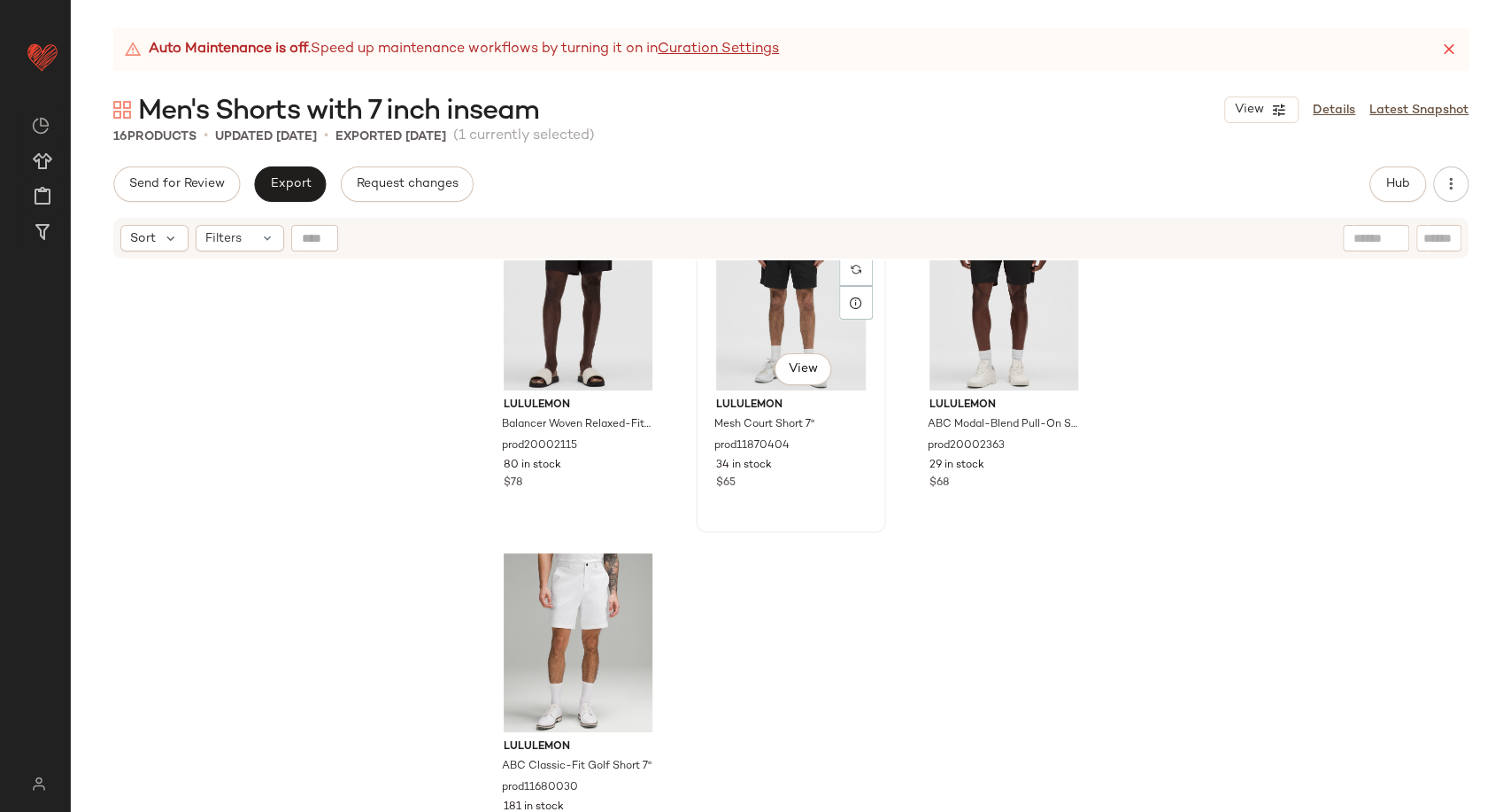
scroll to position [1457, 0]
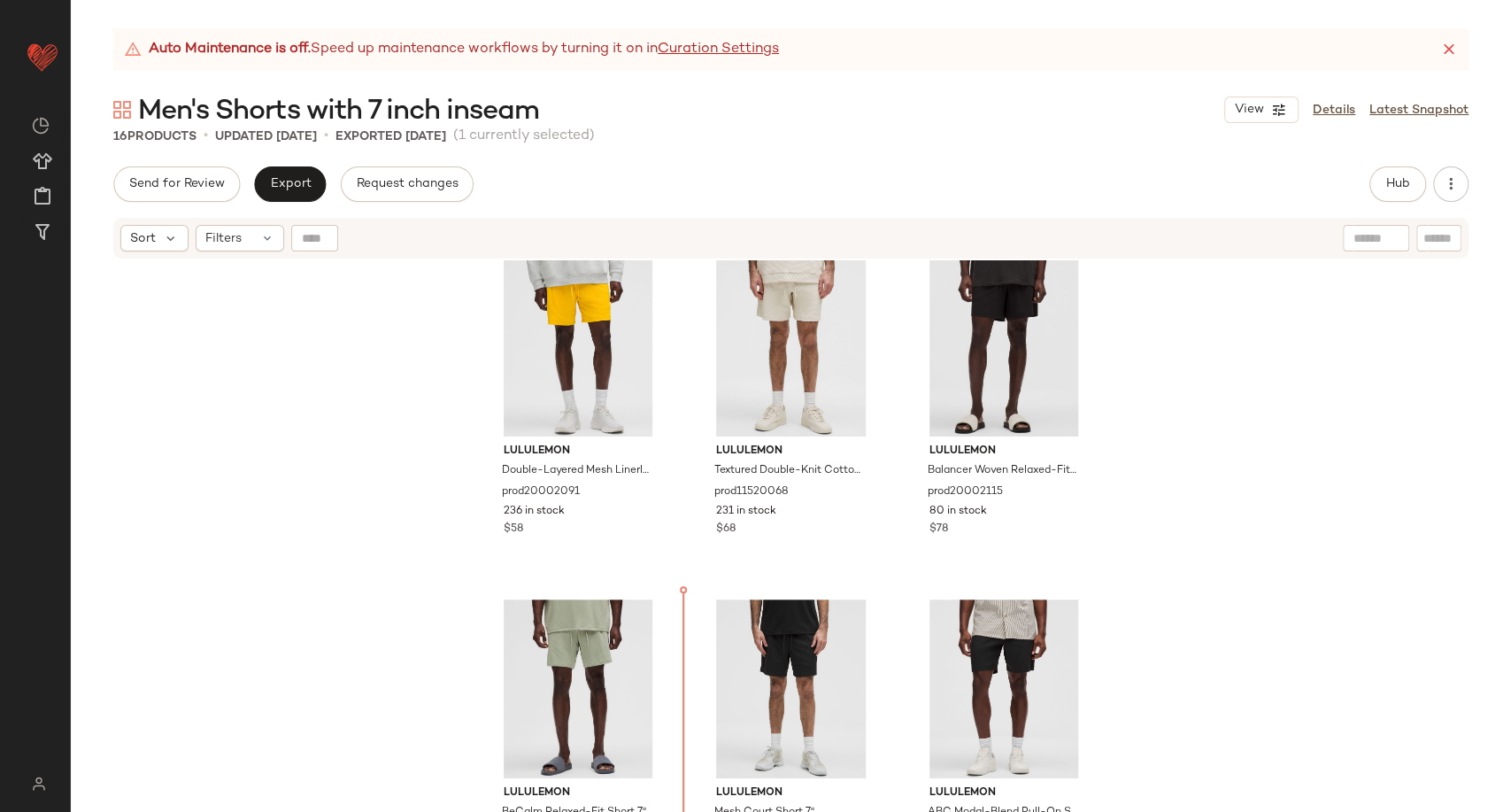
scroll to position [1038, 0]
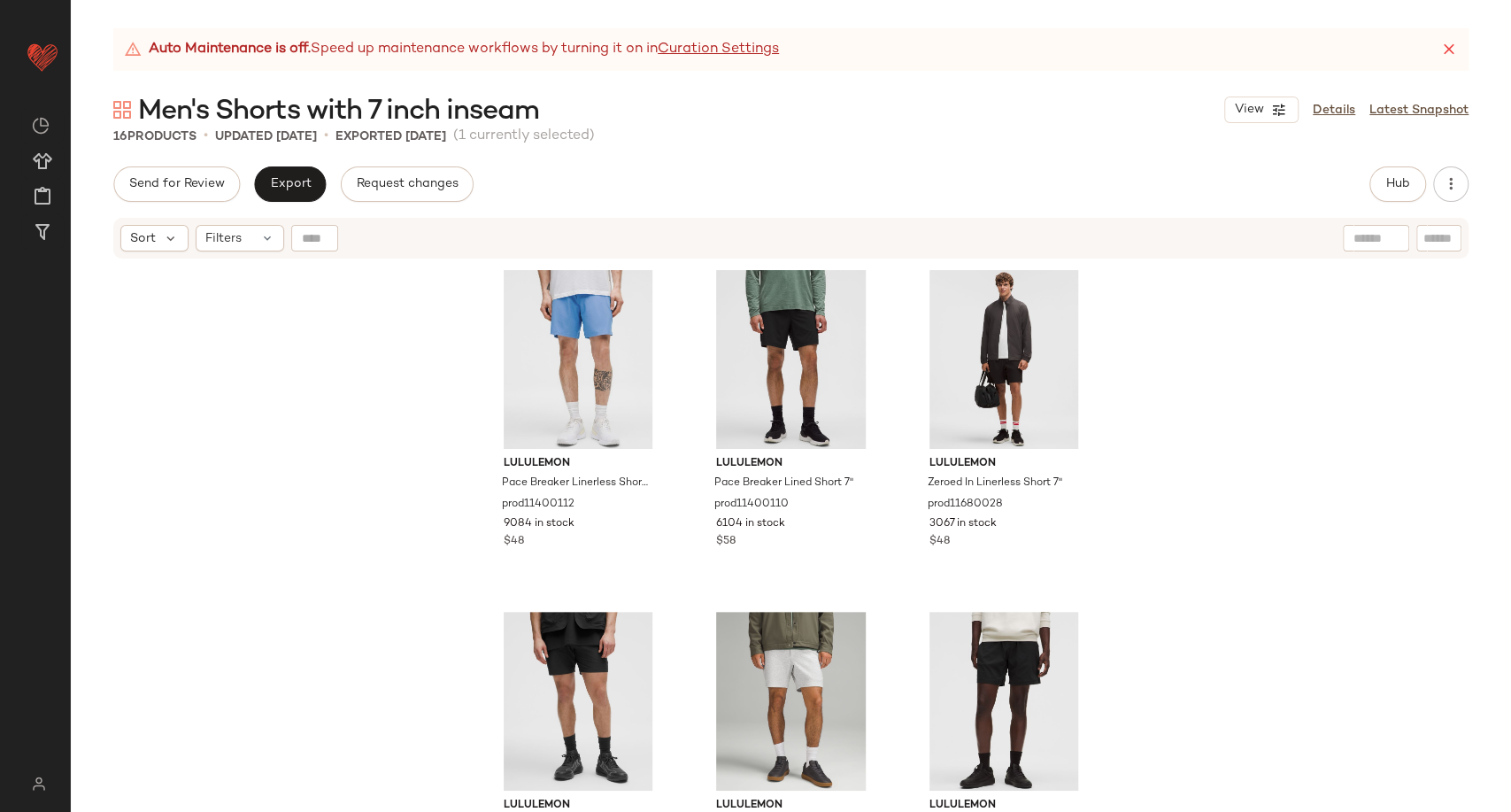
click at [347, 320] on div "lululemon Pace Breaker Linerless Short 7" prod11400112 9084 in stock $48 lulule…" at bounding box center [791, 558] width 1441 height 595
click at [286, 191] on button "Export" at bounding box center [290, 184] width 72 height 35
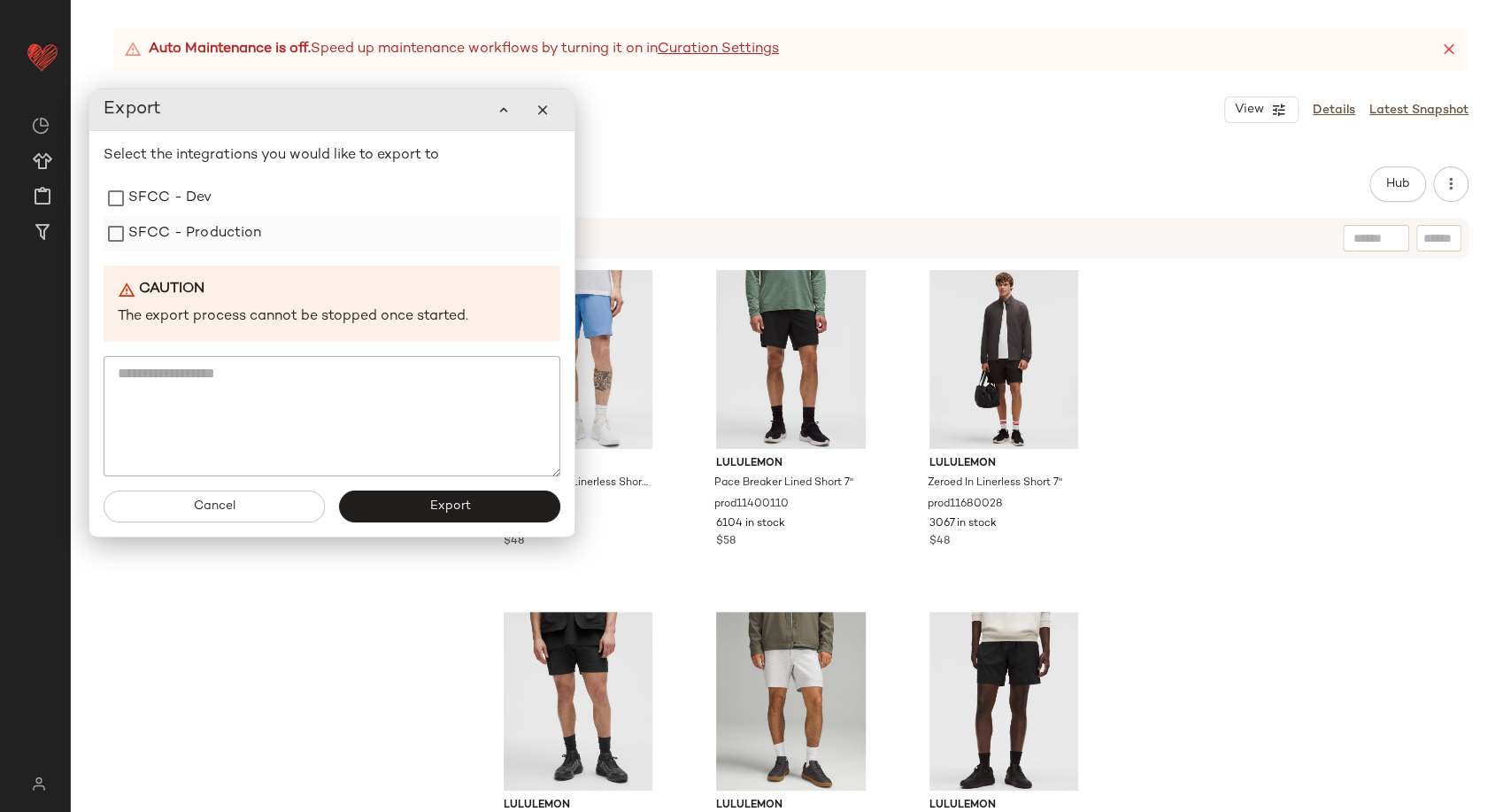
click at [222, 229] on label "SFCC - Production" at bounding box center [195, 233] width 134 height 35
click at [396, 527] on div "Cancel Export" at bounding box center [332, 506] width 485 height 60
click at [392, 516] on button "Export" at bounding box center [450, 506] width 221 height 32
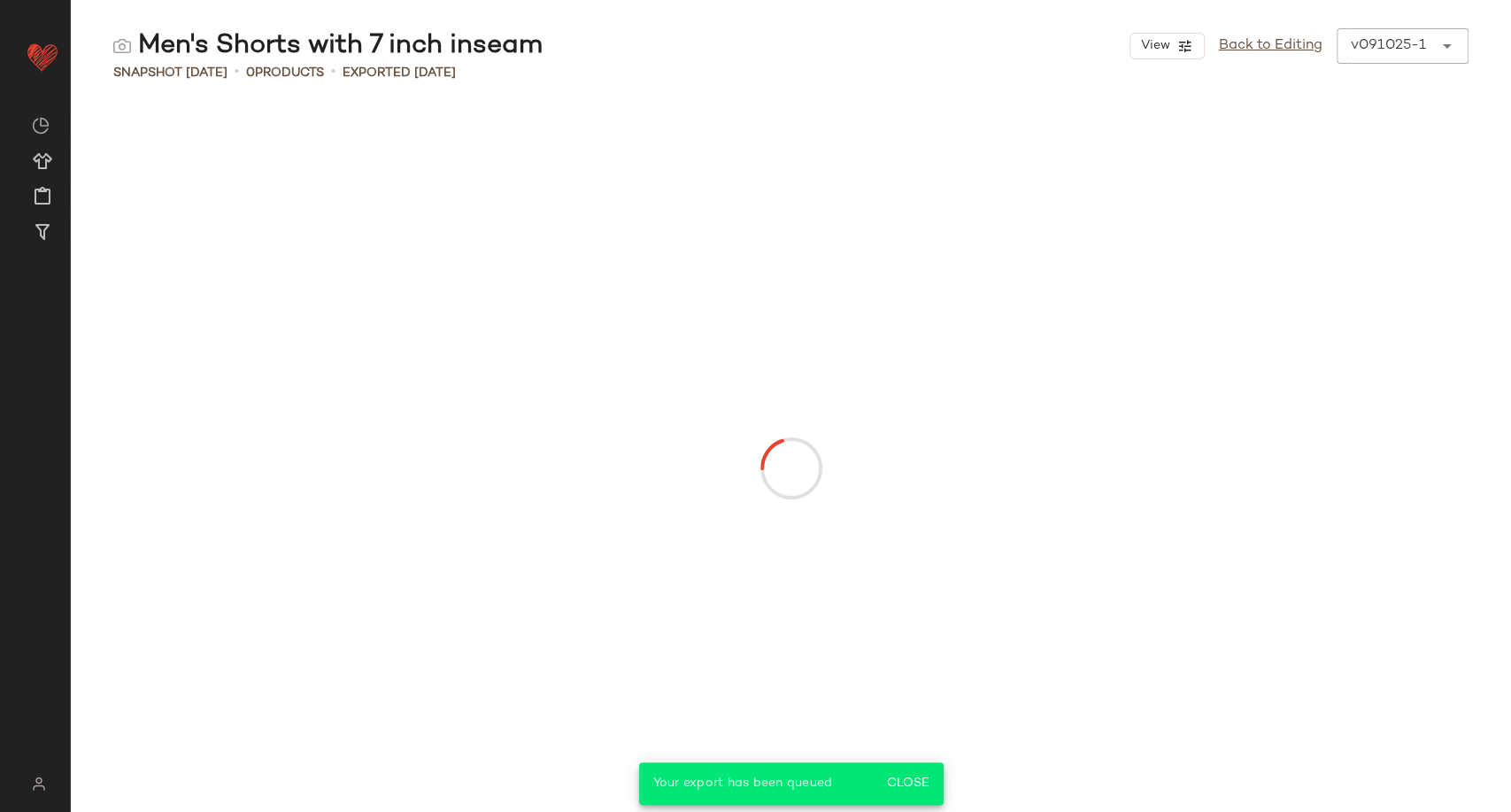
click at [351, 641] on div at bounding box center [791, 467] width 1056 height 681
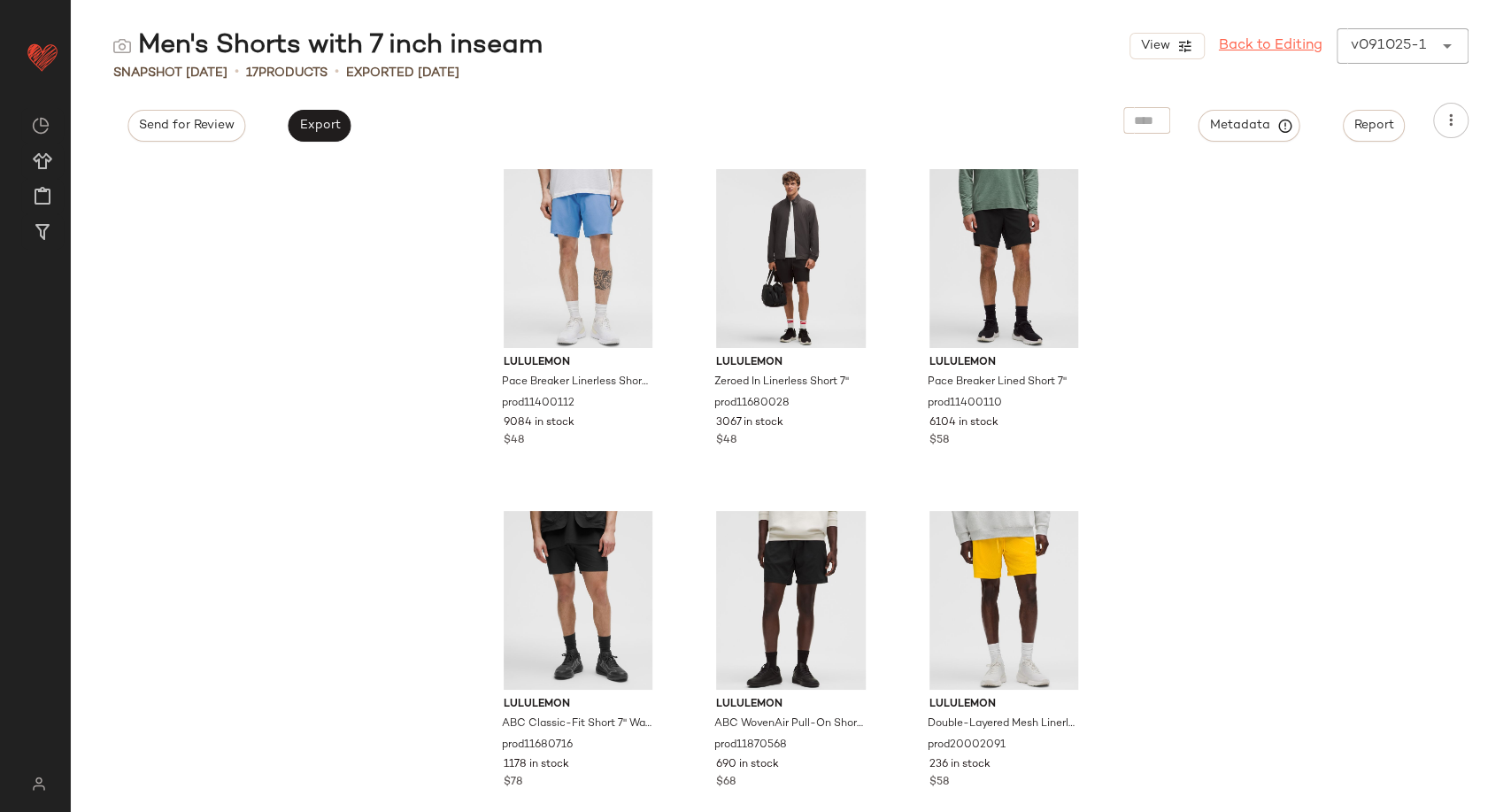
click at [1224, 49] on link "Back to Editing" at bounding box center [1271, 45] width 103 height 21
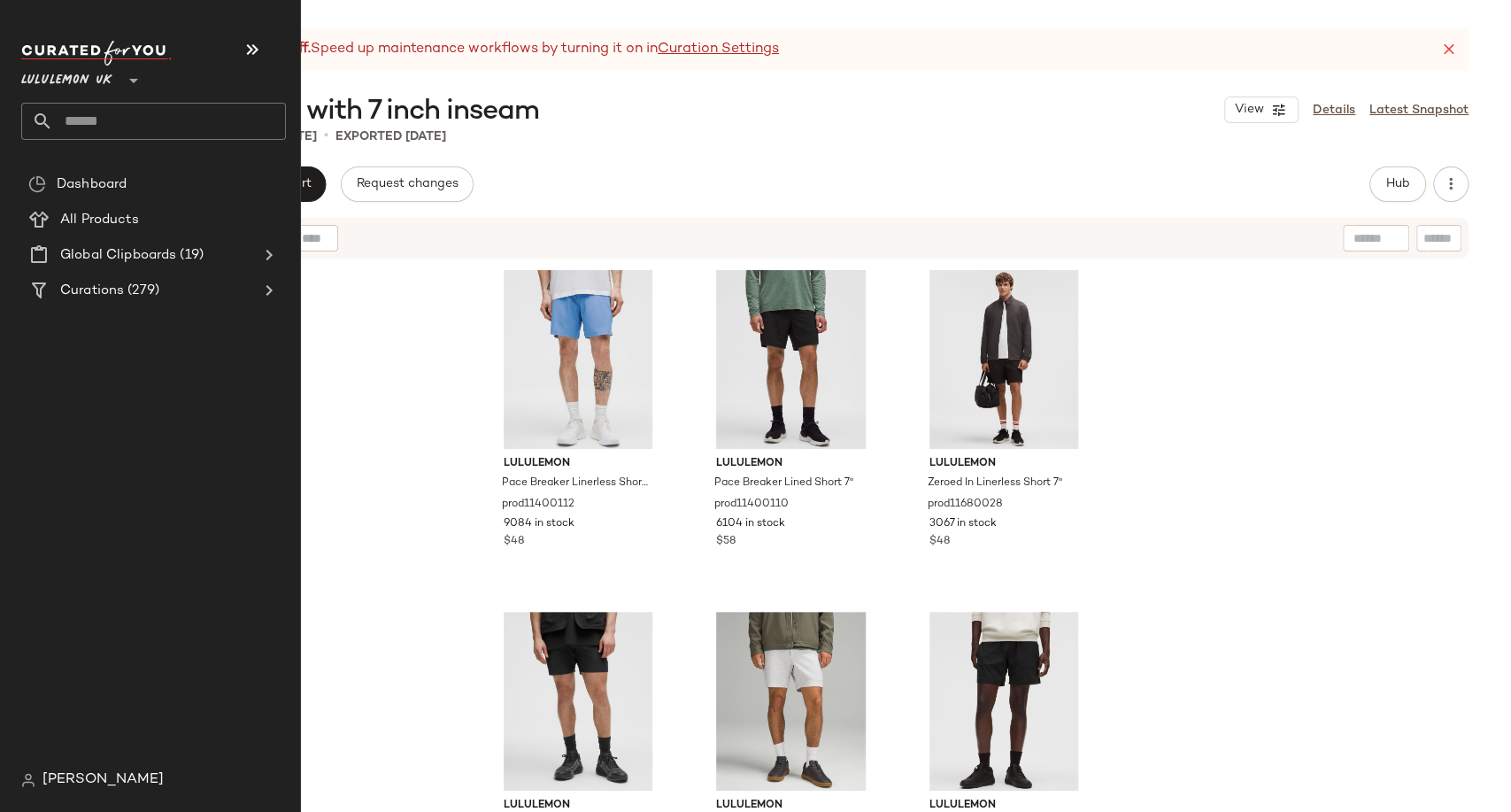
click at [71, 129] on input "text" at bounding box center [170, 121] width 233 height 37
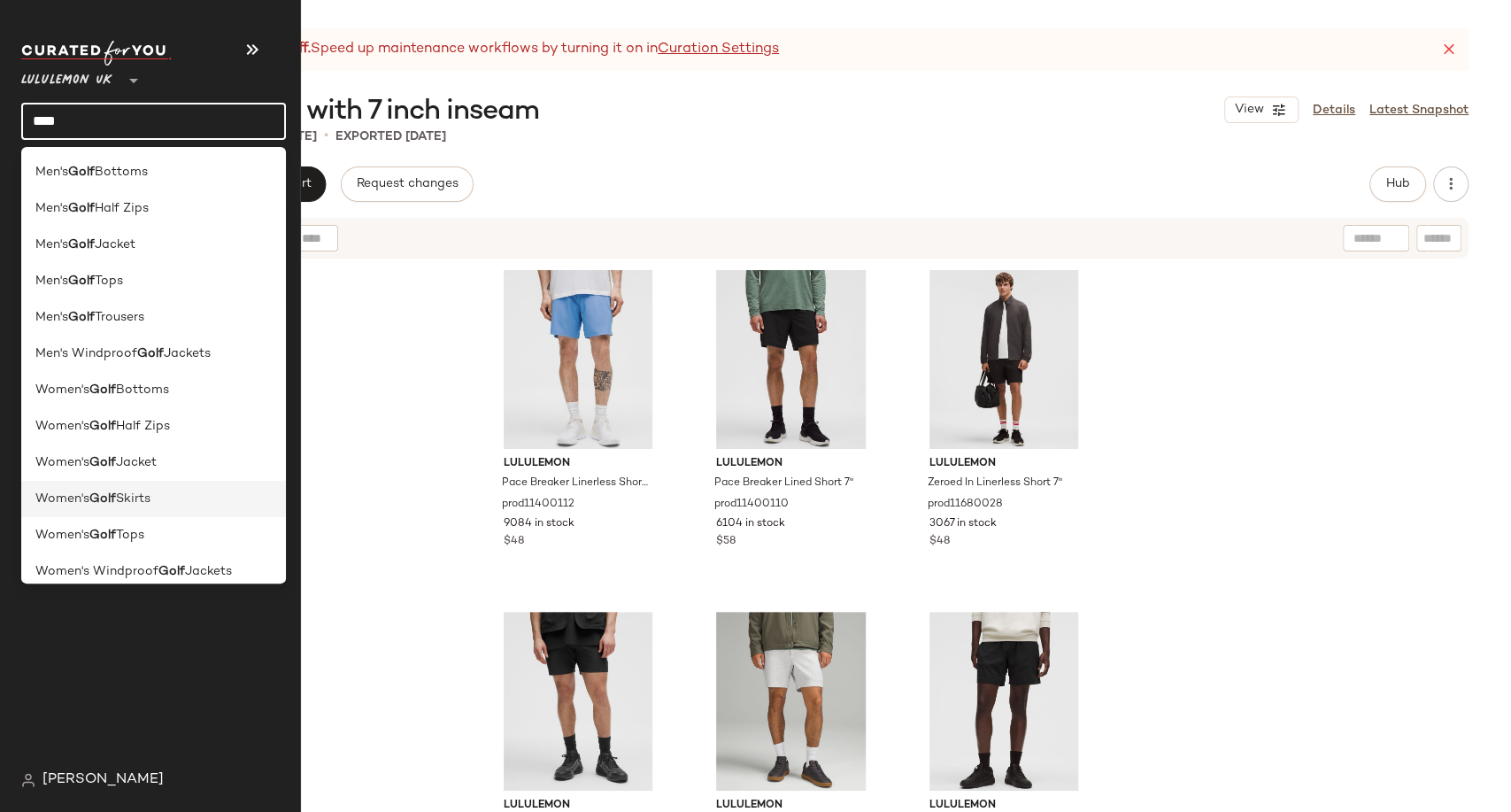
type input "****"
drag, startPoint x: 152, startPoint y: 495, endPoint x: 158, endPoint y: 483, distance: 13.4
click at [150, 495] on span "Skirts" at bounding box center [133, 499] width 34 height 18
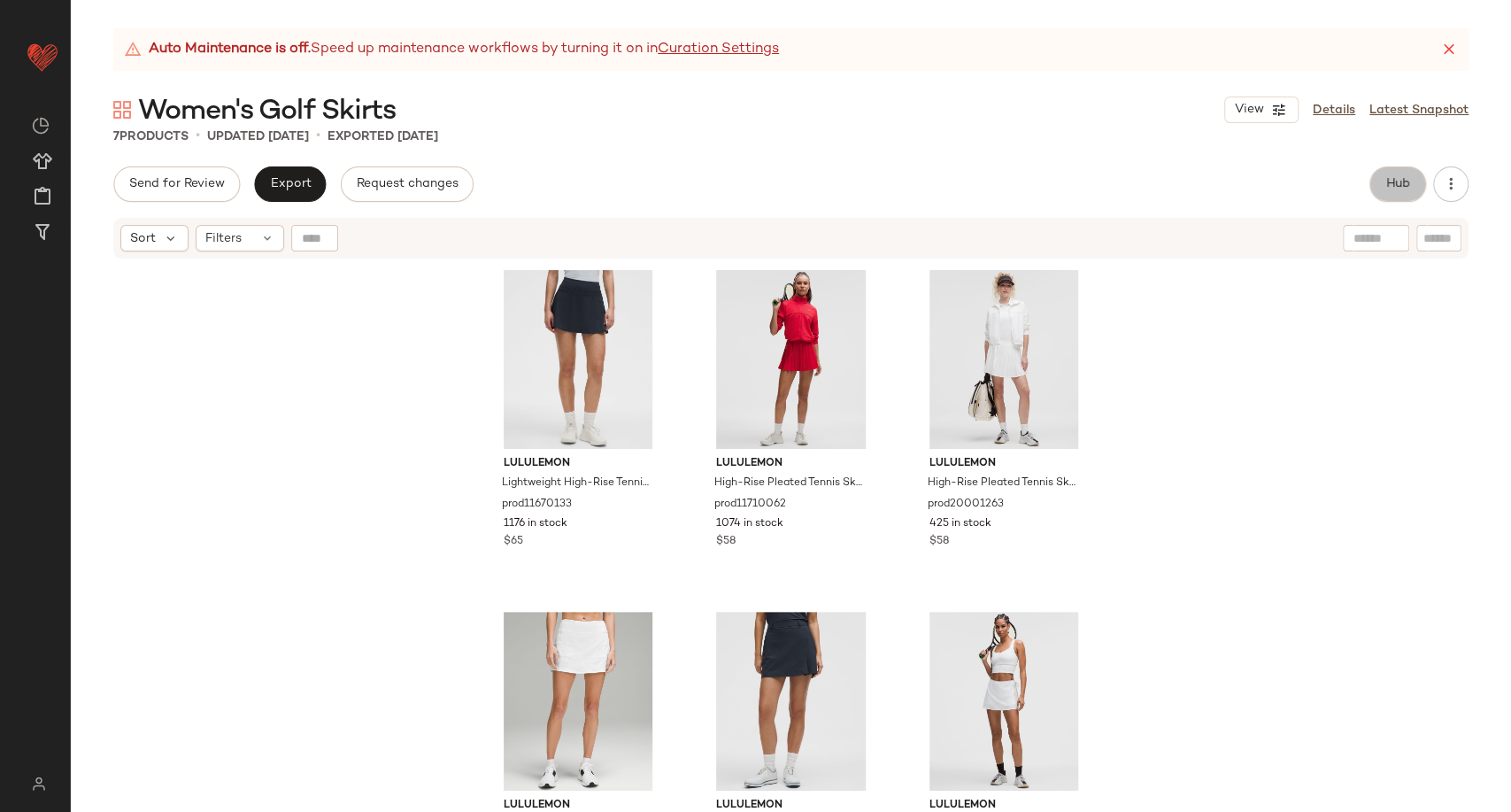
click at [1375, 186] on button "Hub" at bounding box center [1398, 184] width 56 height 35
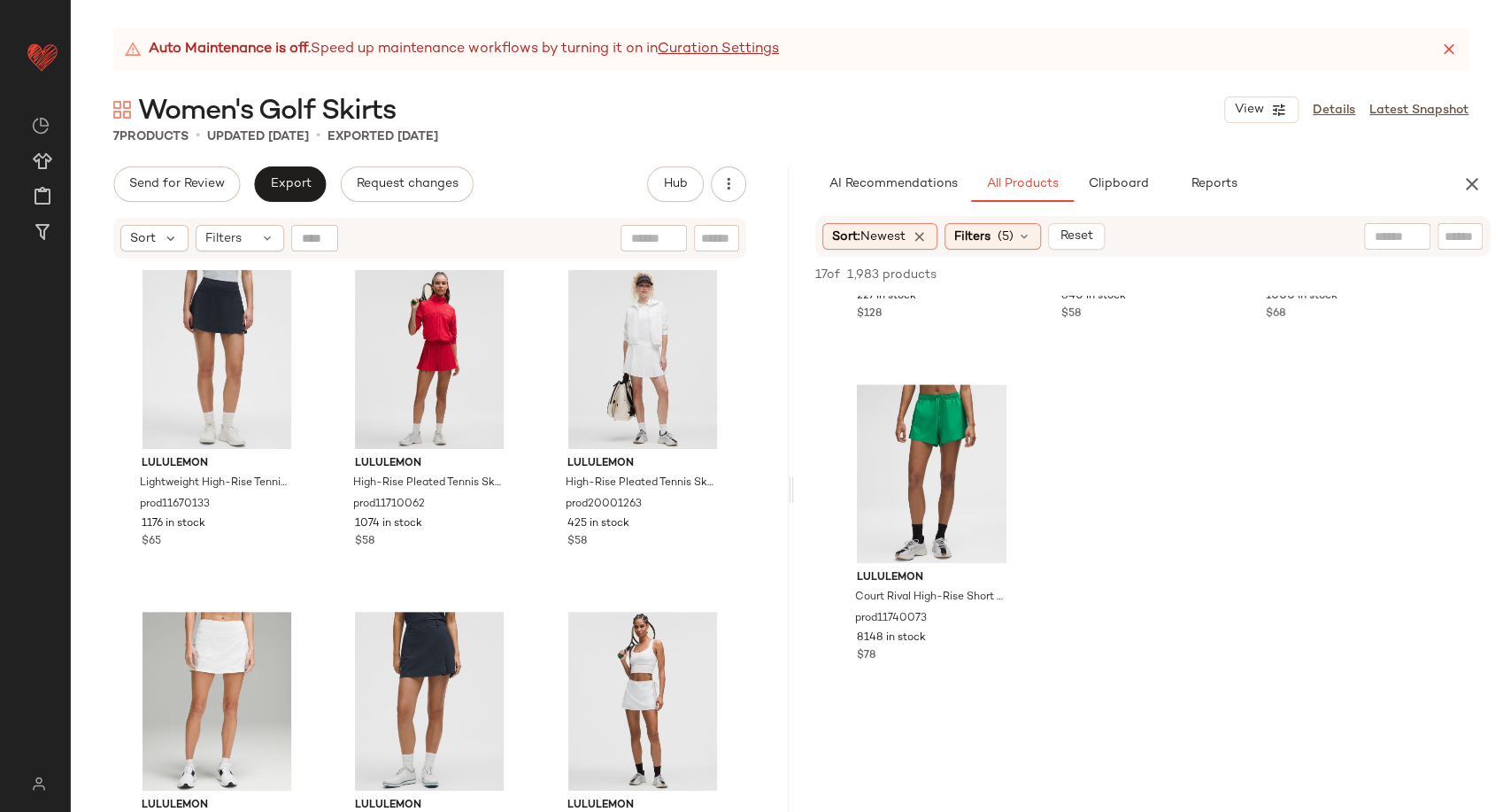
scroll to position [983, 0]
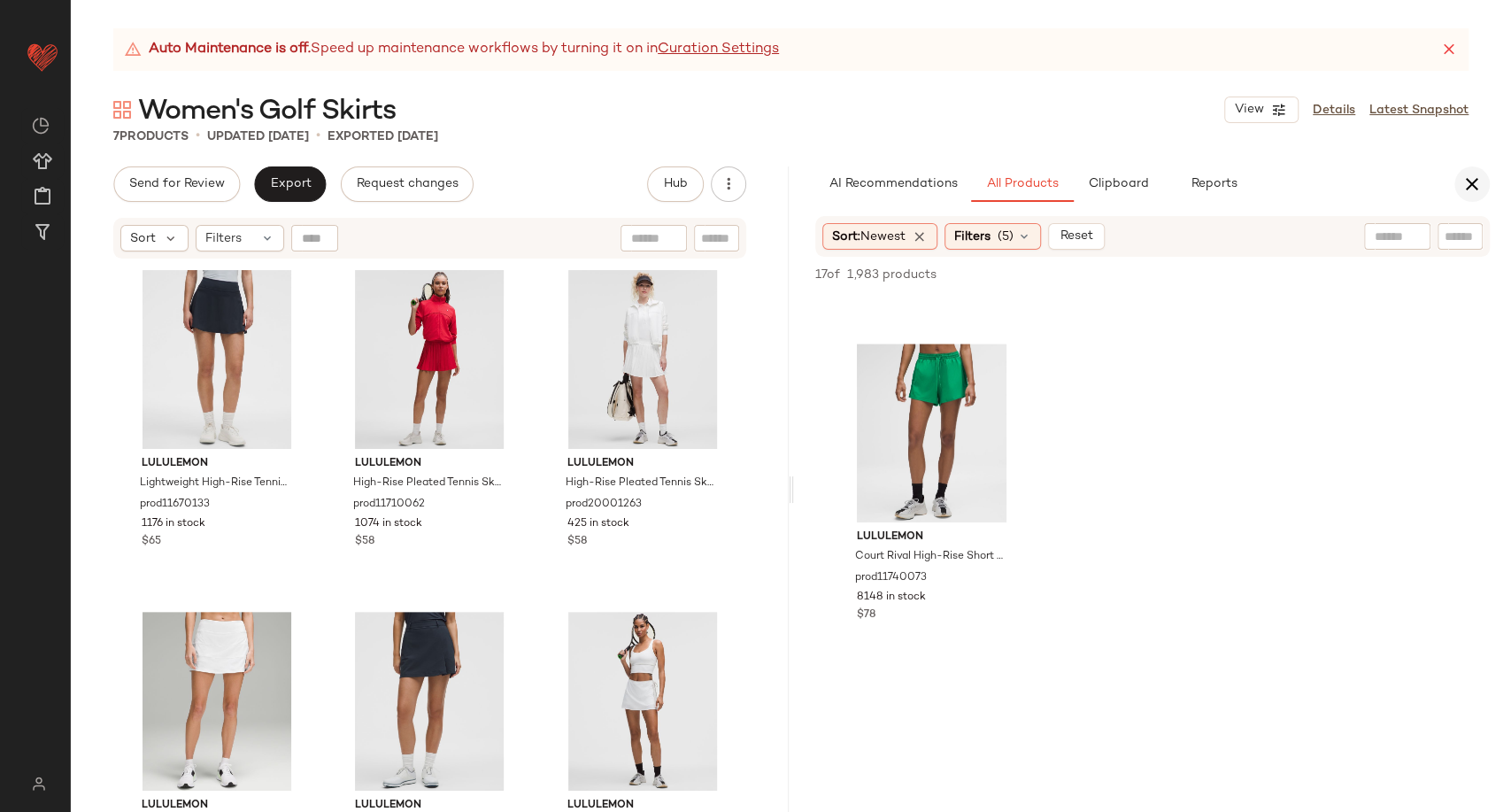
click at [1472, 169] on button "button" at bounding box center [1472, 184] width 35 height 35
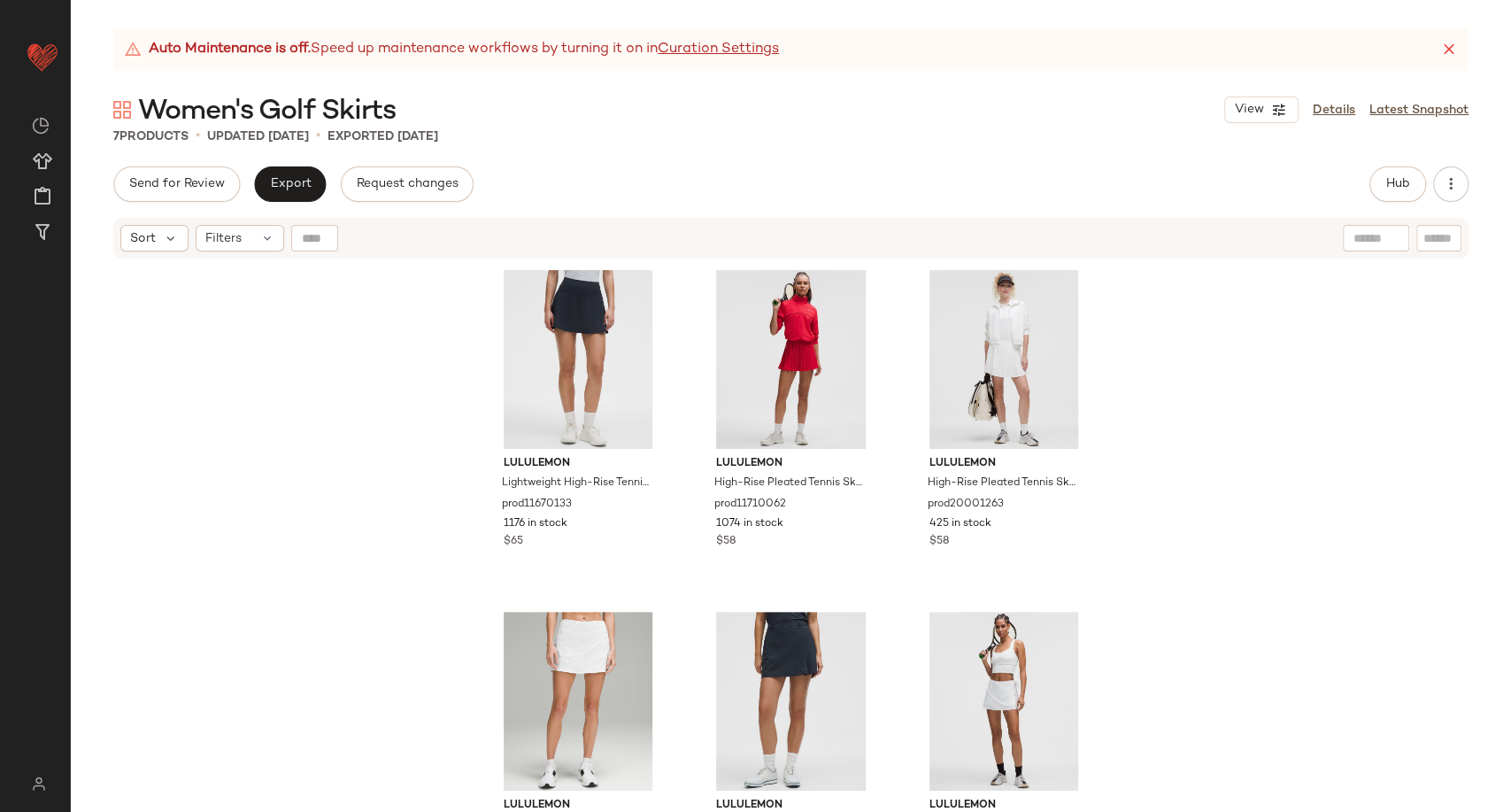
click at [818, 146] on div "Auto Maintenance is off. Speed up maintenance workflows by turning it on in Cur…" at bounding box center [791, 420] width 1441 height 783
click at [704, 231] on div "Sort Filters" at bounding box center [676, 238] width 1111 height 27
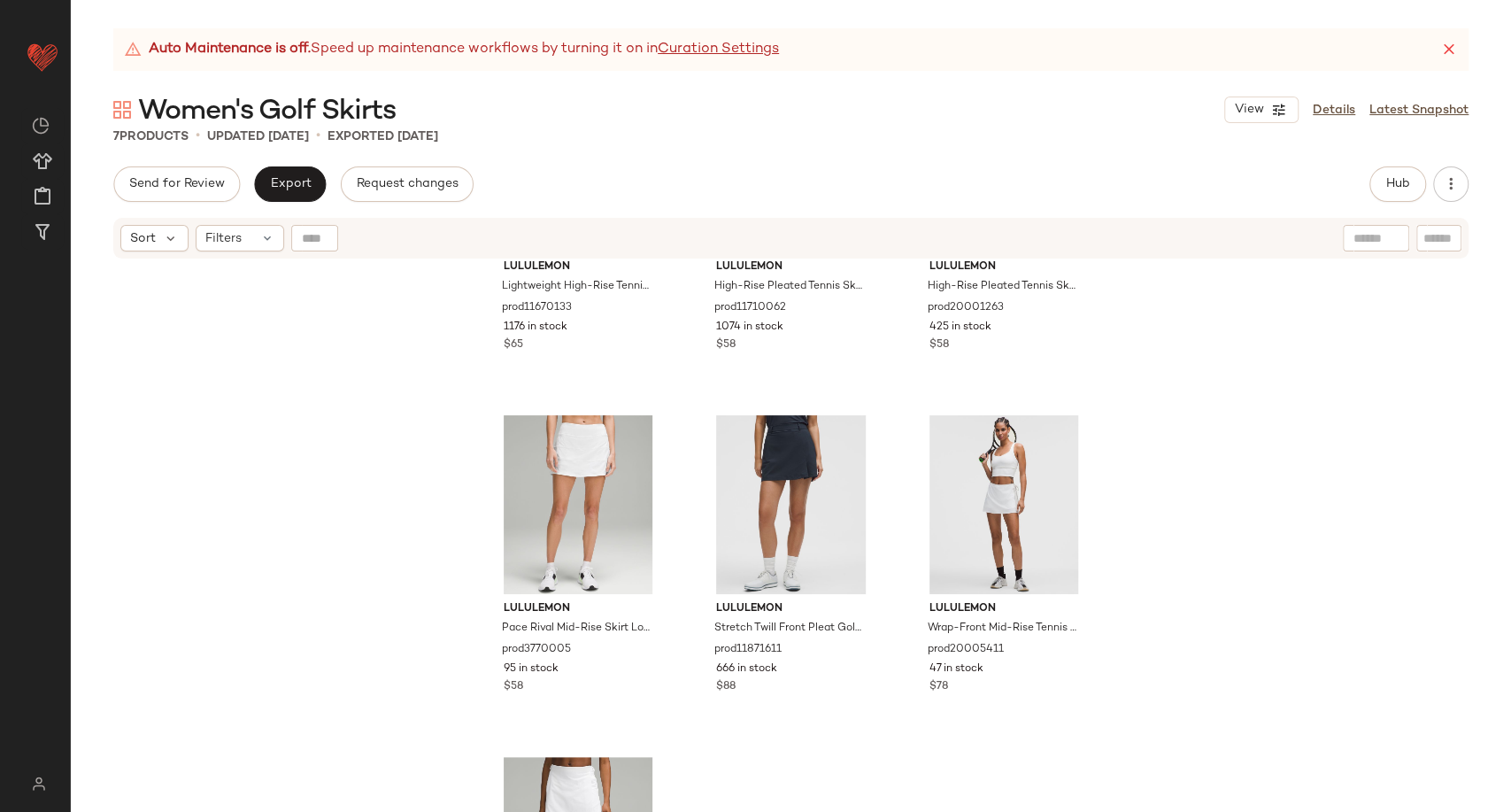
scroll to position [0, 0]
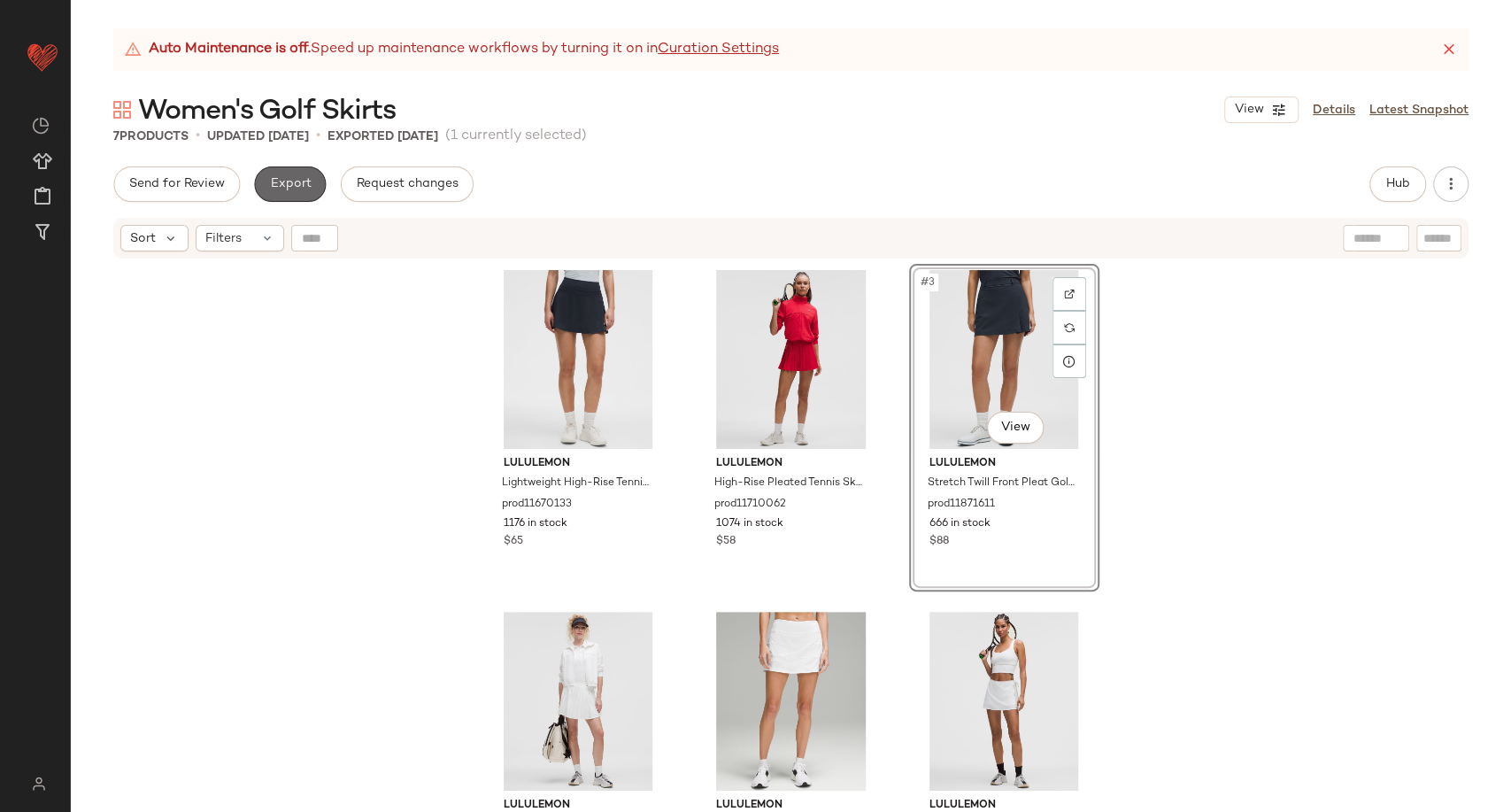
click at [299, 188] on span "Export" at bounding box center [289, 183] width 41 height 14
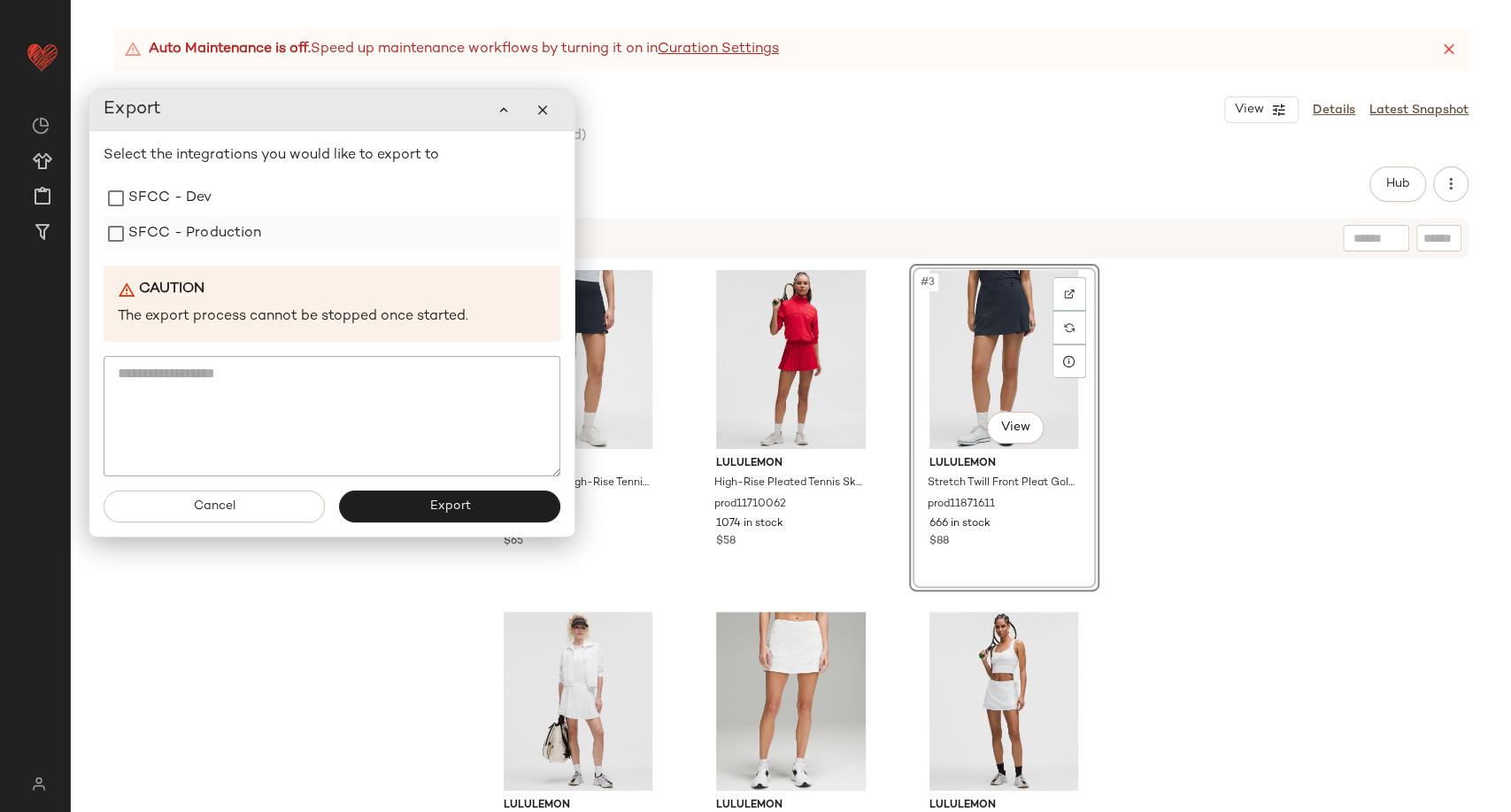
click at [242, 246] on label "SFCC - Production" at bounding box center [195, 233] width 134 height 35
click at [417, 519] on button "Export" at bounding box center [450, 506] width 221 height 32
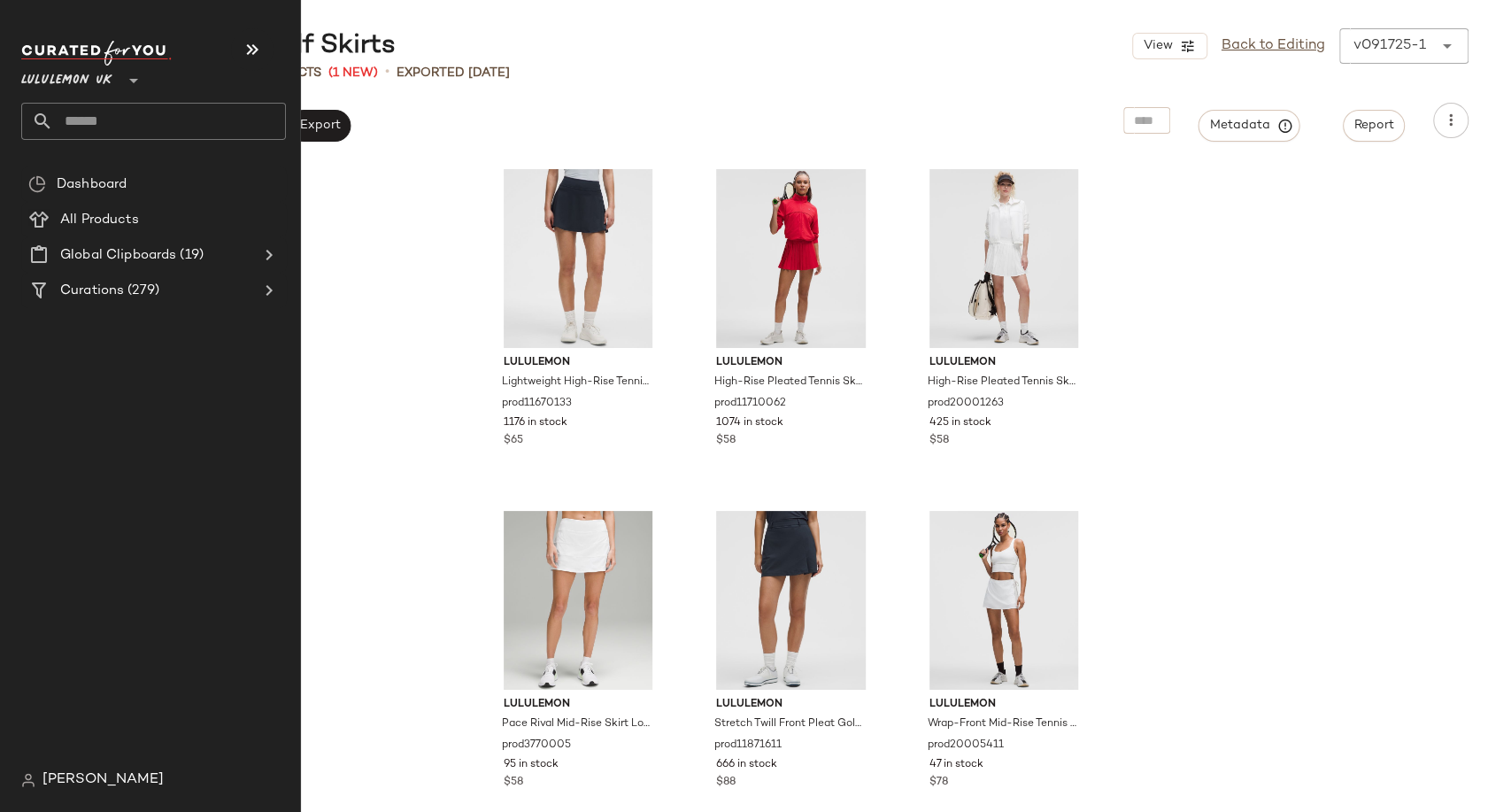
click at [89, 115] on input "text" at bounding box center [170, 121] width 233 height 37
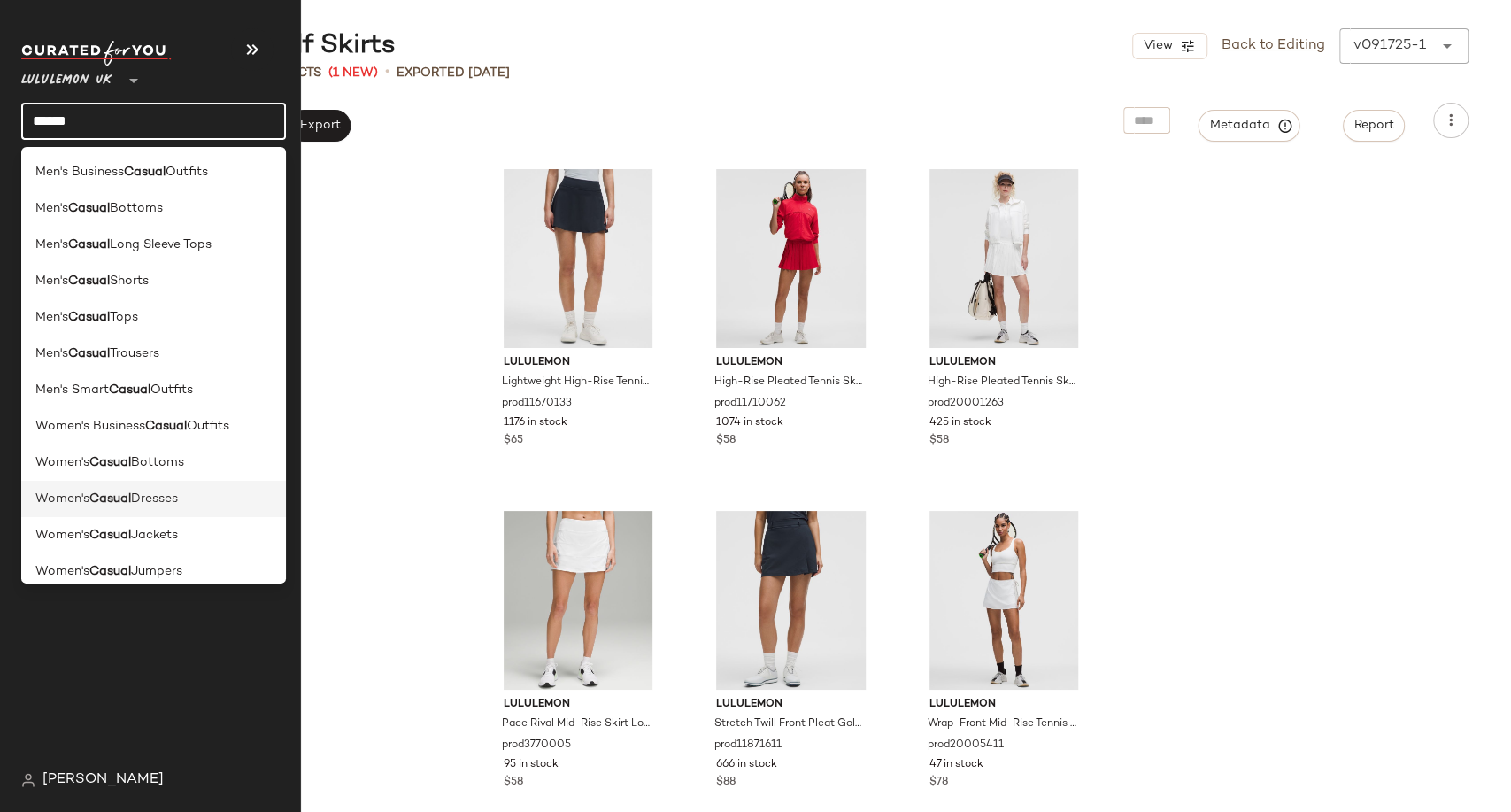
scroll to position [99, 0]
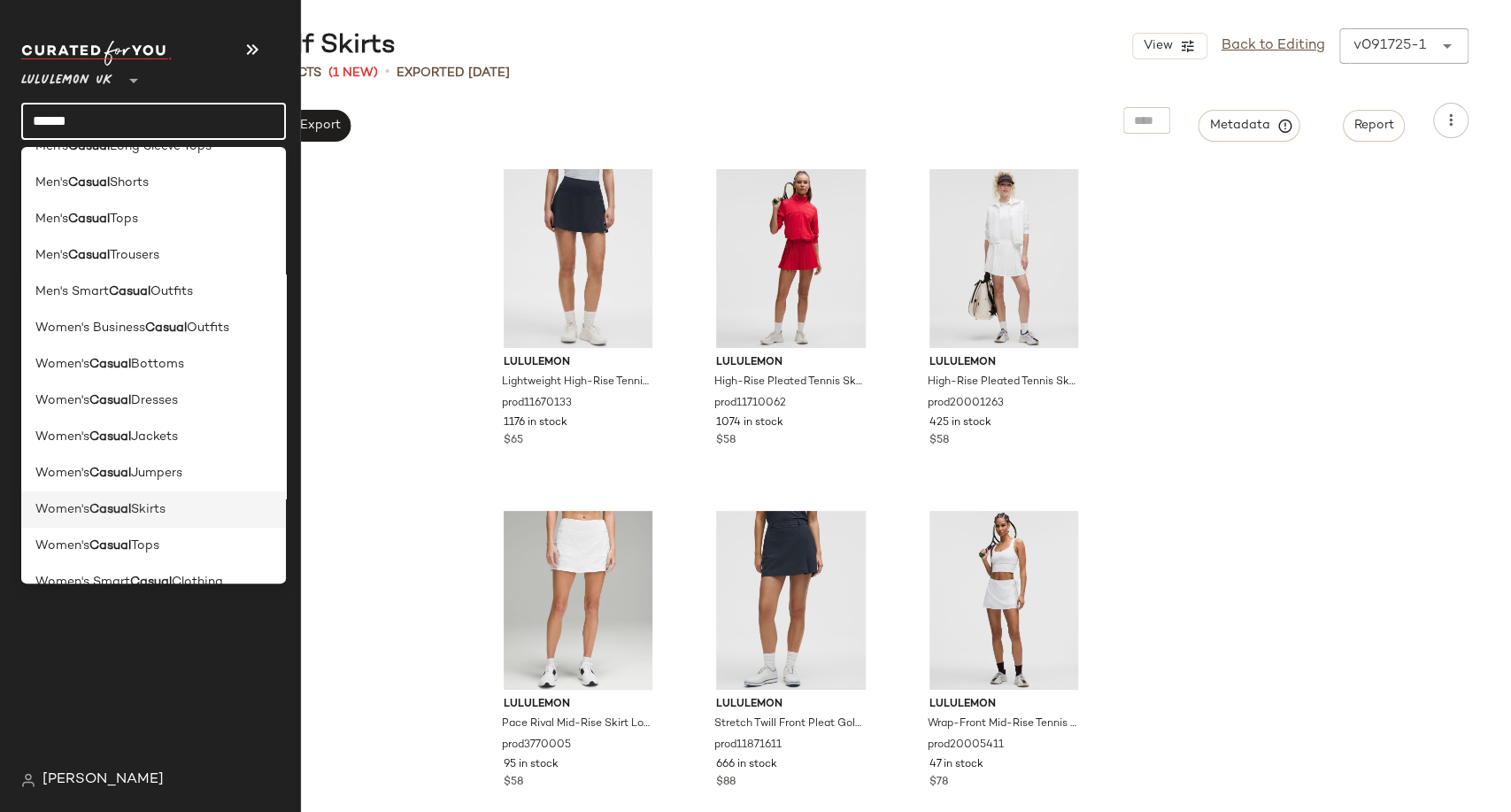
type input "******"
click at [163, 510] on span "Skirts" at bounding box center [148, 510] width 34 height 18
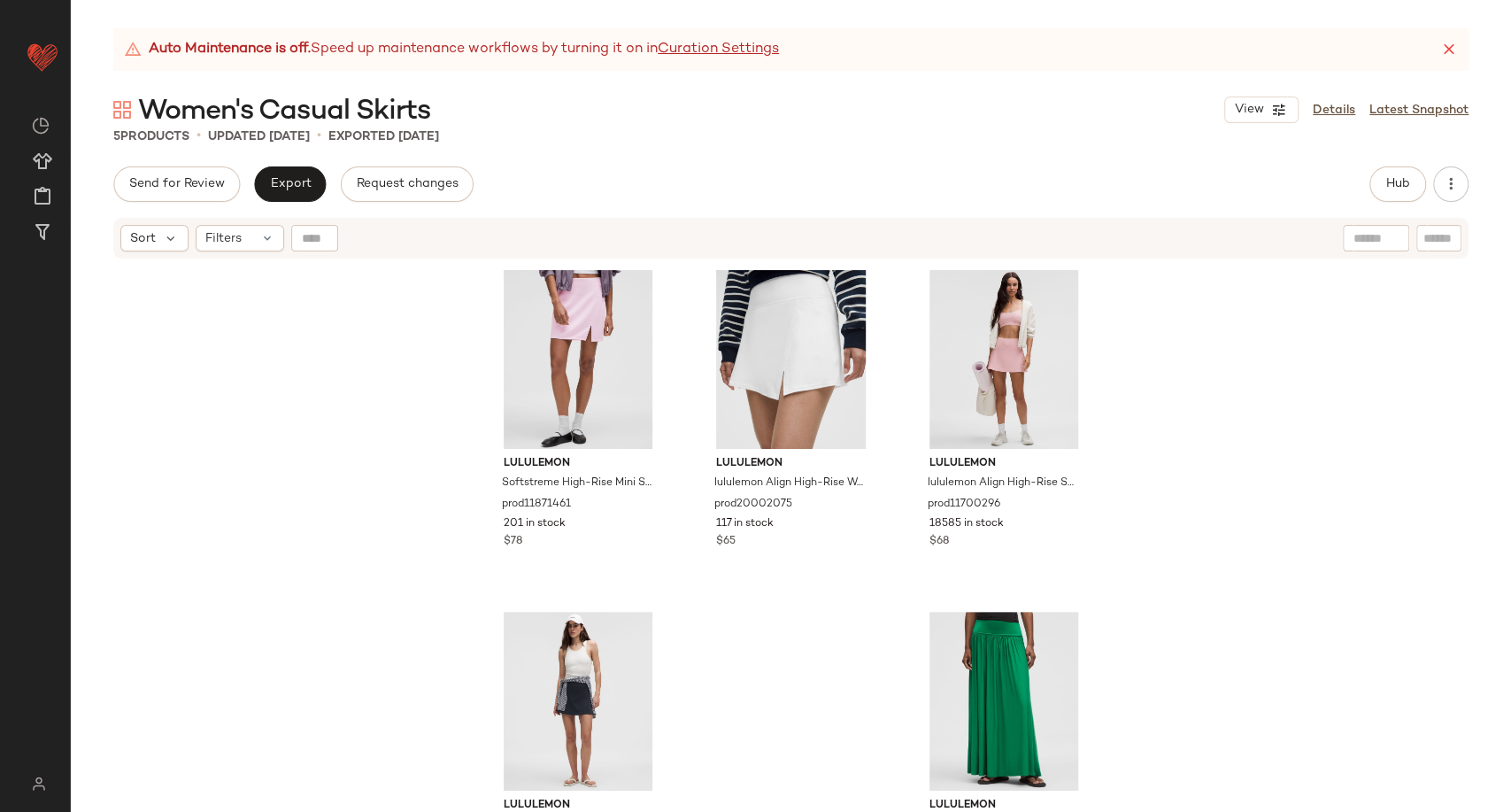
click at [432, 436] on div "lululemon Softstreme High-Rise Mini Skirt prod11871461 201 in stock $78 lululem…" at bounding box center [791, 558] width 1441 height 595
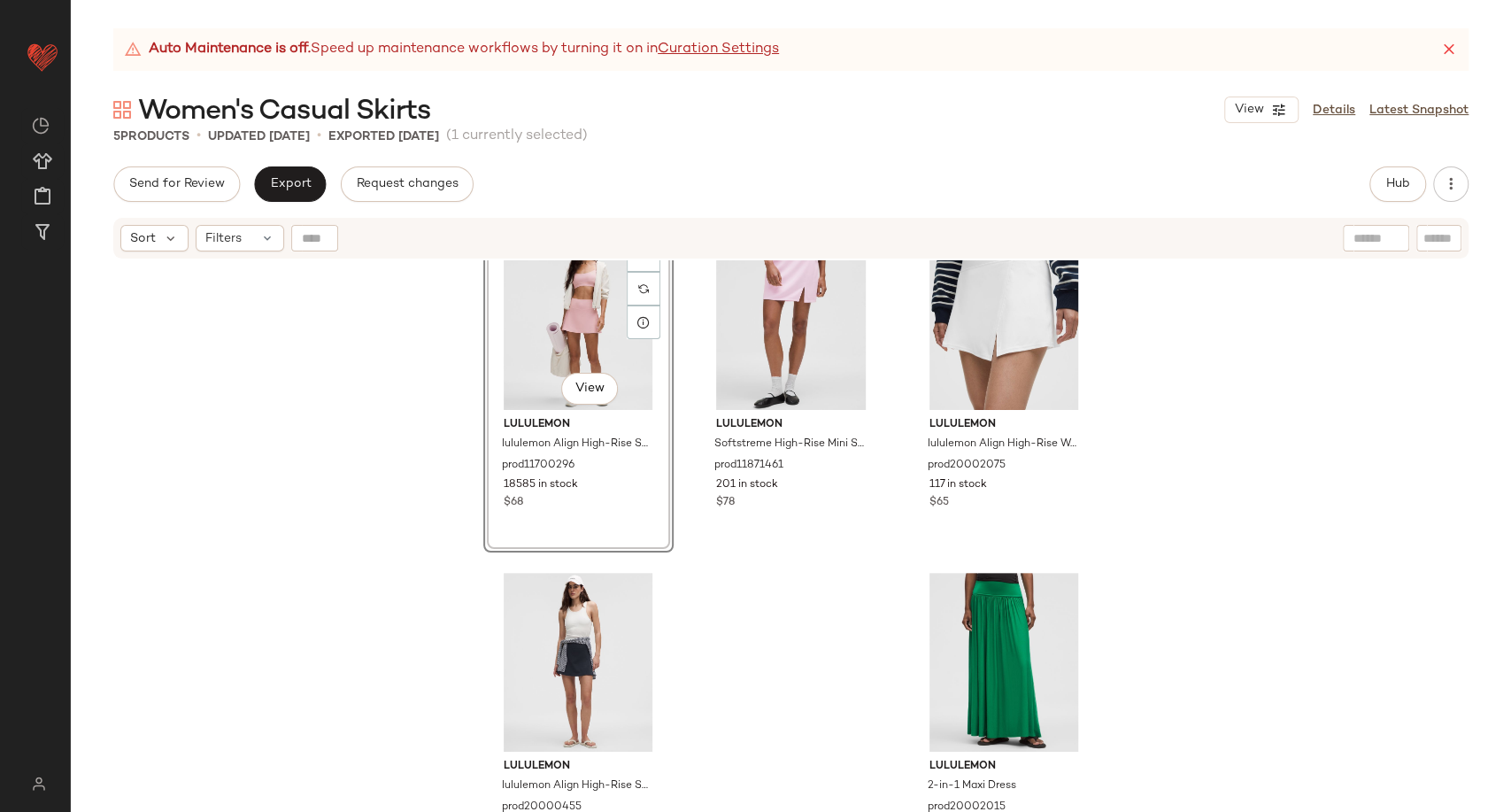
scroll to position [76, 0]
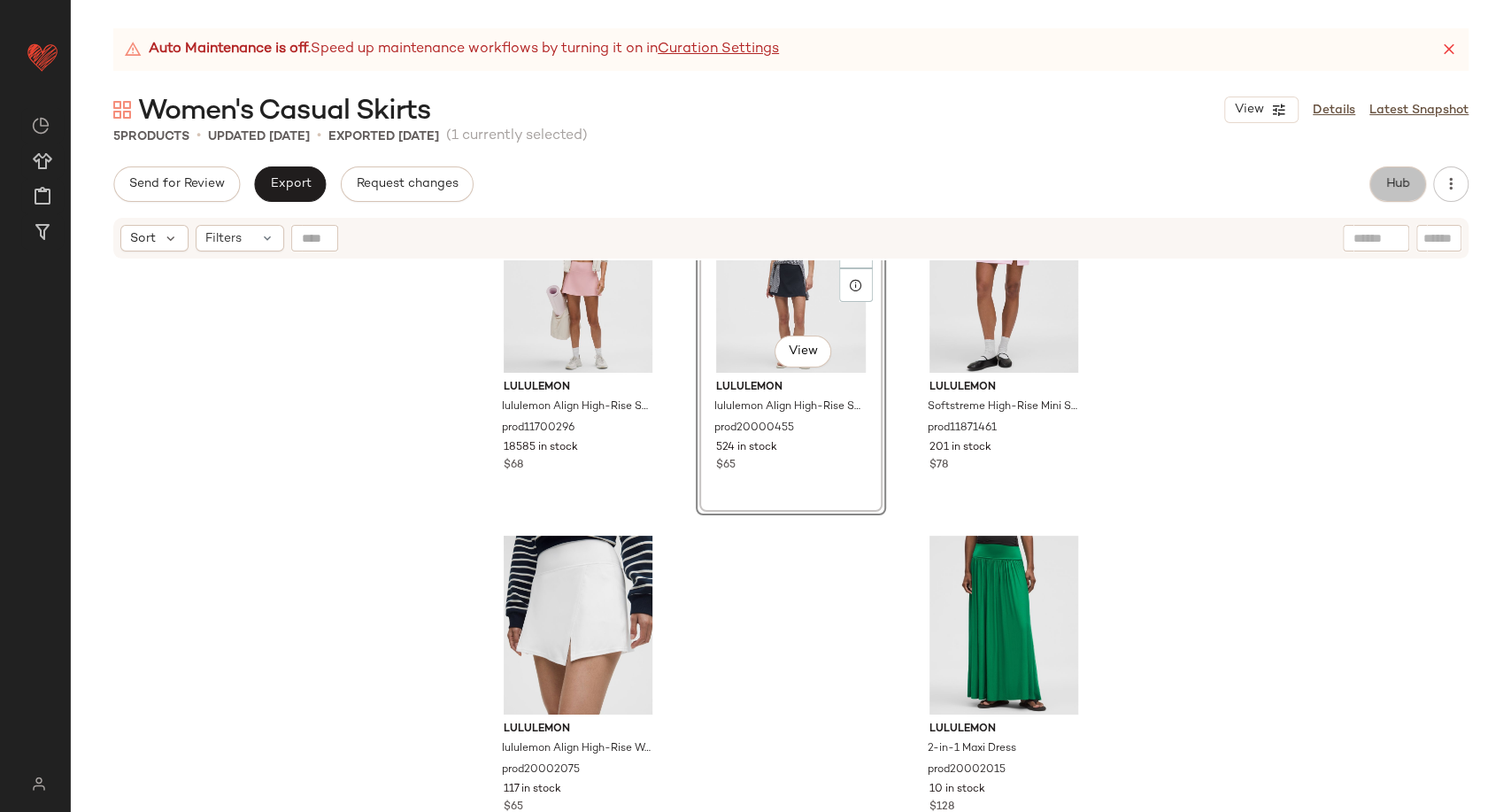
click at [1397, 186] on span "Hub" at bounding box center [1398, 183] width 25 height 14
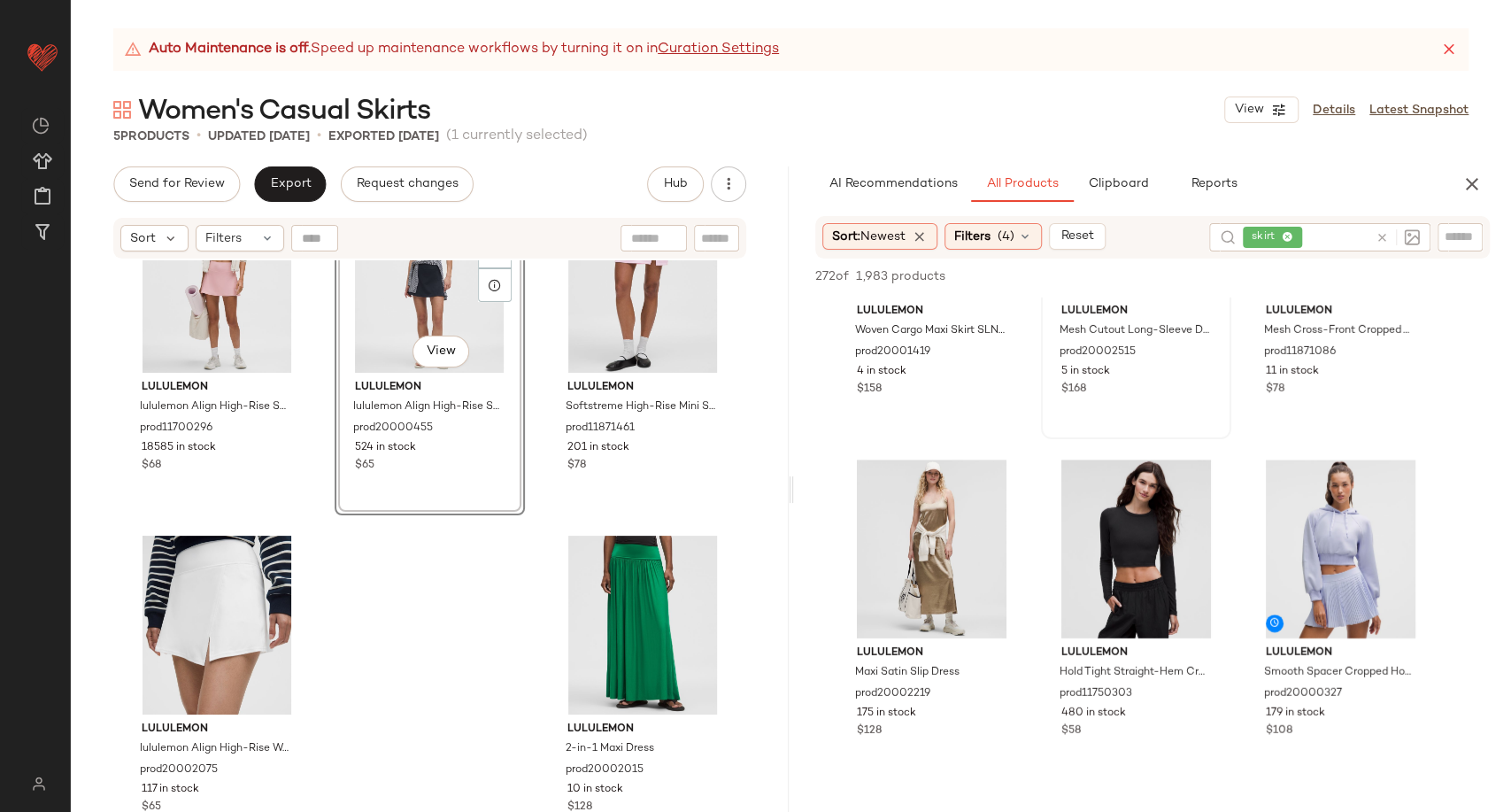
scroll to position [196, 0]
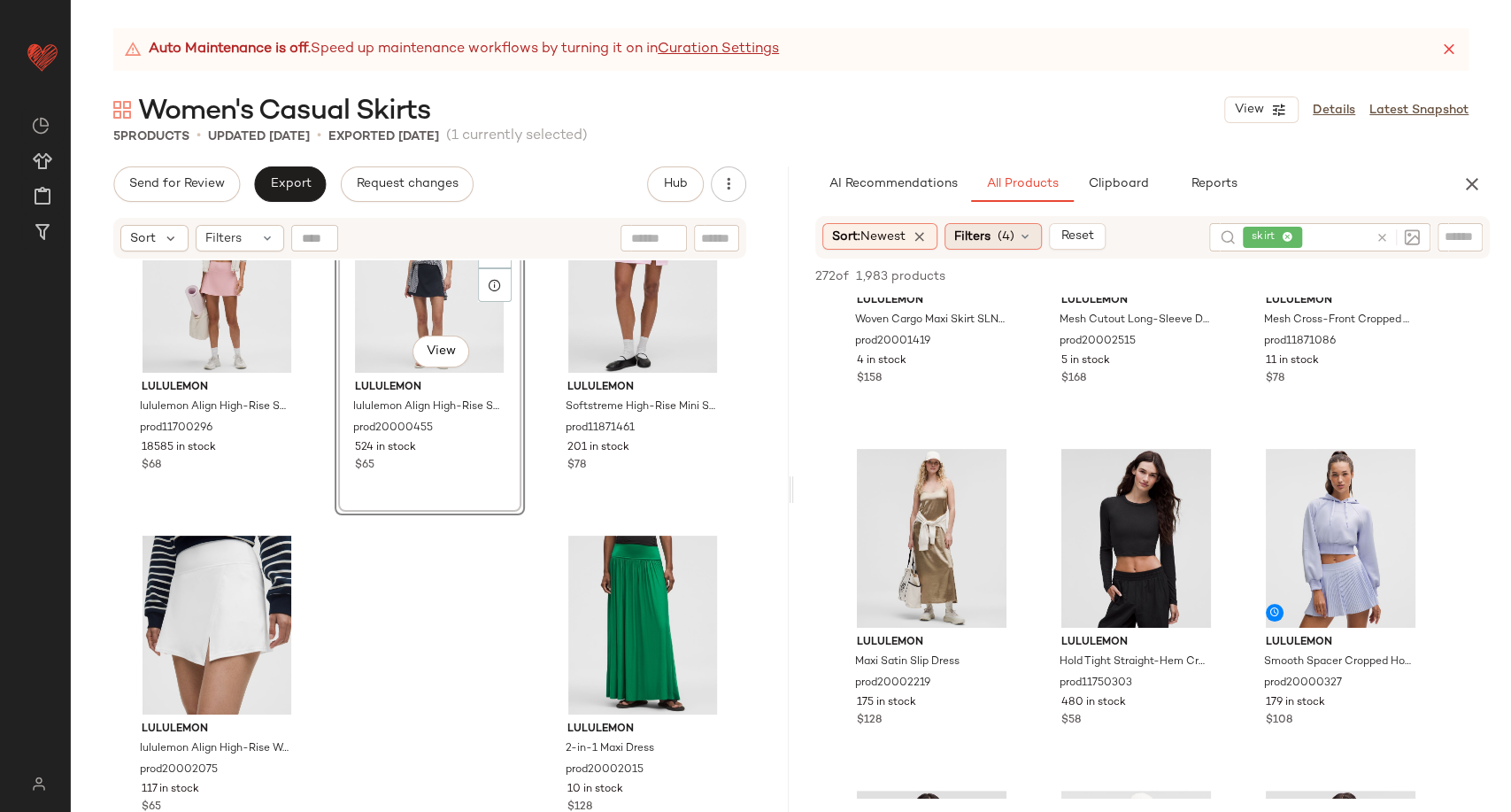
click at [1033, 232] on icon at bounding box center [1024, 236] width 14 height 14
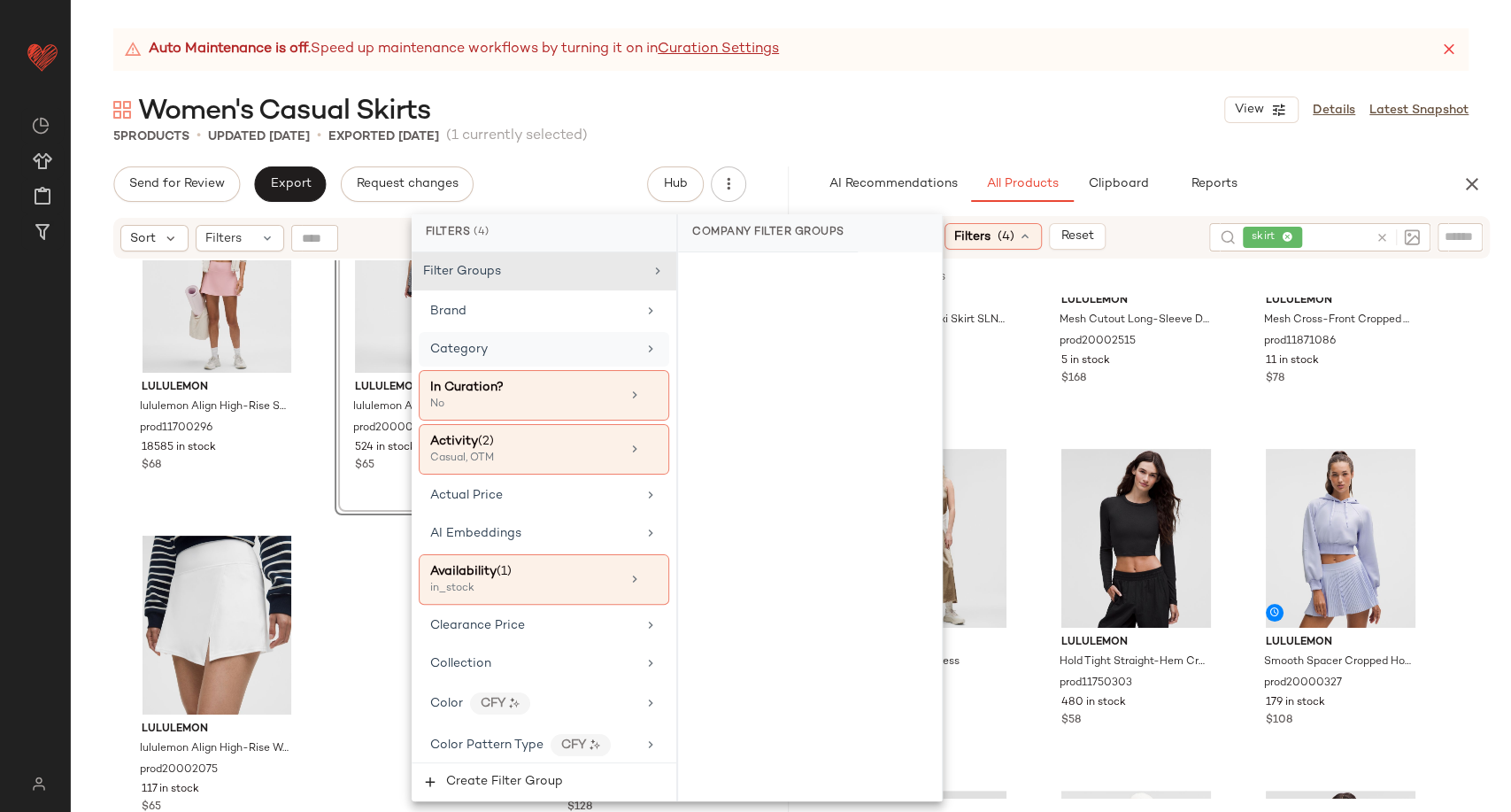
click at [521, 348] on div "Category" at bounding box center [534, 349] width 207 height 18
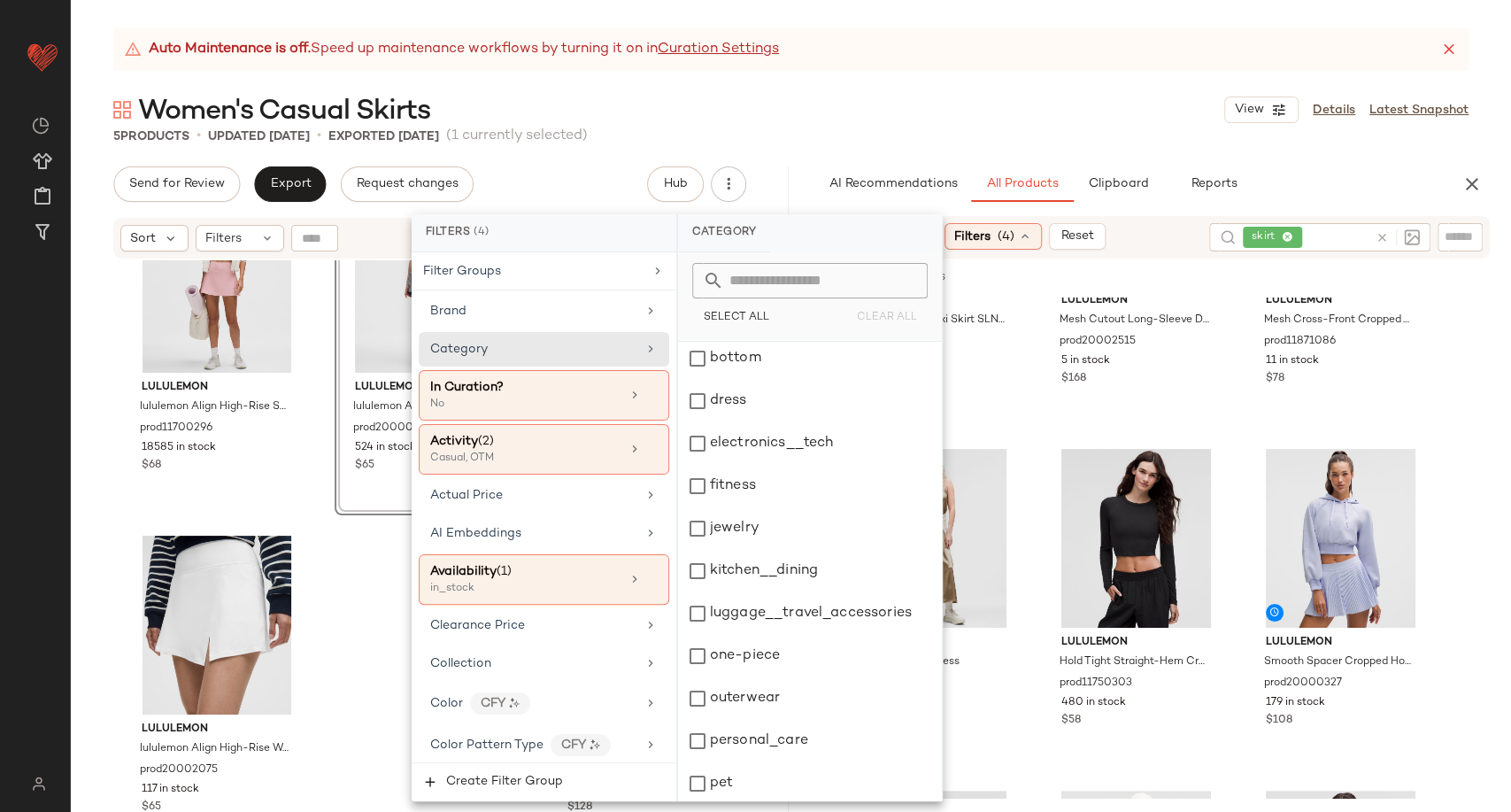
scroll to position [0, 0]
click at [761, 399] on div "bottom" at bounding box center [810, 406] width 264 height 42
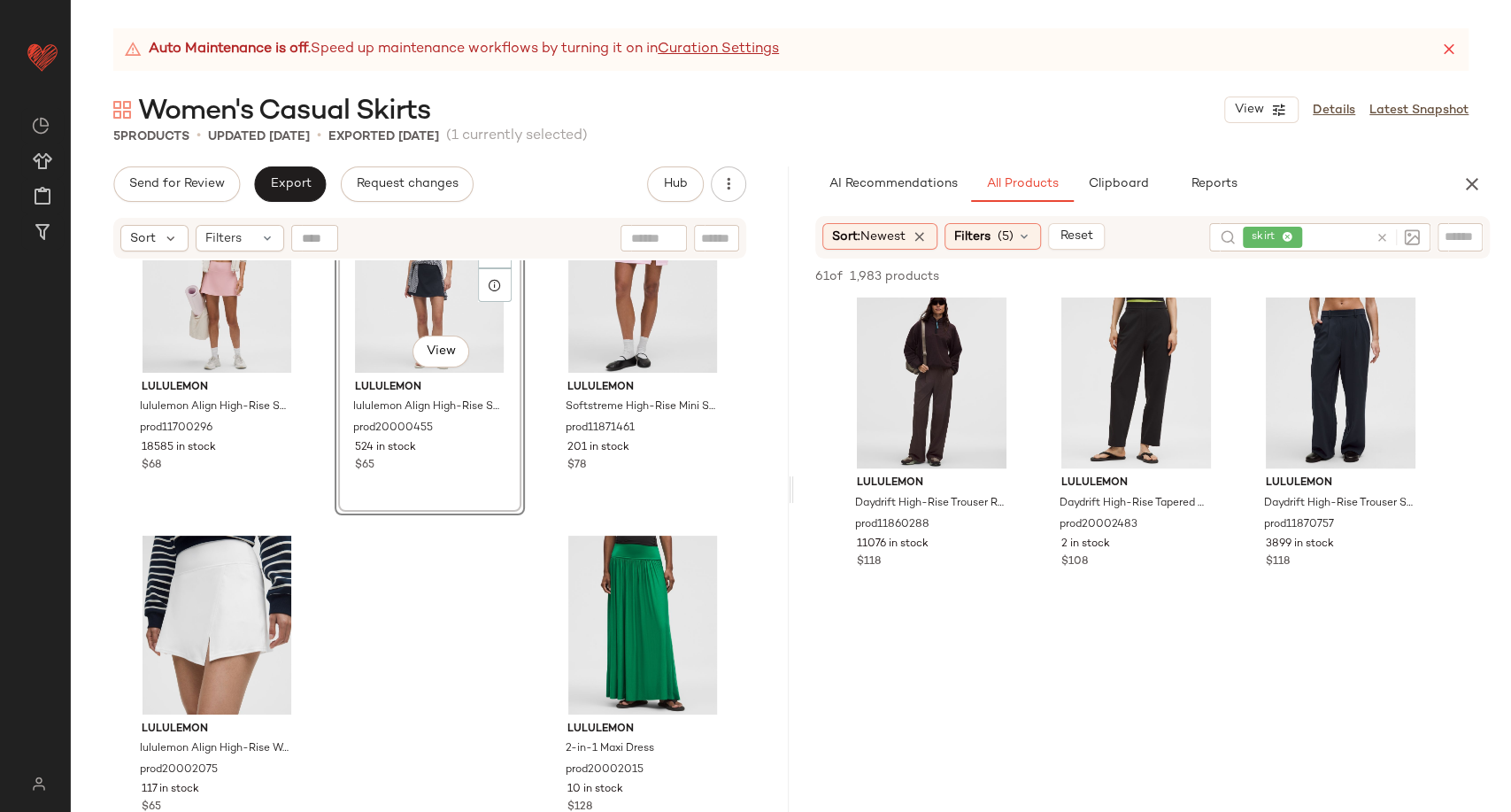
scroll to position [2065, 0]
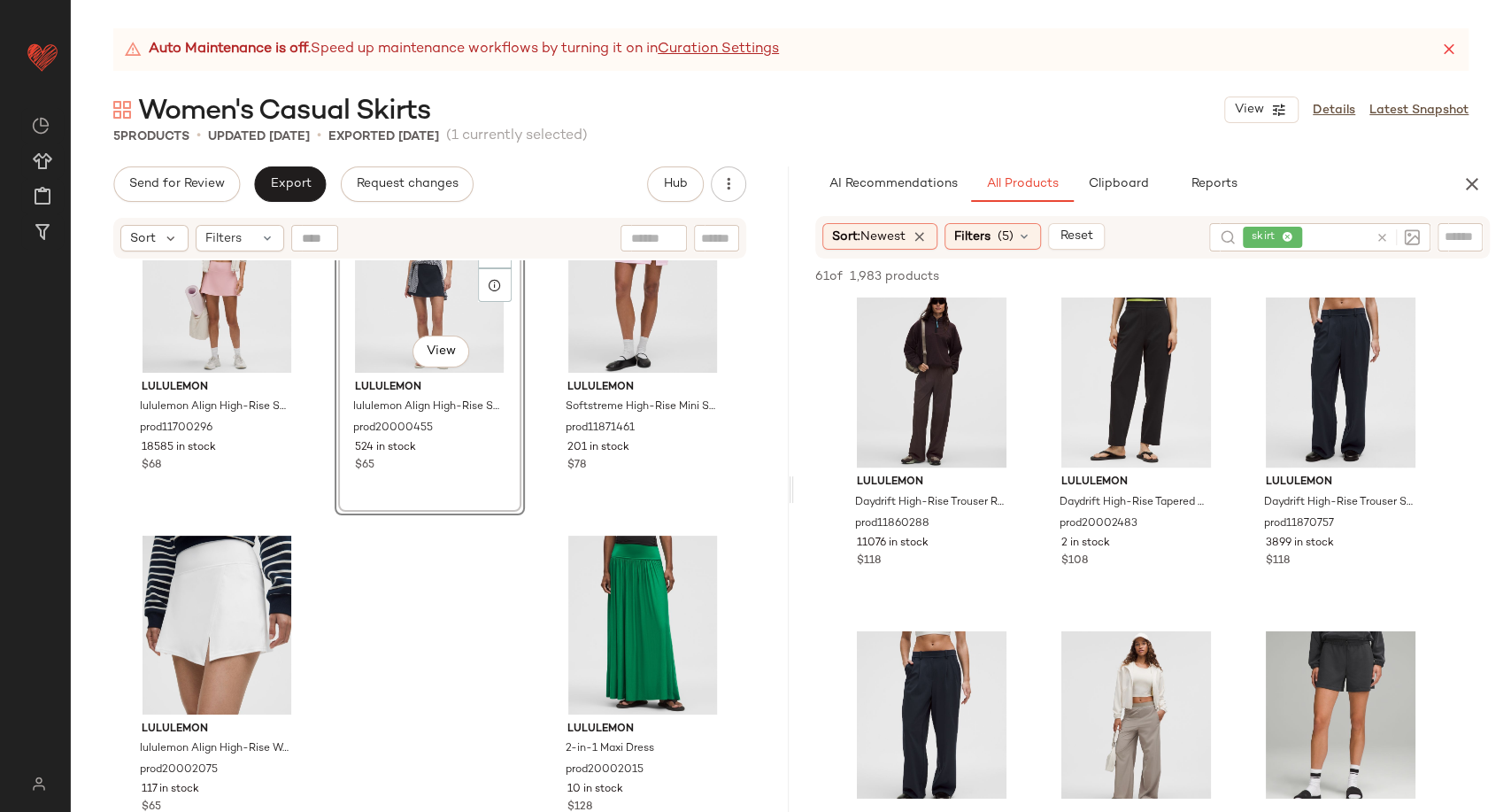
click at [1381, 235] on icon at bounding box center [1383, 238] width 13 height 13
click at [1456, 233] on input "text" at bounding box center [1460, 237] width 31 height 18
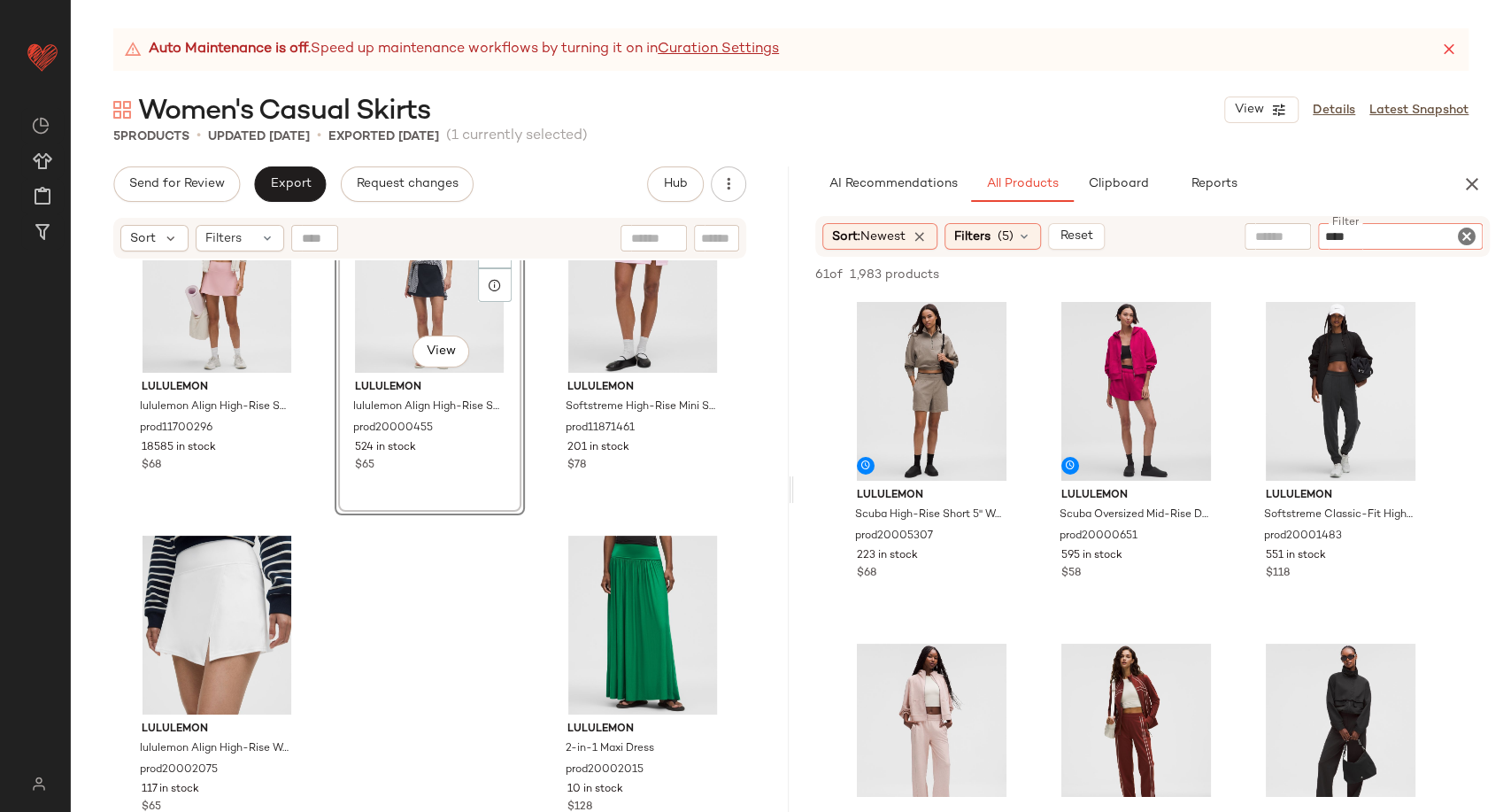
type input "*****"
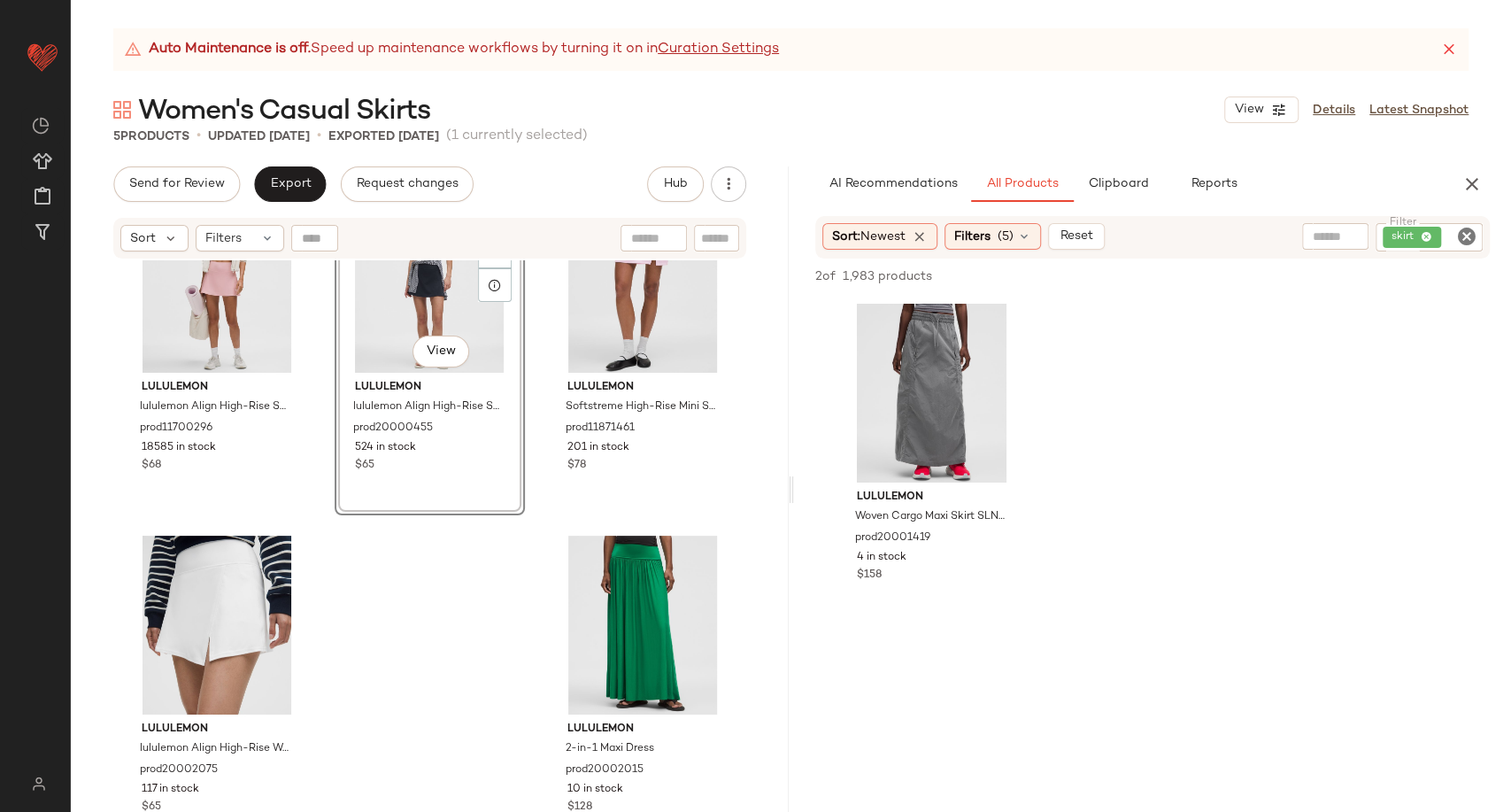
click at [1276, 434] on div "lululemon Woven Cargo Maxi Skirt SLNSH Collection prod20001419 4 in stock $158" at bounding box center [1153, 461] width 718 height 327
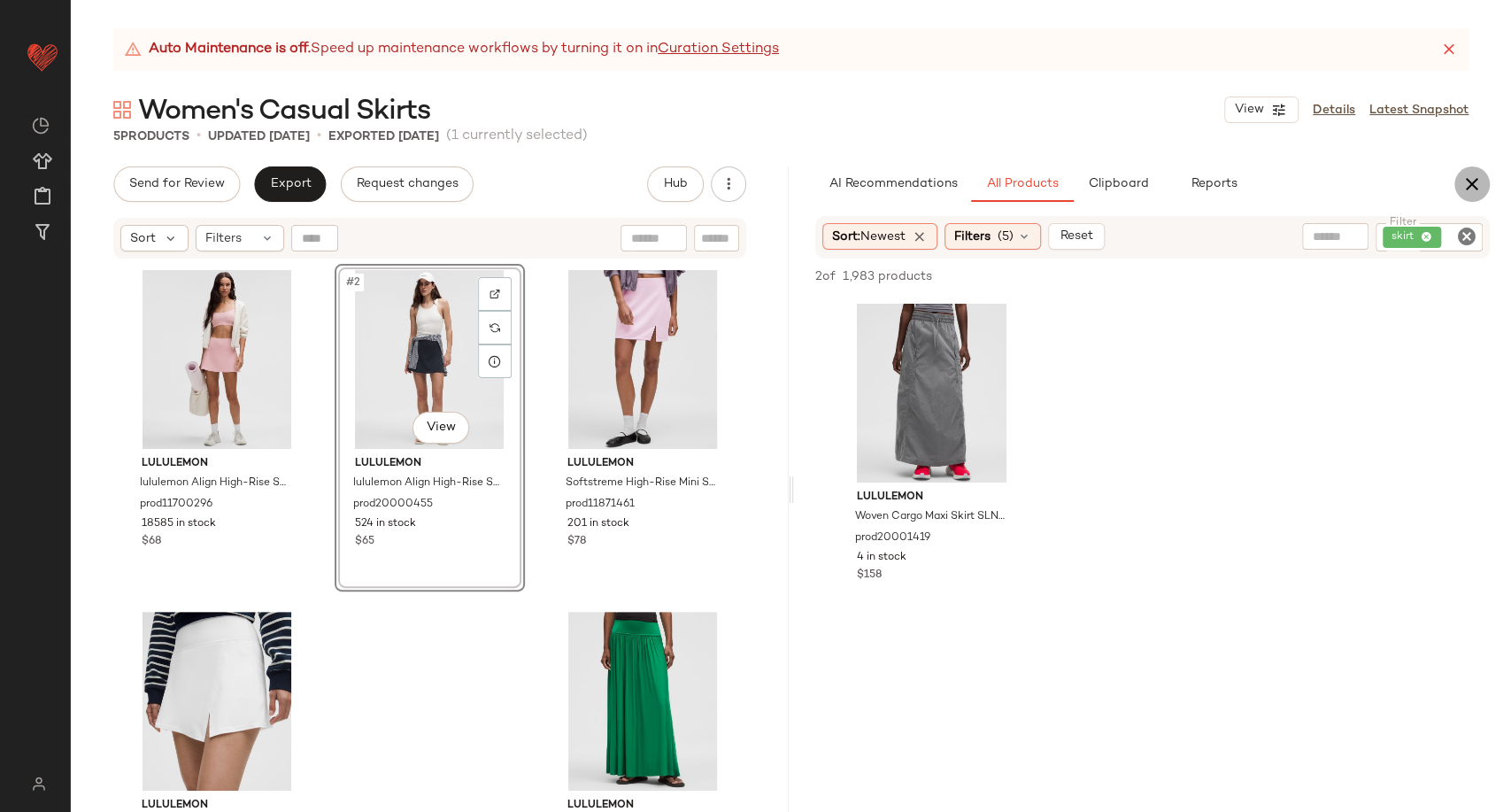
click at [1481, 190] on icon "button" at bounding box center [1472, 183] width 21 height 21
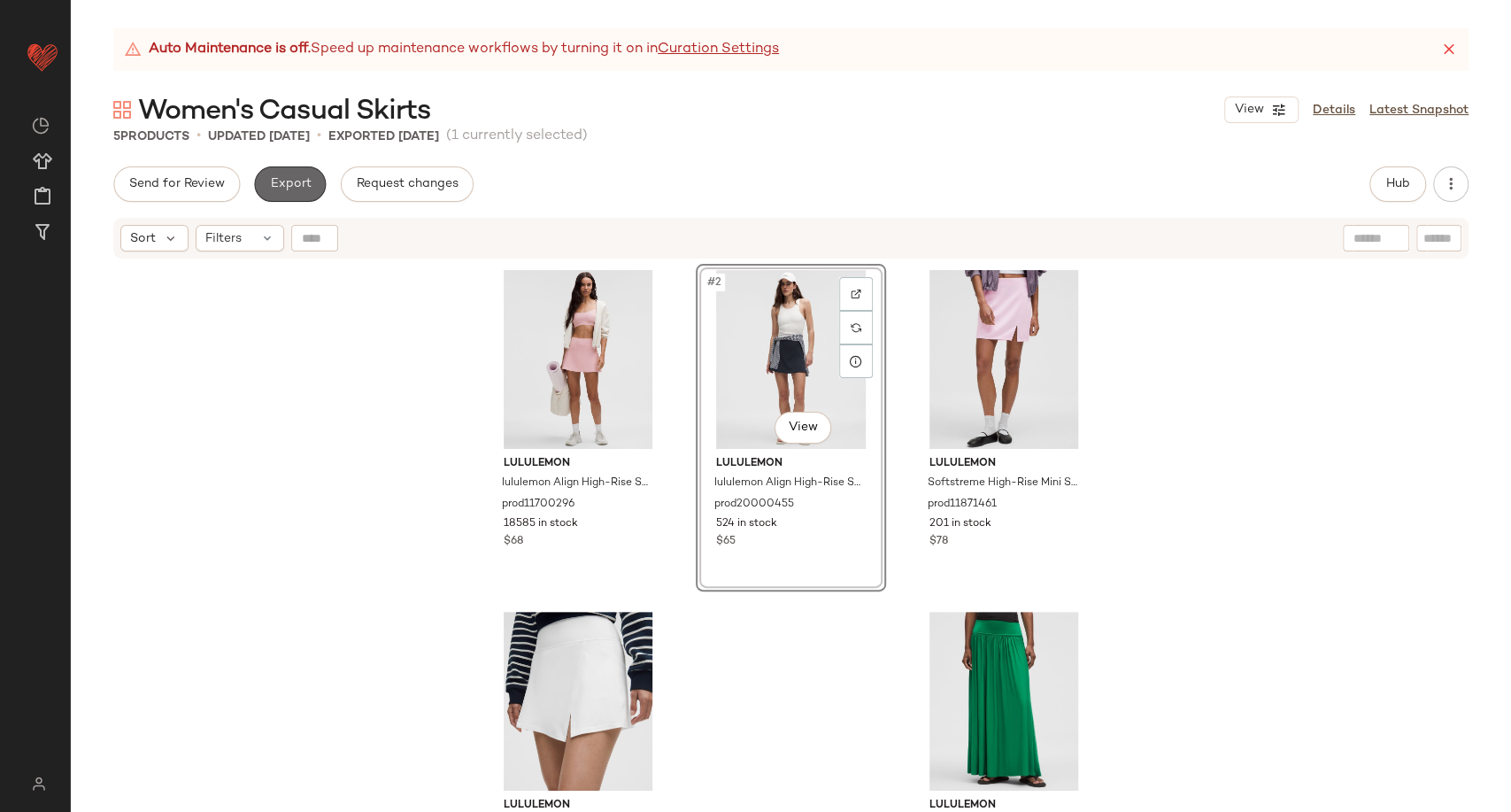
click at [283, 177] on span "Export" at bounding box center [289, 183] width 41 height 14
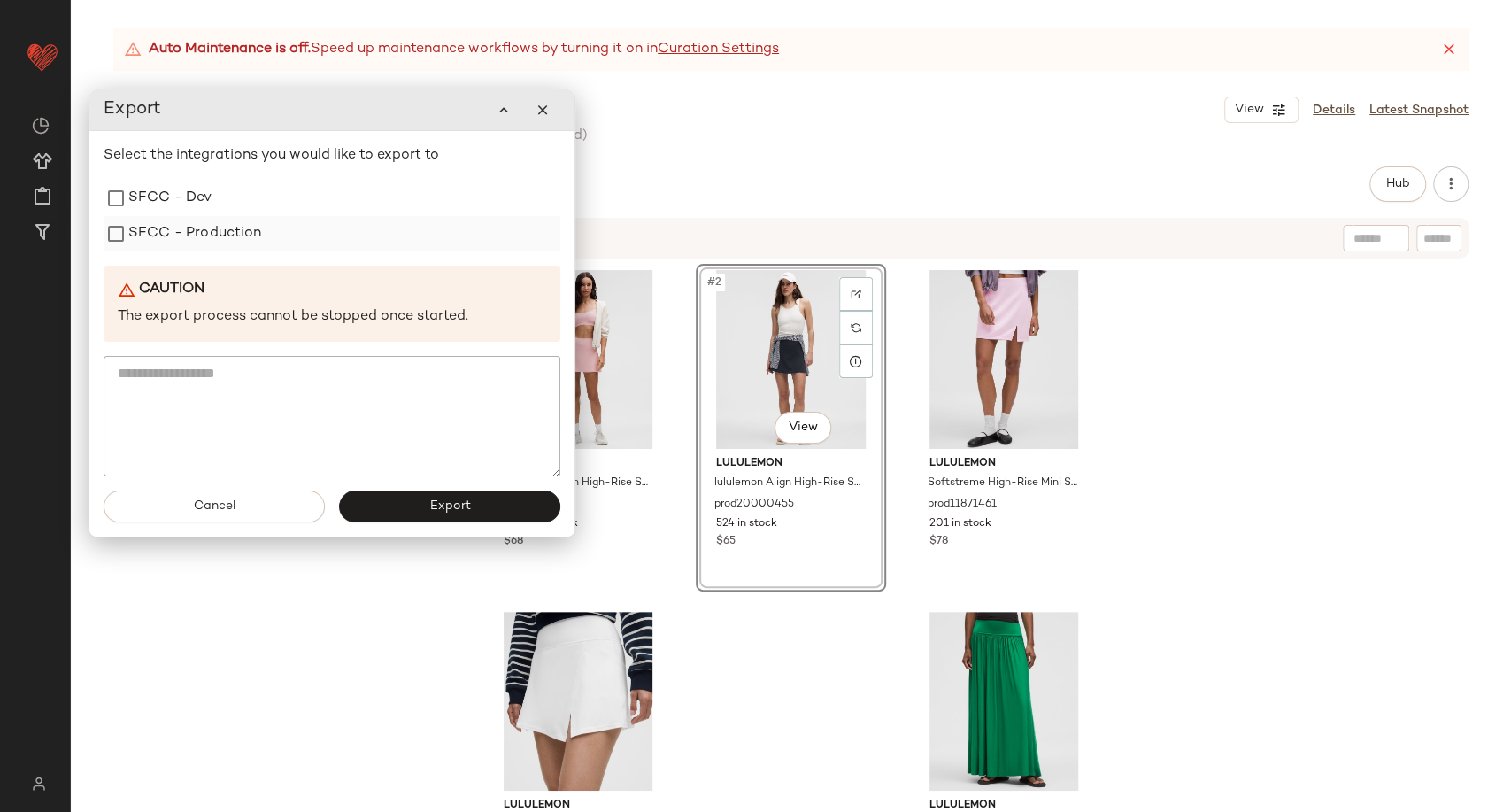
click at [213, 248] on label "SFCC - Production" at bounding box center [195, 233] width 134 height 35
click at [391, 501] on button "Export" at bounding box center [450, 506] width 221 height 32
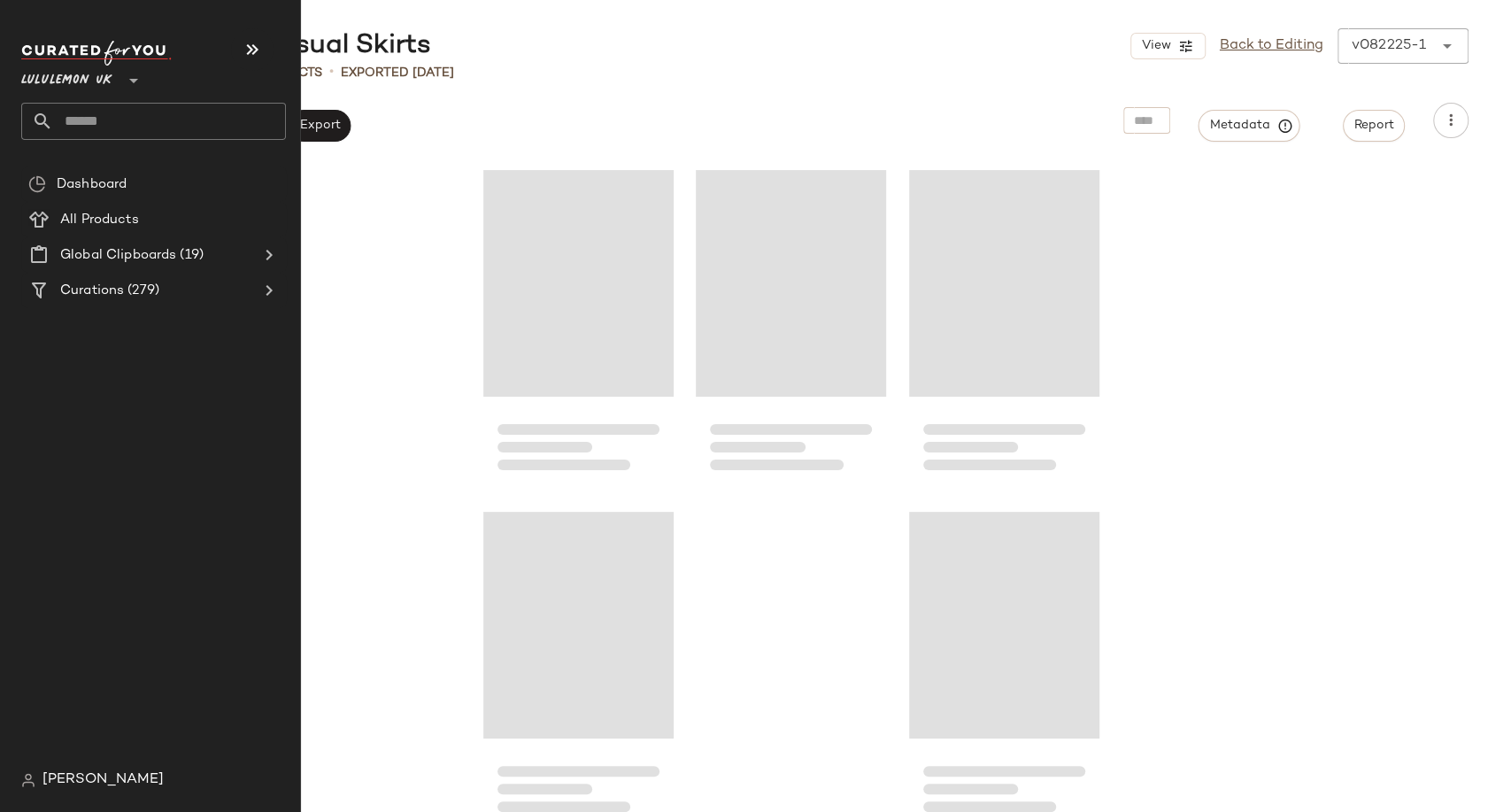
click at [104, 124] on input "text" at bounding box center [170, 121] width 233 height 37
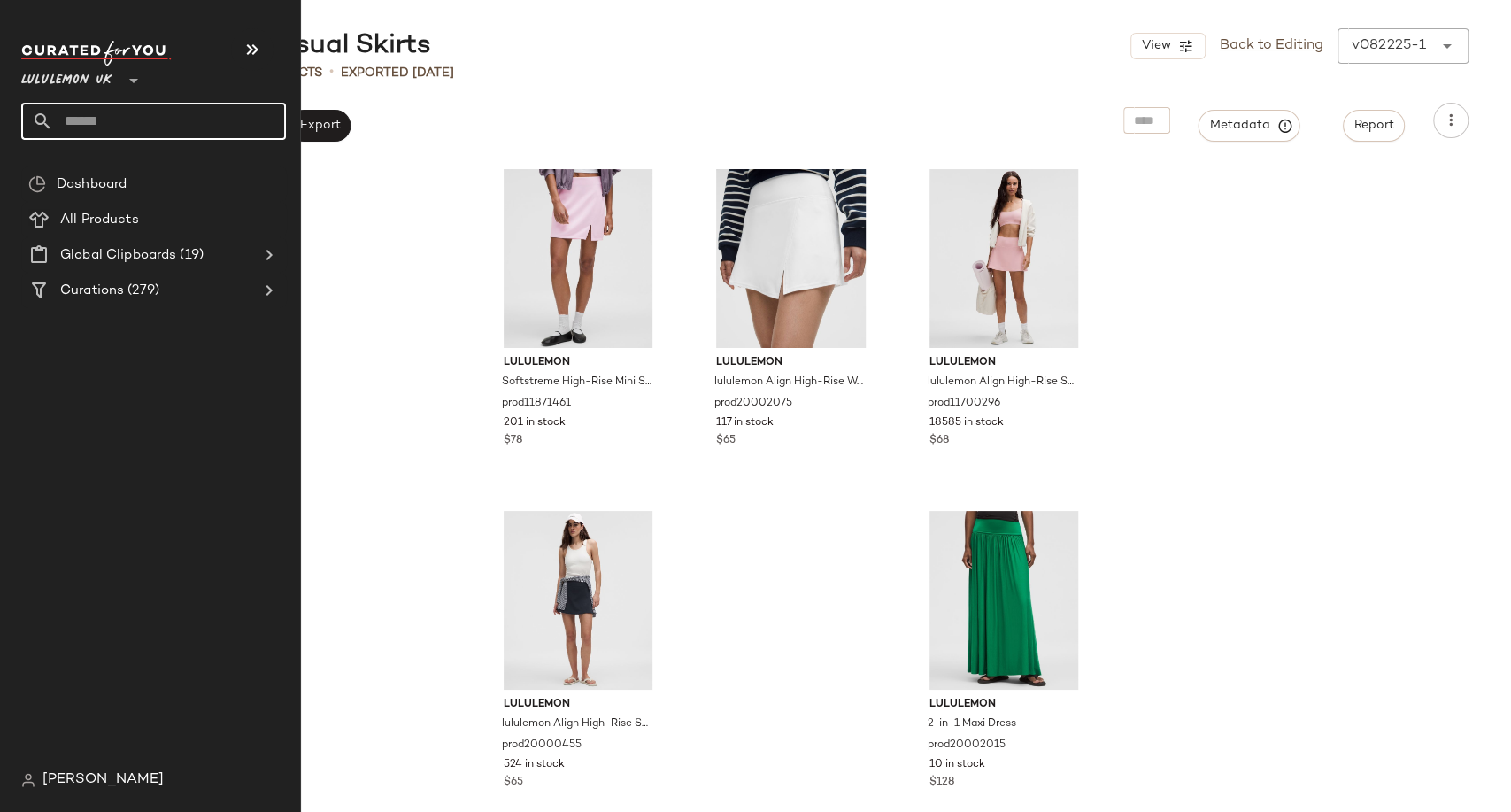
click at [100, 126] on input "text" at bounding box center [170, 121] width 233 height 37
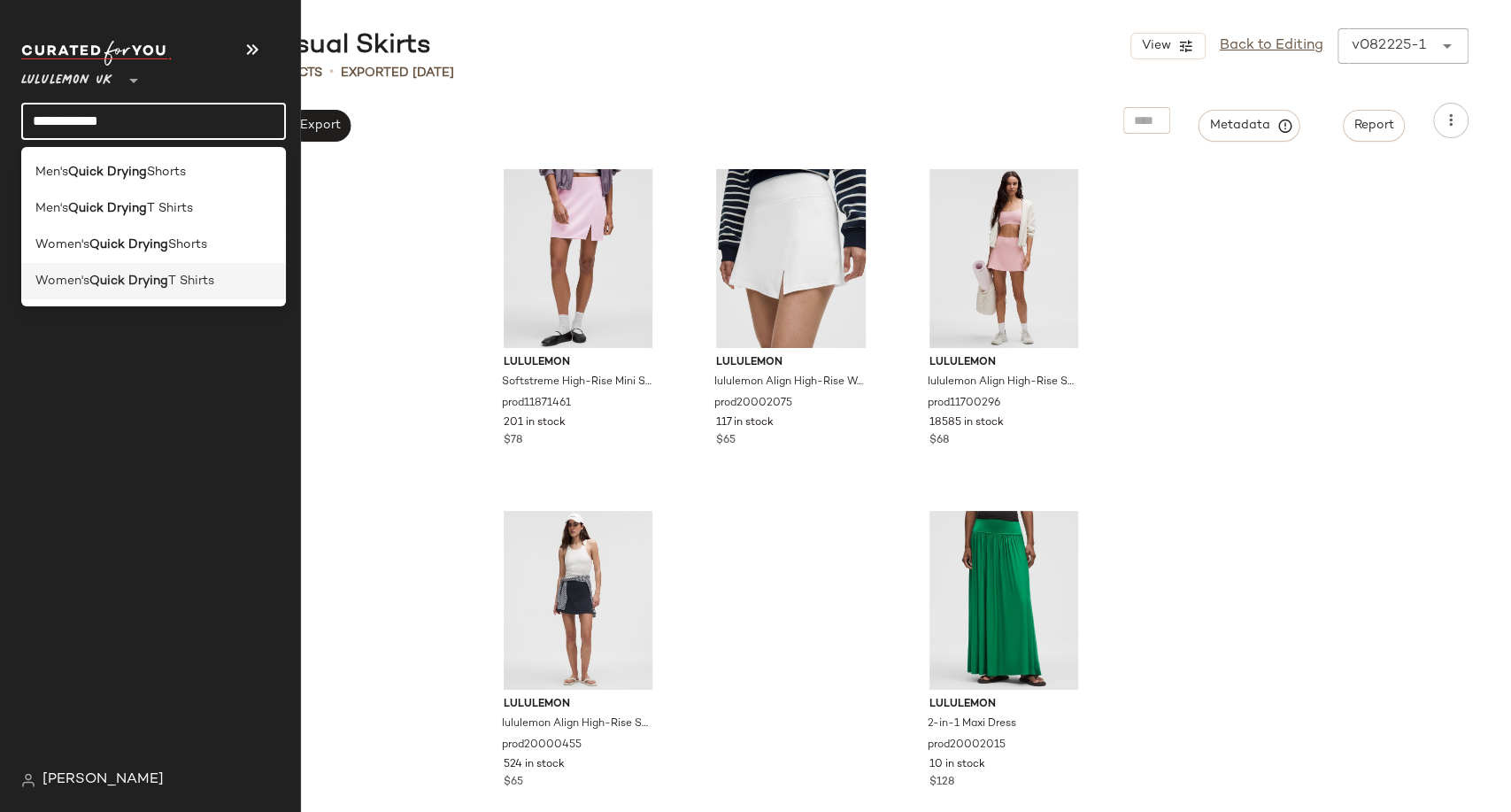
type input "**********"
click at [127, 276] on b "Quick Drying" at bounding box center [128, 281] width 78 height 18
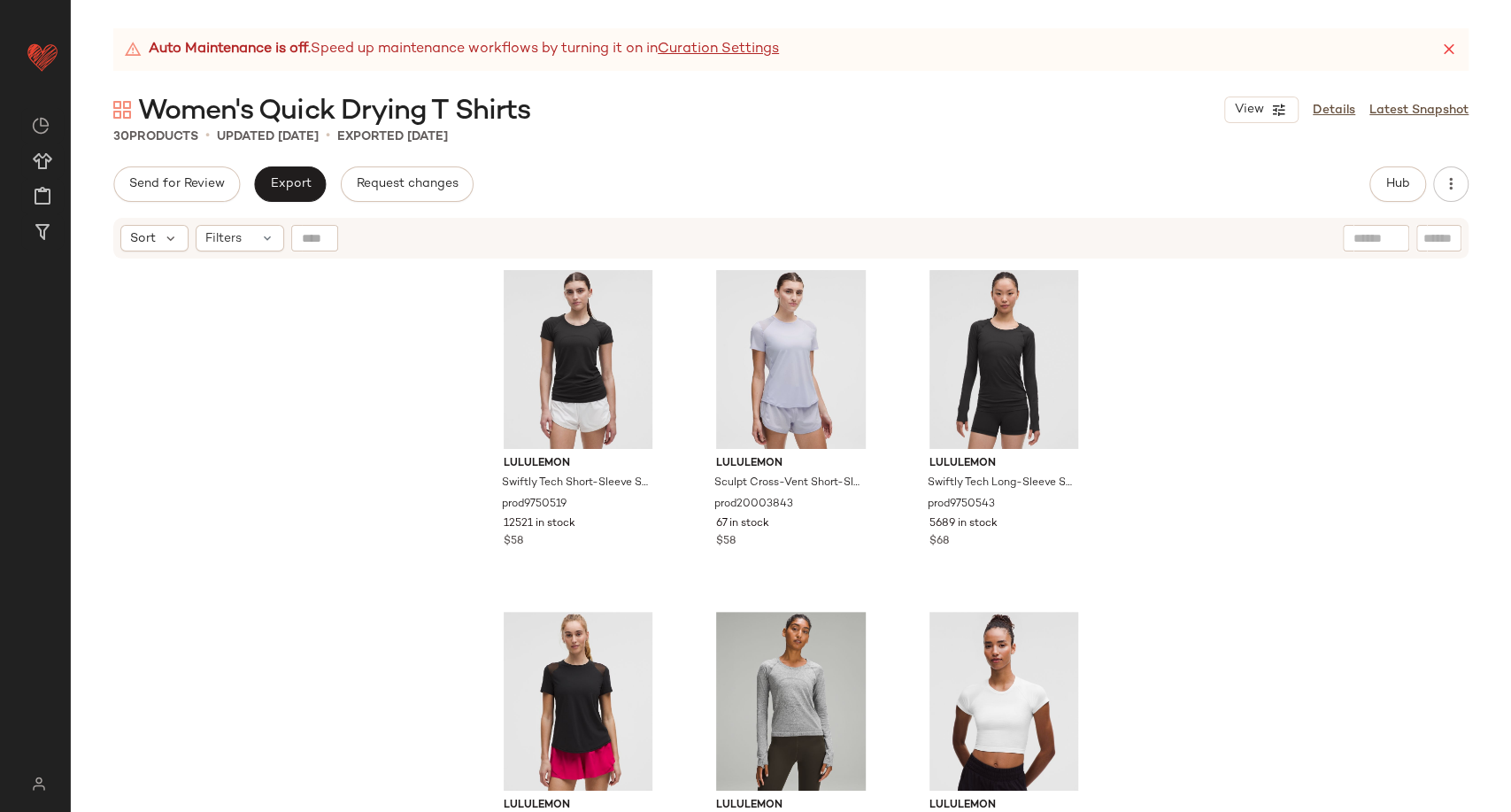
click at [878, 210] on div "Send for Review Export Request changes Hub Send for Review External Review Inte…" at bounding box center [791, 489] width 1441 height 645
click at [1373, 192] on button "Hub" at bounding box center [1398, 184] width 56 height 35
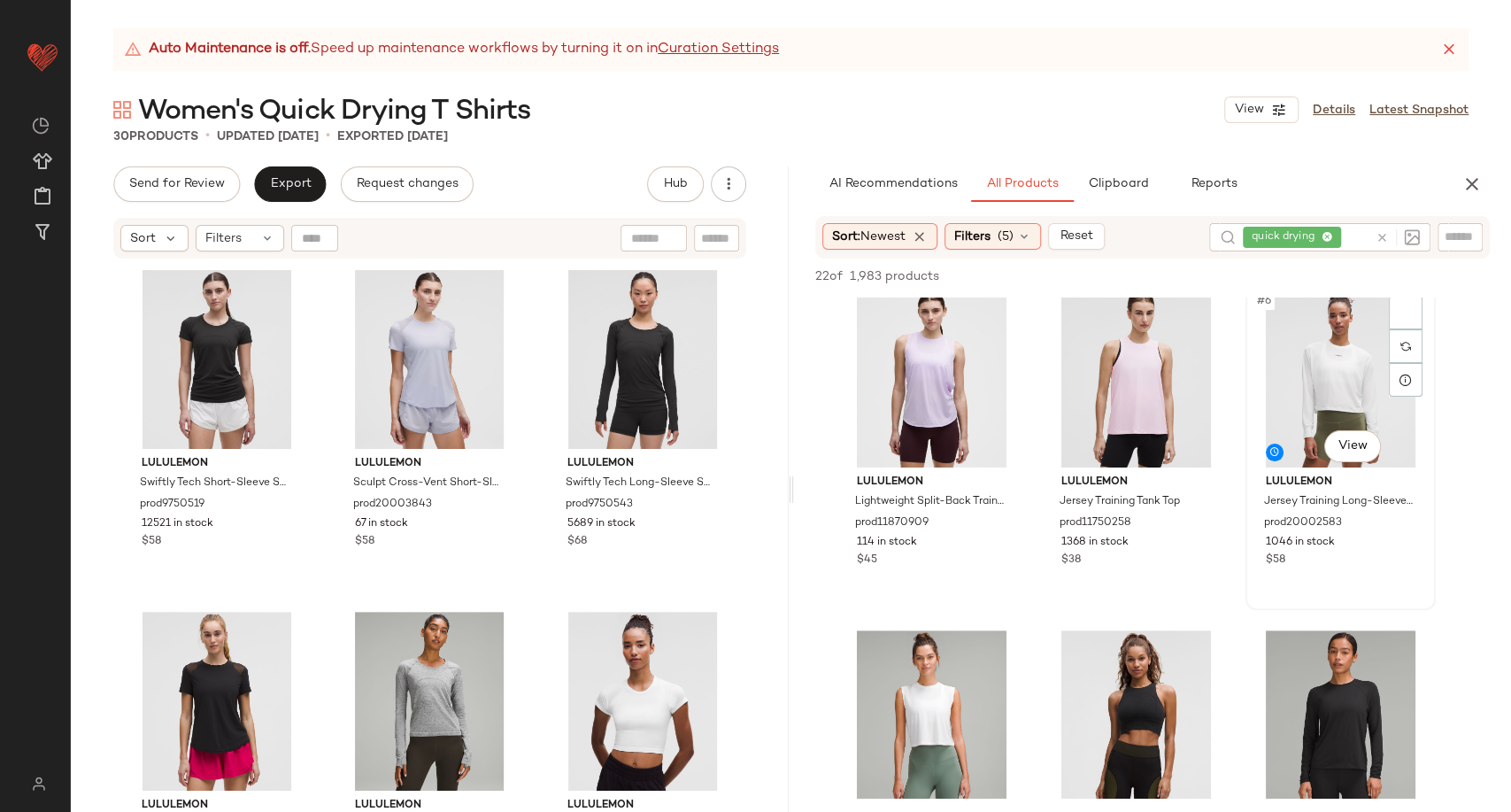
scroll to position [295, 0]
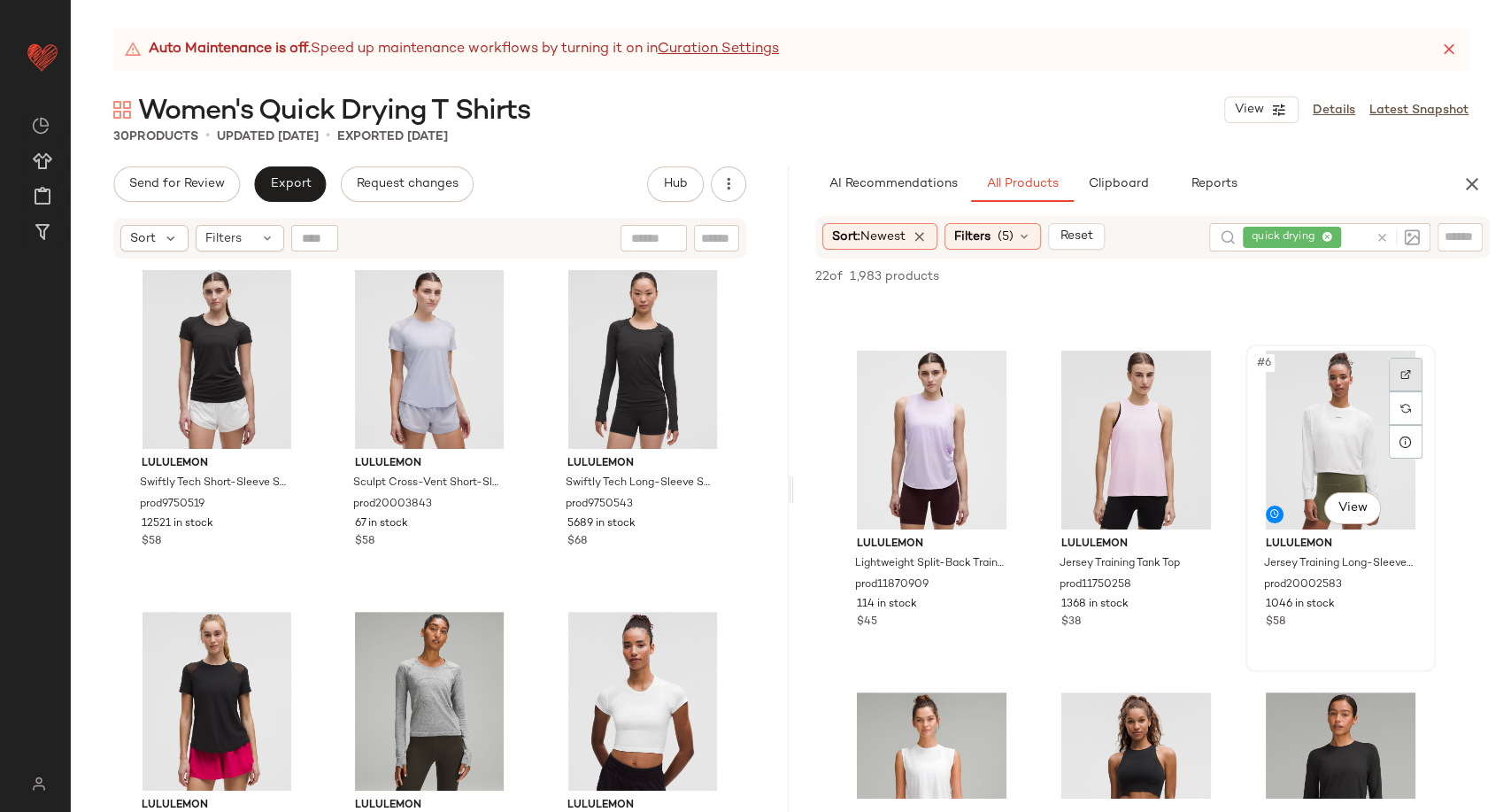
click at [1416, 369] on div at bounding box center [1406, 374] width 33 height 33
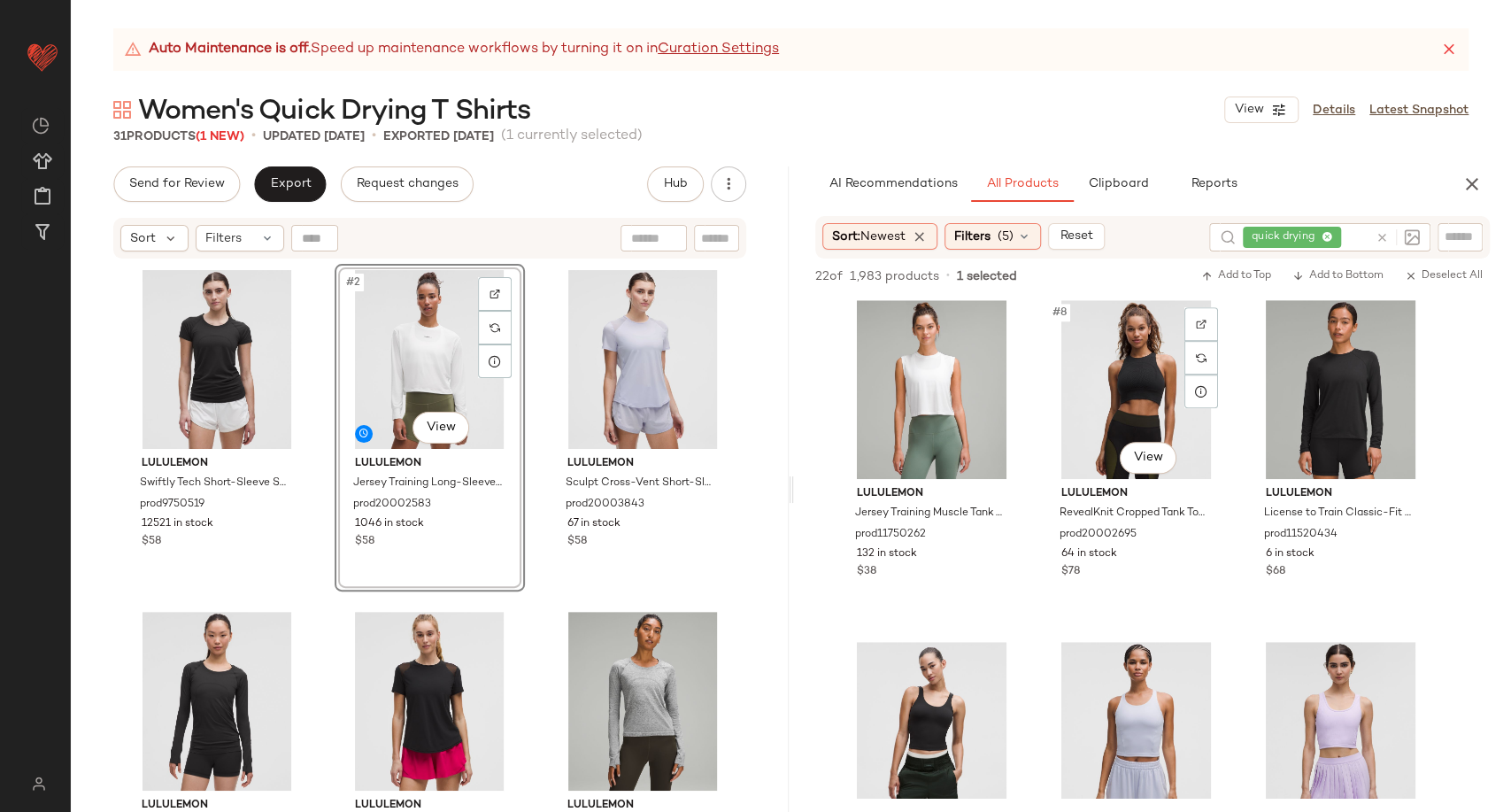
scroll to position [688, 0]
click at [526, 537] on div "lululemon Swiftly Tech Short-Sleeve Shirt 2.0 Hip Length prod9750519 12521 in s…" at bounding box center [430, 559] width 616 height 593
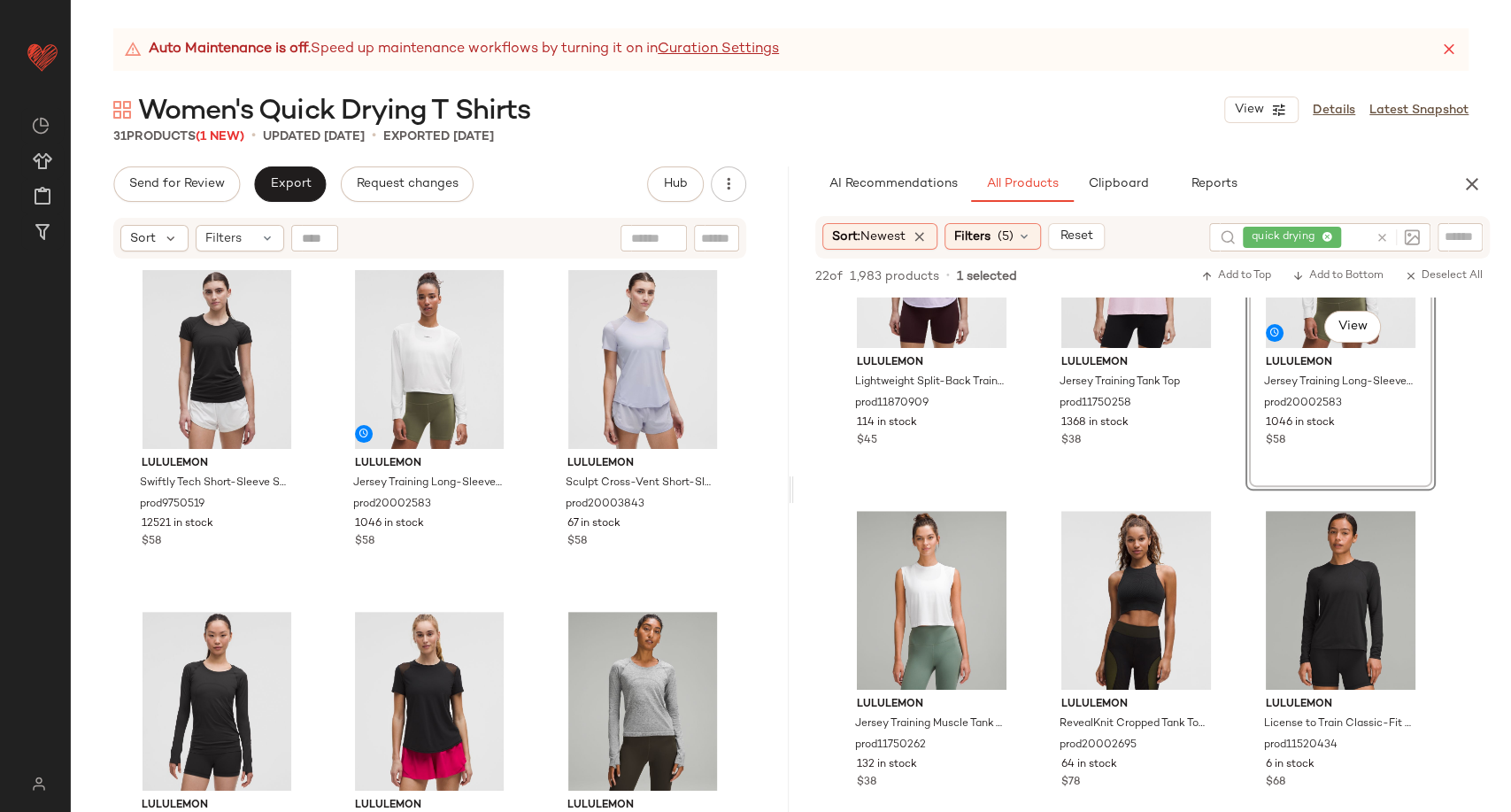
scroll to position [590, 0]
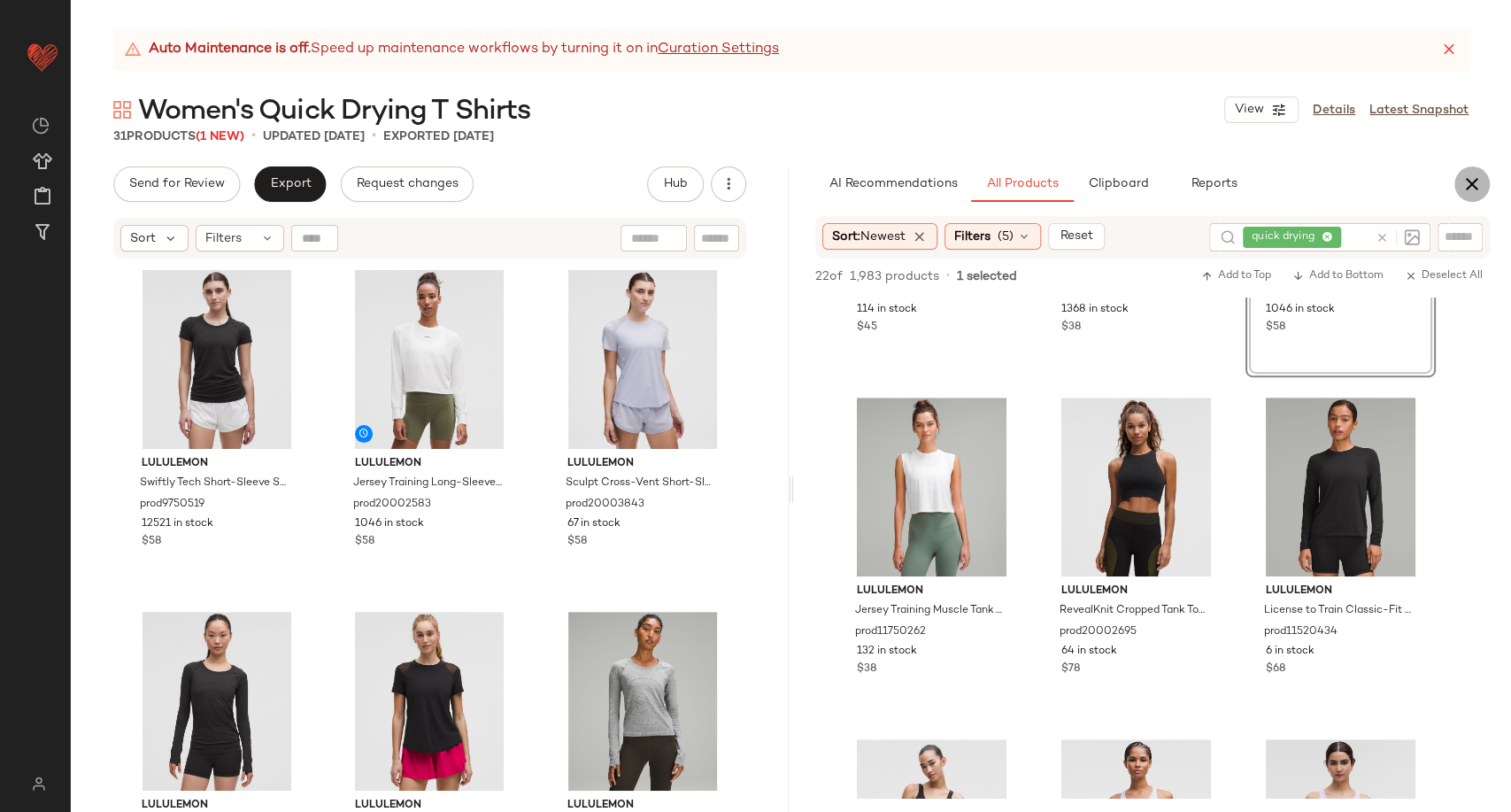
click at [1481, 171] on button "button" at bounding box center [1472, 184] width 35 height 35
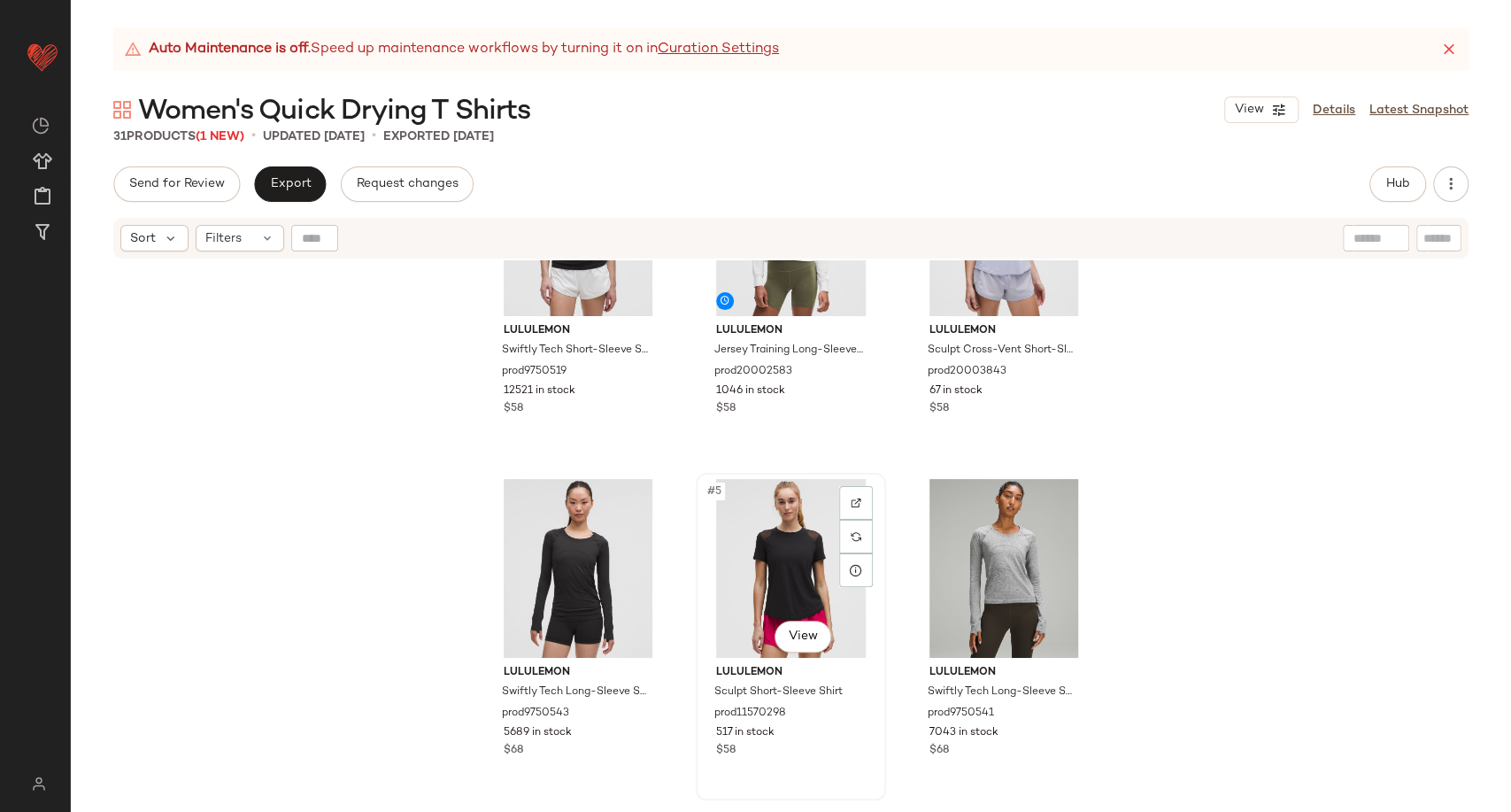
scroll to position [99, 0]
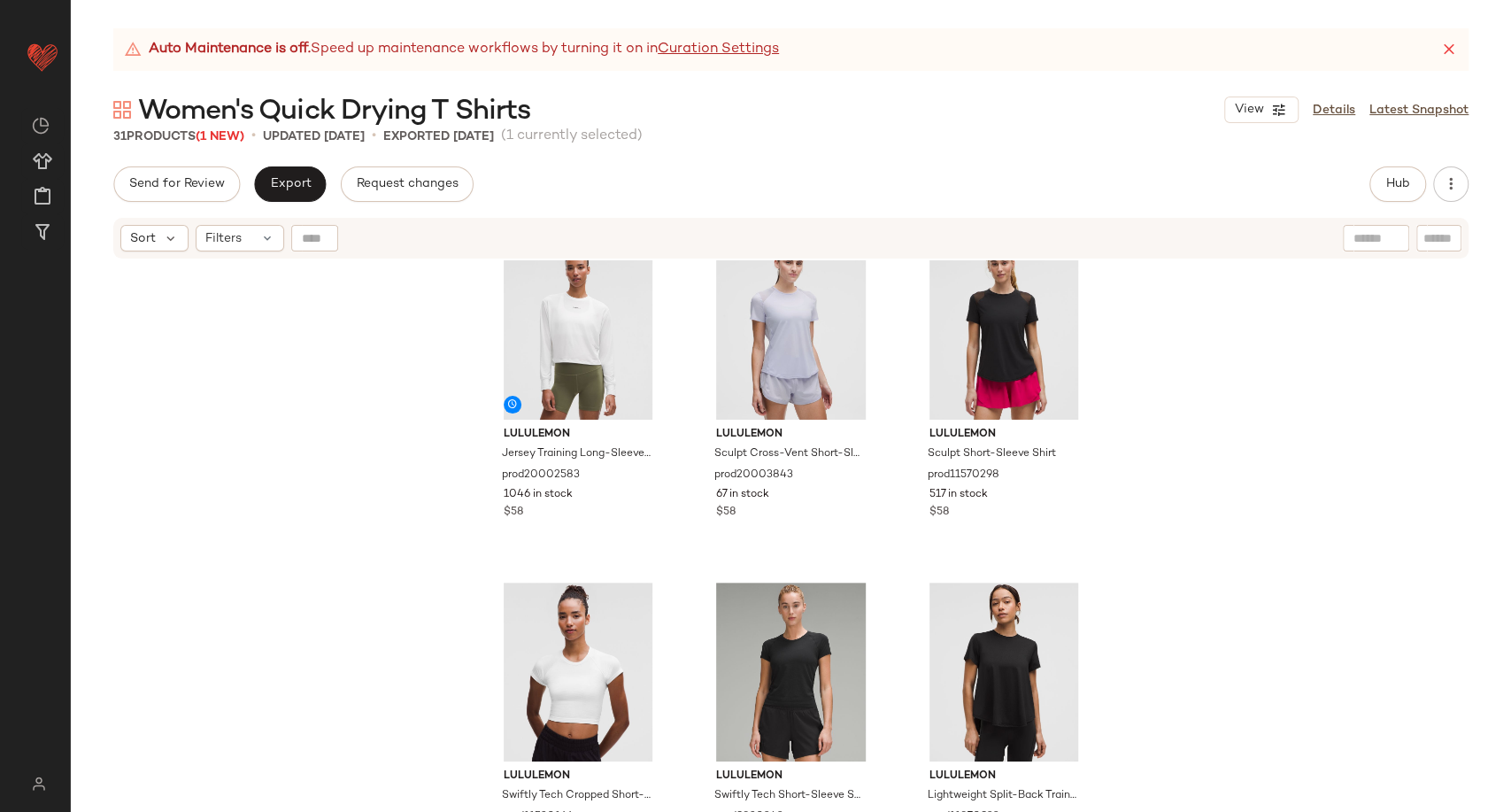
scroll to position [501, 0]
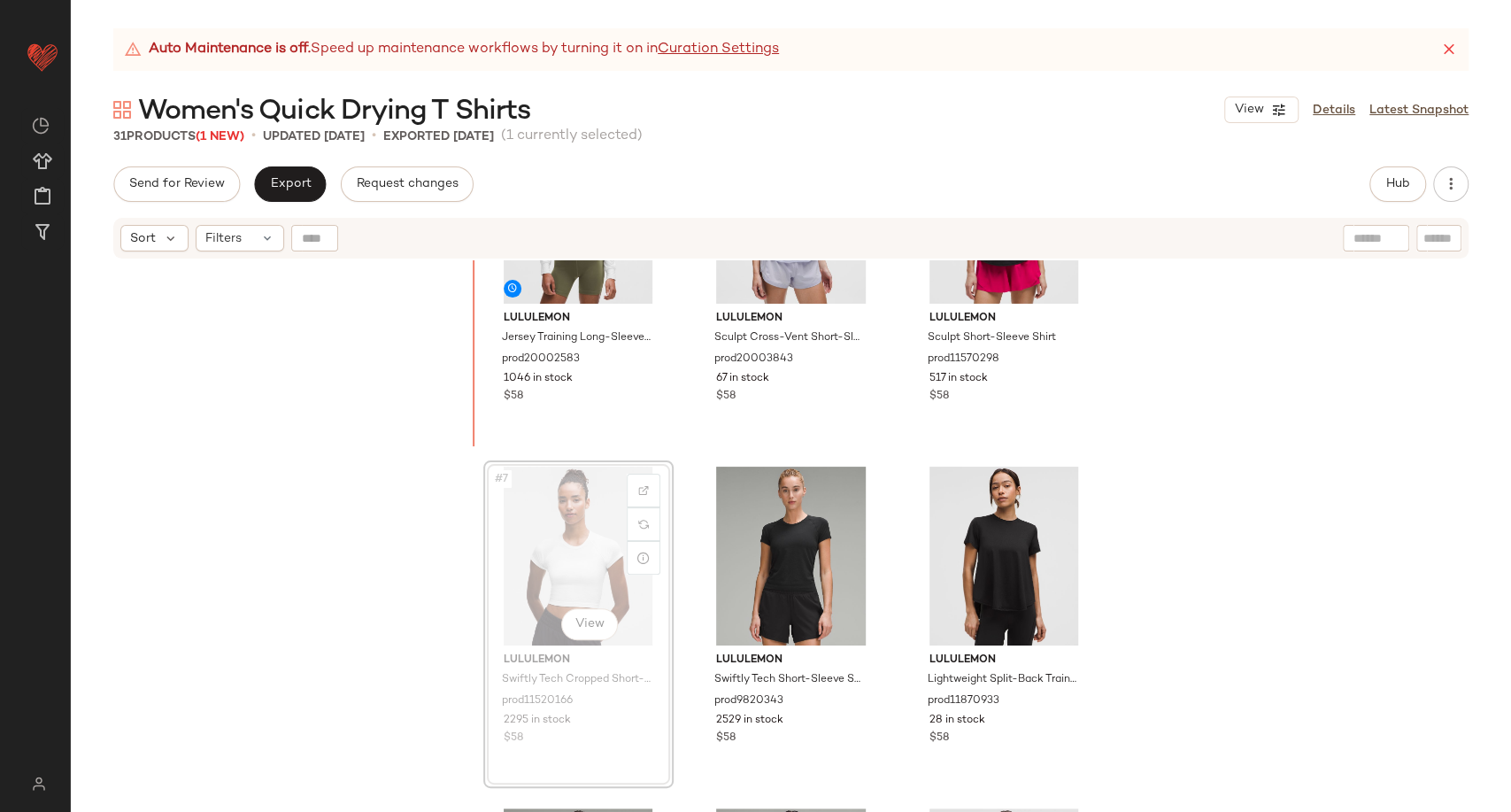
scroll to position [492, 0]
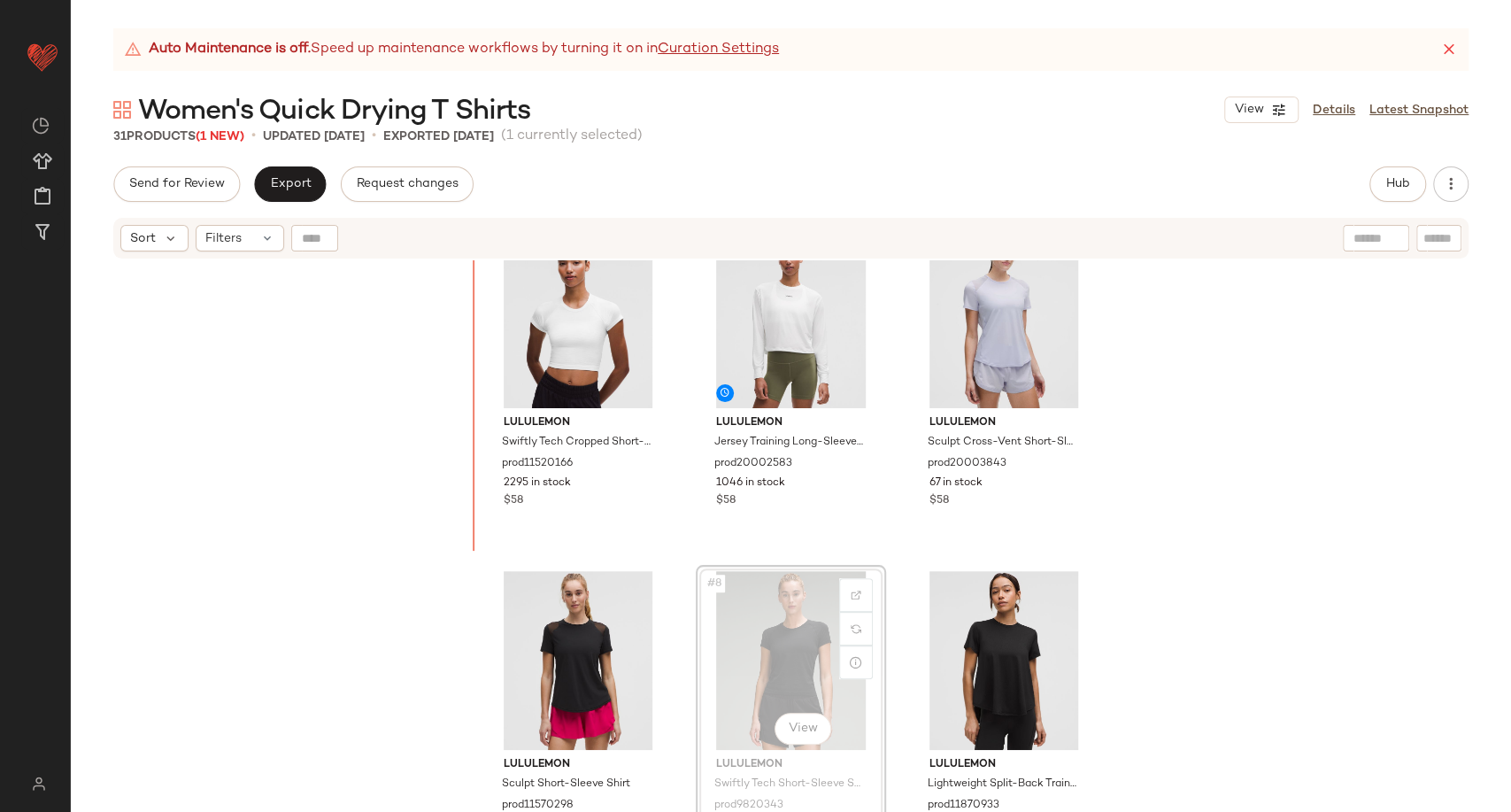
scroll to position [302, 0]
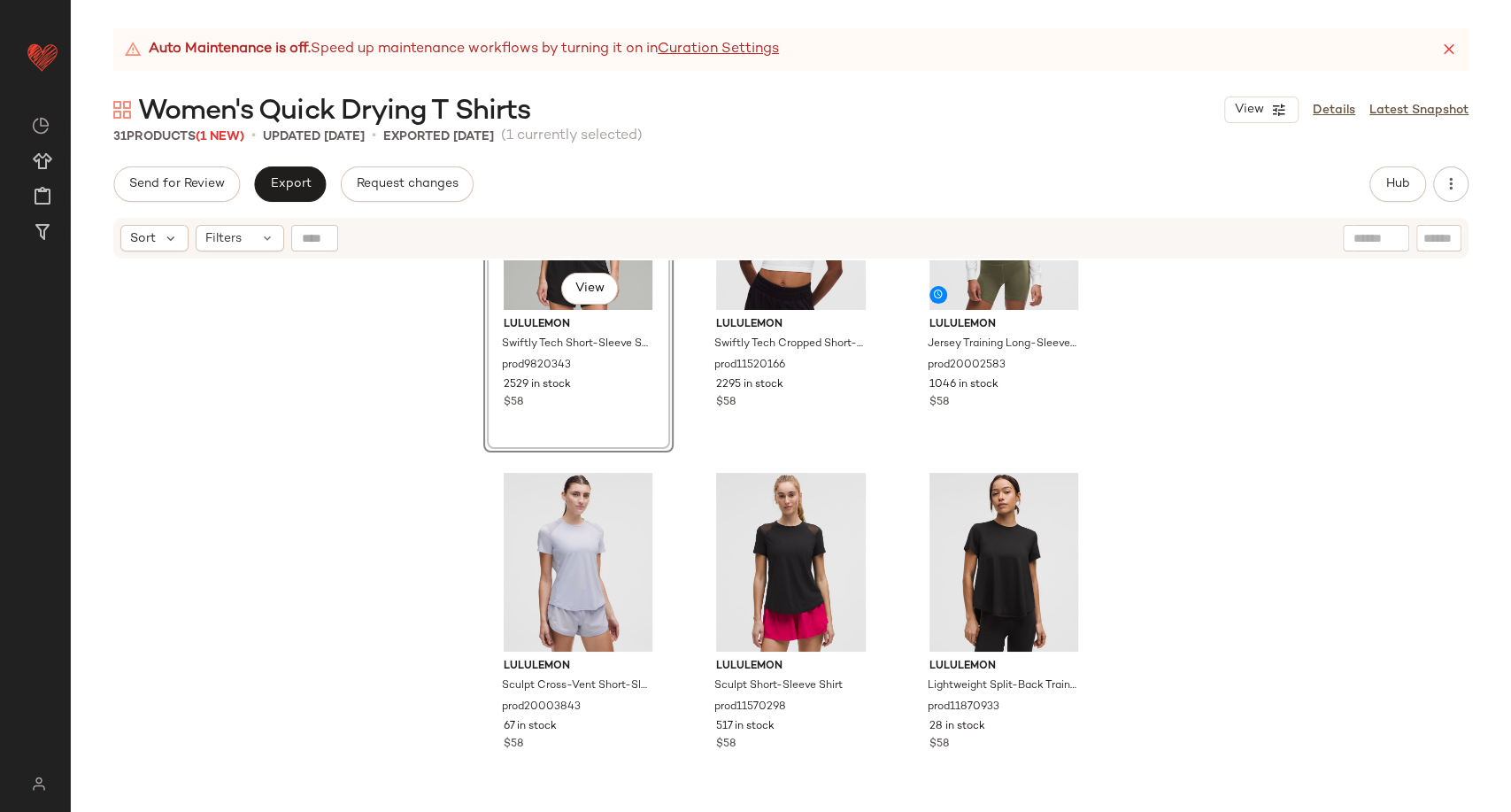
scroll to position [499, 0]
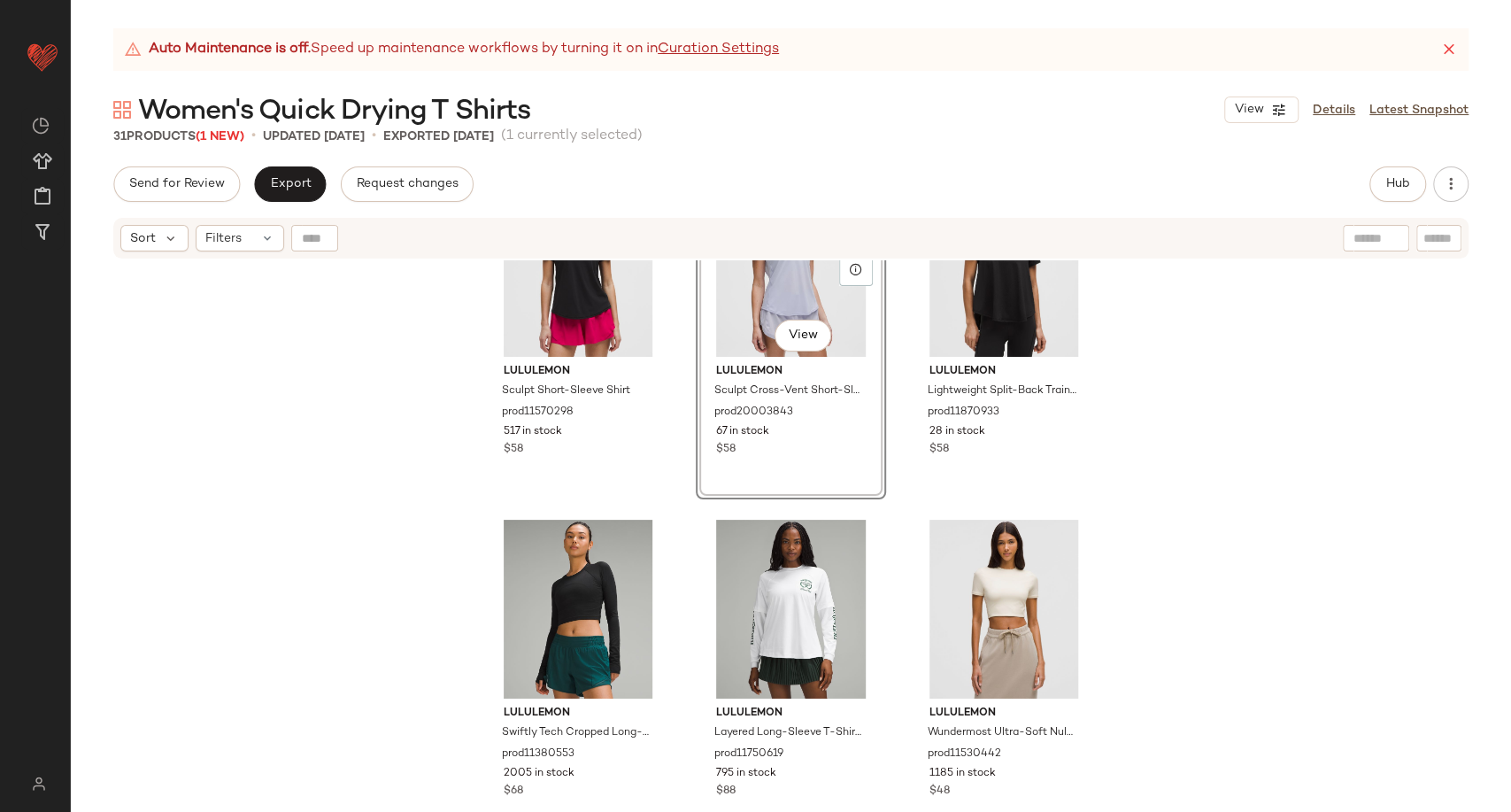
scroll to position [794, 0]
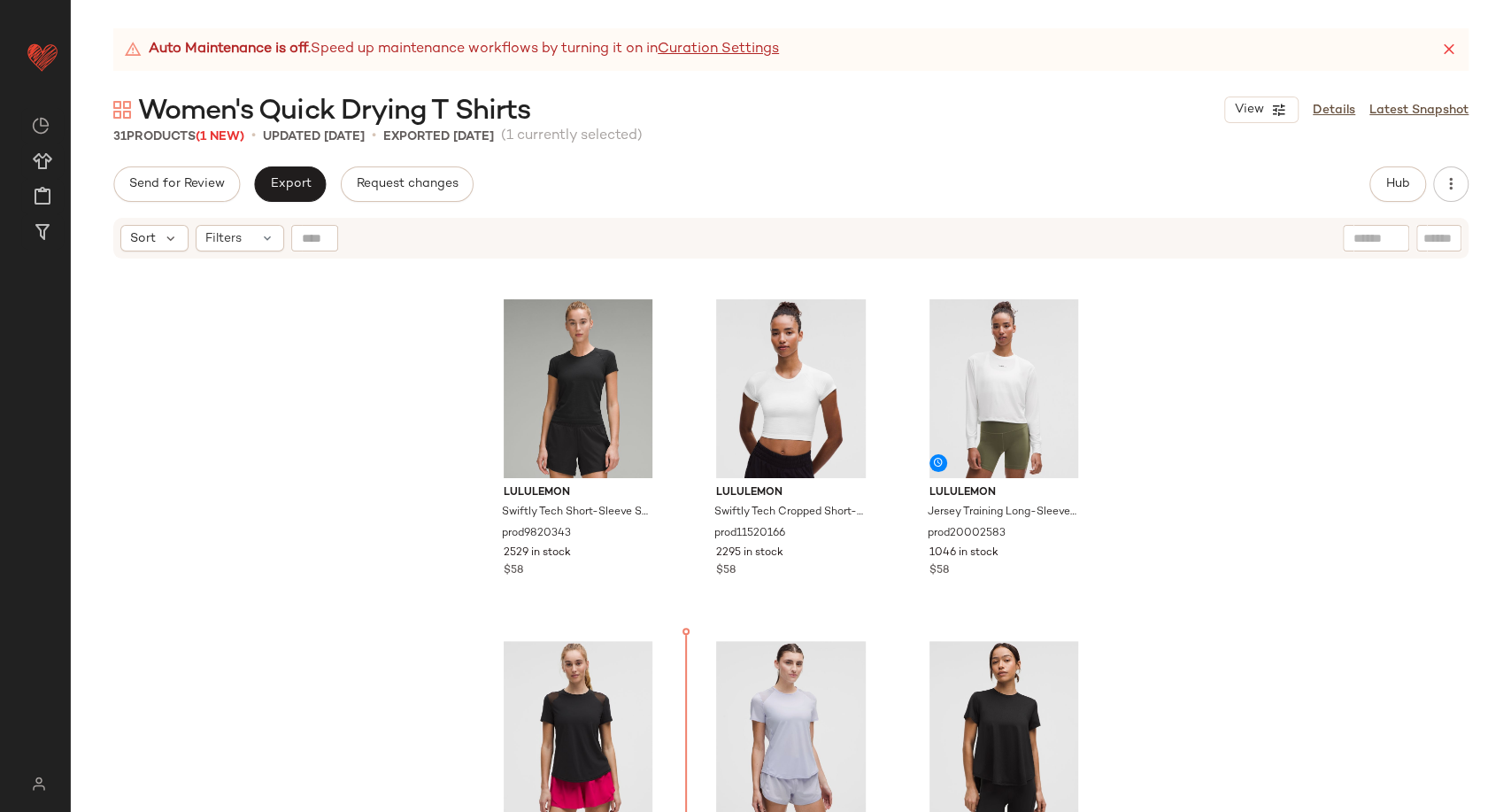
scroll to position [312, 0]
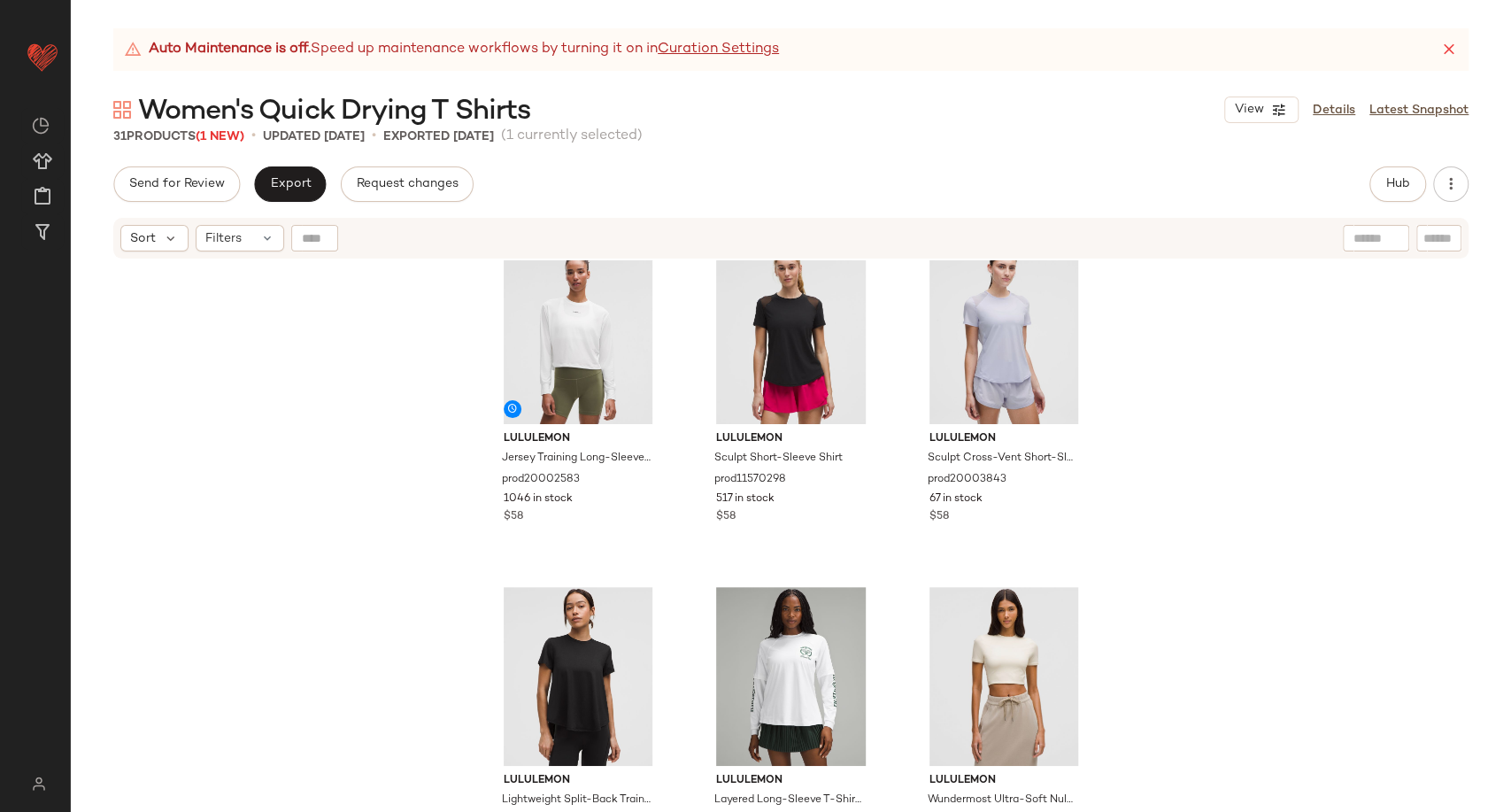
scroll to position [721, 0]
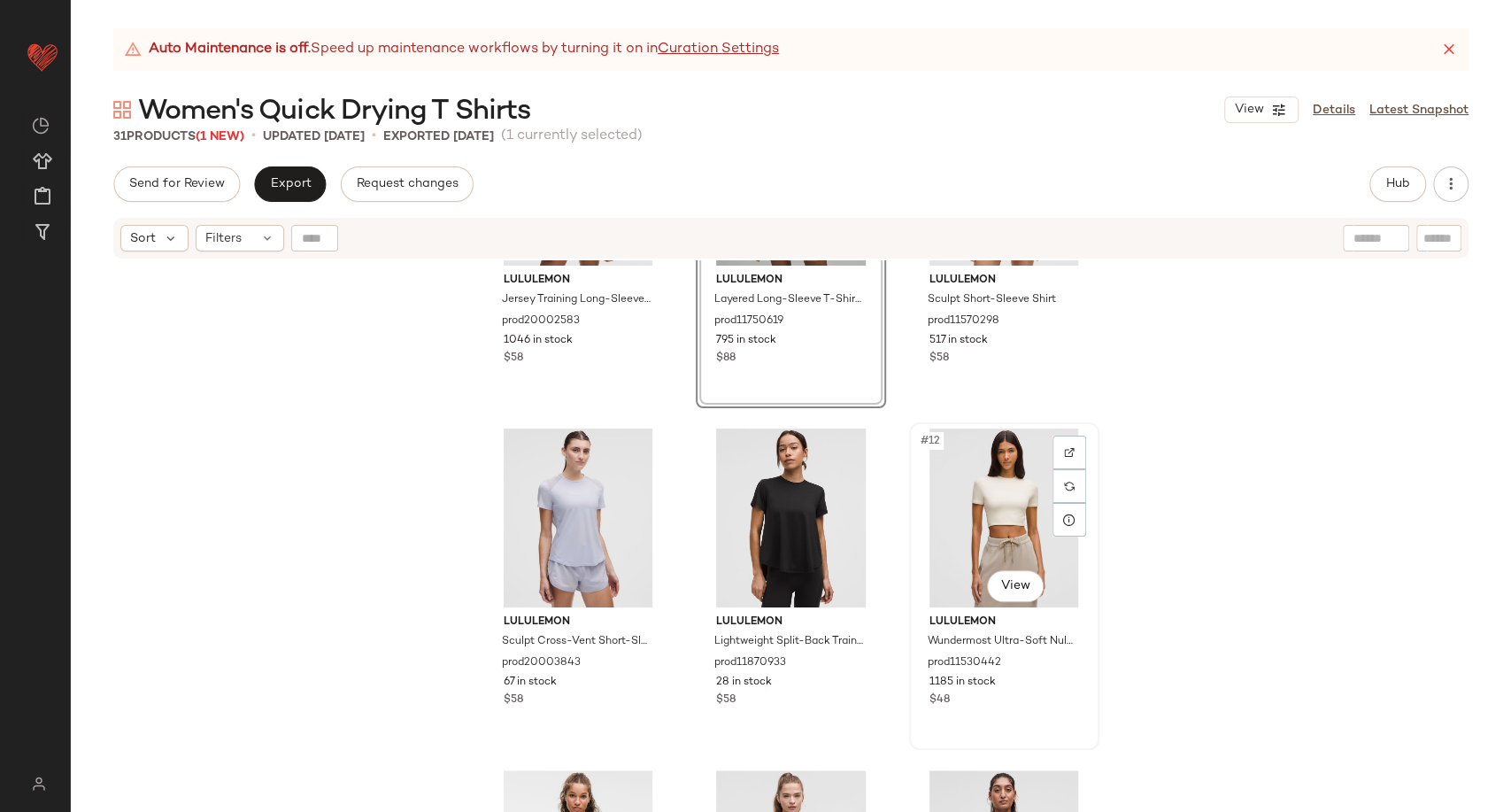
scroll to position [818, 0]
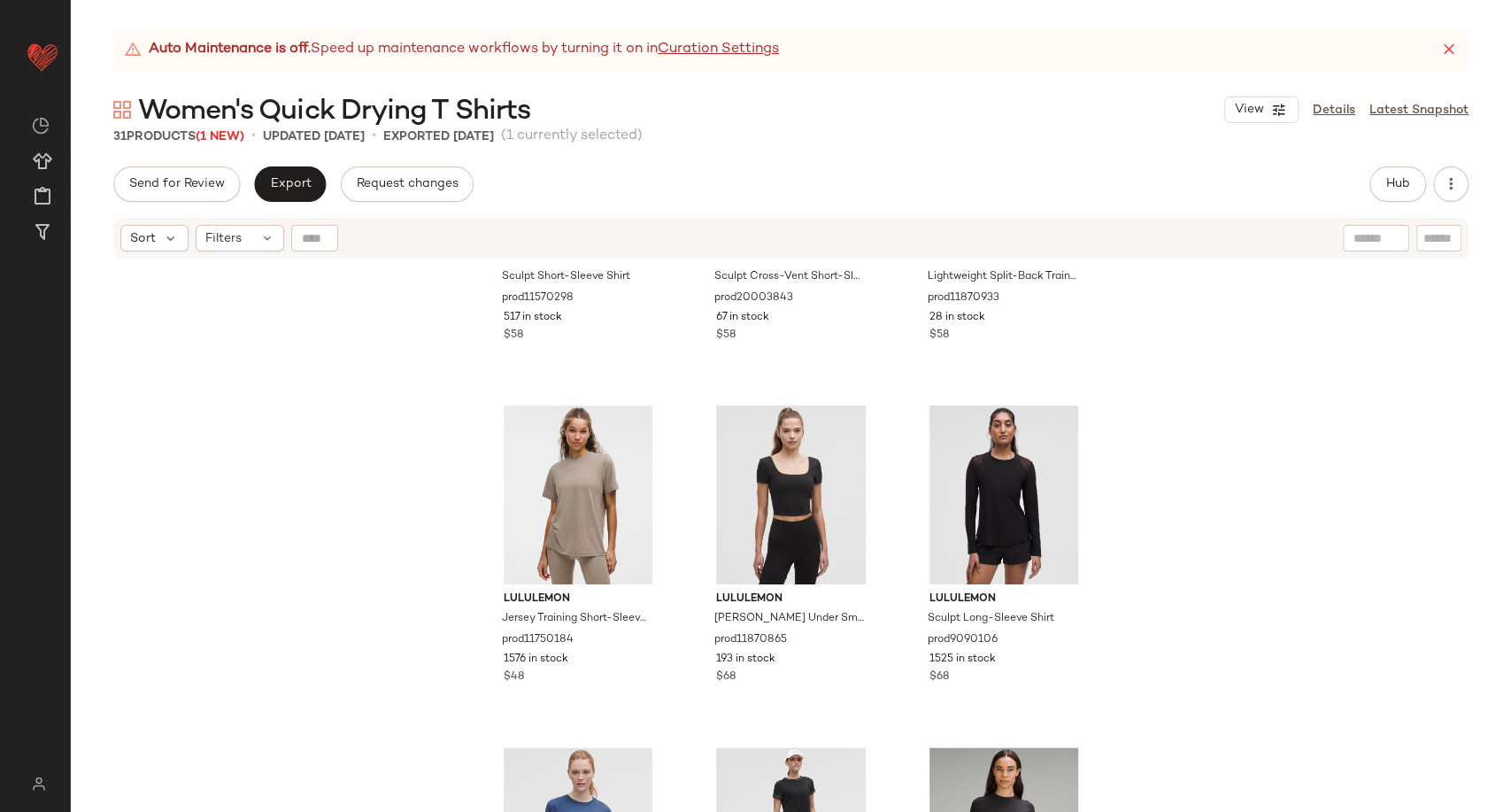
scroll to position [1113, 0]
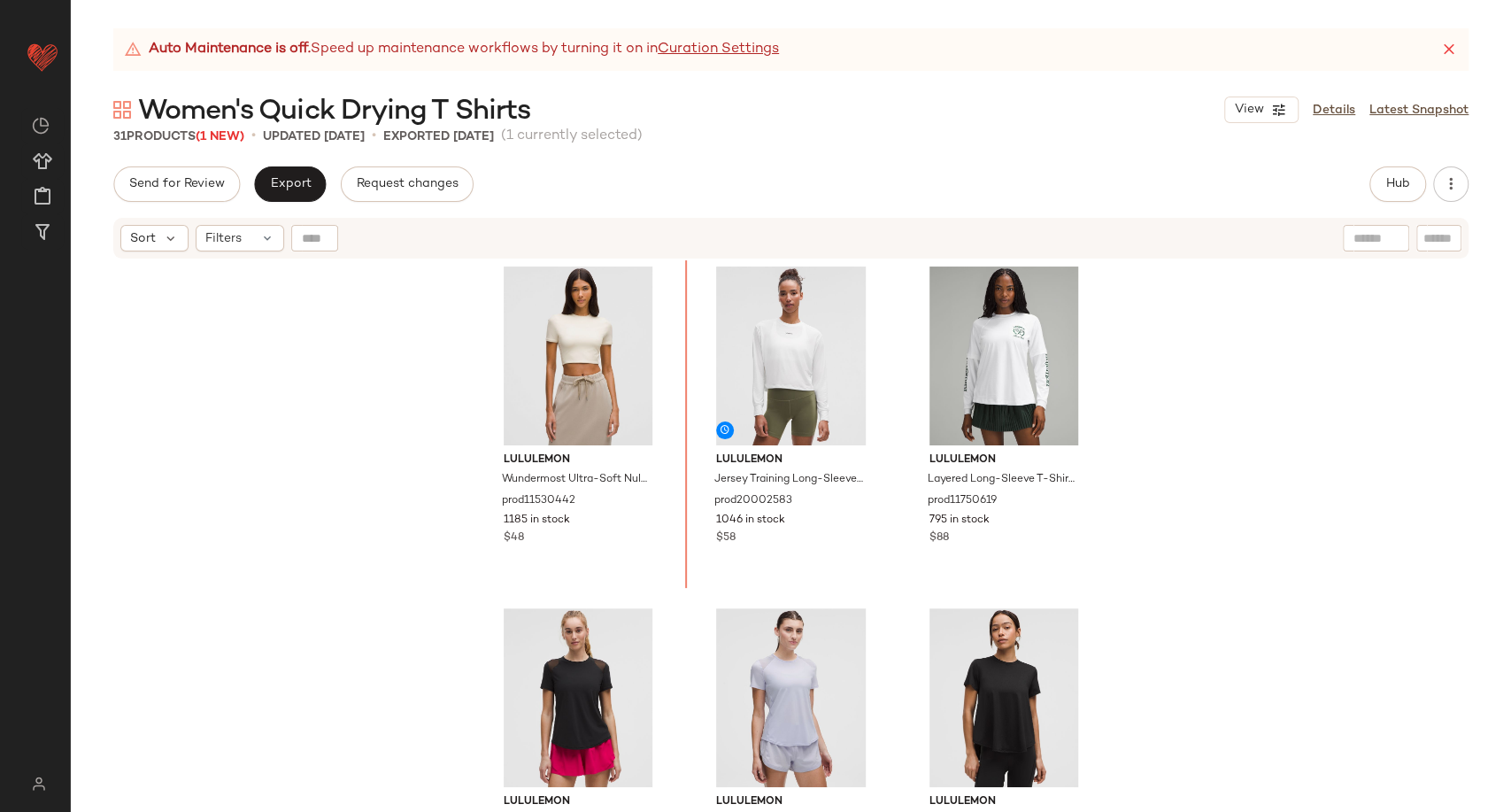
scroll to position [673, 0]
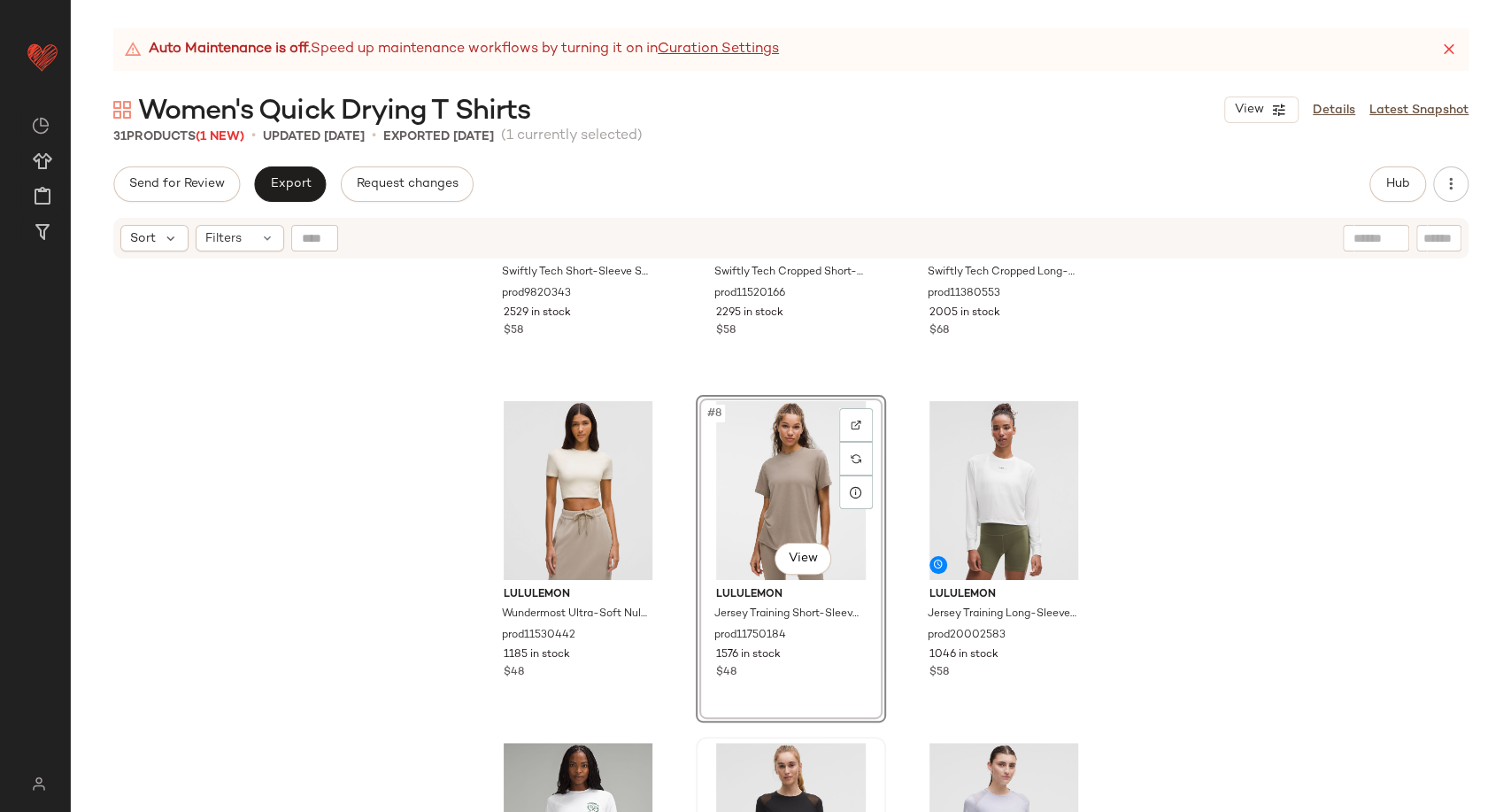
scroll to position [574, 0]
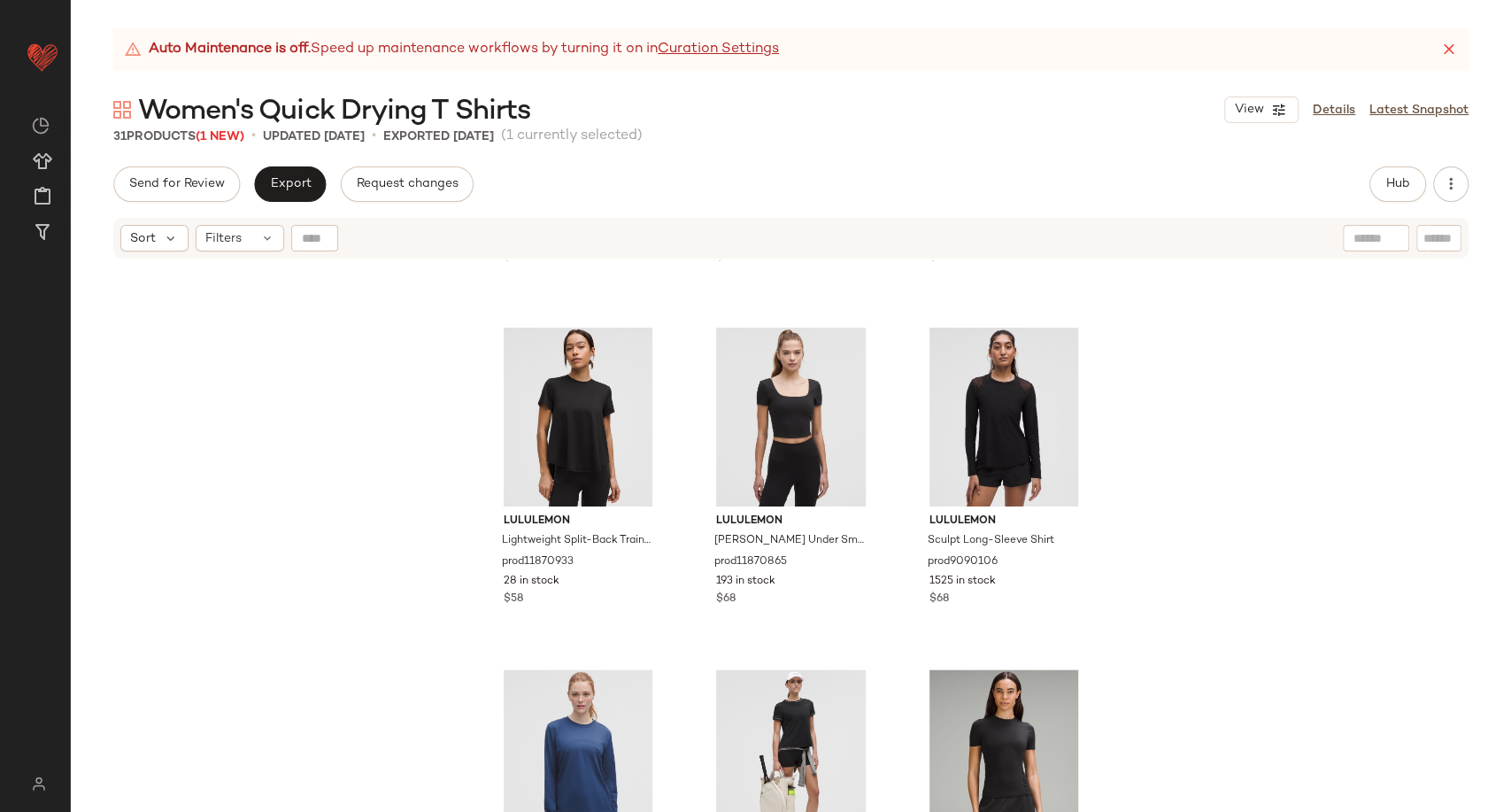
scroll to position [1361, 0]
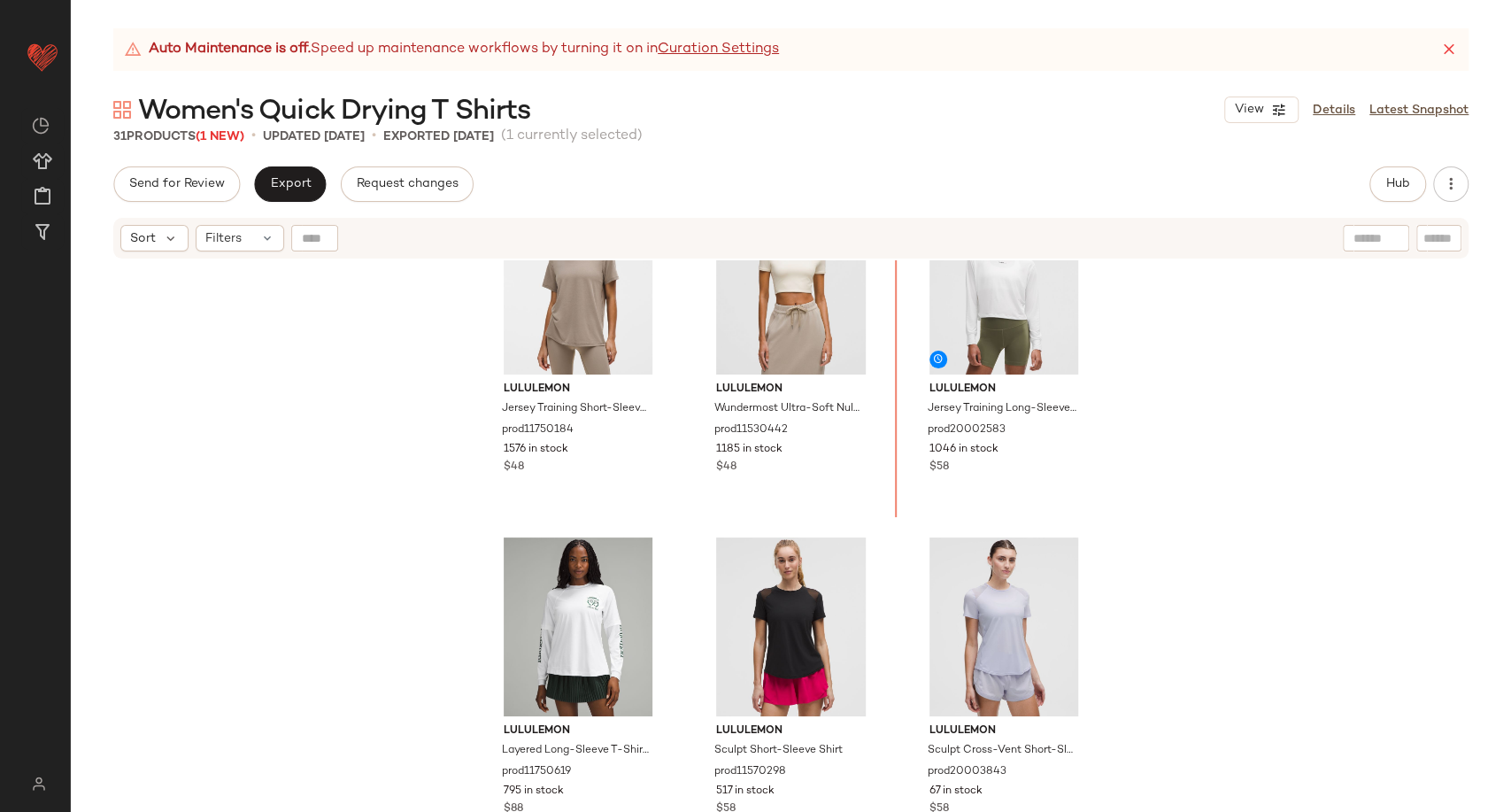
scroll to position [743, 0]
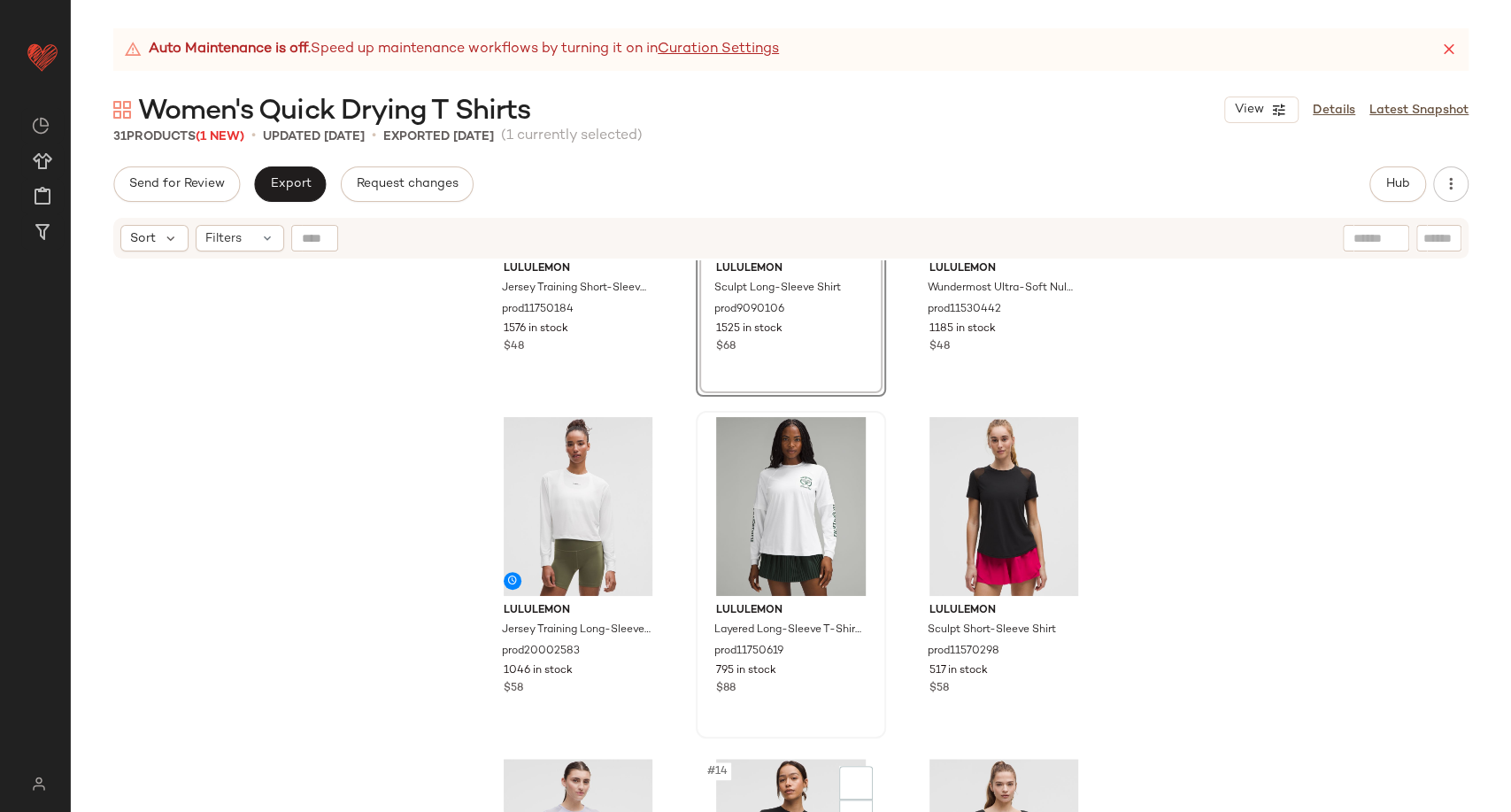
scroll to position [1136, 0]
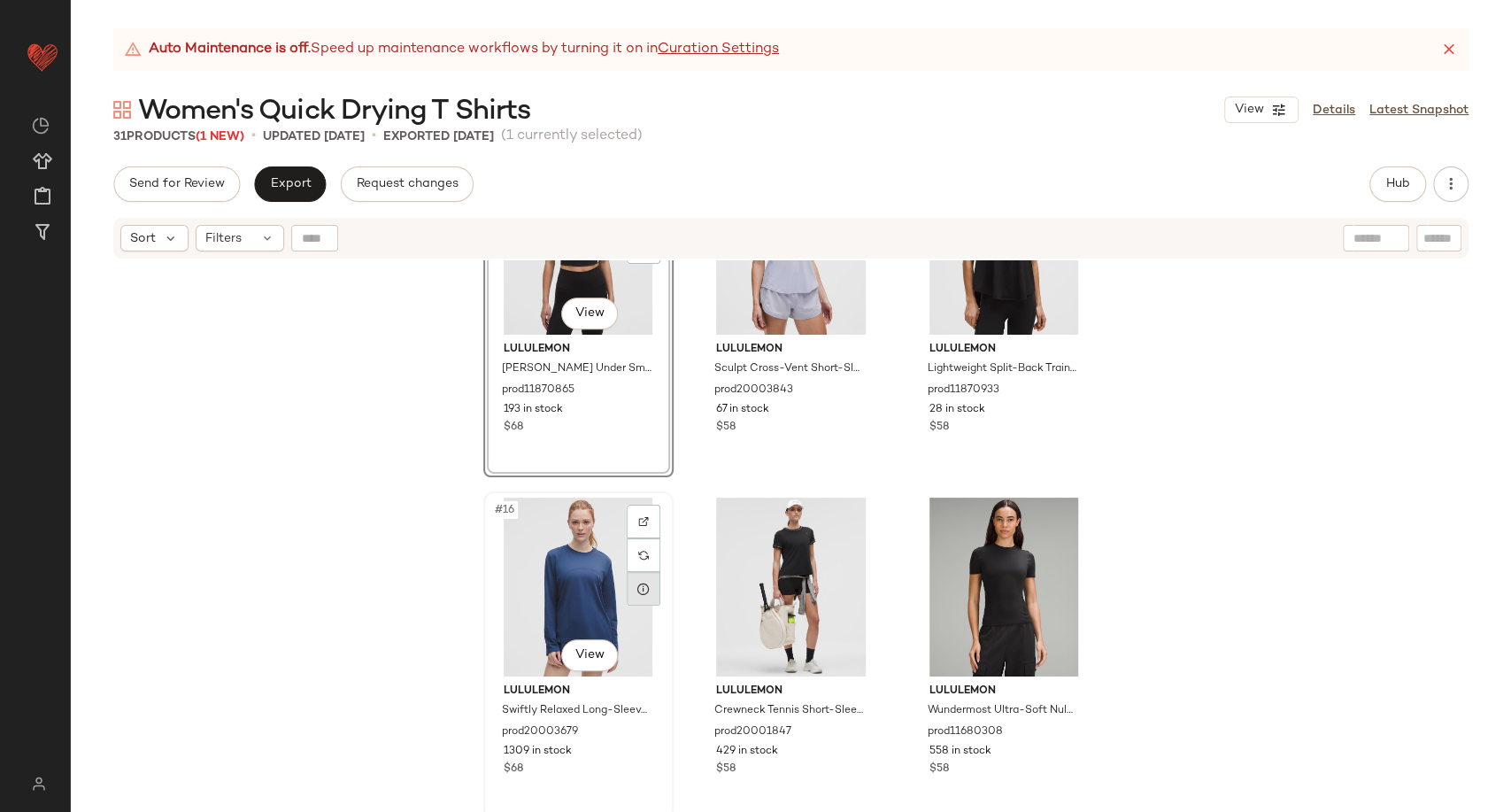
scroll to position [1530, 0]
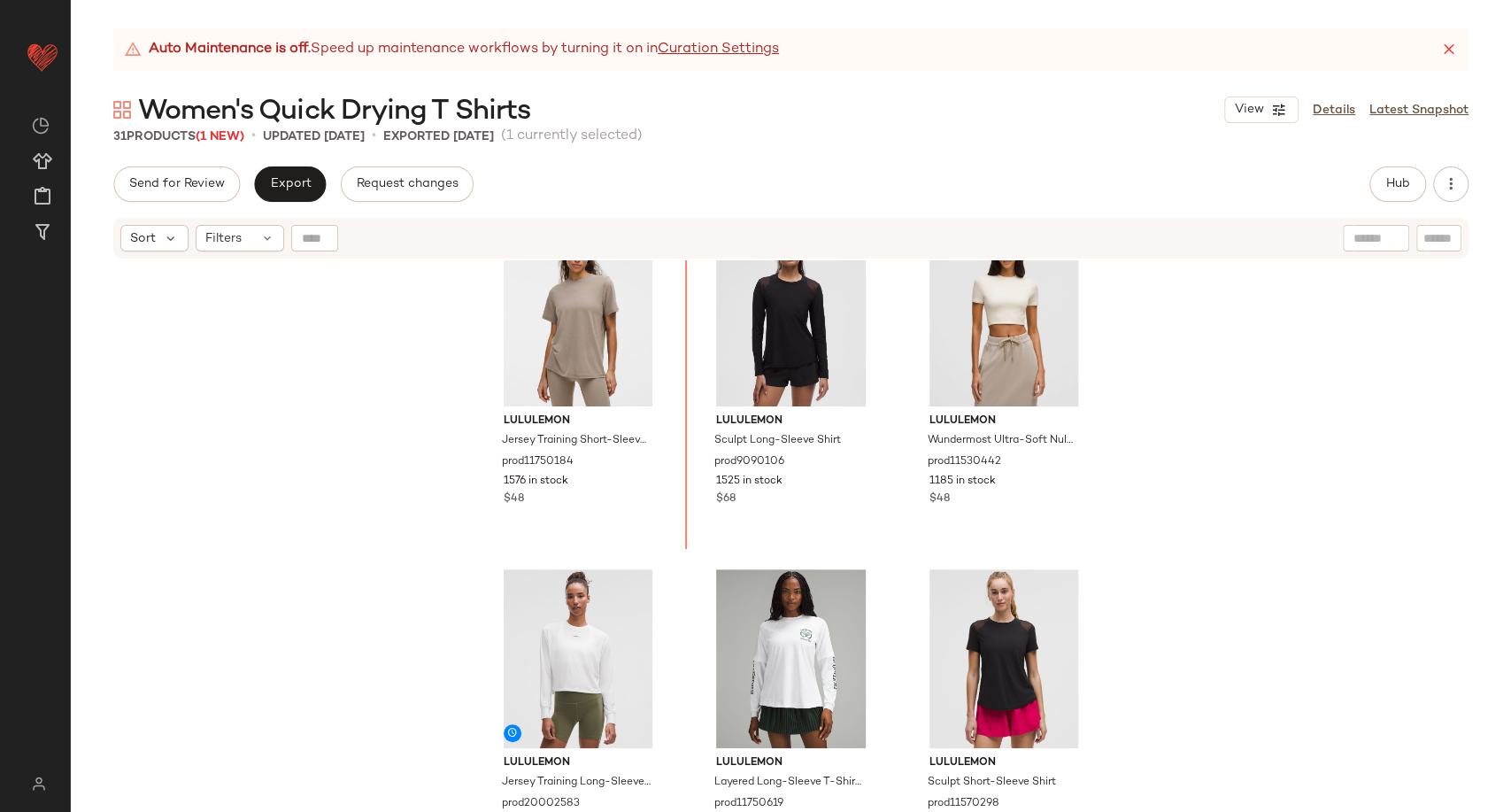
scroll to position [740, 0]
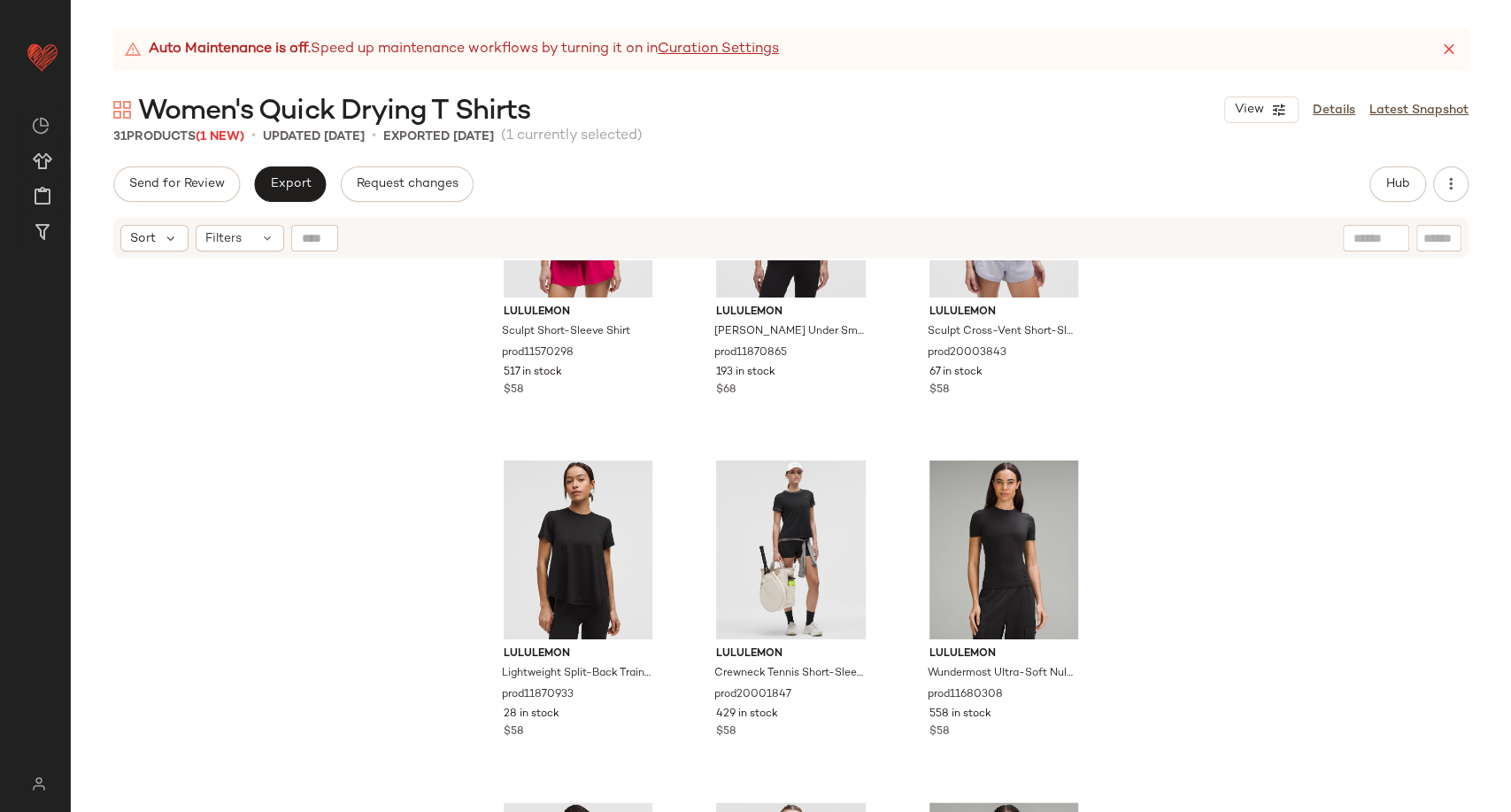
scroll to position [1331, 0]
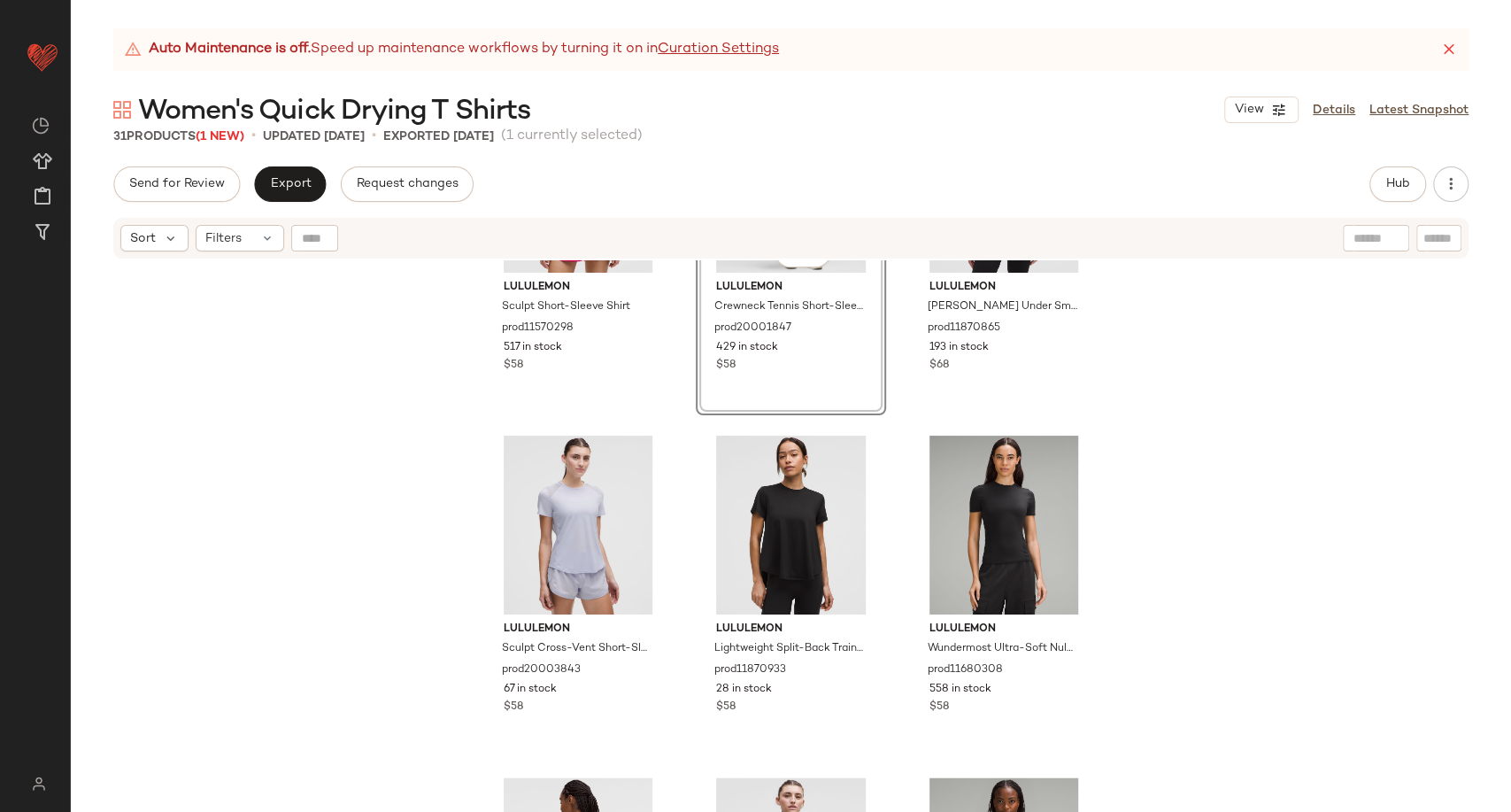
scroll to position [1429, 0]
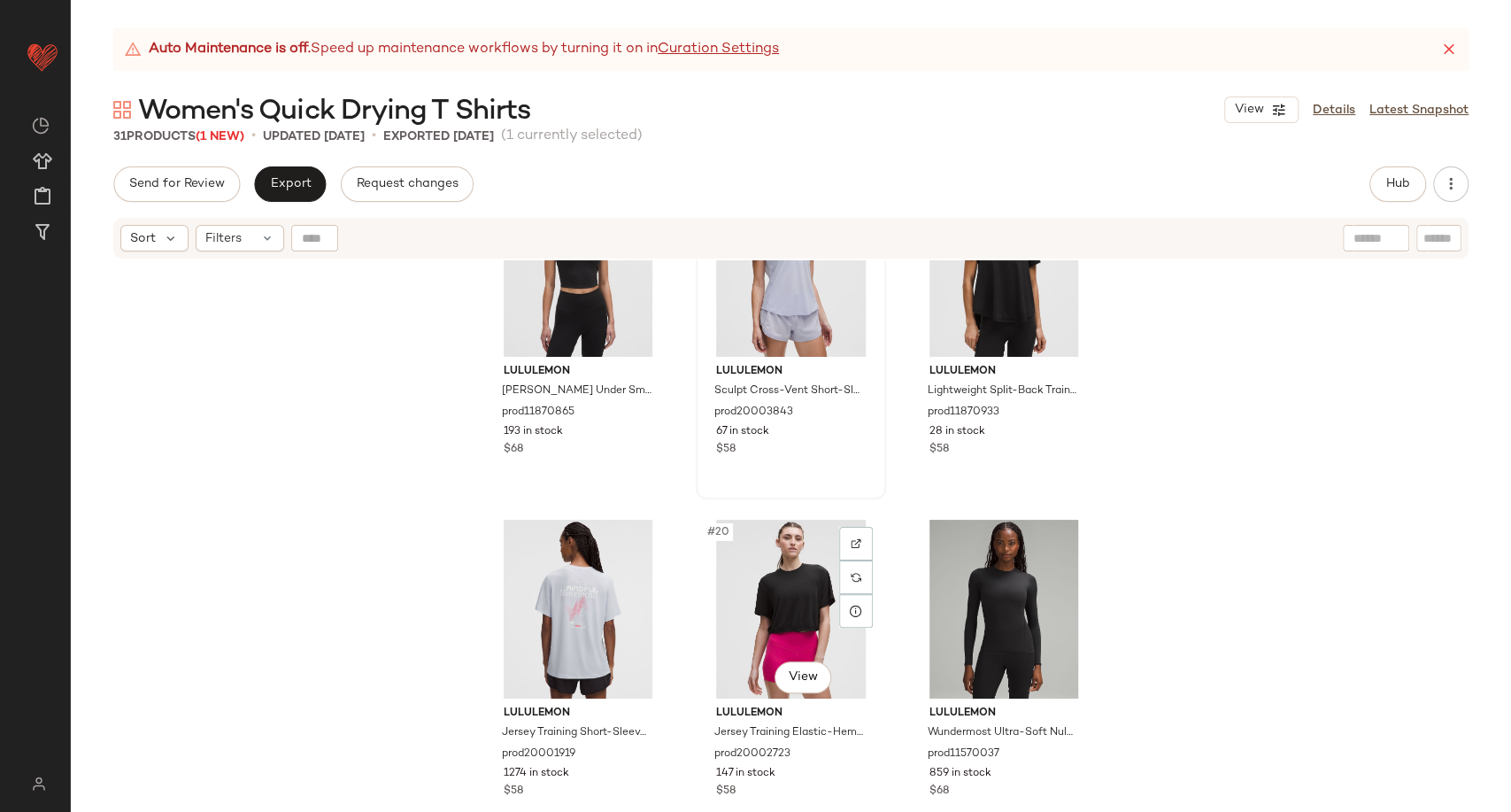
scroll to position [1701, 0]
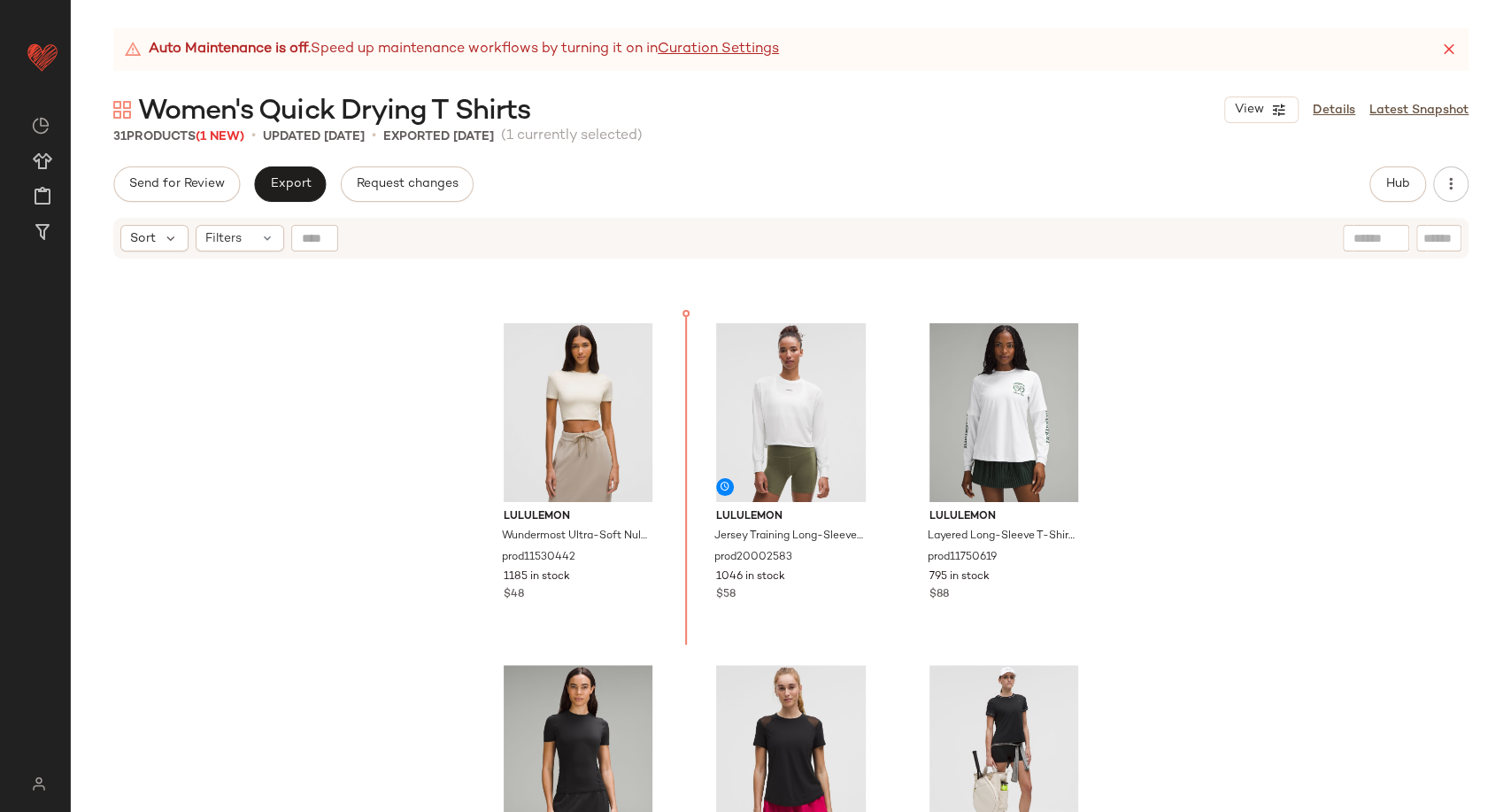
scroll to position [986, 0]
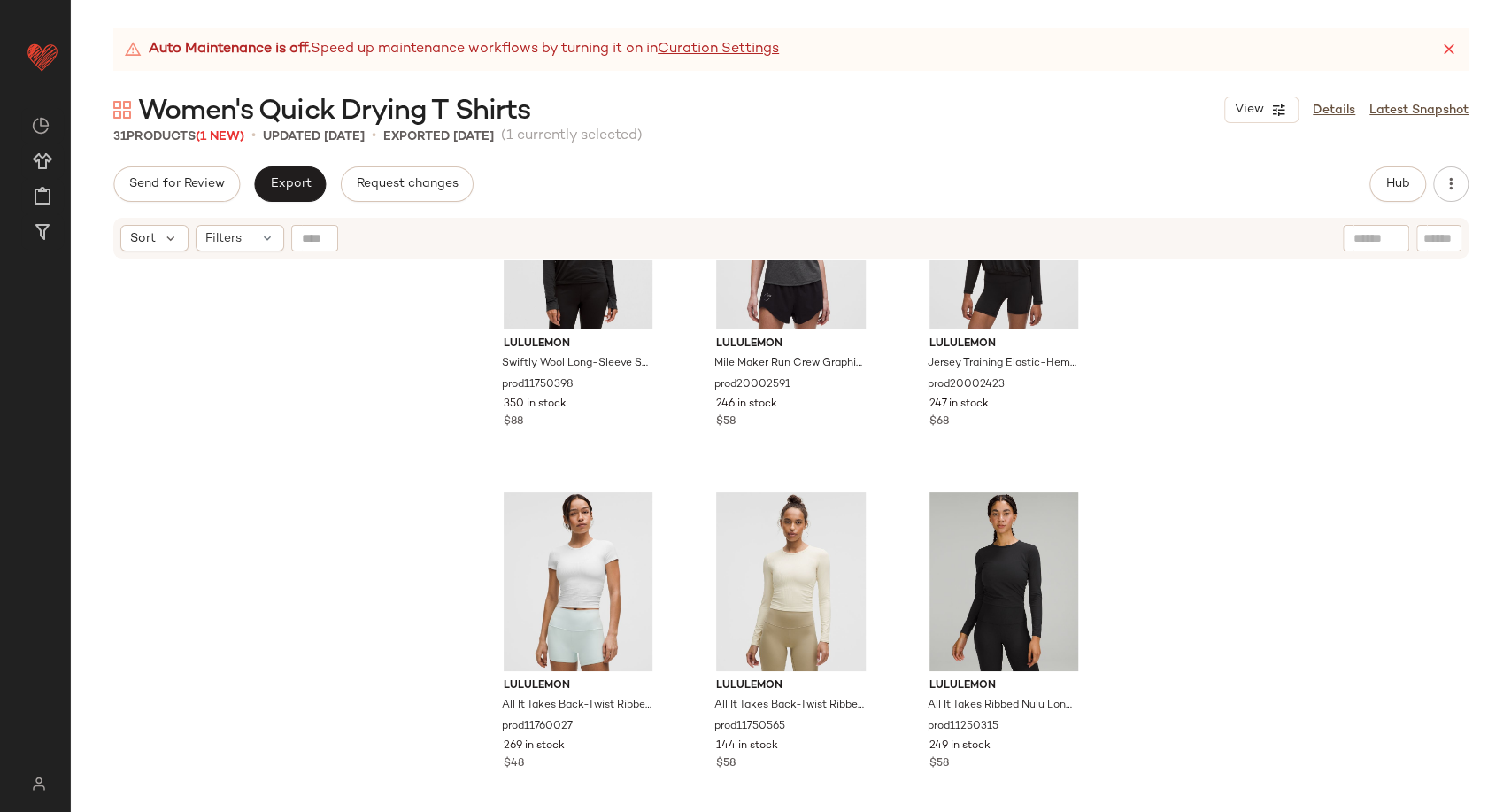
scroll to position [2560, 0]
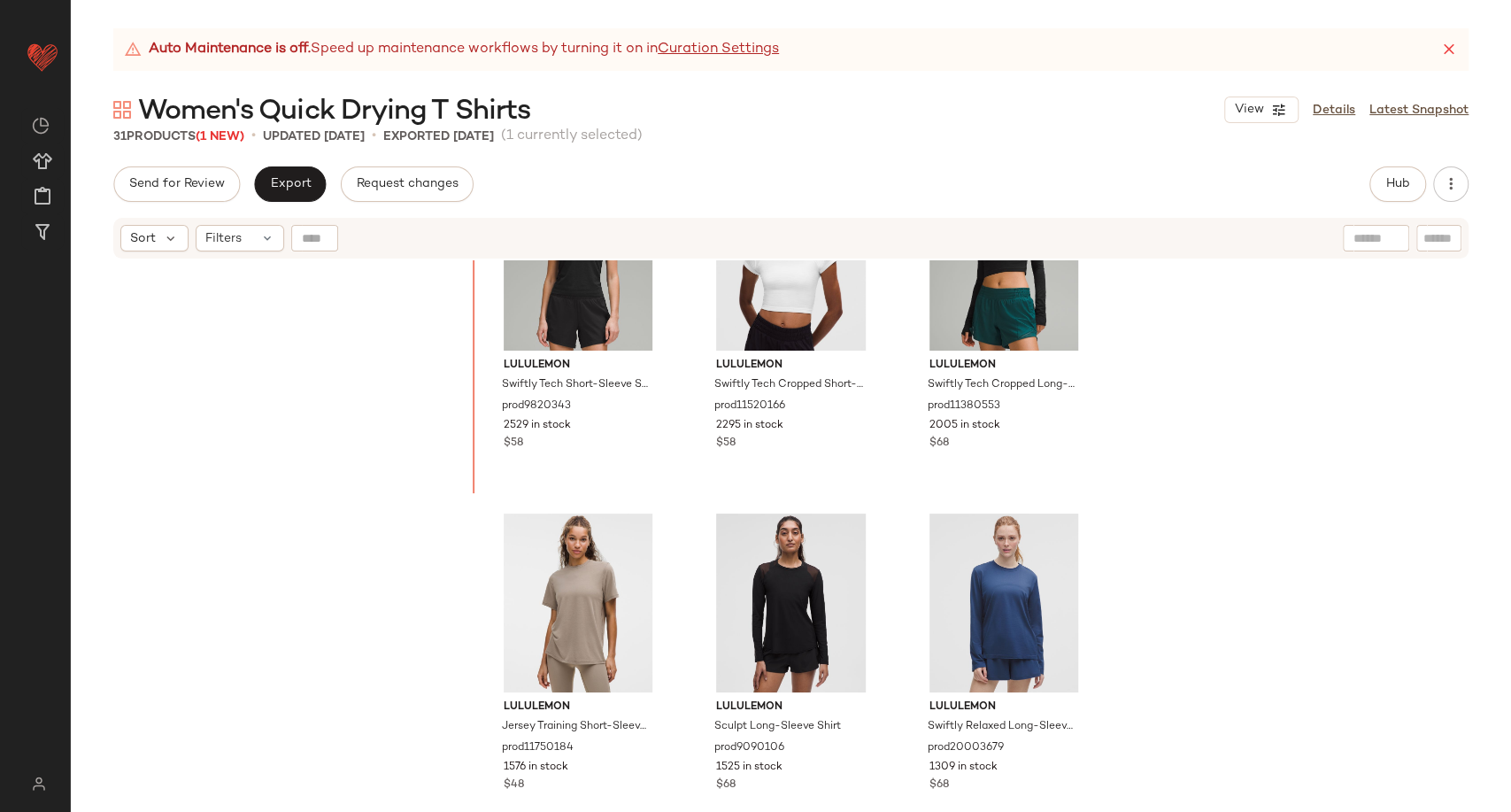
scroll to position [432, 0]
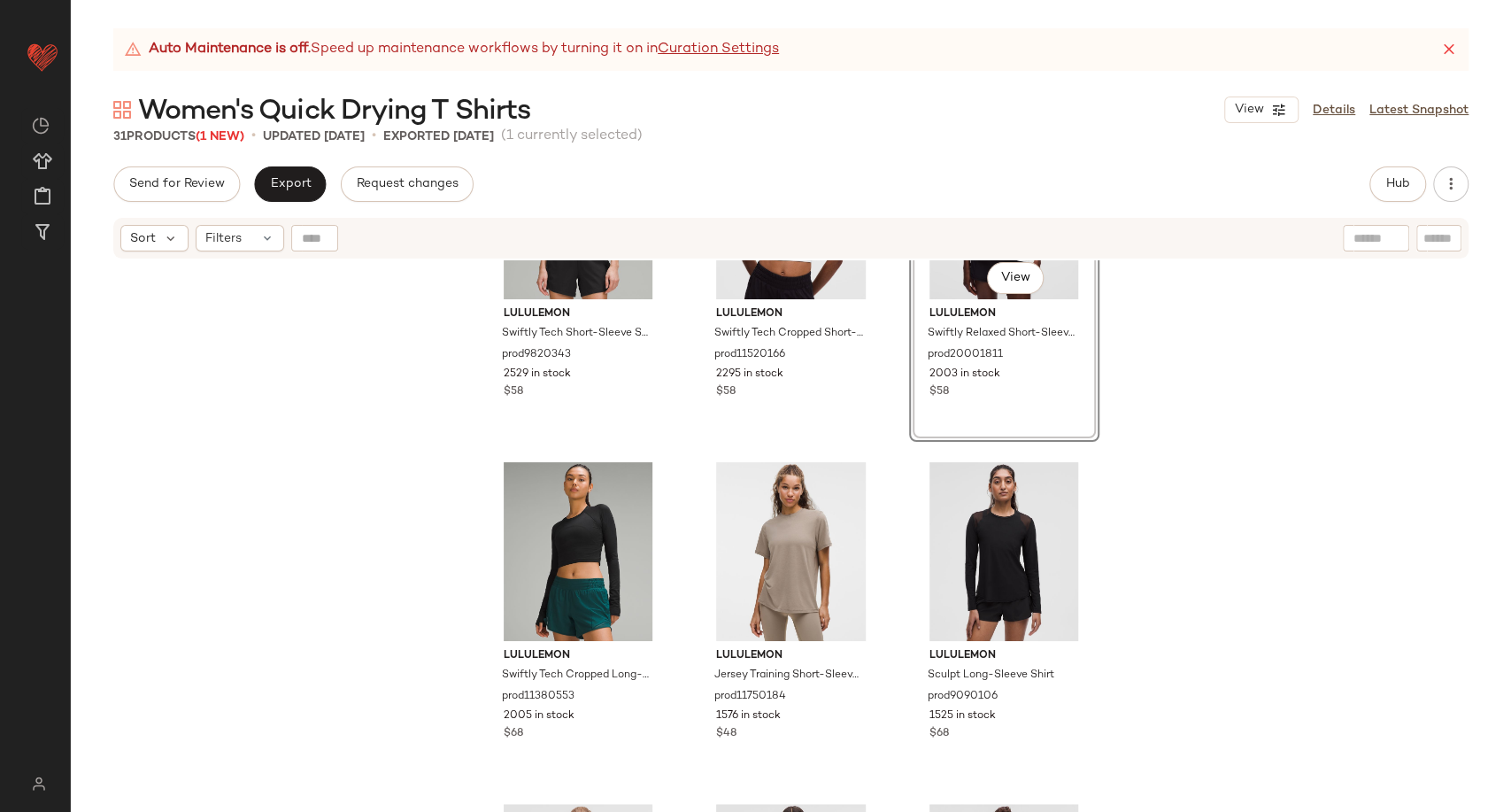
scroll to position [334, 0]
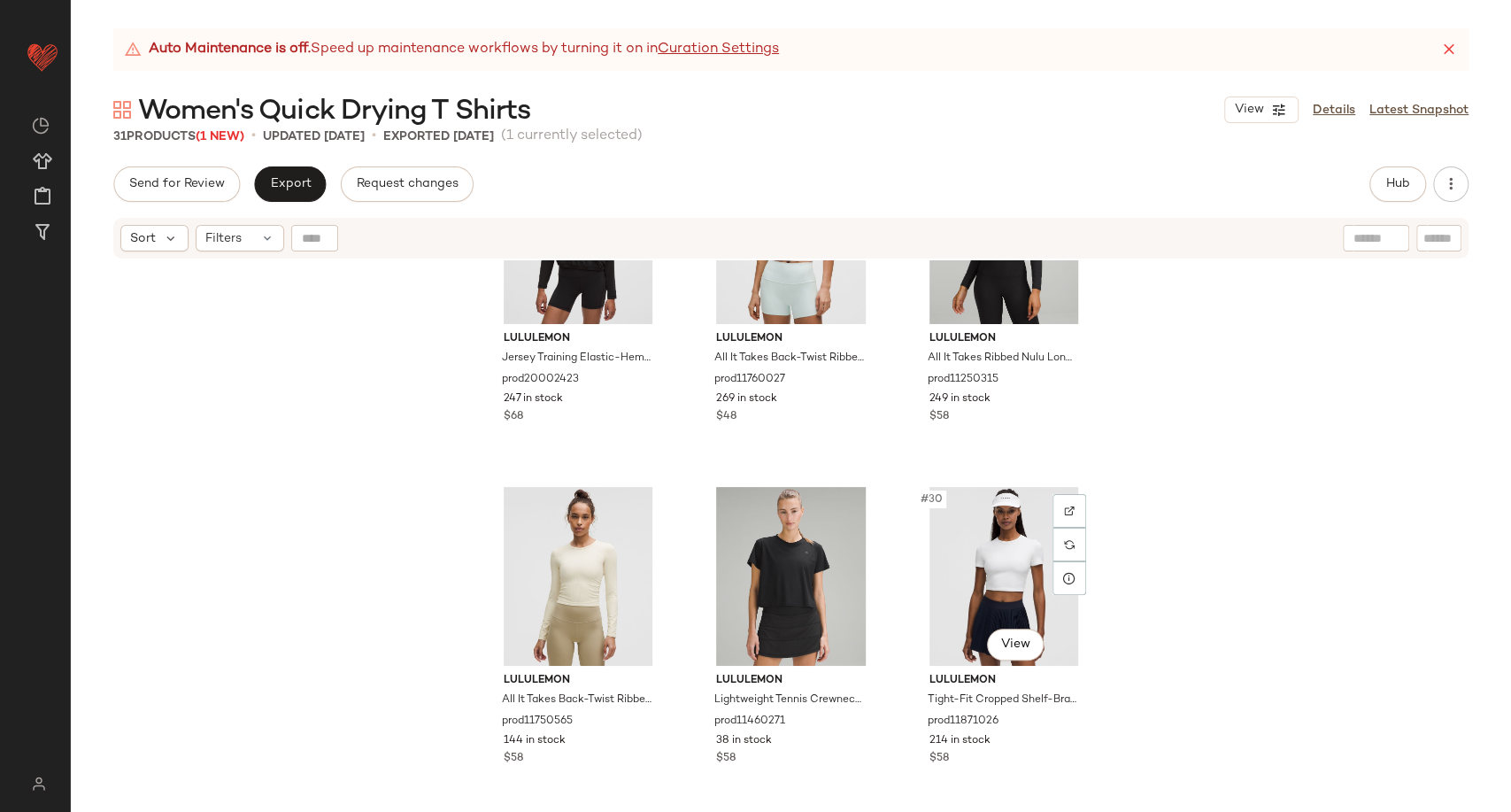
scroll to position [2870, 0]
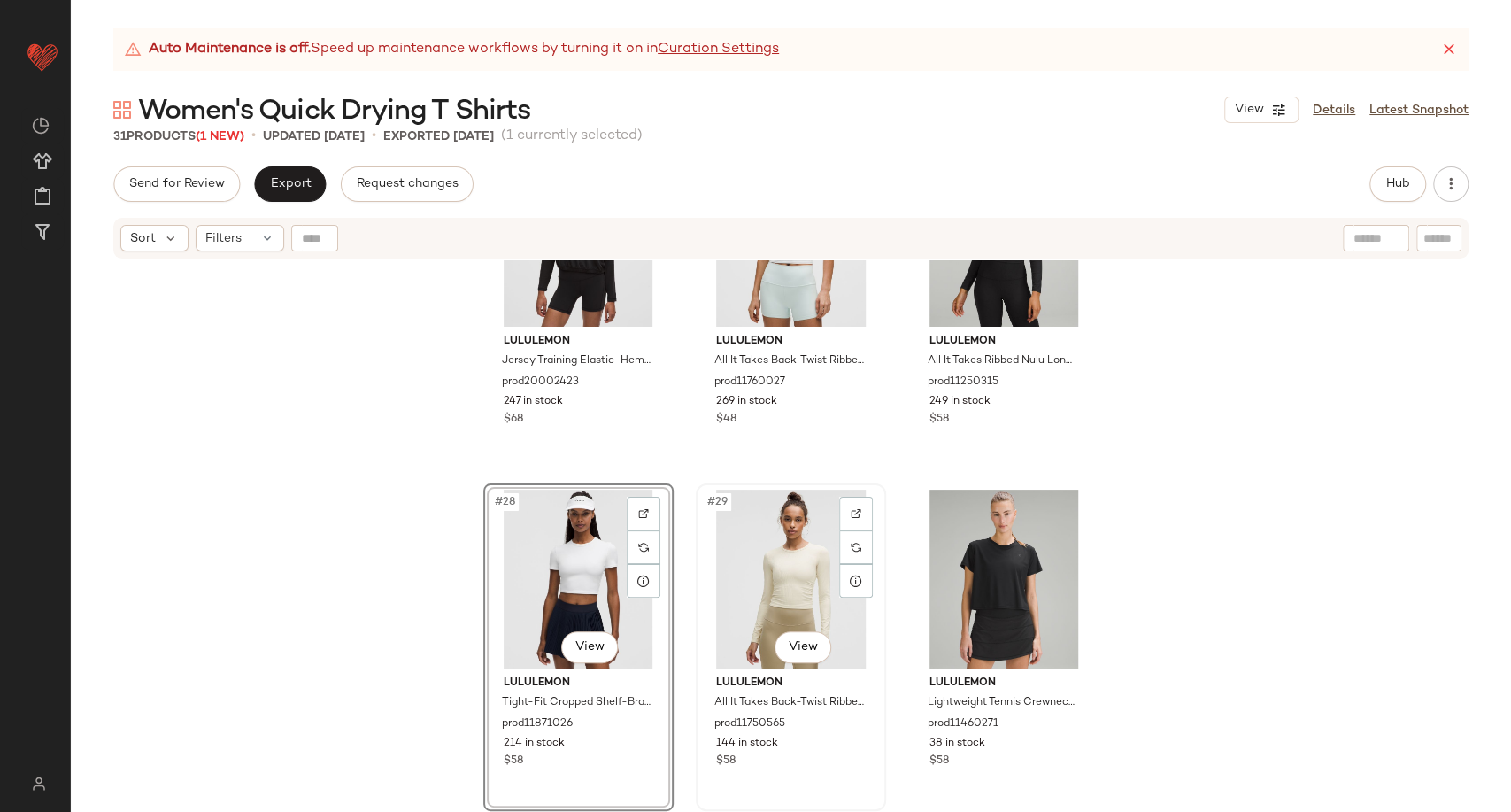
scroll to position [3166, 0]
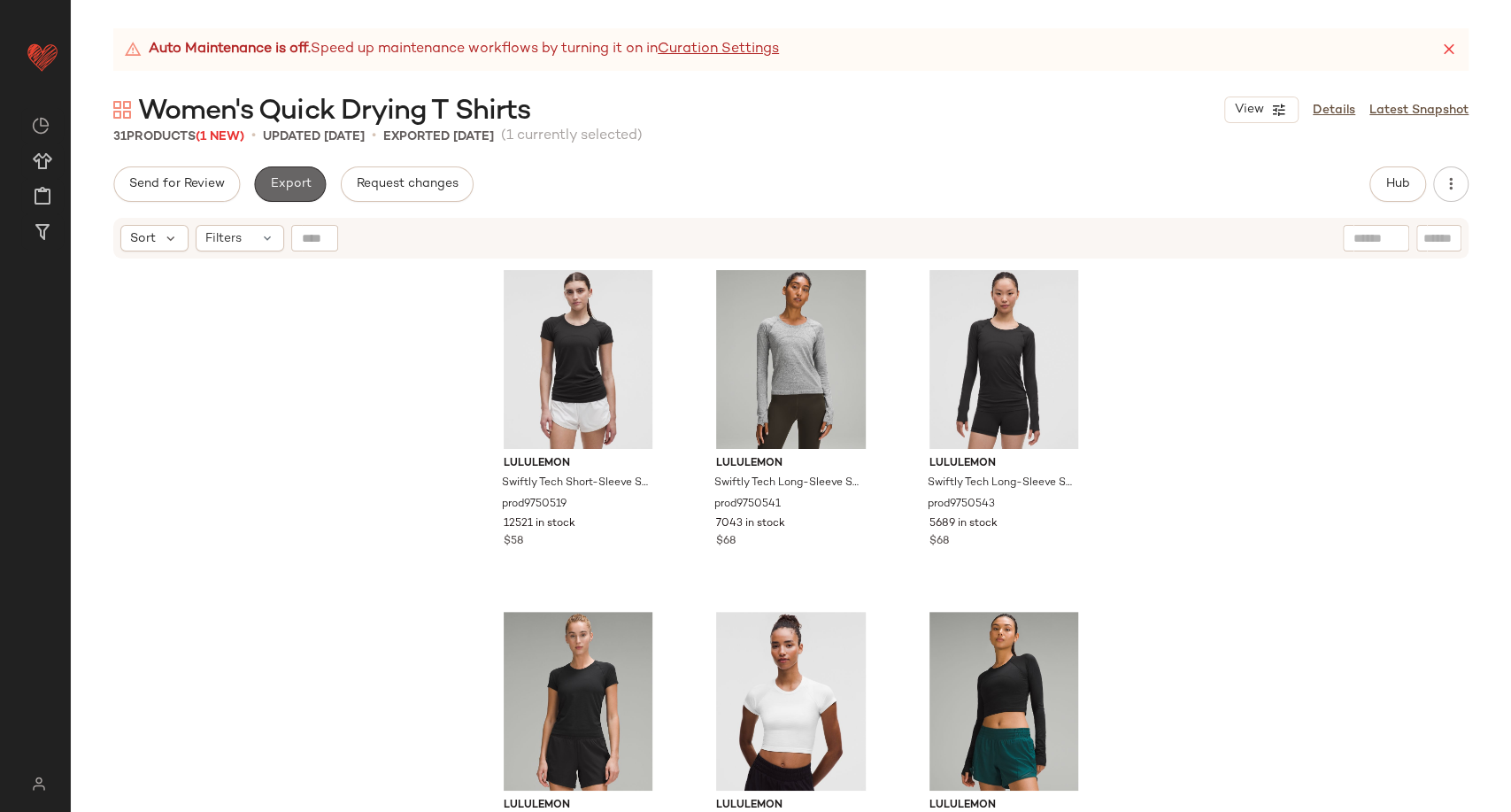
click at [283, 189] on span "Export" at bounding box center [289, 183] width 41 height 14
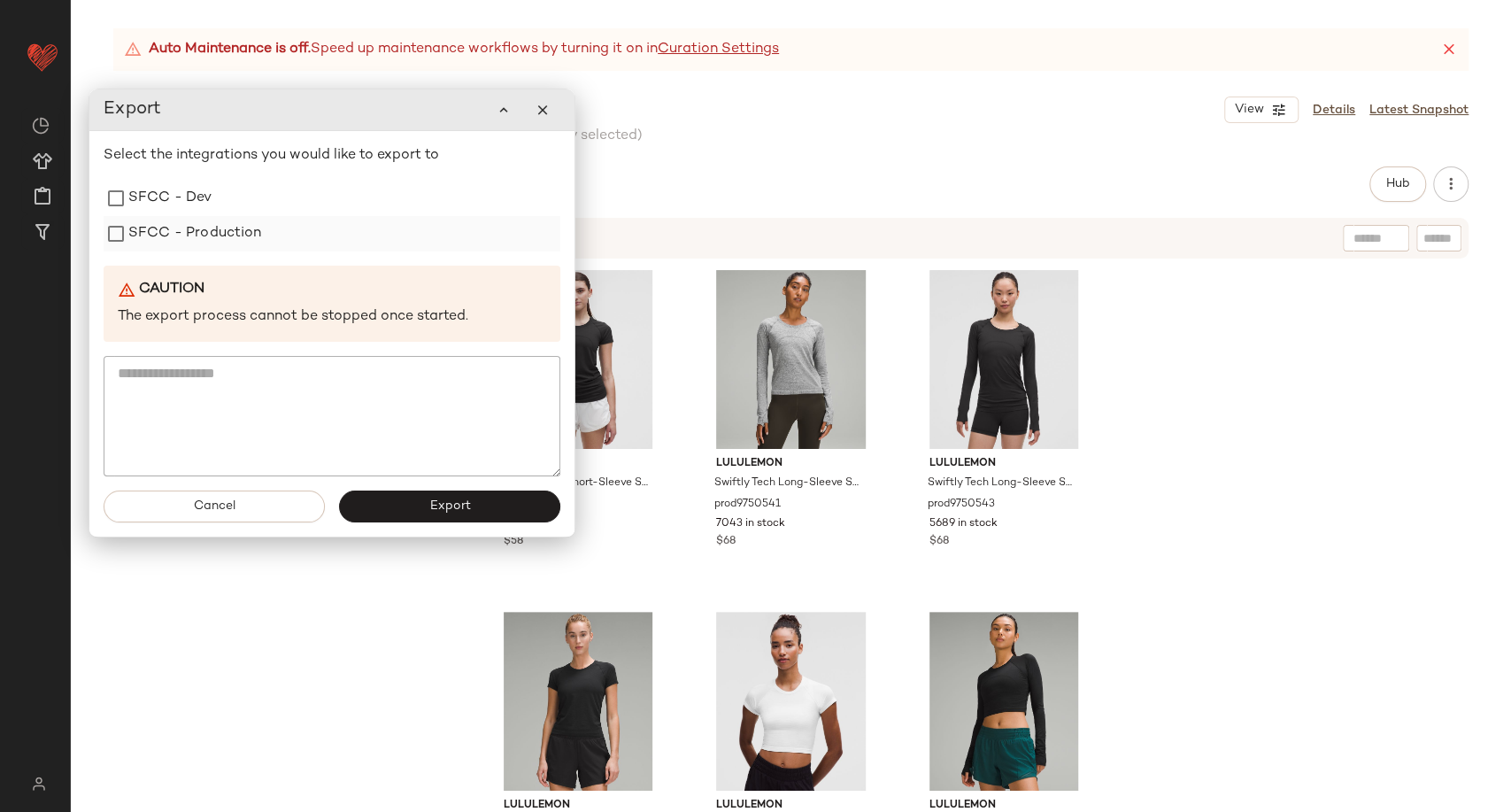
click at [221, 239] on label "SFCC - Production" at bounding box center [195, 233] width 134 height 35
click at [413, 517] on button "Export" at bounding box center [450, 506] width 221 height 32
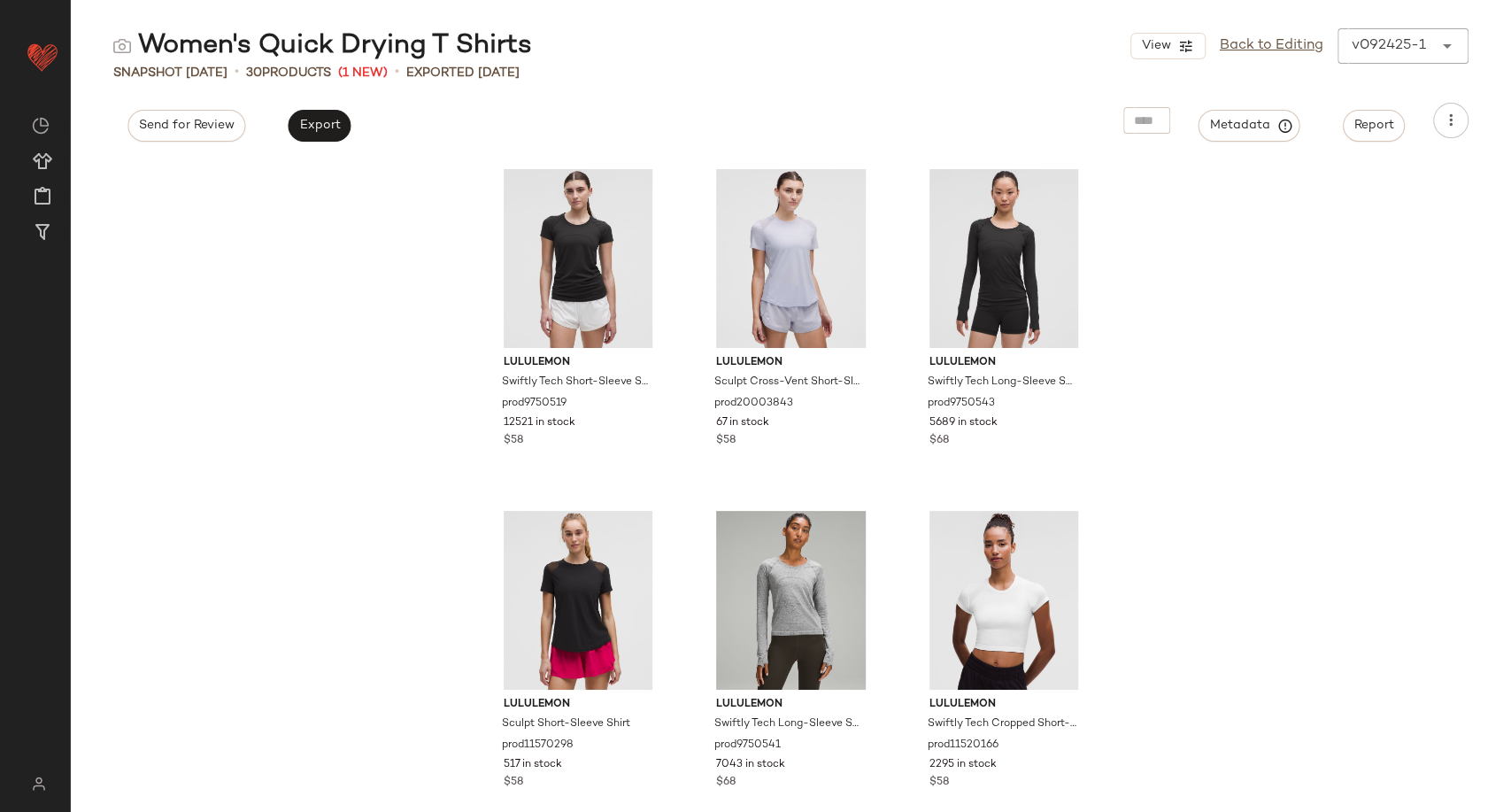
click at [638, 114] on div "Send for Review Export Metadata Report" at bounding box center [791, 120] width 1441 height 35
